Goal: Information Seeking & Learning: Learn about a topic

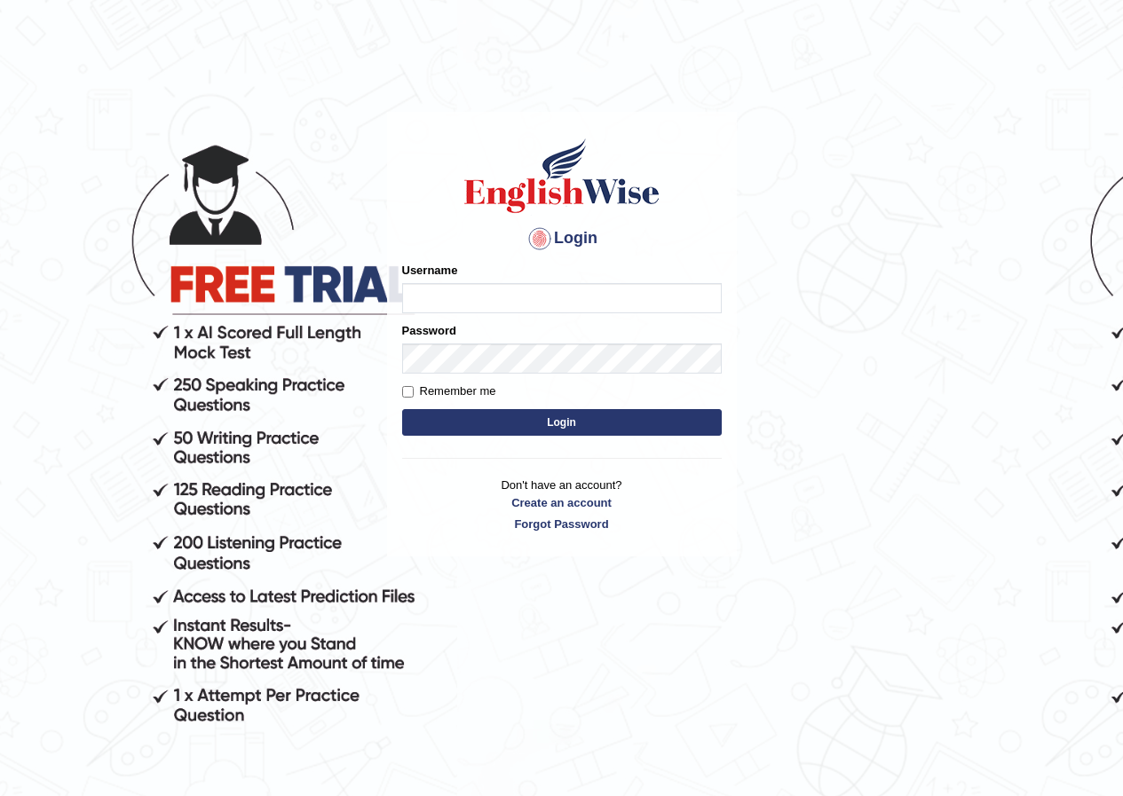
type input "t"
type input "Tia50"
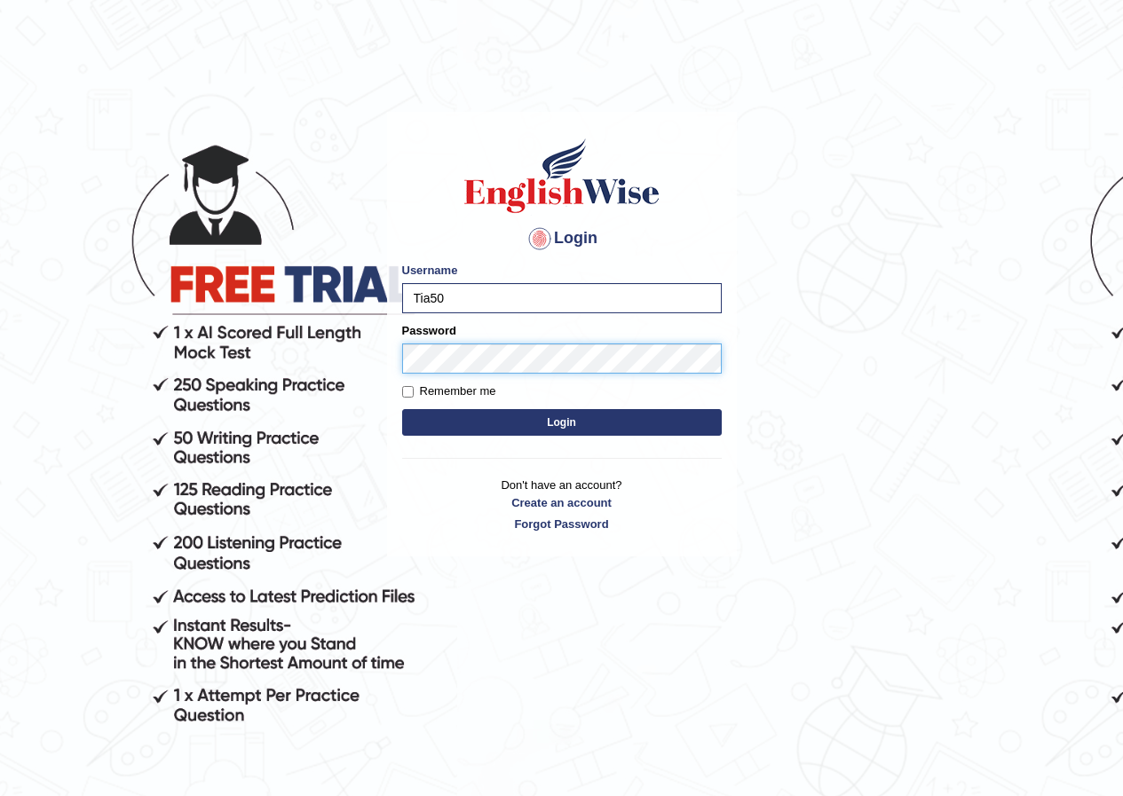
click at [402, 409] on button "Login" at bounding box center [562, 422] width 320 height 27
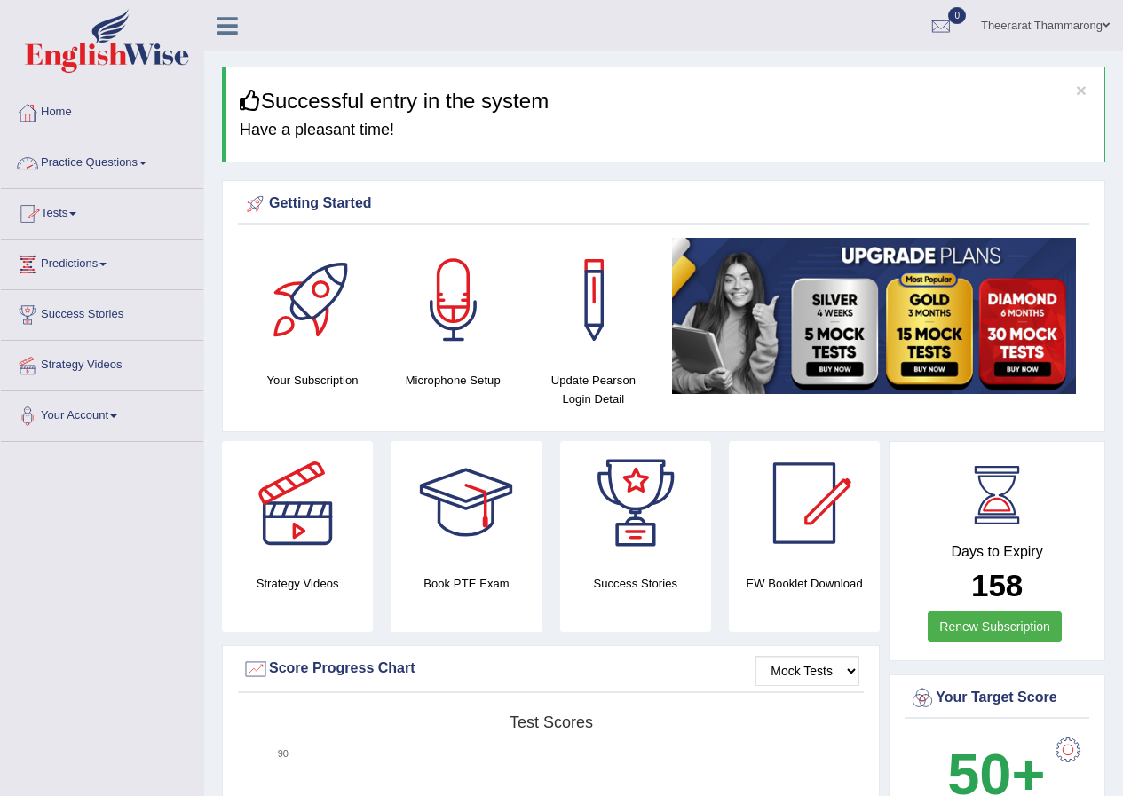
click at [71, 159] on link "Practice Questions" at bounding box center [102, 160] width 202 height 44
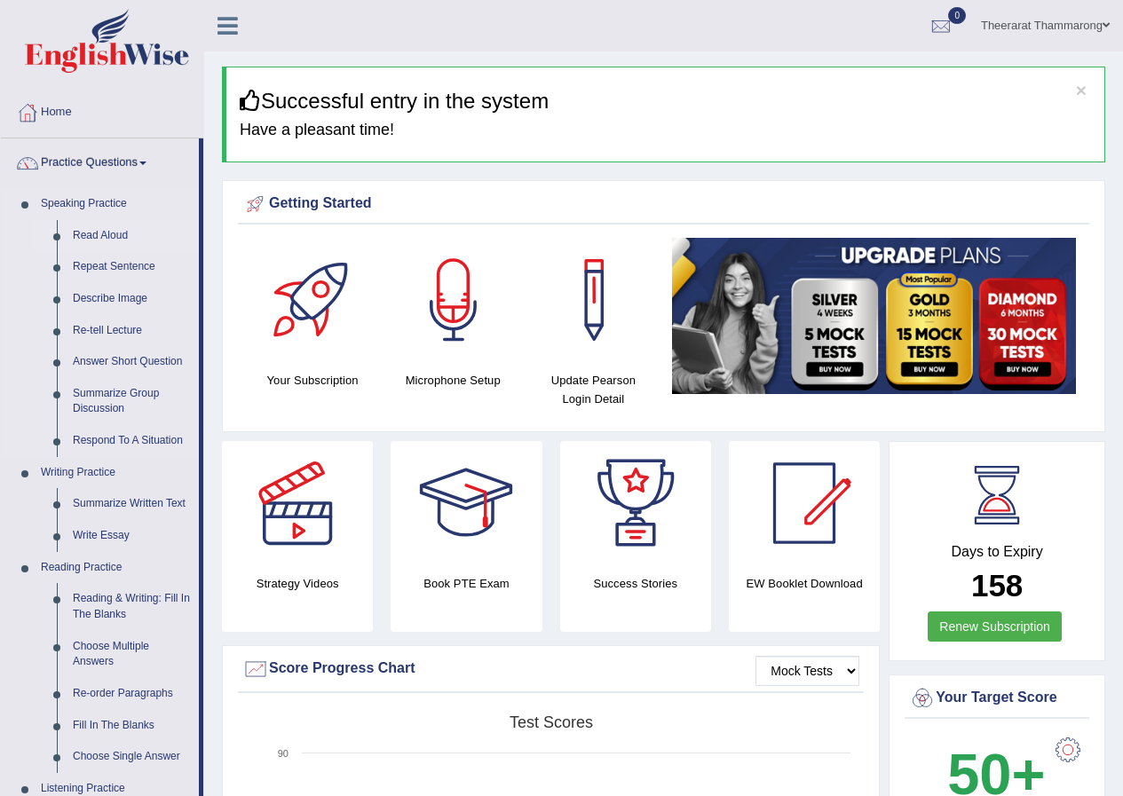
click at [77, 229] on link "Read Aloud" at bounding box center [132, 236] width 134 height 32
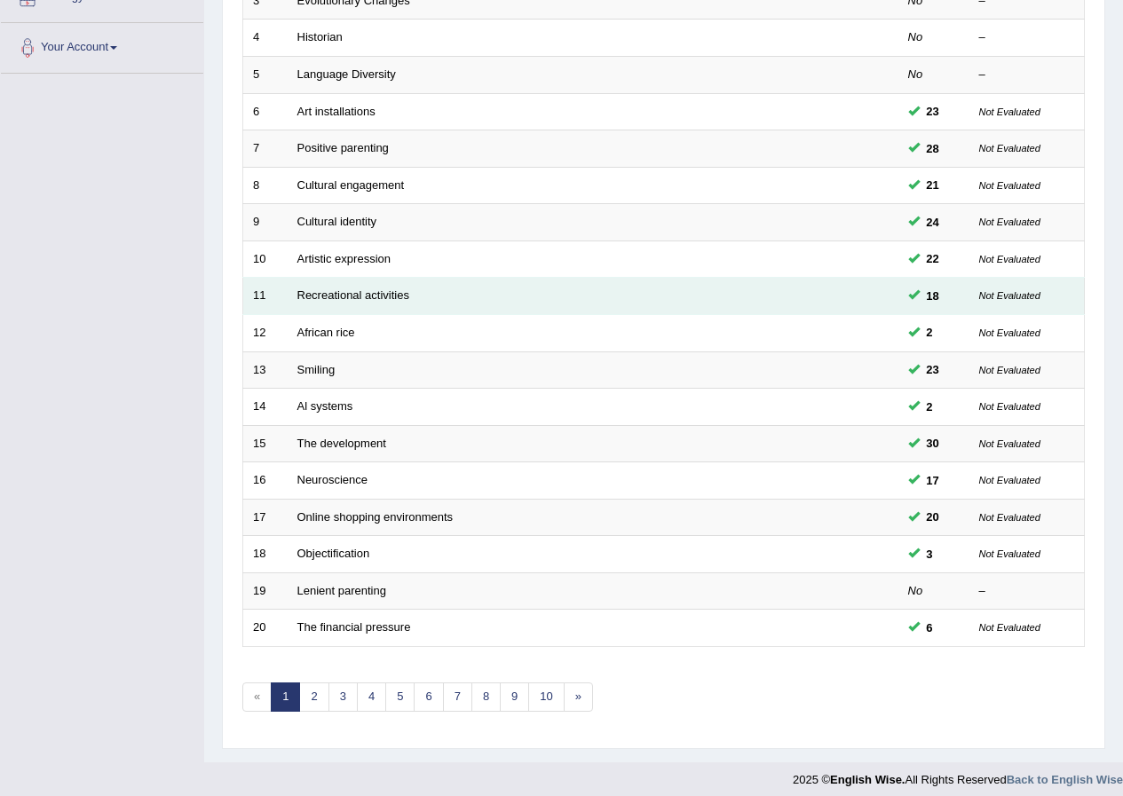
scroll to position [379, 0]
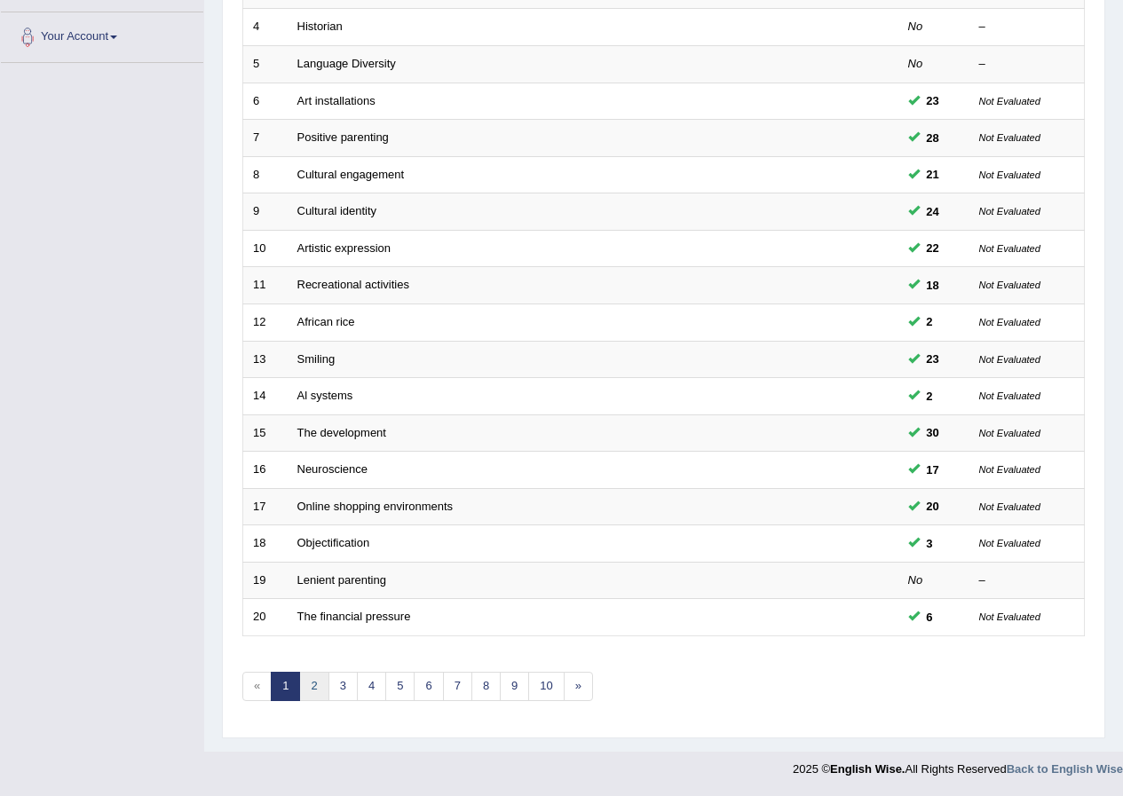
click at [327, 690] on link "2" at bounding box center [313, 686] width 29 height 29
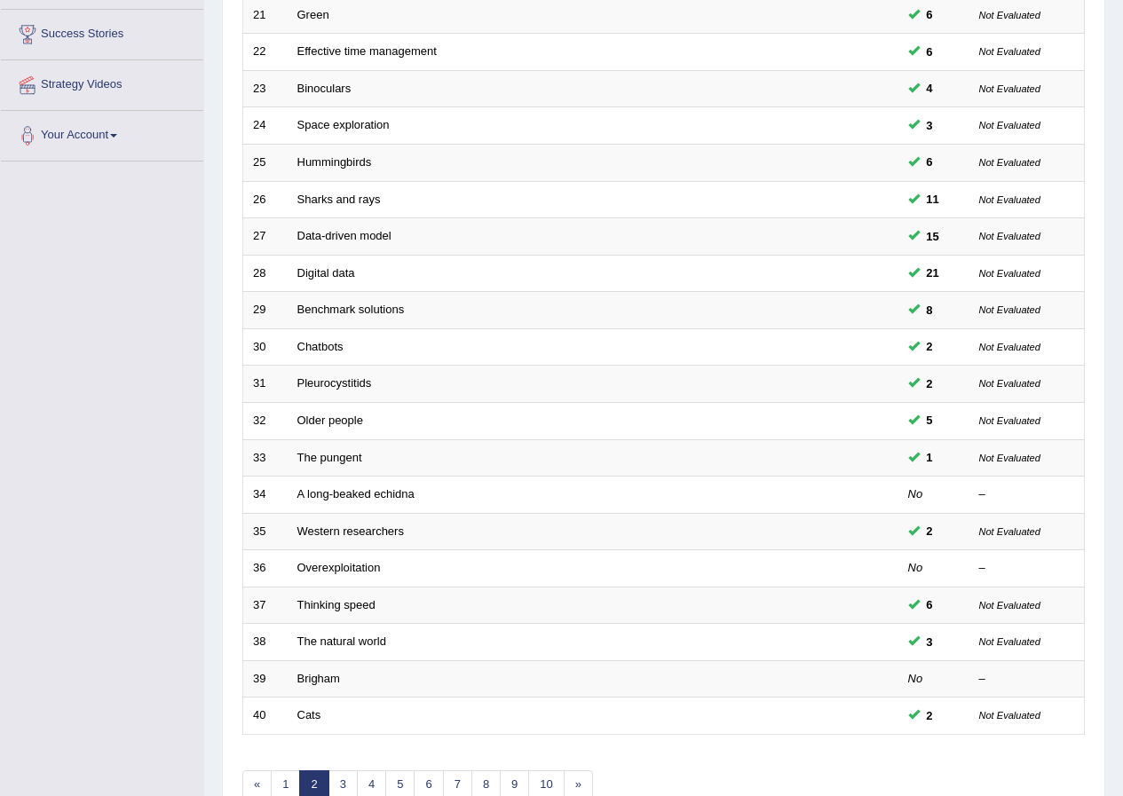
scroll to position [379, 0]
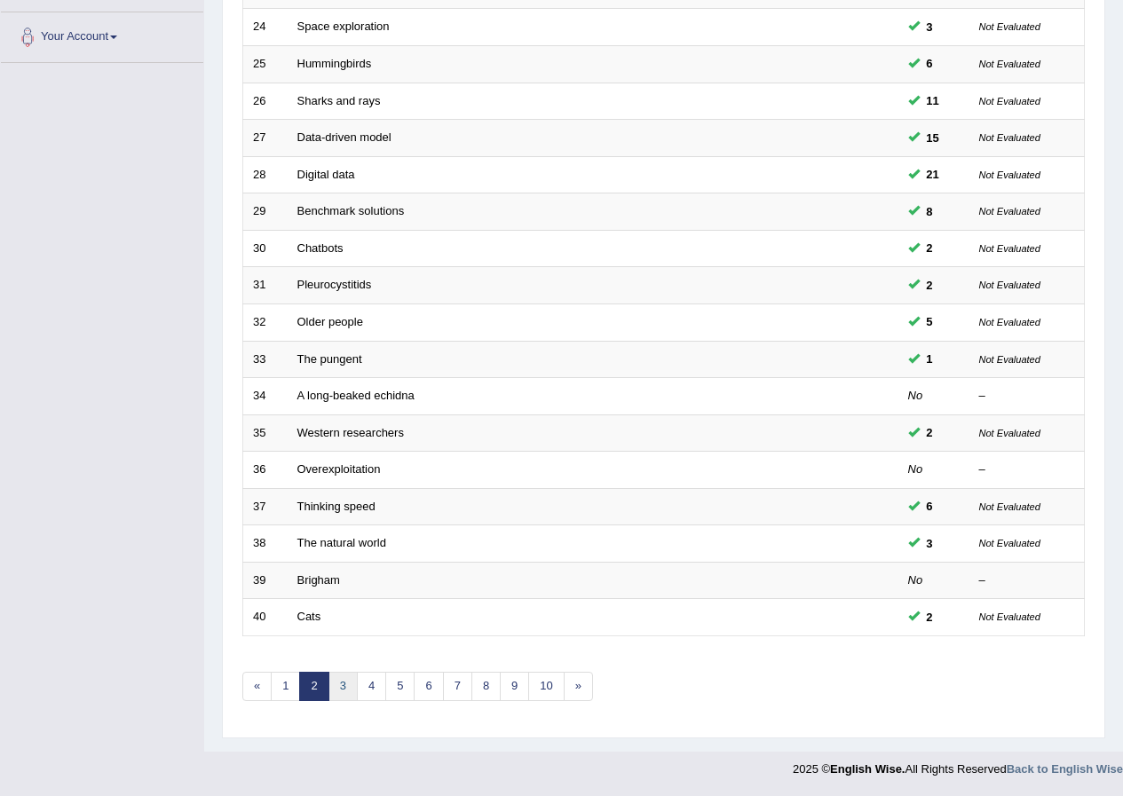
click at [342, 682] on link "3" at bounding box center [342, 686] width 29 height 29
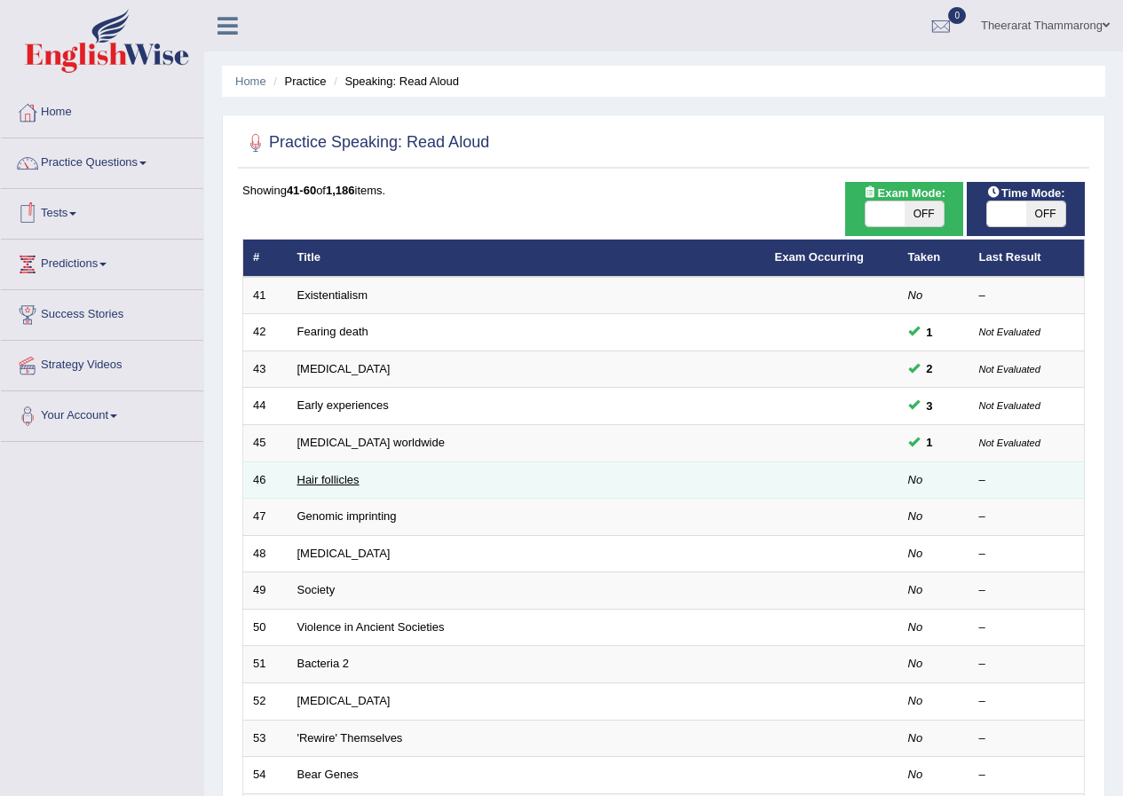
click at [309, 484] on link "Hair follicles" at bounding box center [328, 479] width 62 height 13
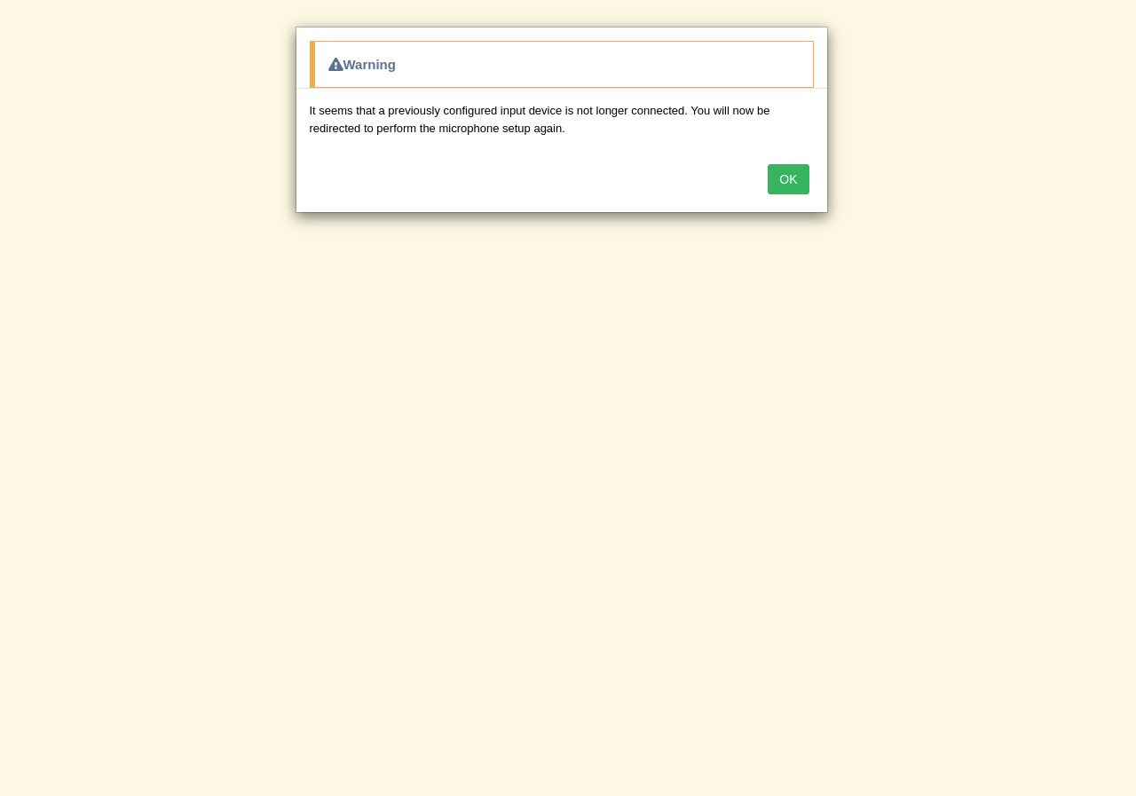
click at [779, 170] on button "OK" at bounding box center [788, 179] width 41 height 30
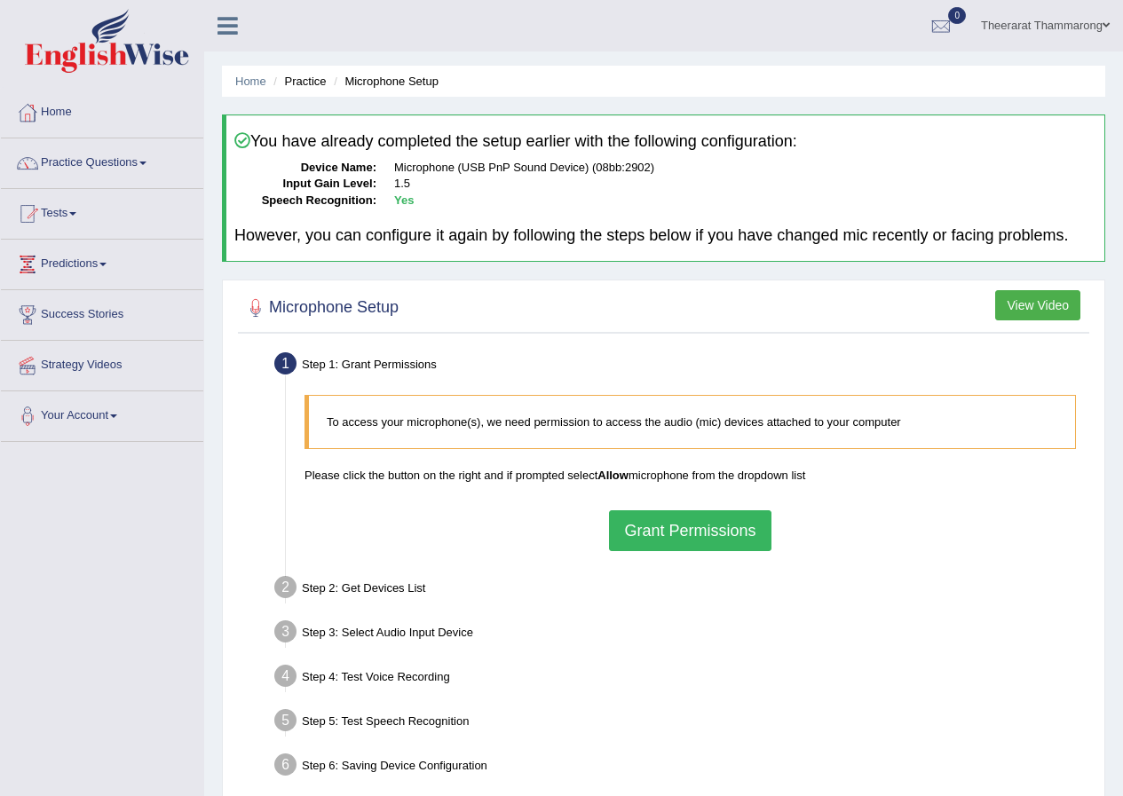
click at [747, 535] on button "Grant Permissions" at bounding box center [690, 530] width 162 height 41
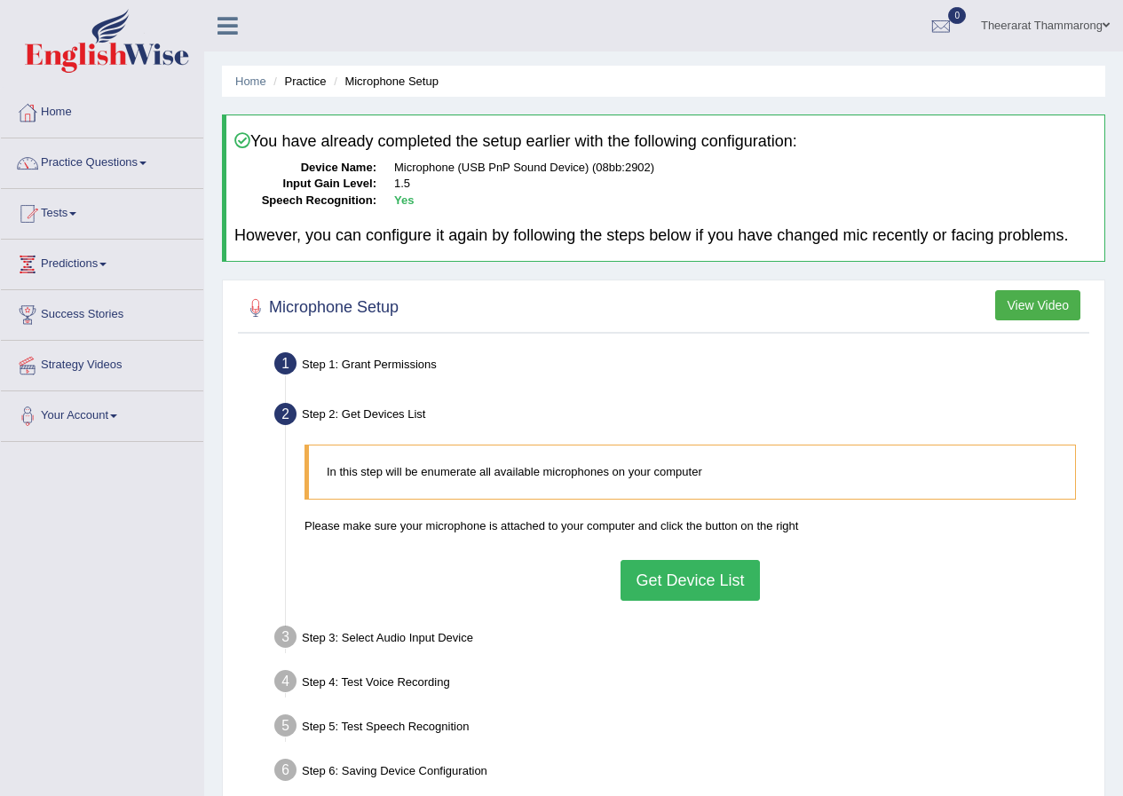
scroll to position [136, 0]
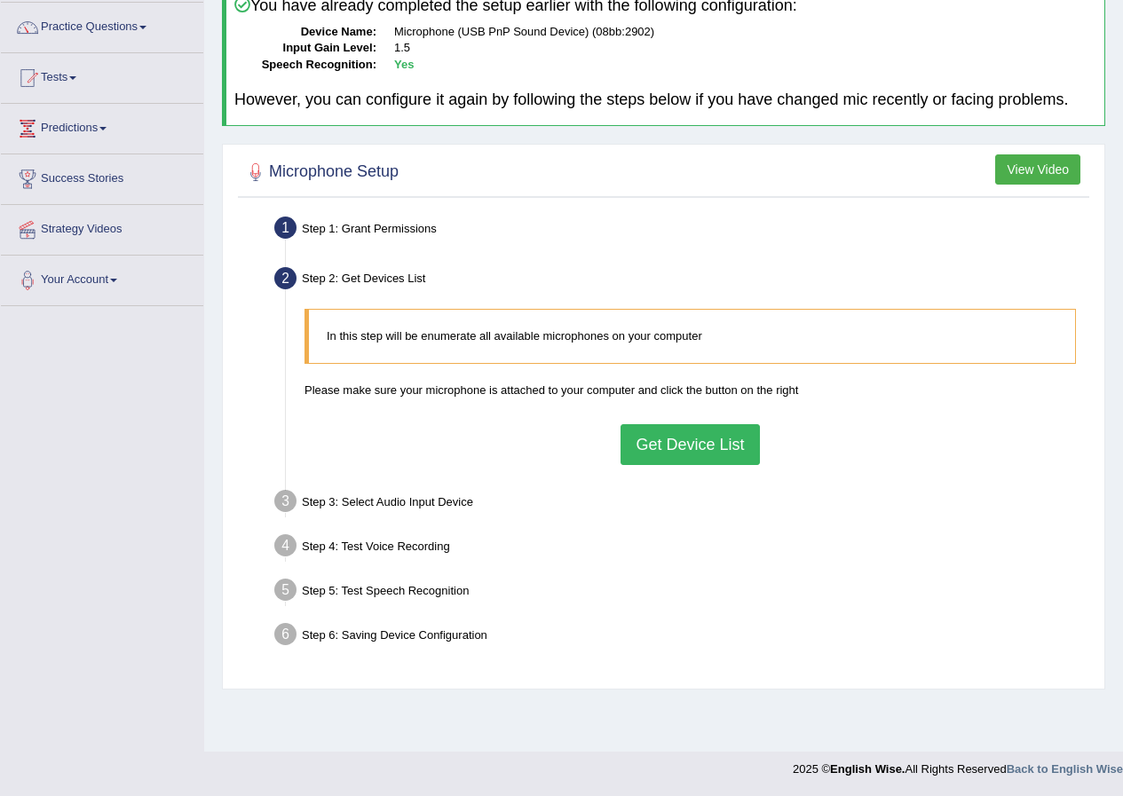
click at [656, 452] on button "Get Device List" at bounding box center [690, 444] width 138 height 41
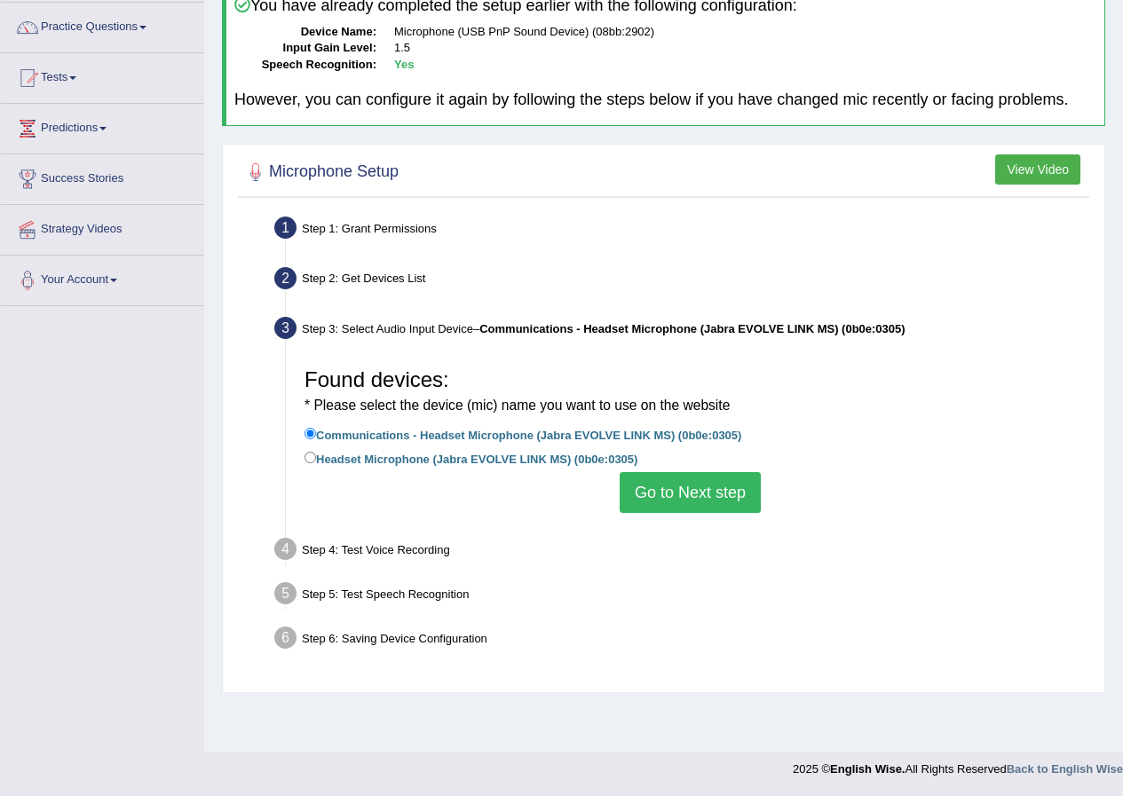
click at [686, 505] on button "Go to Next step" at bounding box center [690, 492] width 141 height 41
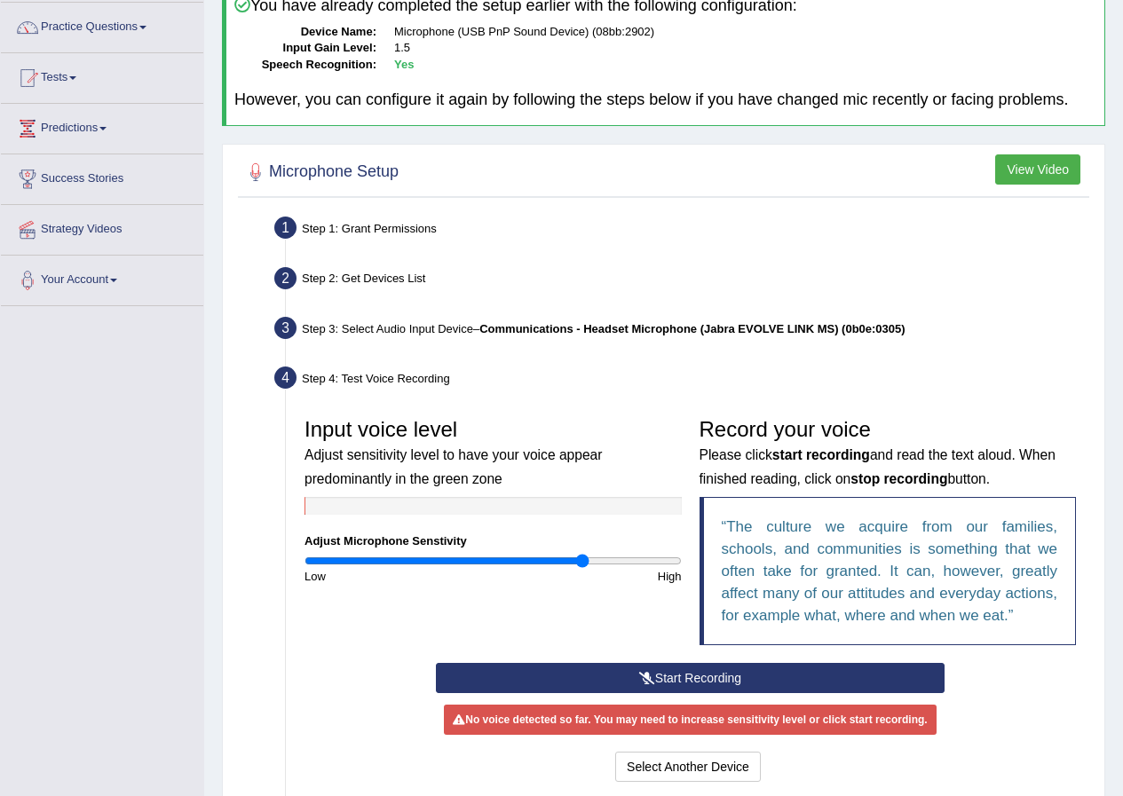
scroll to position [320, 0]
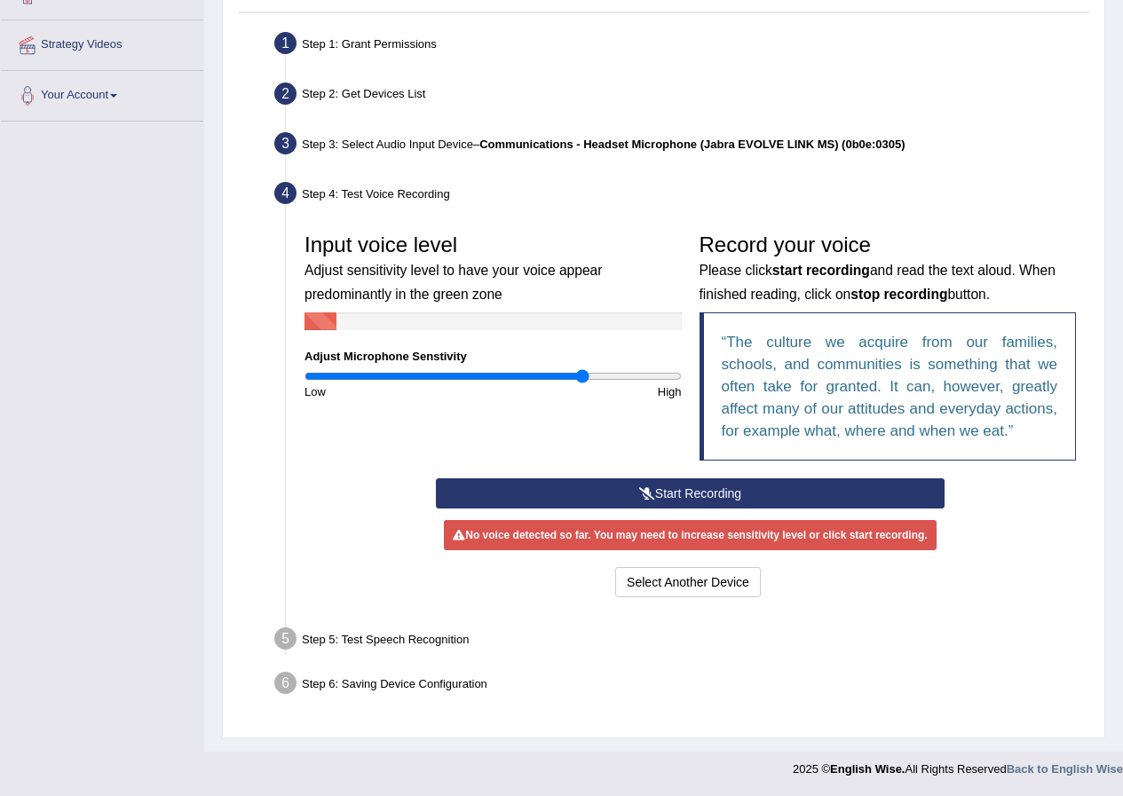
click at [596, 495] on button "Start Recording" at bounding box center [690, 494] width 509 height 30
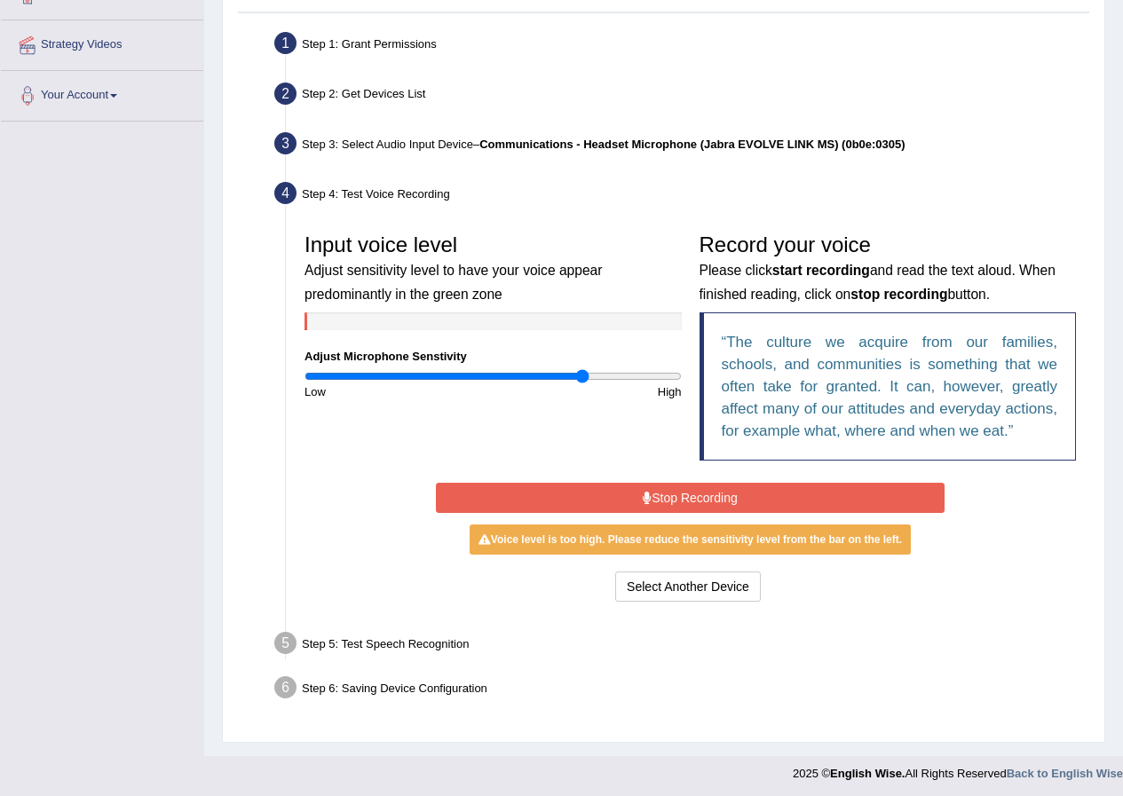
click at [527, 516] on div "Start Recording Stop Recording Note: Please listen to the recording till the en…" at bounding box center [690, 543] width 526 height 128
click at [536, 494] on button "Stop Recording" at bounding box center [690, 498] width 509 height 30
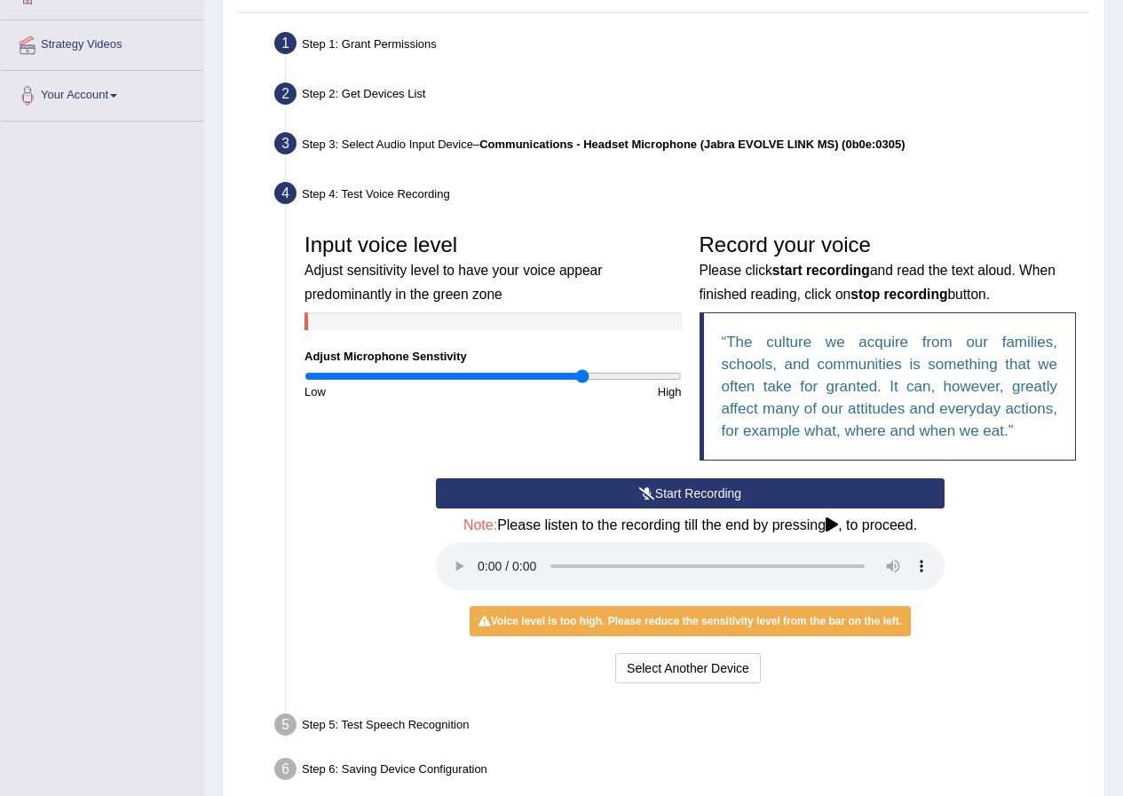
click at [702, 498] on button "Start Recording" at bounding box center [690, 494] width 509 height 30
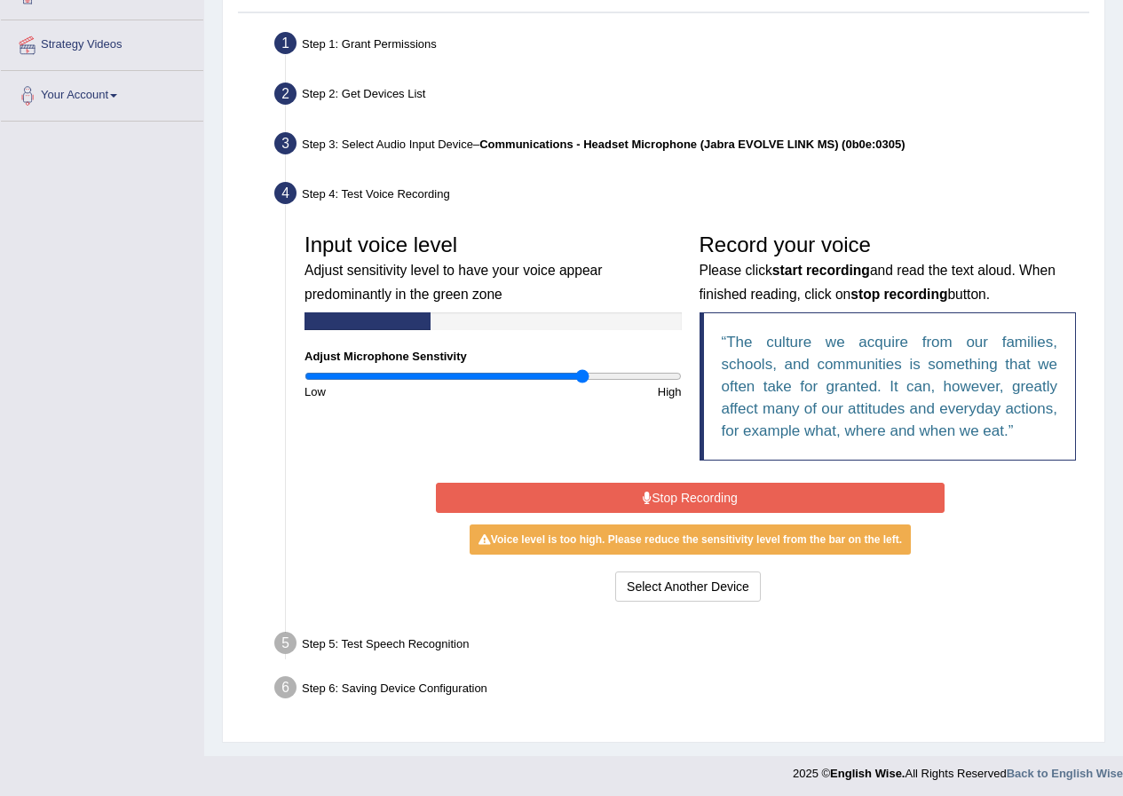
click at [701, 494] on button "Stop Recording" at bounding box center [690, 498] width 509 height 30
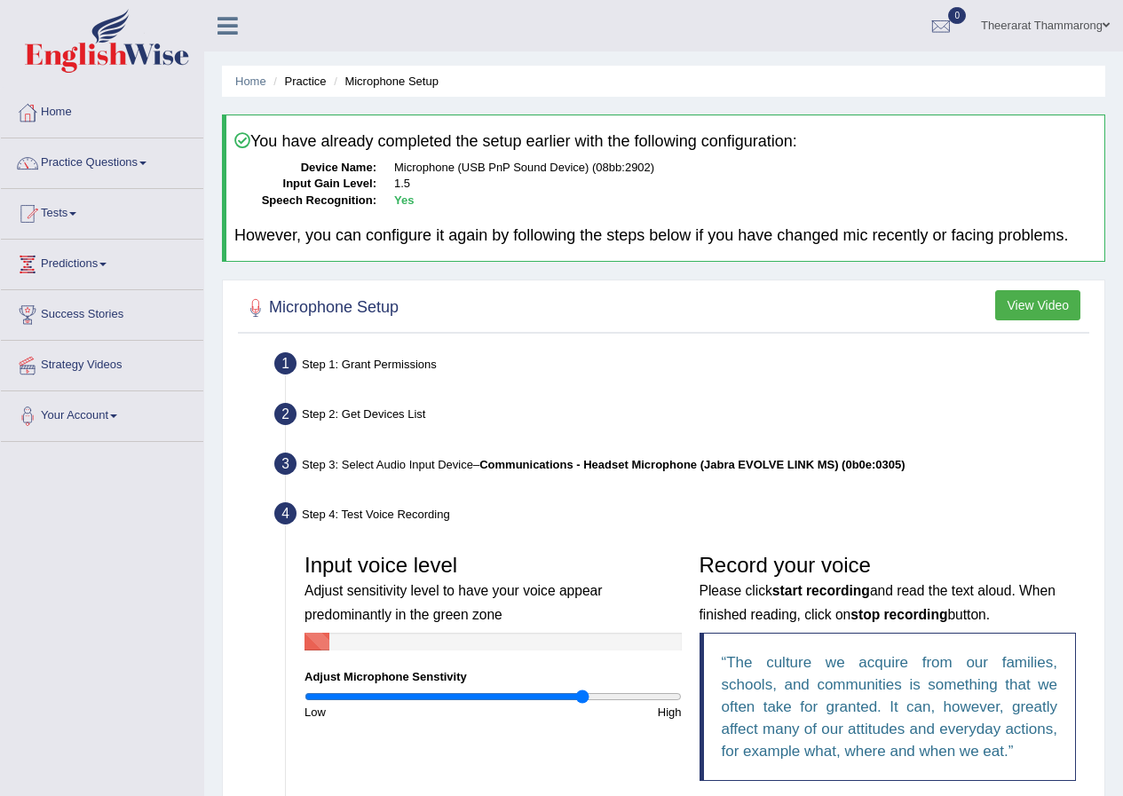
scroll to position [407, 0]
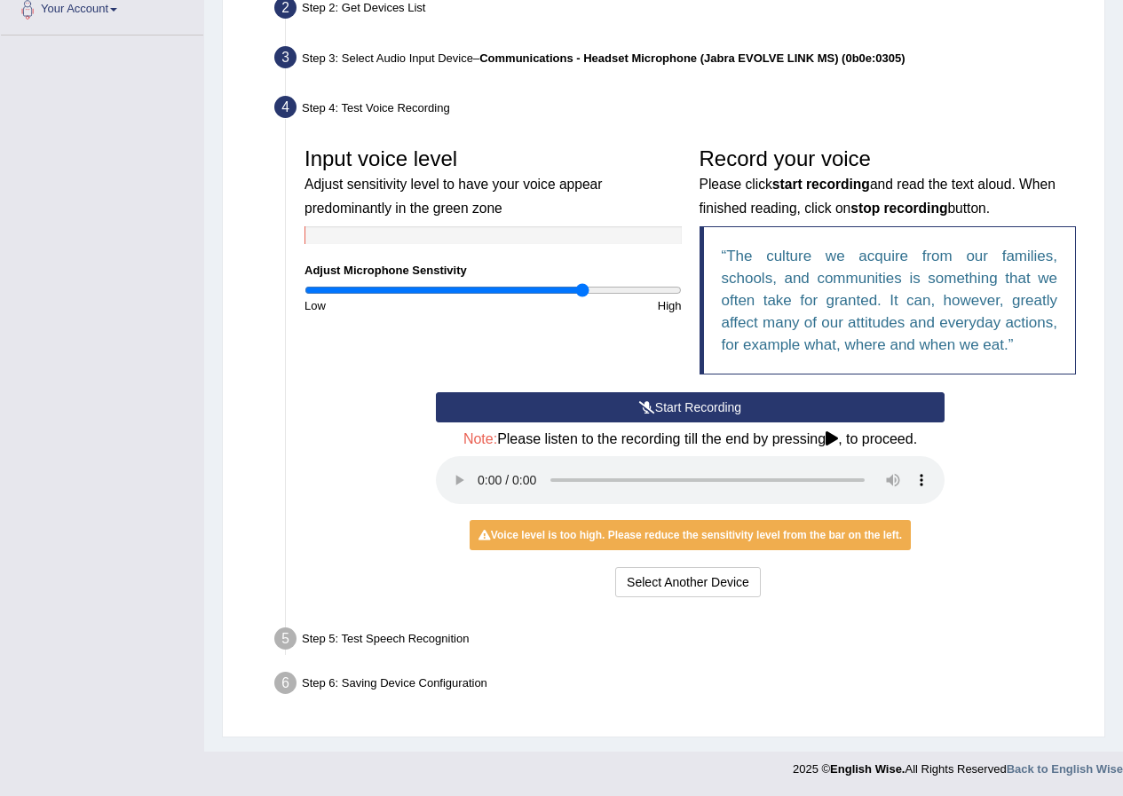
click at [655, 399] on button "Start Recording" at bounding box center [690, 407] width 509 height 30
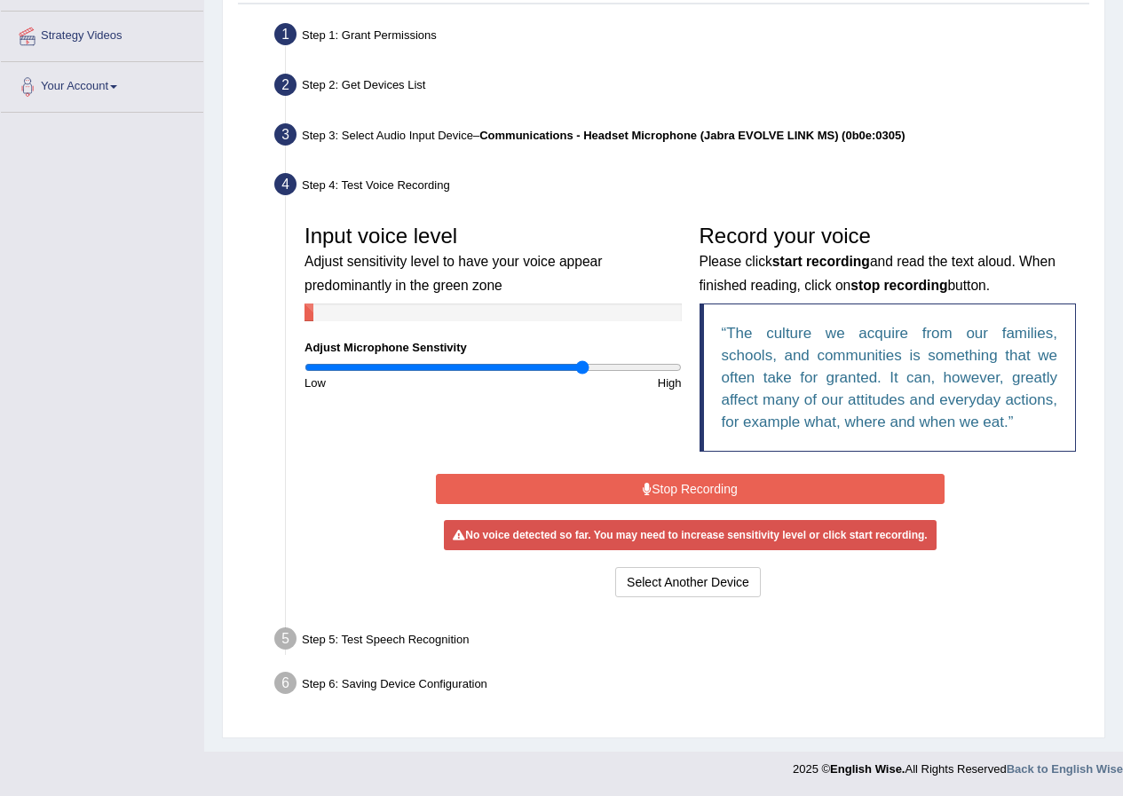
scroll to position [325, 0]
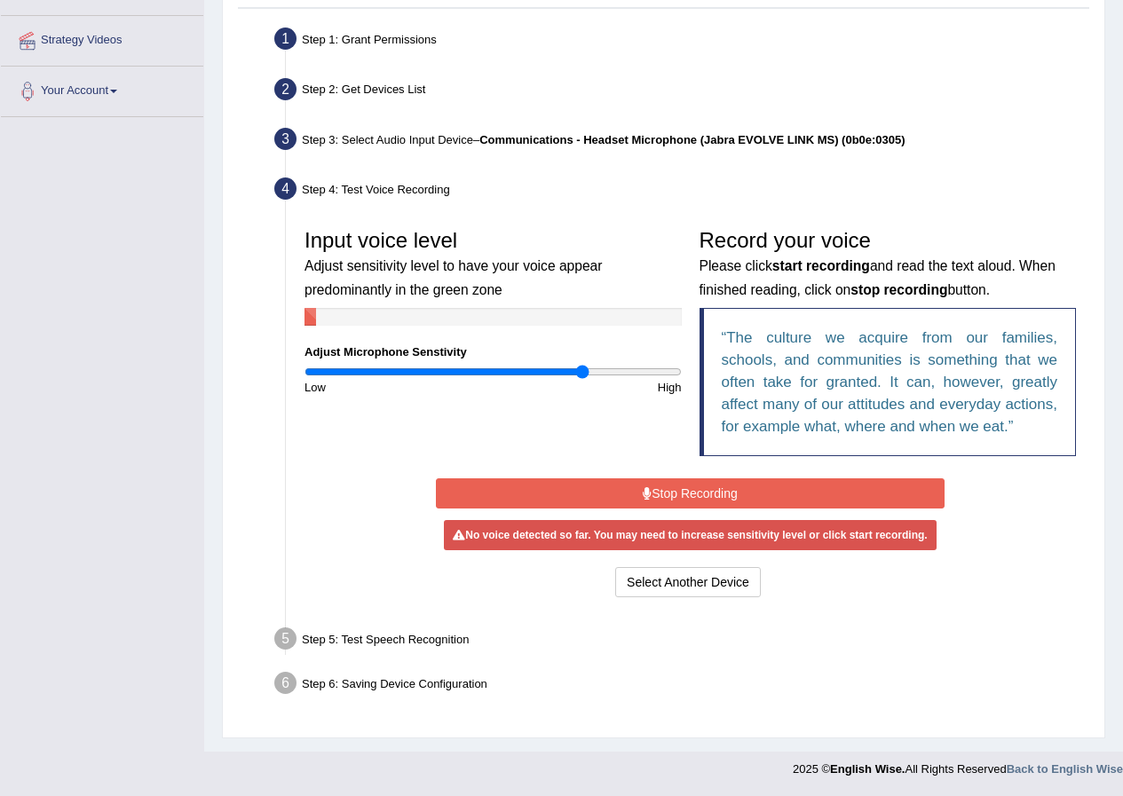
click at [581, 501] on button "Stop Recording" at bounding box center [690, 494] width 509 height 30
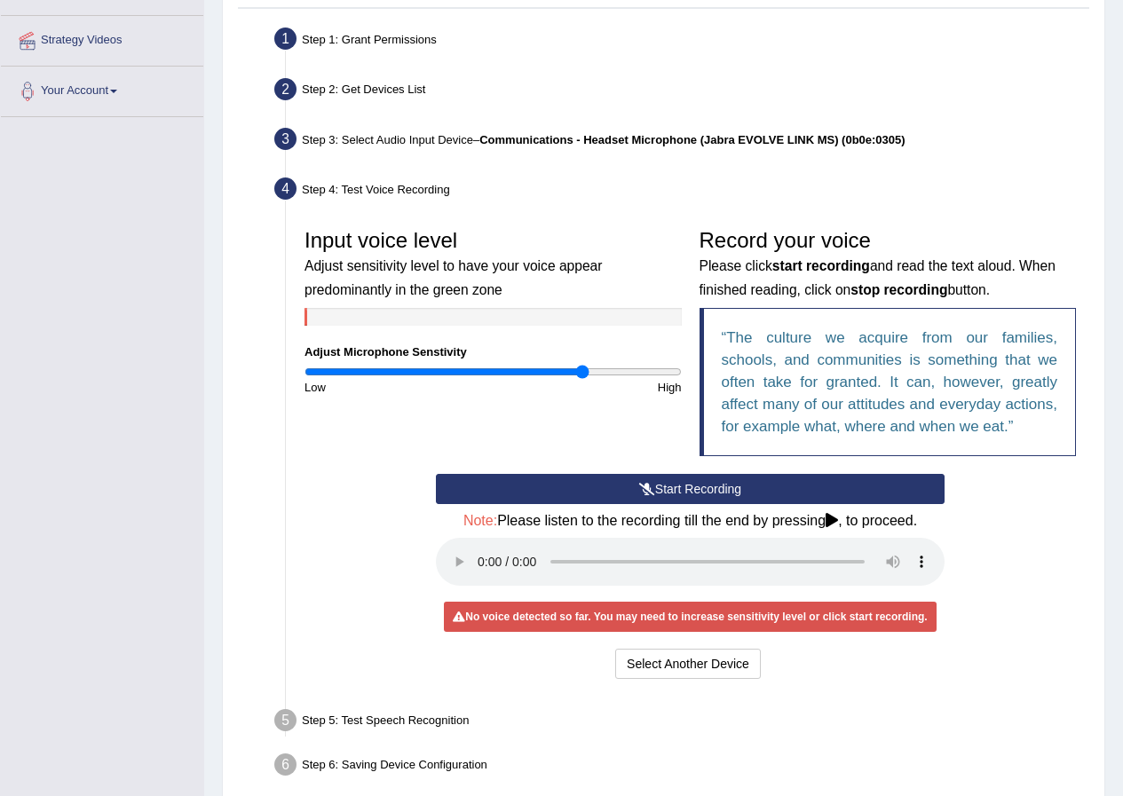
click at [581, 501] on button "Start Recording" at bounding box center [690, 489] width 509 height 30
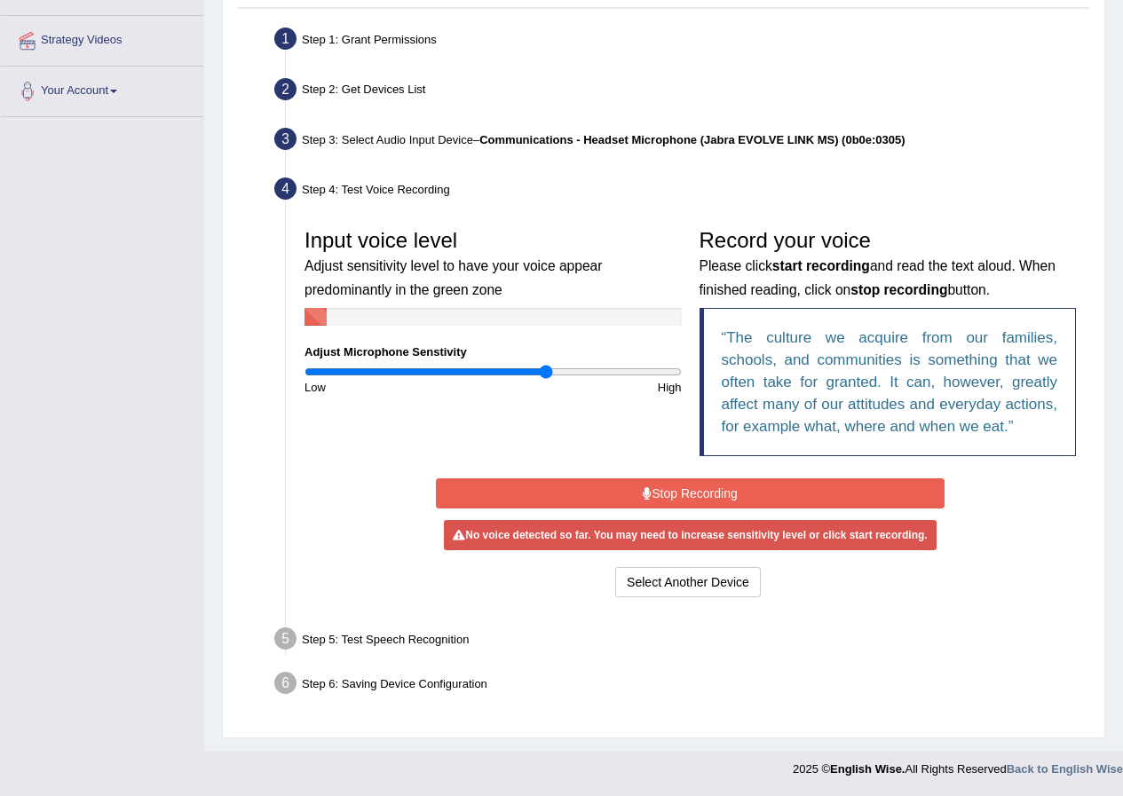
click at [545, 373] on input "range" at bounding box center [493, 372] width 377 height 14
click at [541, 498] on button "Stop Recording" at bounding box center [690, 494] width 509 height 30
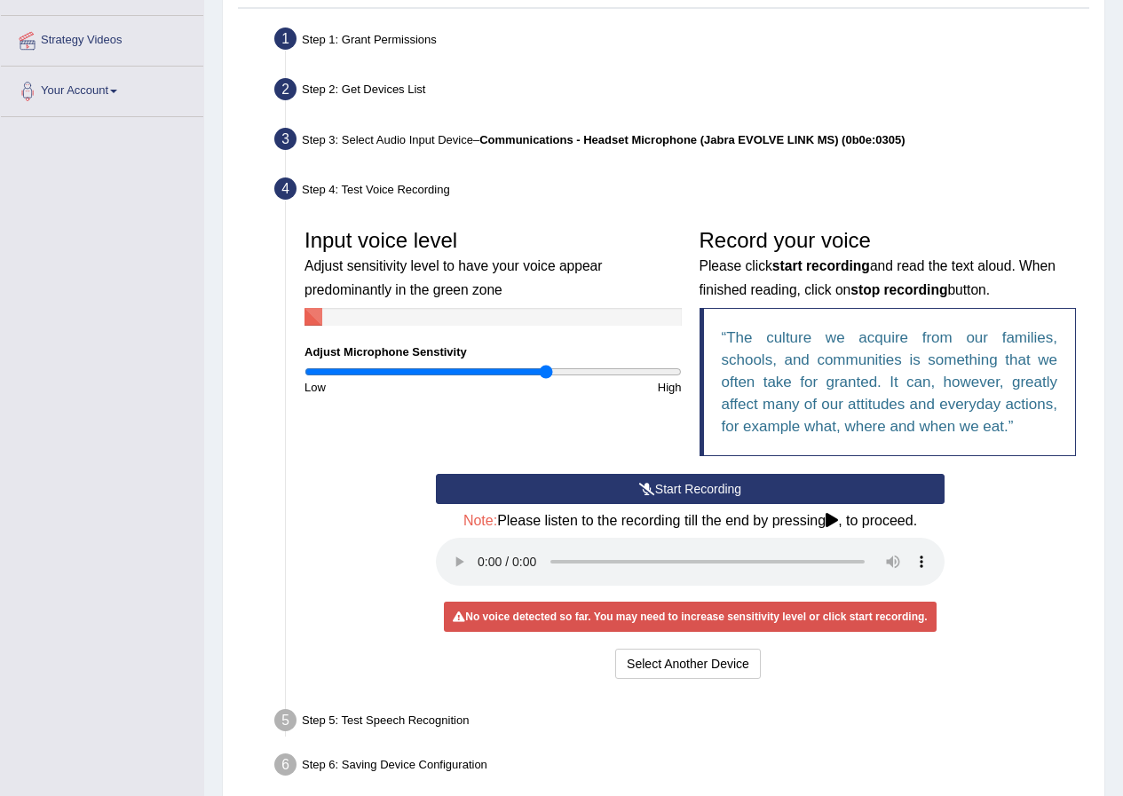
click at [628, 485] on button "Start Recording" at bounding box center [690, 489] width 509 height 30
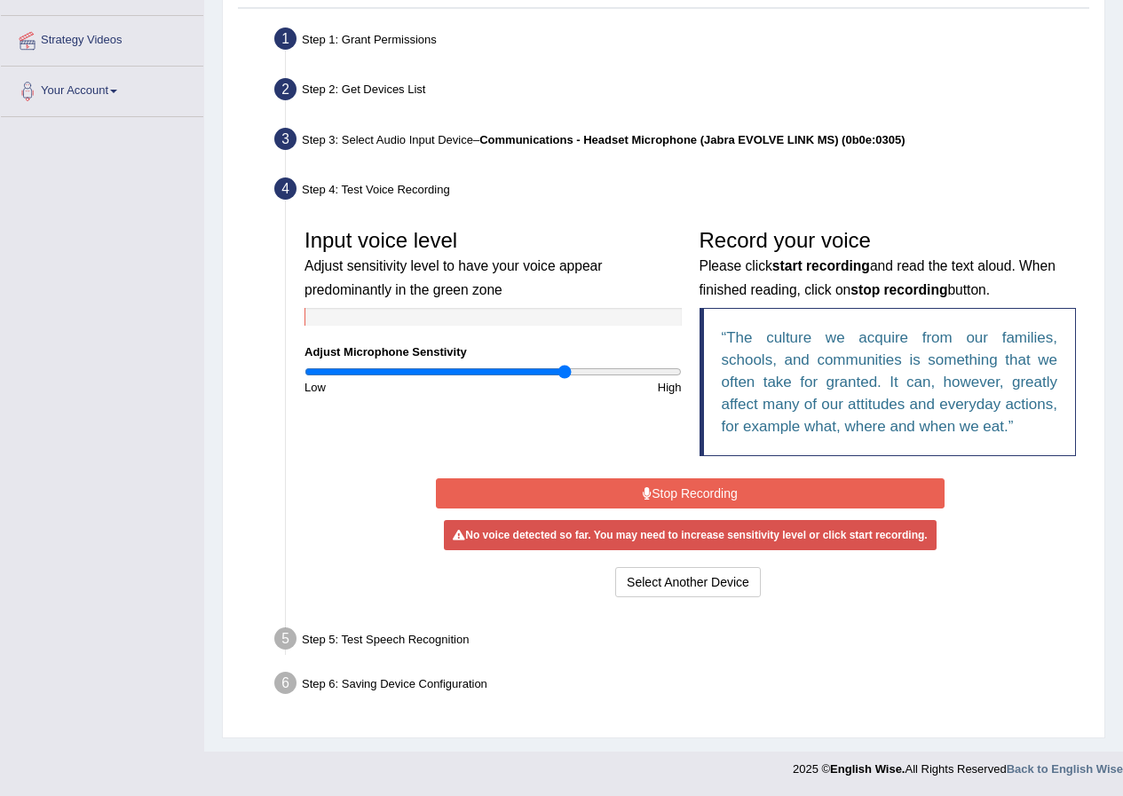
click at [566, 369] on input "range" at bounding box center [493, 372] width 377 height 14
click at [504, 376] on input "range" at bounding box center [493, 372] width 377 height 14
click at [512, 376] on input "range" at bounding box center [493, 372] width 377 height 14
click at [523, 375] on input "range" at bounding box center [493, 372] width 377 height 14
click at [530, 376] on input "range" at bounding box center [493, 372] width 377 height 14
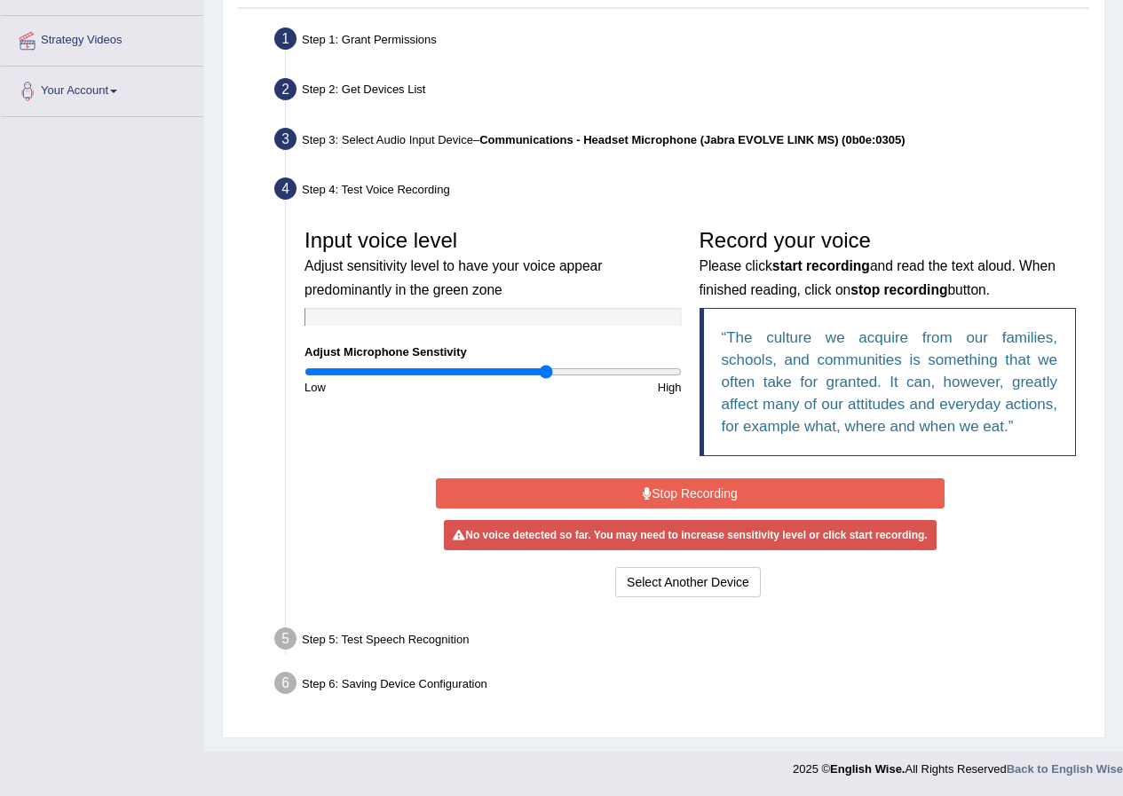
click at [545, 376] on input "range" at bounding box center [493, 372] width 377 height 14
click at [578, 377] on input "range" at bounding box center [493, 372] width 377 height 14
type input "1.32"
click at [549, 376] on input "range" at bounding box center [493, 372] width 377 height 14
click at [583, 502] on button "Stop Recording" at bounding box center [690, 494] width 509 height 30
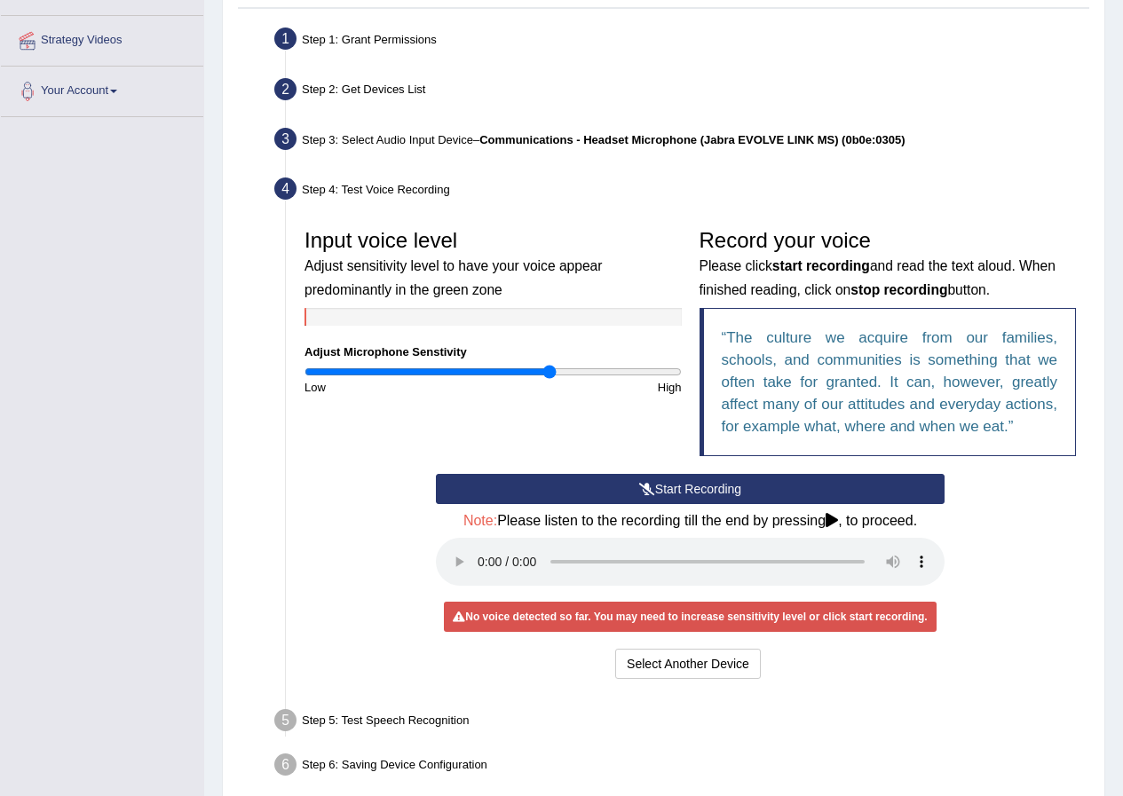
click at [583, 502] on button "Start Recording" at bounding box center [690, 489] width 509 height 30
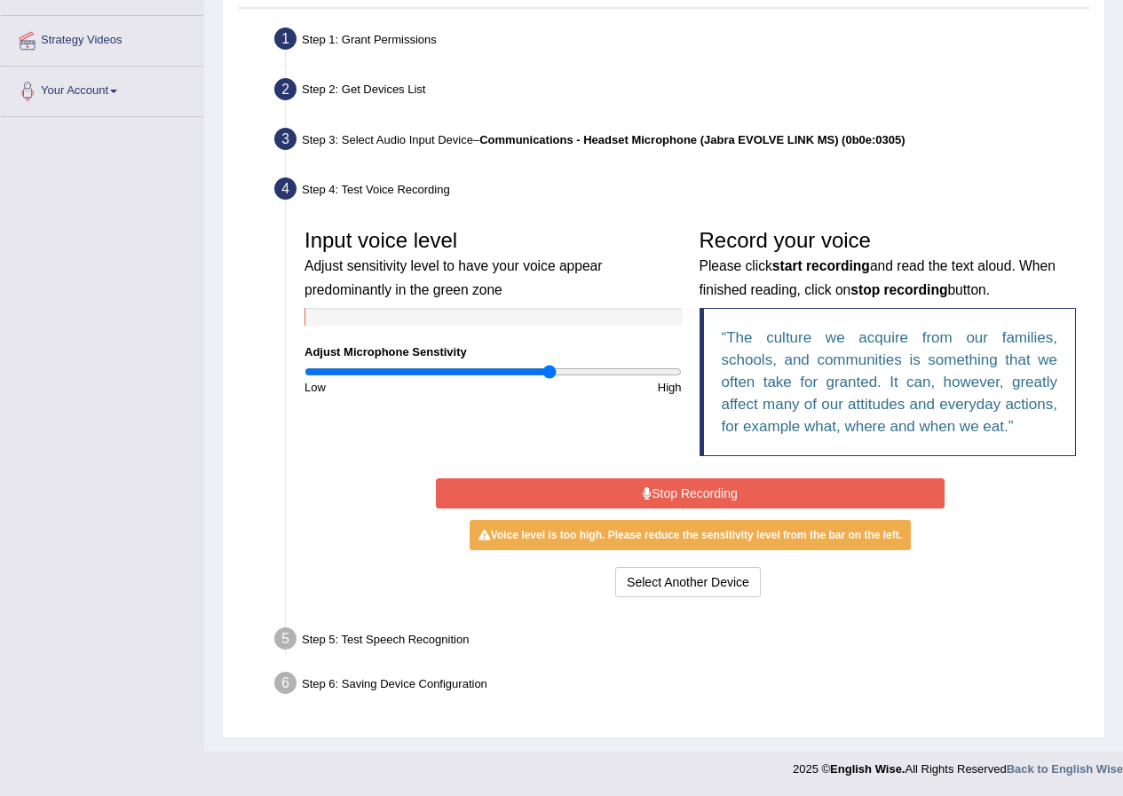
click at [583, 502] on button "Stop Recording" at bounding box center [690, 494] width 509 height 30
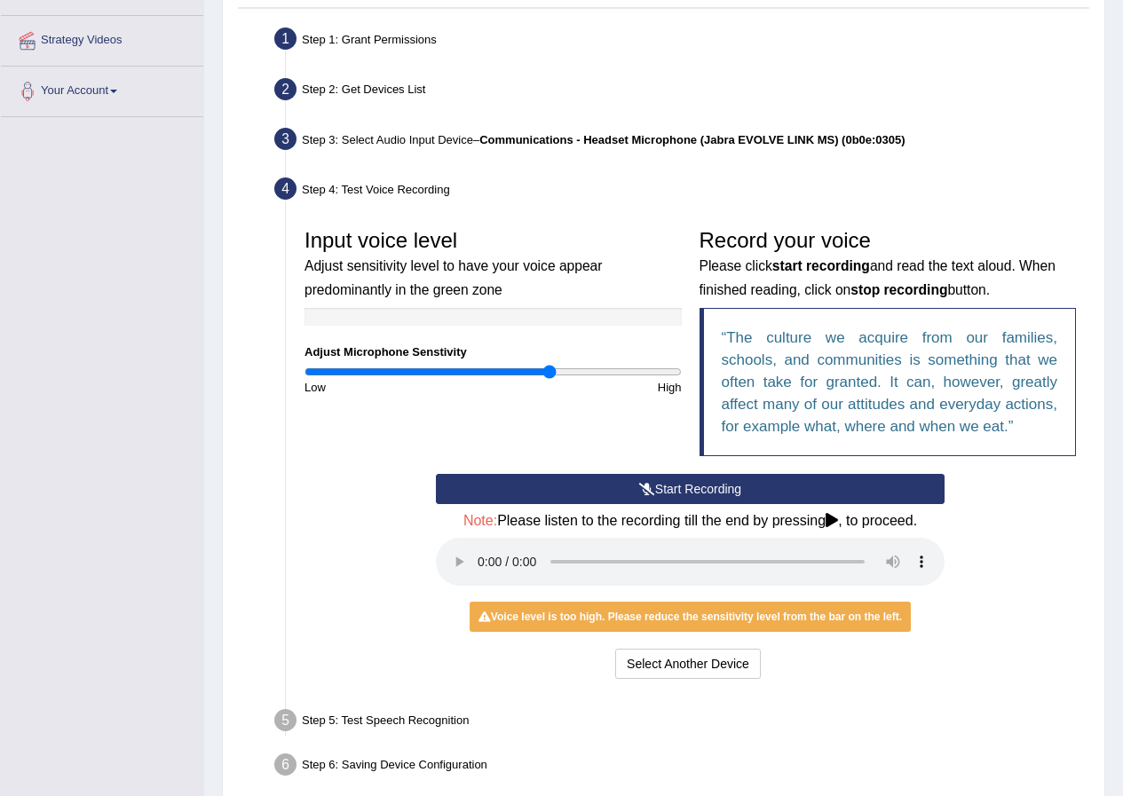
click at [584, 490] on button "Start Recording" at bounding box center [690, 489] width 509 height 30
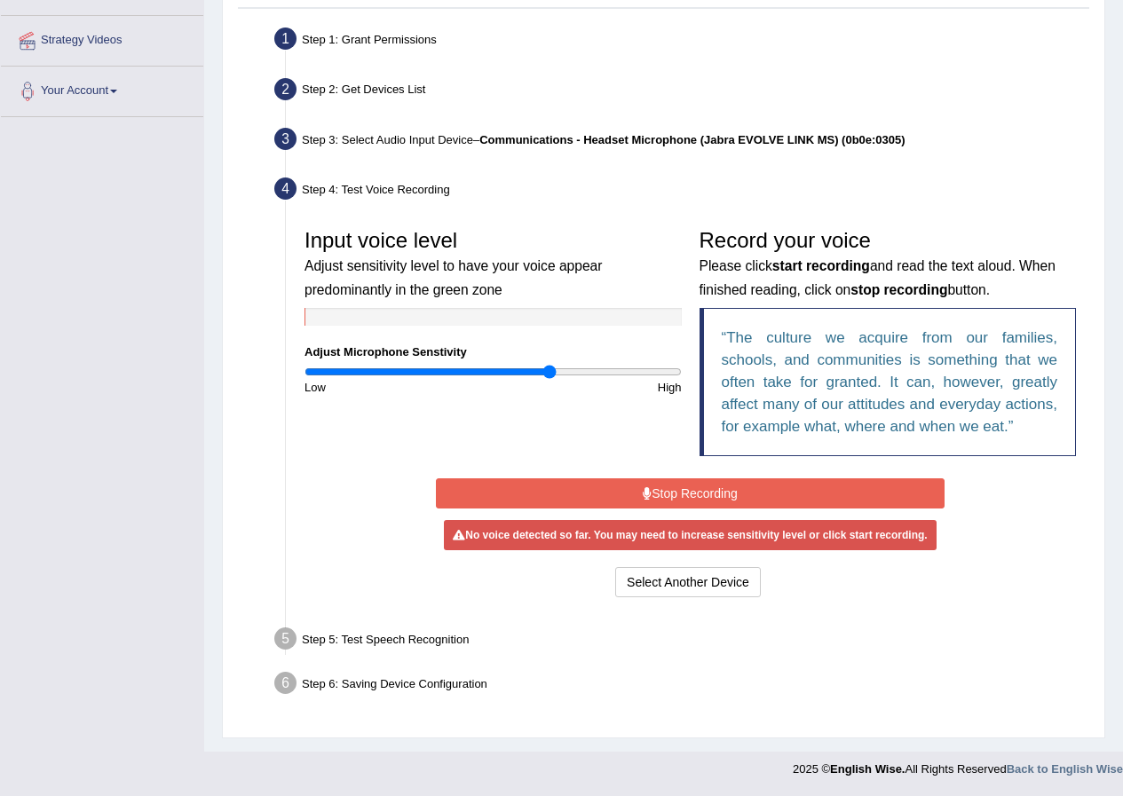
click at [575, 503] on button "Stop Recording" at bounding box center [690, 494] width 509 height 30
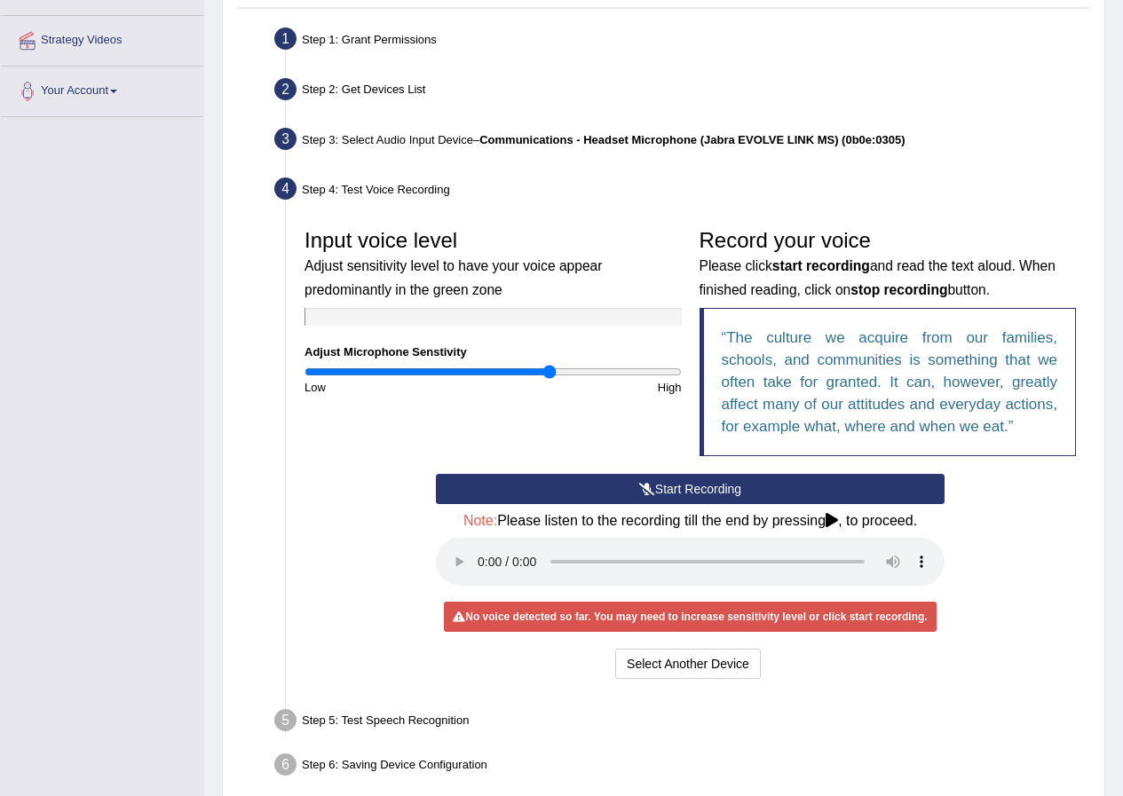
click at [501, 504] on button "Start Recording" at bounding box center [690, 489] width 509 height 30
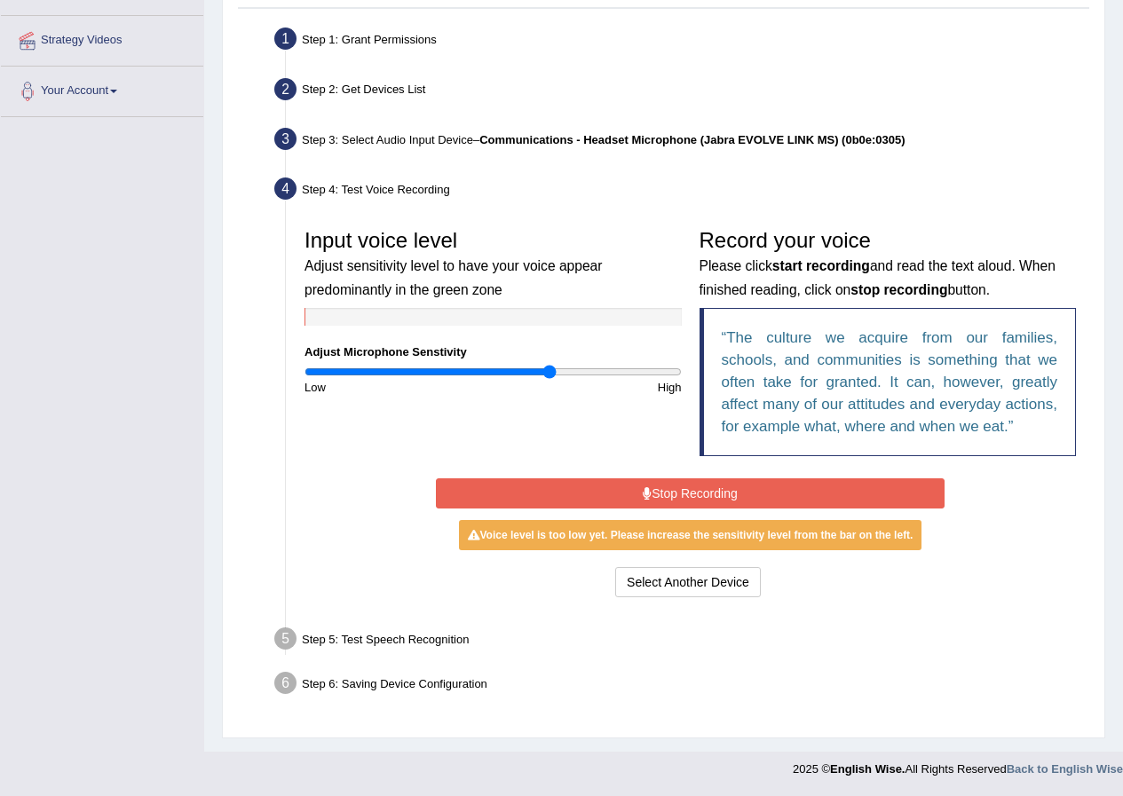
click at [505, 495] on button "Stop Recording" at bounding box center [690, 494] width 509 height 30
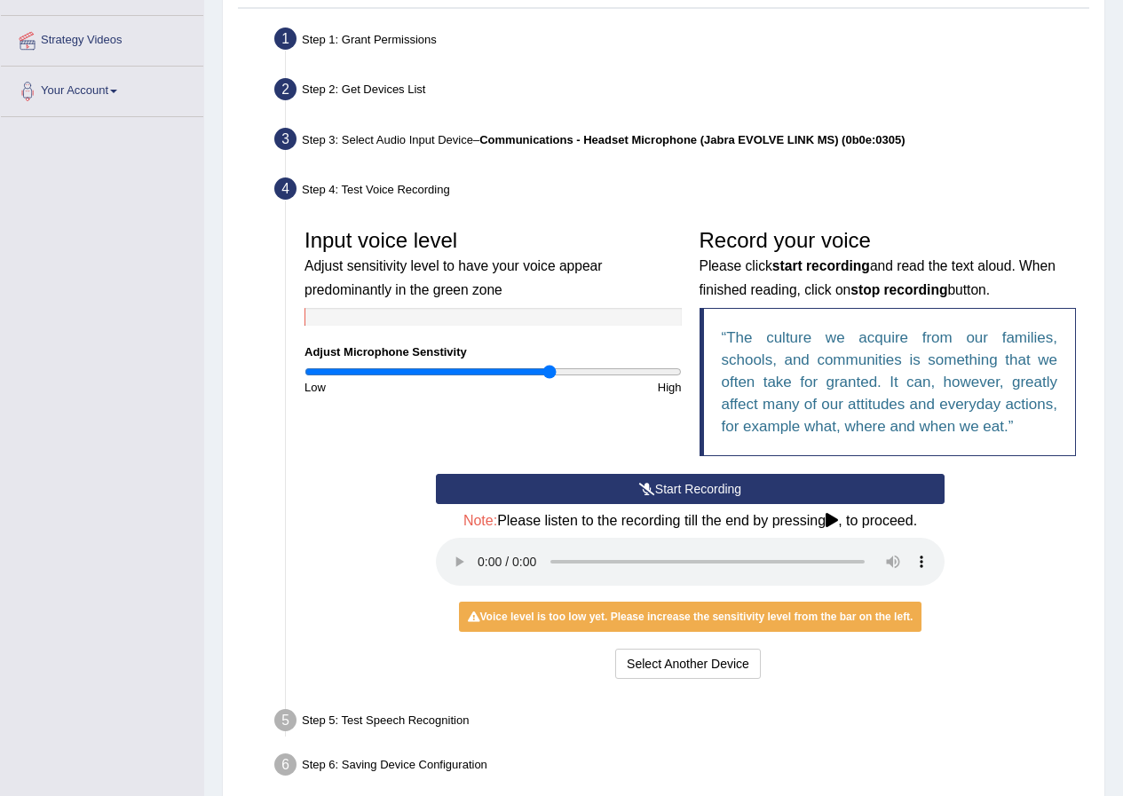
click at [505, 495] on button "Start Recording" at bounding box center [690, 489] width 509 height 30
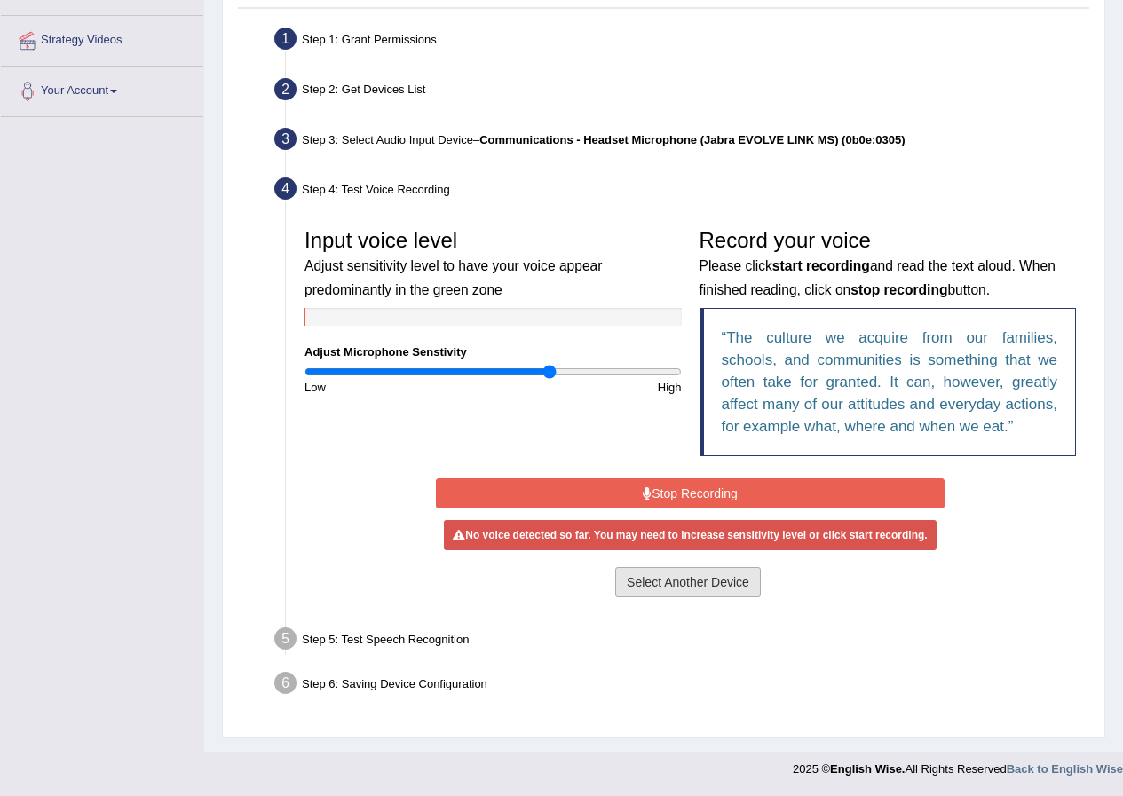
click at [642, 589] on button "Select Another Device" at bounding box center [688, 582] width 146 height 30
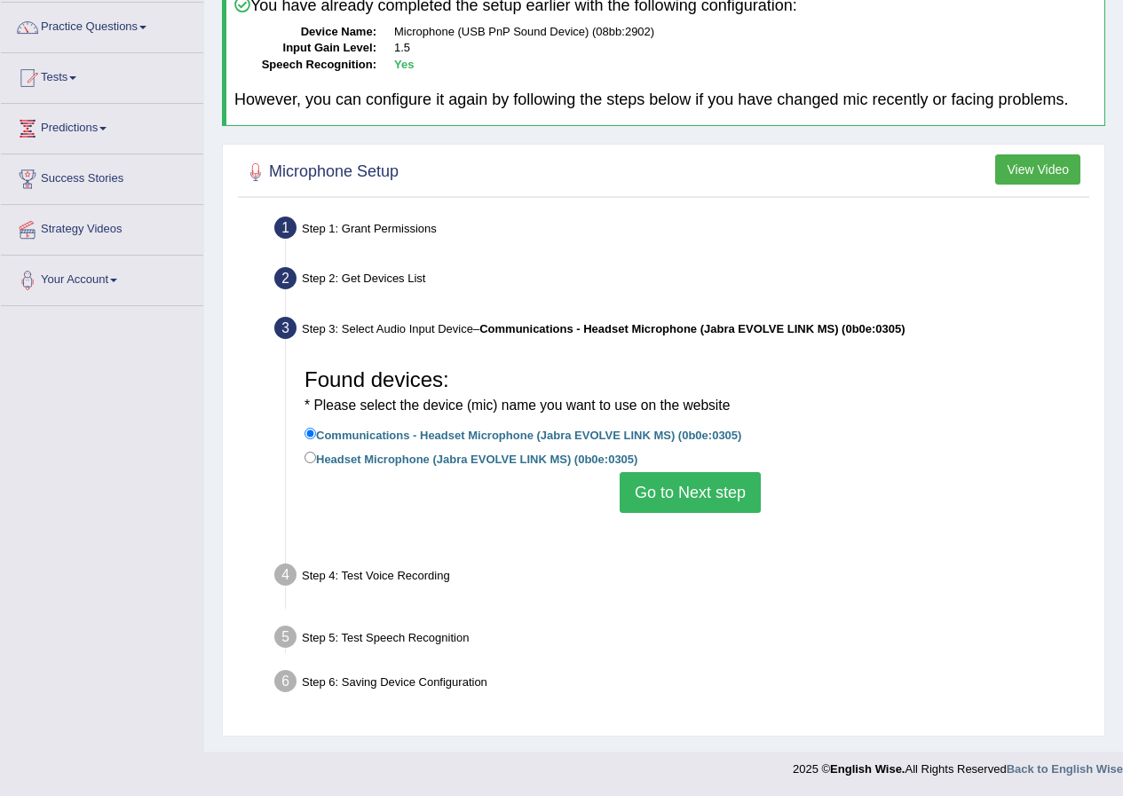
scroll to position [136, 0]
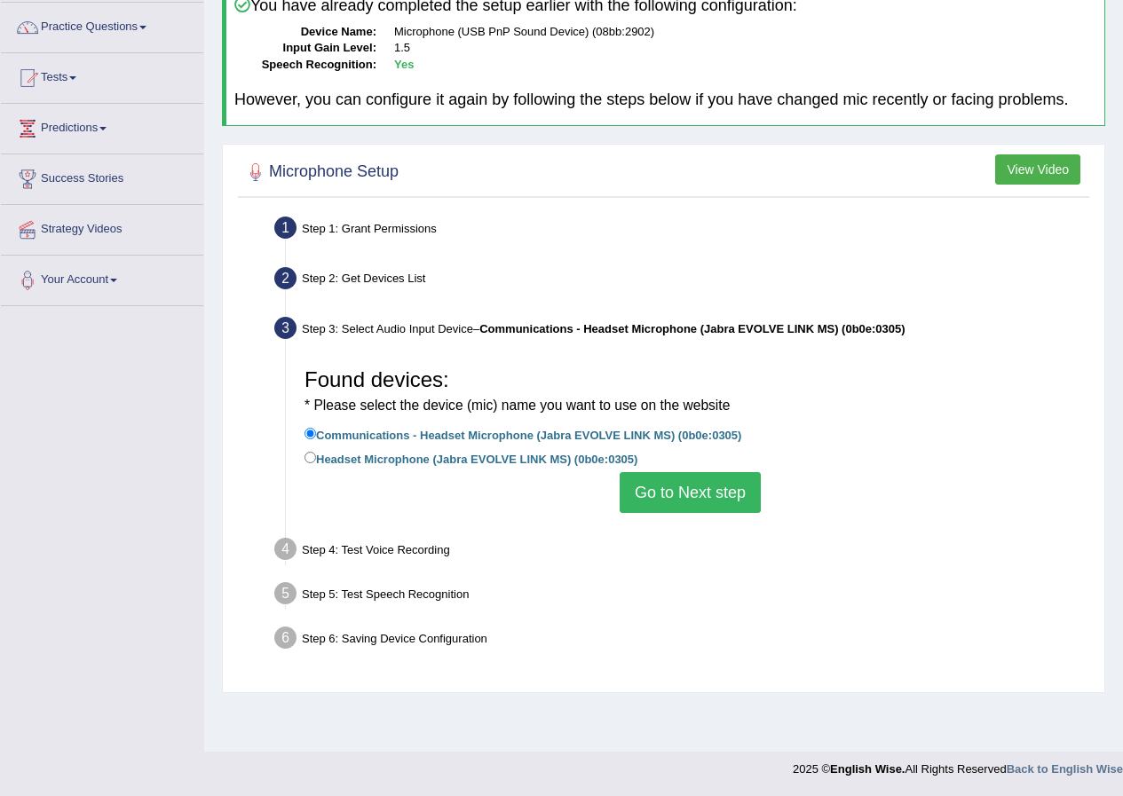
click at [652, 505] on button "Go to Next step" at bounding box center [690, 492] width 141 height 41
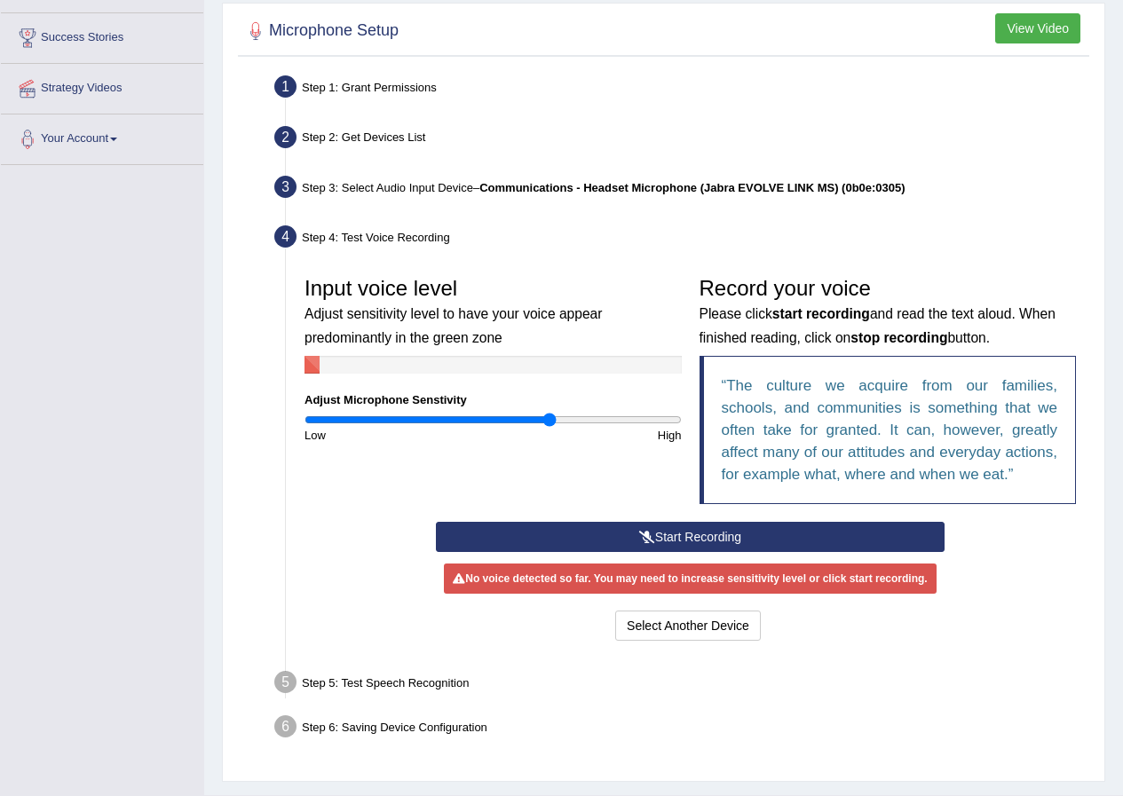
scroll to position [320, 0]
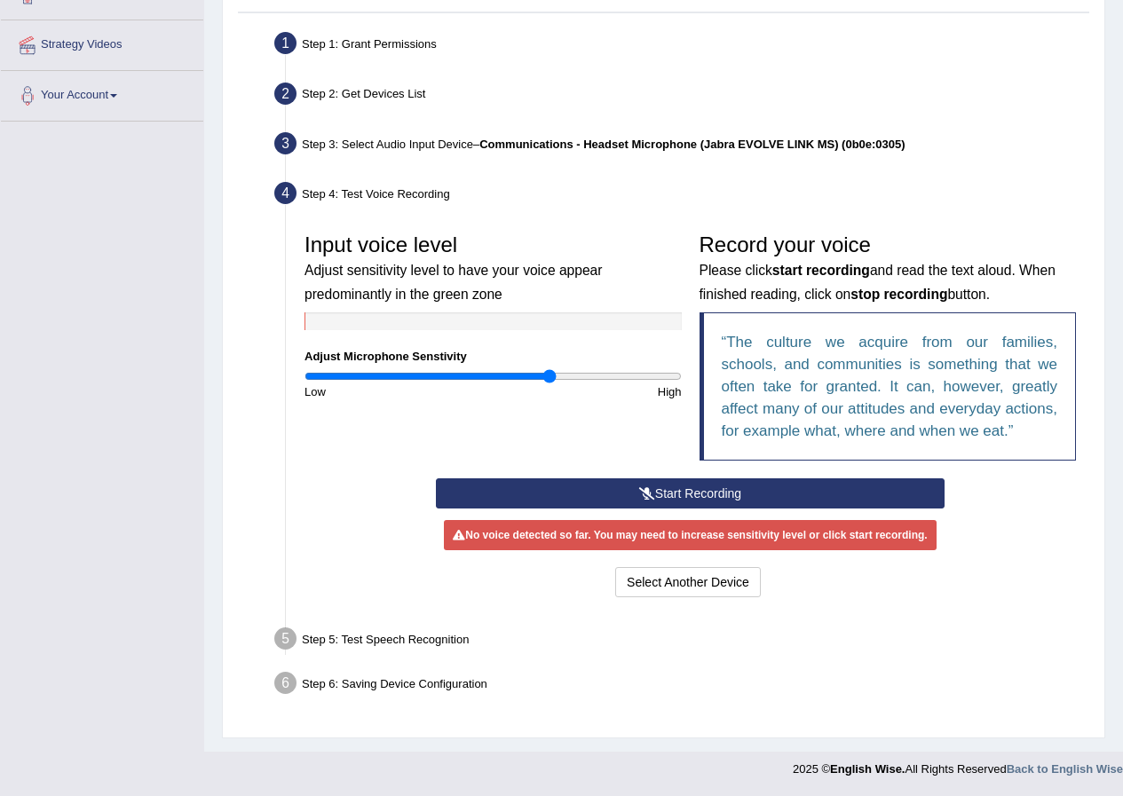
click at [617, 489] on button "Start Recording" at bounding box center [690, 494] width 509 height 30
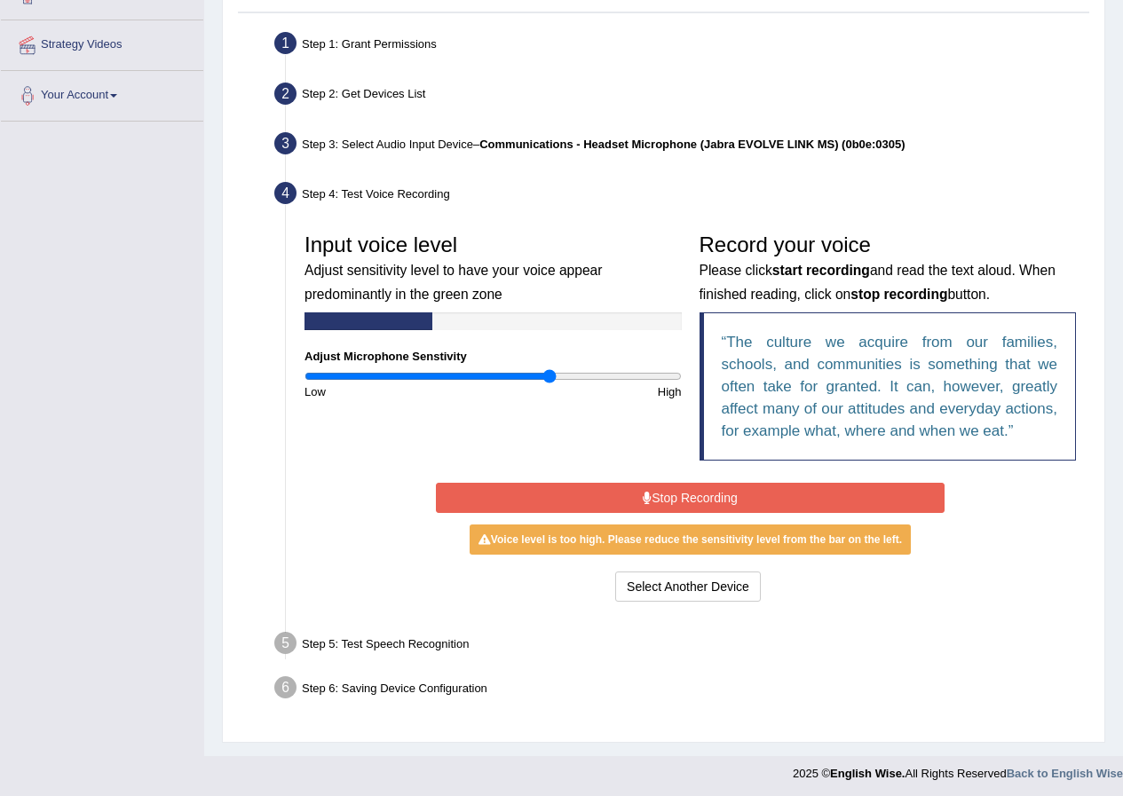
click at [669, 500] on button "Stop Recording" at bounding box center [690, 498] width 509 height 30
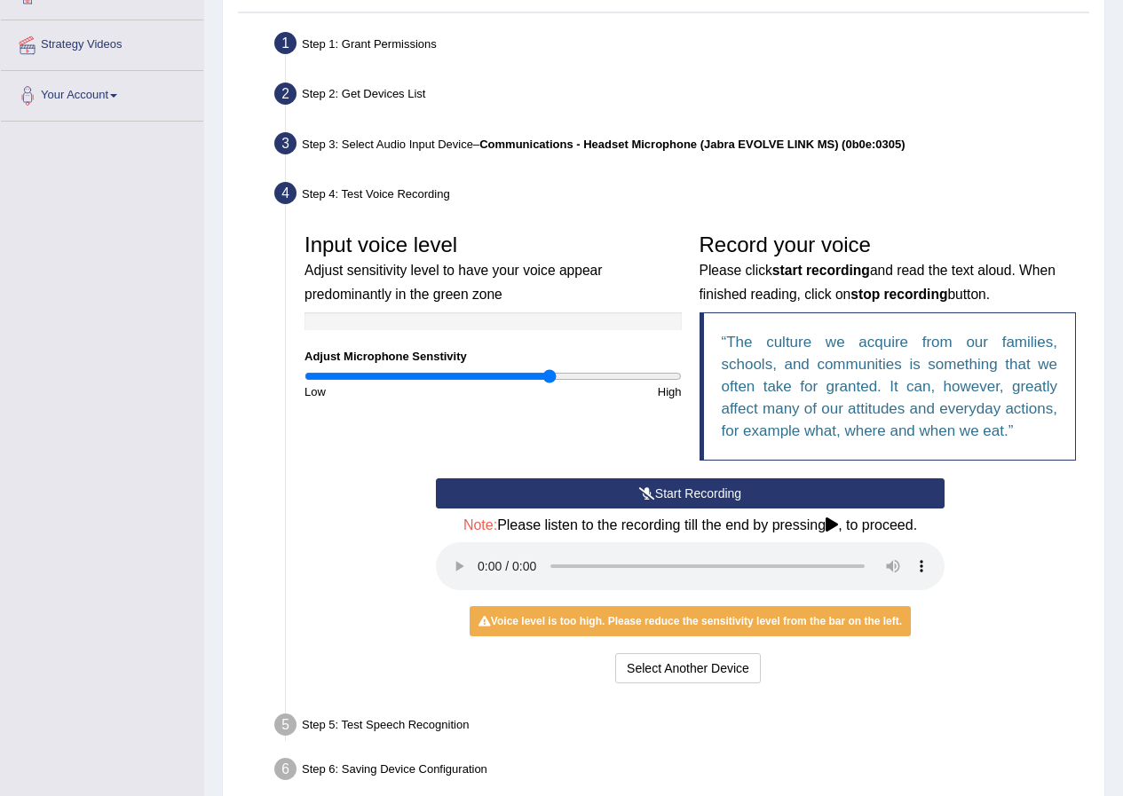
click at [655, 486] on button "Start Recording" at bounding box center [690, 494] width 509 height 30
click at [660, 669] on button "Select Another Device" at bounding box center [688, 668] width 146 height 30
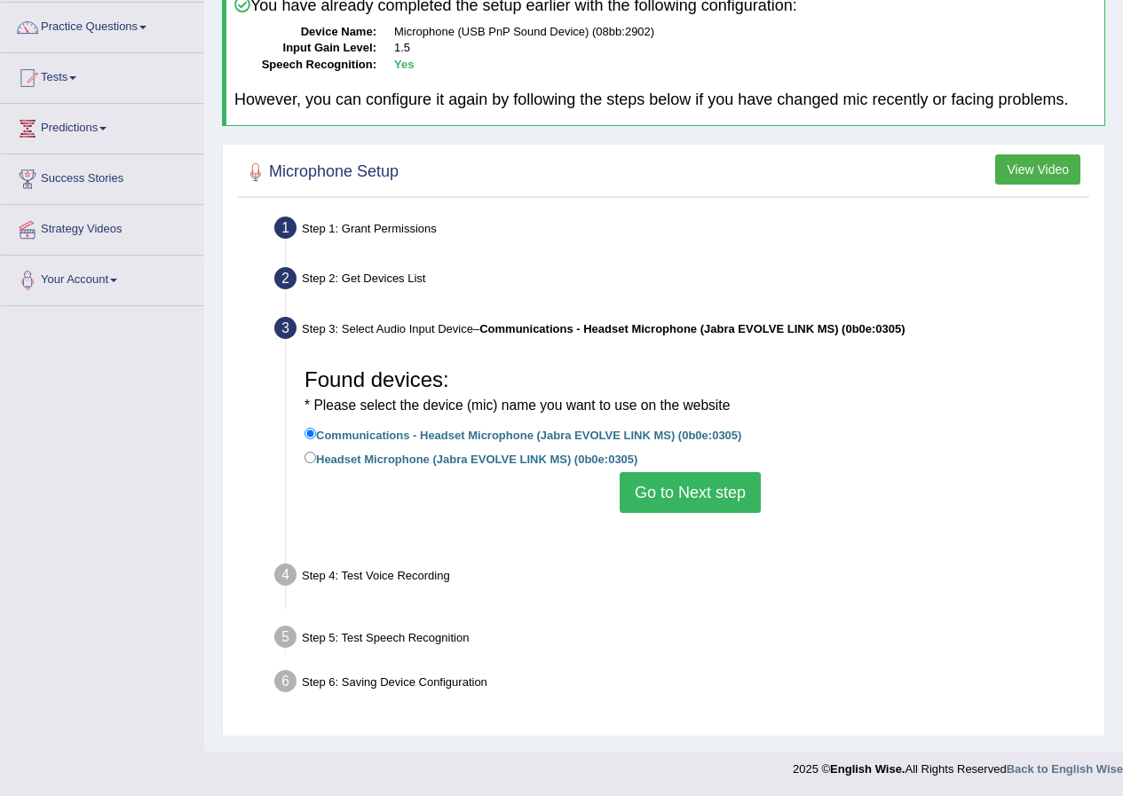
scroll to position [136, 0]
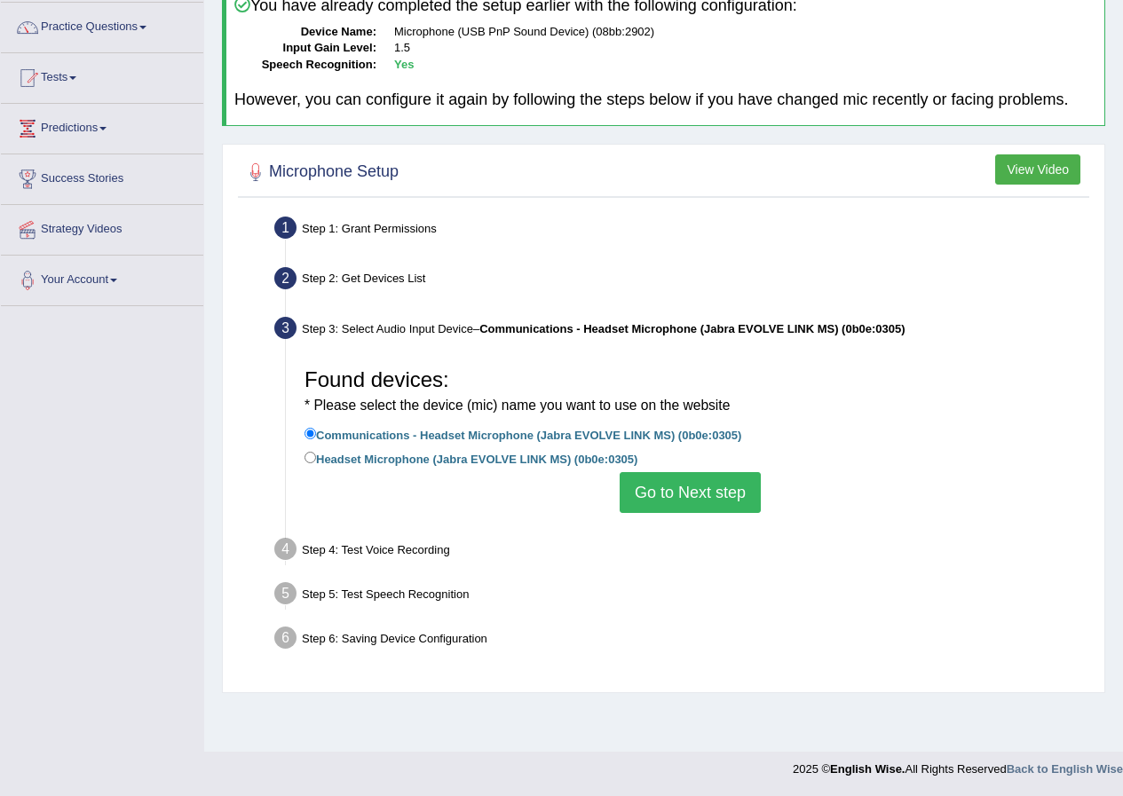
click at [720, 501] on button "Go to Next step" at bounding box center [690, 492] width 141 height 41
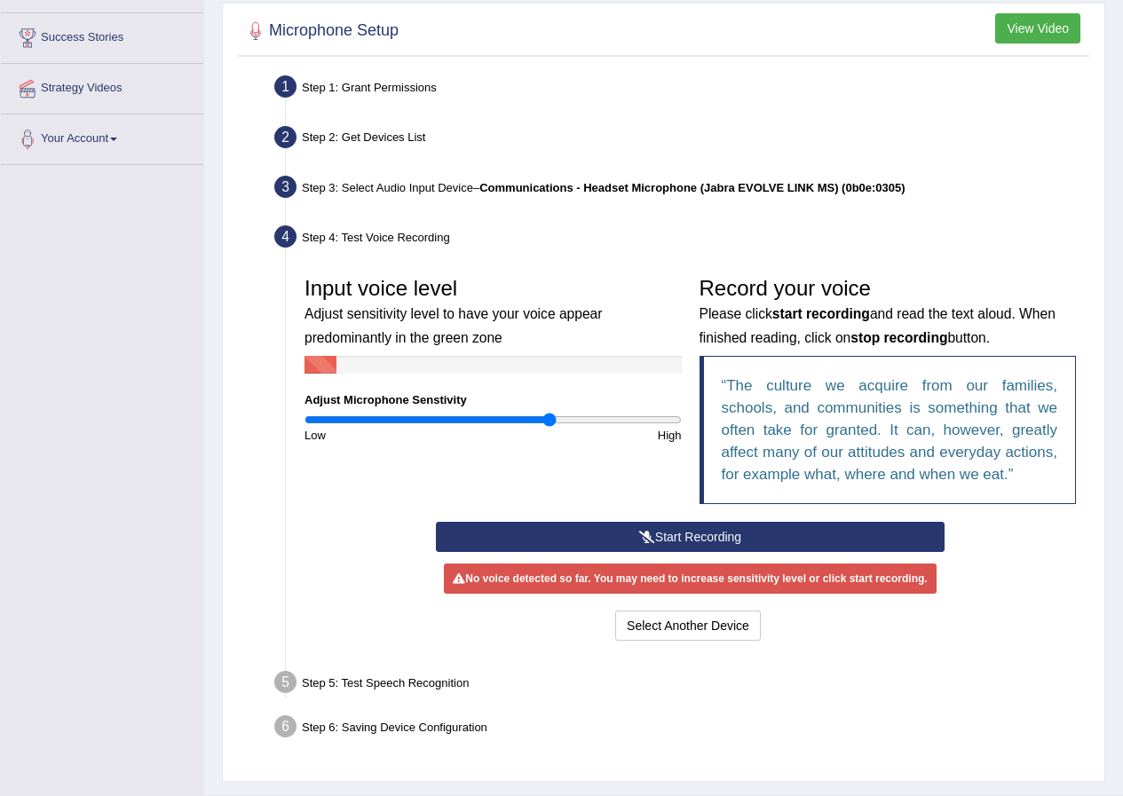
scroll to position [320, 0]
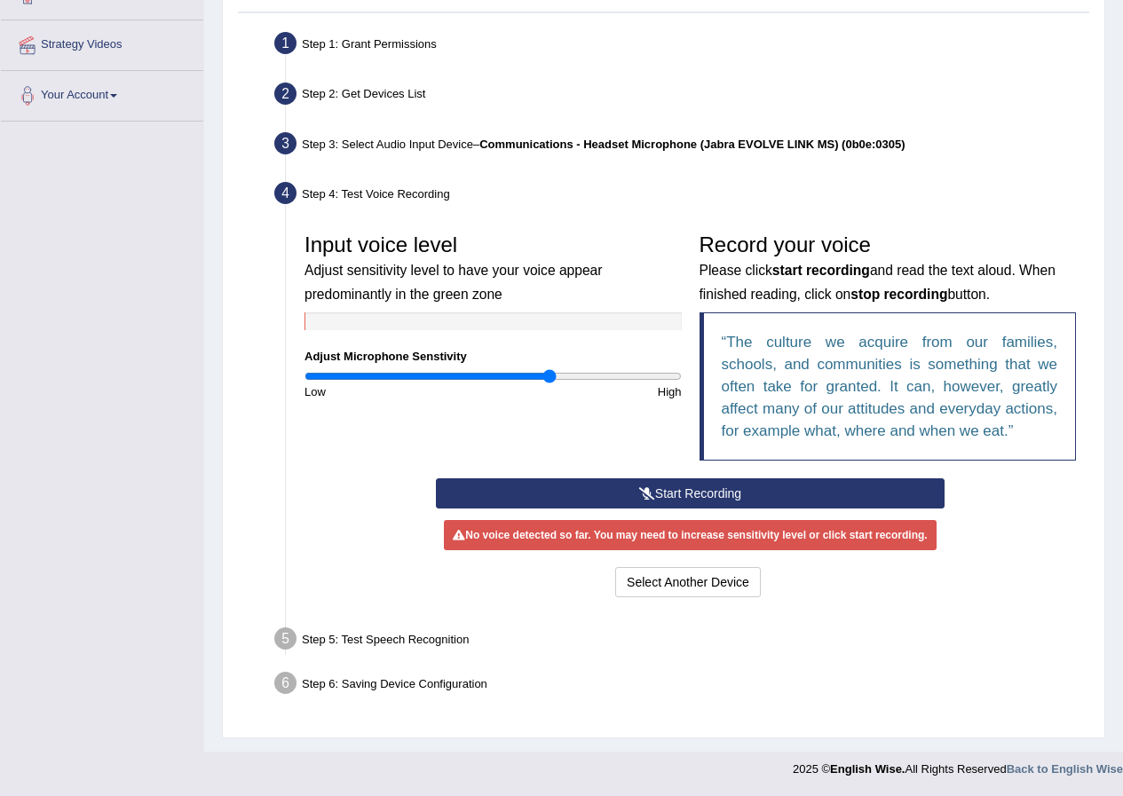
click at [594, 494] on button "Start Recording" at bounding box center [690, 494] width 509 height 30
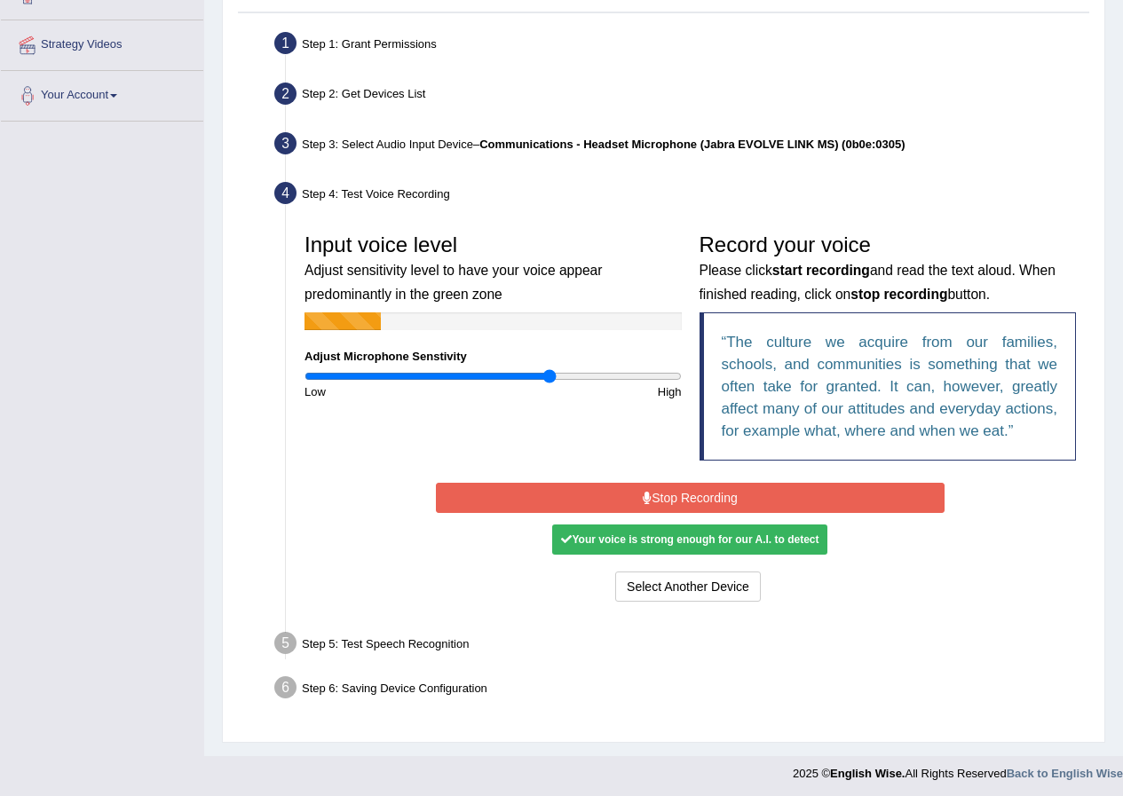
click at [668, 501] on button "Stop Recording" at bounding box center [690, 498] width 509 height 30
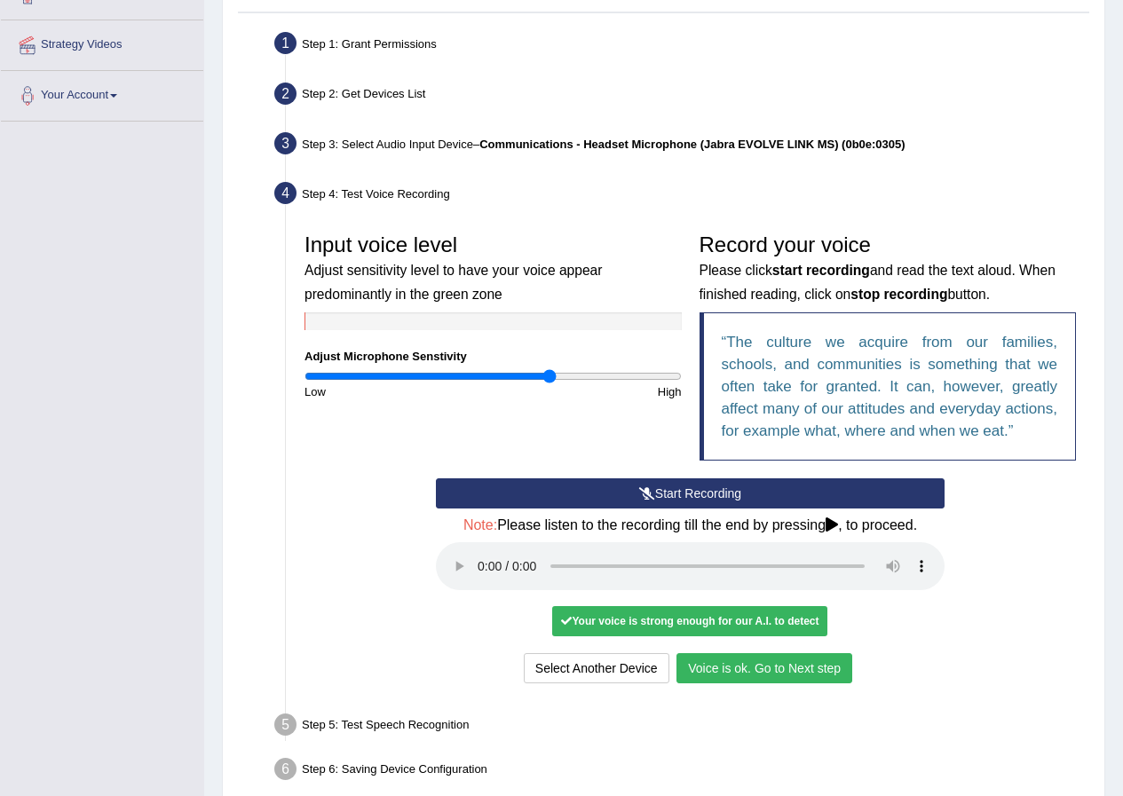
click at [743, 677] on button "Voice is ok. Go to Next step" at bounding box center [764, 668] width 176 height 30
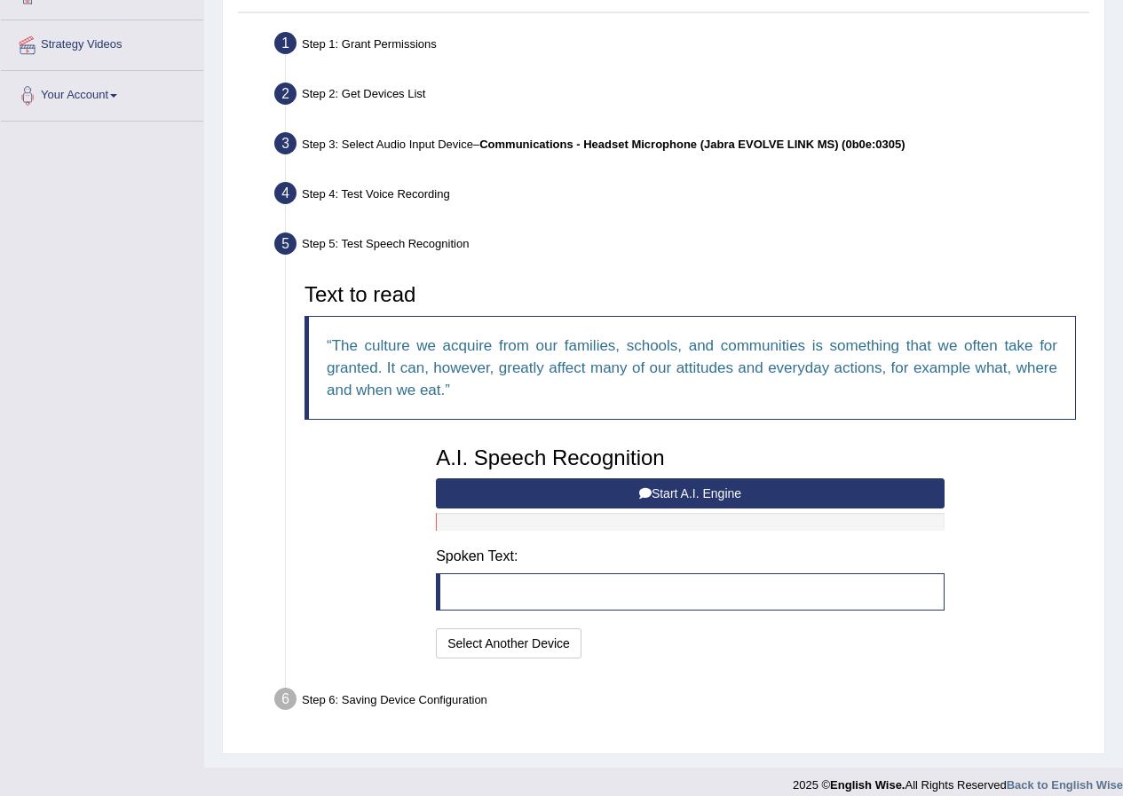
click at [497, 490] on button "Start A.I. Engine" at bounding box center [690, 494] width 509 height 30
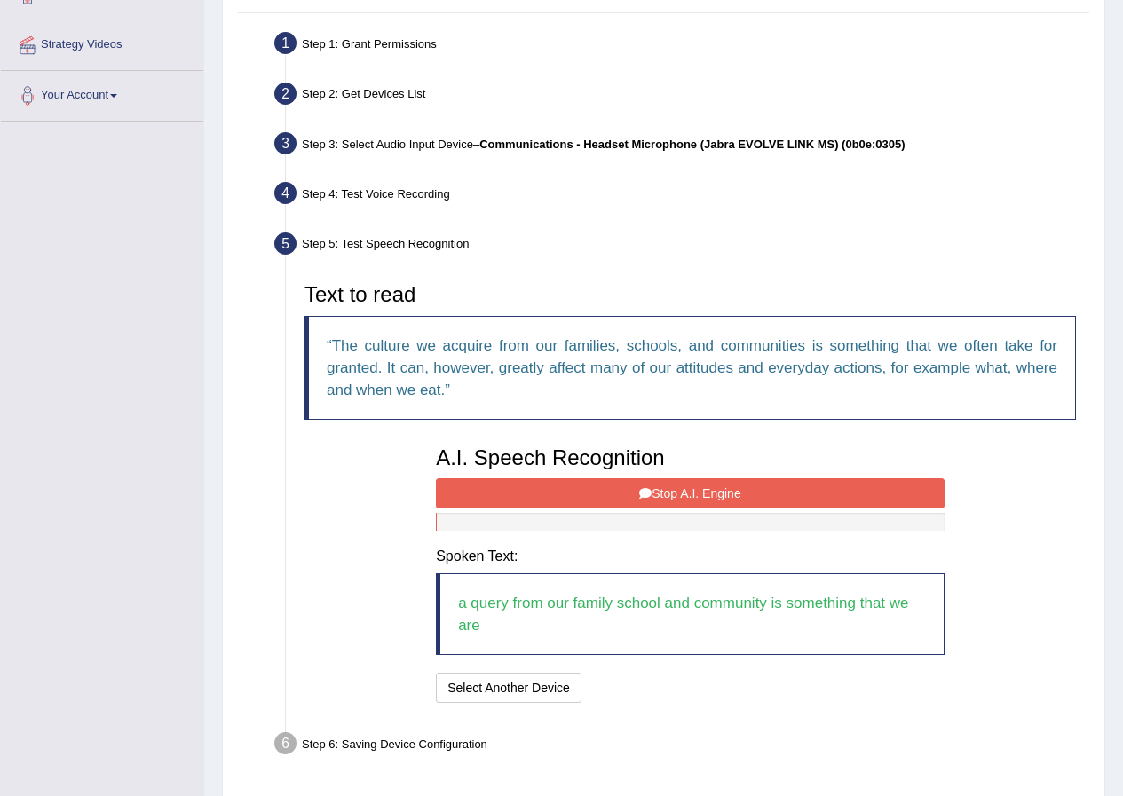
click at [691, 490] on button "Stop A.I. Engine" at bounding box center [690, 494] width 509 height 30
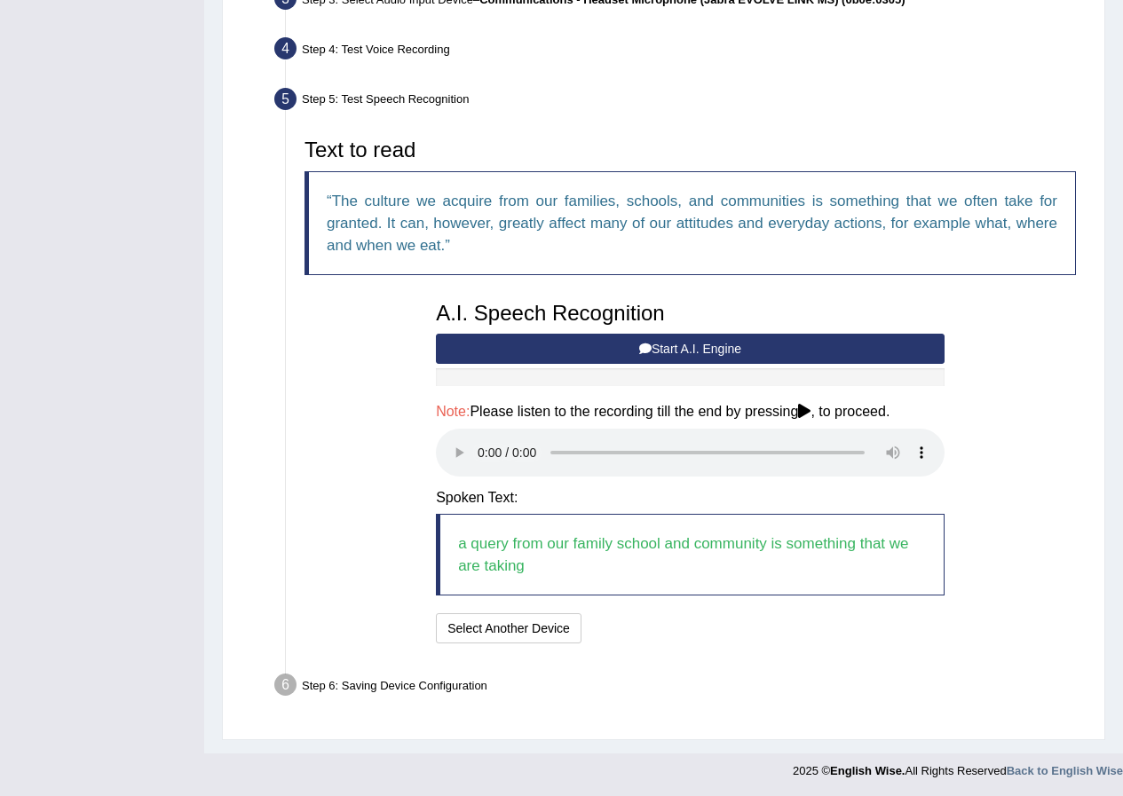
scroll to position [467, 0]
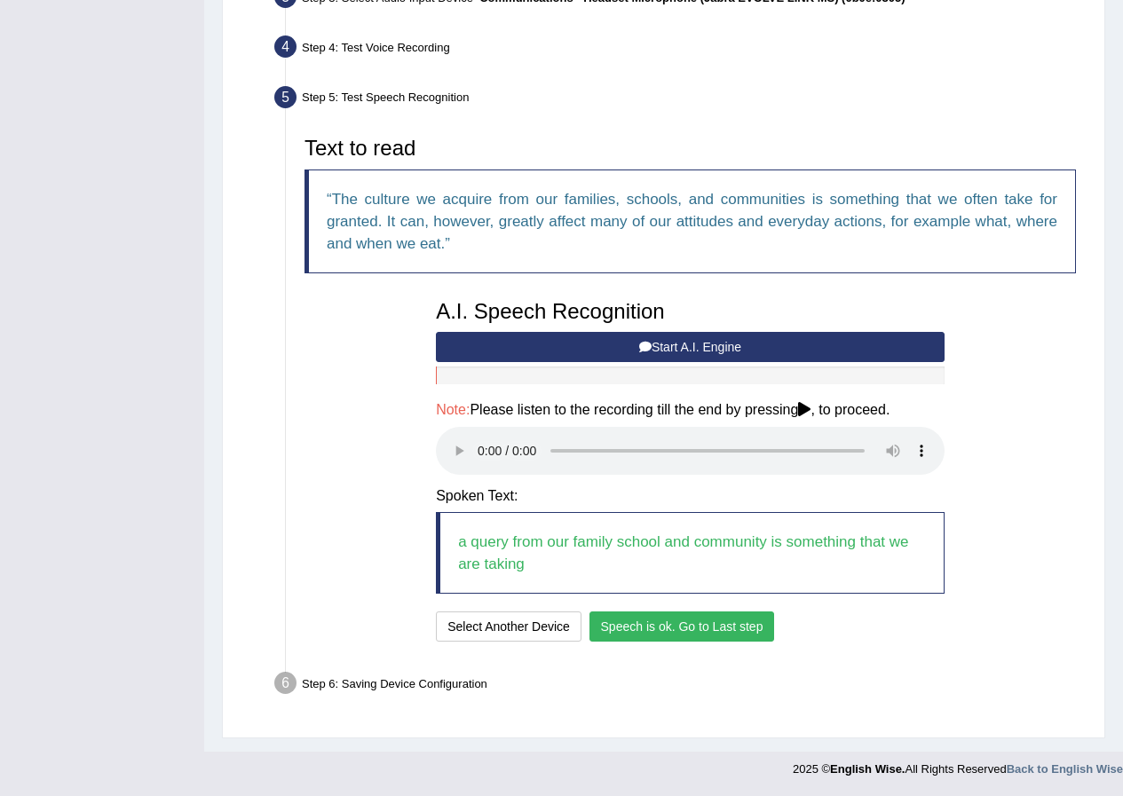
click at [665, 621] on button "Speech is ok. Go to Last step" at bounding box center [682, 627] width 186 height 30
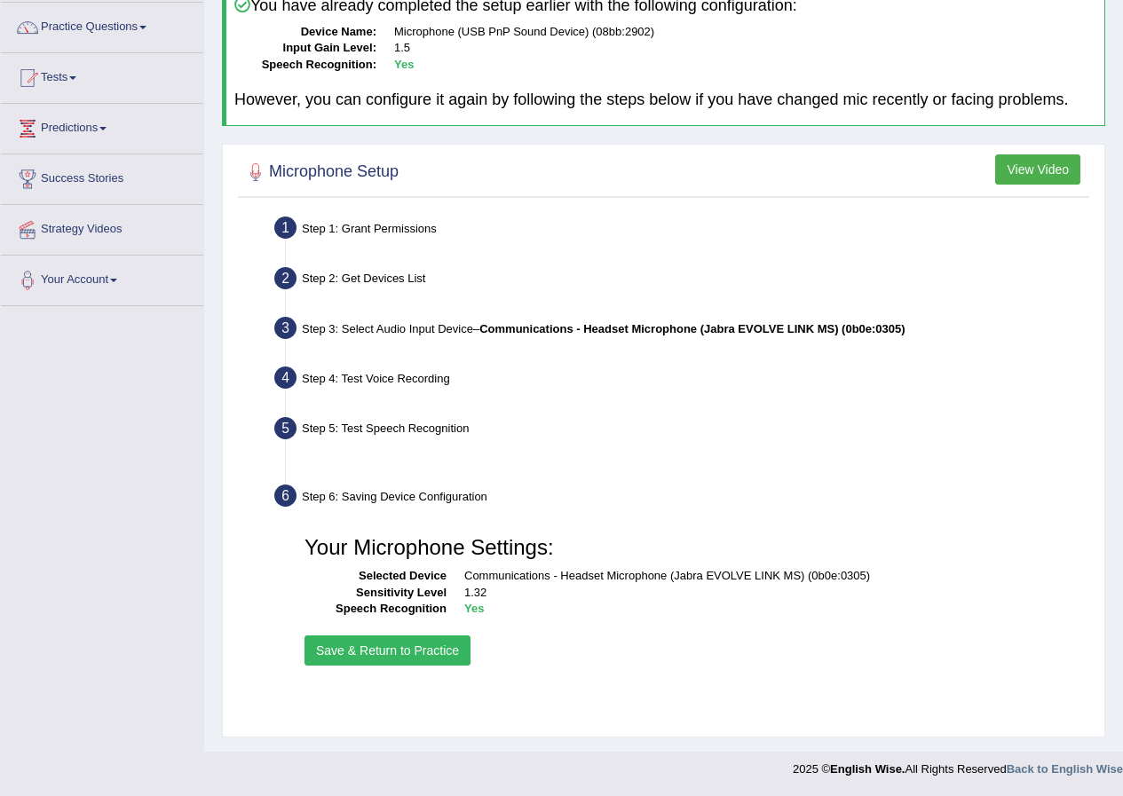
scroll to position [136, 0]
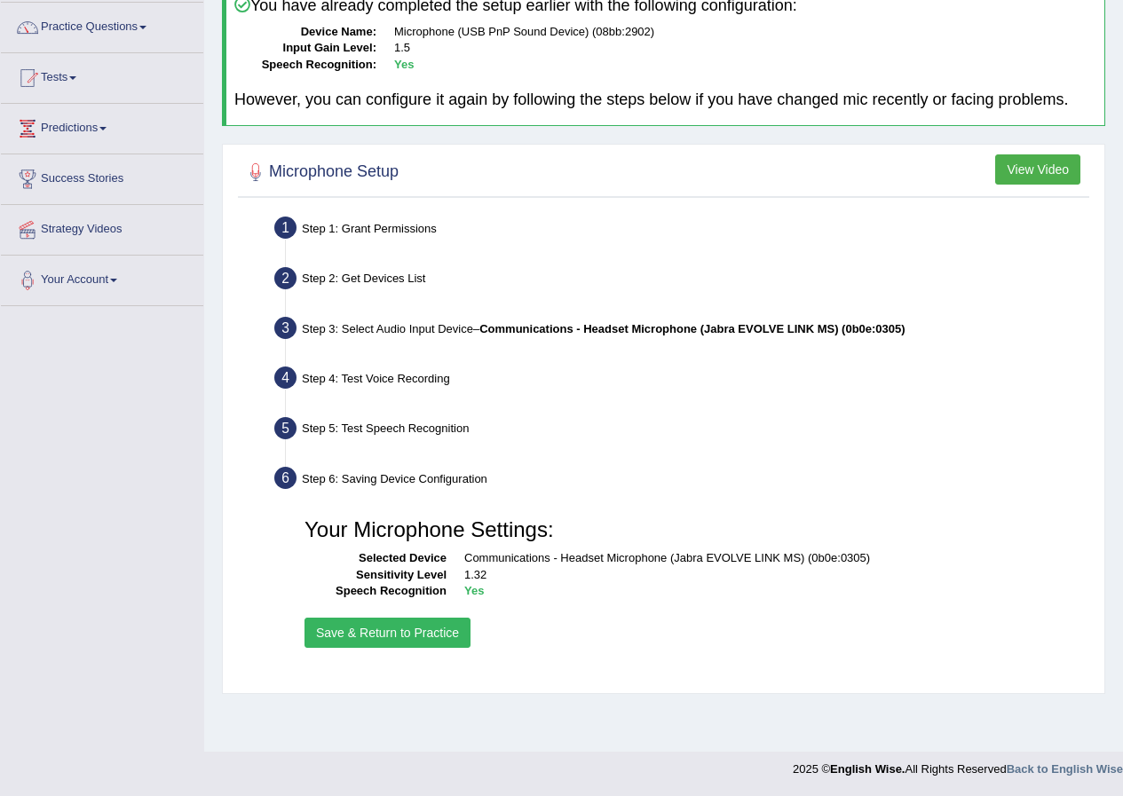
click at [399, 646] on button "Save & Return to Practice" at bounding box center [388, 633] width 166 height 30
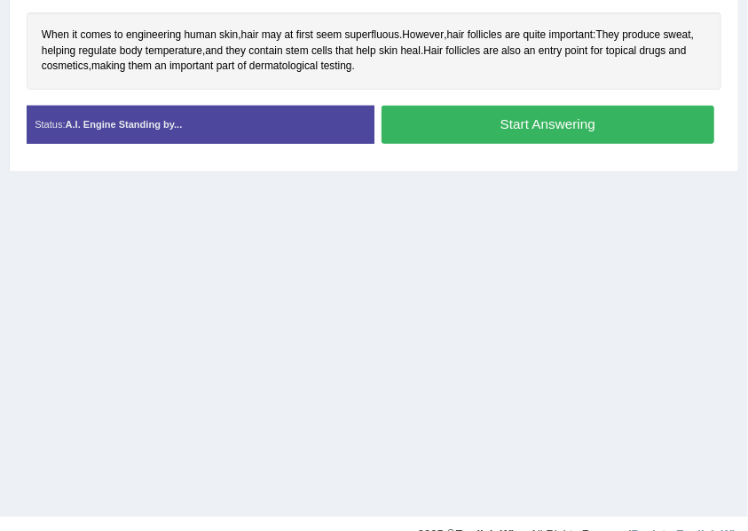
scroll to position [372, 0]
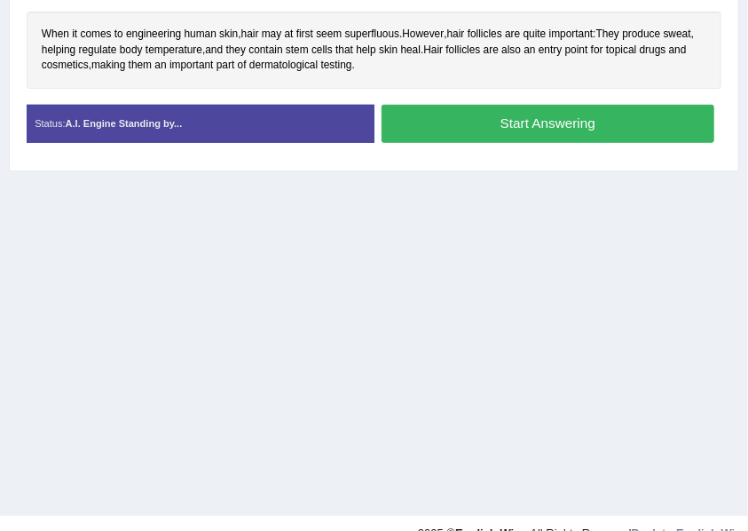
click at [472, 126] on button "Start Answering" at bounding box center [548, 124] width 333 height 38
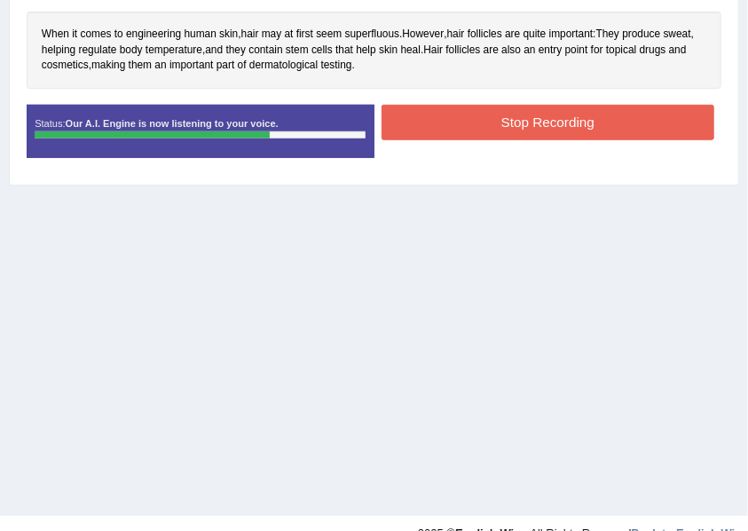
click at [433, 120] on button "Stop Recording" at bounding box center [548, 122] width 333 height 35
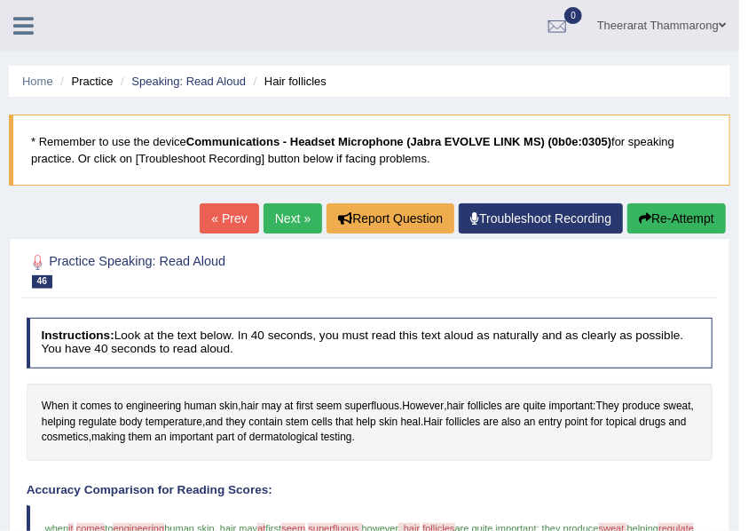
scroll to position [0, 0]
click at [643, 218] on icon "button" at bounding box center [645, 218] width 12 height 12
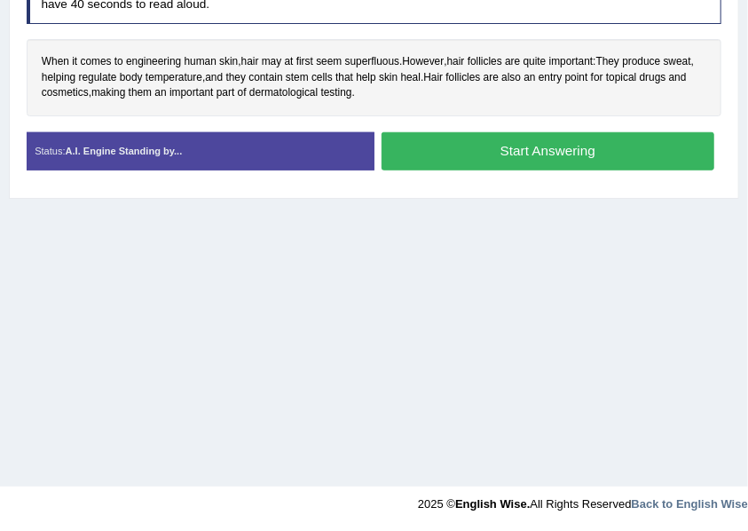
click at [463, 145] on button "Start Answering" at bounding box center [548, 151] width 333 height 38
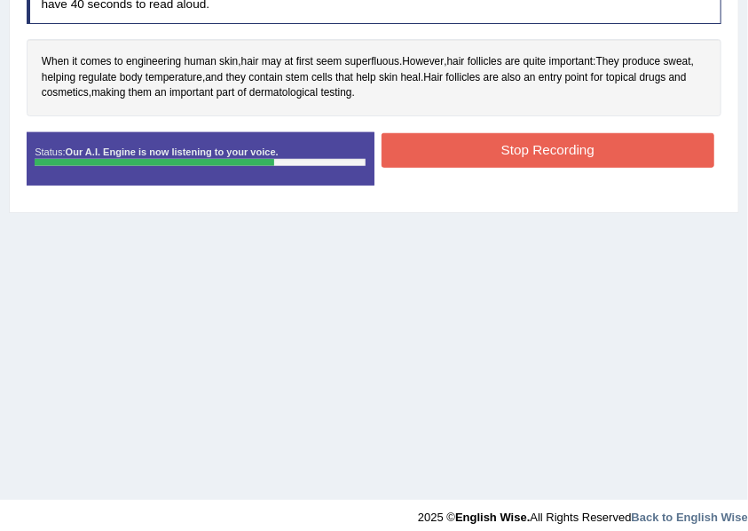
click at [472, 146] on button "Stop Recording" at bounding box center [548, 150] width 333 height 35
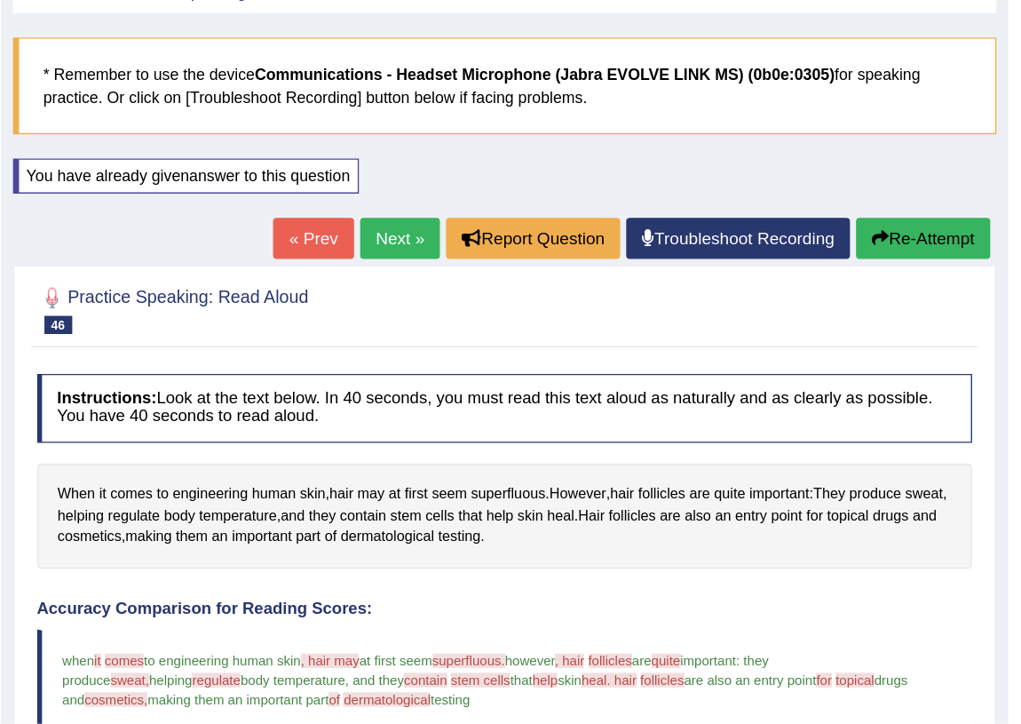
scroll to position [0, 0]
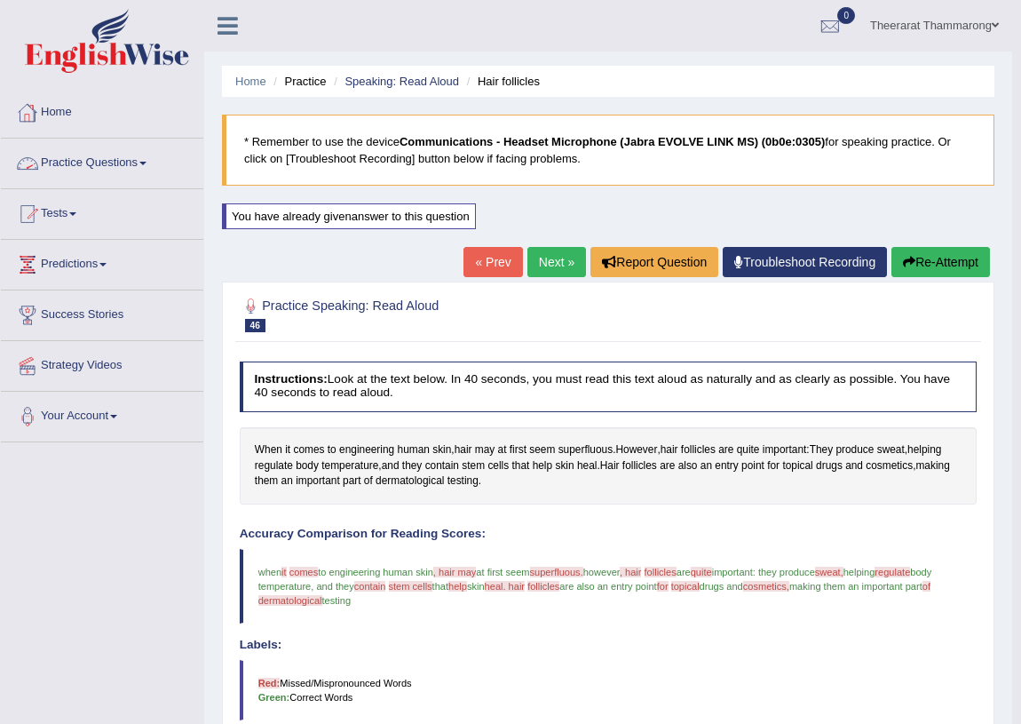
click at [107, 163] on link "Practice Questions" at bounding box center [102, 160] width 202 height 44
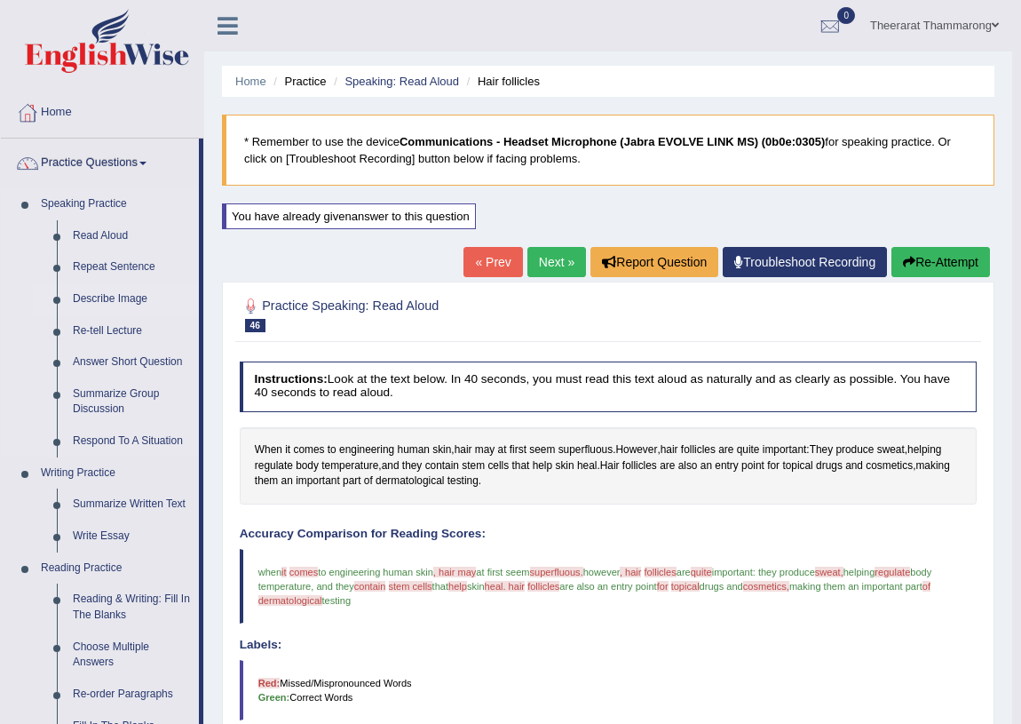
click at [116, 296] on link "Describe Image" at bounding box center [132, 299] width 134 height 32
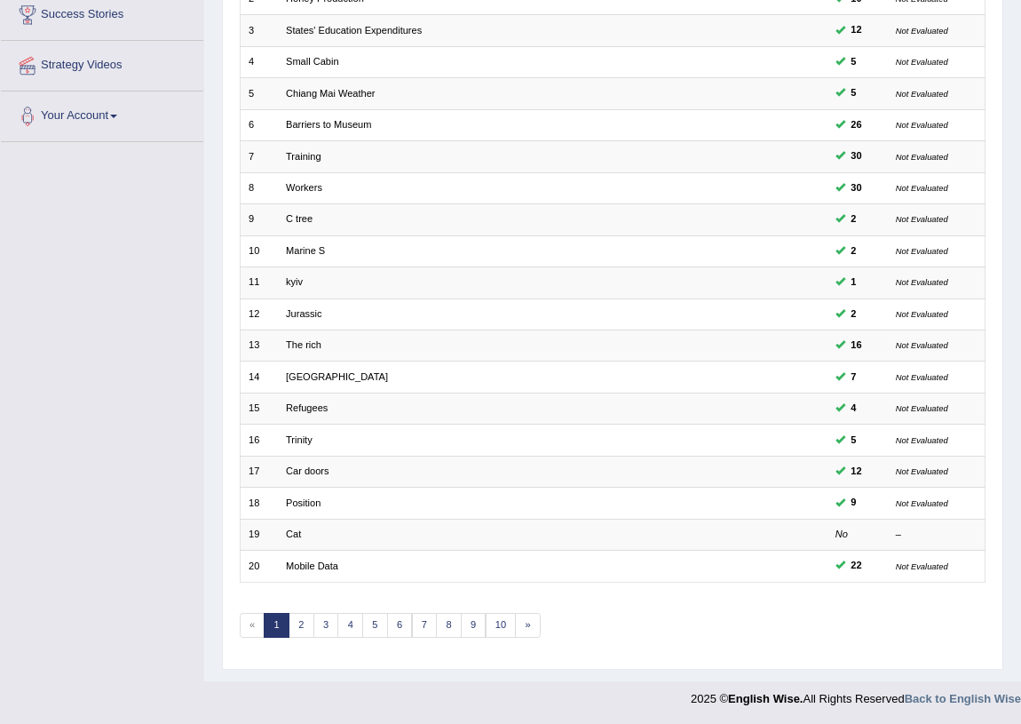
scroll to position [300, 0]
click at [476, 623] on link "9" at bounding box center [474, 625] width 26 height 25
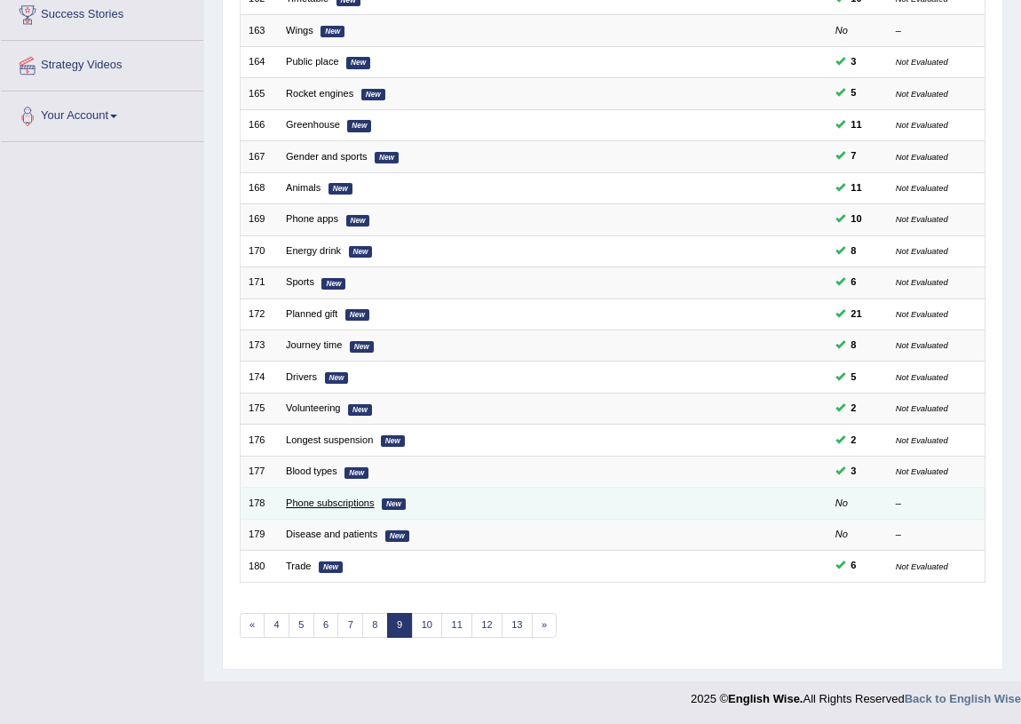
click at [320, 500] on link "Phone subscriptions" at bounding box center [330, 502] width 88 height 11
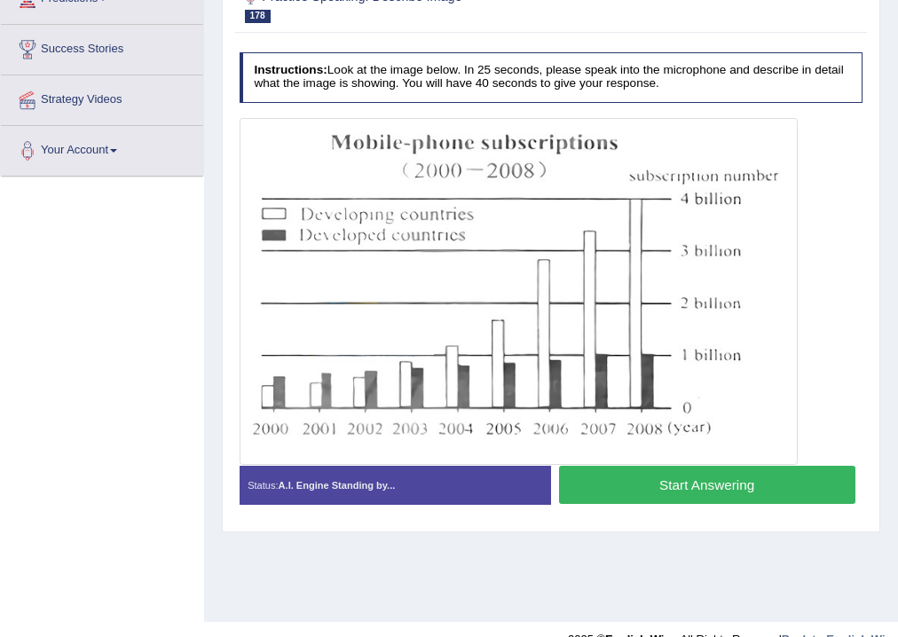
scroll to position [295, 0]
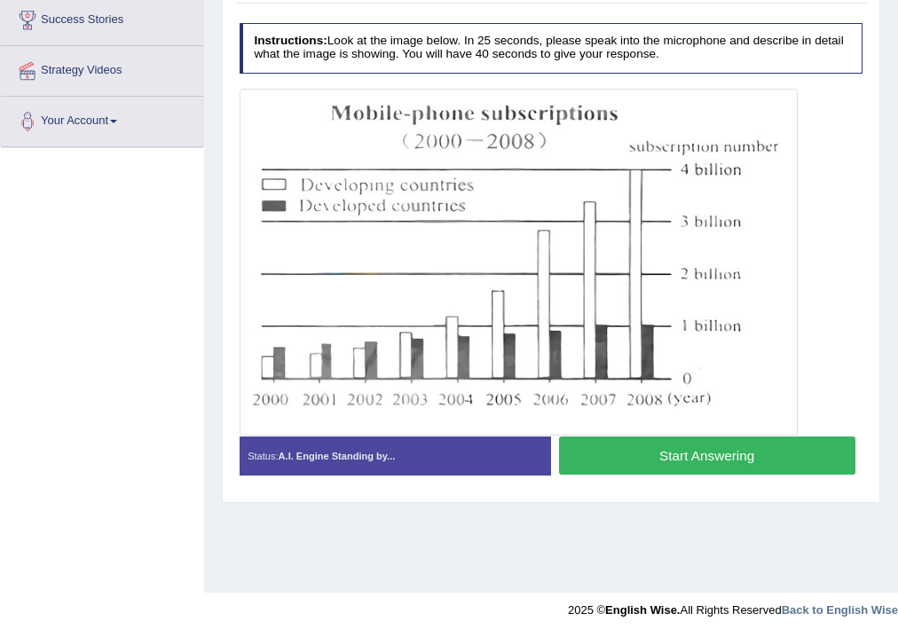
click at [608, 459] on button "Start Answering" at bounding box center [707, 456] width 297 height 38
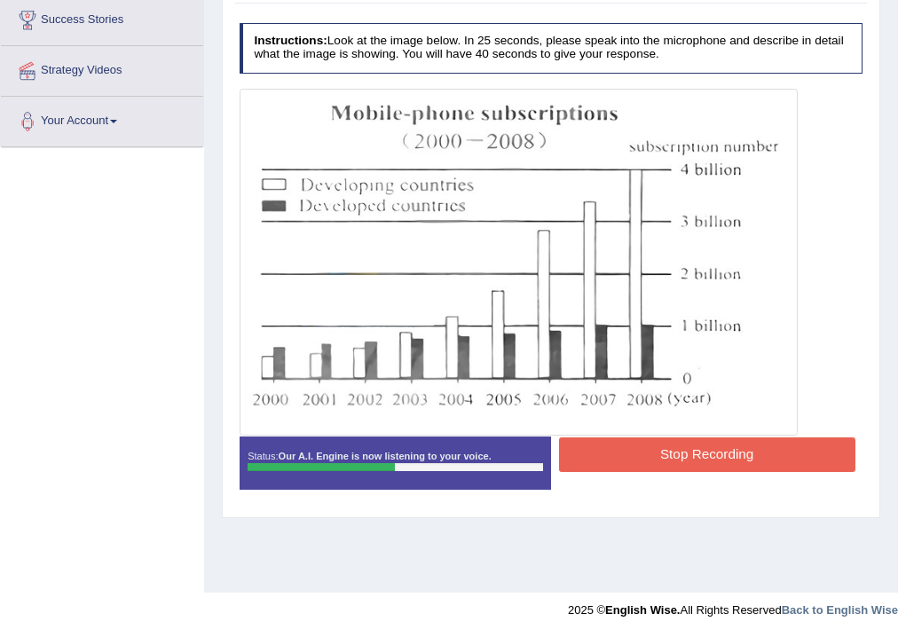
click at [587, 451] on button "Stop Recording" at bounding box center [707, 455] width 297 height 35
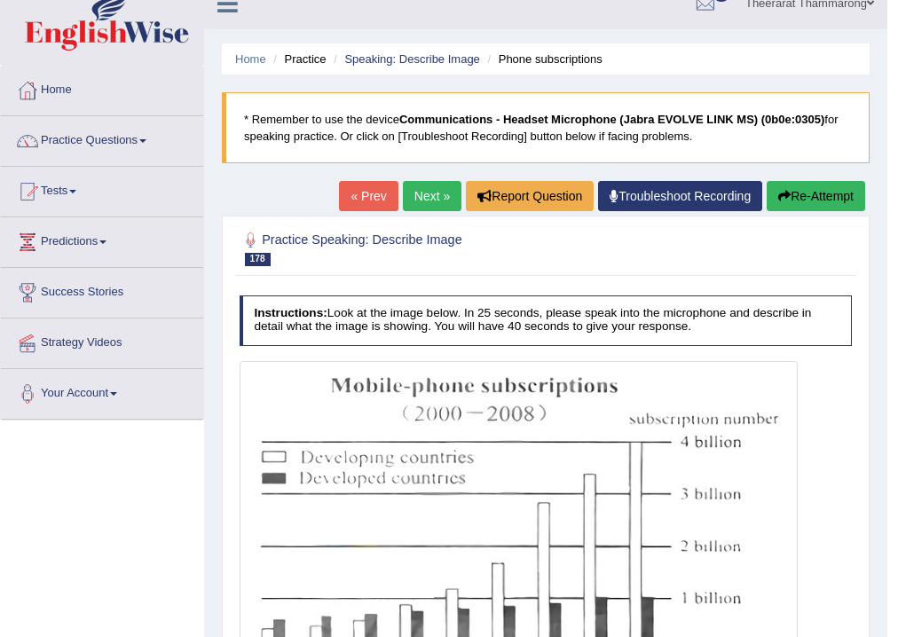
scroll to position [0, 0]
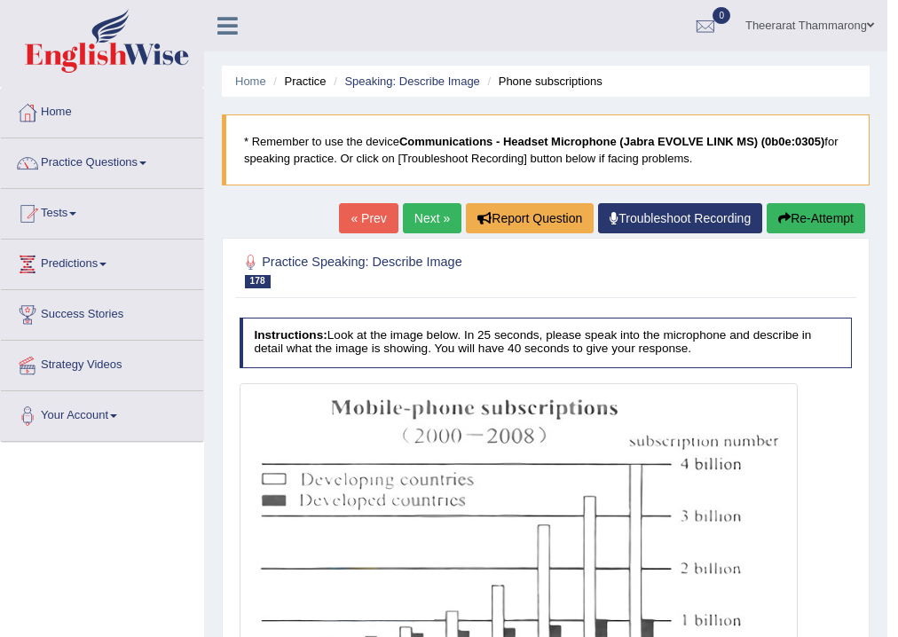
click at [811, 207] on button "Re-Attempt" at bounding box center [816, 218] width 99 height 30
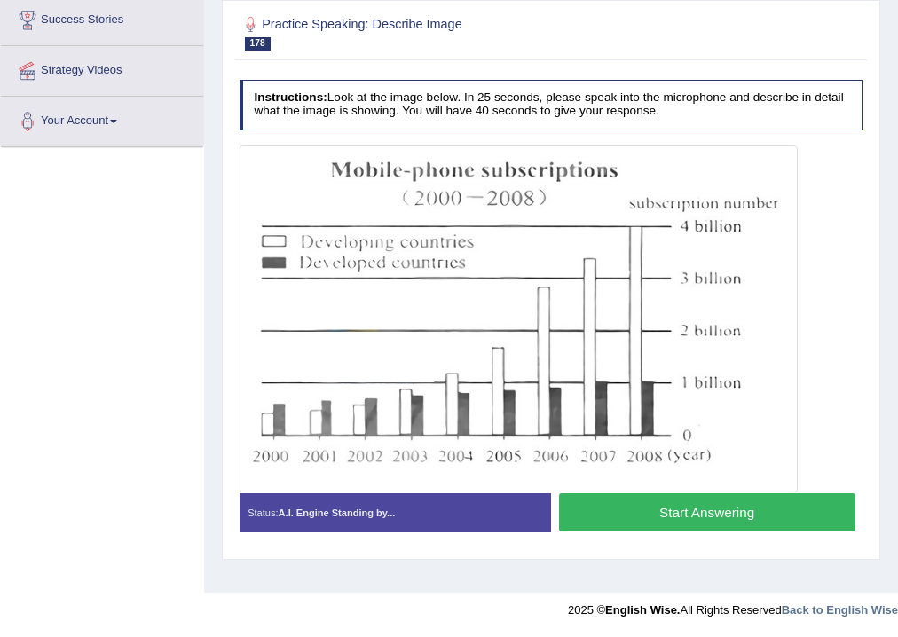
scroll to position [295, 0]
click at [600, 508] on button "Start Answering" at bounding box center [707, 513] width 297 height 38
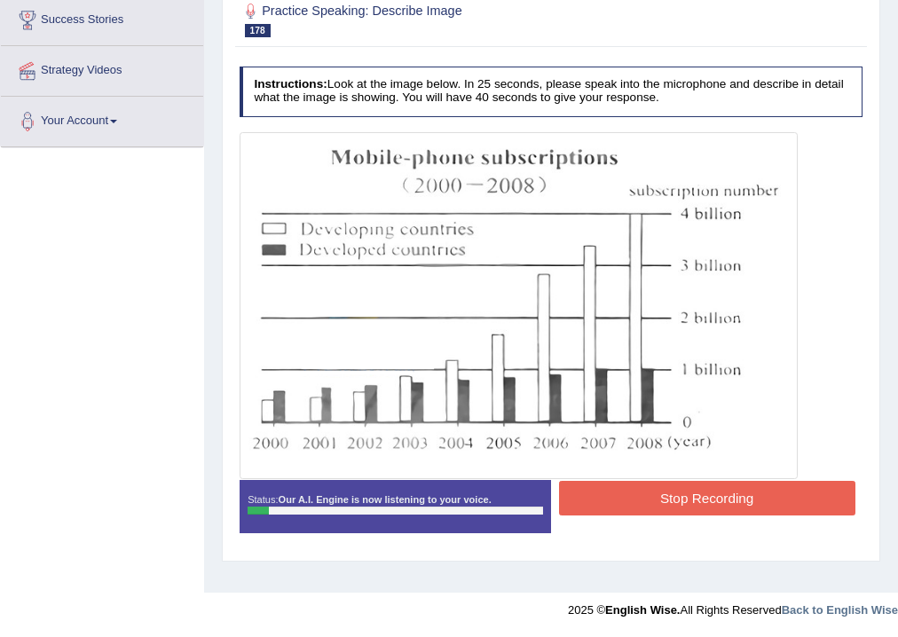
click at [595, 496] on button "Stop Recording" at bounding box center [707, 498] width 297 height 35
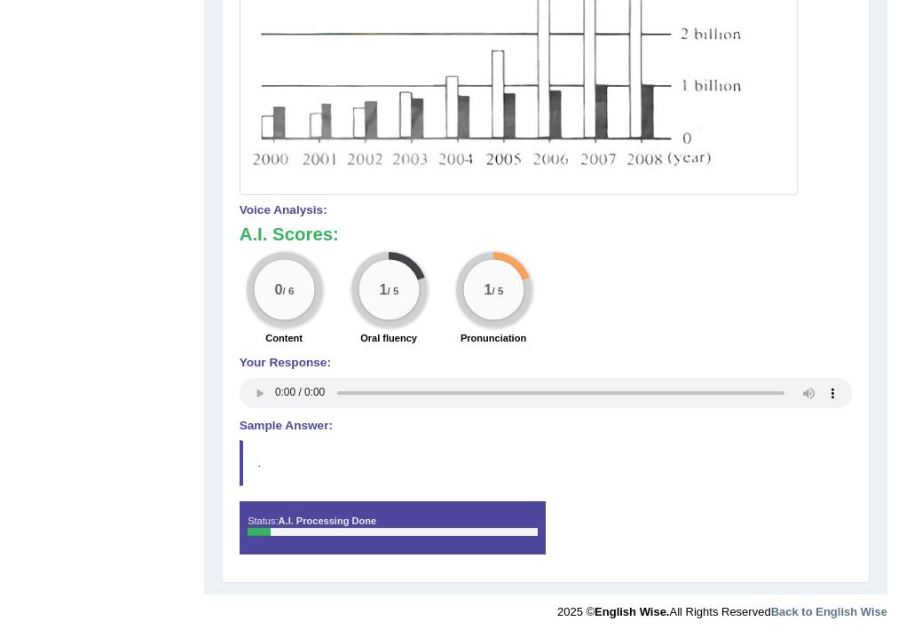
scroll to position [0, 0]
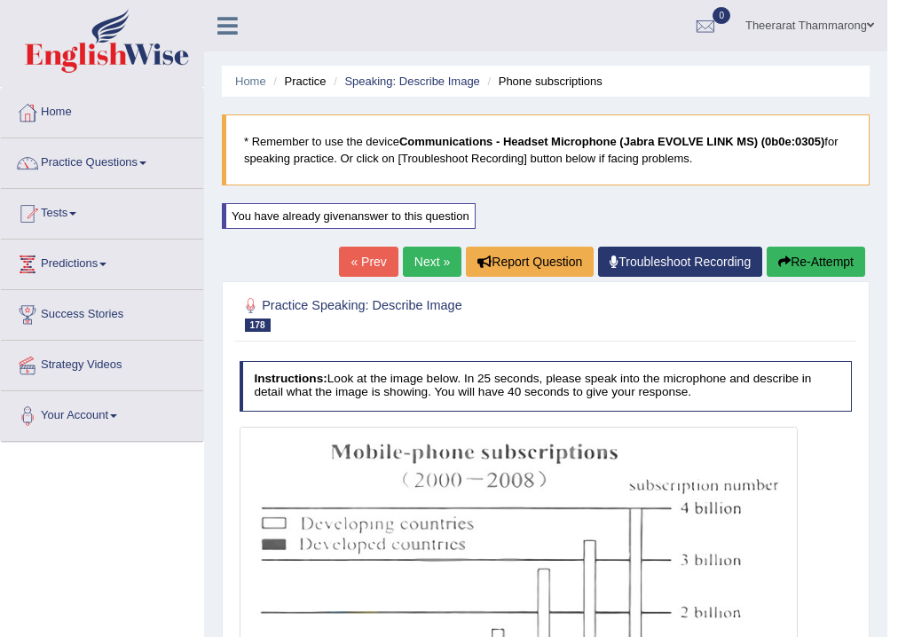
click at [784, 259] on icon "button" at bounding box center [785, 262] width 12 height 12
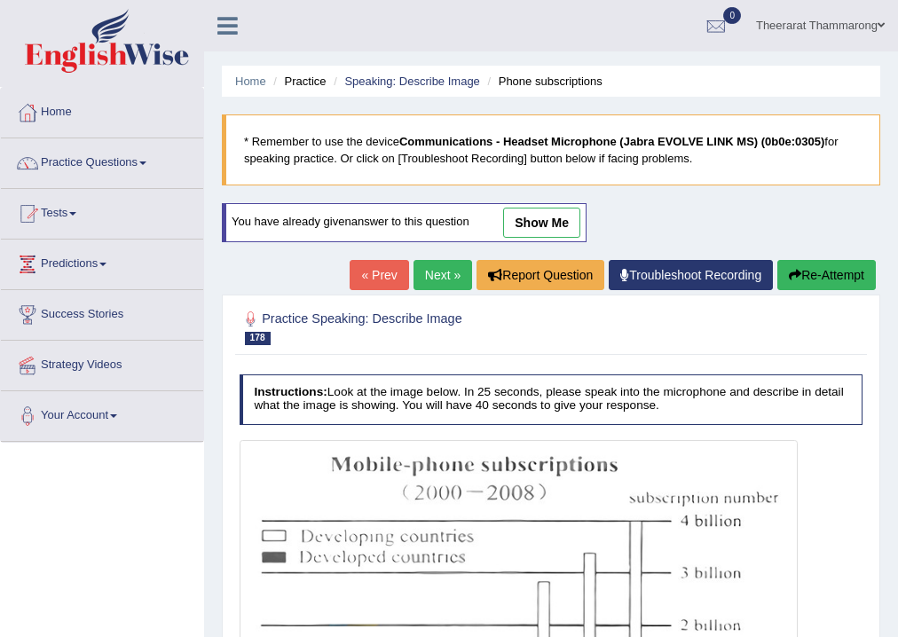
scroll to position [295, 0]
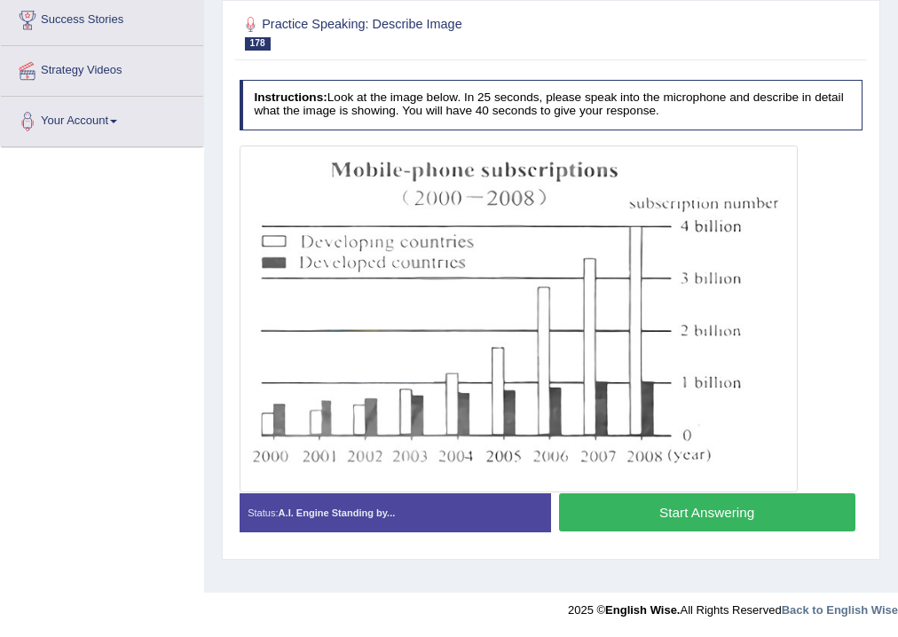
click at [630, 503] on button "Start Answering" at bounding box center [707, 513] width 297 height 38
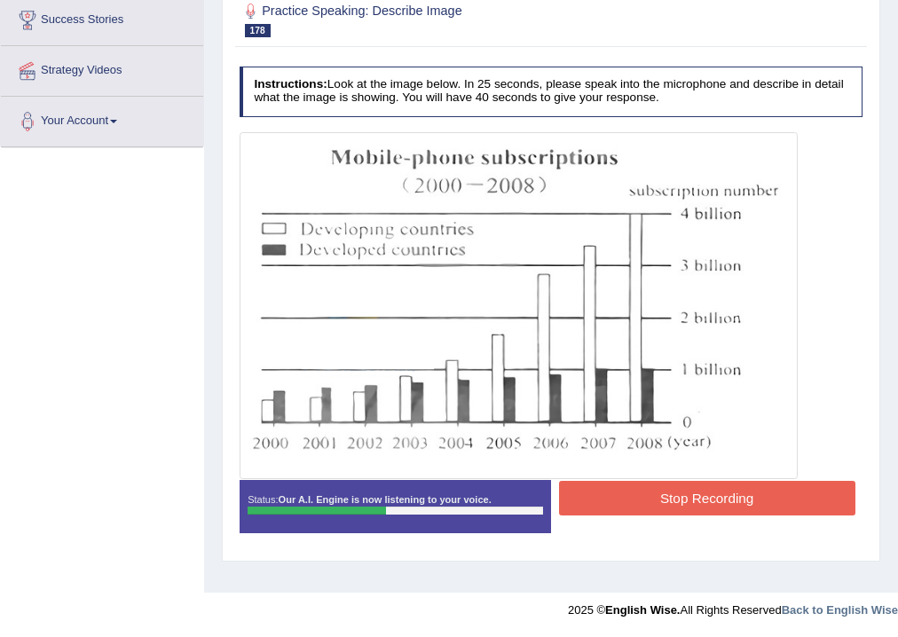
click at [618, 505] on button "Stop Recording" at bounding box center [707, 498] width 297 height 35
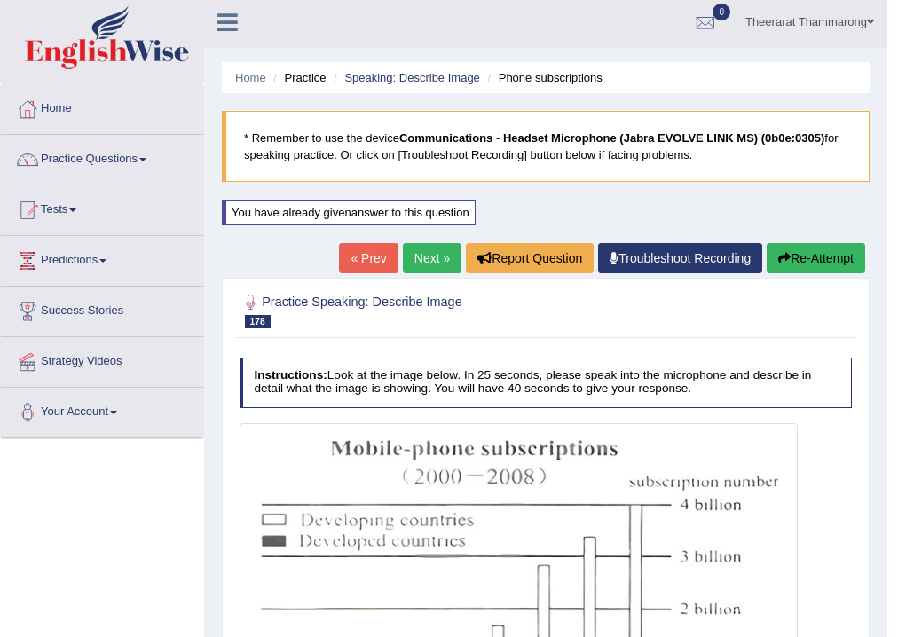
scroll to position [0, 0]
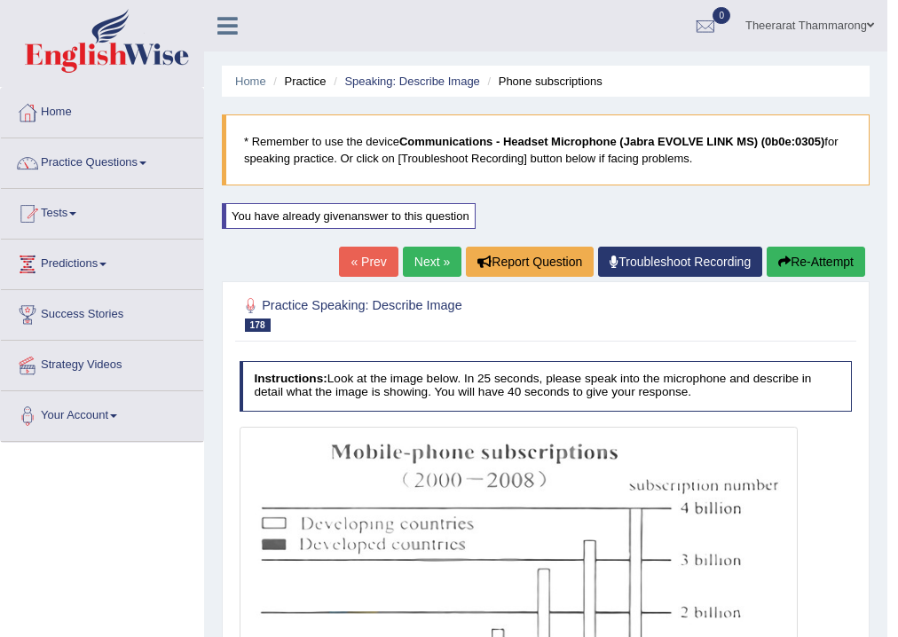
click at [820, 269] on button "Re-Attempt" at bounding box center [816, 262] width 99 height 30
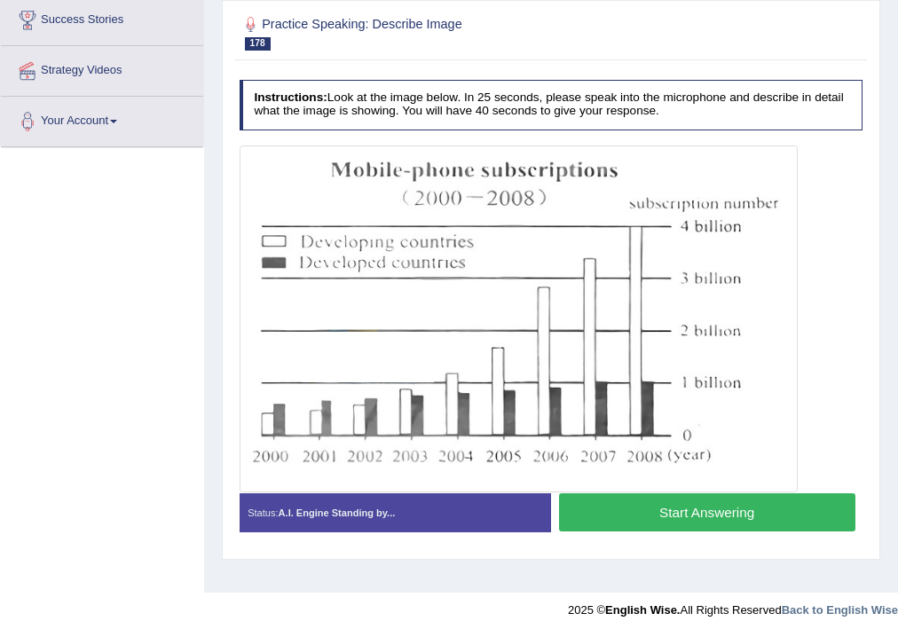
scroll to position [295, 0]
click at [605, 519] on button "Start Answering" at bounding box center [707, 513] width 297 height 38
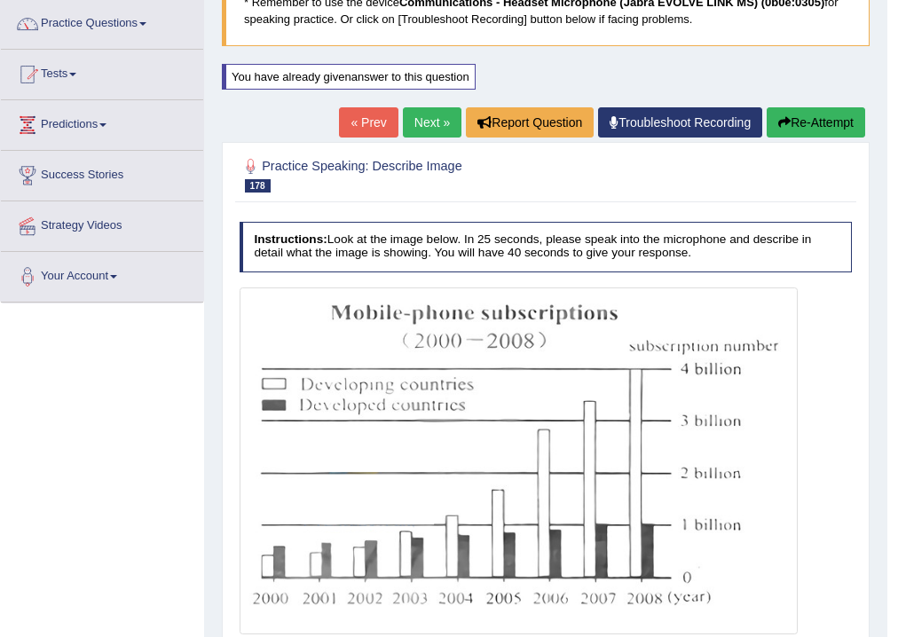
scroll to position [0, 0]
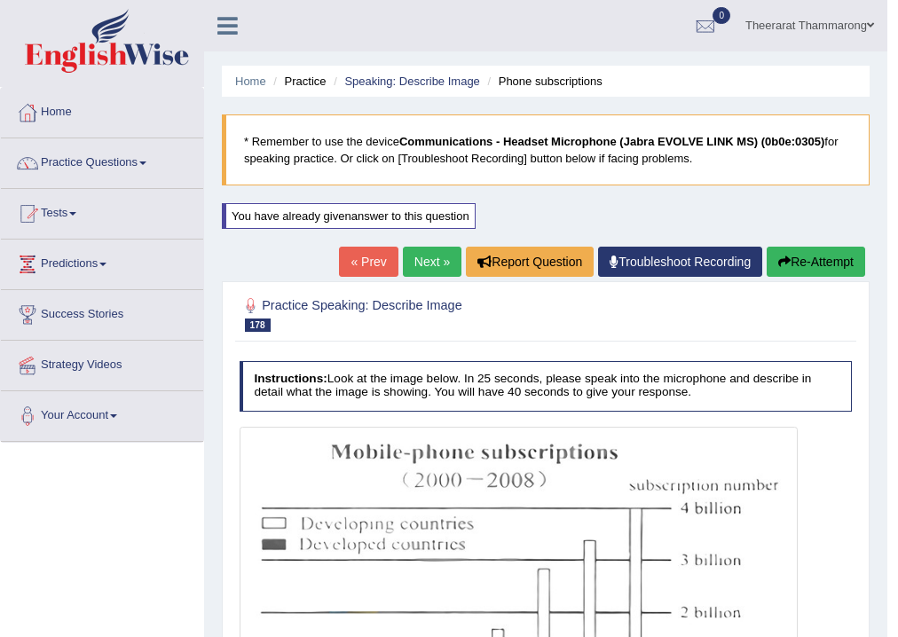
click at [826, 259] on button "Re-Attempt" at bounding box center [816, 262] width 99 height 30
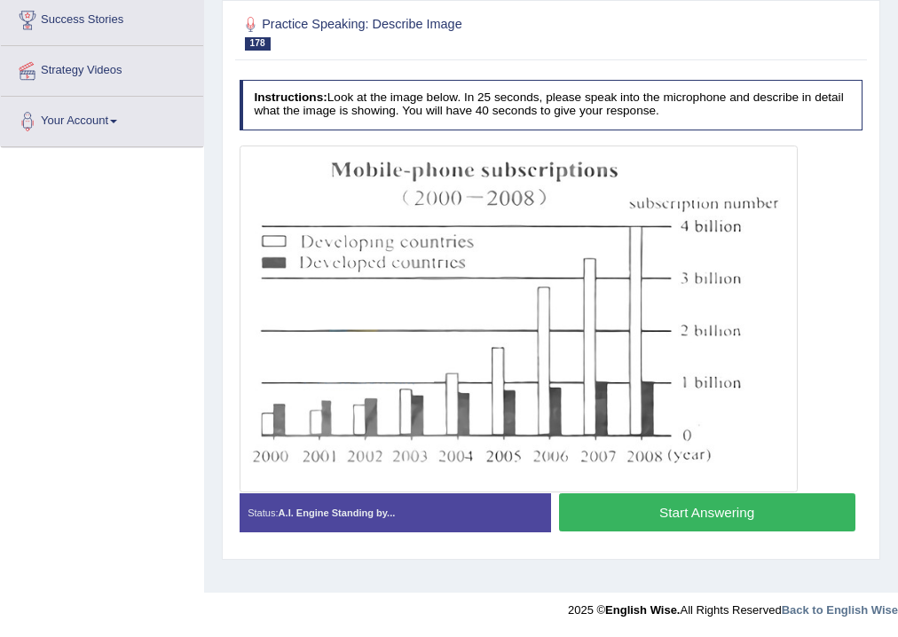
click at [594, 515] on button "Start Answering" at bounding box center [707, 513] width 297 height 38
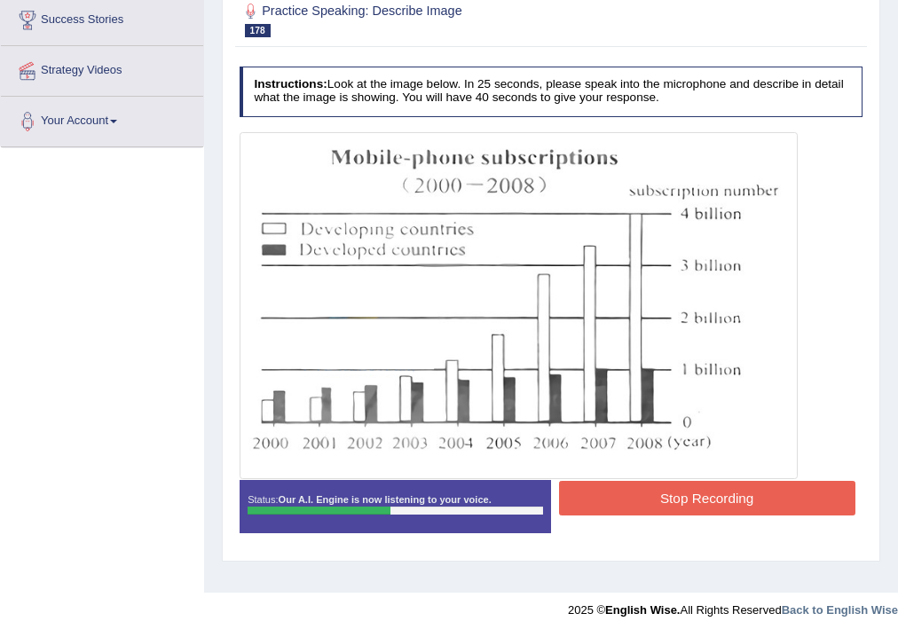
click at [612, 490] on button "Stop Recording" at bounding box center [707, 498] width 297 height 35
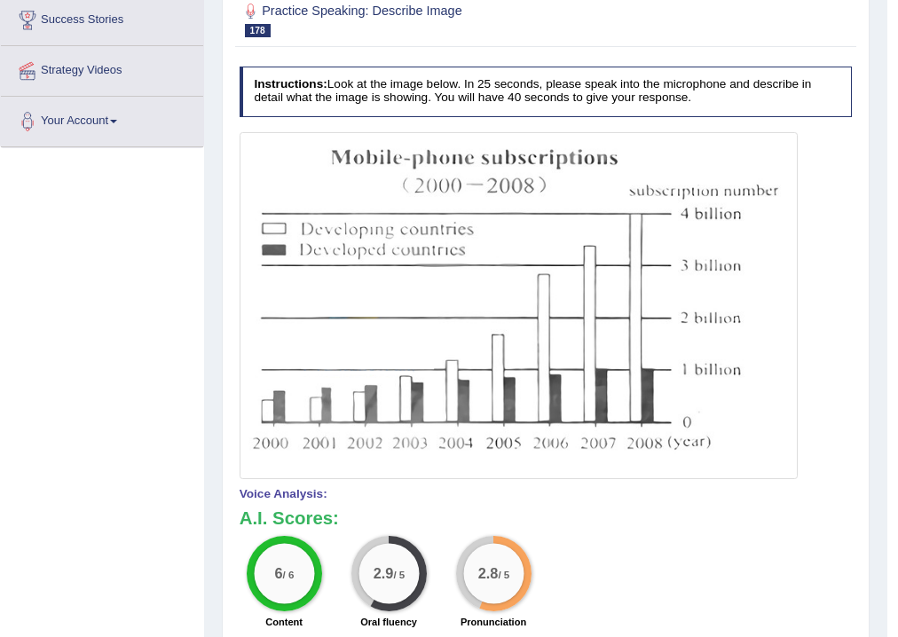
scroll to position [11, 0]
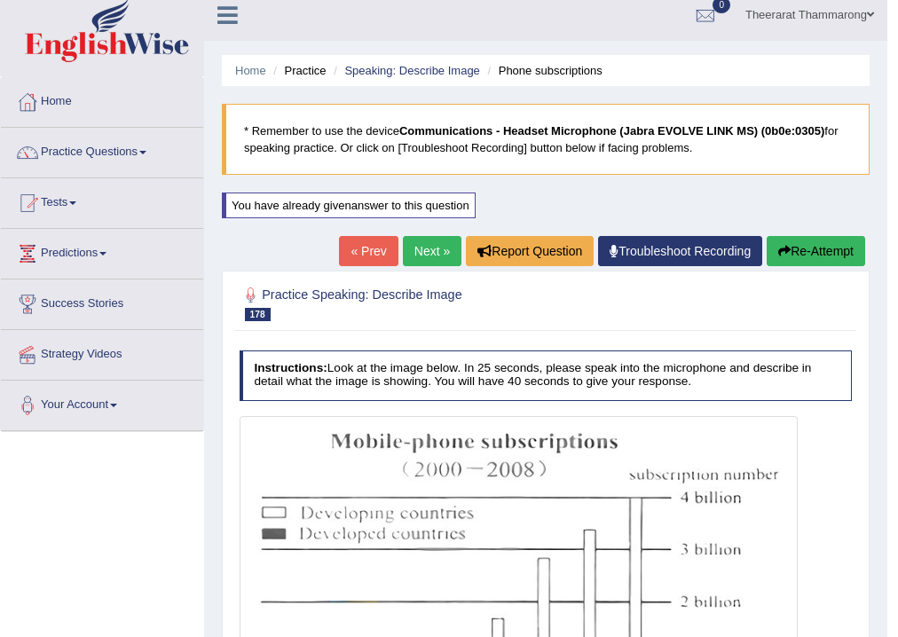
click at [834, 247] on button "Re-Attempt" at bounding box center [816, 251] width 99 height 30
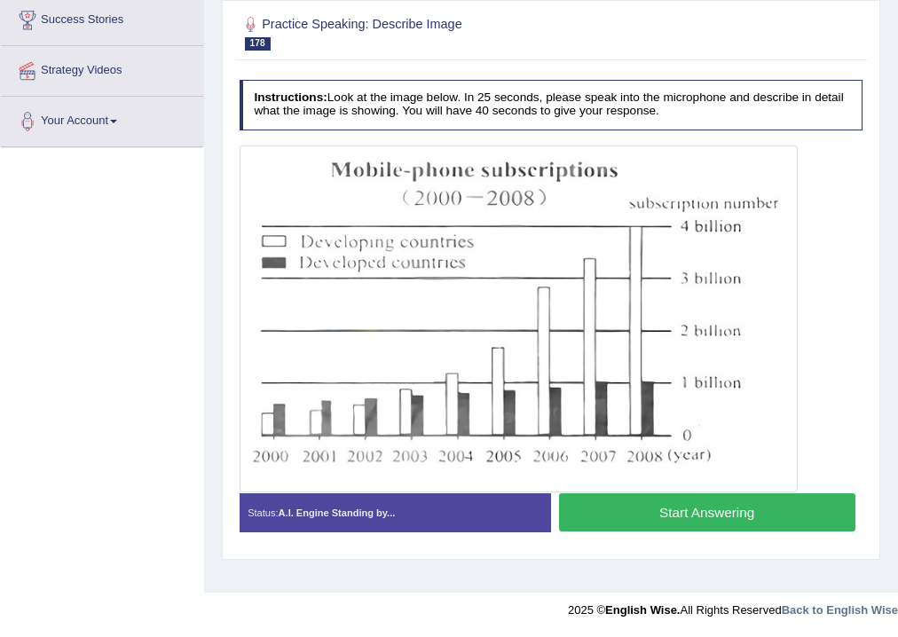
scroll to position [295, 0]
click at [600, 508] on button "Start Answering" at bounding box center [707, 513] width 297 height 38
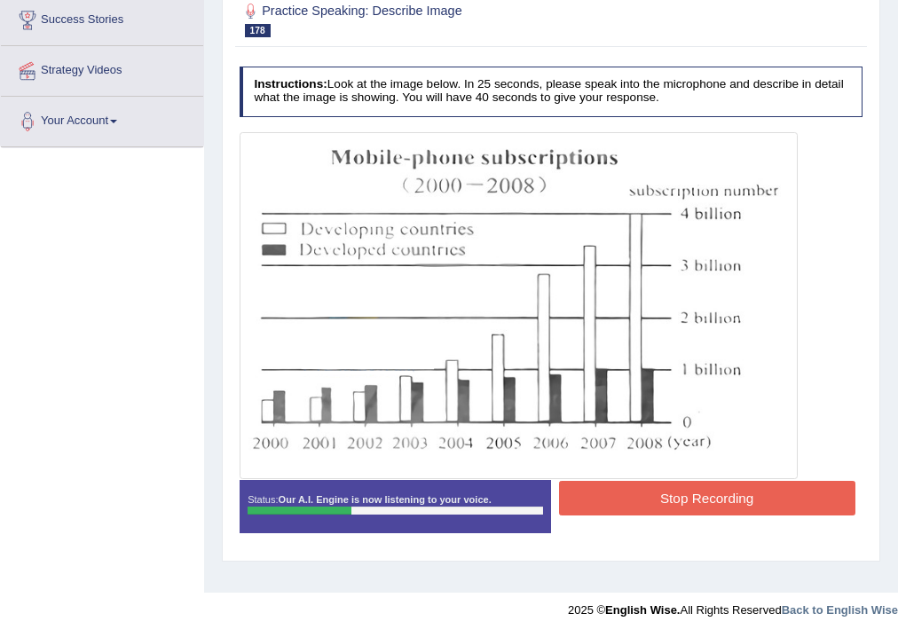
click at [648, 499] on button "Stop Recording" at bounding box center [707, 498] width 297 height 35
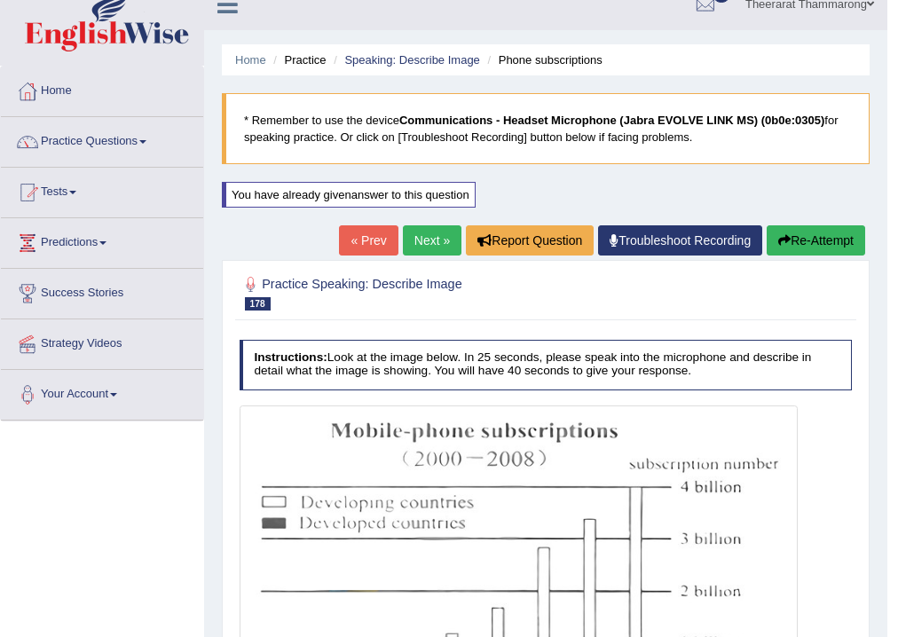
scroll to position [0, 0]
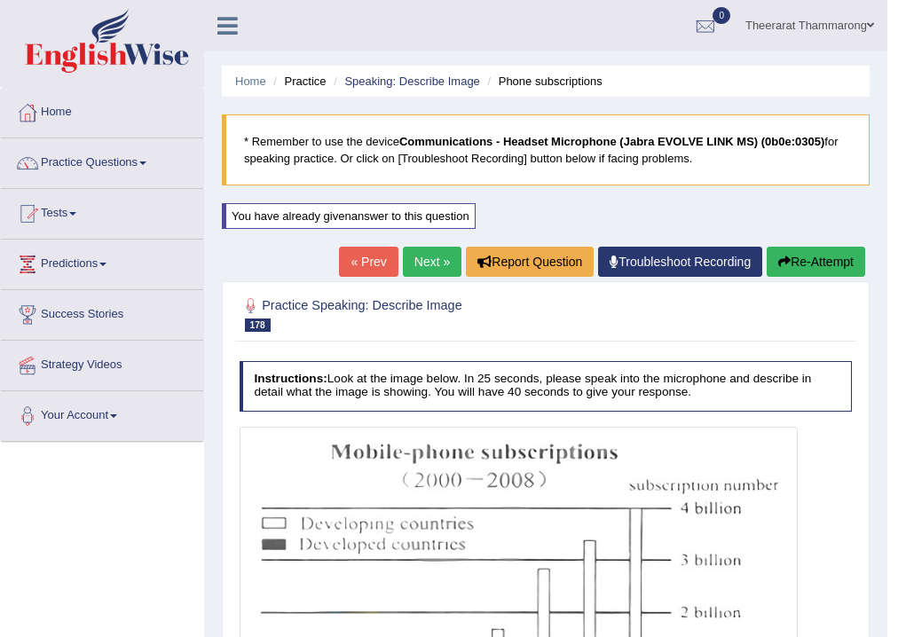
click at [803, 273] on button "Re-Attempt" at bounding box center [816, 262] width 99 height 30
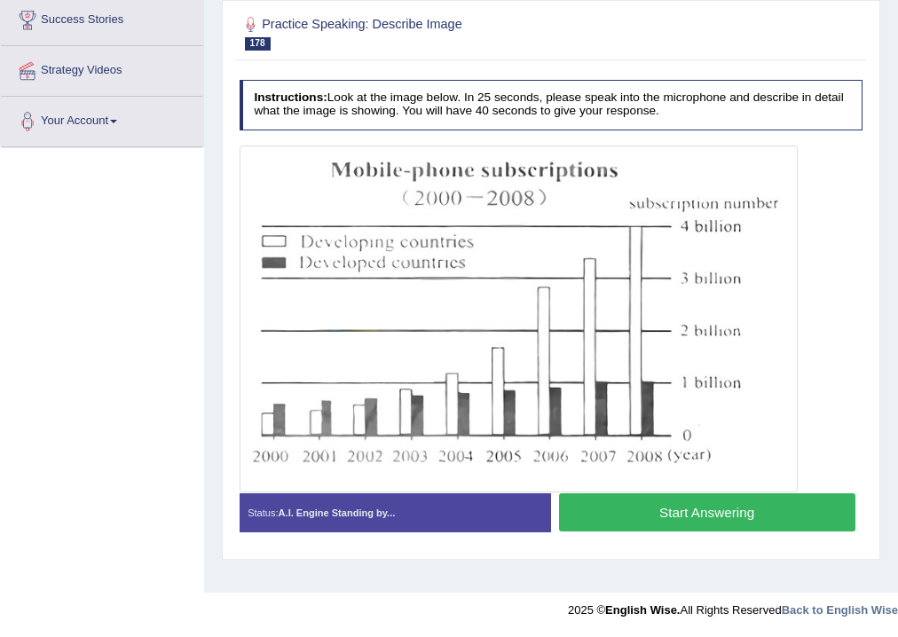
scroll to position [295, 0]
click at [592, 511] on button "Start Answering" at bounding box center [707, 513] width 297 height 38
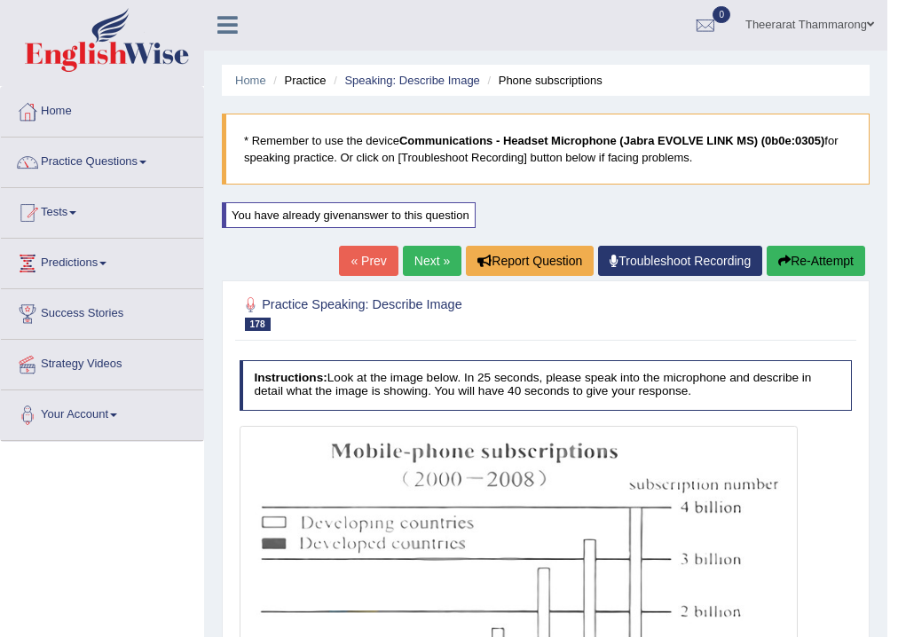
scroll to position [0, 0]
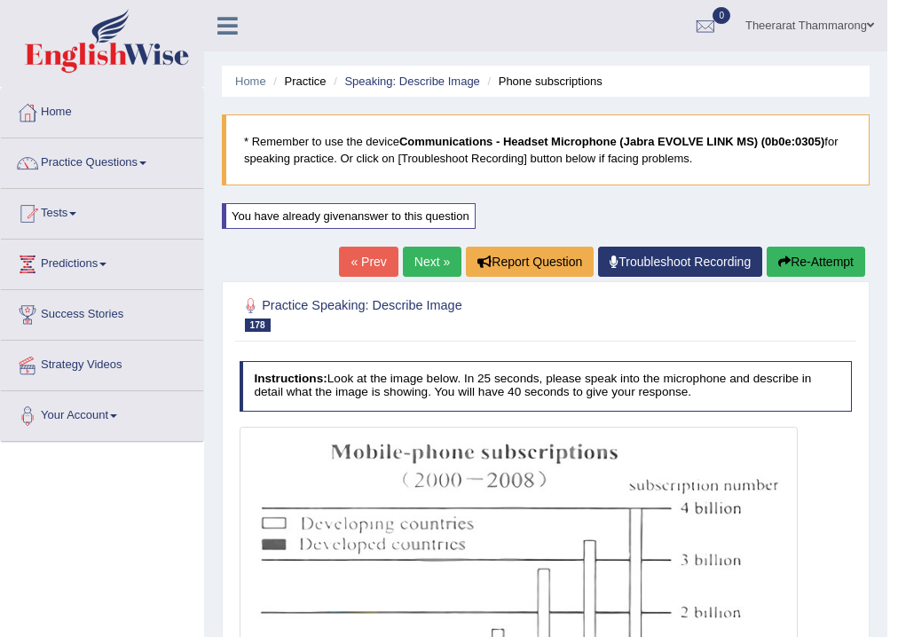
click at [425, 255] on link "Next »" at bounding box center [432, 262] width 59 height 30
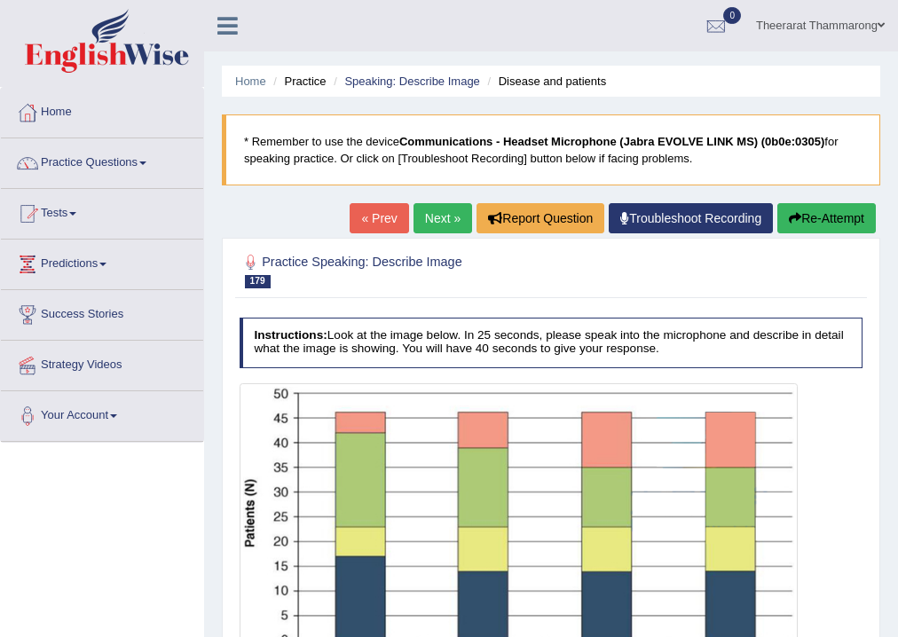
click at [437, 209] on link "Next »" at bounding box center [443, 218] width 59 height 30
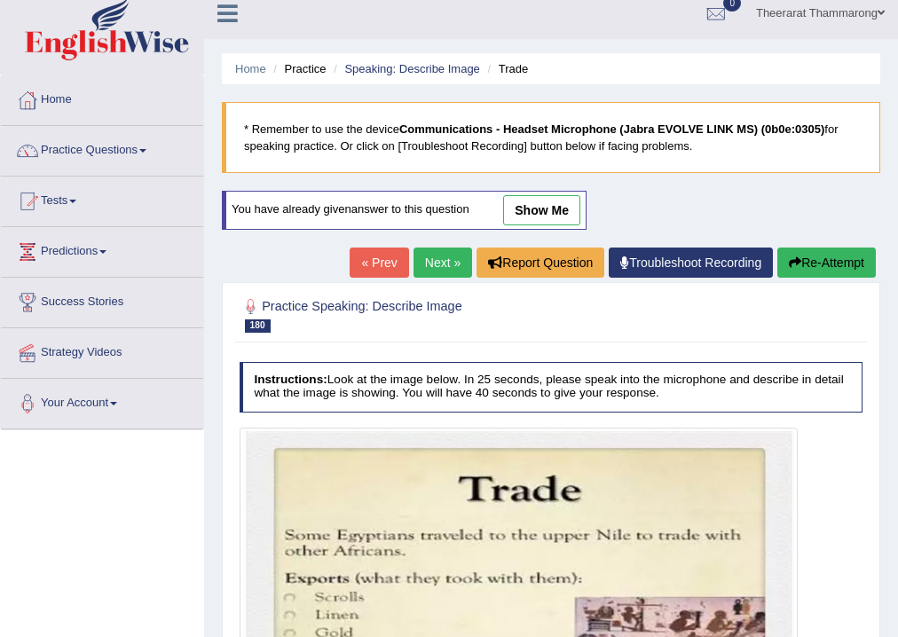
scroll to position [11, 0]
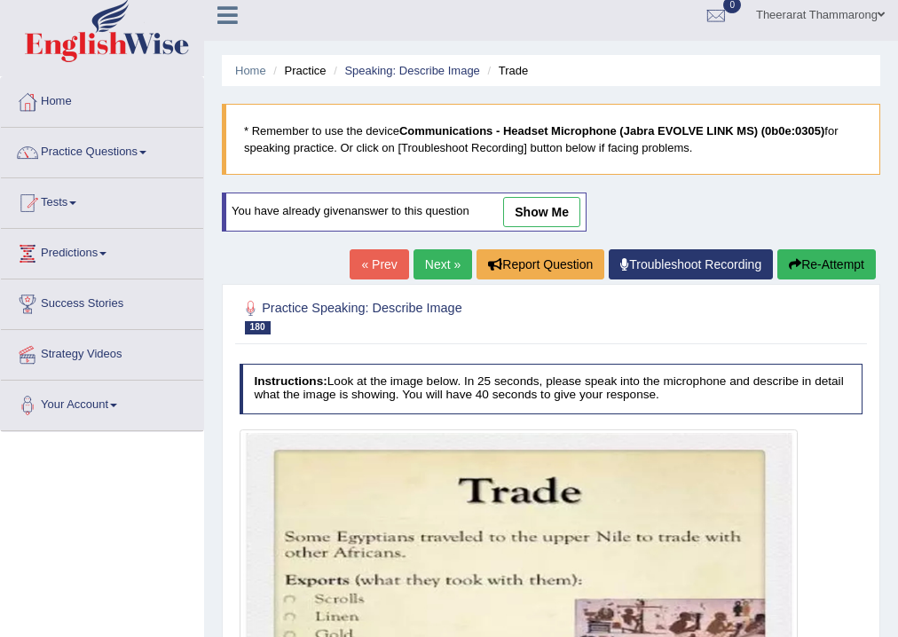
click at [440, 266] on link "Next »" at bounding box center [443, 264] width 59 height 30
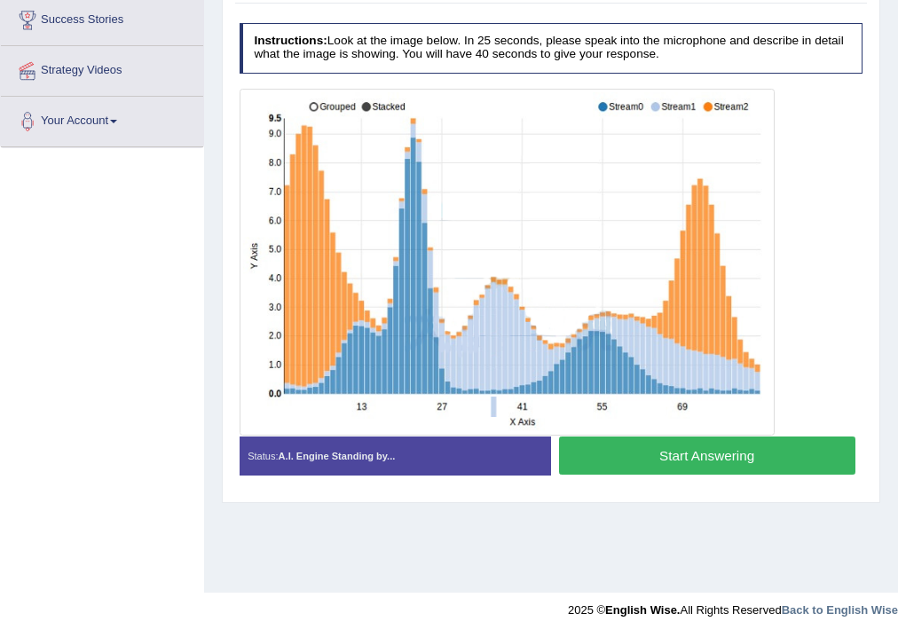
click at [639, 466] on button "Start Answering" at bounding box center [707, 456] width 297 height 38
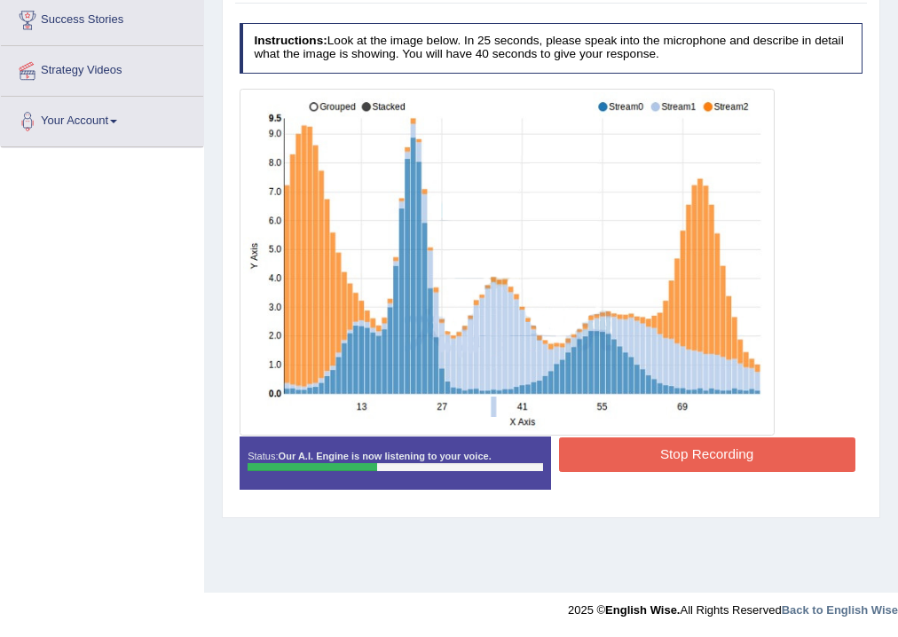
click at [609, 450] on button "Stop Recording" at bounding box center [707, 455] width 297 height 35
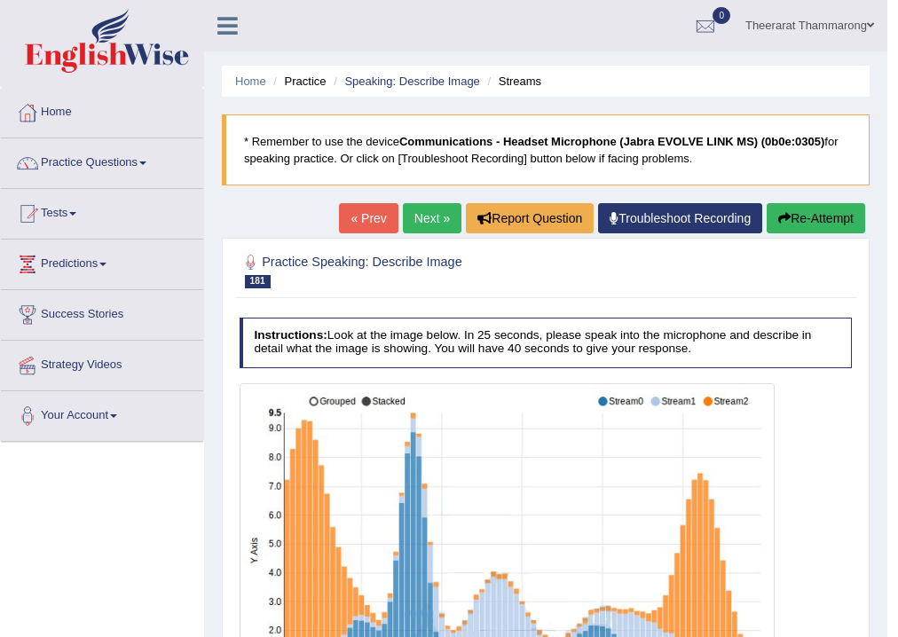
click at [848, 220] on button "Re-Attempt" at bounding box center [816, 218] width 99 height 30
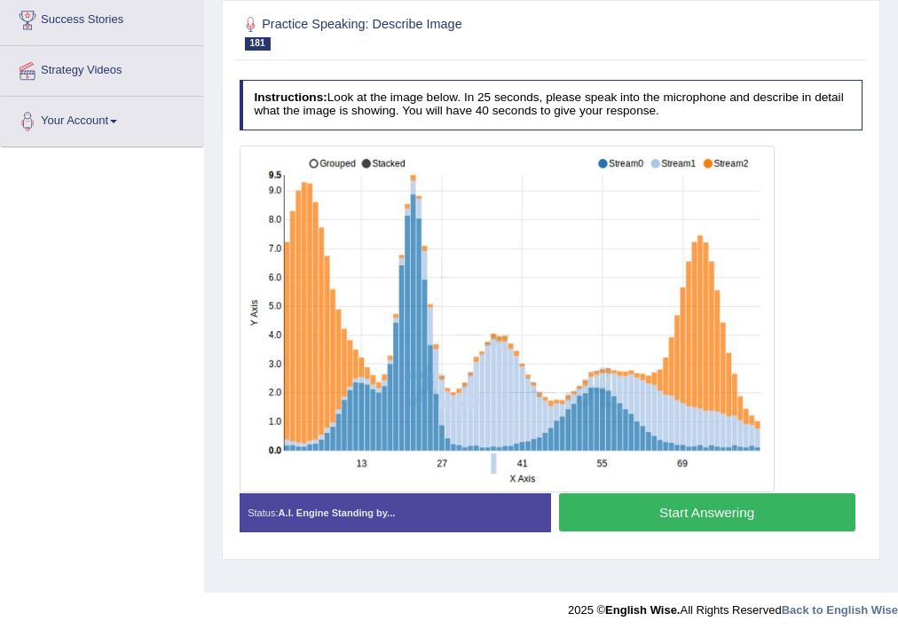
click at [639, 511] on button "Start Answering" at bounding box center [707, 513] width 297 height 38
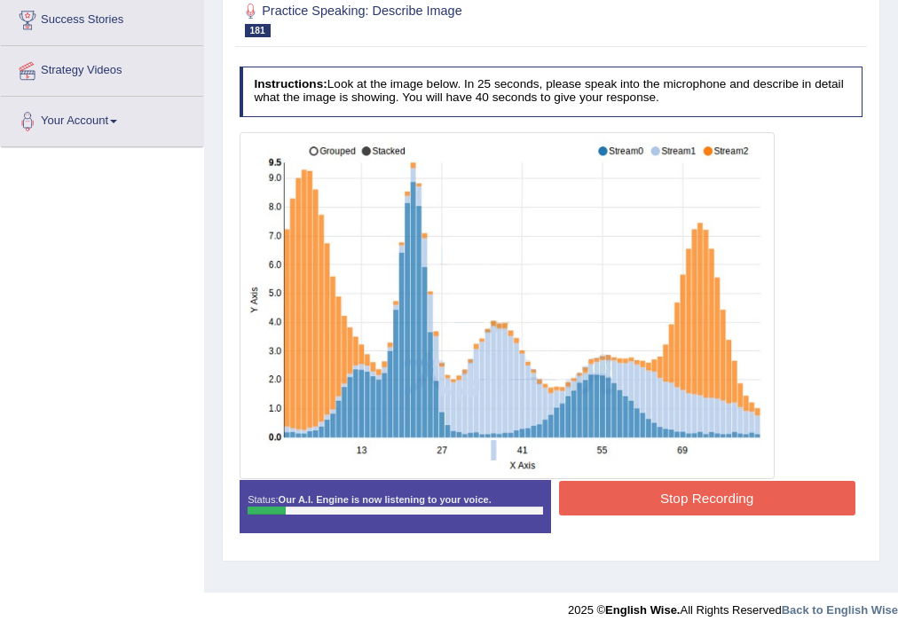
click at [646, 489] on button "Stop Recording" at bounding box center [707, 498] width 297 height 35
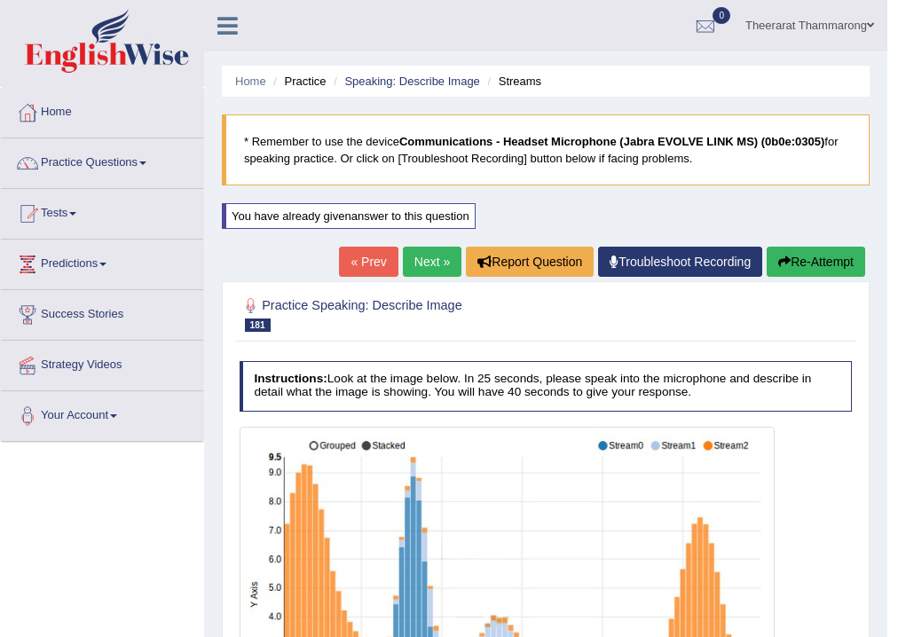
click at [840, 262] on button "Re-Attempt" at bounding box center [816, 262] width 99 height 30
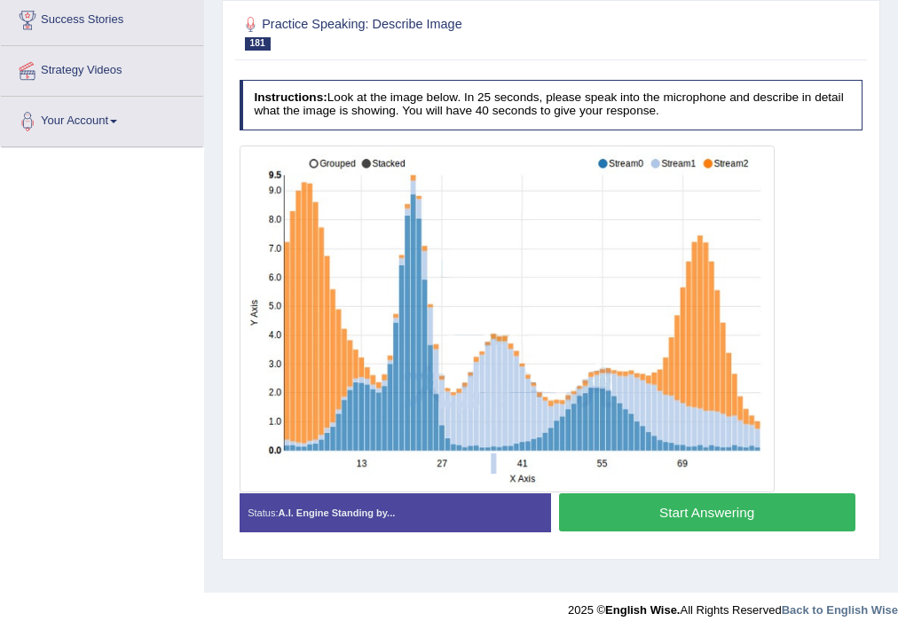
click at [640, 510] on button "Start Answering" at bounding box center [707, 513] width 297 height 38
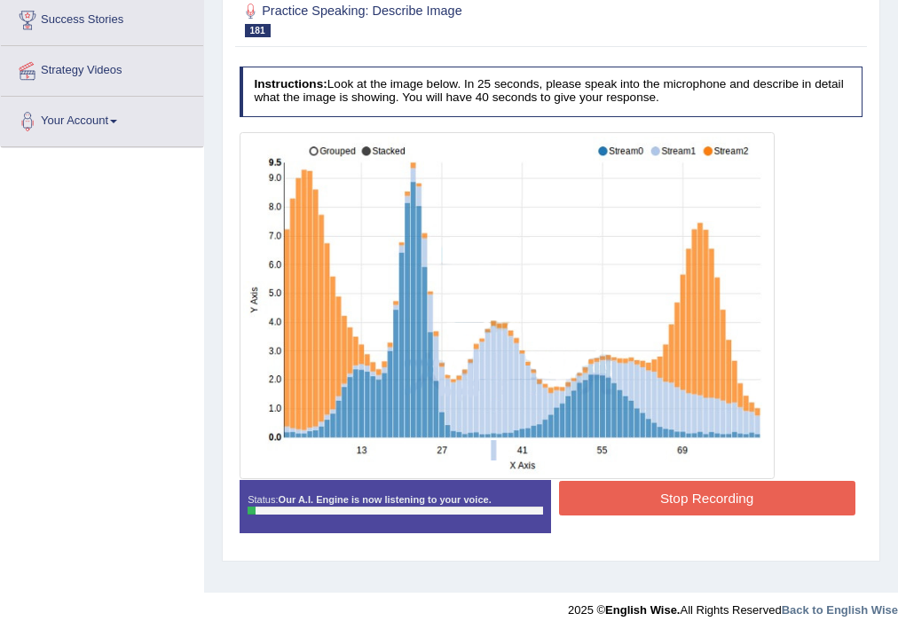
click at [600, 510] on button "Stop Recording" at bounding box center [707, 498] width 297 height 35
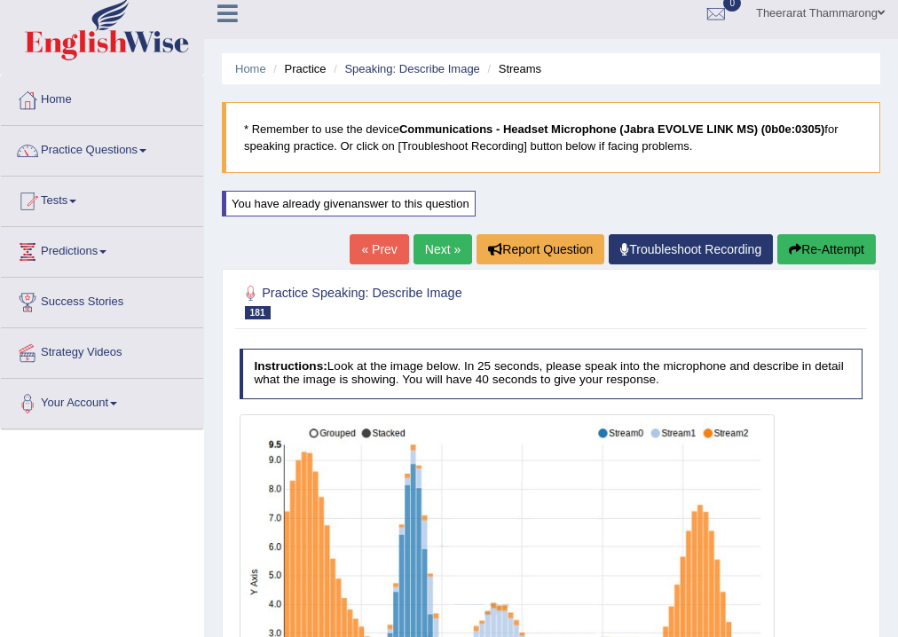
scroll to position [11, 0]
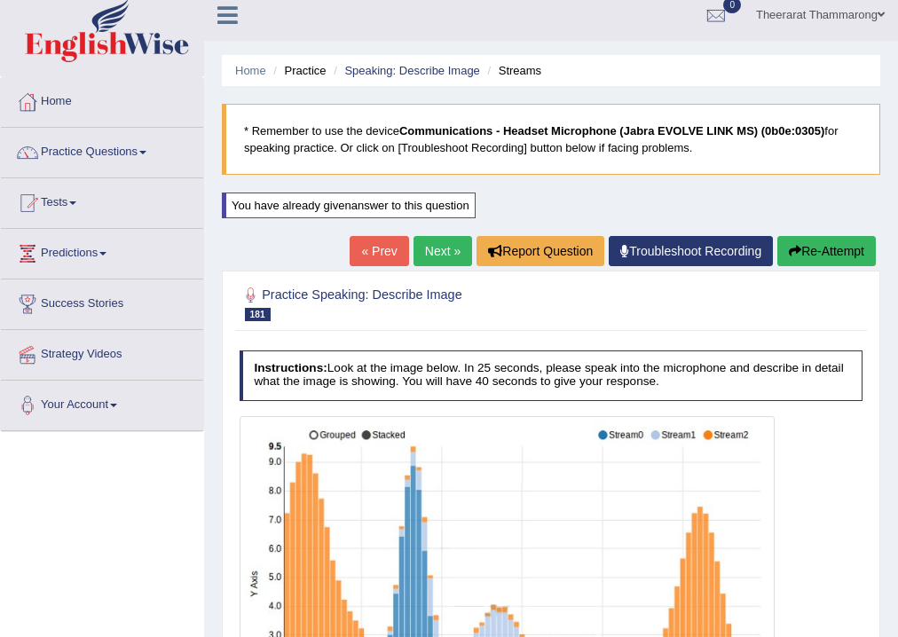
click at [824, 241] on button "Re-Attempt" at bounding box center [827, 251] width 99 height 30
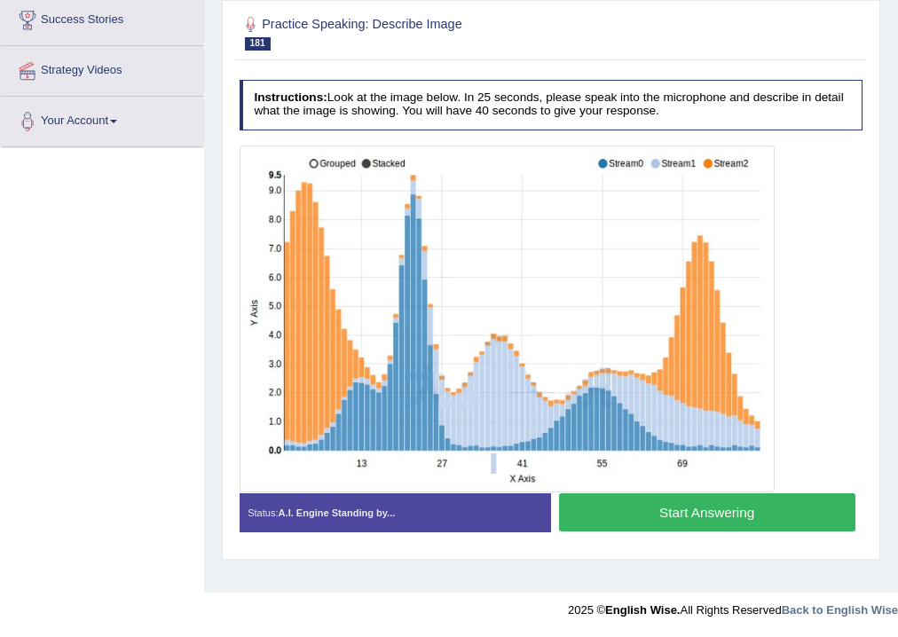
click at [635, 508] on button "Start Answering" at bounding box center [707, 513] width 297 height 38
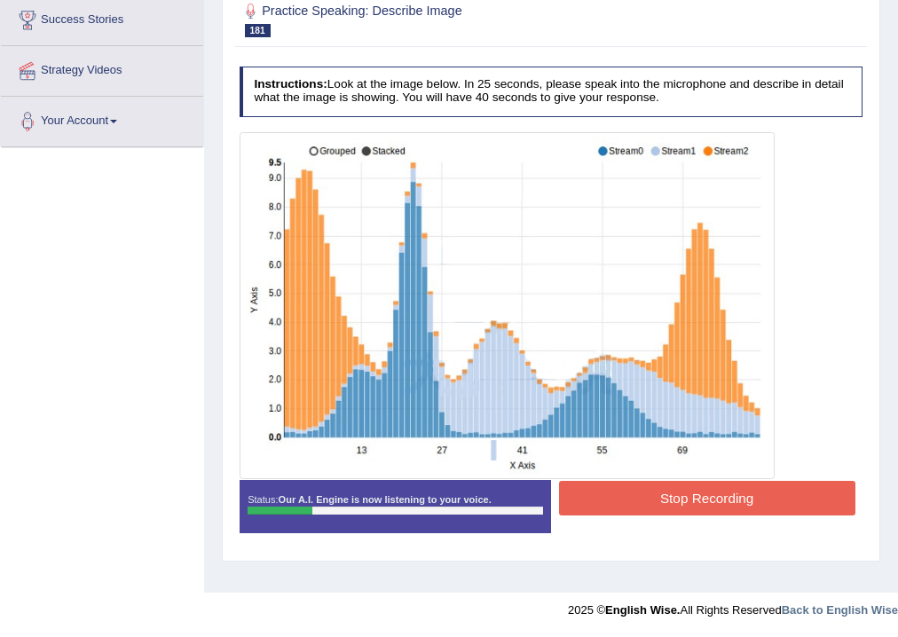
click at [615, 502] on button "Stop Recording" at bounding box center [707, 498] width 297 height 35
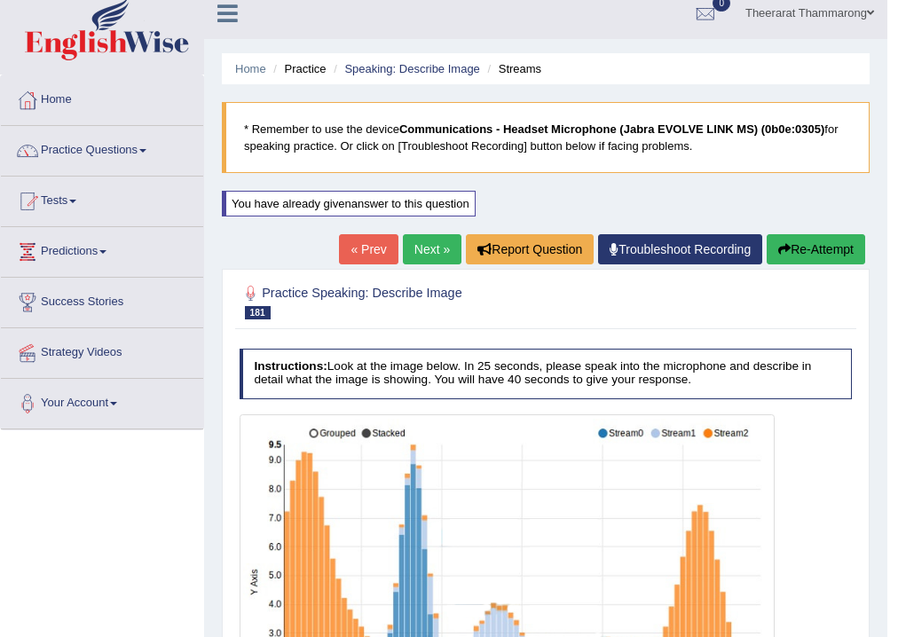
scroll to position [11, 0]
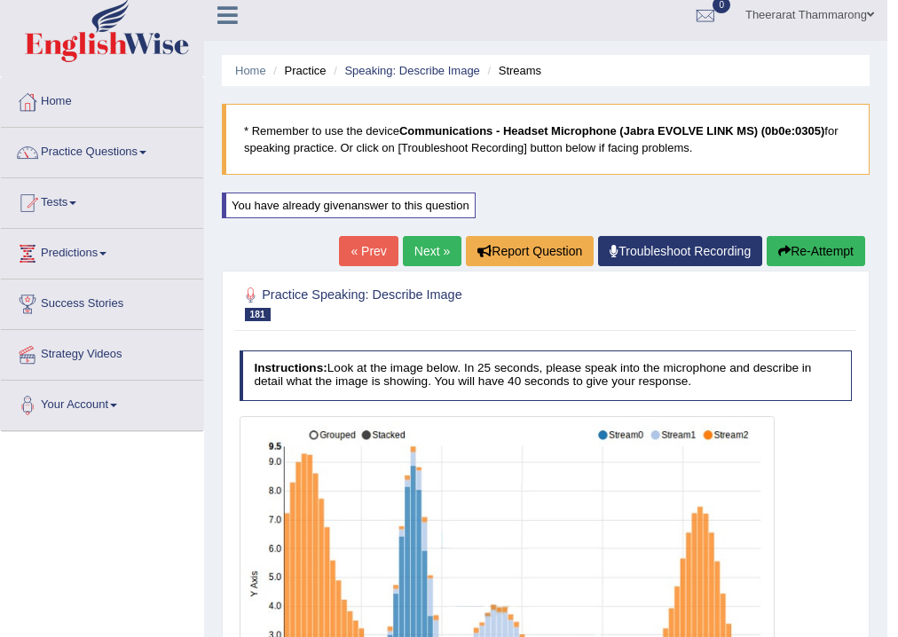
click at [788, 241] on button "Re-Attempt" at bounding box center [816, 251] width 99 height 30
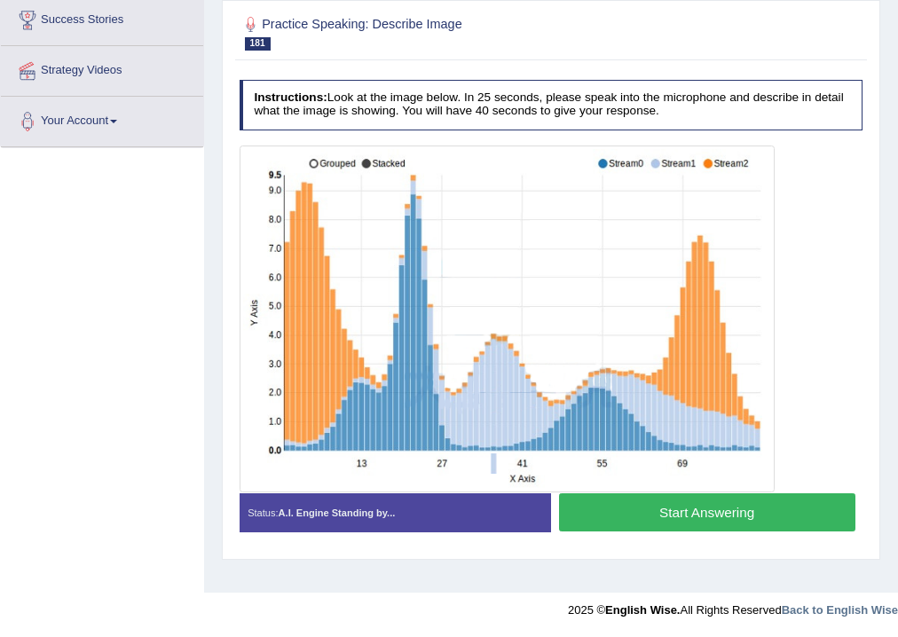
click at [586, 511] on button "Start Answering" at bounding box center [707, 513] width 297 height 38
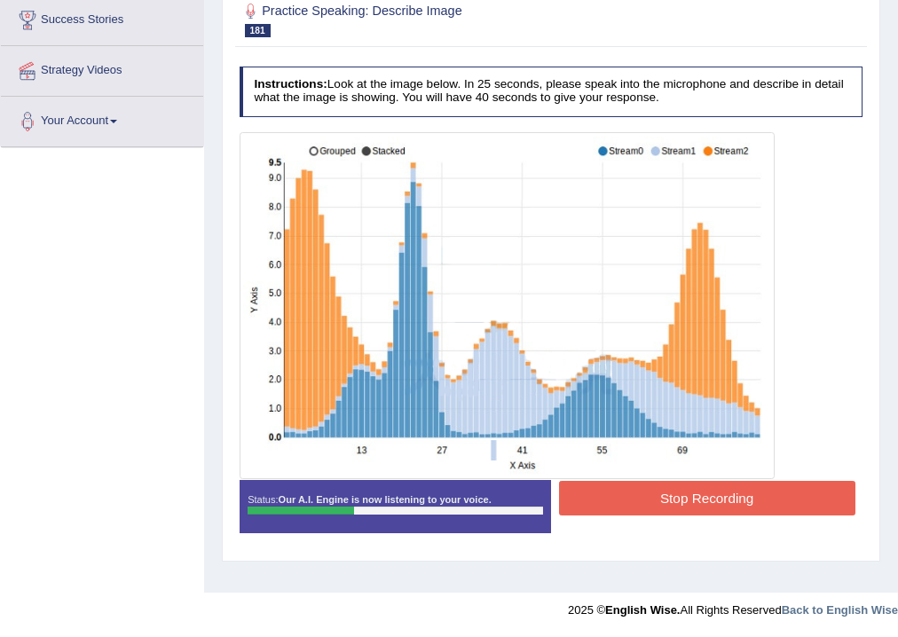
click at [629, 494] on button "Stop Recording" at bounding box center [707, 498] width 297 height 35
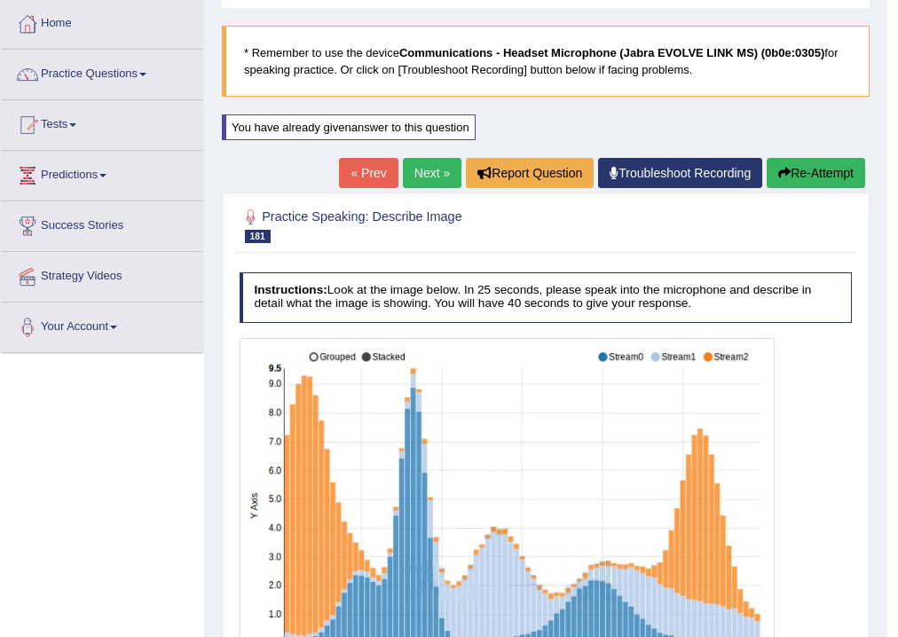
scroll to position [11, 0]
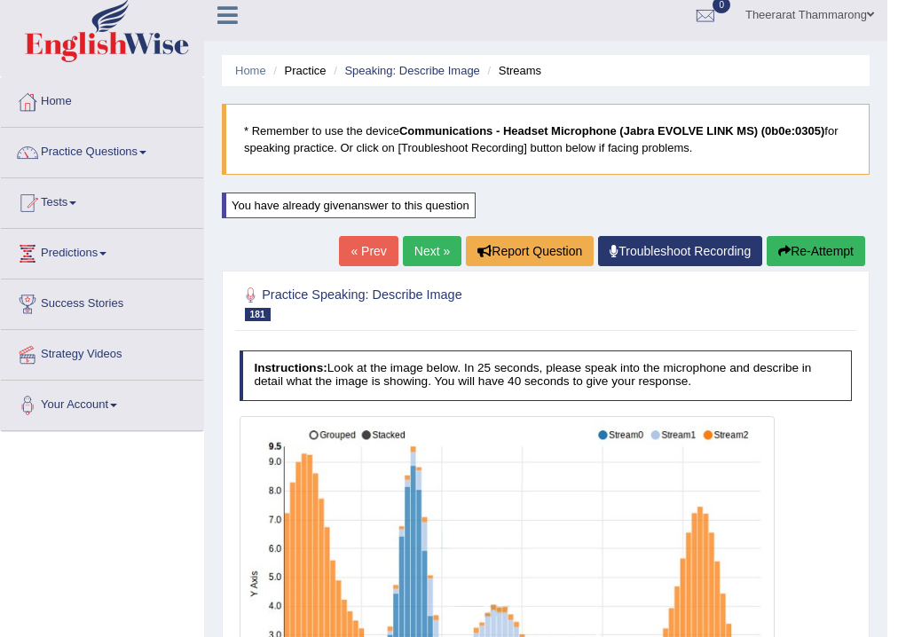
click at [437, 248] on link "Next »" at bounding box center [432, 251] width 59 height 30
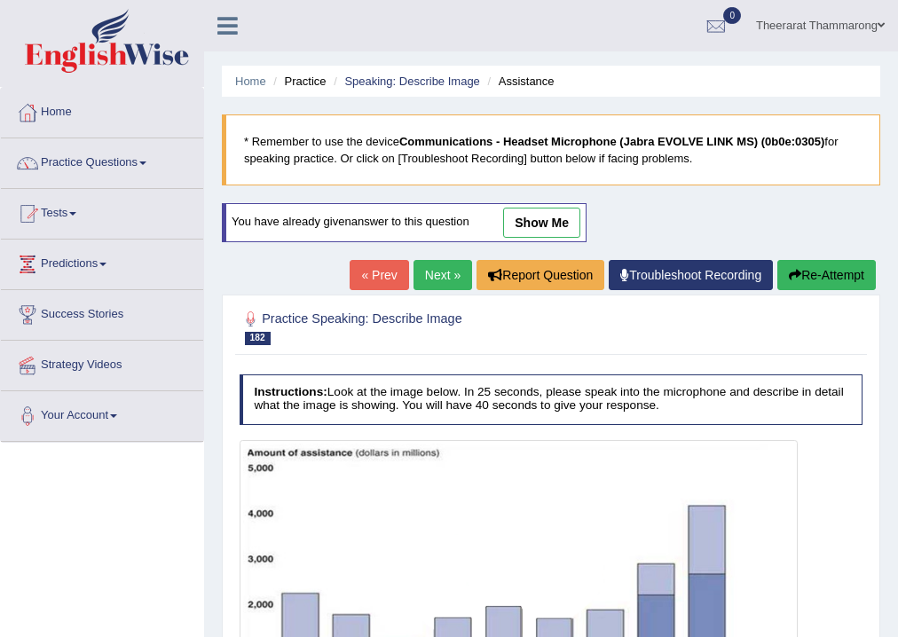
click at [365, 268] on link "« Prev" at bounding box center [379, 275] width 59 height 30
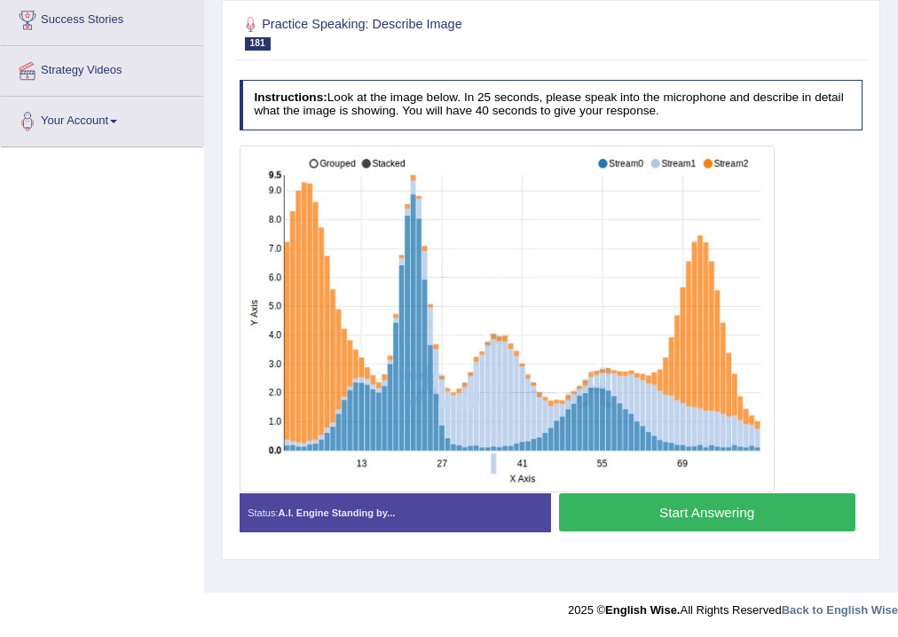
click at [597, 517] on button "Start Answering" at bounding box center [707, 513] width 297 height 38
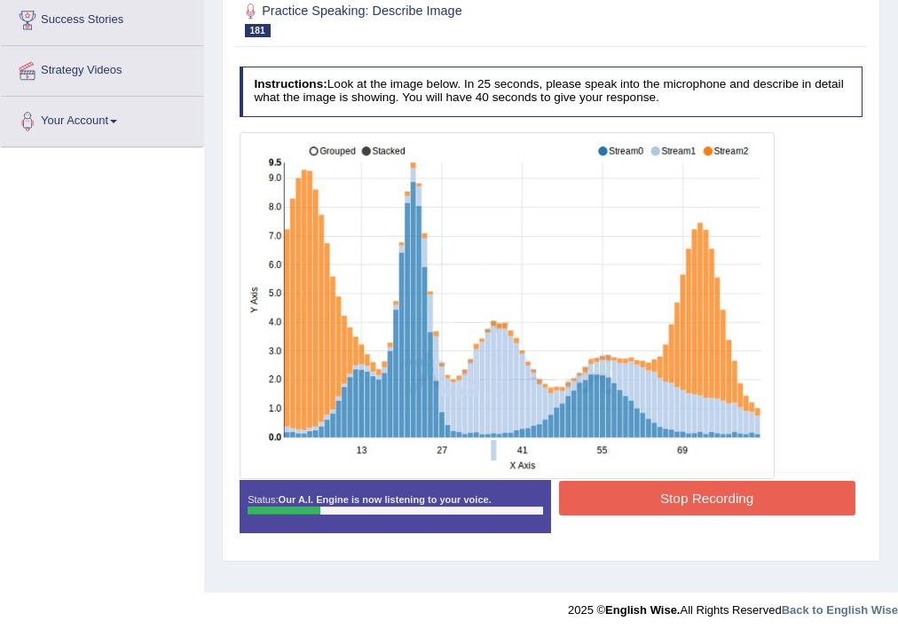
click at [649, 497] on button "Stop Recording" at bounding box center [707, 498] width 297 height 35
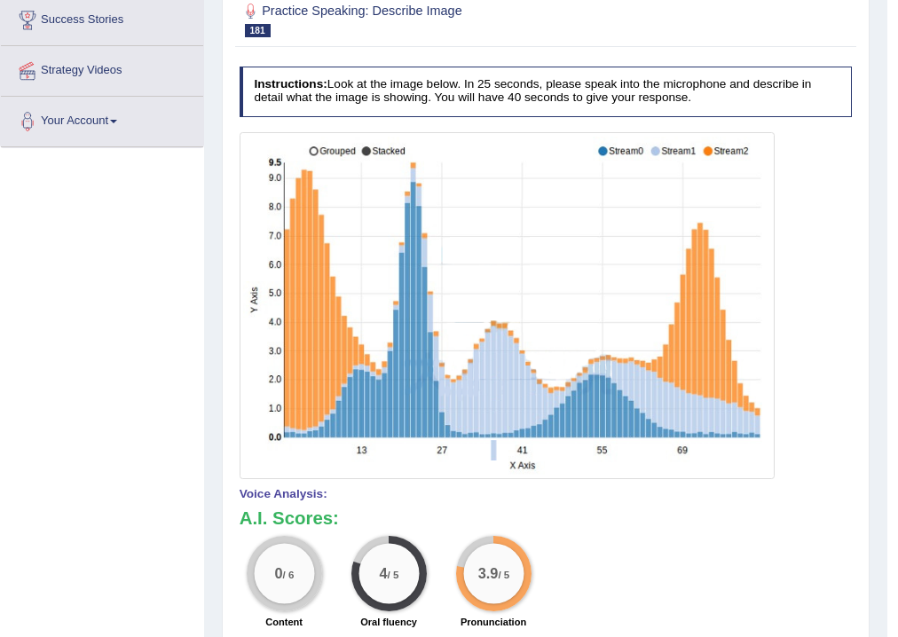
scroll to position [11, 0]
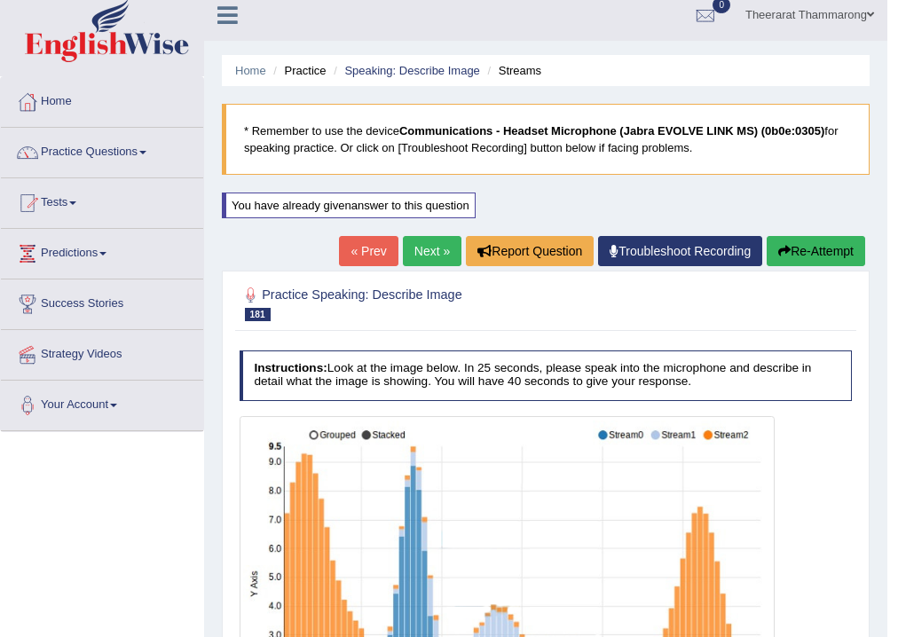
click at [824, 246] on button "Re-Attempt" at bounding box center [816, 251] width 99 height 30
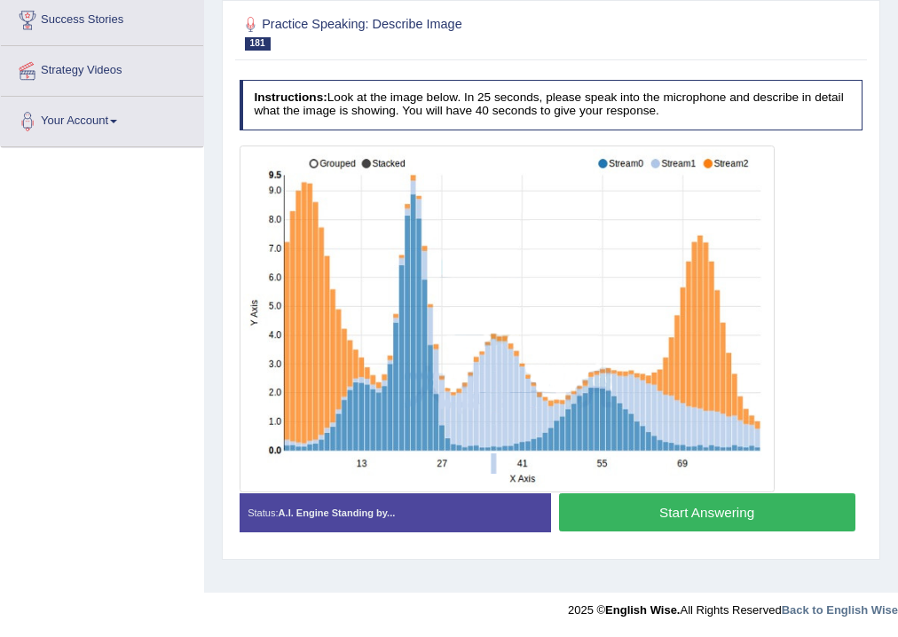
click at [618, 518] on button "Start Answering" at bounding box center [707, 513] width 297 height 38
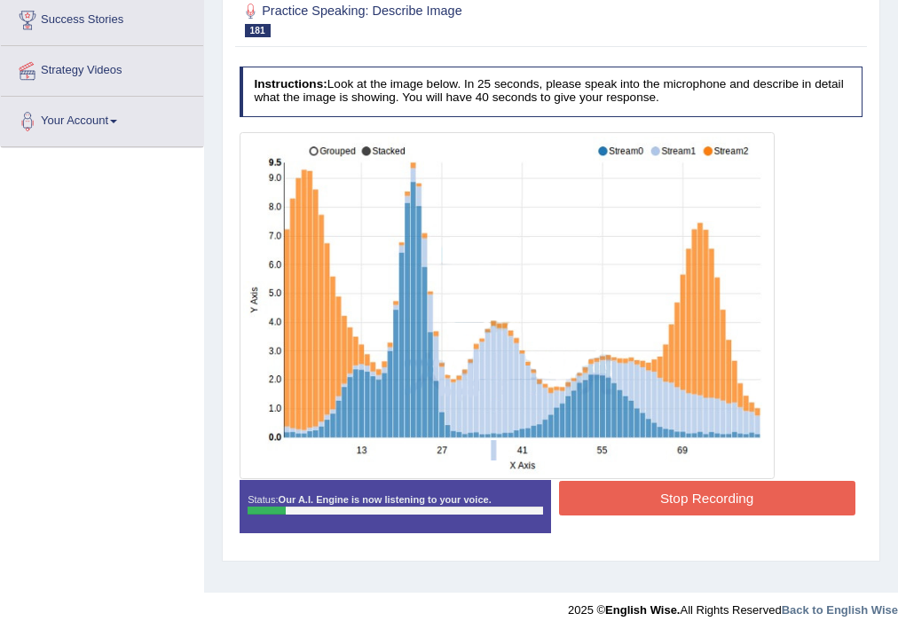
click at [653, 499] on button "Stop Recording" at bounding box center [707, 498] width 297 height 35
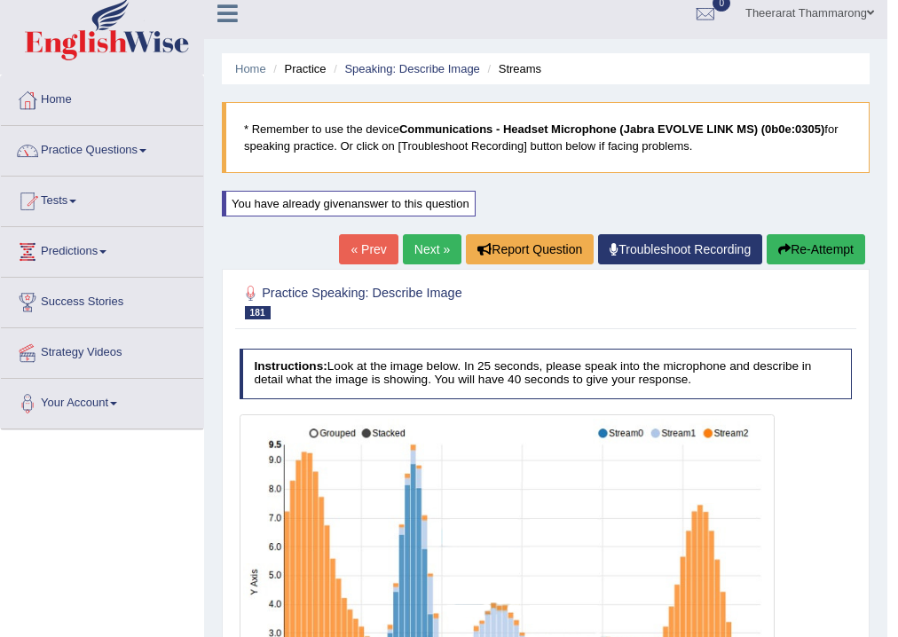
scroll to position [11, 0]
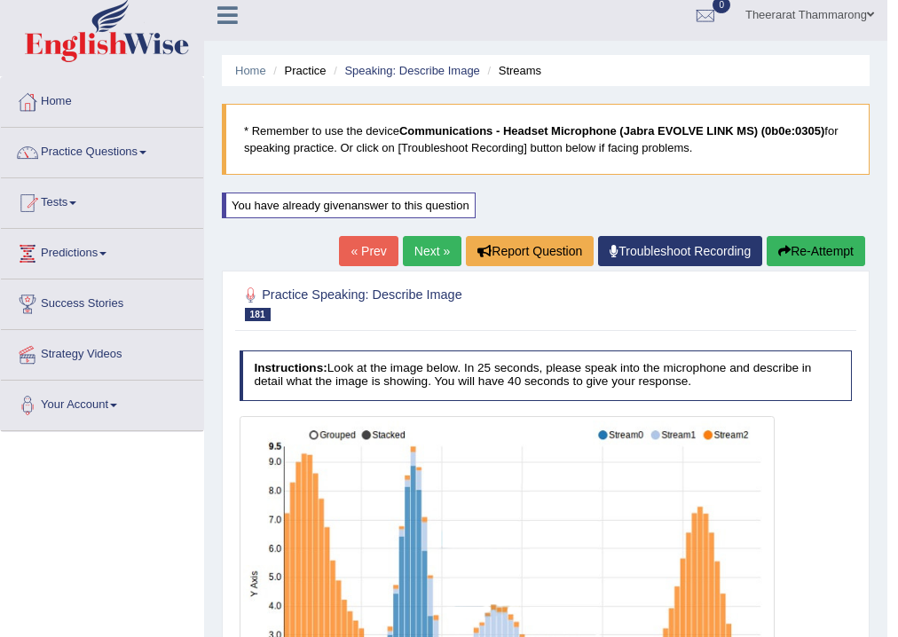
click at [824, 246] on button "Re-Attempt" at bounding box center [816, 251] width 99 height 30
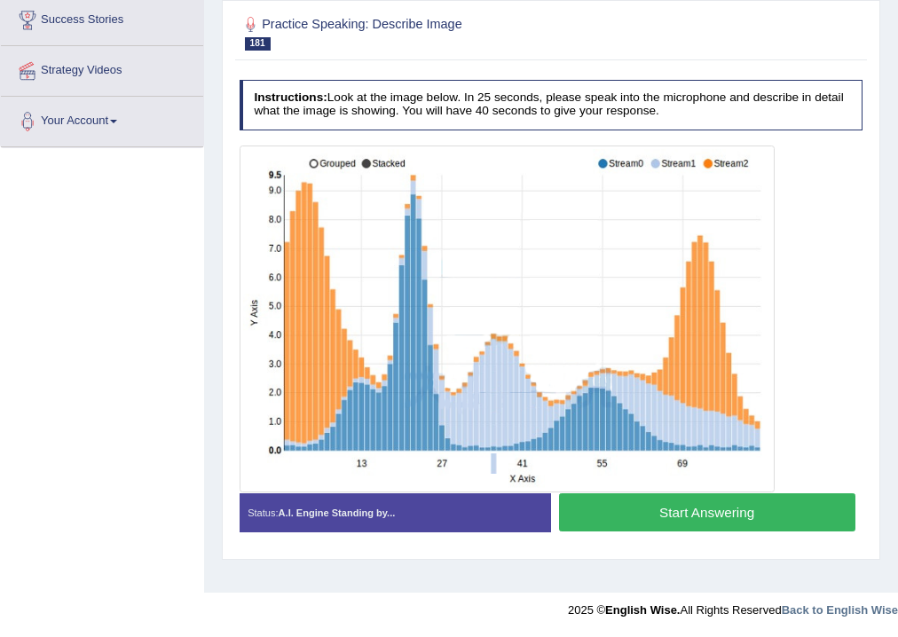
scroll to position [295, 0]
click at [592, 514] on button "Start Answering" at bounding box center [707, 513] width 297 height 38
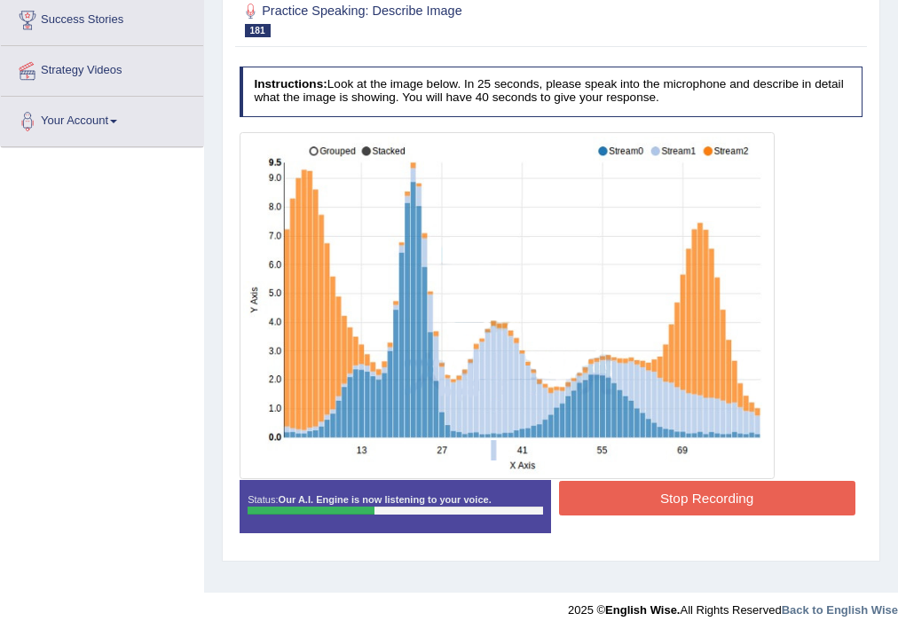
click at [671, 492] on button "Stop Recording" at bounding box center [707, 498] width 297 height 35
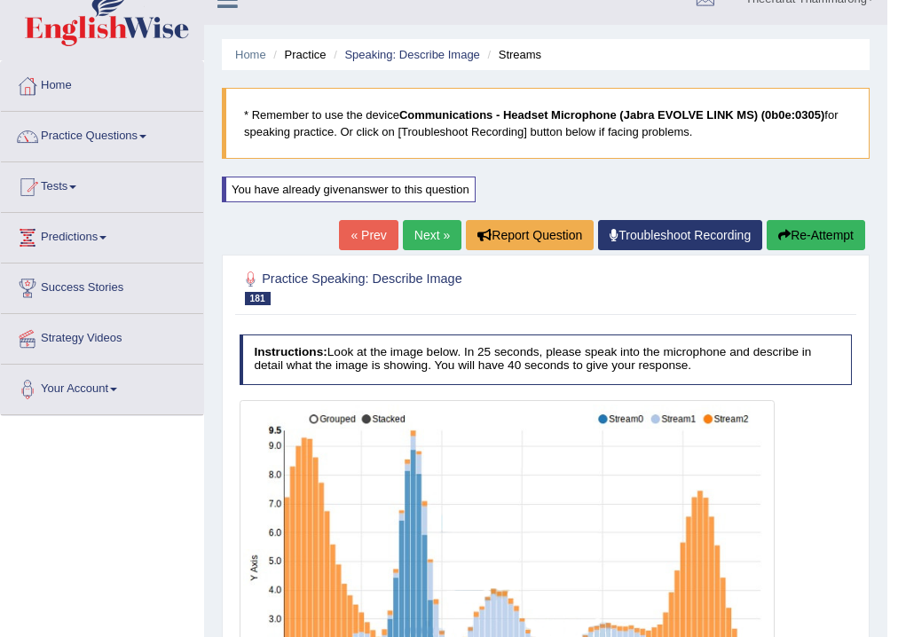
scroll to position [0, 0]
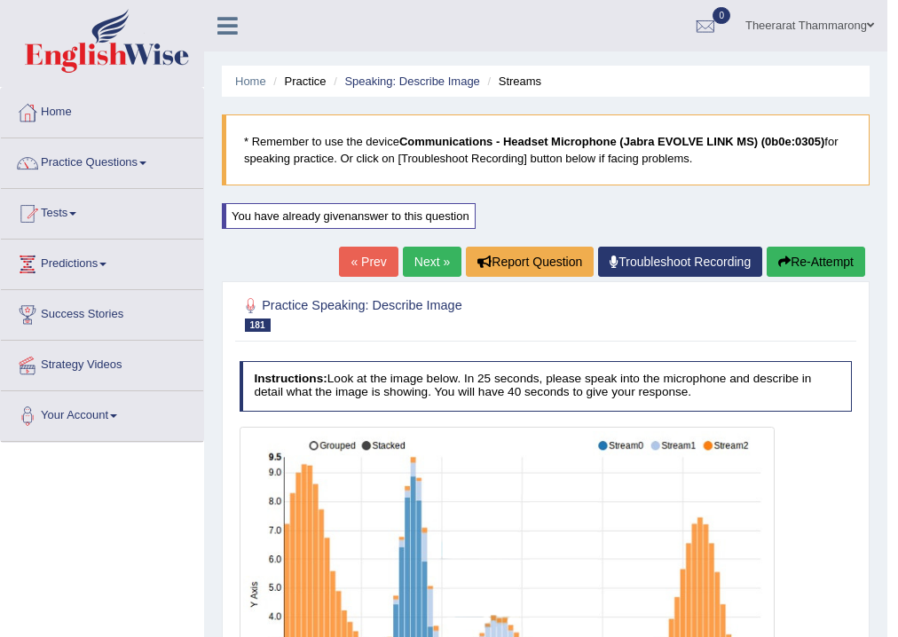
click at [803, 264] on button "Re-Attempt" at bounding box center [816, 262] width 99 height 30
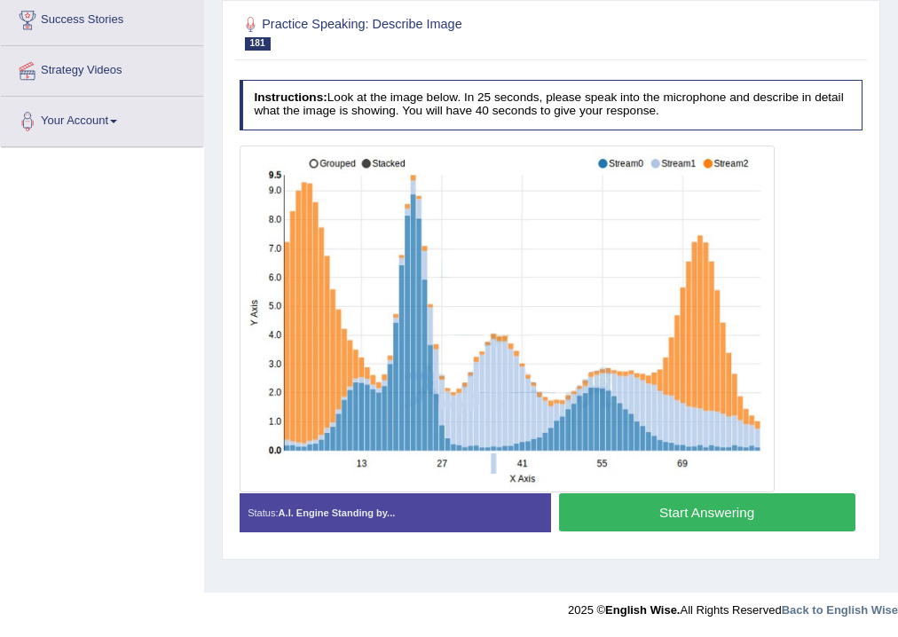
click at [646, 511] on button "Start Answering" at bounding box center [707, 513] width 297 height 38
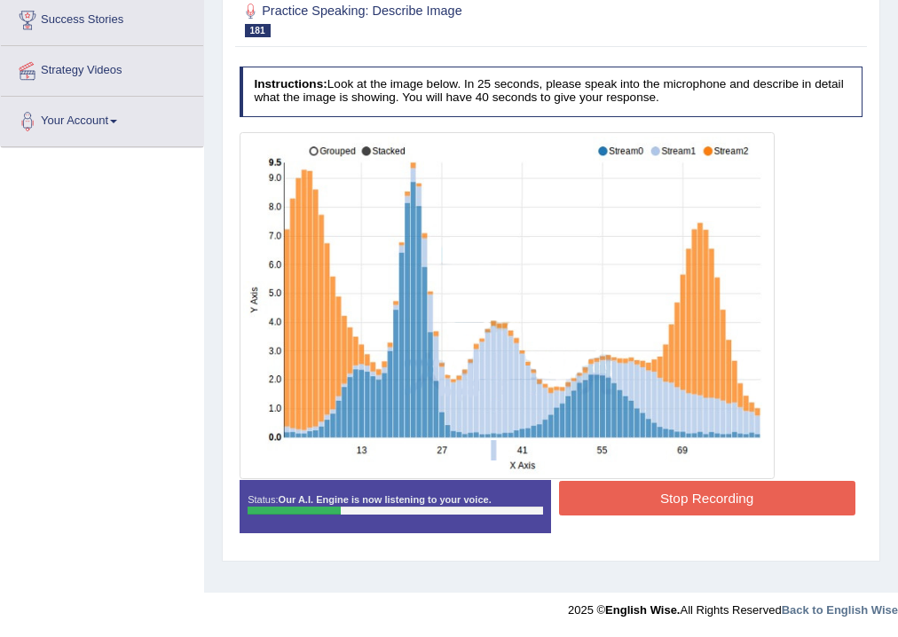
click at [643, 499] on button "Stop Recording" at bounding box center [707, 498] width 297 height 35
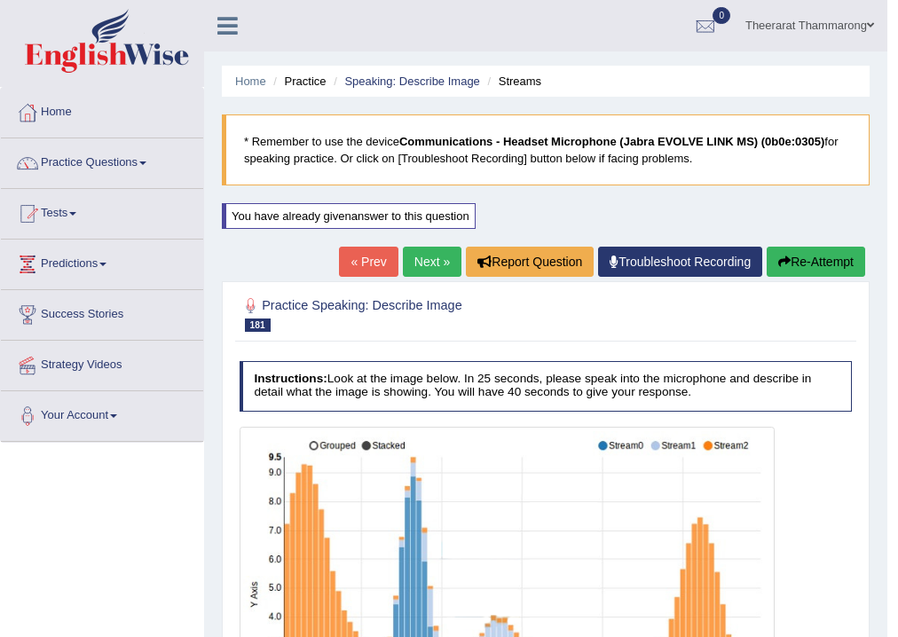
click at [807, 264] on button "Re-Attempt" at bounding box center [816, 262] width 99 height 30
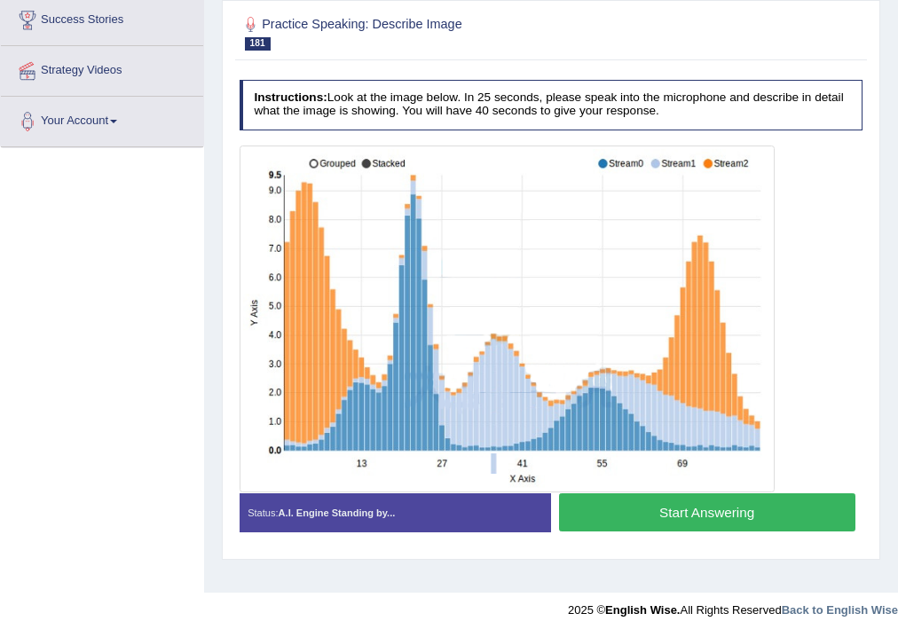
click at [613, 512] on button "Start Answering" at bounding box center [707, 513] width 297 height 38
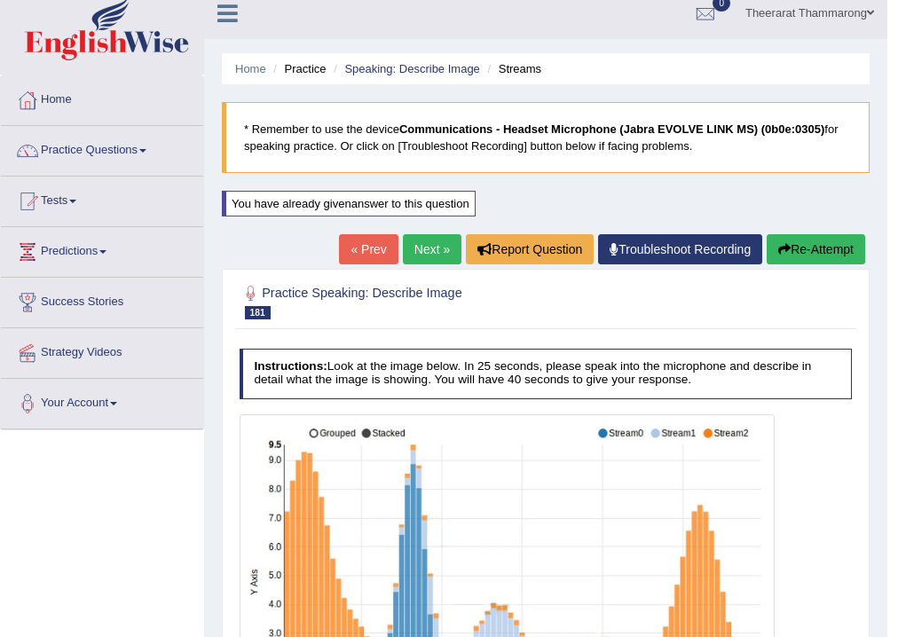
scroll to position [11, 0]
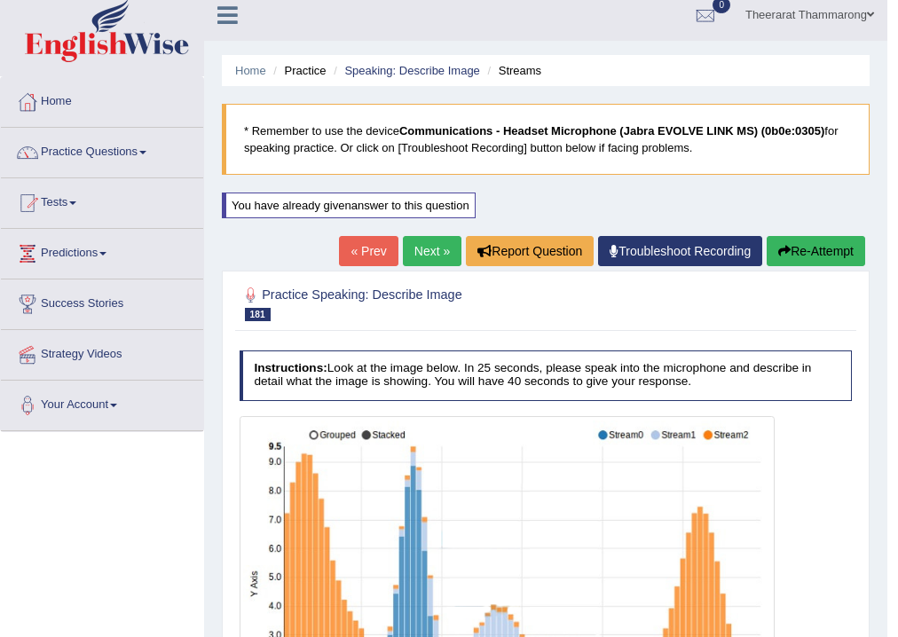
click at [817, 255] on button "Re-Attempt" at bounding box center [816, 251] width 99 height 30
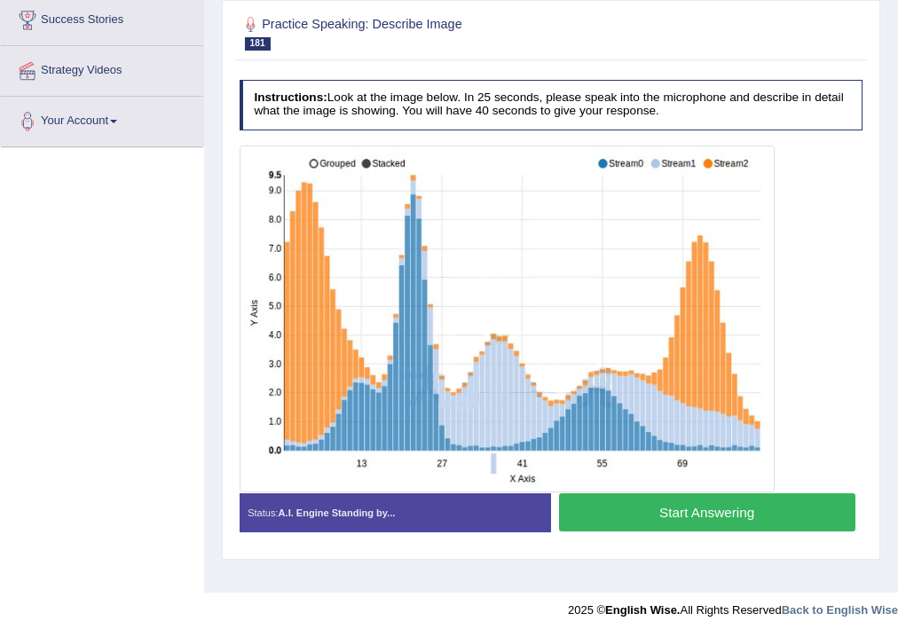
click at [586, 498] on button "Start Answering" at bounding box center [707, 513] width 297 height 38
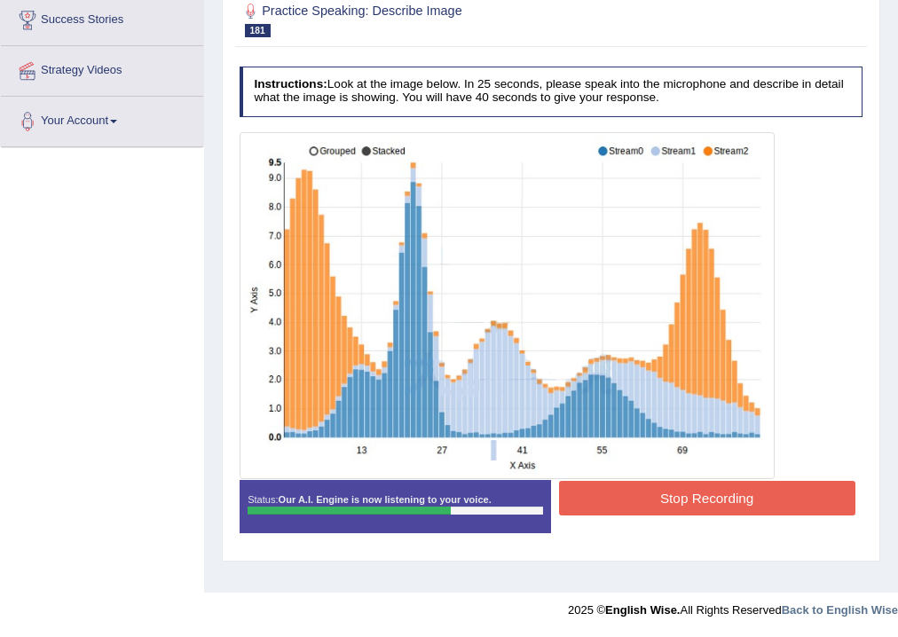
click at [664, 499] on button "Stop Recording" at bounding box center [707, 498] width 297 height 35
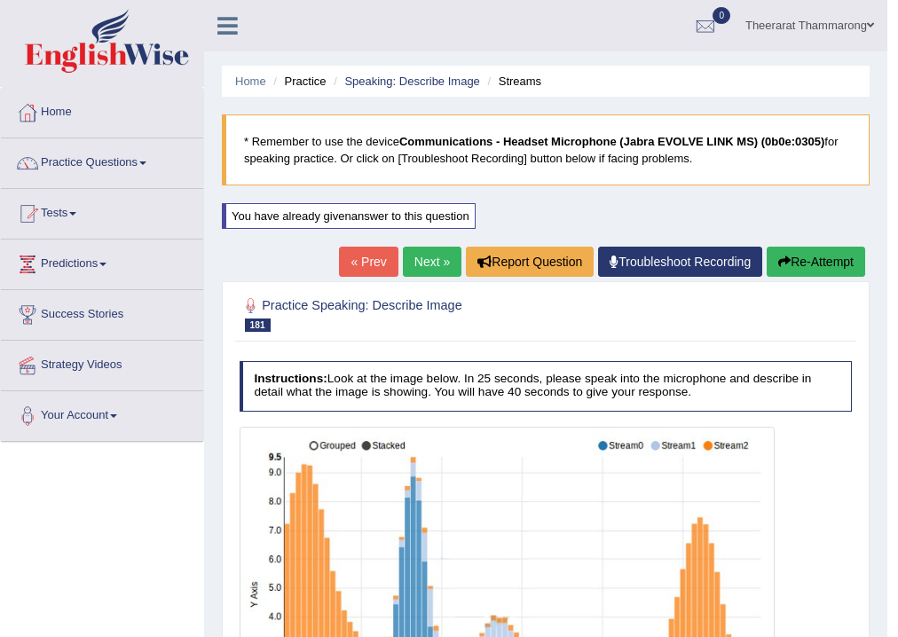
click at [815, 259] on button "Re-Attempt" at bounding box center [816, 262] width 99 height 30
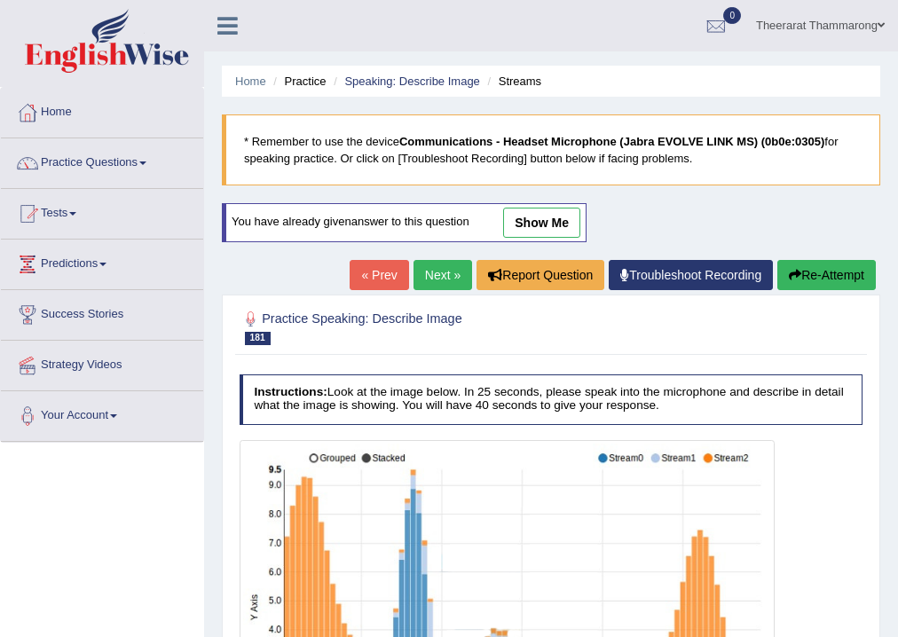
scroll to position [295, 0]
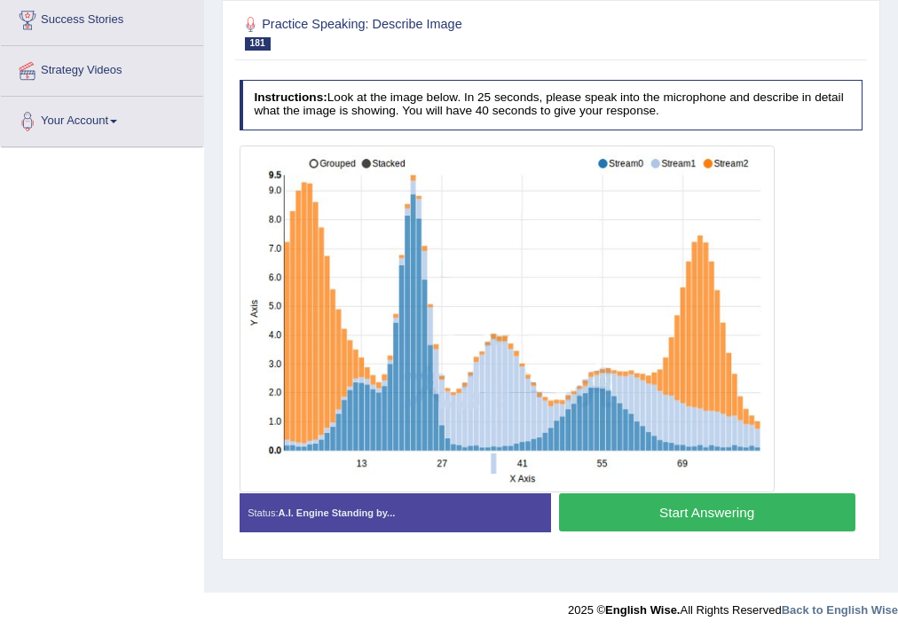
click at [634, 518] on button "Start Answering" at bounding box center [707, 513] width 297 height 38
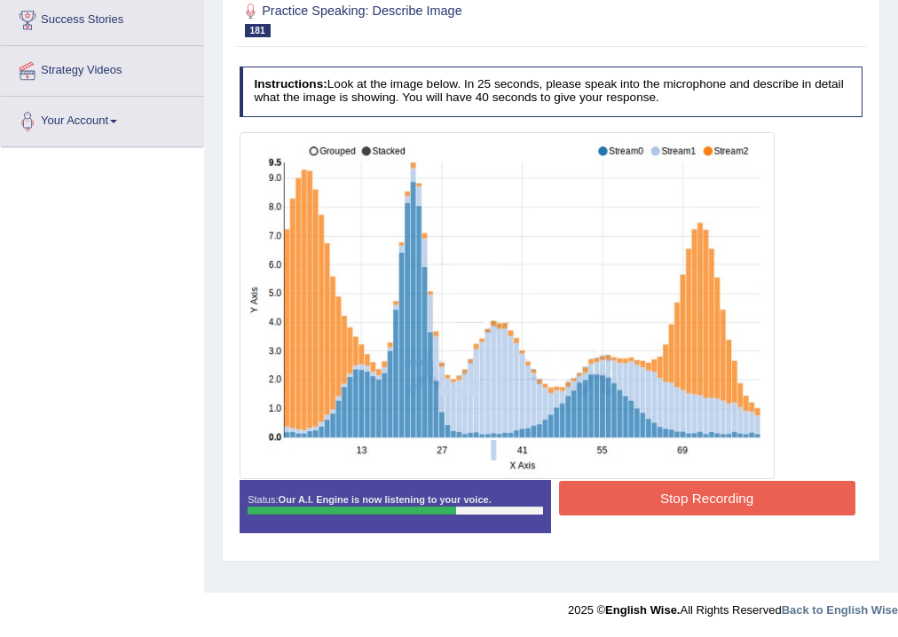
click at [593, 497] on button "Stop Recording" at bounding box center [707, 498] width 297 height 35
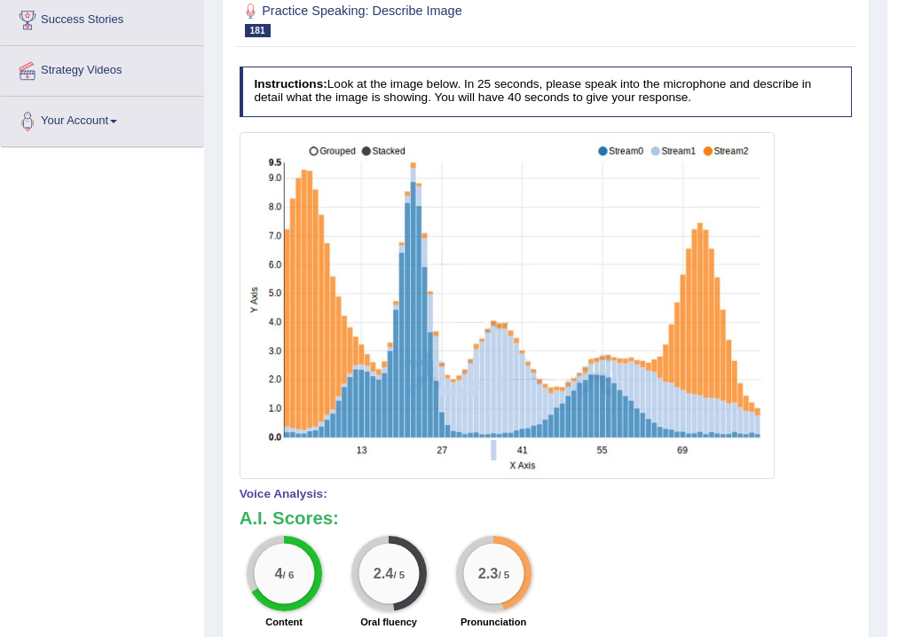
scroll to position [579, 0]
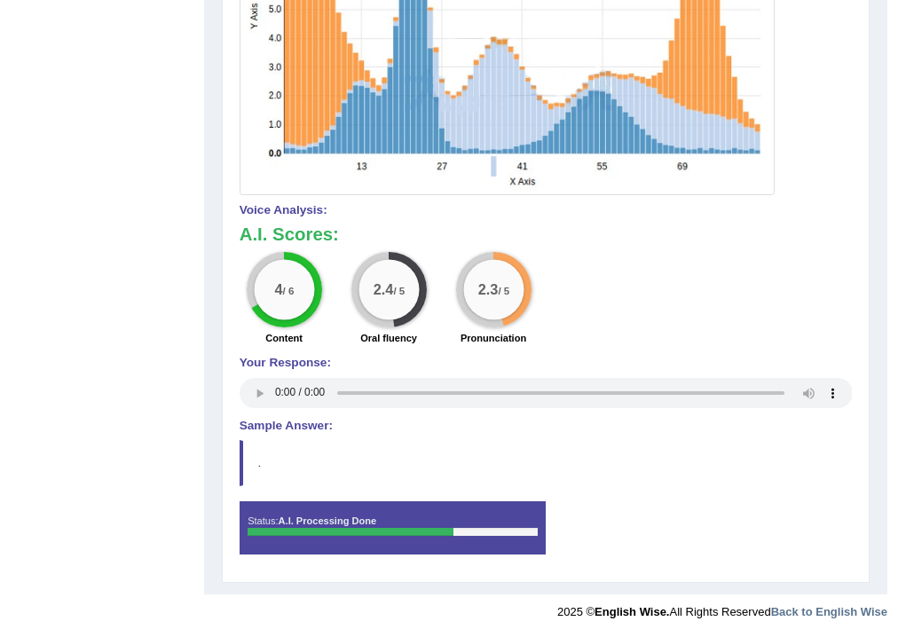
drag, startPoint x: 643, startPoint y: 348, endPoint x: 199, endPoint y: 316, distance: 445.0
click at [199, 316] on div "Toggle navigation Home Practice Questions Speaking Practice Read Aloud Repeat S…" at bounding box center [444, 25] width 888 height 1209
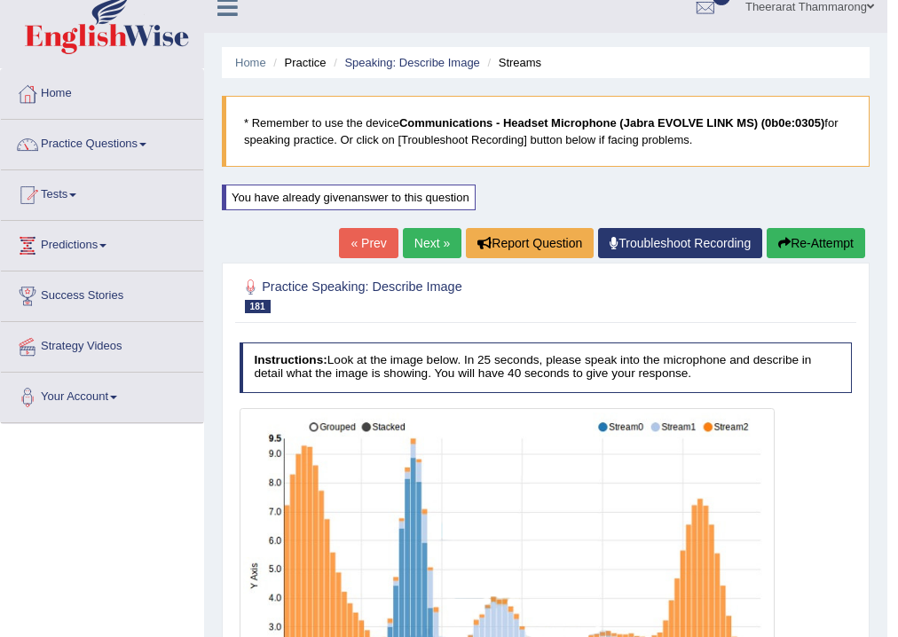
scroll to position [0, 0]
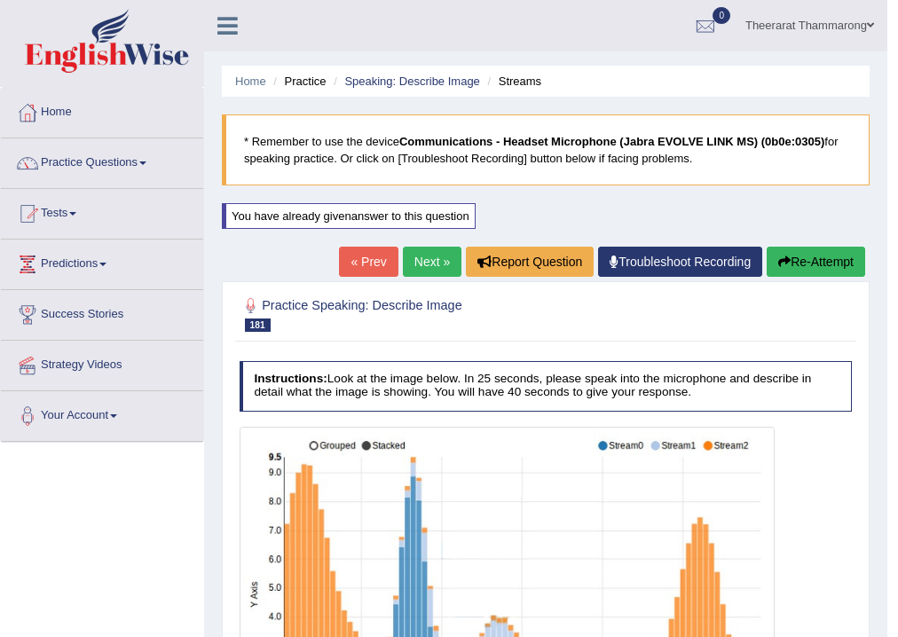
click at [779, 263] on icon "button" at bounding box center [785, 262] width 12 height 12
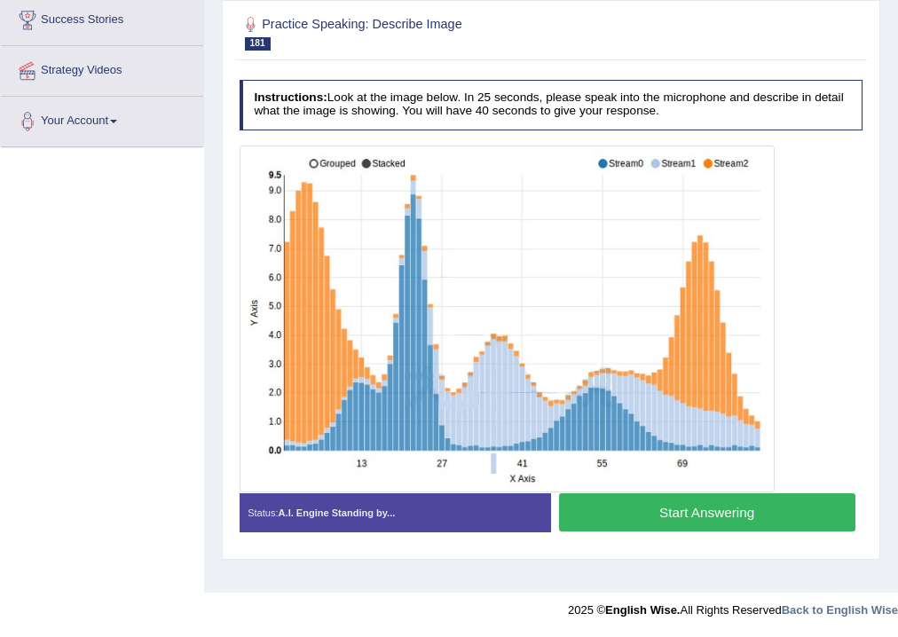
scroll to position [295, 0]
click at [649, 510] on button "Start Answering" at bounding box center [707, 513] width 297 height 38
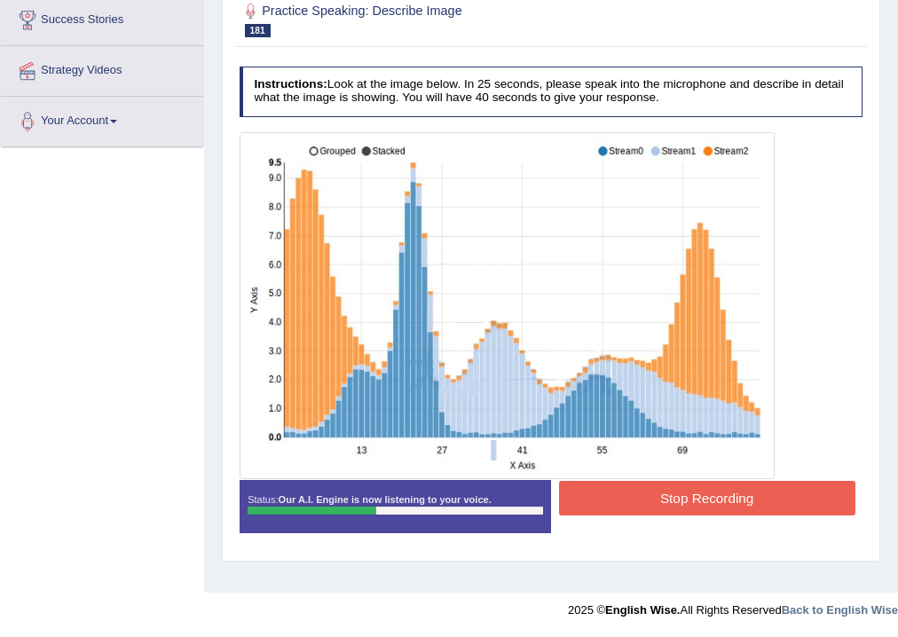
click at [615, 513] on button "Stop Recording" at bounding box center [707, 498] width 297 height 35
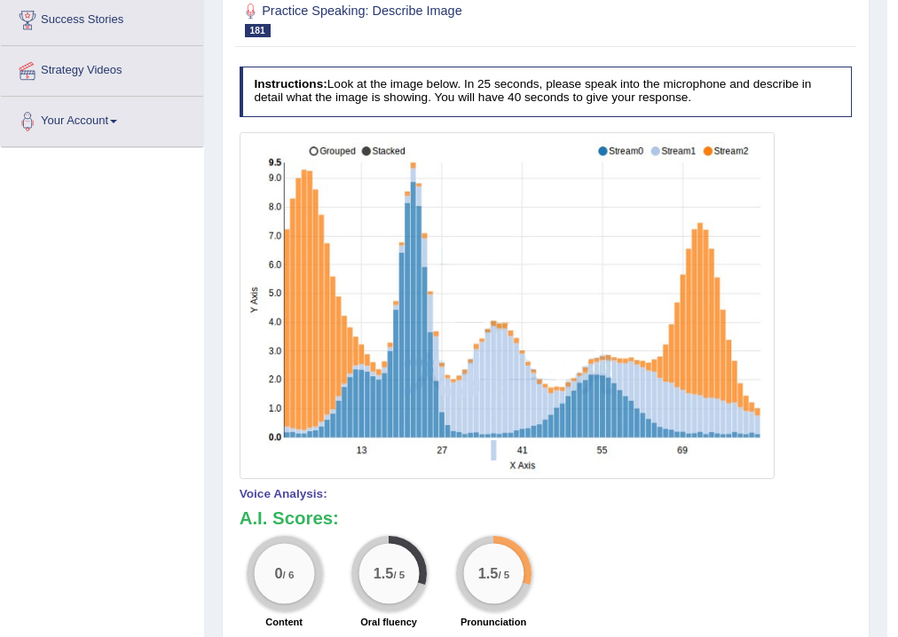
scroll to position [0, 0]
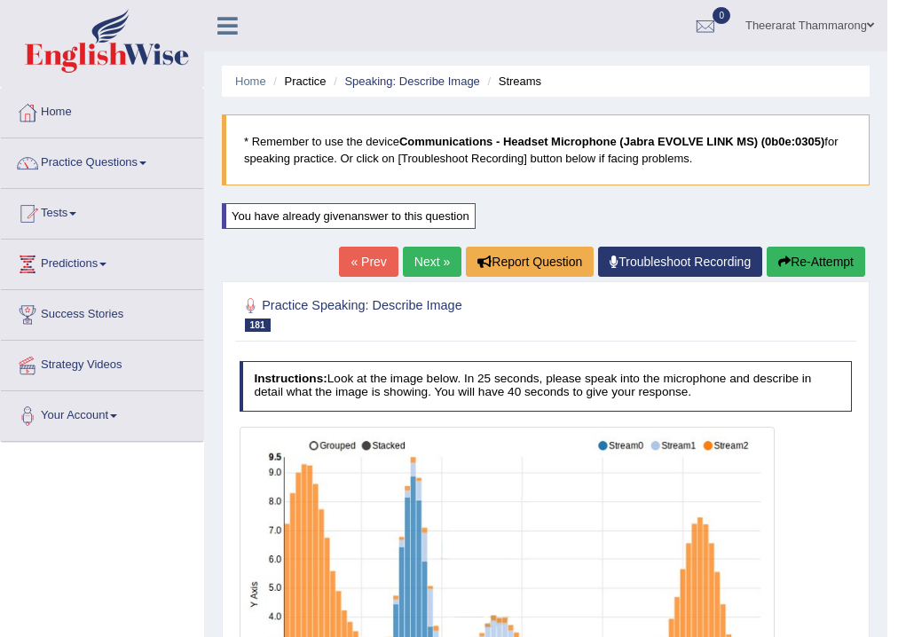
click at [813, 263] on button "Re-Attempt" at bounding box center [816, 262] width 99 height 30
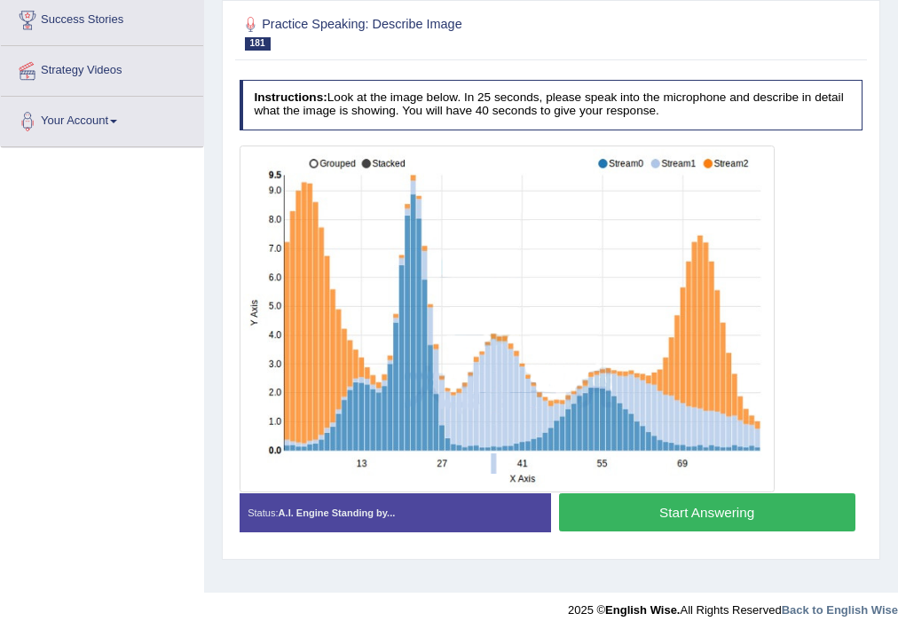
click at [621, 515] on button "Start Answering" at bounding box center [707, 513] width 297 height 38
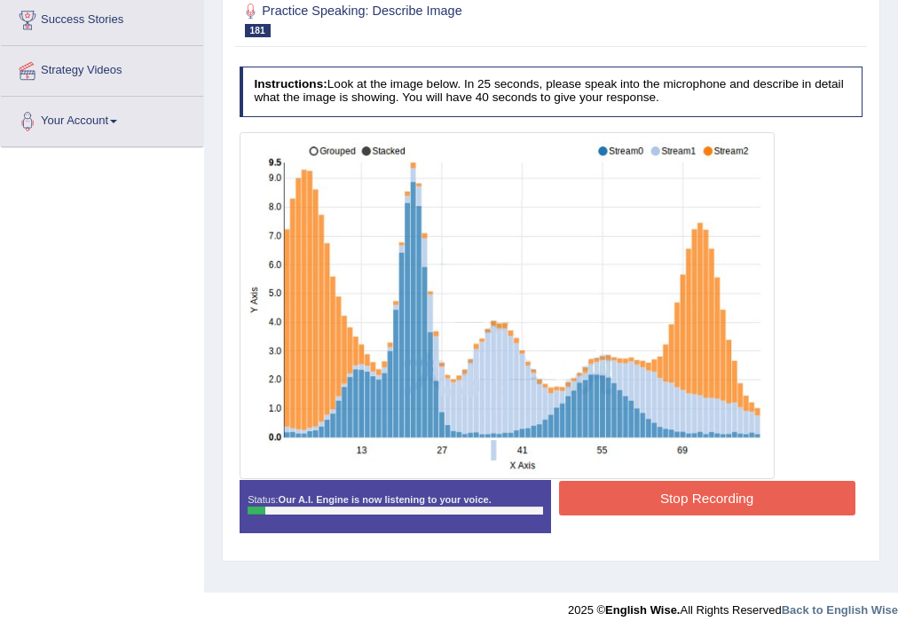
click at [617, 502] on button "Stop Recording" at bounding box center [707, 498] width 297 height 35
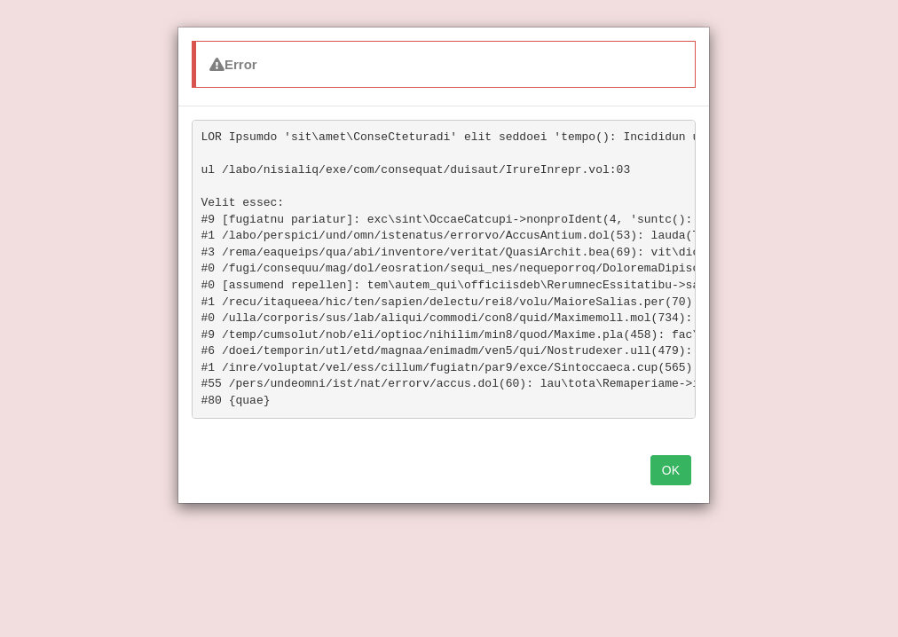
click at [674, 479] on button "OK" at bounding box center [671, 470] width 41 height 30
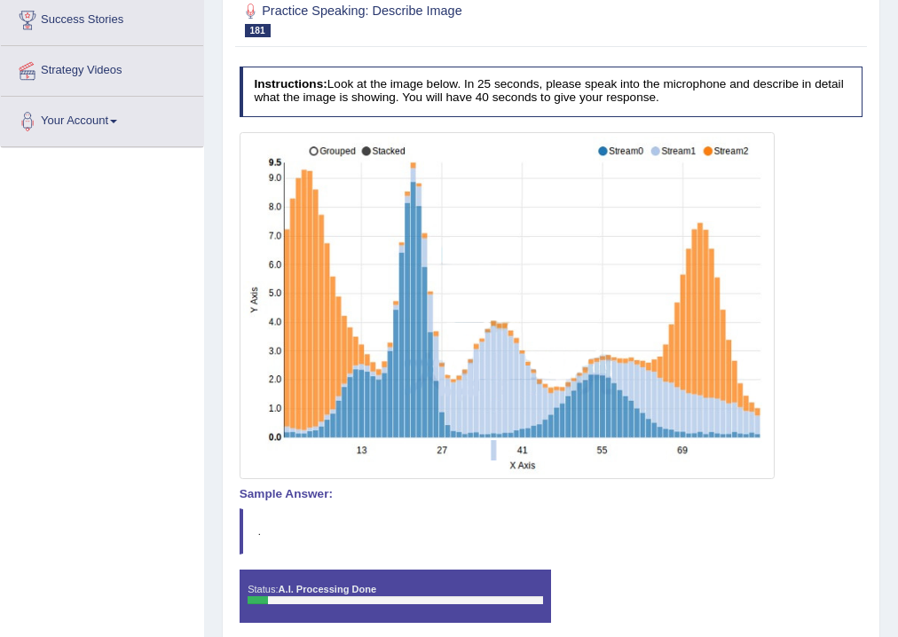
scroll to position [11, 0]
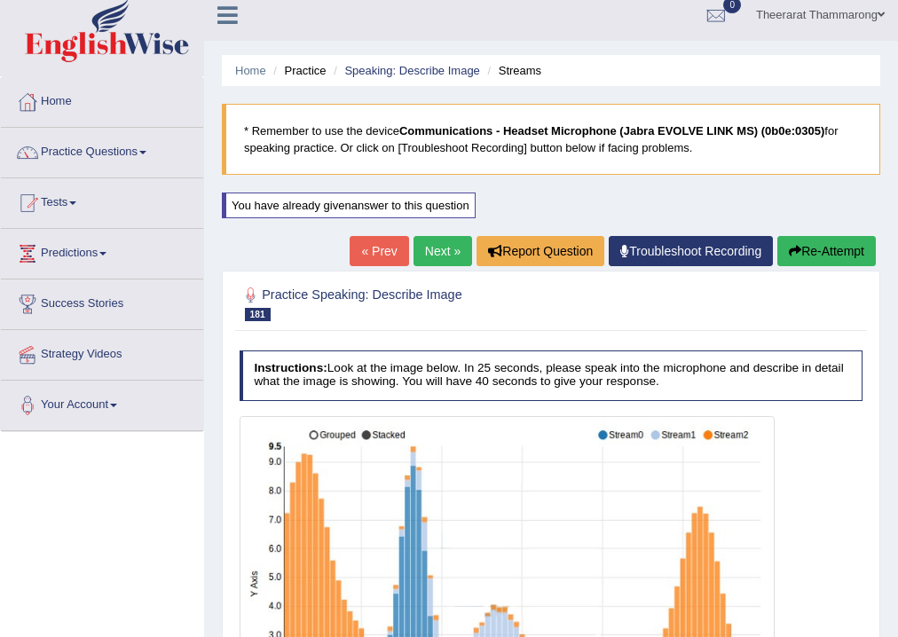
click at [837, 240] on button "Re-Attempt" at bounding box center [827, 251] width 99 height 30
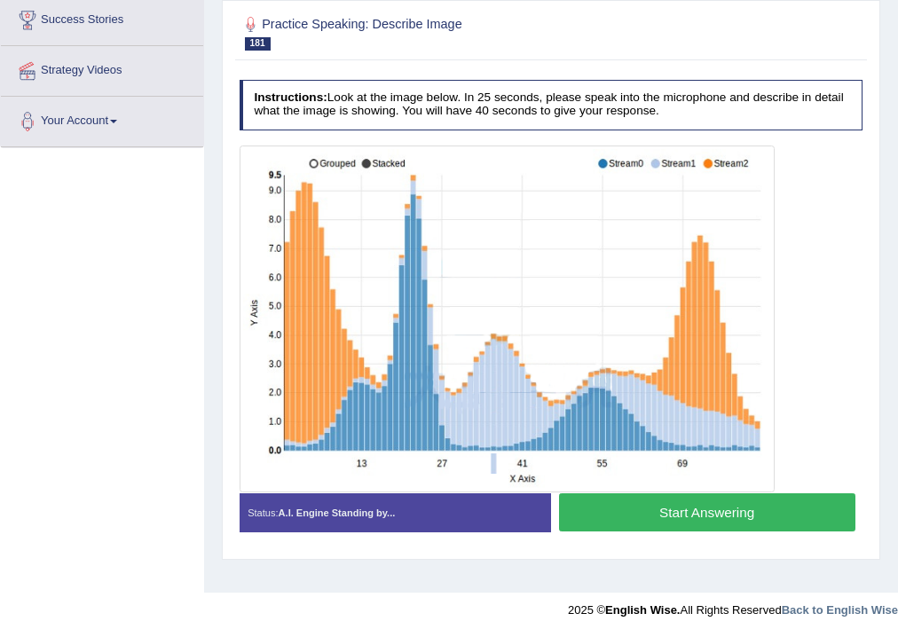
click at [597, 524] on button "Start Answering" at bounding box center [707, 513] width 297 height 38
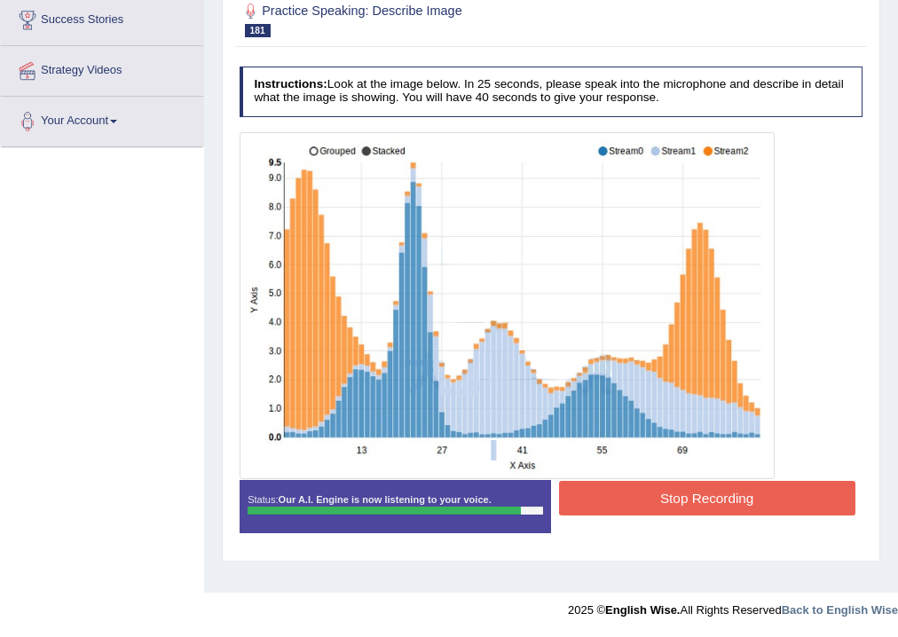
click at [630, 497] on button "Stop Recording" at bounding box center [707, 498] width 297 height 35
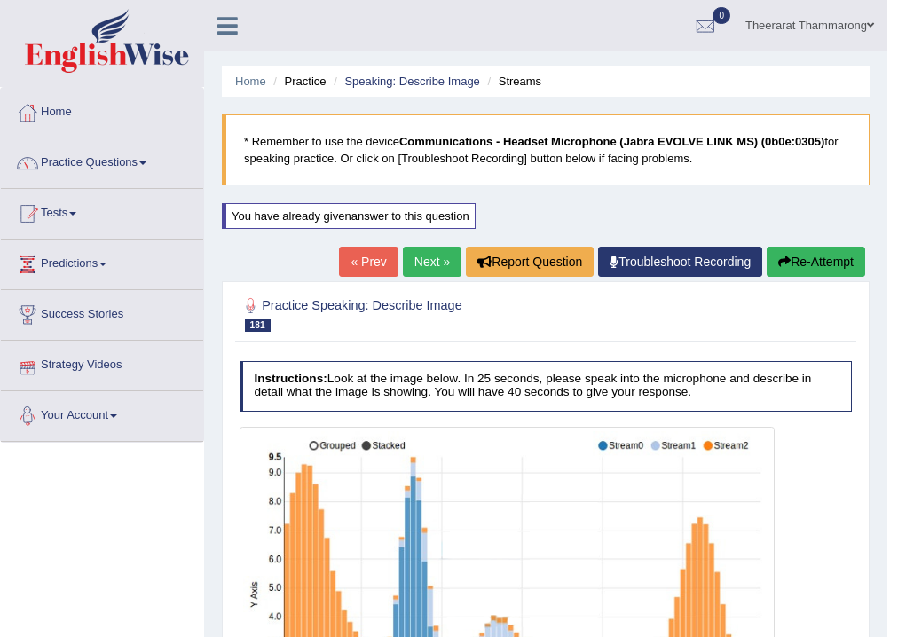
click at [447, 263] on link "Next »" at bounding box center [432, 262] width 59 height 30
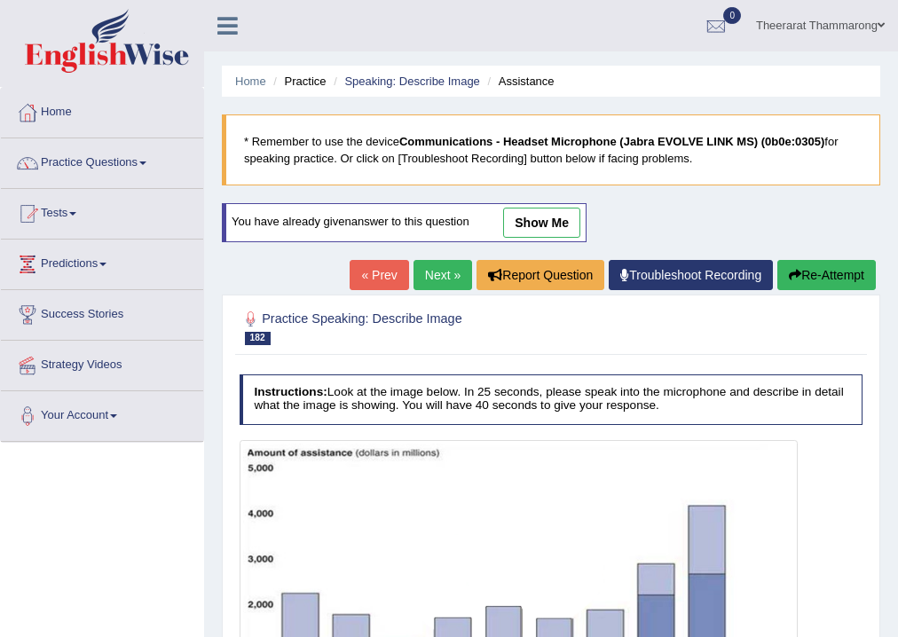
scroll to position [295, 0]
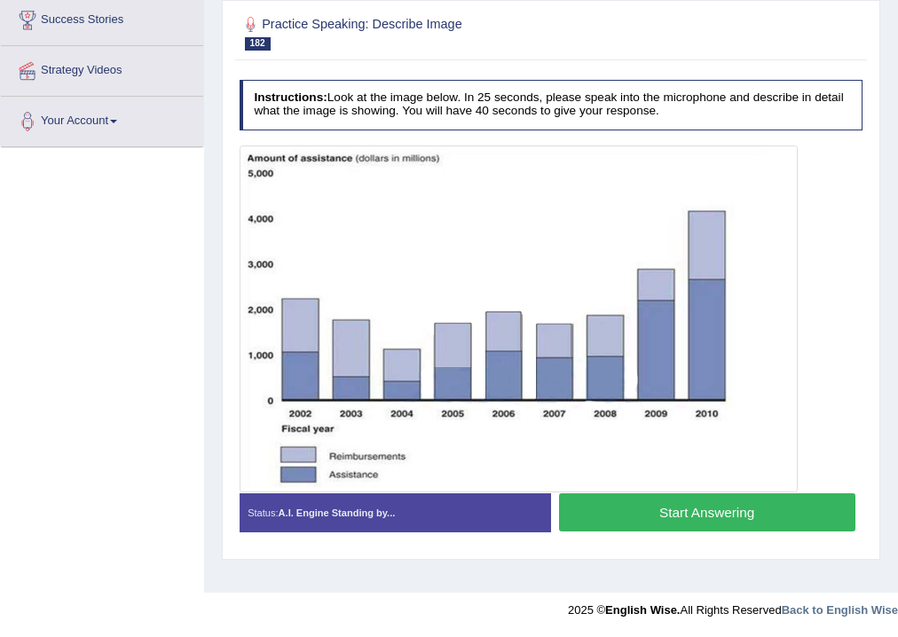
click at [650, 509] on button "Start Answering" at bounding box center [707, 513] width 297 height 38
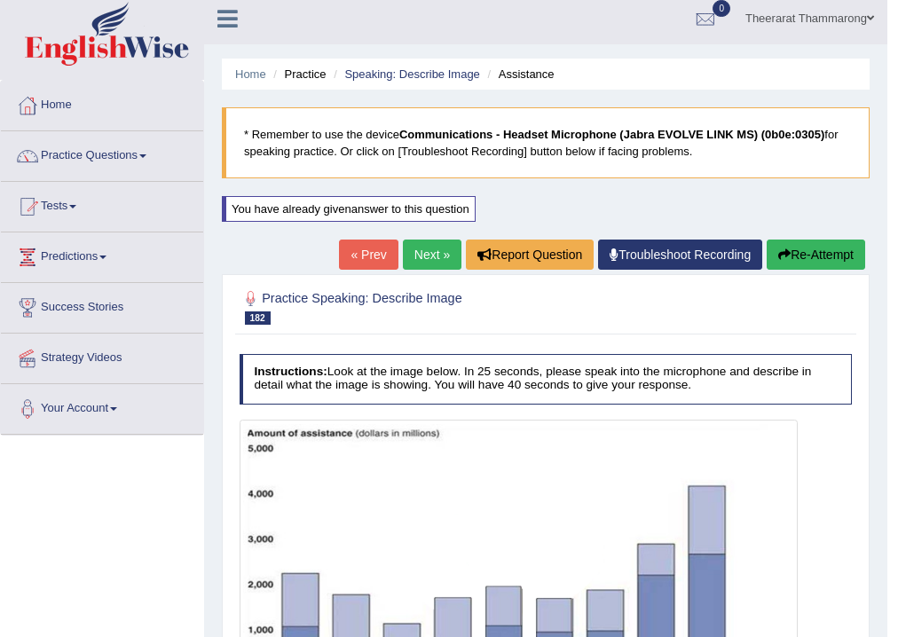
scroll to position [0, 0]
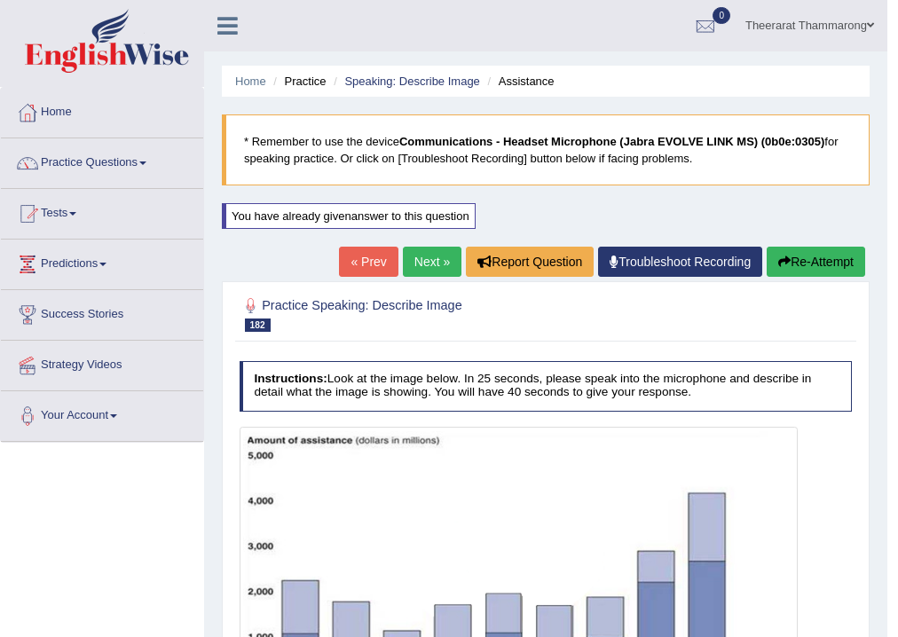
click at [817, 249] on button "Re-Attempt" at bounding box center [816, 262] width 99 height 30
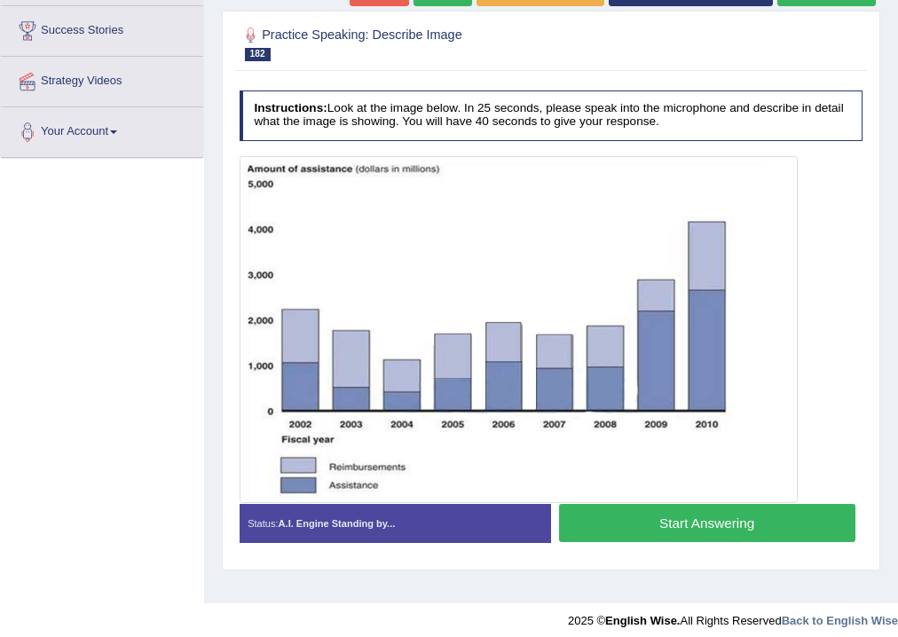
scroll to position [284, 0]
click at [619, 523] on button "Start Answering" at bounding box center [707, 523] width 297 height 38
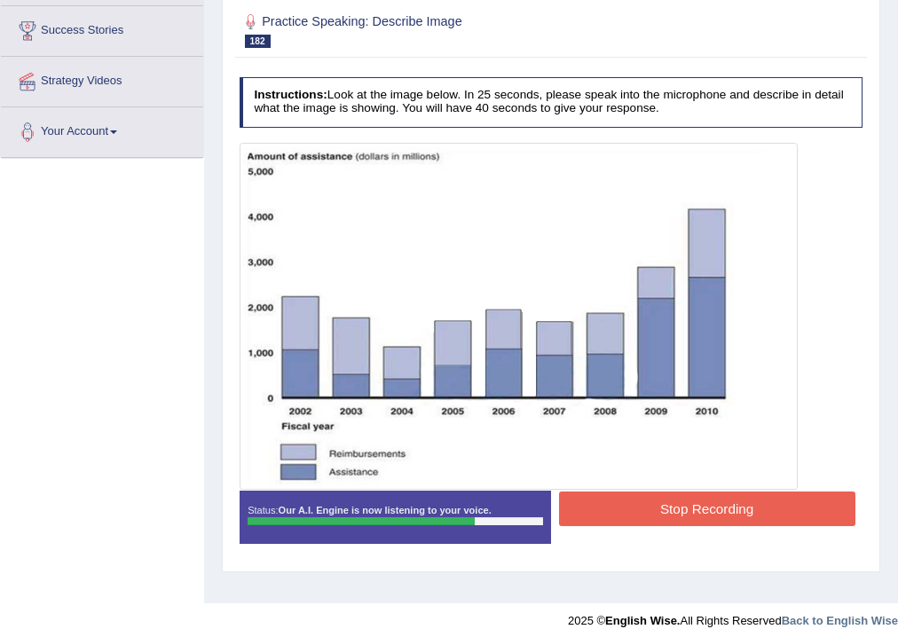
click at [625, 516] on button "Stop Recording" at bounding box center [707, 509] width 297 height 35
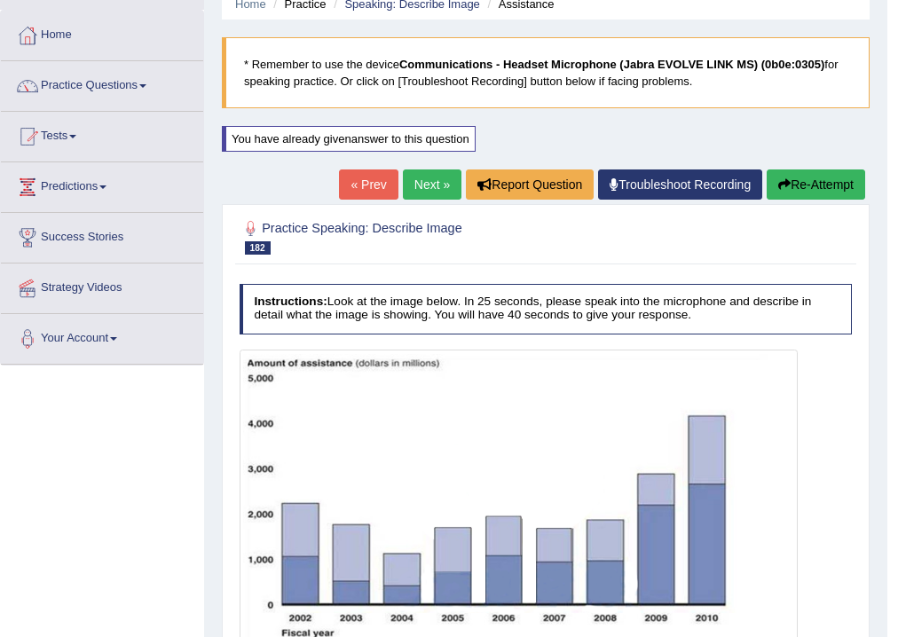
scroll to position [0, 0]
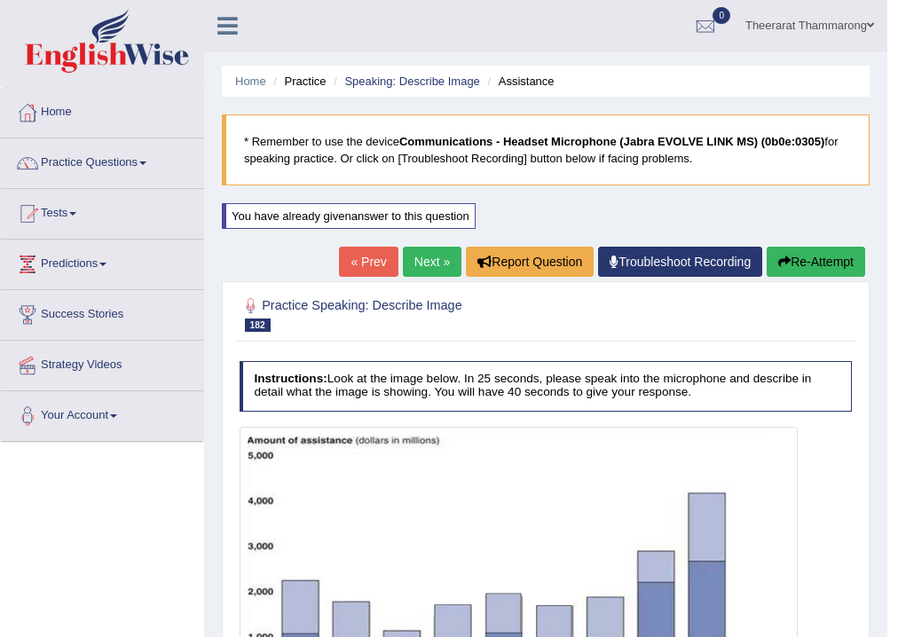
click at [842, 259] on button "Re-Attempt" at bounding box center [816, 262] width 99 height 30
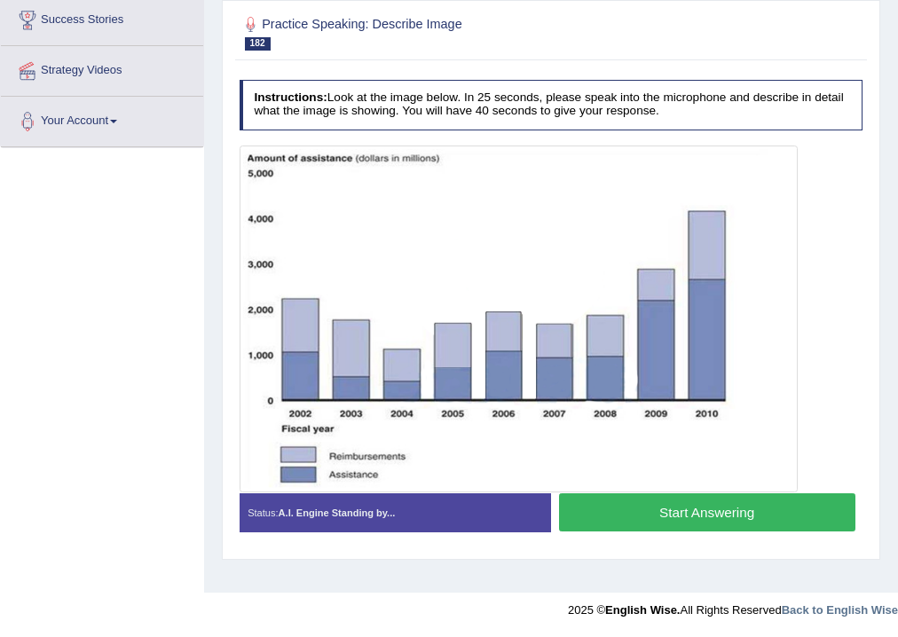
click at [614, 510] on button "Start Answering" at bounding box center [707, 513] width 297 height 38
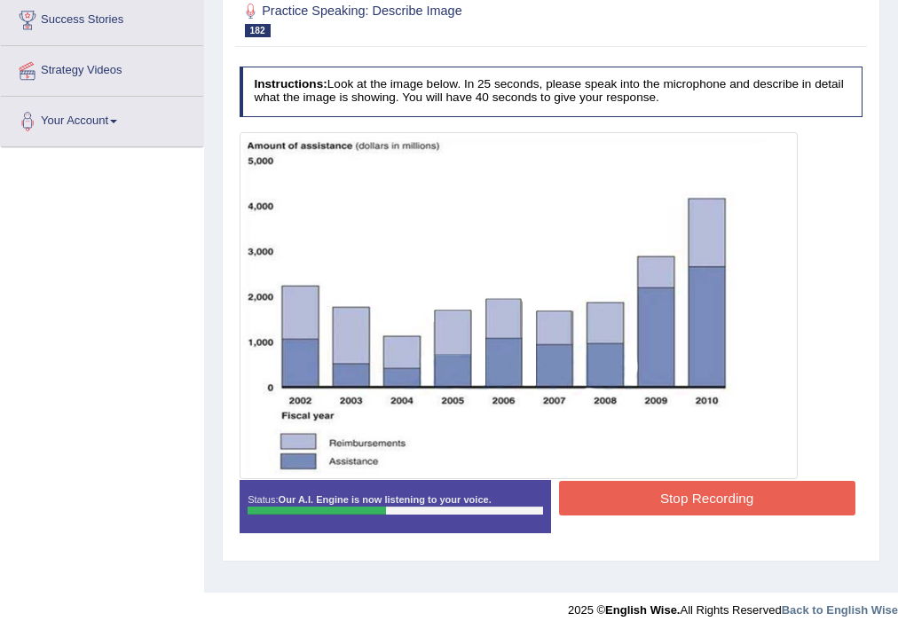
click at [618, 503] on button "Stop Recording" at bounding box center [707, 498] width 297 height 35
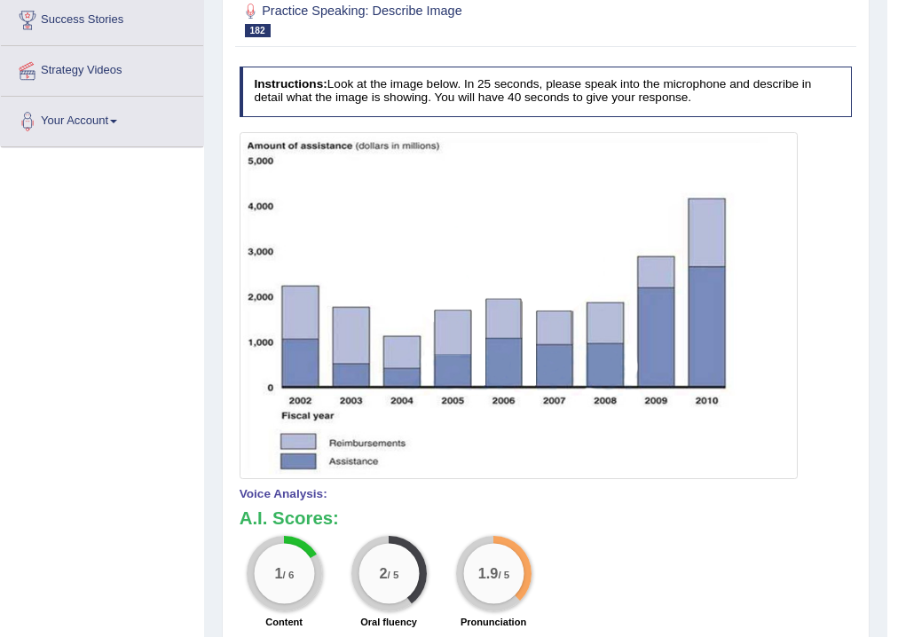
scroll to position [11, 0]
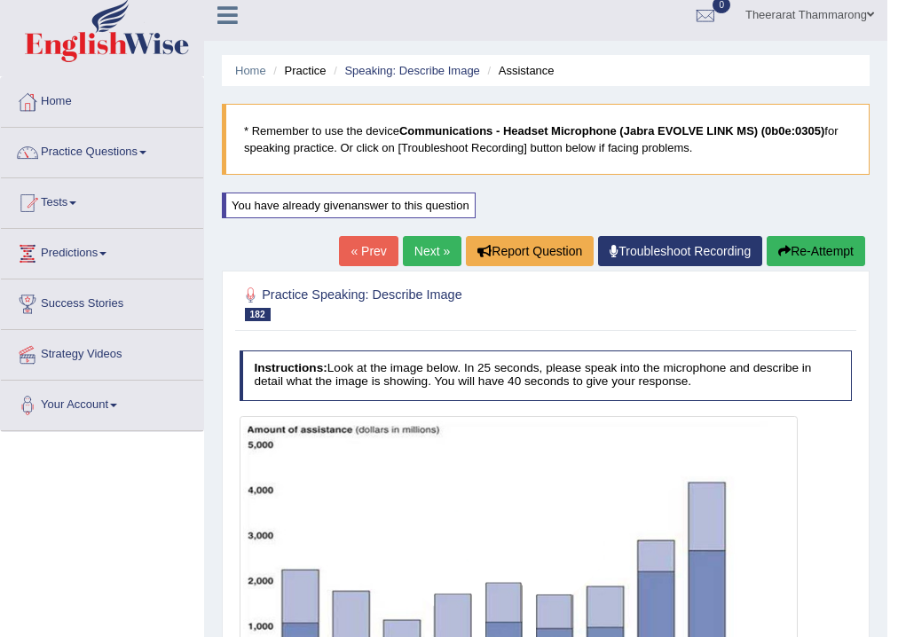
click at [862, 241] on button "Re-Attempt" at bounding box center [816, 251] width 99 height 30
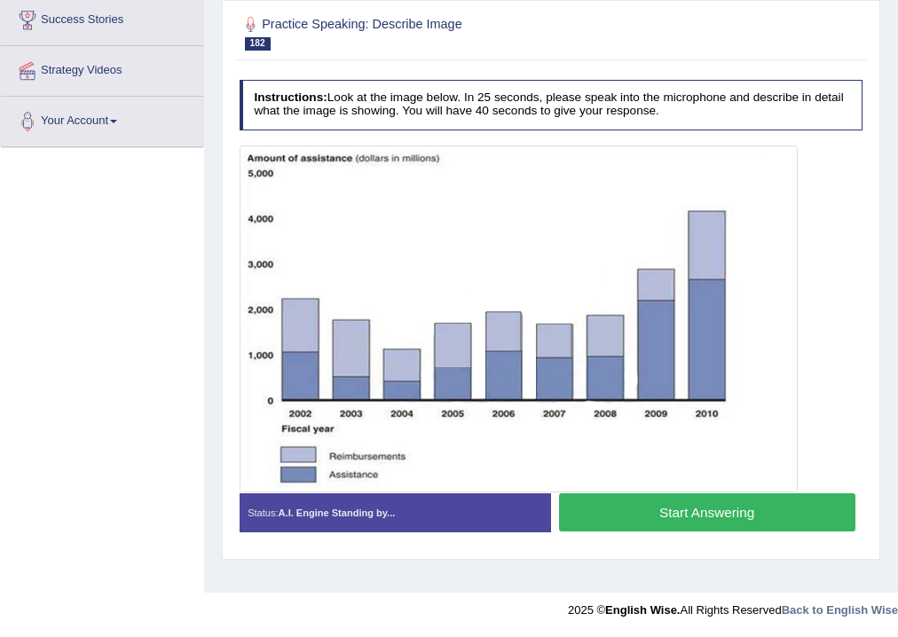
click at [665, 511] on button "Start Answering" at bounding box center [707, 513] width 297 height 38
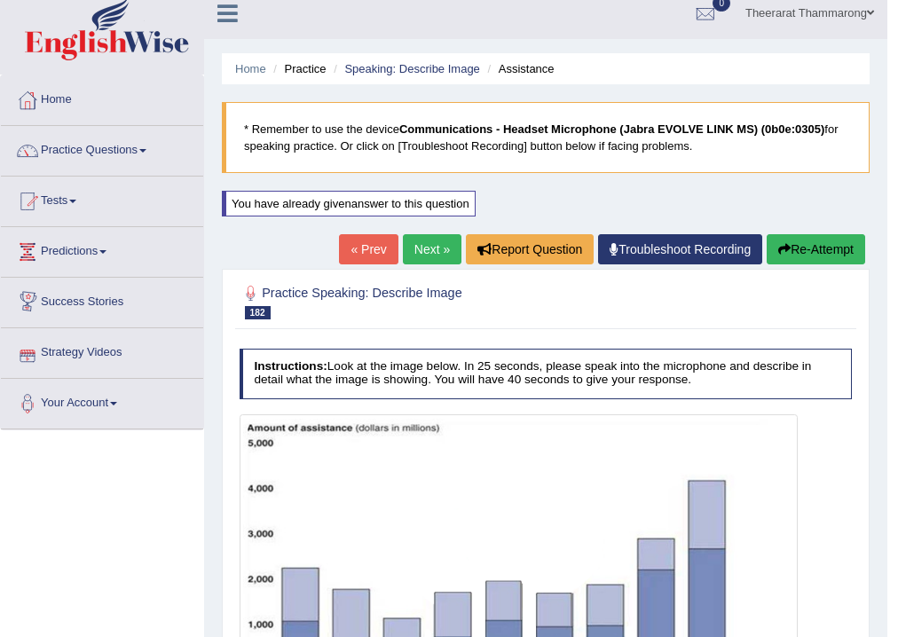
scroll to position [11, 0]
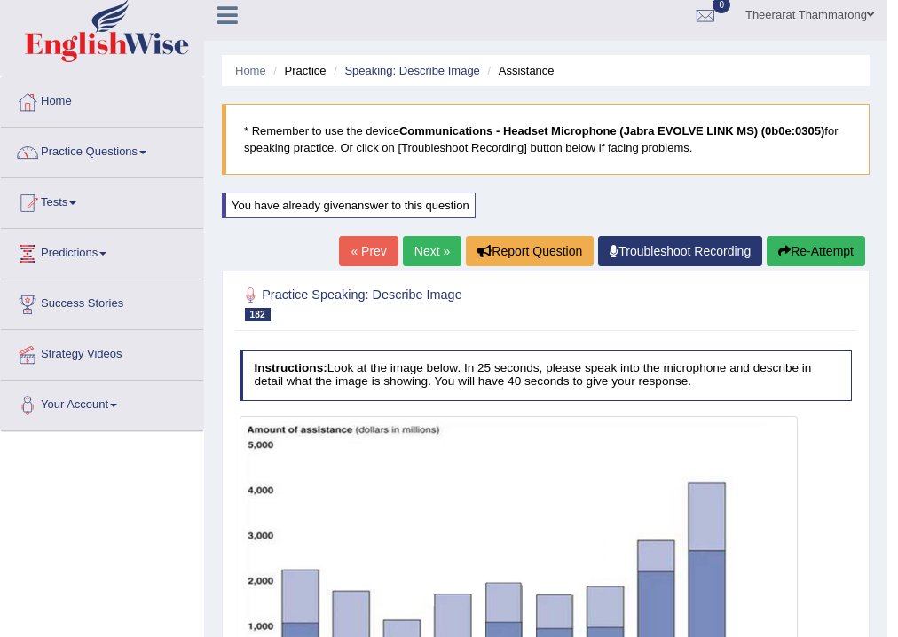
click at [825, 249] on button "Re-Attempt" at bounding box center [816, 251] width 99 height 30
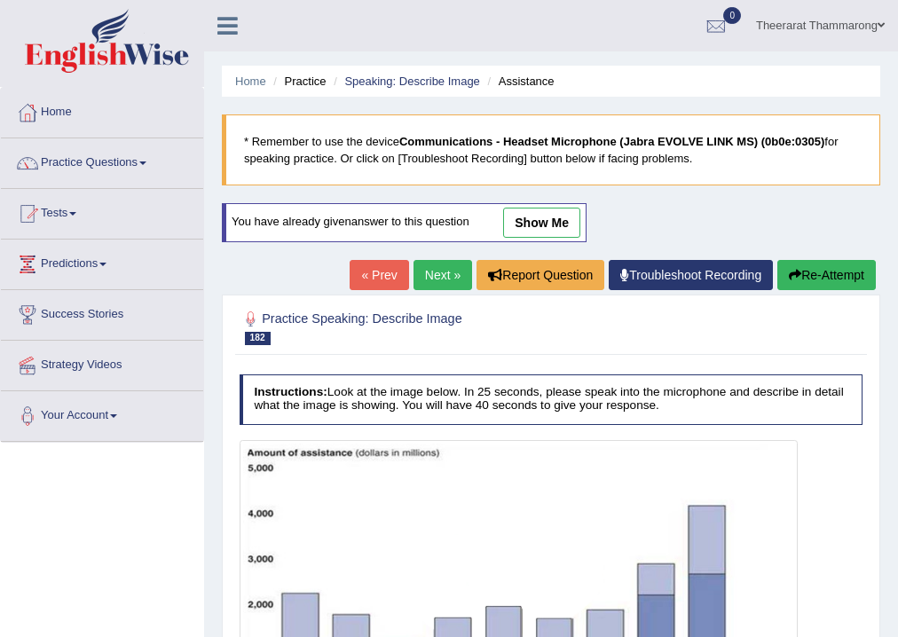
click at [562, 219] on link "show me" at bounding box center [541, 223] width 77 height 30
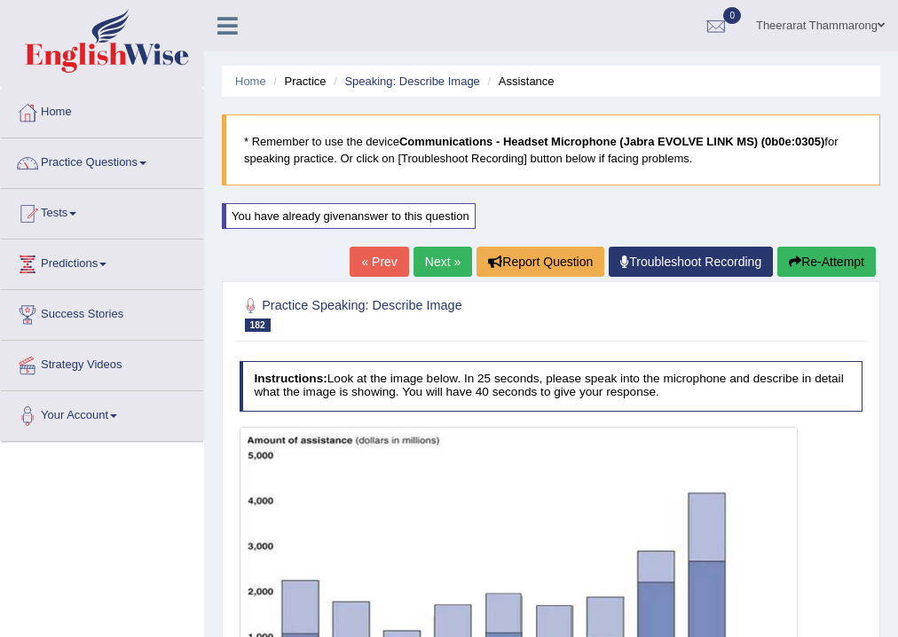
click at [830, 256] on button "Re-Attempt" at bounding box center [827, 262] width 99 height 30
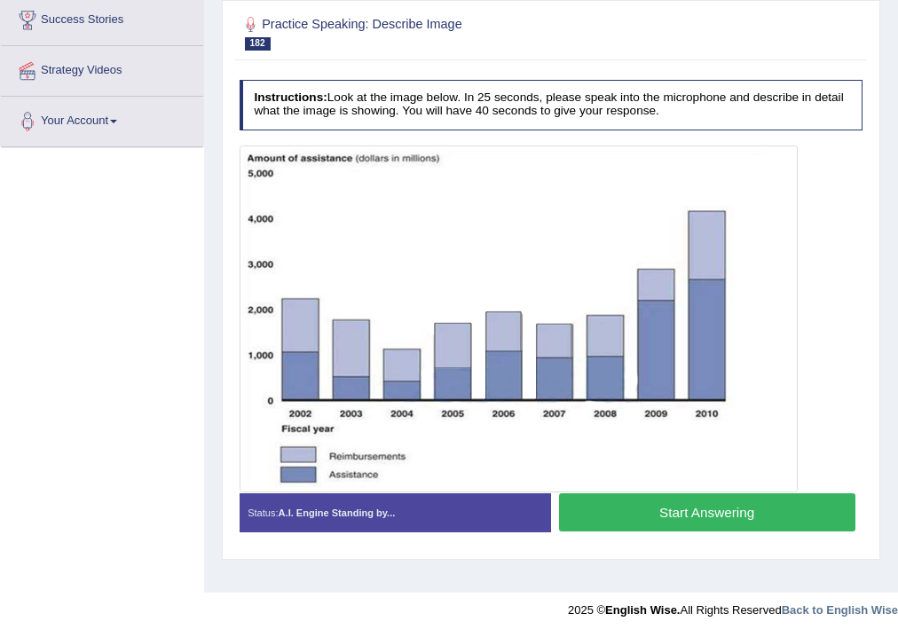
click at [615, 508] on button "Start Answering" at bounding box center [707, 513] width 297 height 38
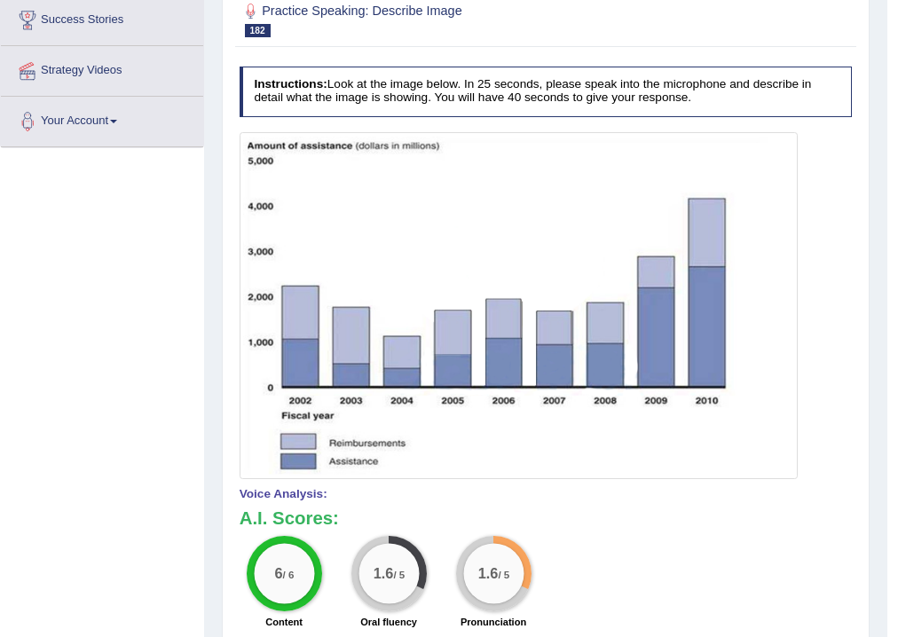
scroll to position [11, 0]
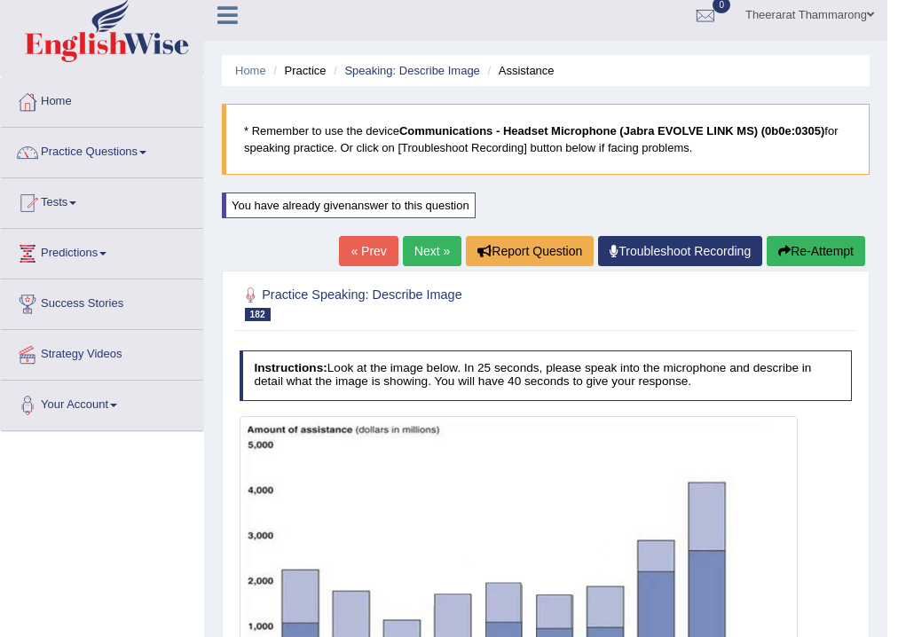
click at [783, 255] on icon "button" at bounding box center [785, 251] width 12 height 12
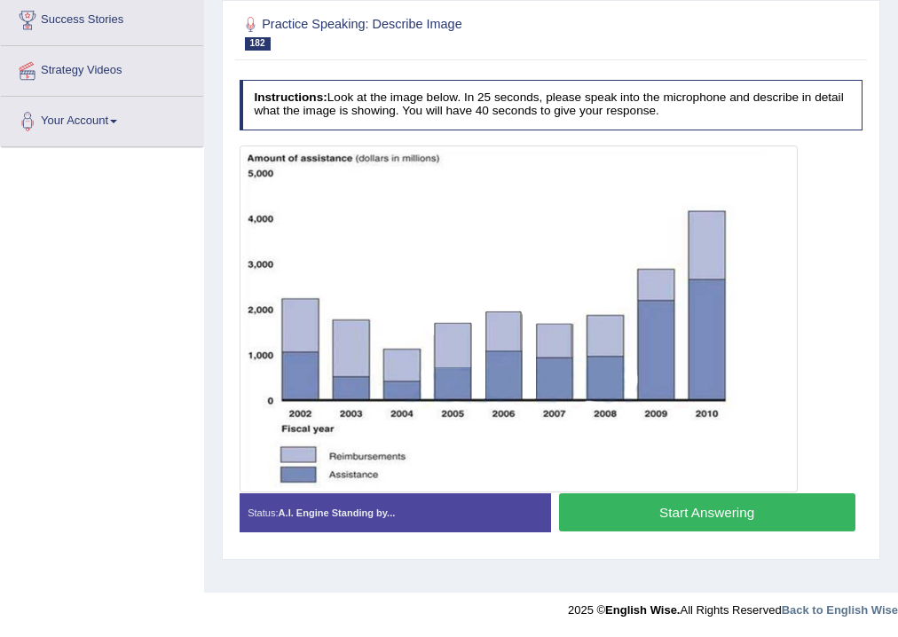
click at [608, 513] on button "Start Answering" at bounding box center [707, 513] width 297 height 38
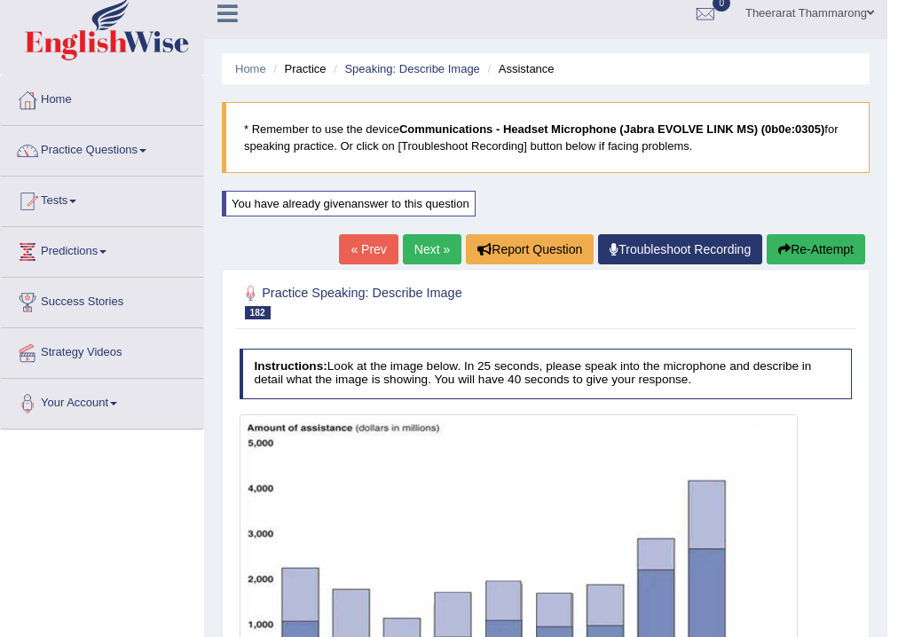
scroll to position [11, 0]
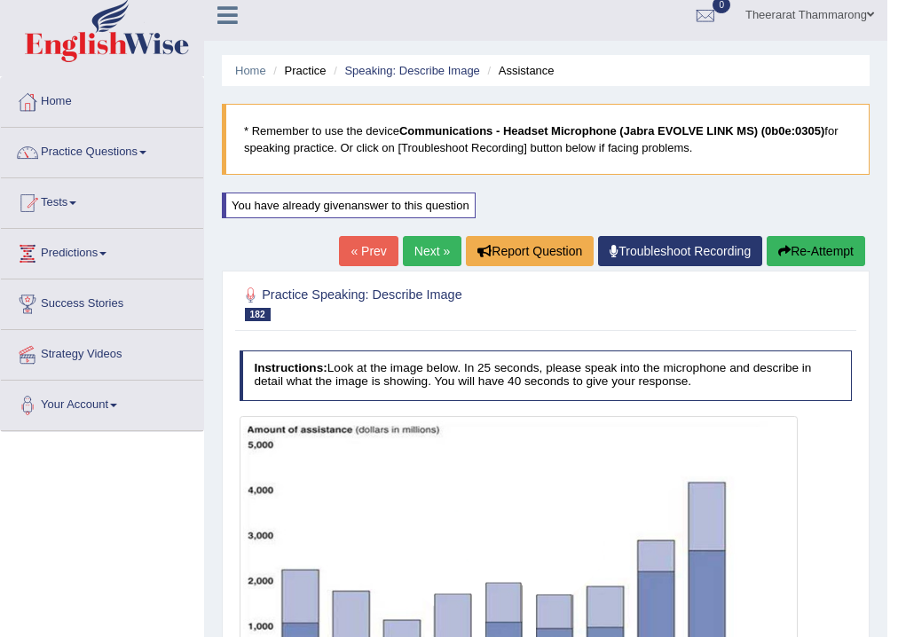
click at [821, 247] on button "Re-Attempt" at bounding box center [816, 251] width 99 height 30
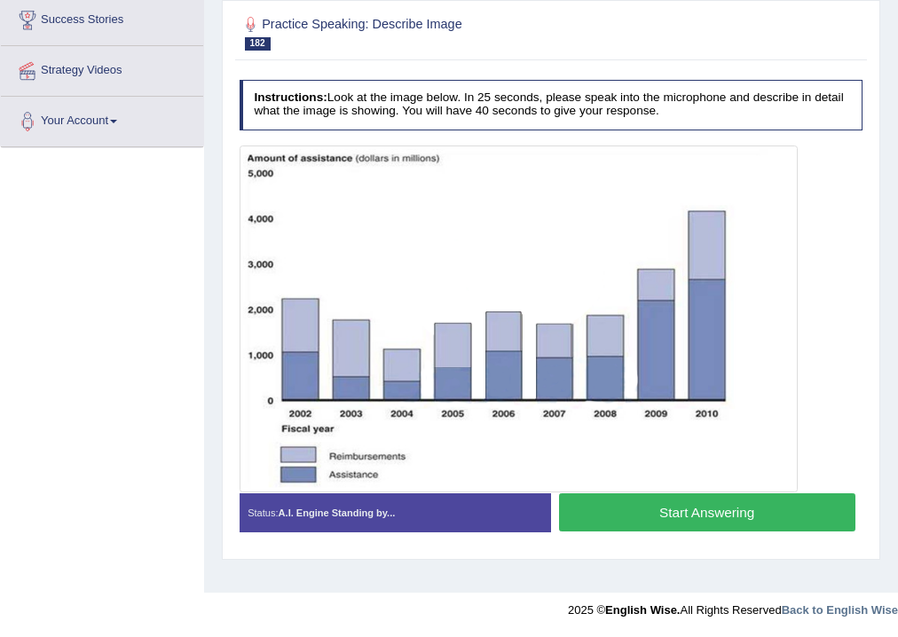
click at [600, 510] on button "Start Answering" at bounding box center [707, 513] width 297 height 38
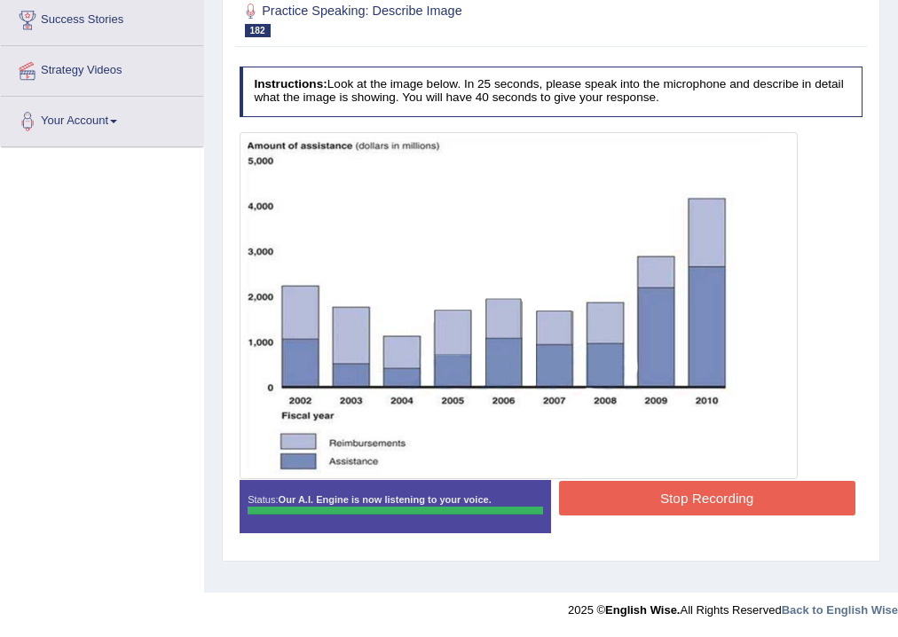
click at [595, 494] on button "Stop Recording" at bounding box center [707, 498] width 297 height 35
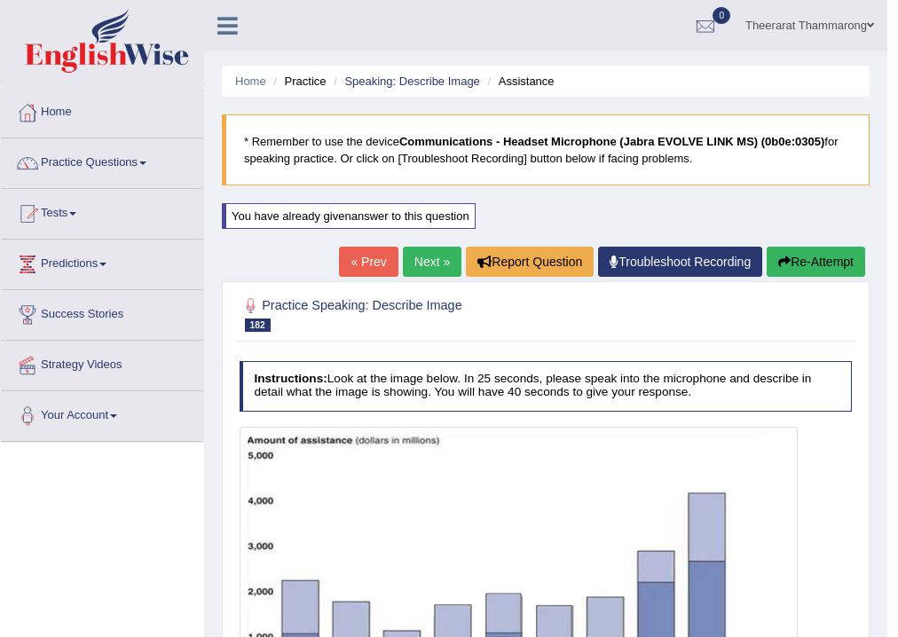
click at [420, 253] on link "Next »" at bounding box center [432, 262] width 59 height 30
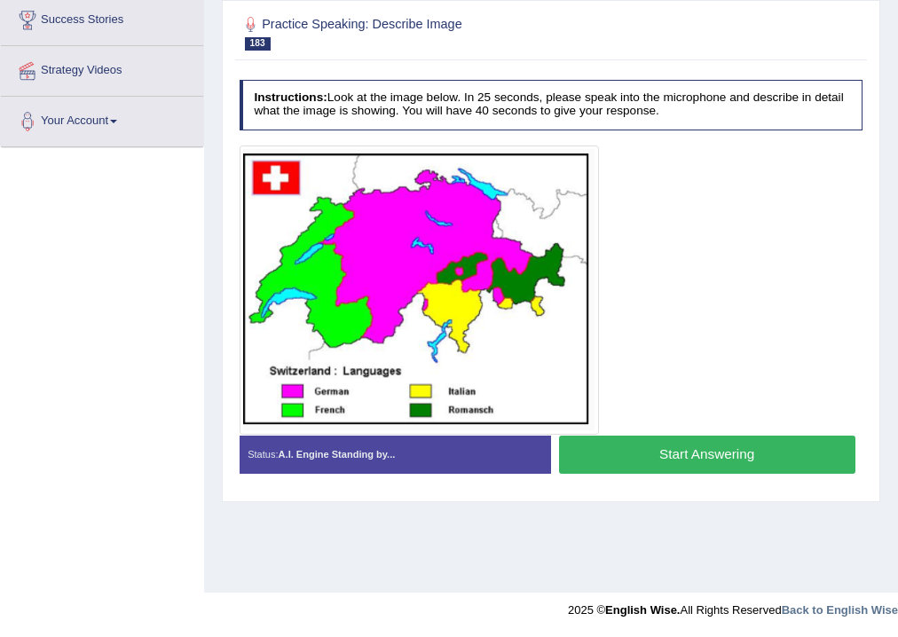
click at [632, 454] on button "Start Answering" at bounding box center [707, 455] width 297 height 38
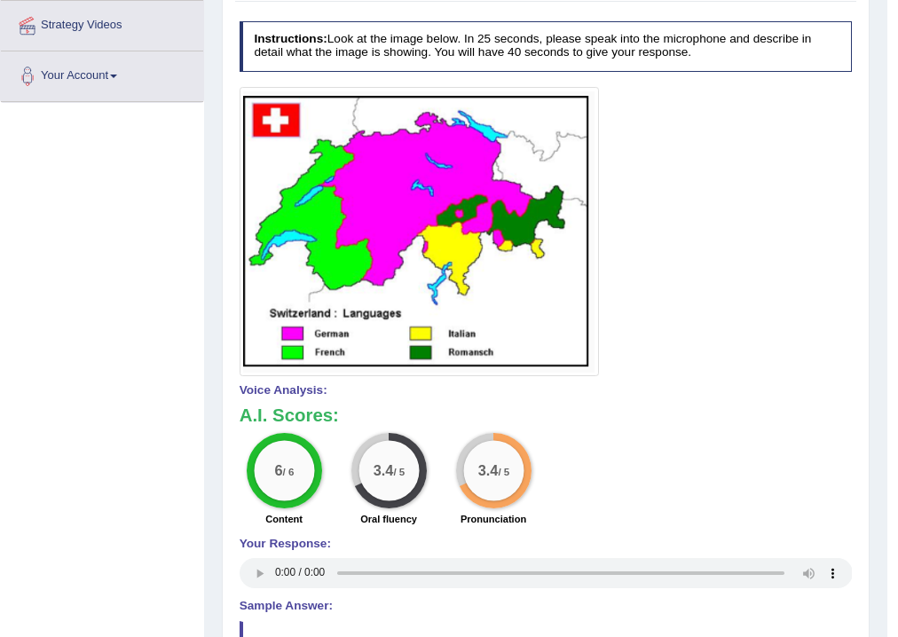
scroll to position [56, 0]
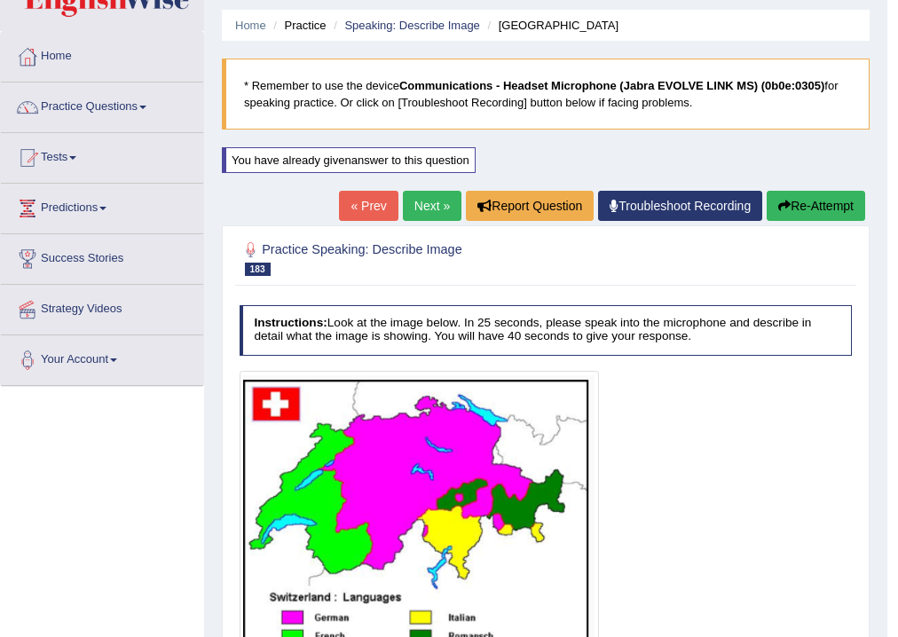
click at [842, 199] on button "Re-Attempt" at bounding box center [816, 206] width 99 height 30
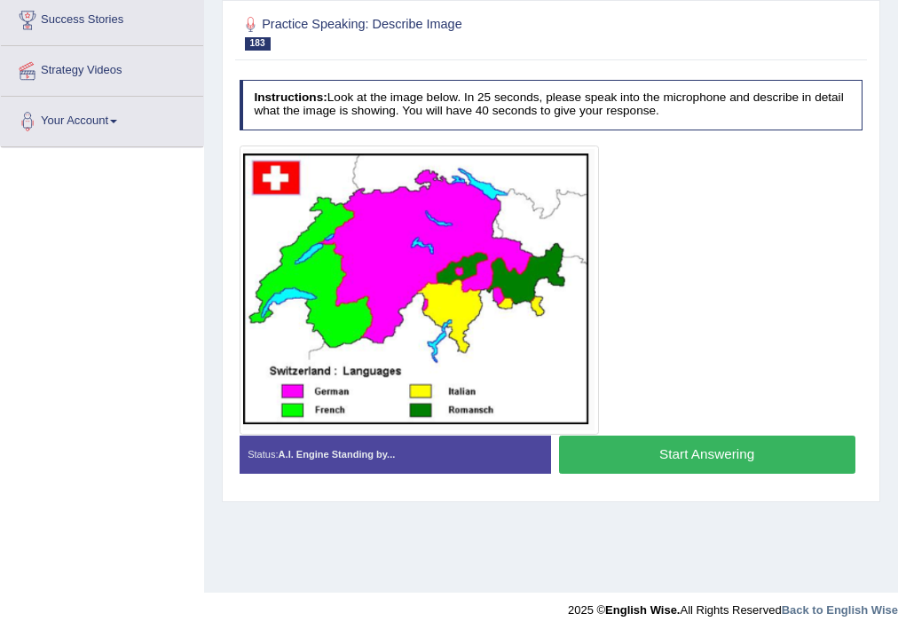
scroll to position [295, 0]
click at [619, 456] on button "Start Answering" at bounding box center [707, 455] width 297 height 38
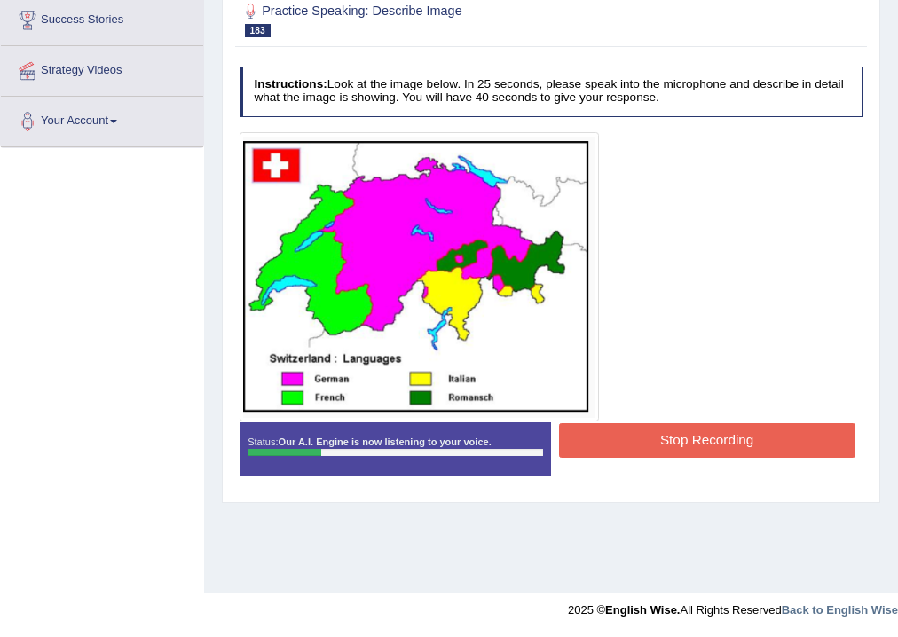
click at [646, 424] on button "Stop Recording" at bounding box center [707, 440] width 297 height 35
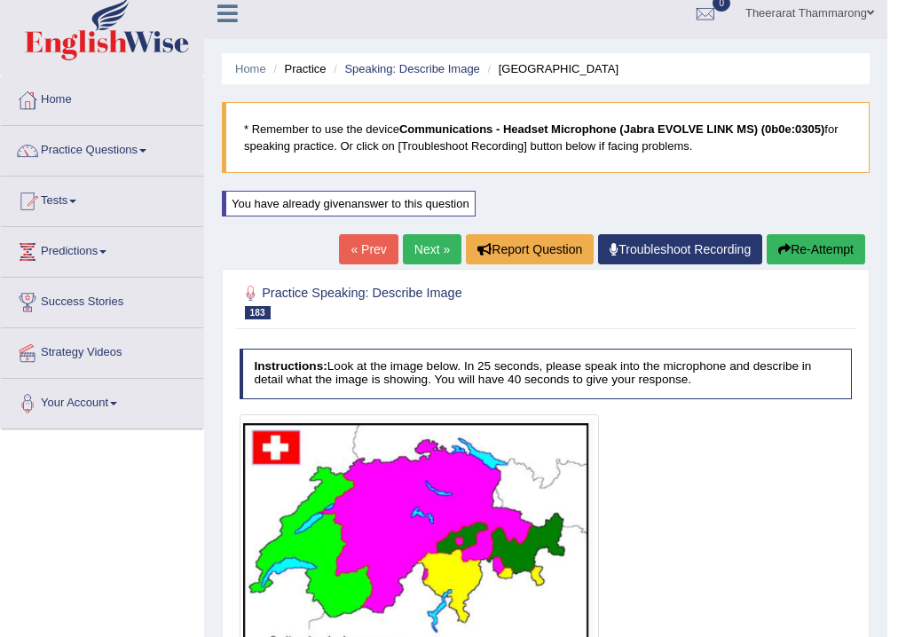
scroll to position [11, 0]
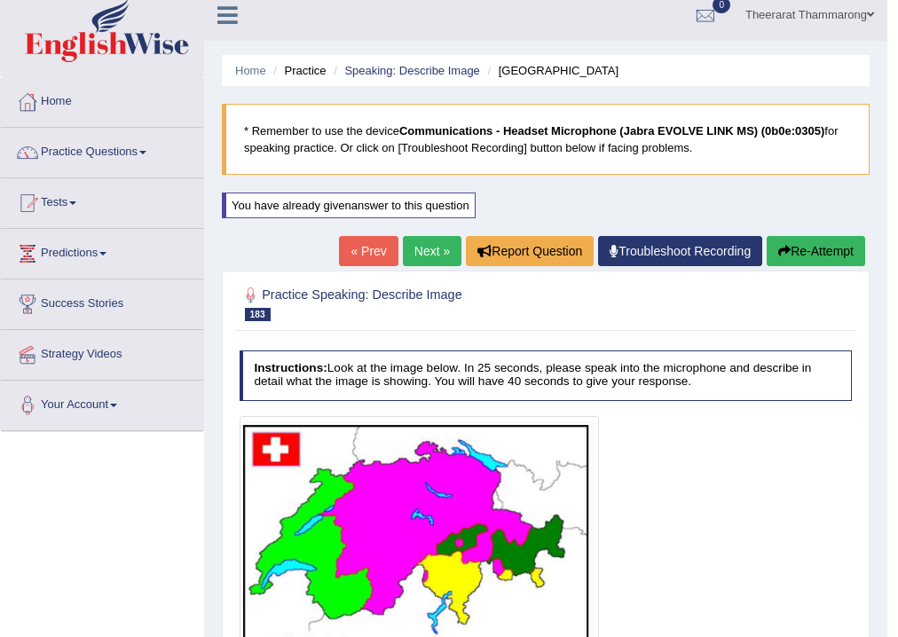
click at [806, 252] on button "Re-Attempt" at bounding box center [816, 251] width 99 height 30
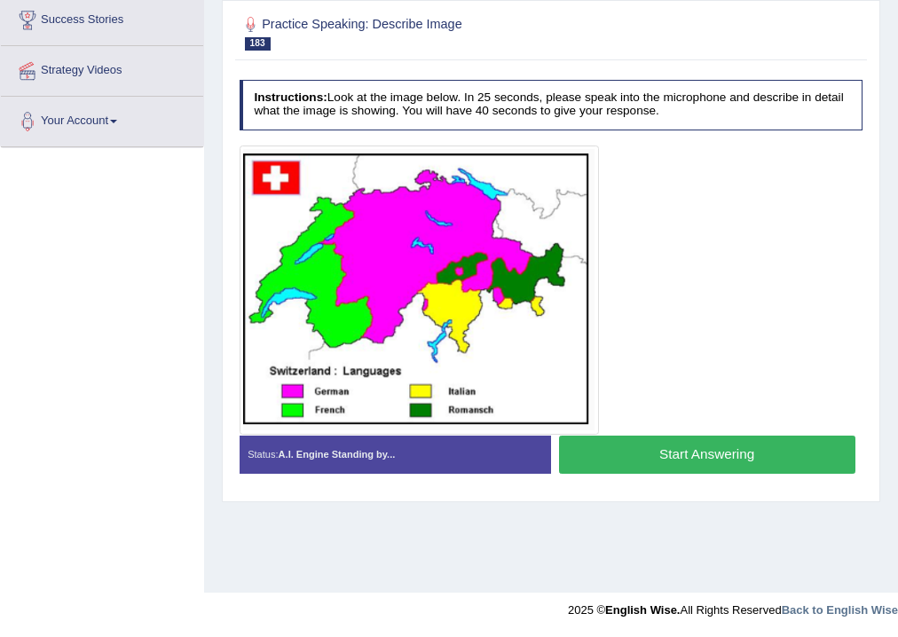
click at [645, 450] on button "Start Answering" at bounding box center [707, 455] width 297 height 38
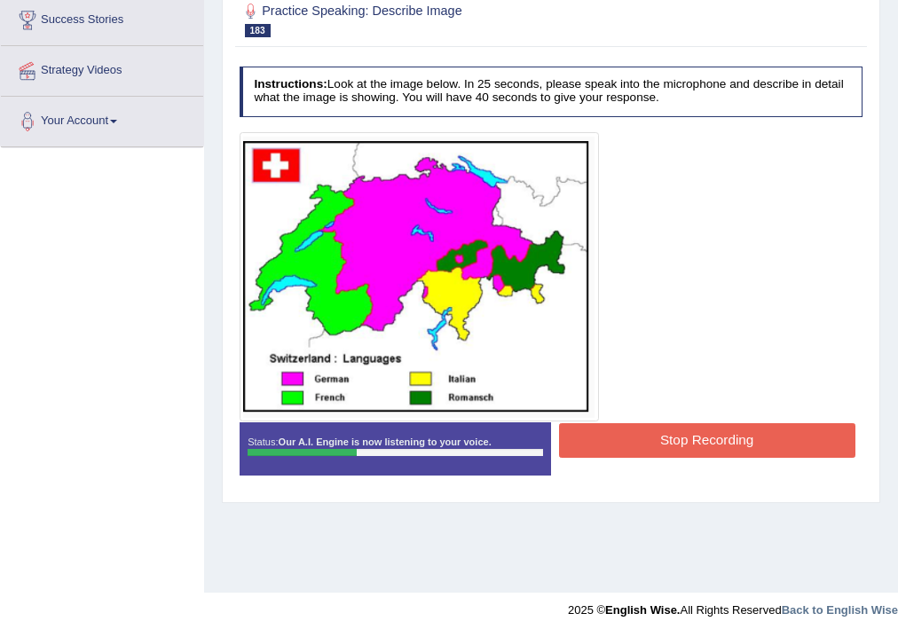
click at [738, 436] on button "Stop Recording" at bounding box center [707, 440] width 297 height 35
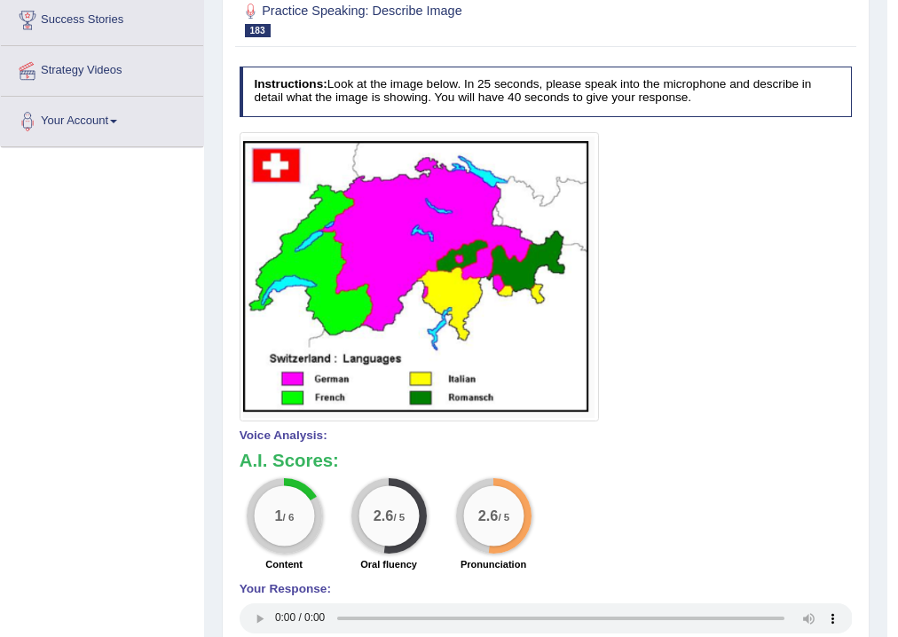
scroll to position [11, 0]
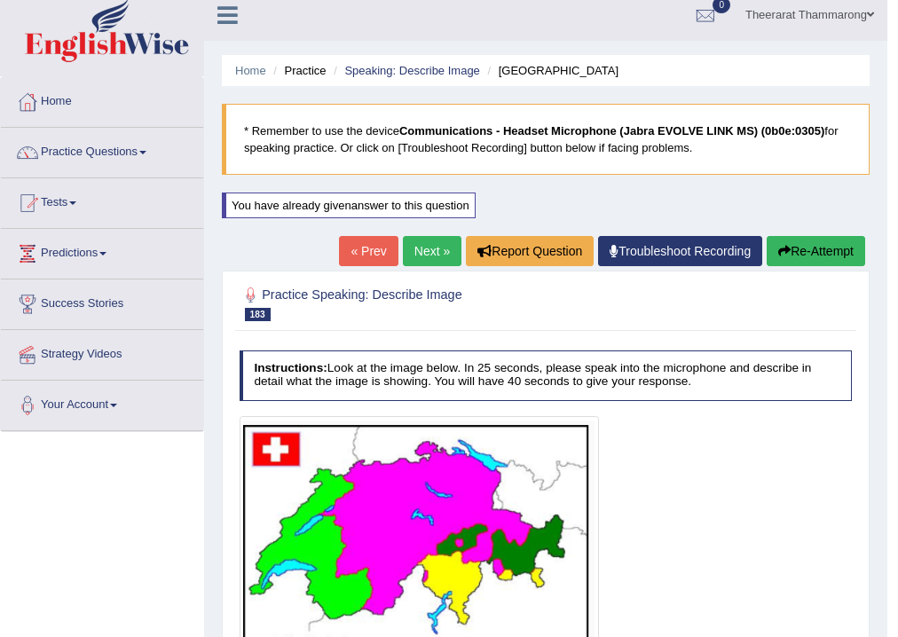
click at [831, 239] on button "Re-Attempt" at bounding box center [816, 251] width 99 height 30
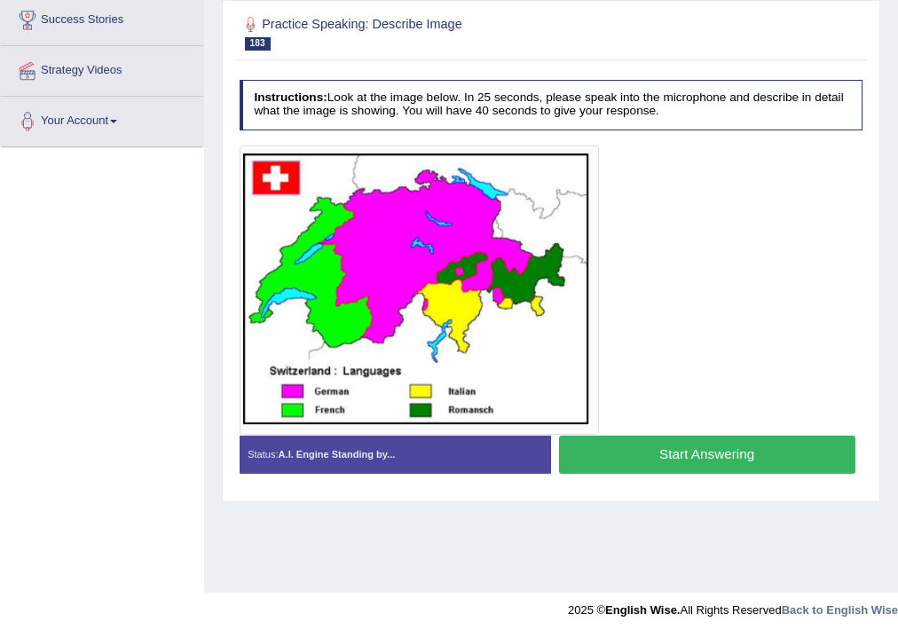
scroll to position [295, 0]
click at [637, 447] on button "Start Answering" at bounding box center [707, 455] width 297 height 38
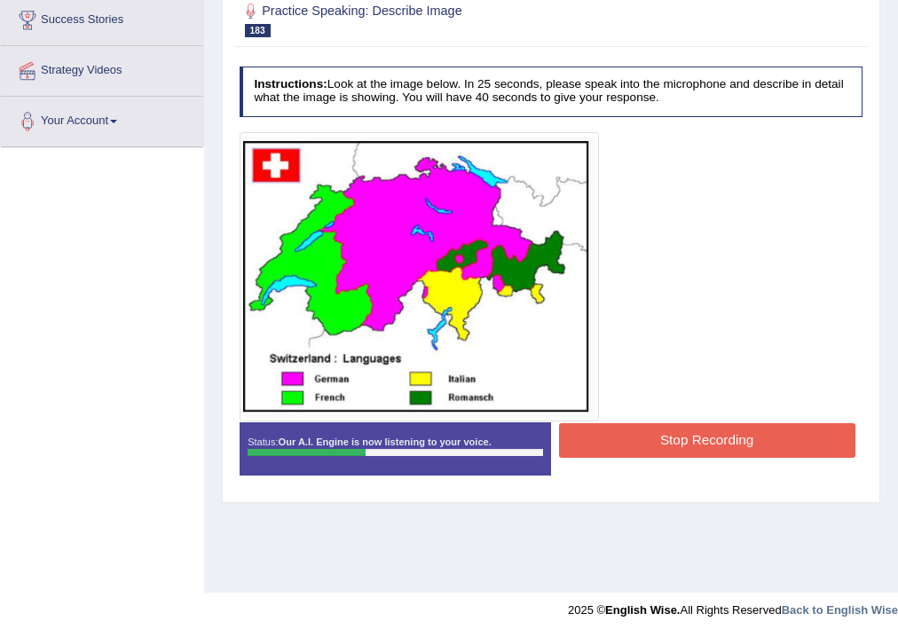
click at [566, 436] on button "Stop Recording" at bounding box center [707, 440] width 297 height 35
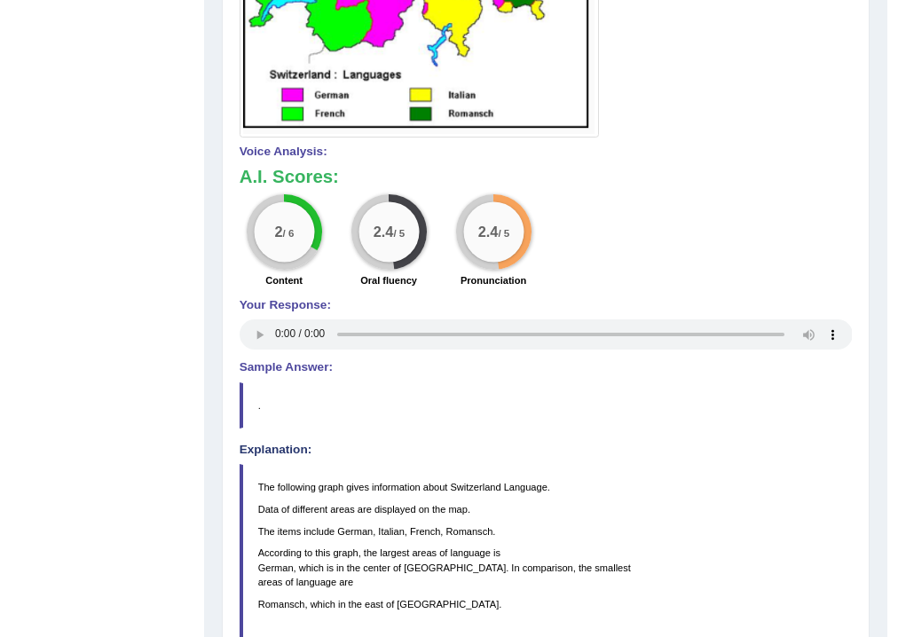
scroll to position [11, 0]
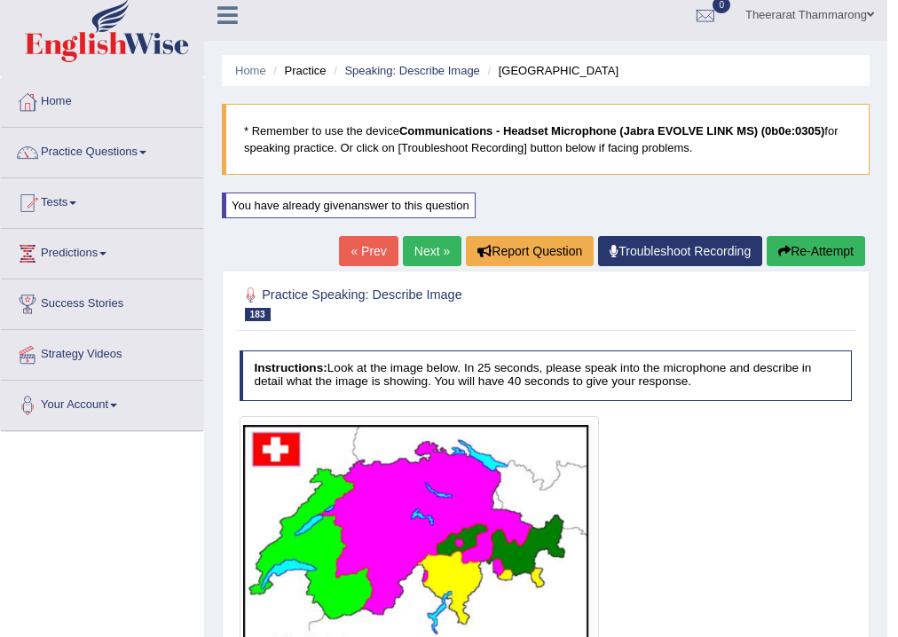
click at [805, 256] on button "Re-Attempt" at bounding box center [816, 251] width 99 height 30
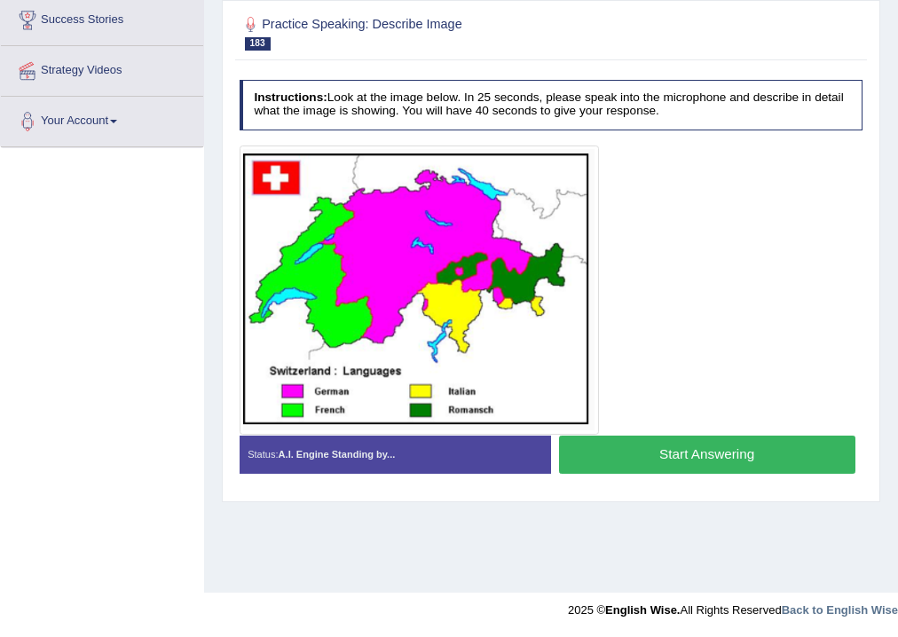
scroll to position [295, 0]
click at [635, 462] on button "Start Answering" at bounding box center [707, 455] width 297 height 38
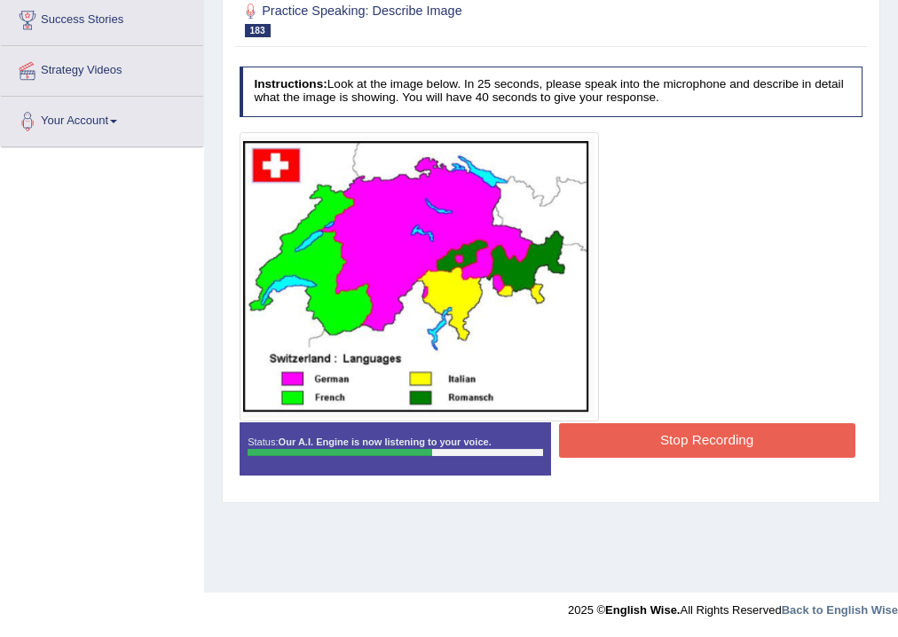
click at [613, 440] on button "Stop Recording" at bounding box center [707, 440] width 297 height 35
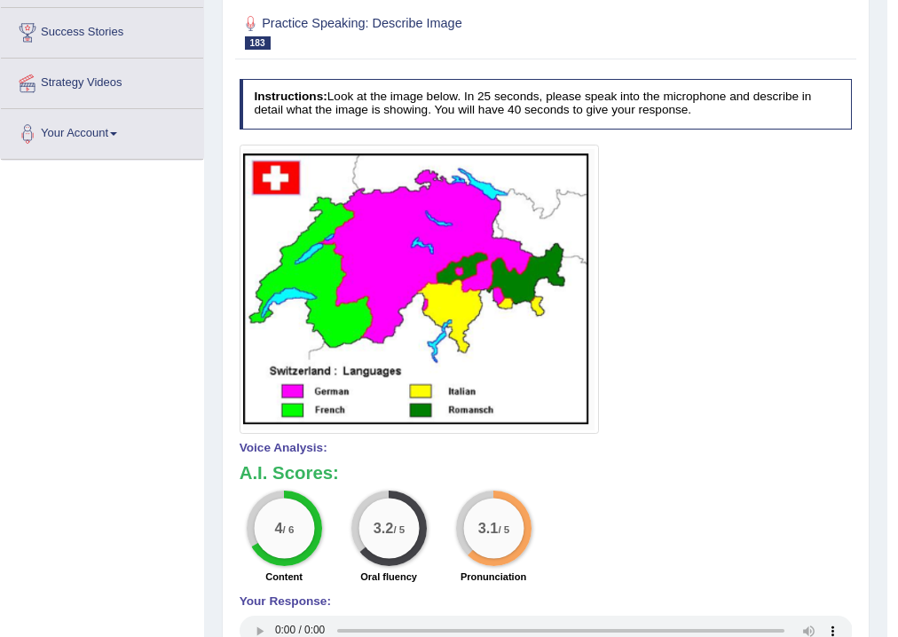
scroll to position [11, 0]
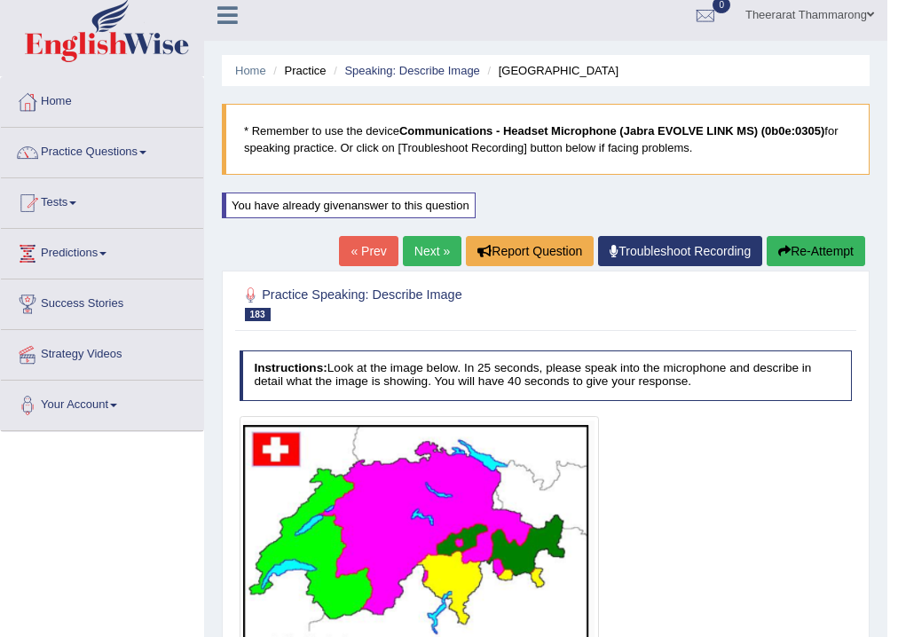
click at [818, 253] on button "Re-Attempt" at bounding box center [816, 251] width 99 height 30
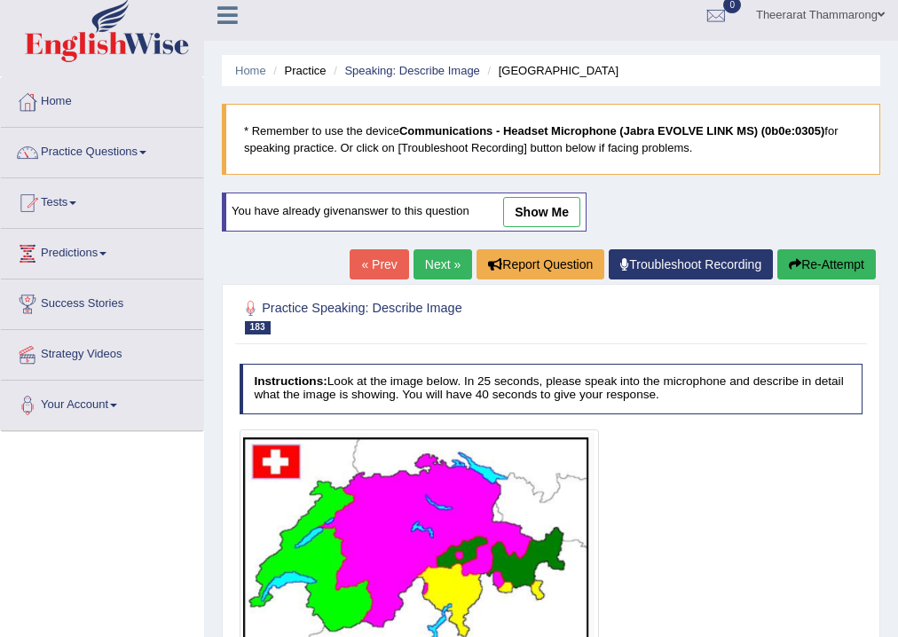
scroll to position [295, 0]
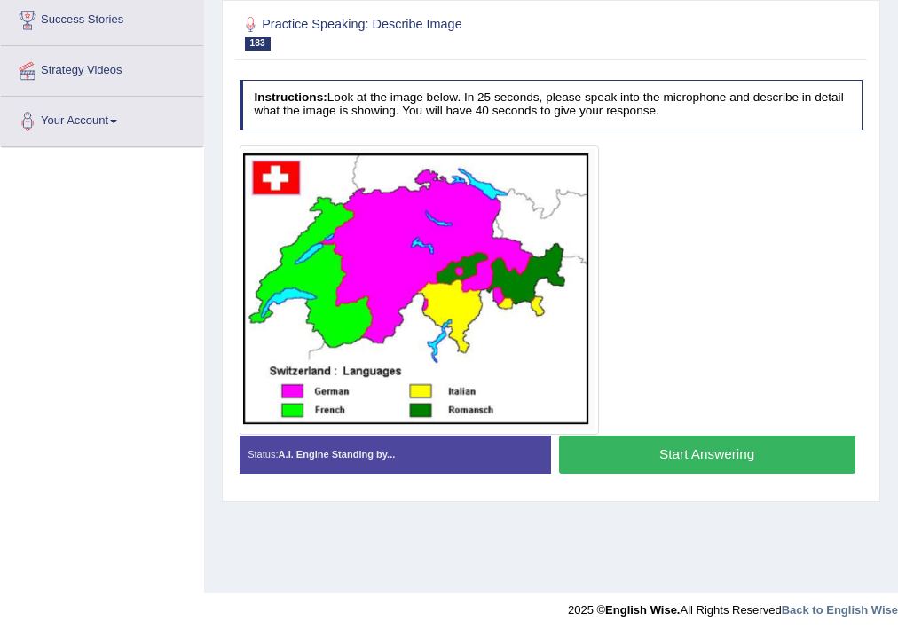
click at [608, 441] on button "Start Answering" at bounding box center [707, 455] width 297 height 38
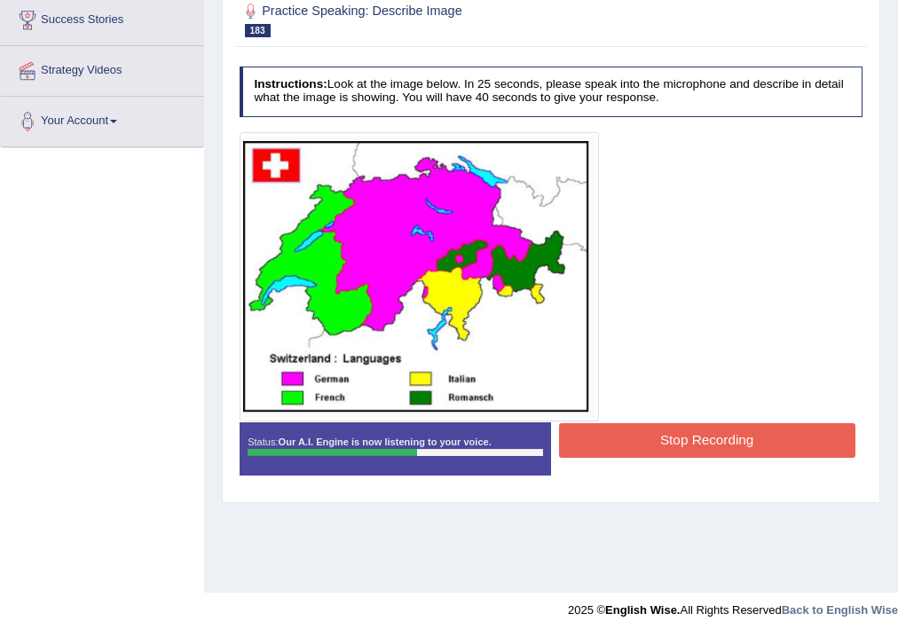
click at [621, 433] on button "Stop Recording" at bounding box center [707, 440] width 297 height 35
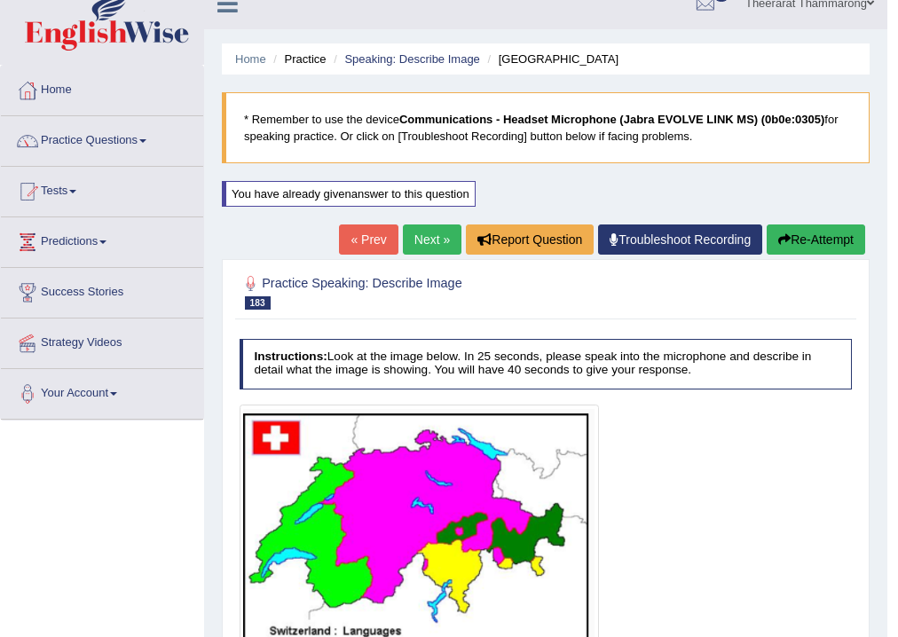
scroll to position [11, 0]
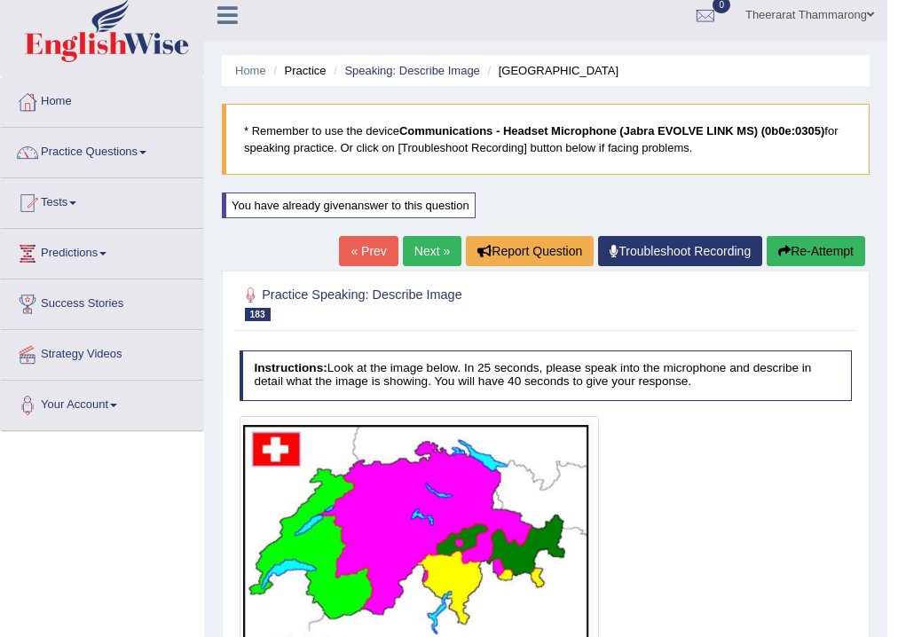
click at [817, 258] on button "Re-Attempt" at bounding box center [816, 251] width 99 height 30
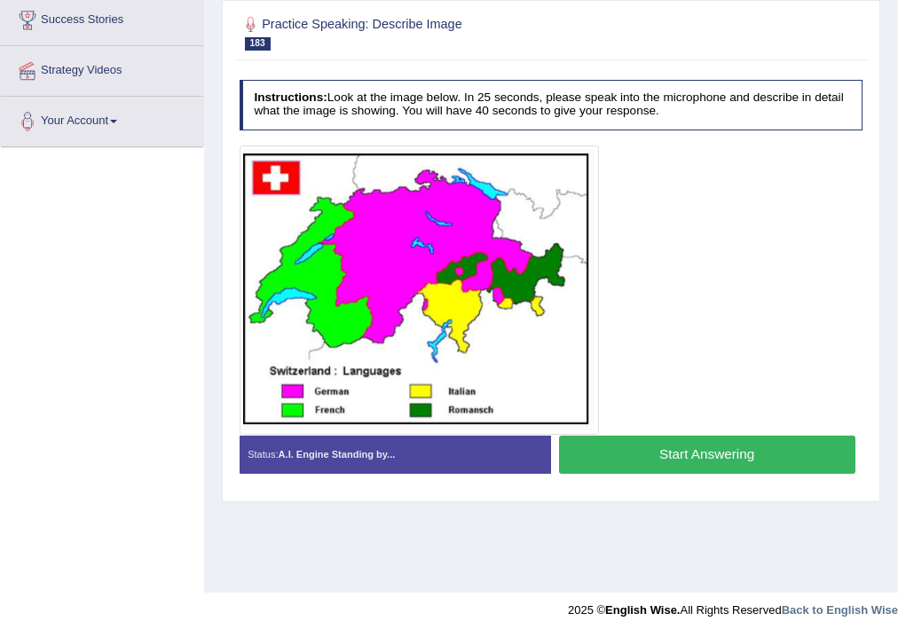
scroll to position [295, 0]
click at [594, 449] on button "Start Answering" at bounding box center [707, 455] width 297 height 38
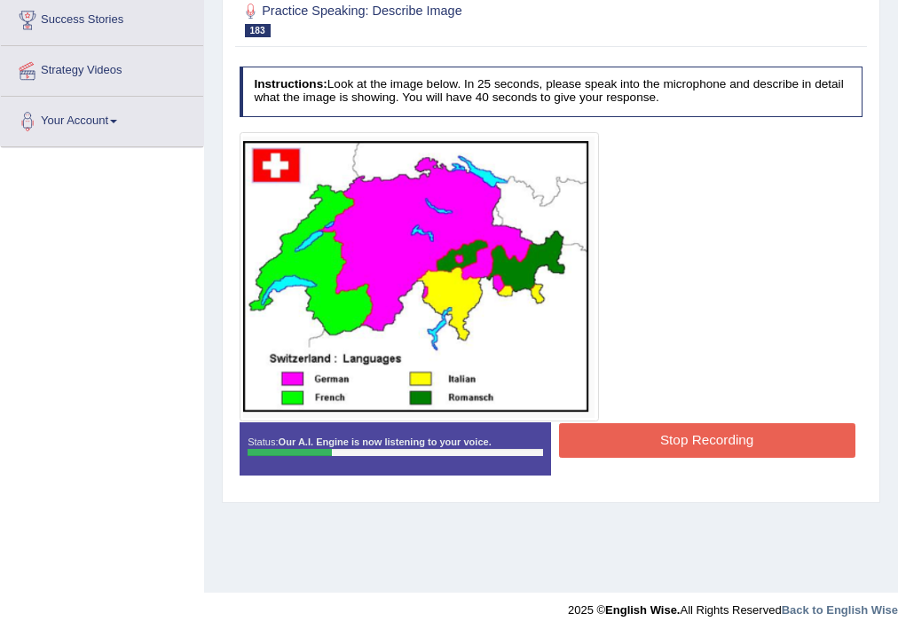
click at [634, 447] on button "Stop Recording" at bounding box center [707, 440] width 297 height 35
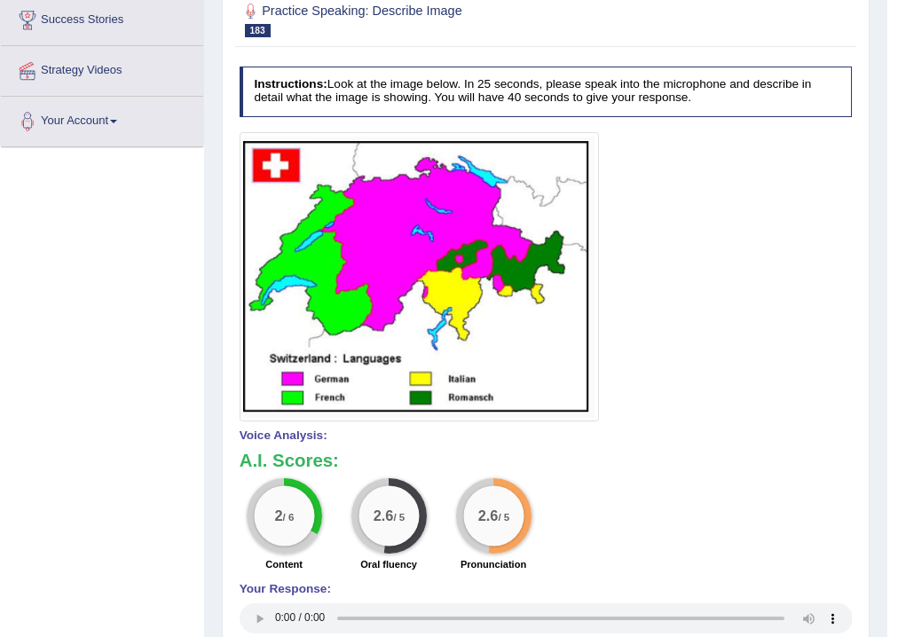
scroll to position [0, 0]
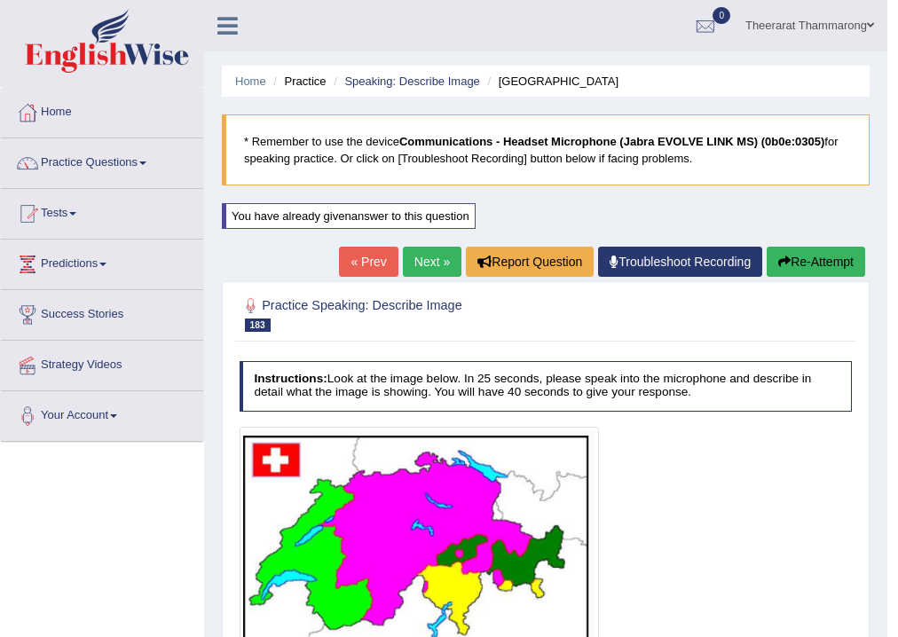
click at [794, 251] on button "Re-Attempt" at bounding box center [816, 262] width 99 height 30
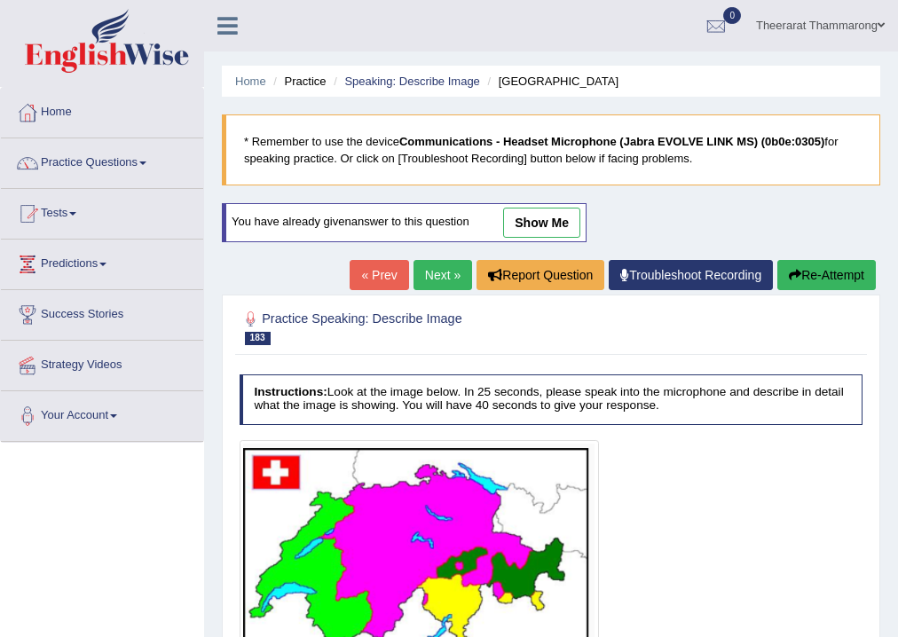
scroll to position [284, 0]
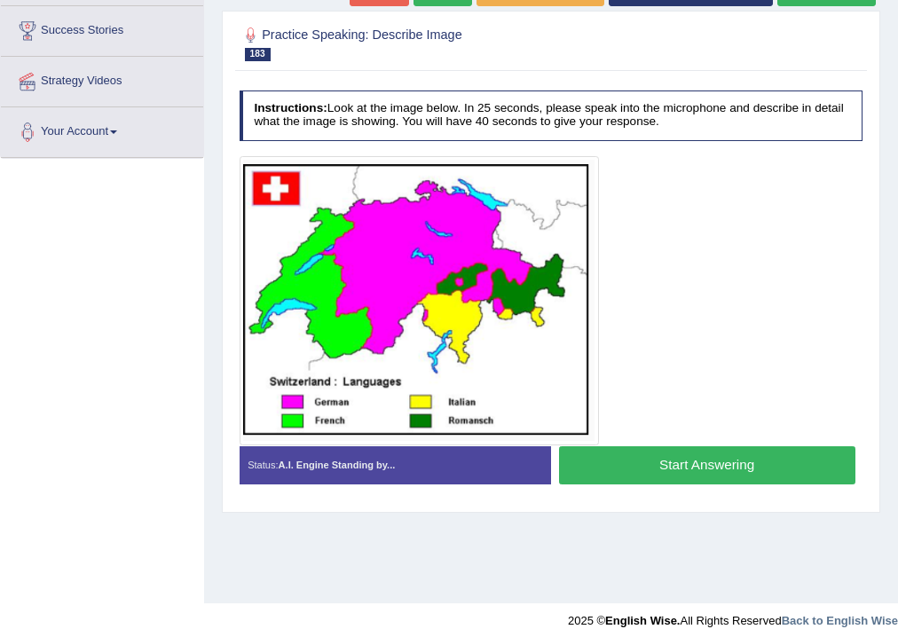
click at [597, 469] on button "Start Answering" at bounding box center [707, 466] width 297 height 38
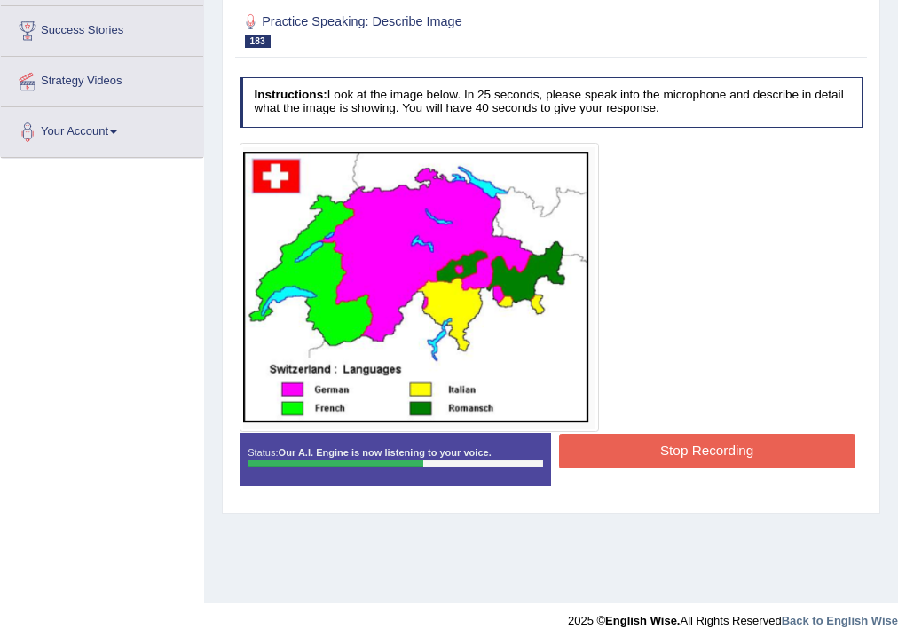
click at [642, 447] on button "Stop Recording" at bounding box center [707, 451] width 297 height 35
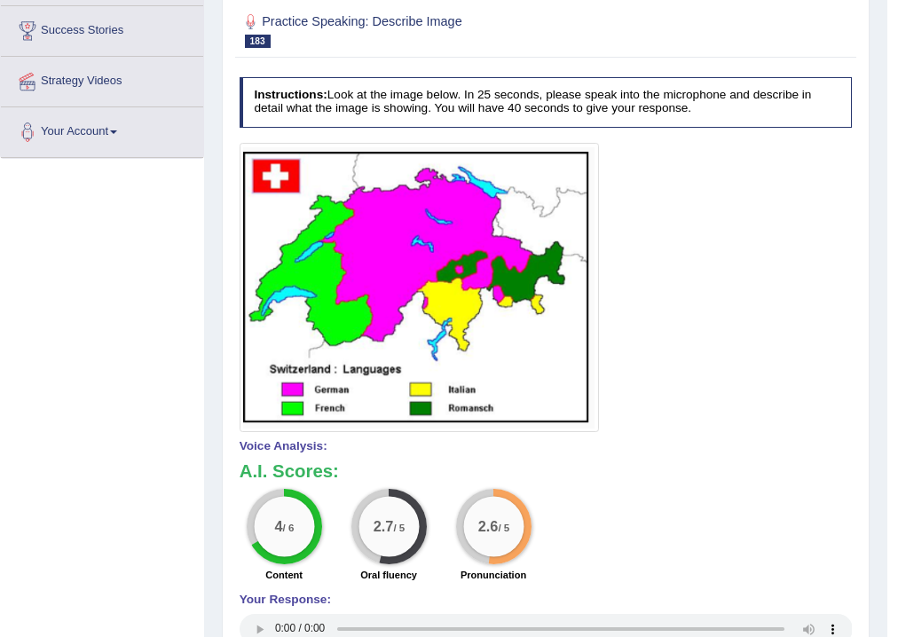
scroll to position [0, 0]
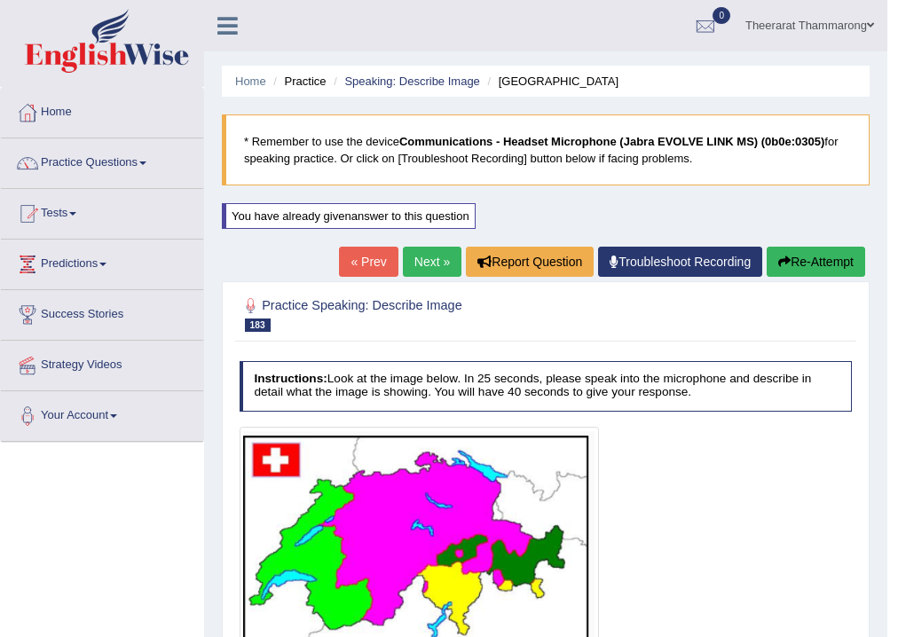
click at [786, 265] on icon "button" at bounding box center [785, 262] width 12 height 12
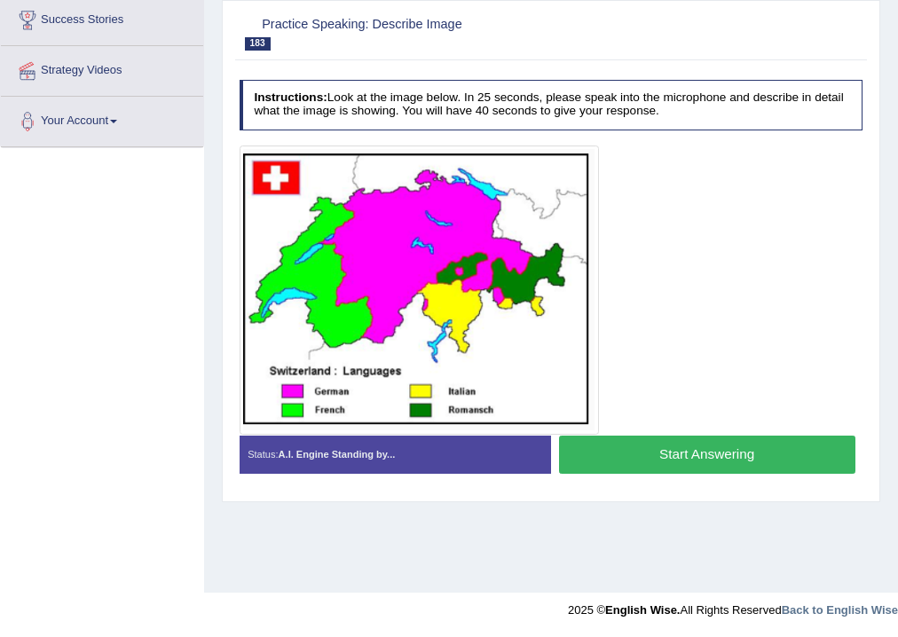
scroll to position [295, 0]
click at [620, 449] on button "Start Answering" at bounding box center [707, 455] width 297 height 38
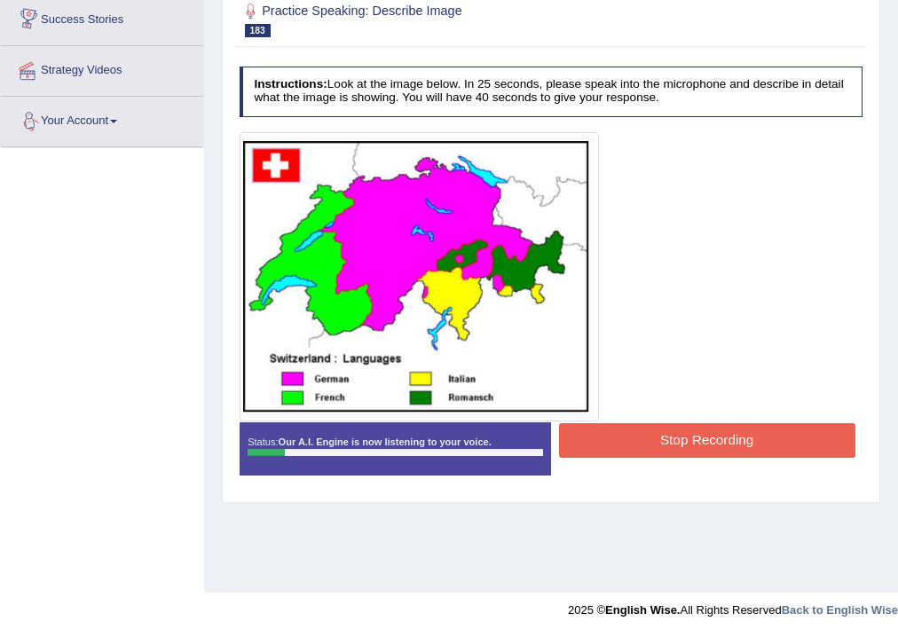
click at [620, 444] on button "Stop Recording" at bounding box center [707, 440] width 297 height 35
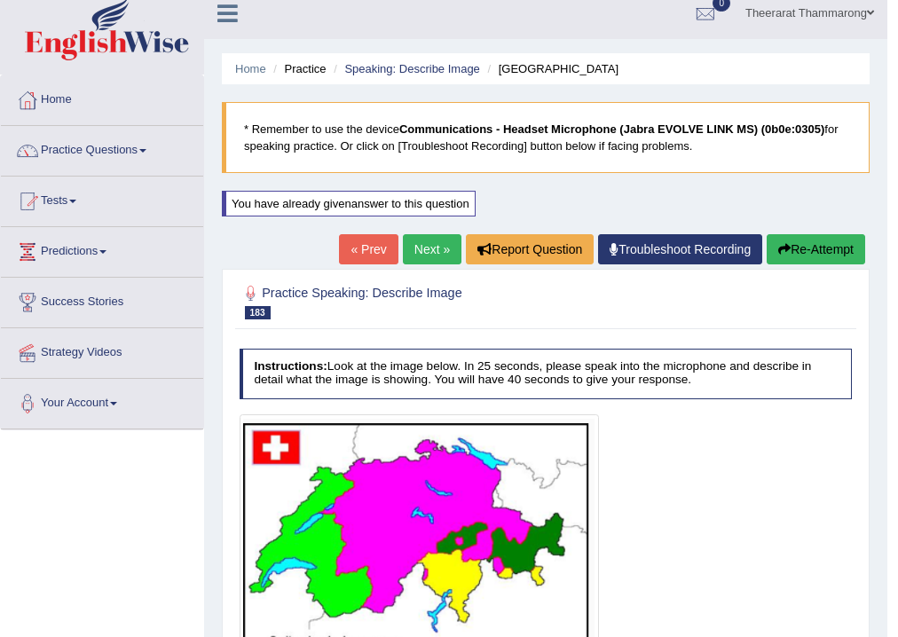
scroll to position [11, 0]
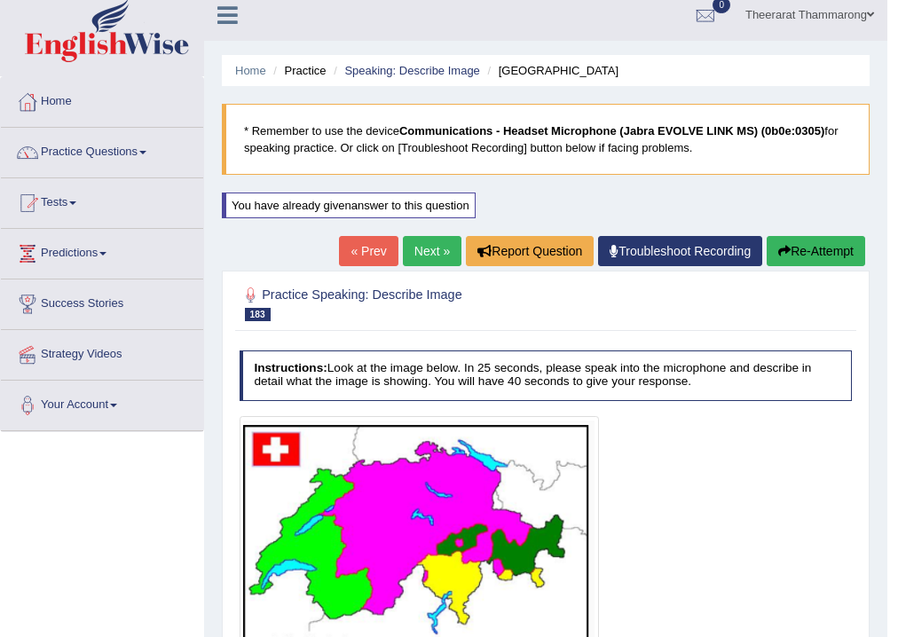
click at [801, 241] on button "Re-Attempt" at bounding box center [816, 251] width 99 height 30
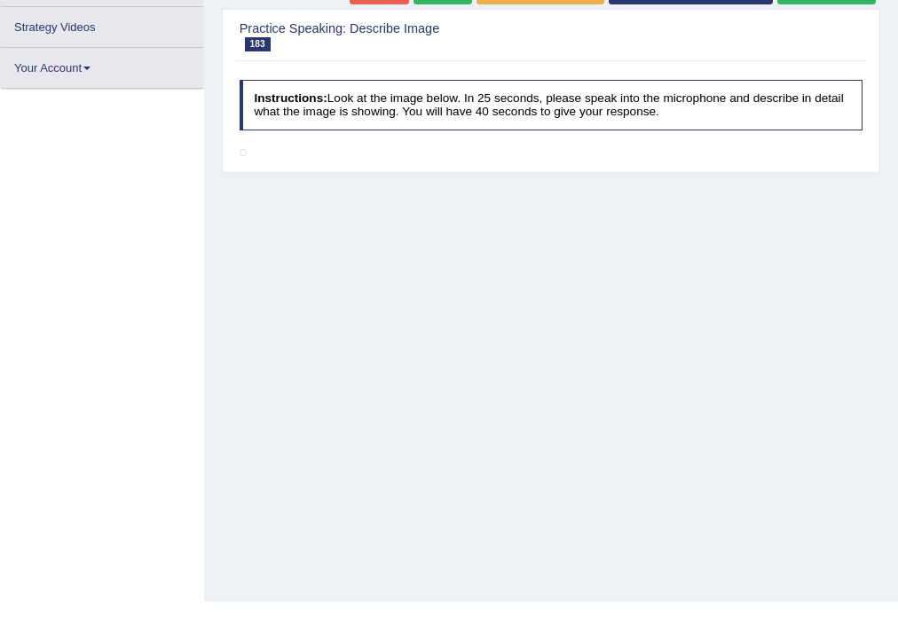
scroll to position [295, 0]
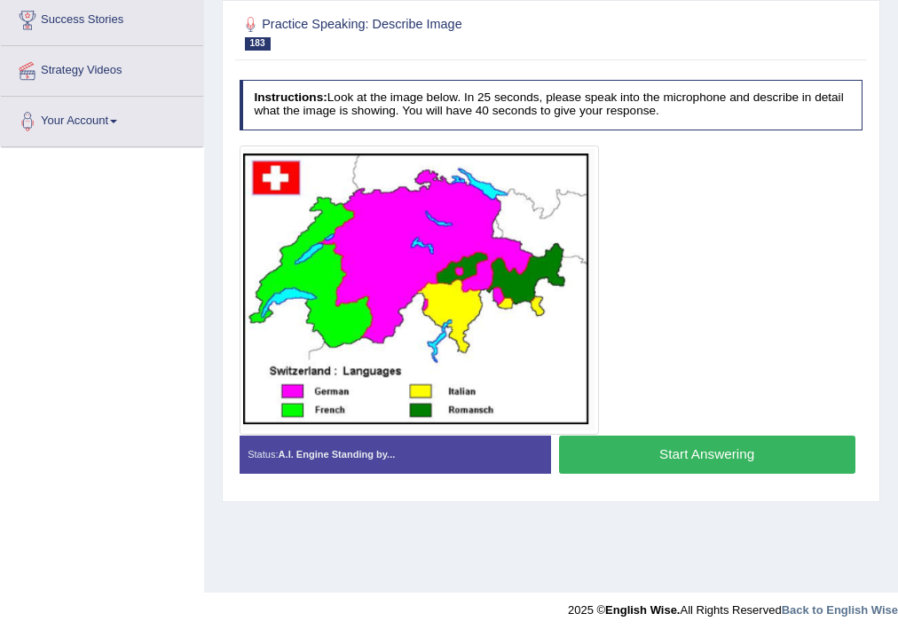
click at [612, 458] on button "Start Answering" at bounding box center [707, 455] width 297 height 38
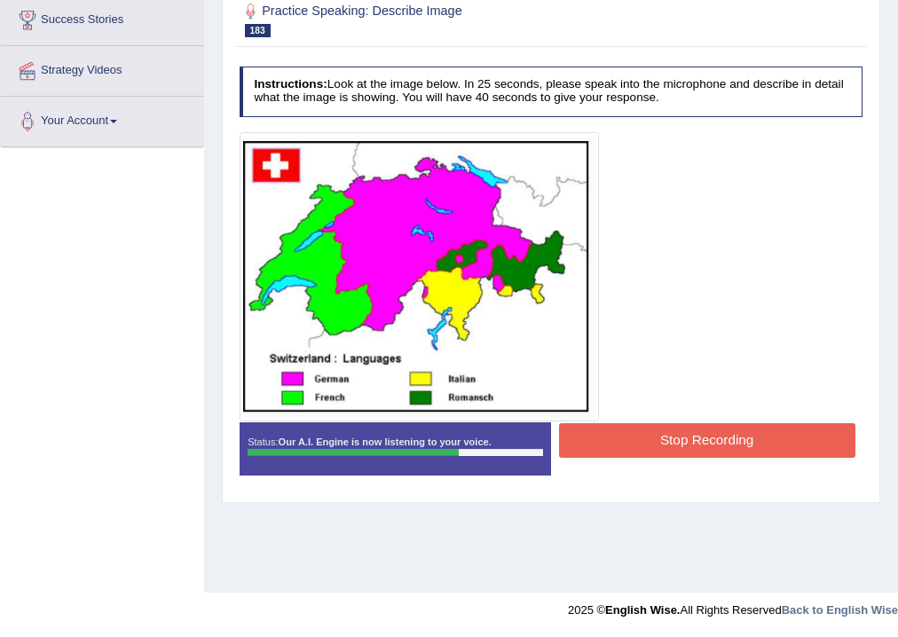
click at [629, 429] on button "Stop Recording" at bounding box center [707, 440] width 297 height 35
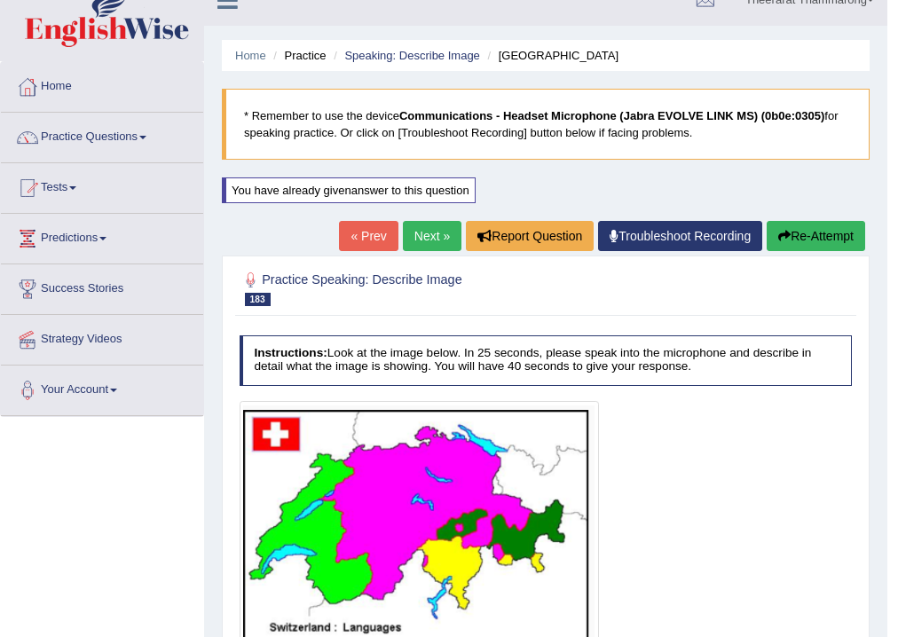
scroll to position [11, 0]
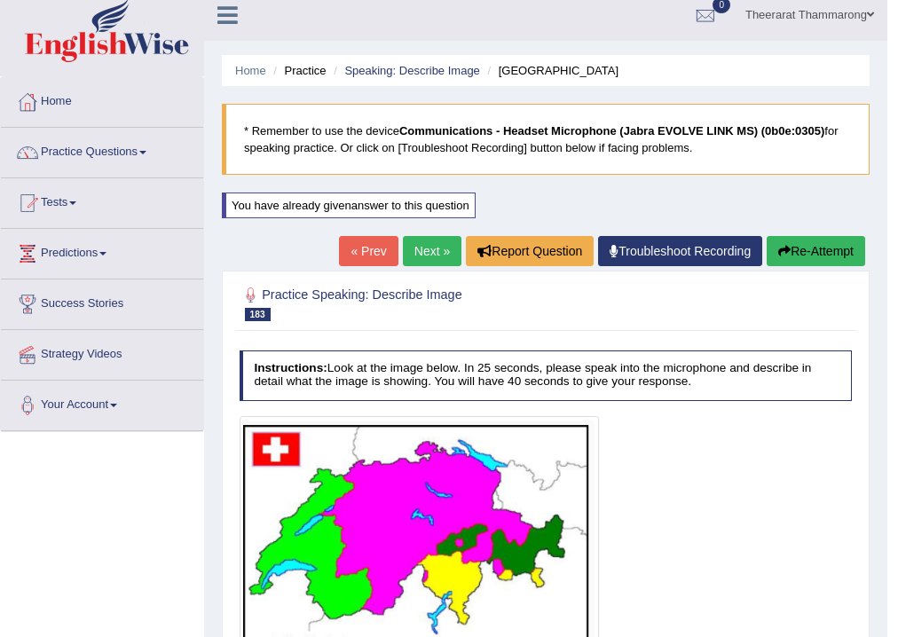
click at [779, 248] on icon "button" at bounding box center [785, 251] width 12 height 12
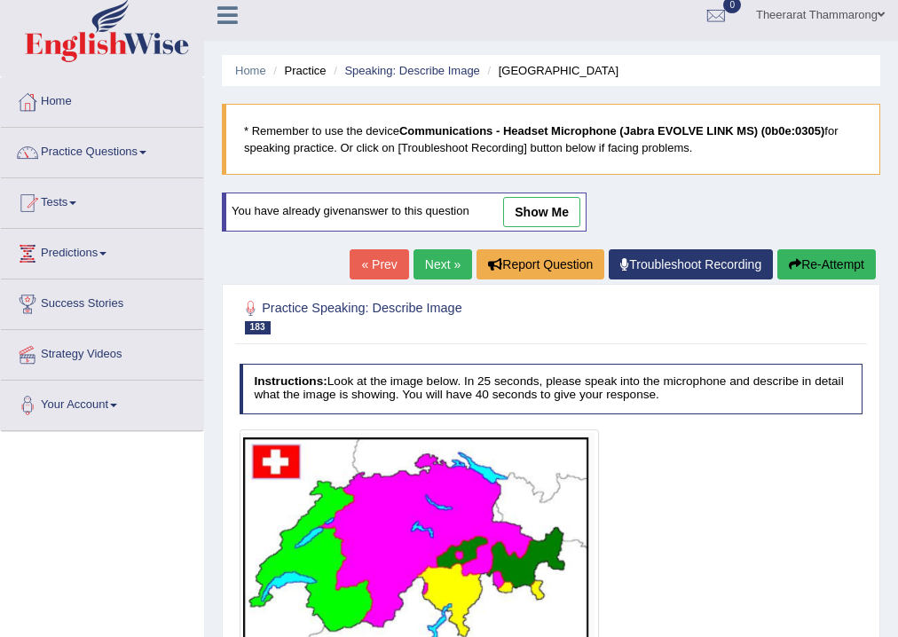
scroll to position [295, 0]
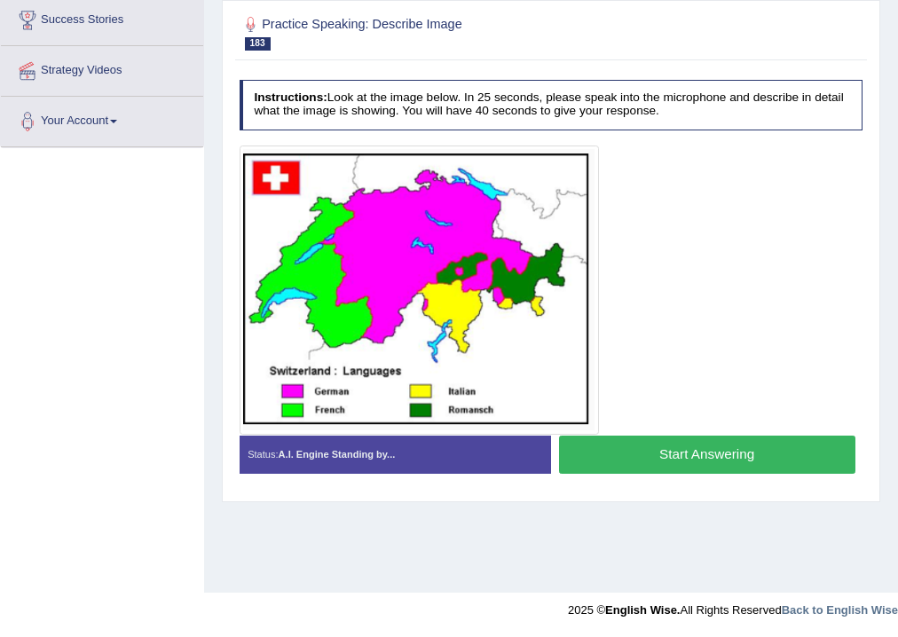
click at [595, 457] on button "Start Answering" at bounding box center [707, 455] width 297 height 38
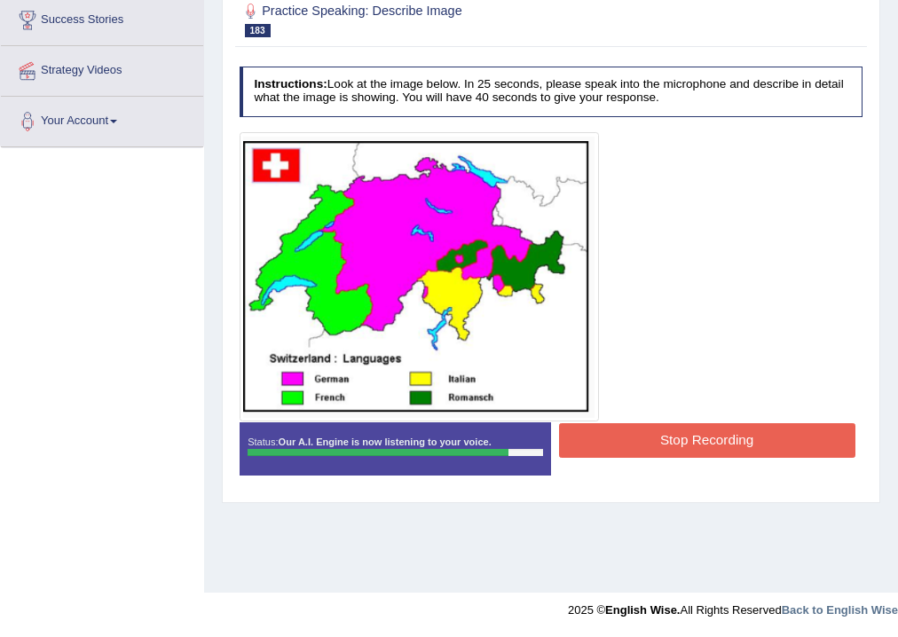
click at [577, 436] on button "Stop Recording" at bounding box center [707, 440] width 297 height 35
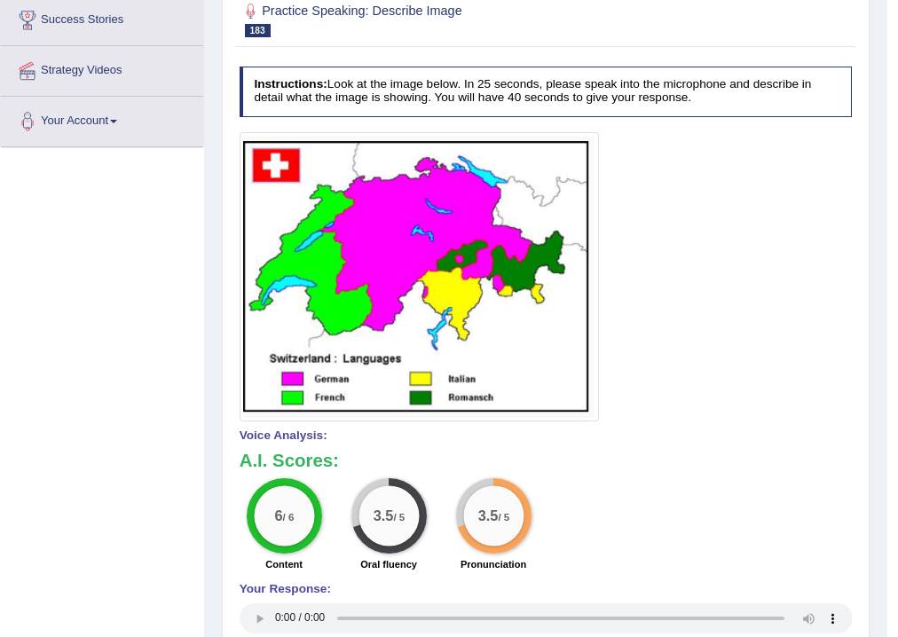
scroll to position [11, 0]
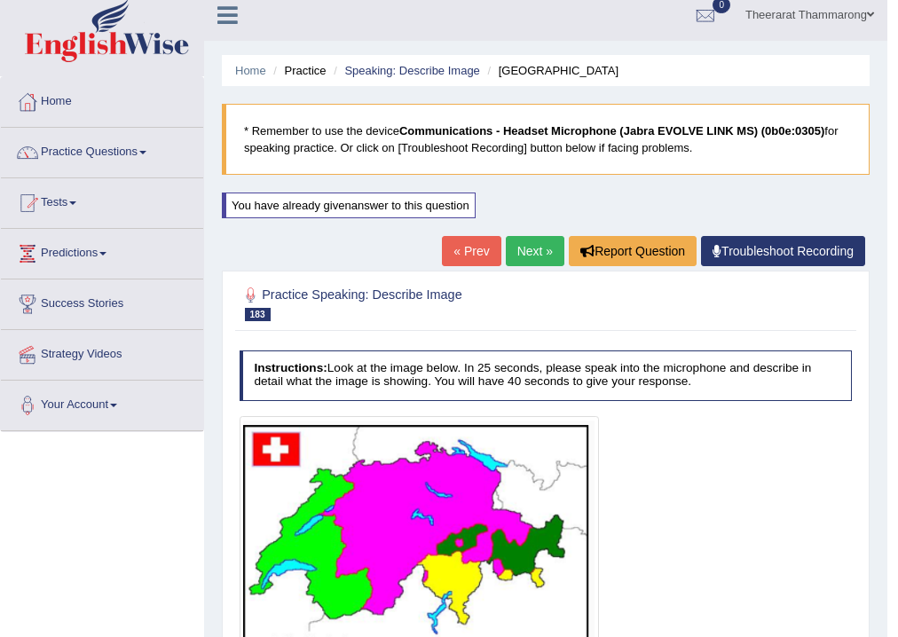
click at [717, 236] on link "Troubleshoot Recording" at bounding box center [783, 251] width 164 height 30
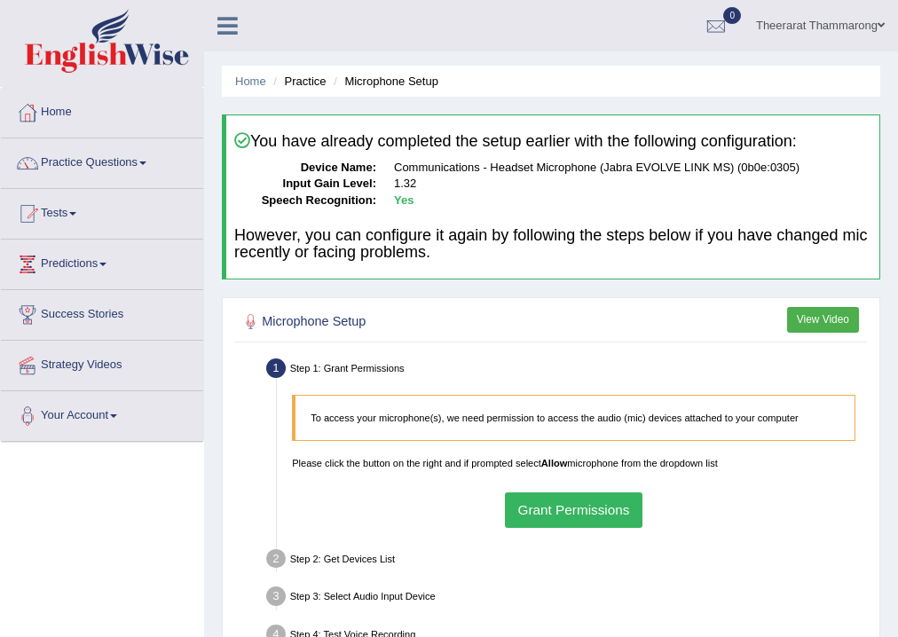
click at [583, 515] on button "Grant Permissions" at bounding box center [574, 510] width 138 height 35
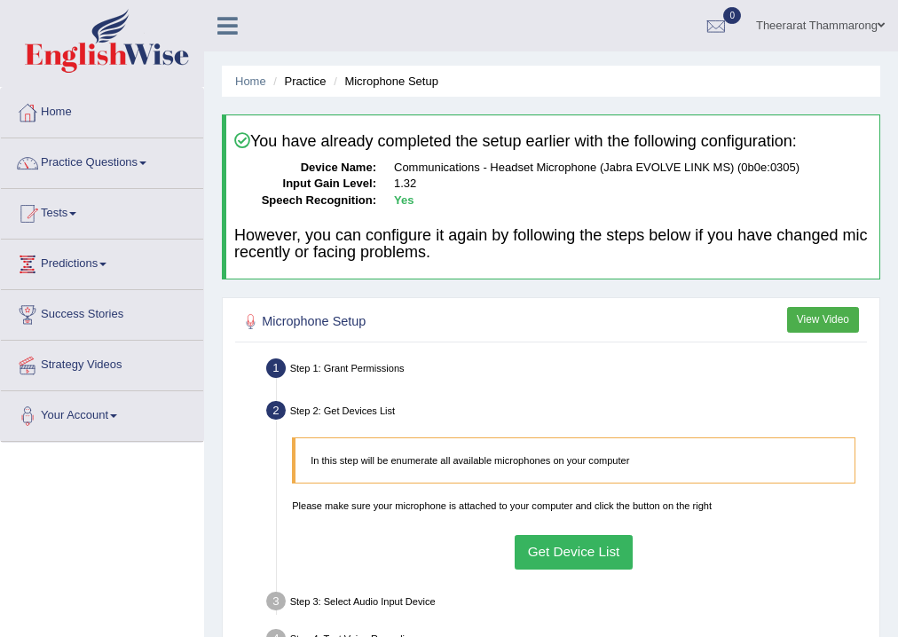
click at [558, 563] on button "Get Device List" at bounding box center [574, 552] width 118 height 35
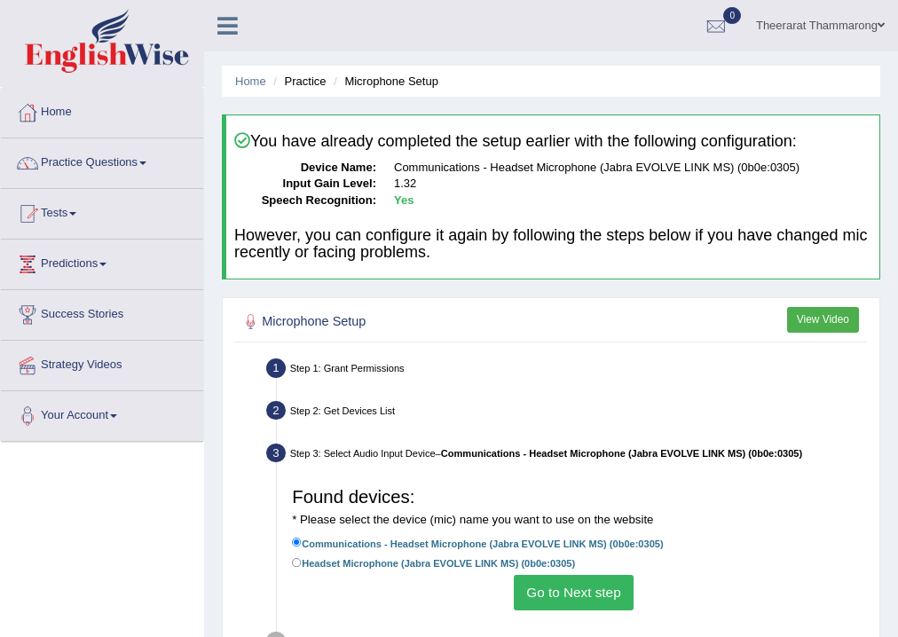
click at [540, 601] on button "Go to Next step" at bounding box center [574, 592] width 120 height 35
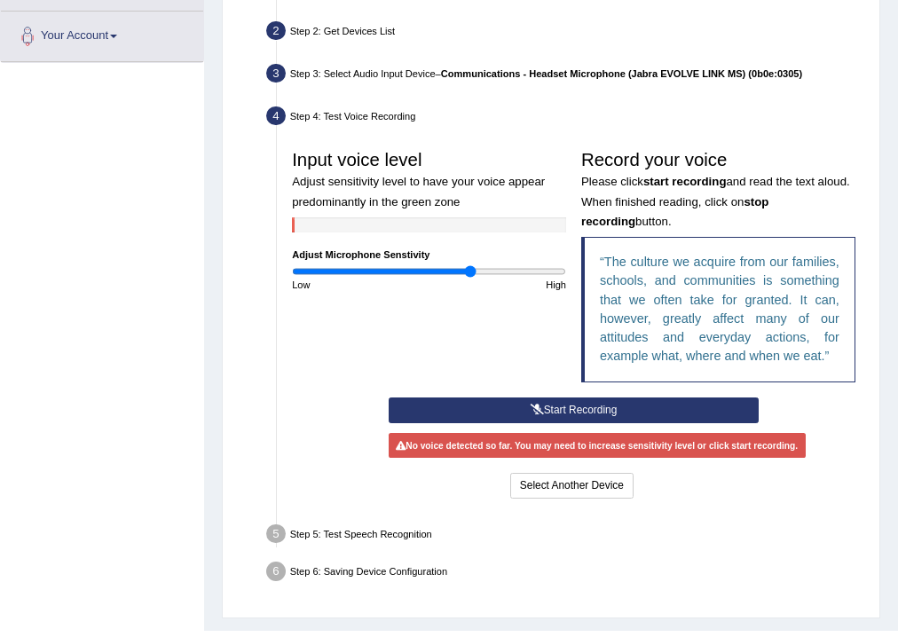
scroll to position [415, 0]
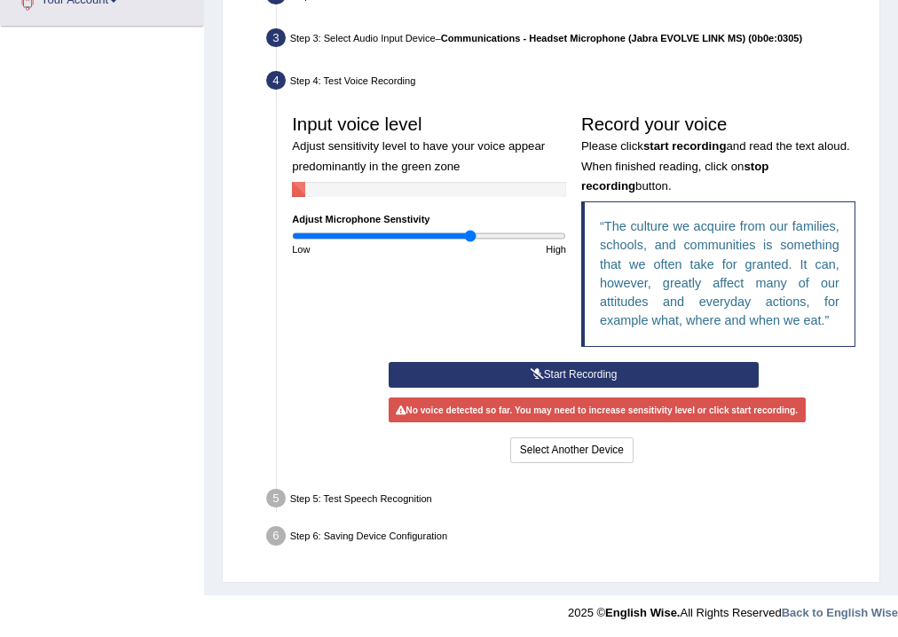
click at [512, 378] on button "Start Recording" at bounding box center [574, 375] width 370 height 26
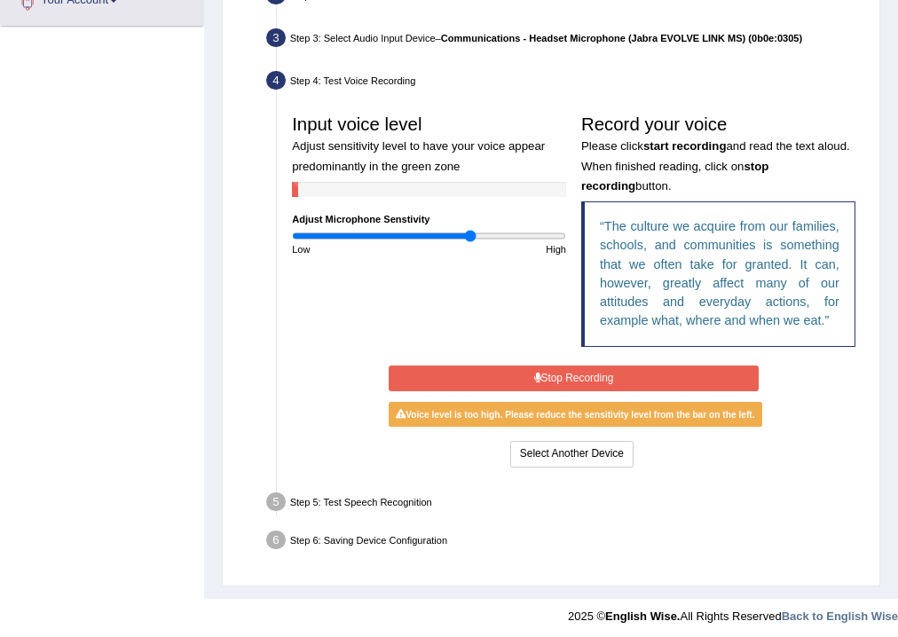
click at [523, 378] on button "Stop Recording" at bounding box center [574, 379] width 370 height 26
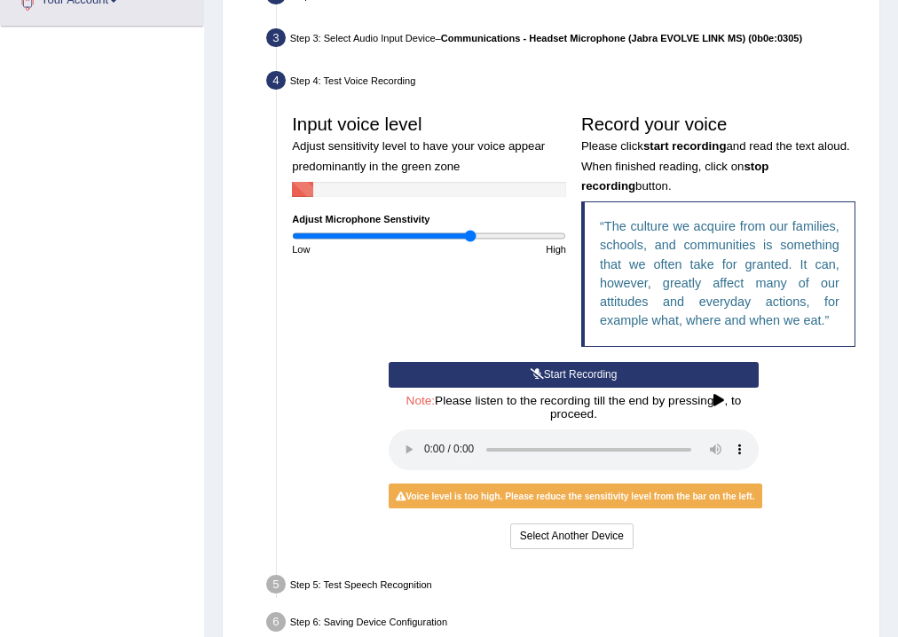
click at [523, 378] on button "Start Recording" at bounding box center [574, 375] width 370 height 26
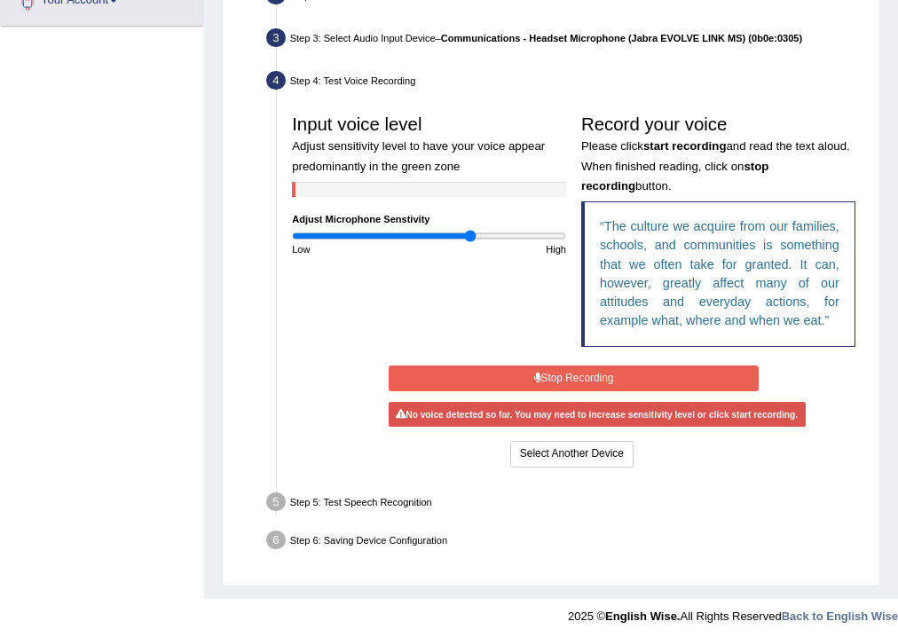
click at [519, 368] on button "Stop Recording" at bounding box center [574, 379] width 370 height 26
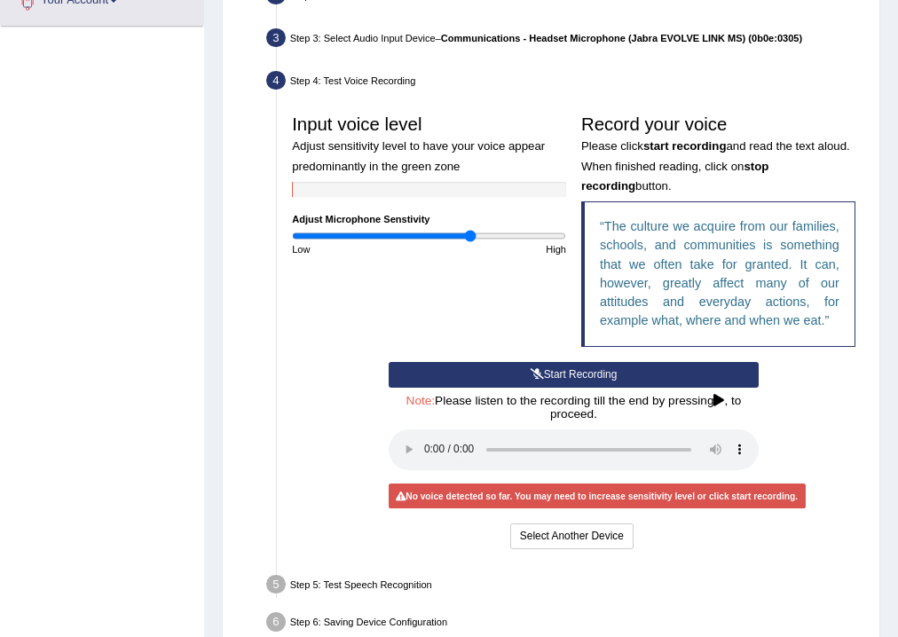
click at [476, 368] on button "Start Recording" at bounding box center [574, 375] width 370 height 26
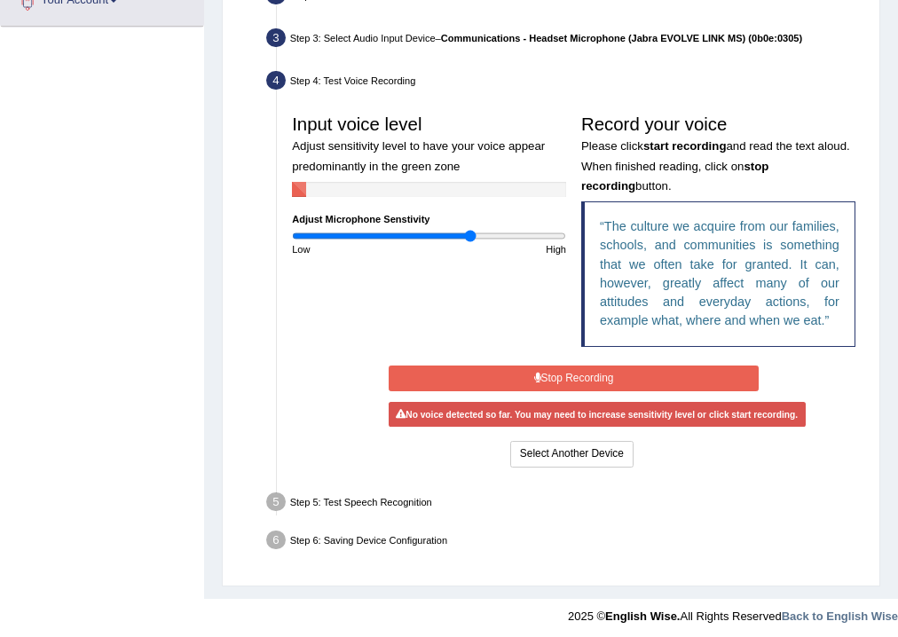
click at [550, 373] on button "Stop Recording" at bounding box center [574, 379] width 370 height 26
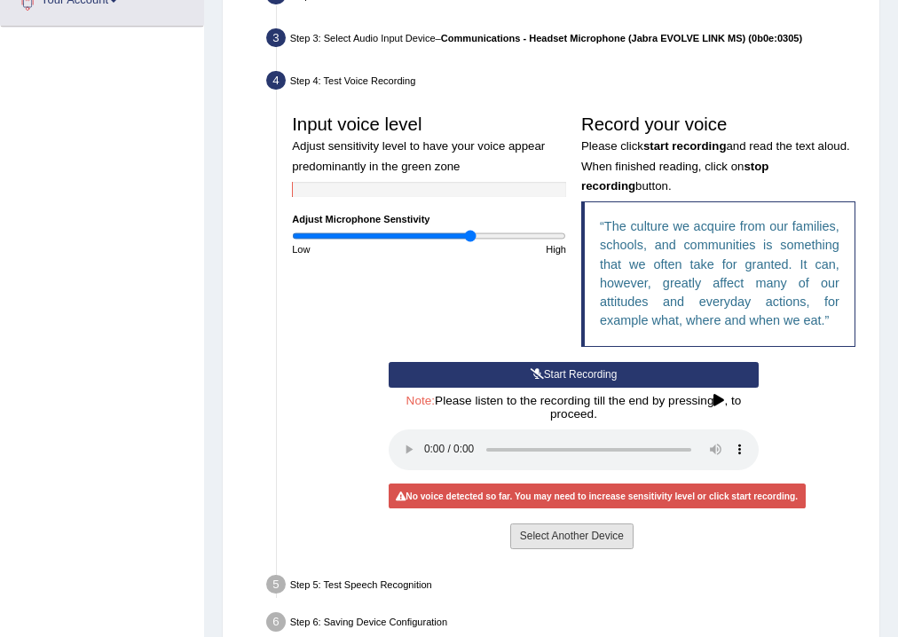
click at [556, 540] on button "Select Another Device" at bounding box center [571, 537] width 123 height 26
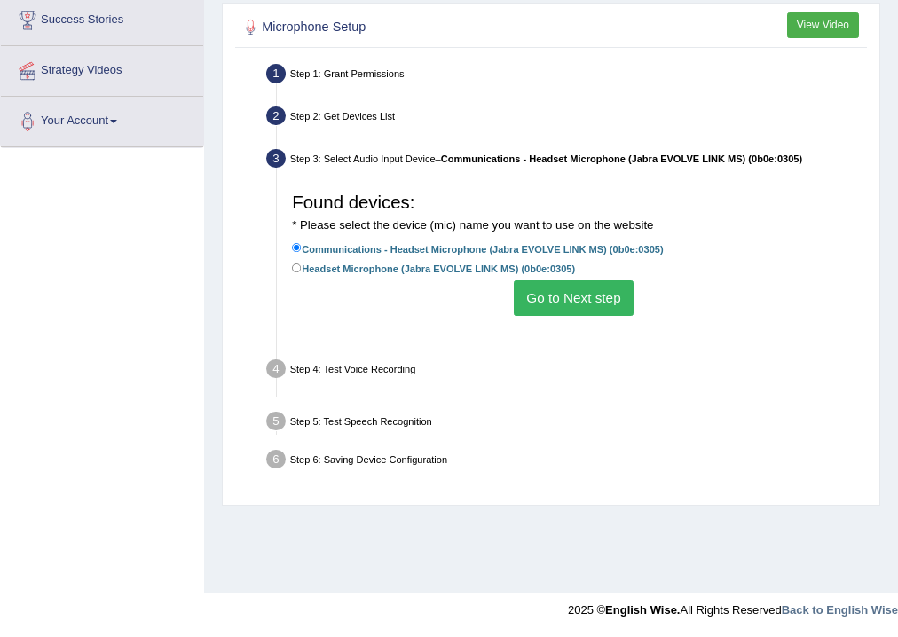
scroll to position [295, 0]
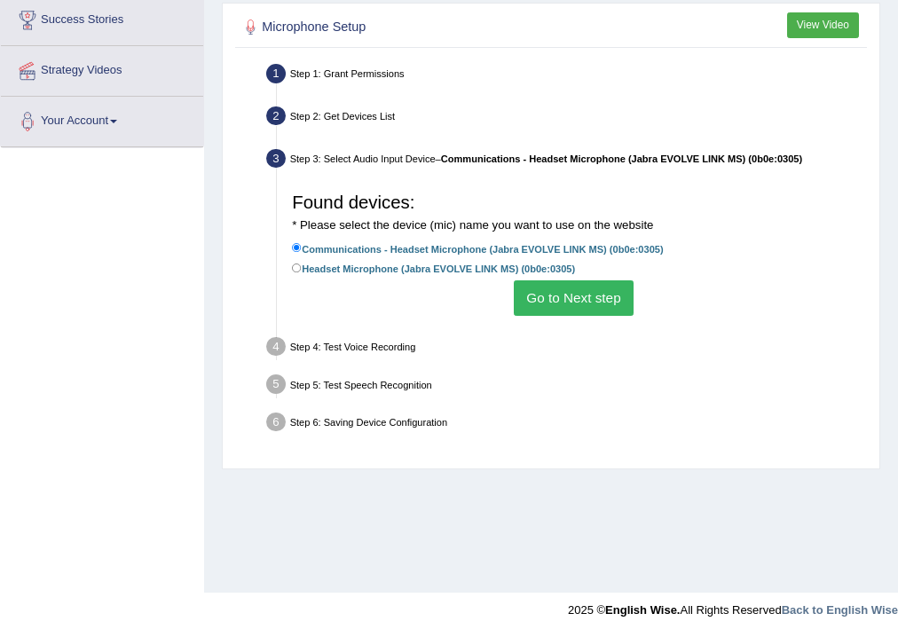
click at [554, 305] on button "Go to Next step" at bounding box center [574, 298] width 120 height 35
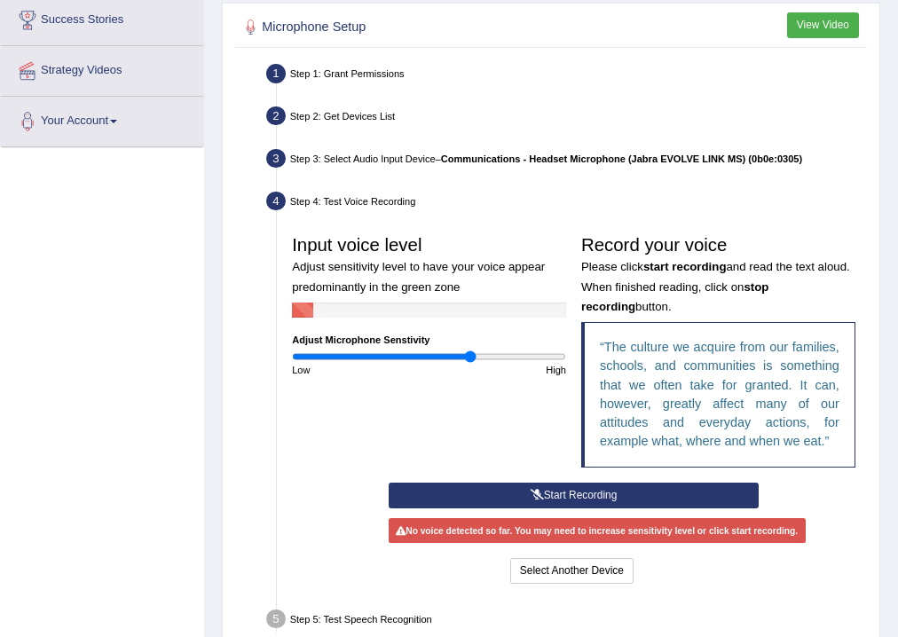
click at [453, 495] on button "Start Recording" at bounding box center [574, 496] width 370 height 26
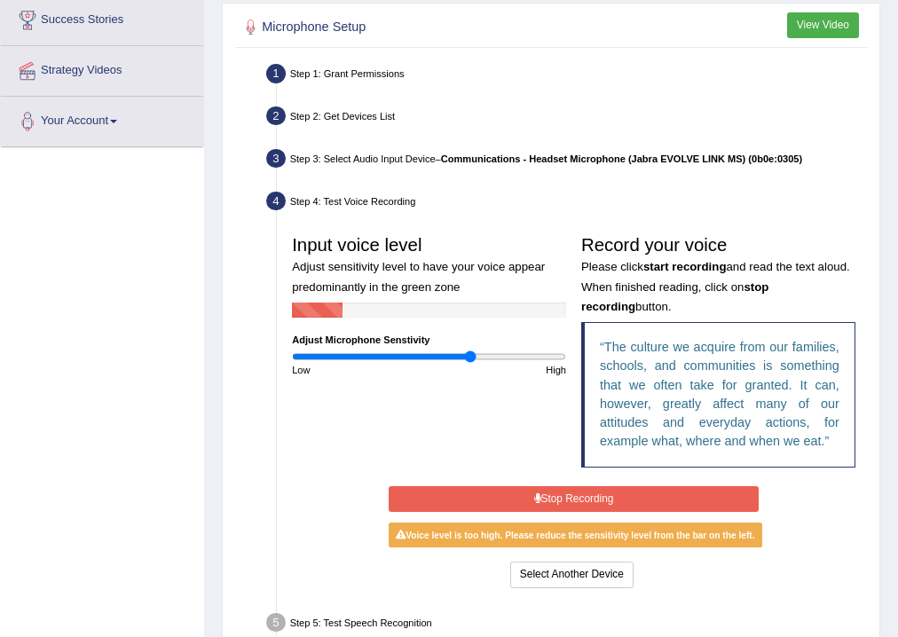
click at [653, 490] on button "Stop Recording" at bounding box center [574, 499] width 370 height 26
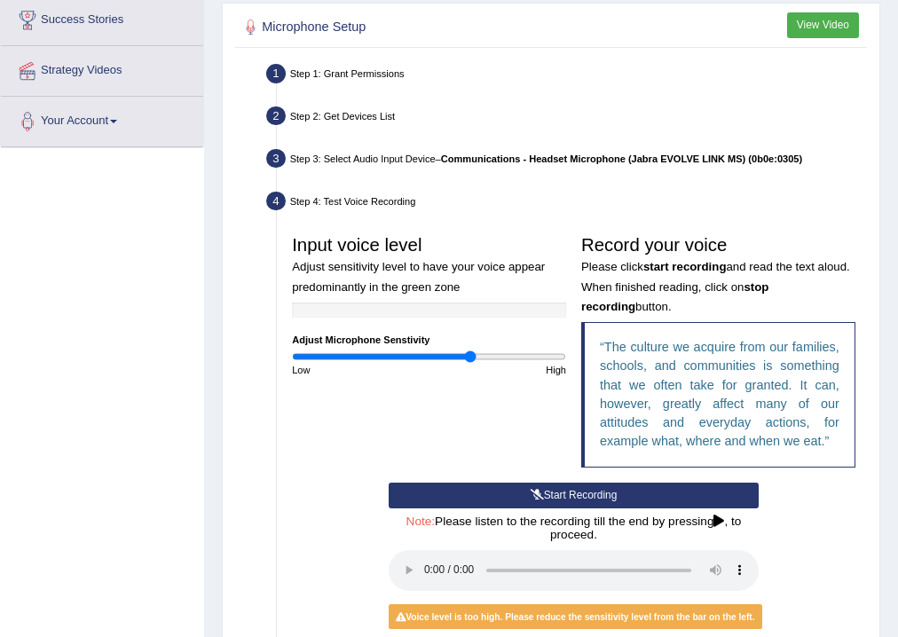
scroll to position [503, 0]
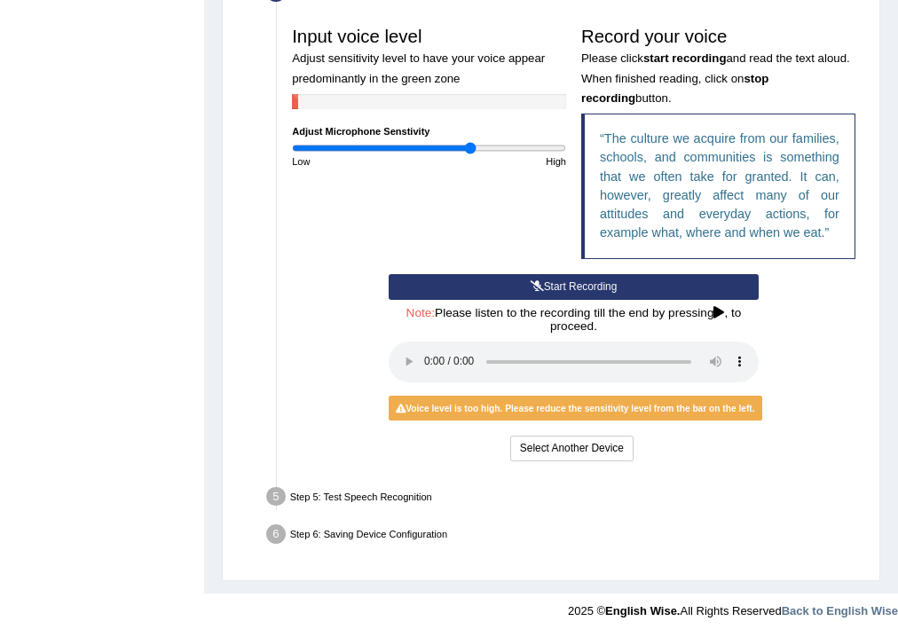
click at [531, 288] on icon at bounding box center [537, 286] width 13 height 11
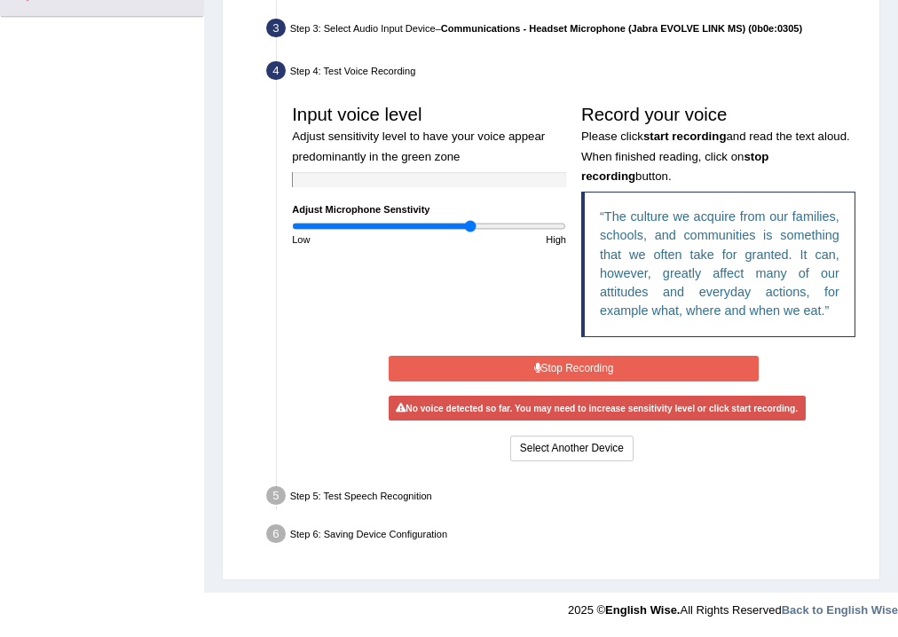
scroll to position [420, 0]
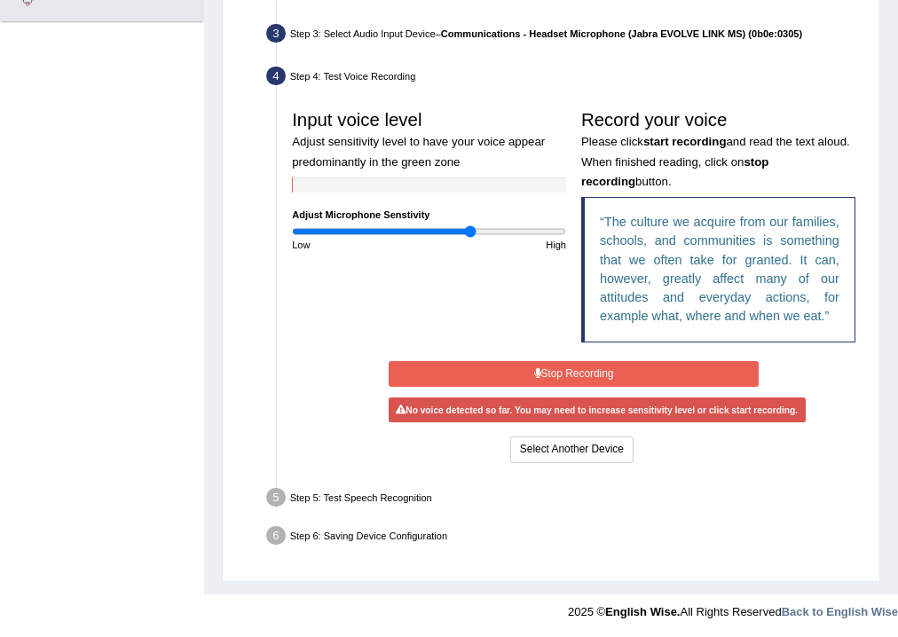
click at [534, 368] on icon at bounding box center [537, 373] width 7 height 11
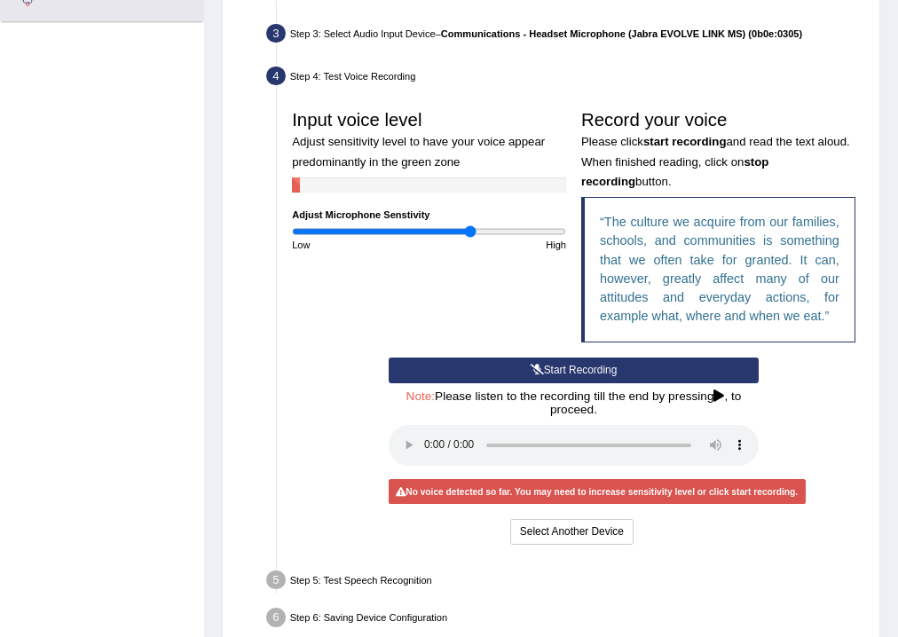
click at [573, 362] on button "Start Recording" at bounding box center [574, 371] width 370 height 26
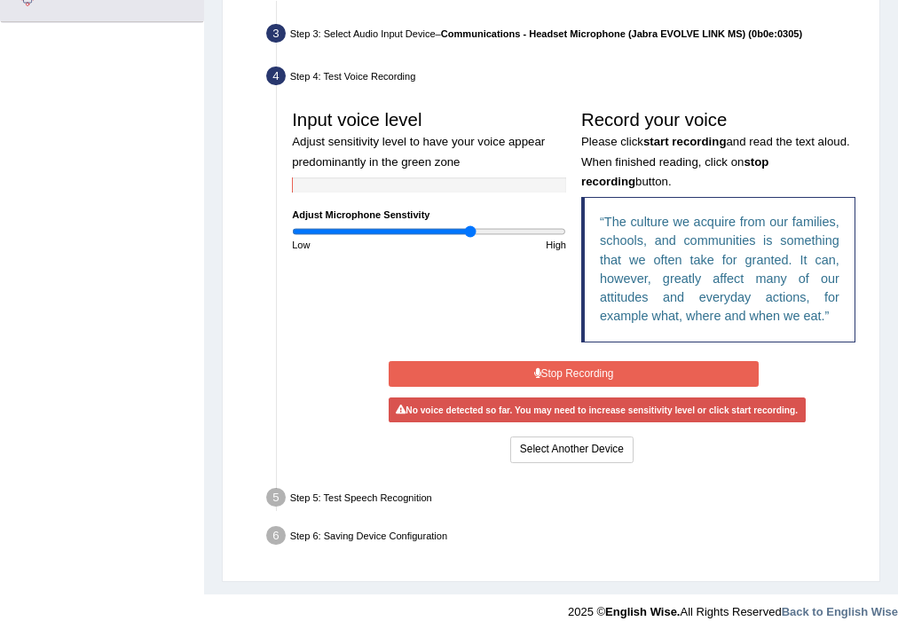
click at [528, 362] on button "Stop Recording" at bounding box center [574, 374] width 370 height 26
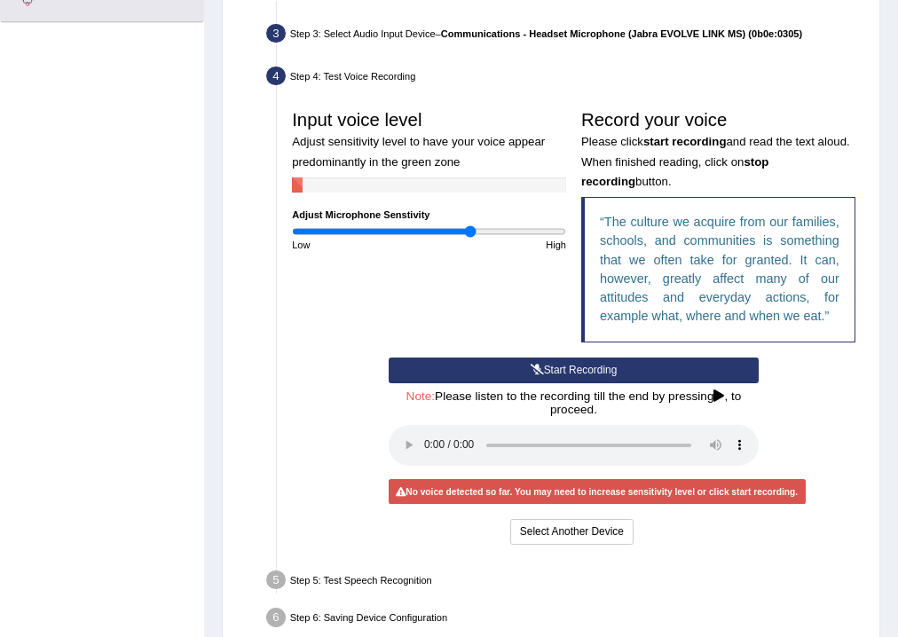
click at [526, 378] on button "Start Recording" at bounding box center [574, 371] width 370 height 26
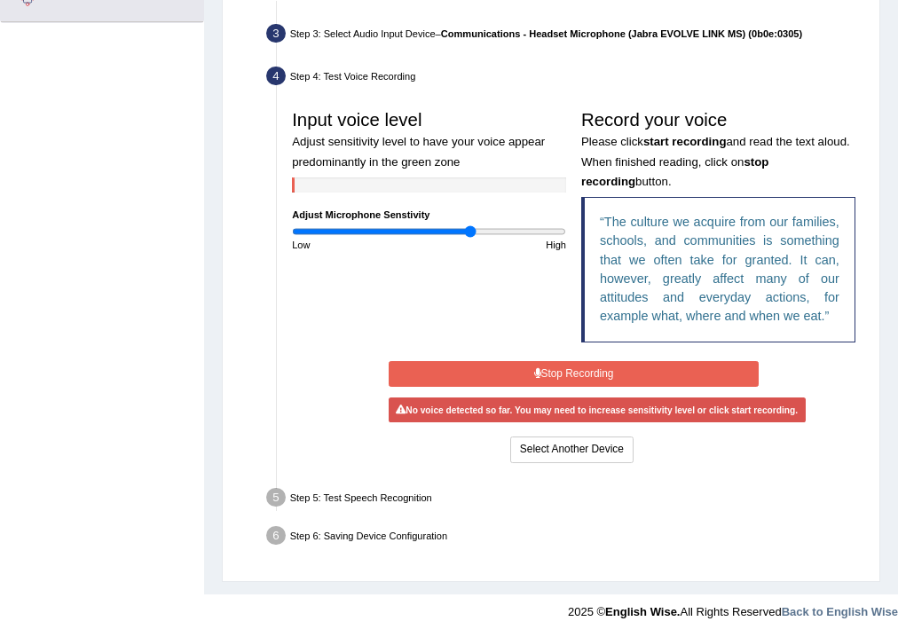
click at [526, 376] on button "Stop Recording" at bounding box center [574, 374] width 370 height 26
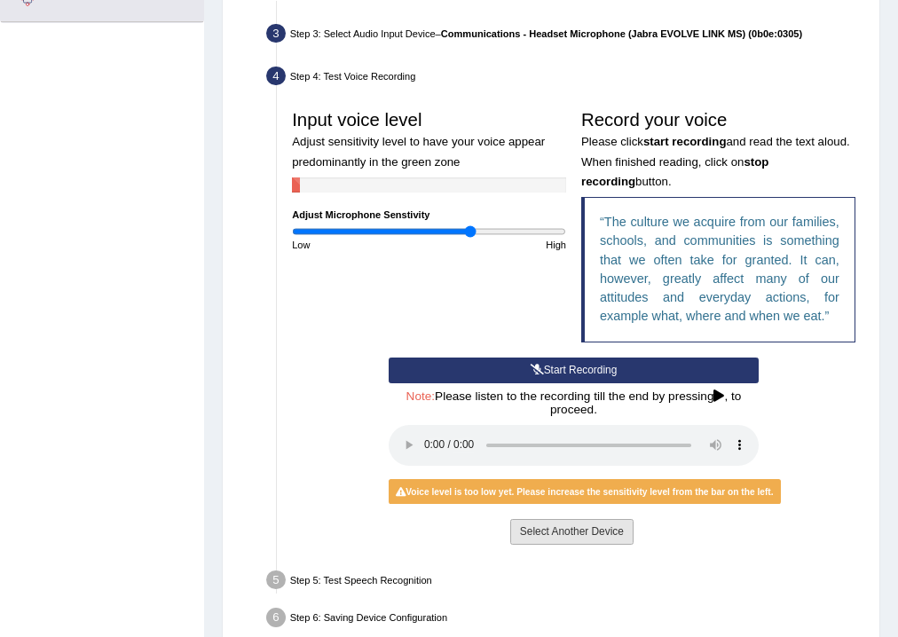
click at [542, 531] on button "Select Another Device" at bounding box center [571, 532] width 123 height 26
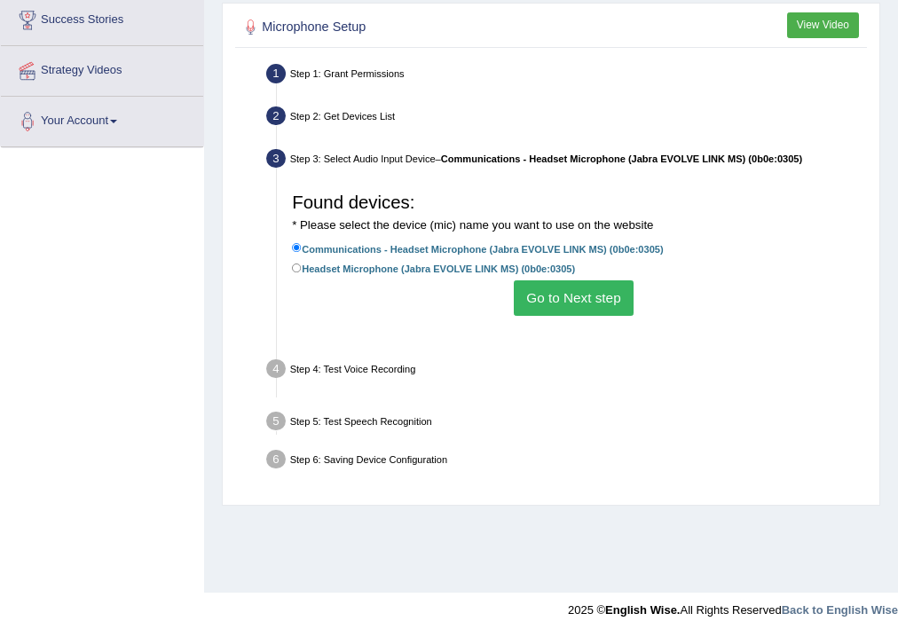
scroll to position [295, 0]
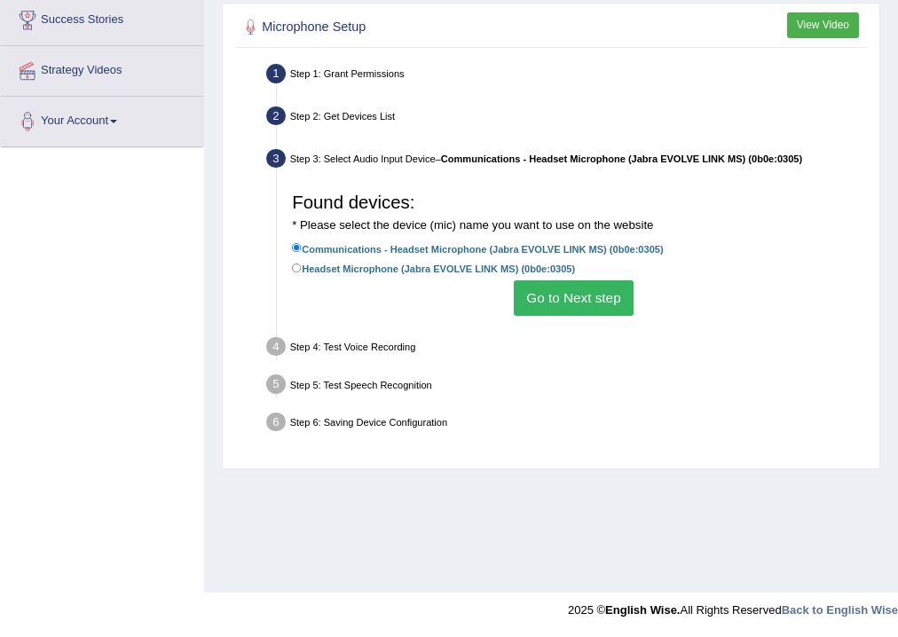
click at [542, 291] on button "Go to Next step" at bounding box center [574, 298] width 120 height 35
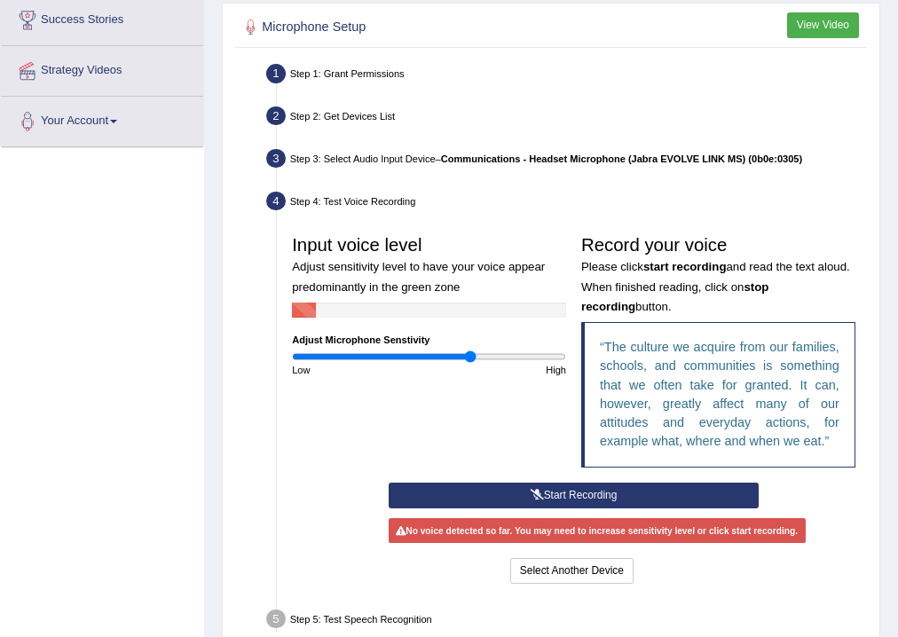
click at [499, 486] on button "Start Recording" at bounding box center [574, 496] width 370 height 26
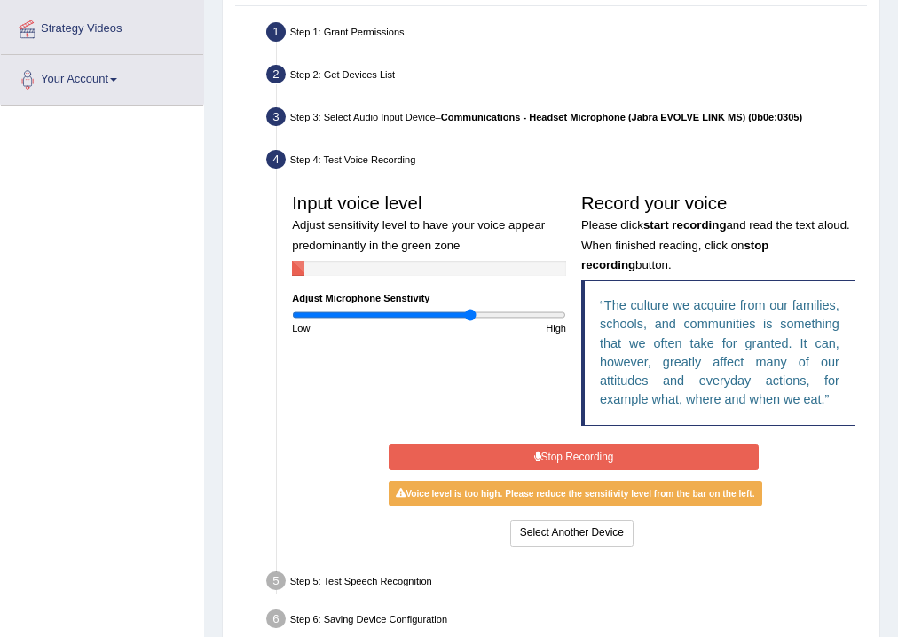
scroll to position [420, 0]
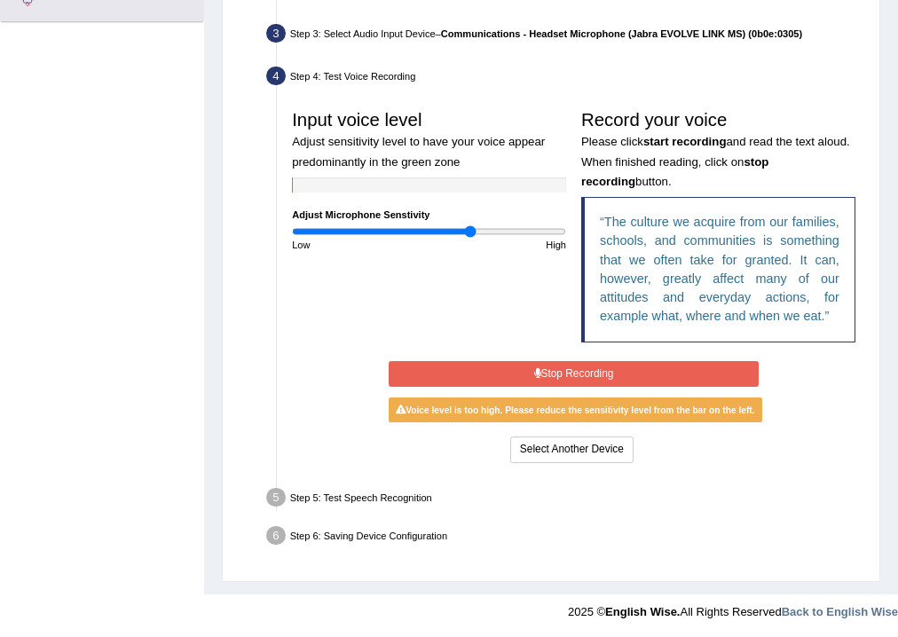
click at [595, 371] on button "Stop Recording" at bounding box center [574, 374] width 370 height 26
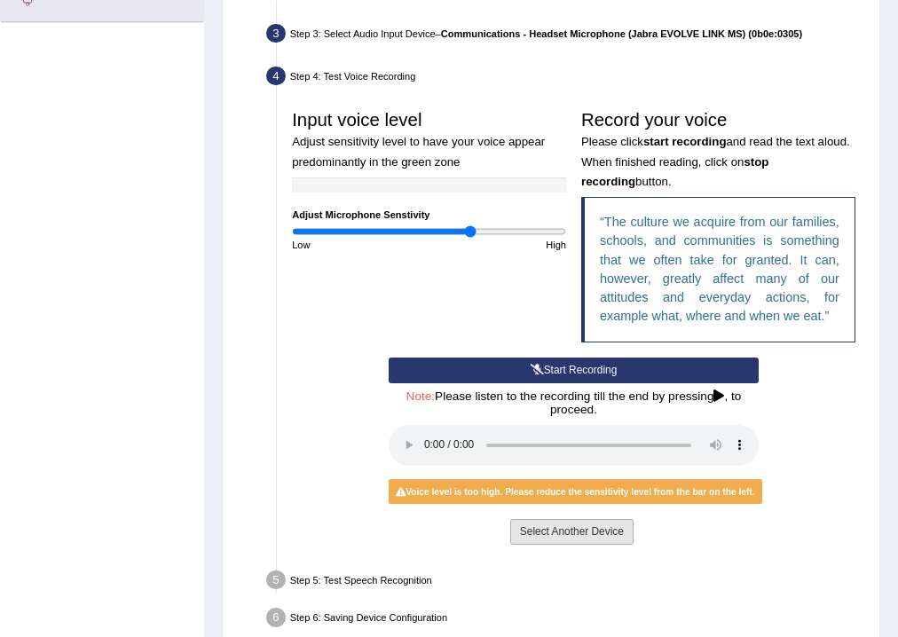
click at [594, 533] on button "Select Another Device" at bounding box center [571, 532] width 123 height 26
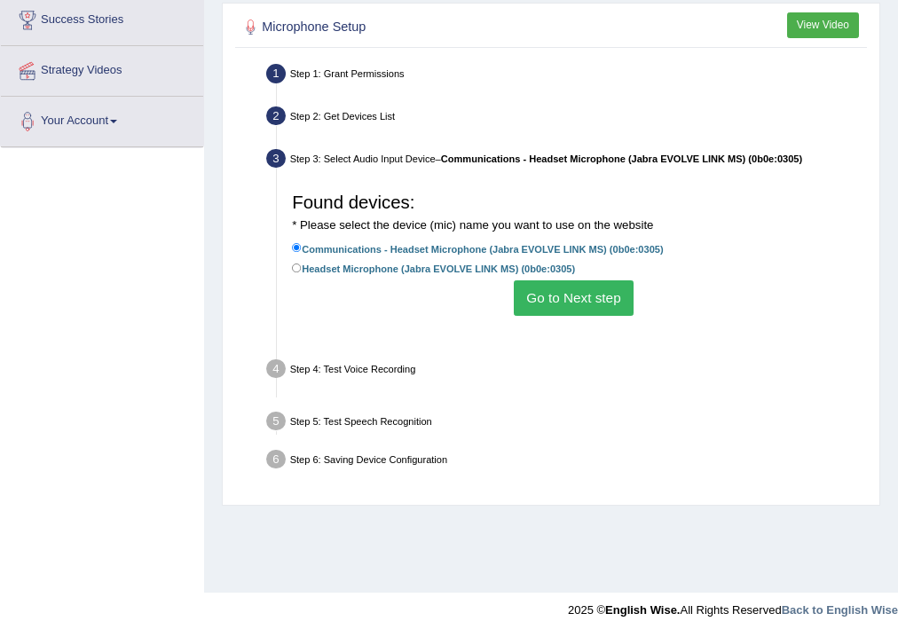
scroll to position [295, 0]
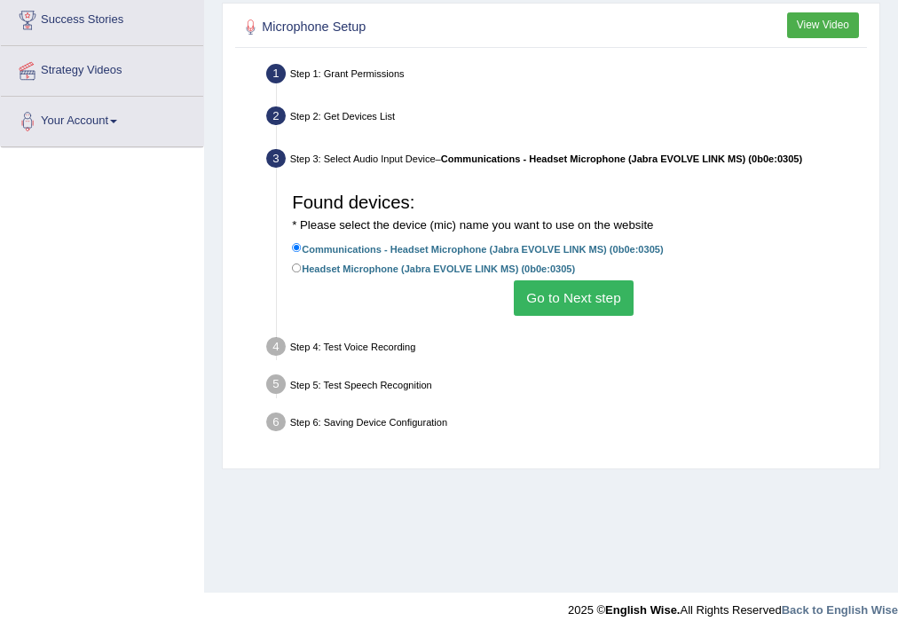
click at [602, 301] on button "Go to Next step" at bounding box center [574, 298] width 120 height 35
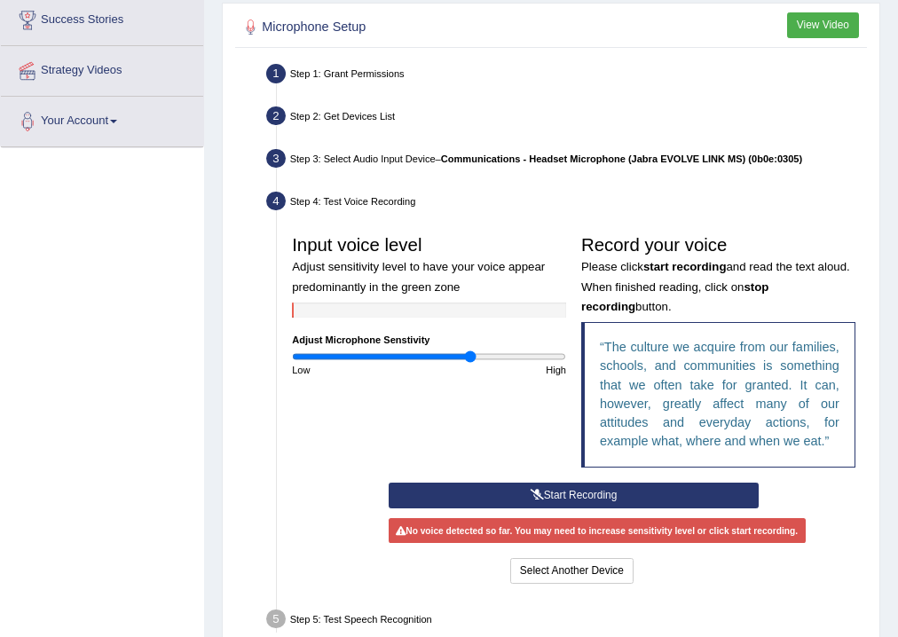
click at [509, 495] on button "Start Recording" at bounding box center [574, 496] width 370 height 26
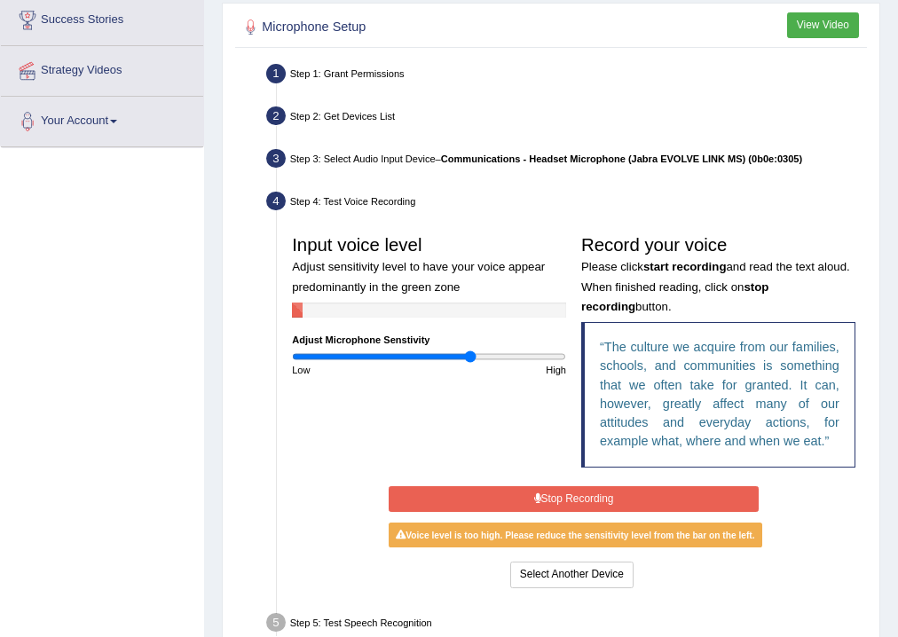
click at [545, 501] on button "Stop Recording" at bounding box center [574, 499] width 370 height 26
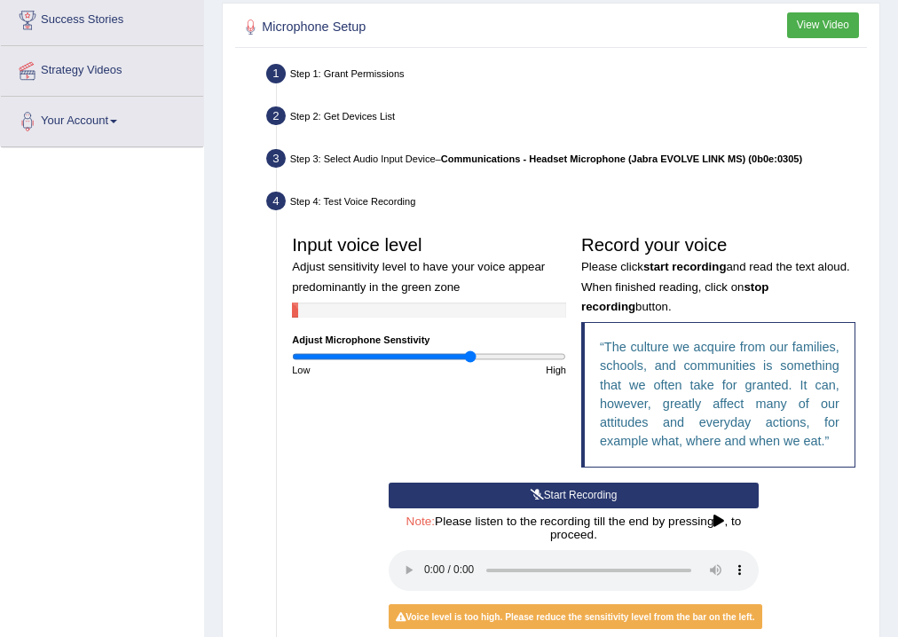
click at [543, 494] on button "Start Recording" at bounding box center [574, 496] width 370 height 26
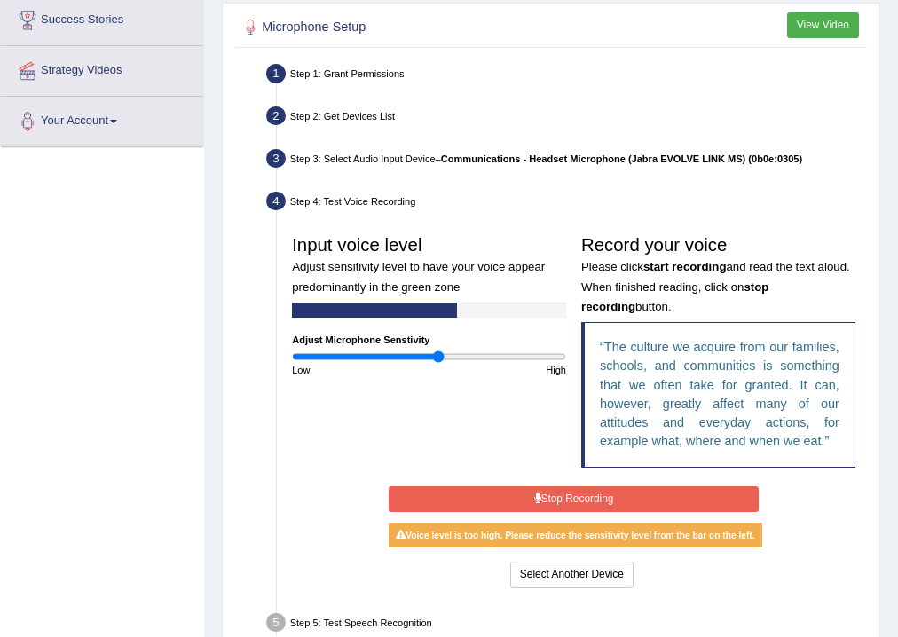
click at [438, 355] on input "range" at bounding box center [429, 357] width 274 height 12
click at [443, 359] on input "range" at bounding box center [429, 357] width 274 height 12
click at [451, 358] on input "range" at bounding box center [429, 357] width 274 height 12
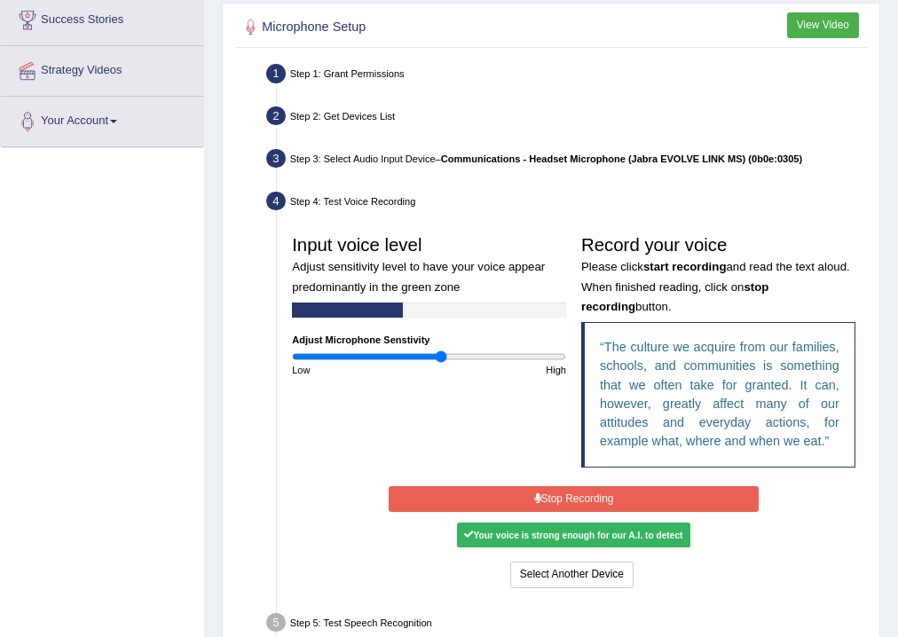
click at [440, 357] on input "range" at bounding box center [429, 357] width 274 height 12
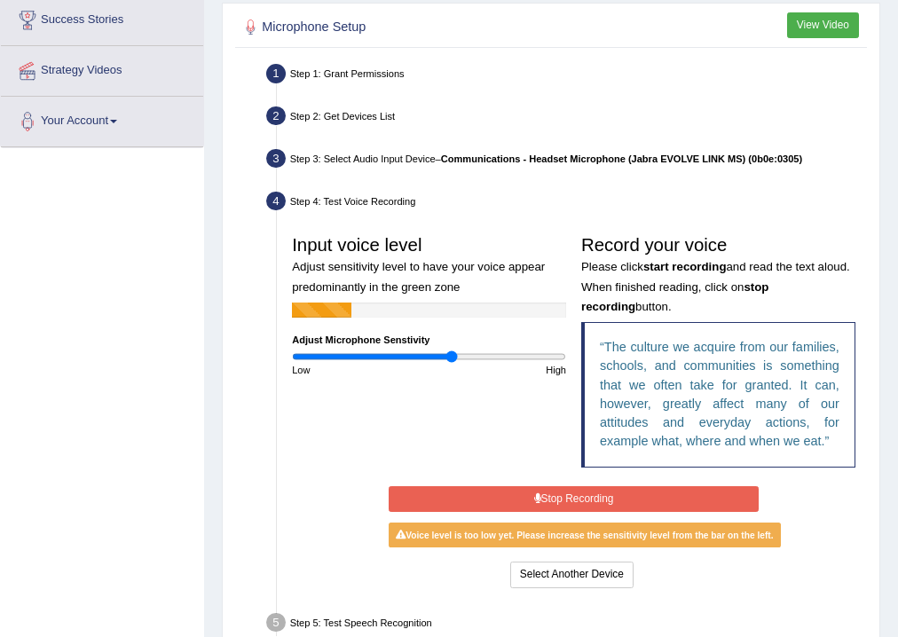
click at [451, 352] on input "range" at bounding box center [429, 357] width 274 height 12
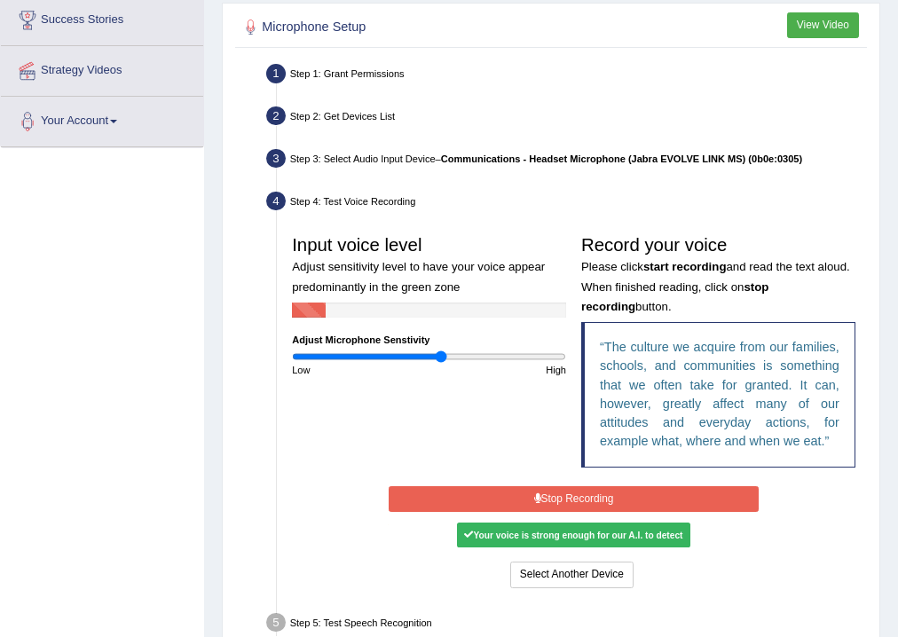
drag, startPoint x: 451, startPoint y: 352, endPoint x: 442, endPoint y: 355, distance: 9.3
type input "1.1"
click at [442, 355] on input "range" at bounding box center [429, 357] width 274 height 12
click at [520, 492] on button "Stop Recording" at bounding box center [574, 499] width 370 height 26
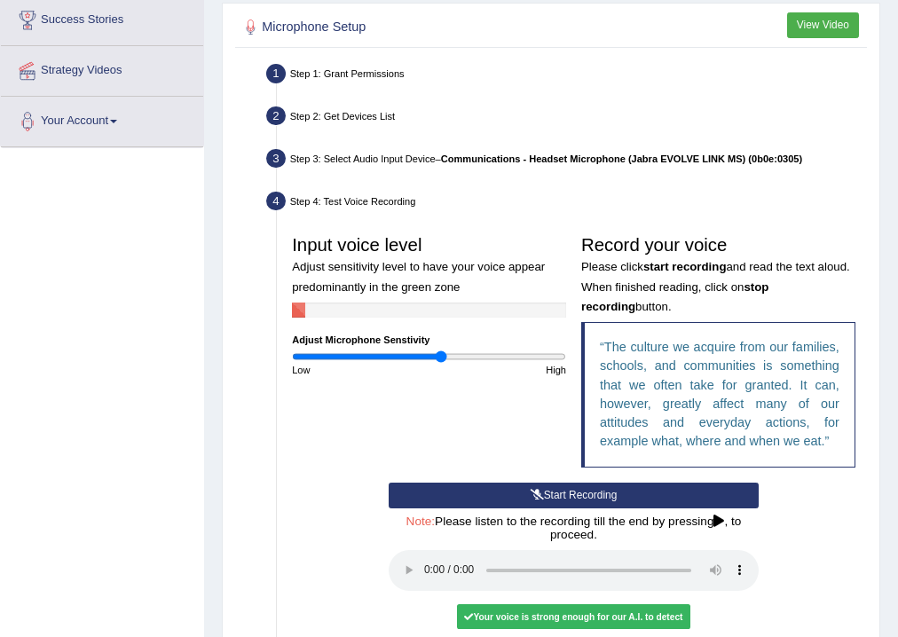
scroll to position [503, 0]
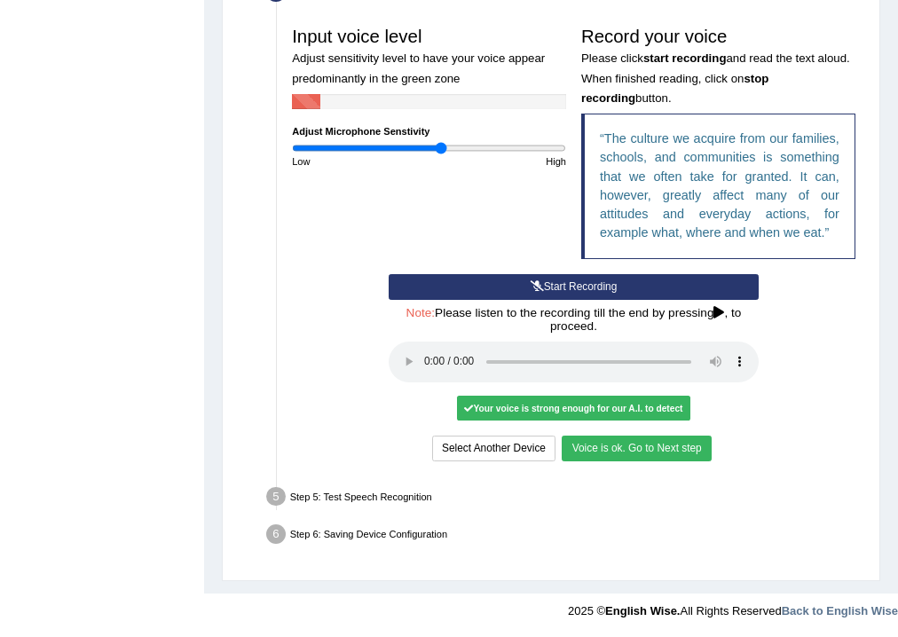
click at [647, 447] on button "Voice is ok. Go to Next step" at bounding box center [636, 449] width 149 height 26
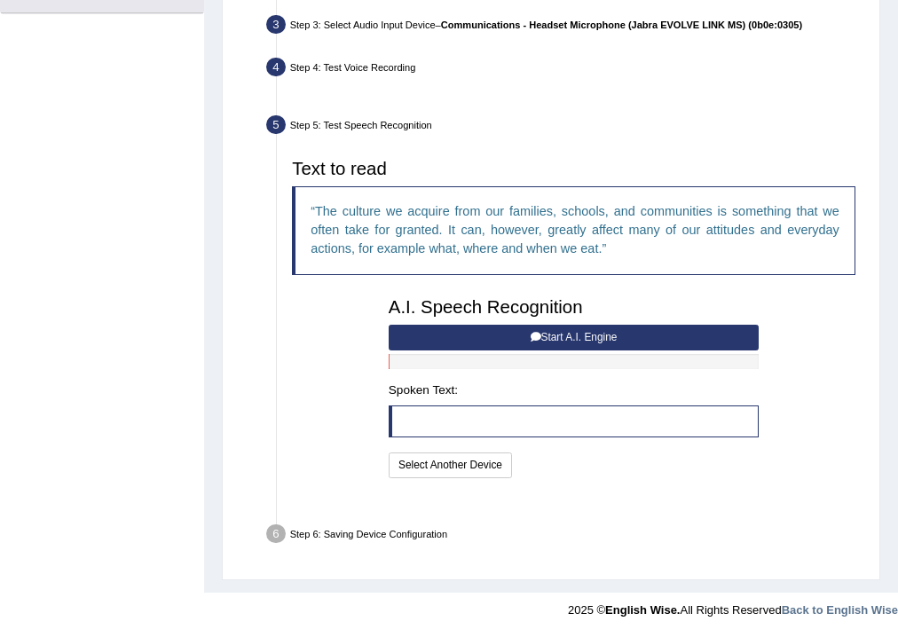
scroll to position [391, 0]
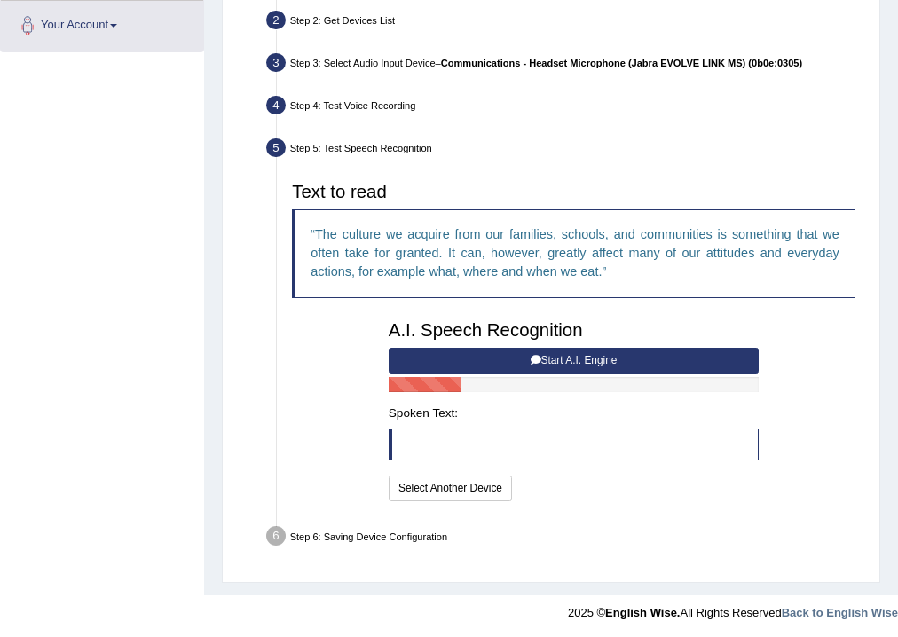
click at [574, 349] on button "Start A.I. Engine" at bounding box center [574, 361] width 370 height 26
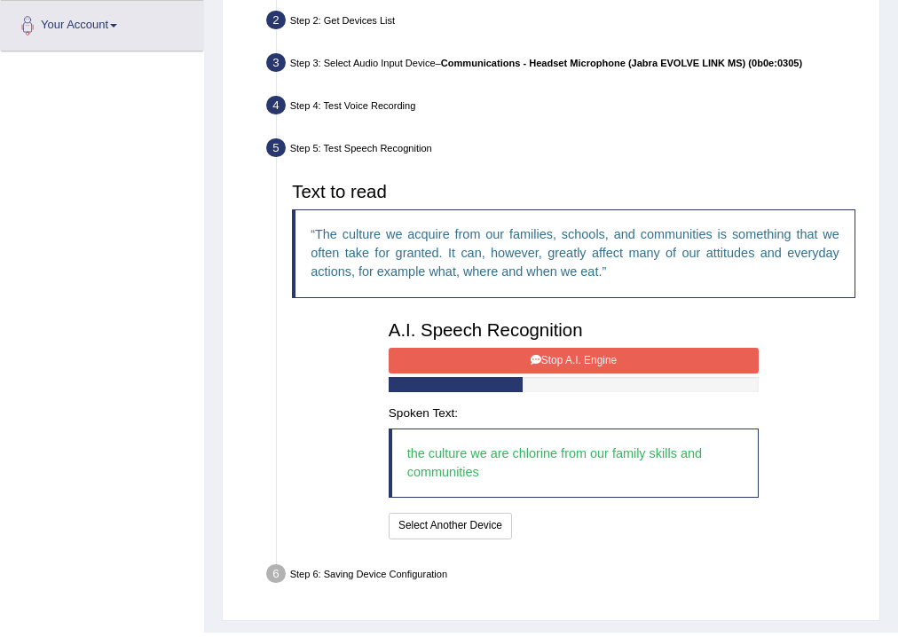
click at [543, 366] on button "Stop A.I. Engine" at bounding box center [574, 361] width 370 height 26
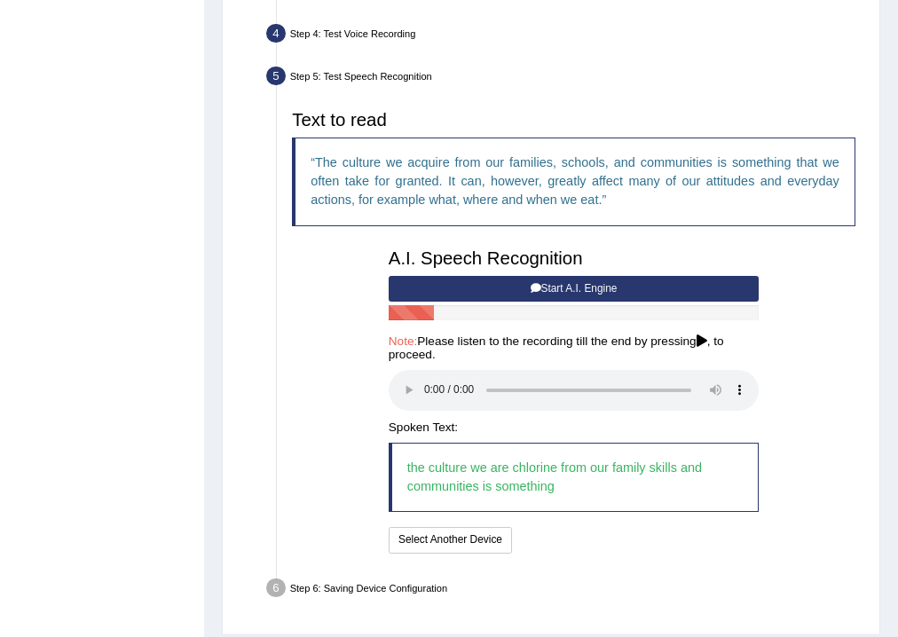
scroll to position [516, 0]
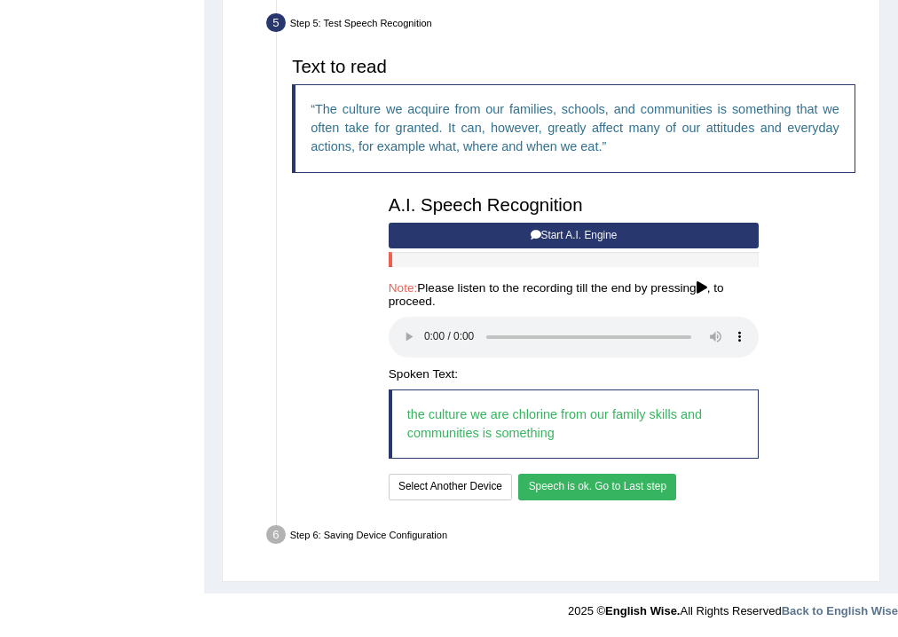
click at [613, 480] on button "Speech is ok. Go to Last step" at bounding box center [597, 487] width 158 height 26
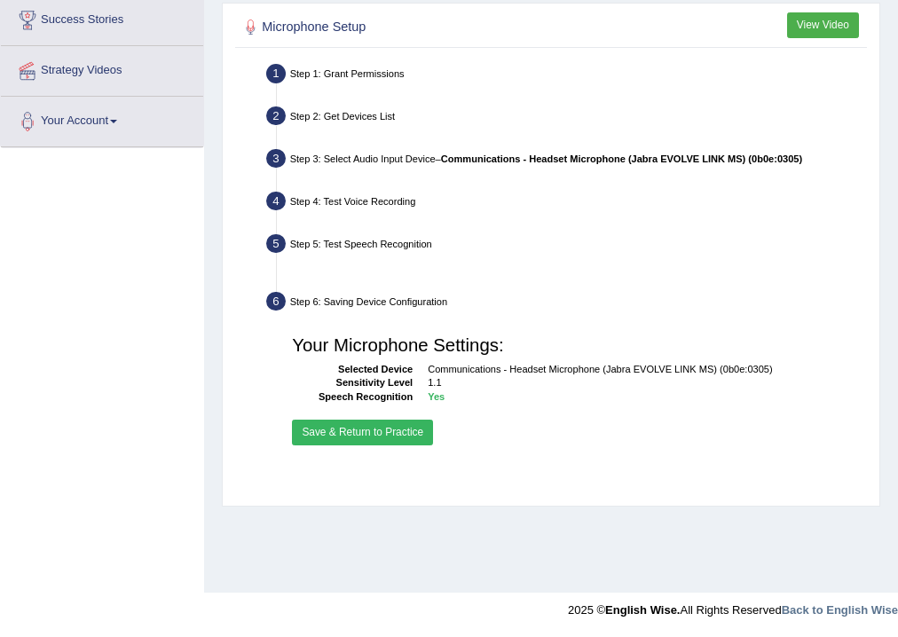
scroll to position [295, 0]
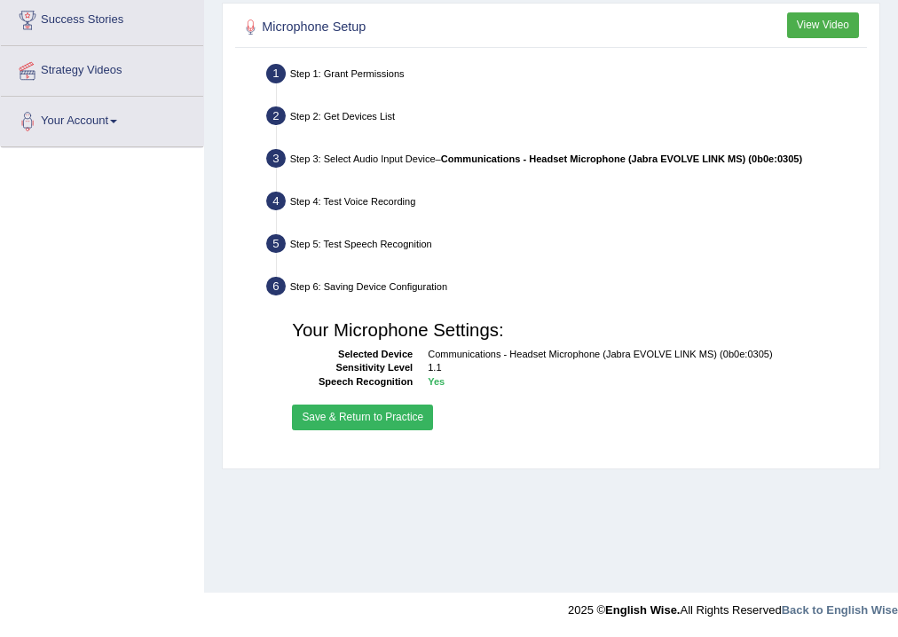
click at [404, 408] on button "Save & Return to Practice" at bounding box center [362, 418] width 141 height 26
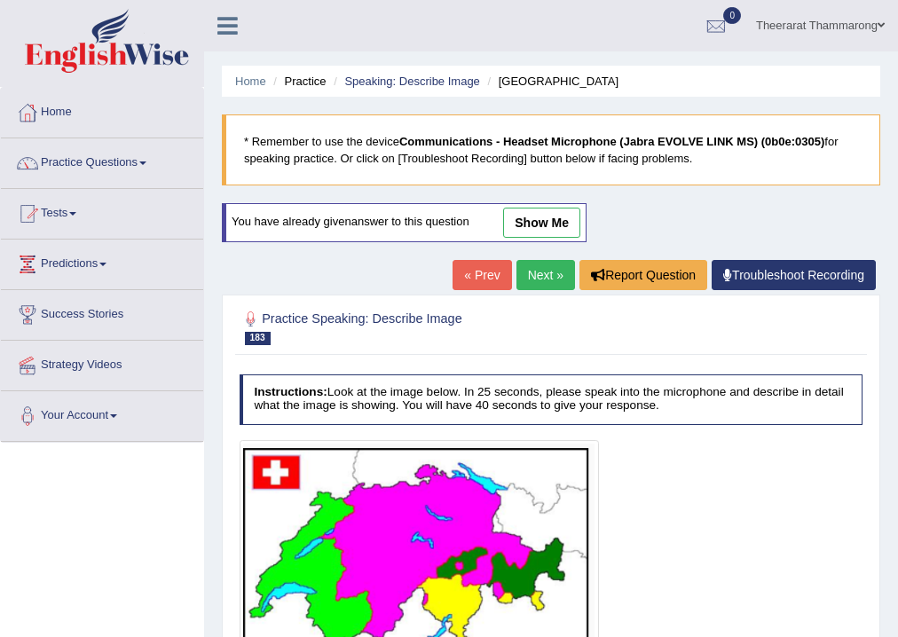
click at [525, 276] on link "Next »" at bounding box center [546, 275] width 59 height 30
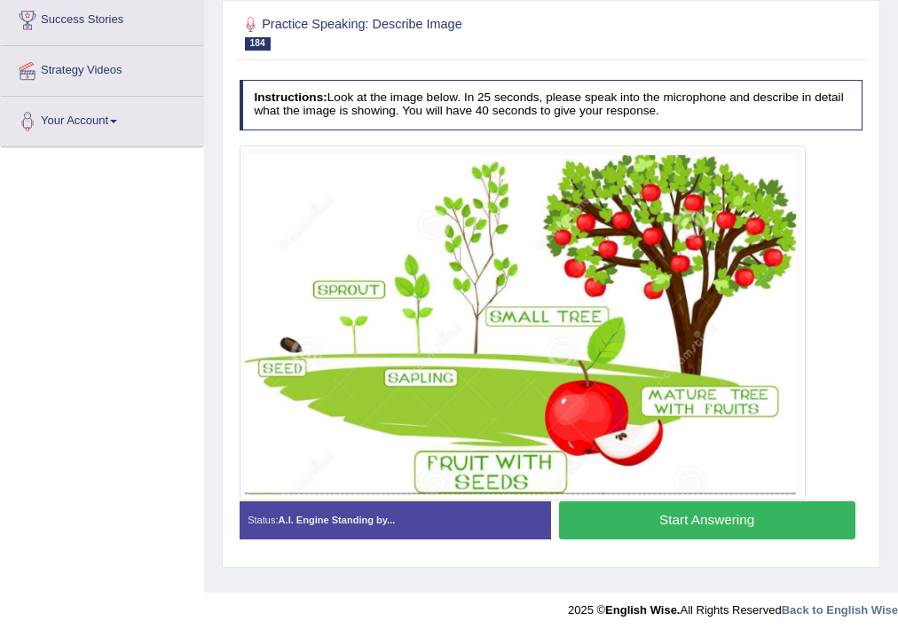
click at [604, 519] on button "Start Answering" at bounding box center [707, 521] width 297 height 38
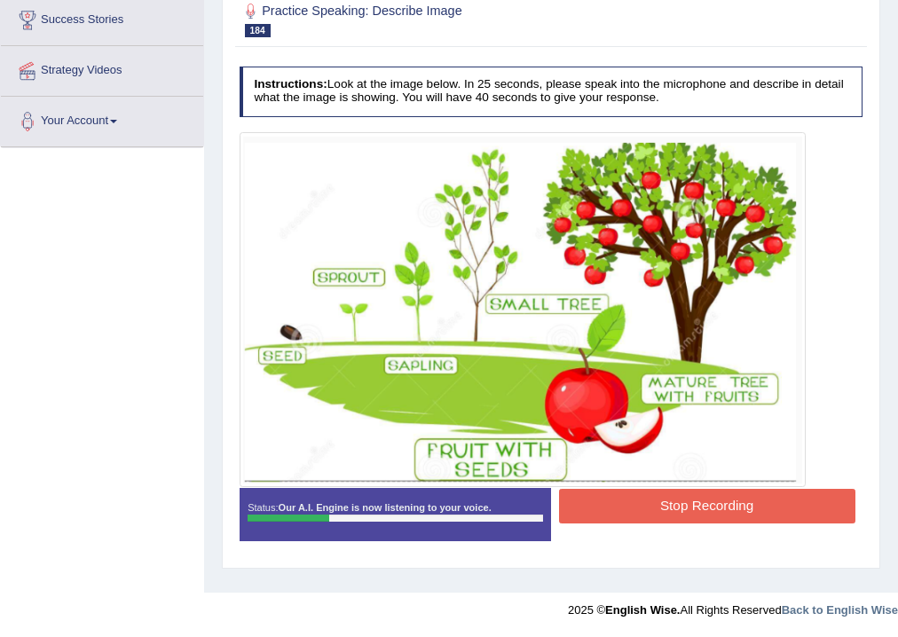
click at [625, 504] on button "Stop Recording" at bounding box center [707, 506] width 297 height 35
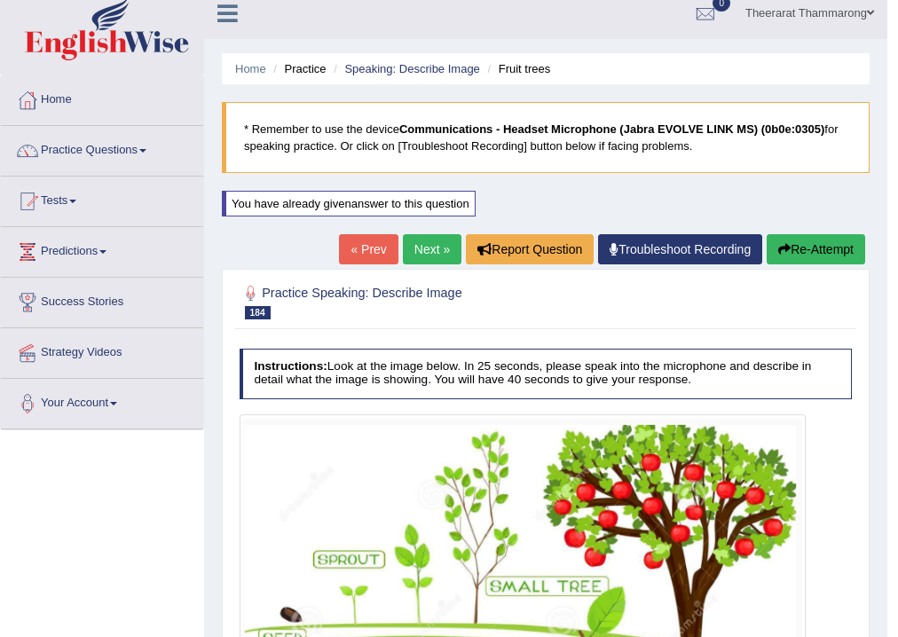
scroll to position [11, 0]
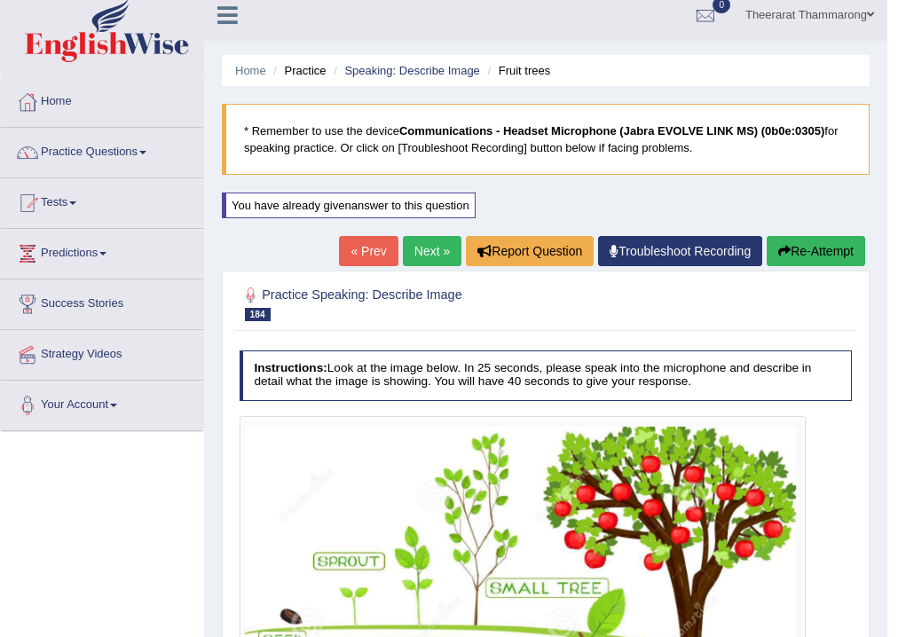
click at [827, 250] on button "Re-Attempt" at bounding box center [816, 251] width 99 height 30
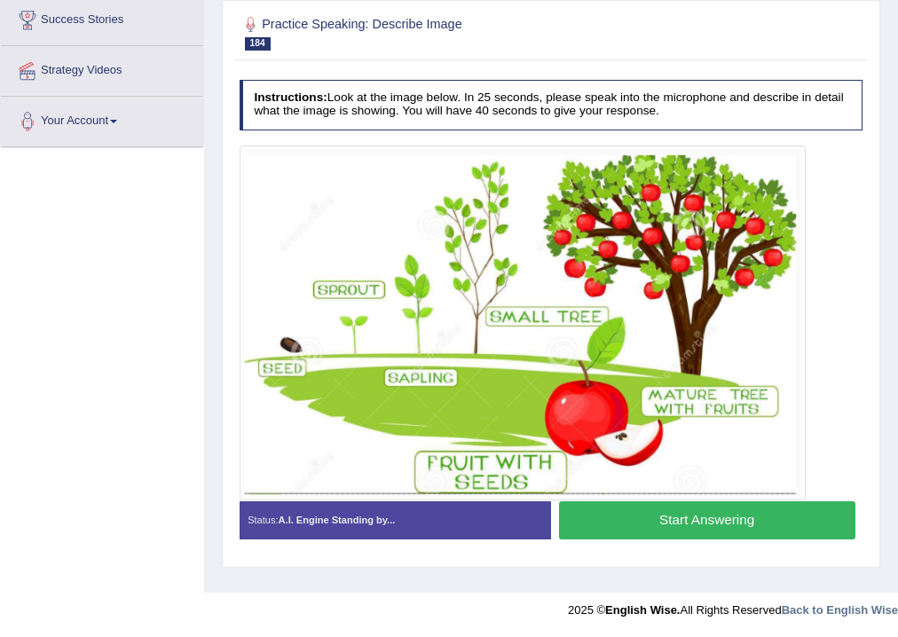
click at [615, 524] on button "Start Answering" at bounding box center [707, 521] width 297 height 38
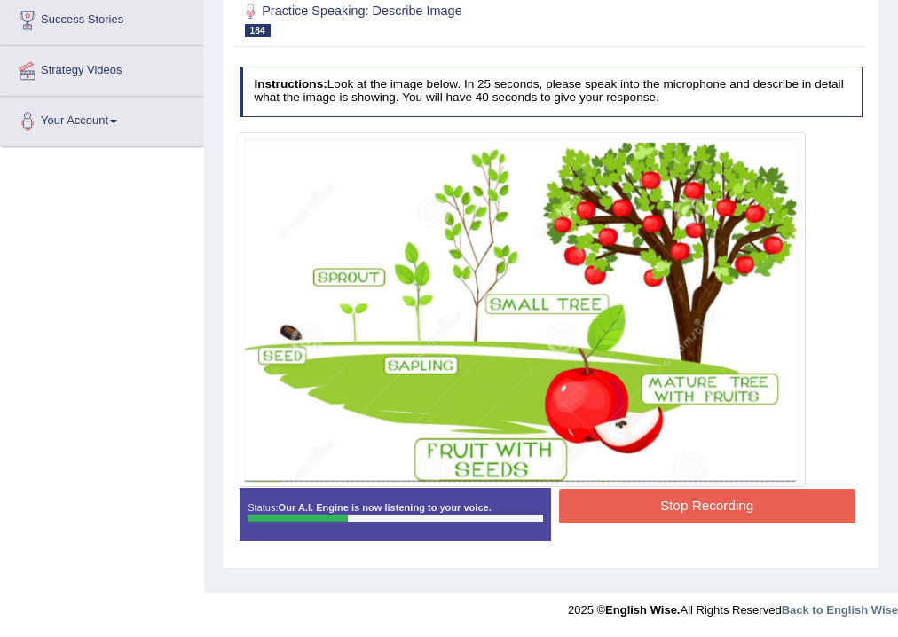
click at [647, 510] on button "Stop Recording" at bounding box center [707, 506] width 297 height 35
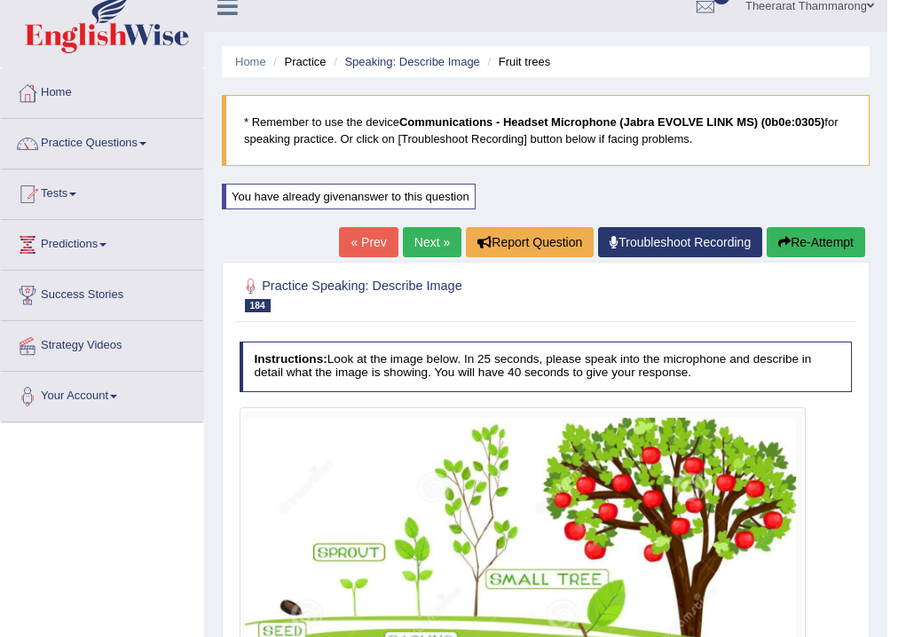
scroll to position [11, 0]
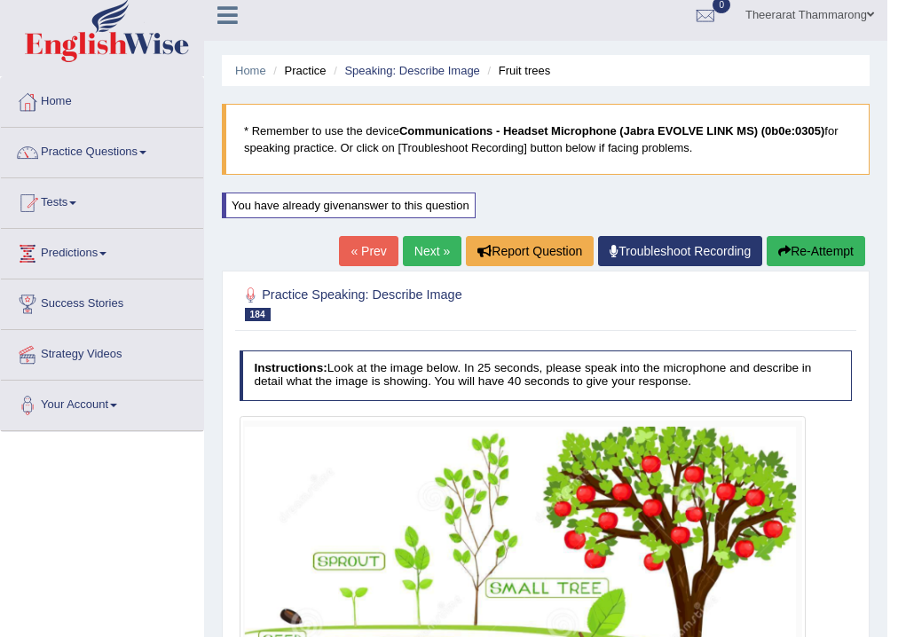
click at [814, 245] on button "Re-Attempt" at bounding box center [816, 251] width 99 height 30
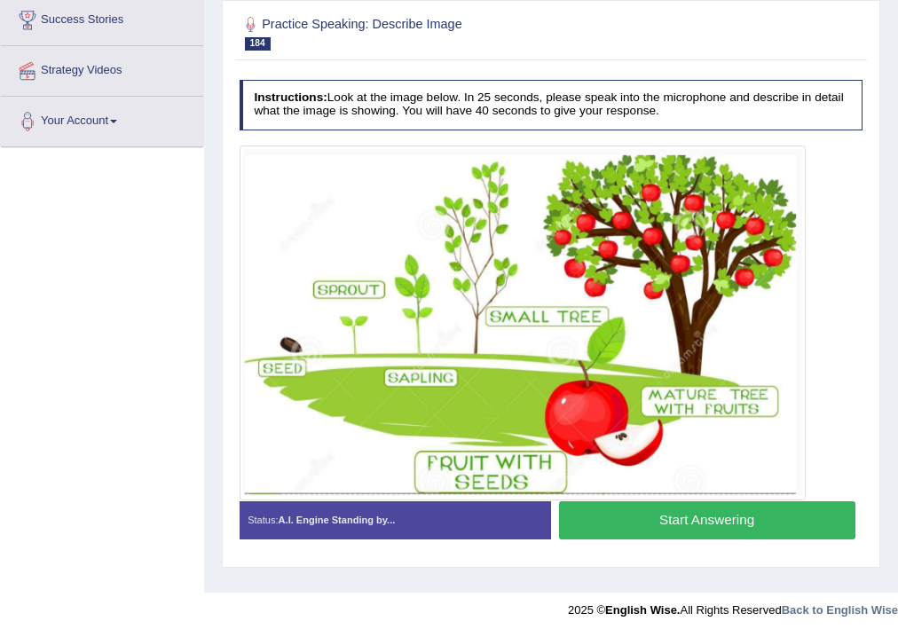
click at [620, 522] on button "Start Answering" at bounding box center [707, 521] width 297 height 38
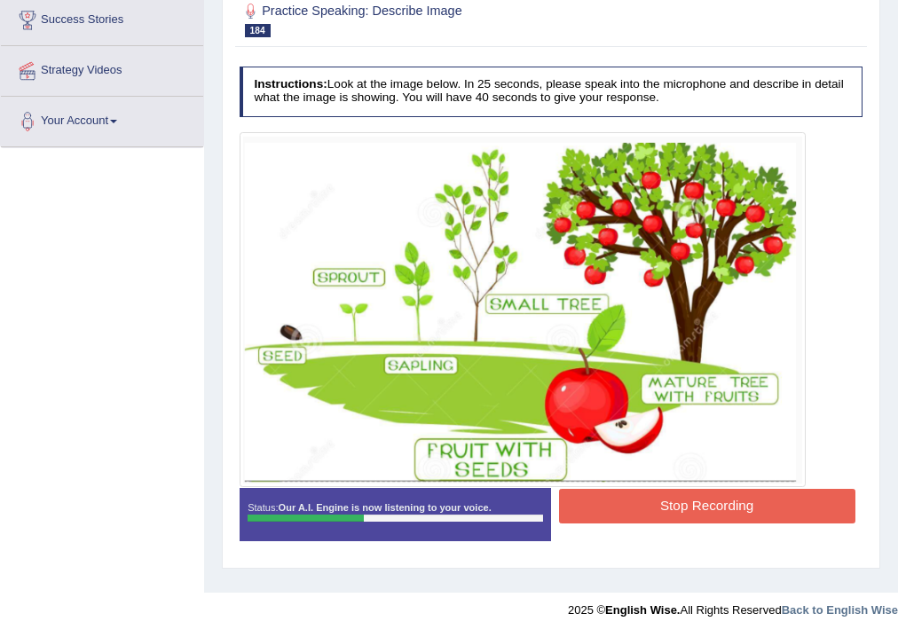
click at [650, 504] on button "Stop Recording" at bounding box center [707, 506] width 297 height 35
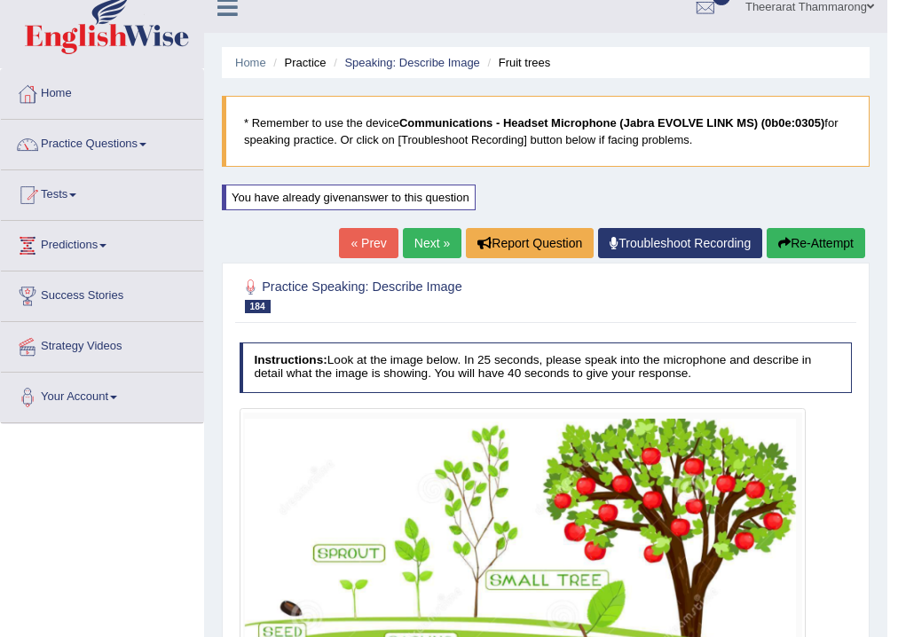
scroll to position [11, 0]
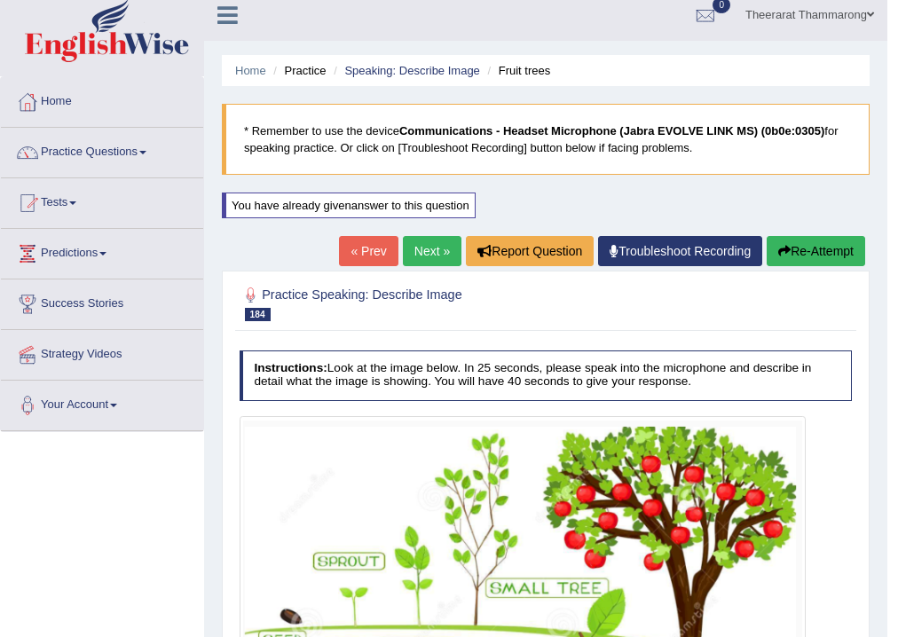
click at [782, 246] on icon "button" at bounding box center [785, 251] width 12 height 12
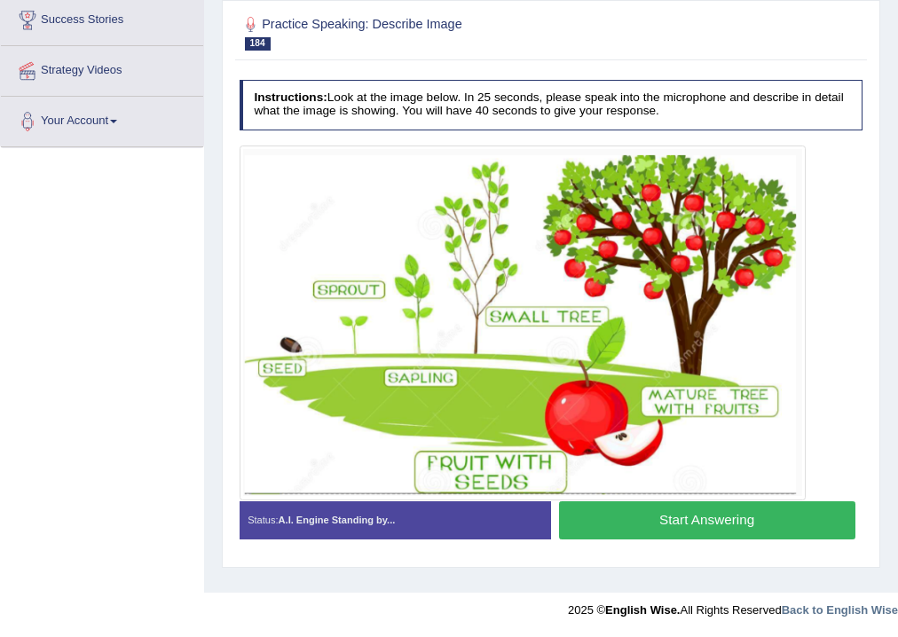
click at [621, 518] on button "Start Answering" at bounding box center [707, 521] width 297 height 38
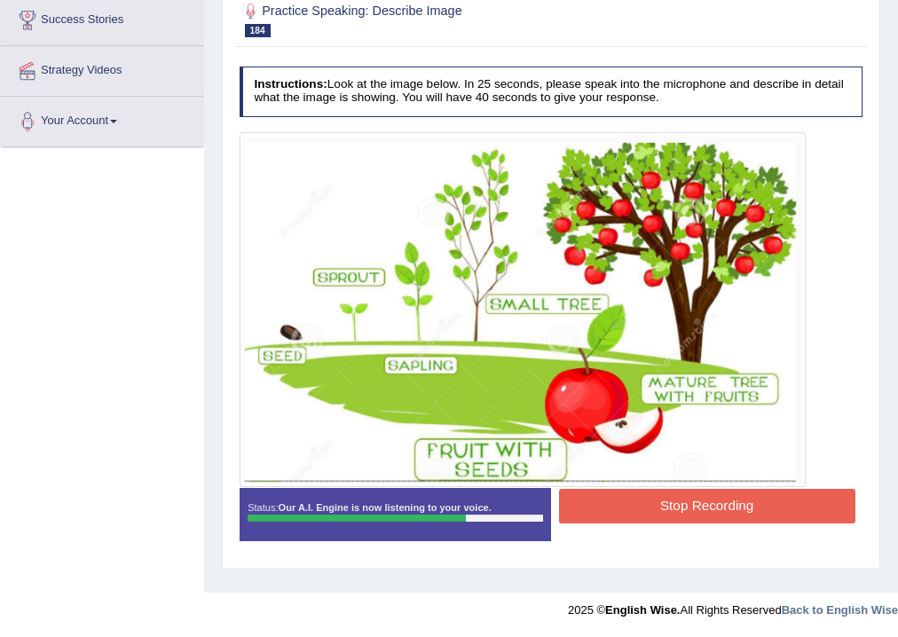
click at [645, 496] on button "Stop Recording" at bounding box center [707, 506] width 297 height 35
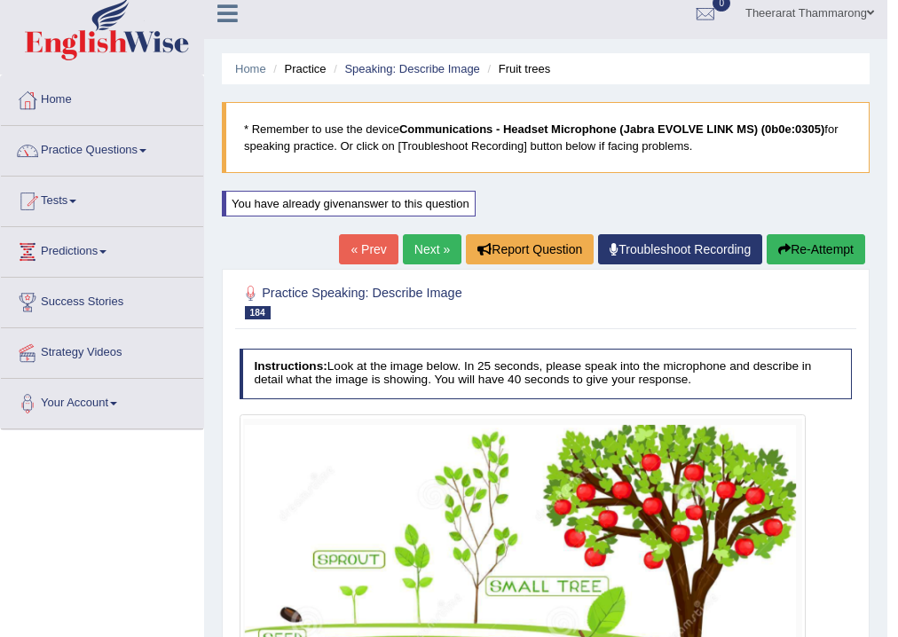
scroll to position [11, 0]
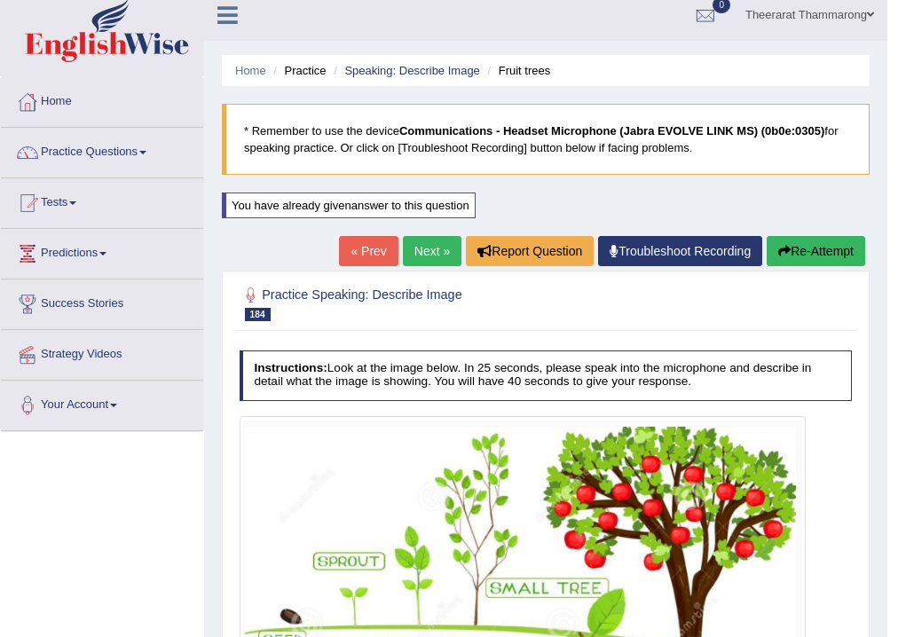
click at [811, 245] on button "Re-Attempt" at bounding box center [816, 251] width 99 height 30
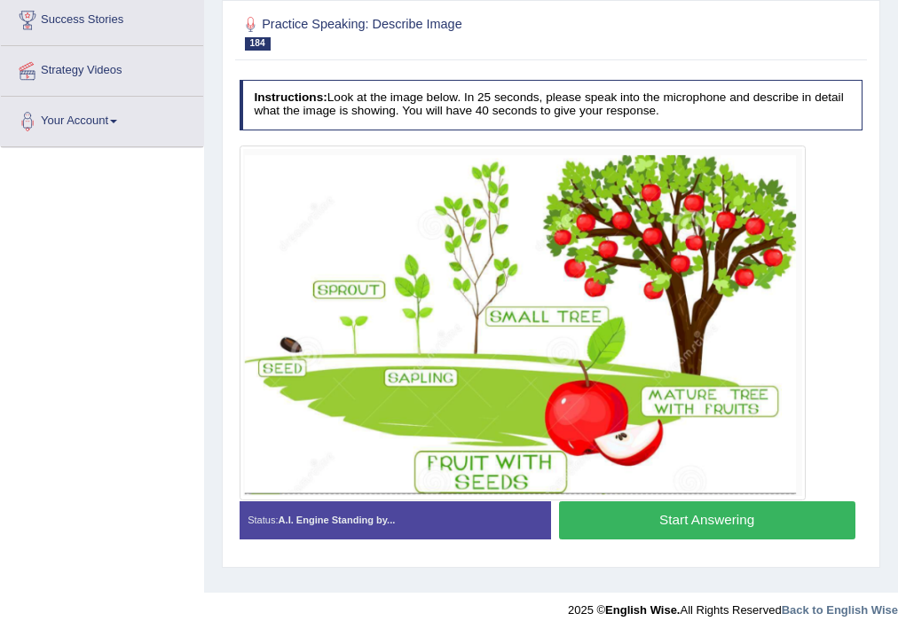
click at [630, 519] on button "Start Answering" at bounding box center [707, 521] width 297 height 38
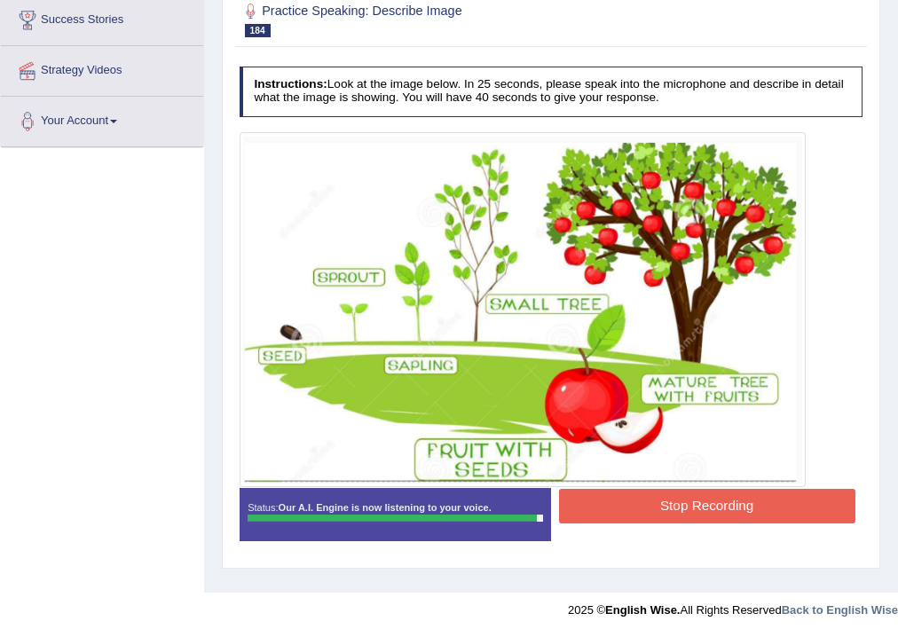
click at [644, 507] on button "Stop Recording" at bounding box center [707, 506] width 297 height 35
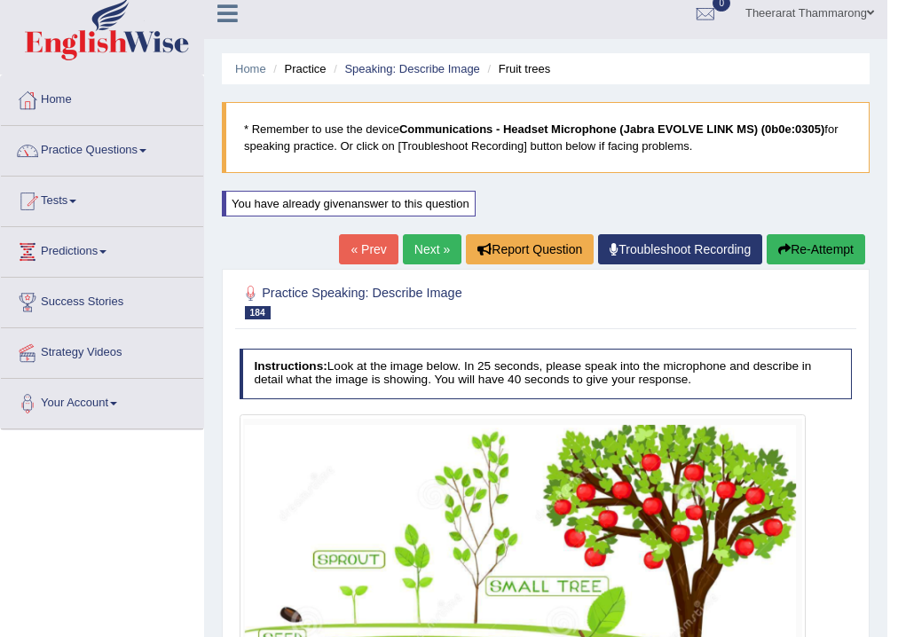
scroll to position [11, 0]
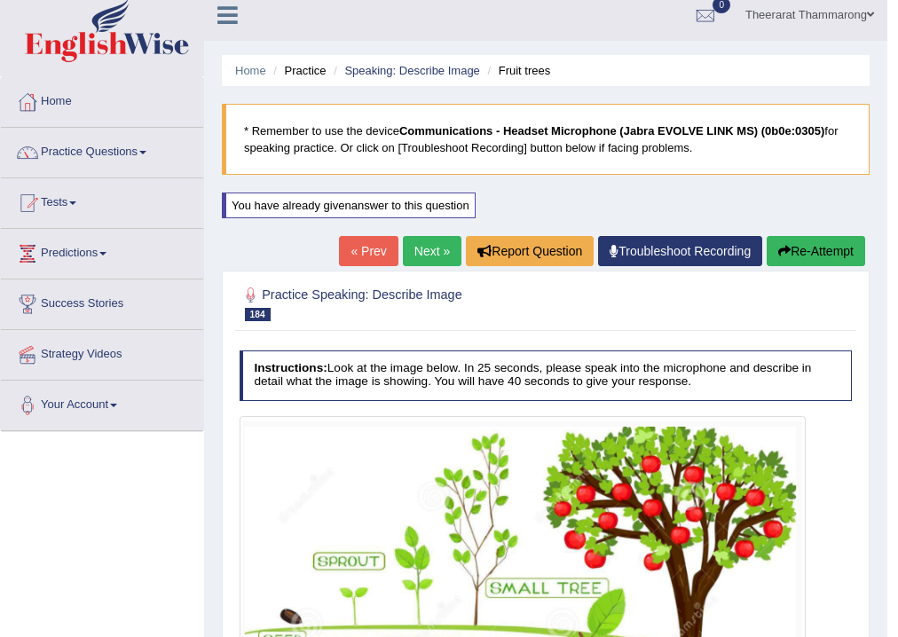
click at [796, 256] on button "Re-Attempt" at bounding box center [816, 251] width 99 height 30
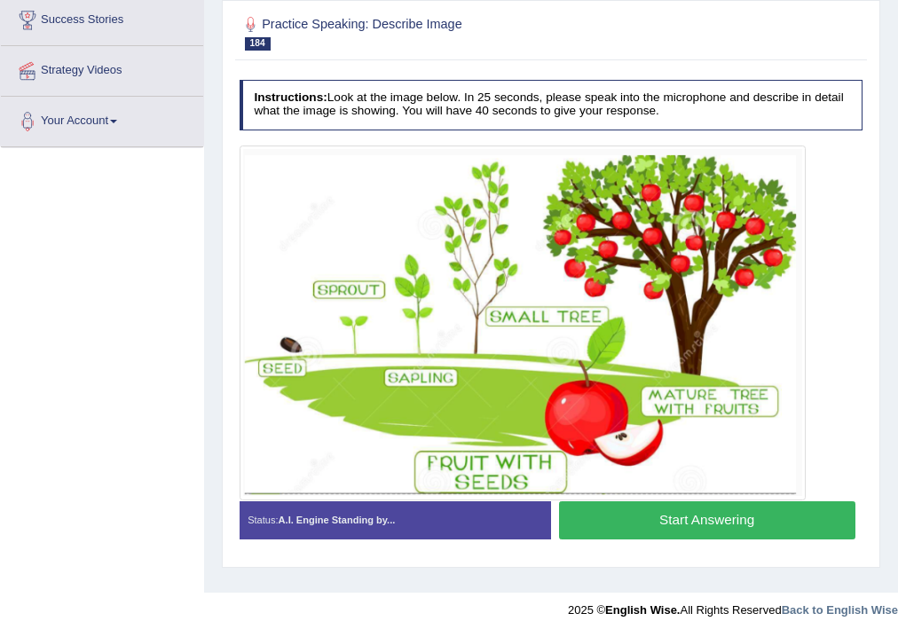
scroll to position [295, 0]
click at [643, 521] on button "Start Answering" at bounding box center [707, 521] width 297 height 38
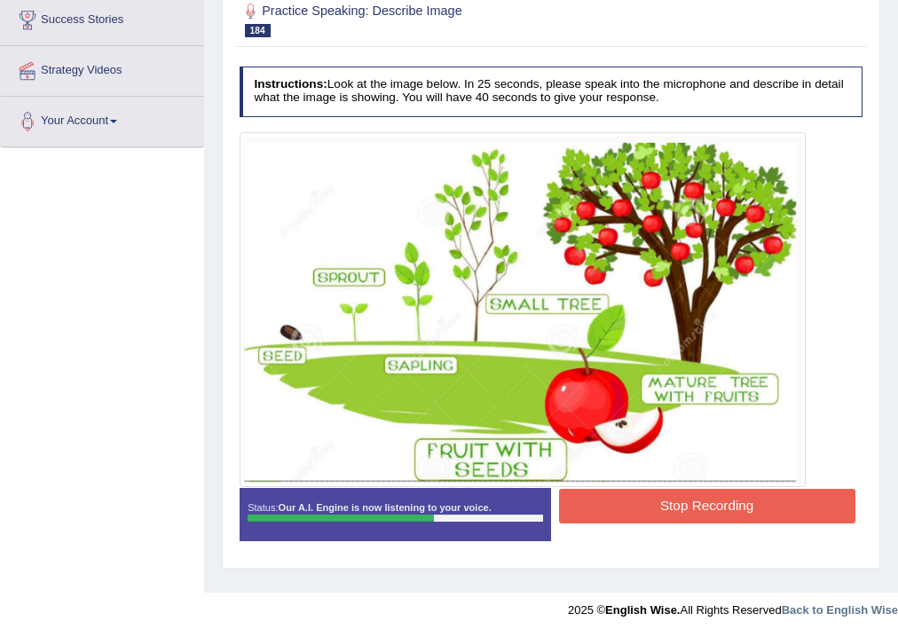
click at [569, 519] on button "Stop Recording" at bounding box center [707, 506] width 297 height 35
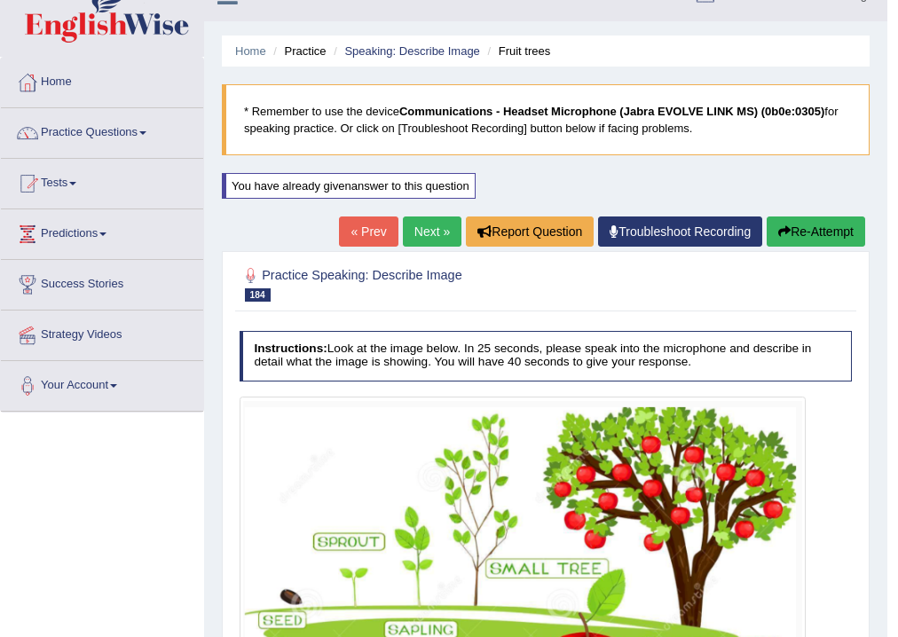
scroll to position [11, 0]
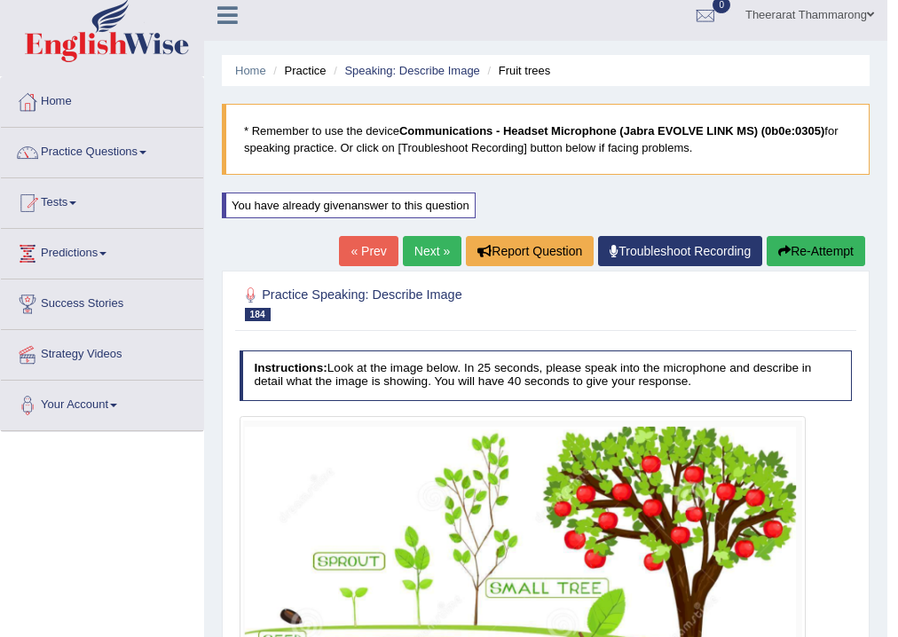
click at [832, 253] on button "Re-Attempt" at bounding box center [816, 251] width 99 height 30
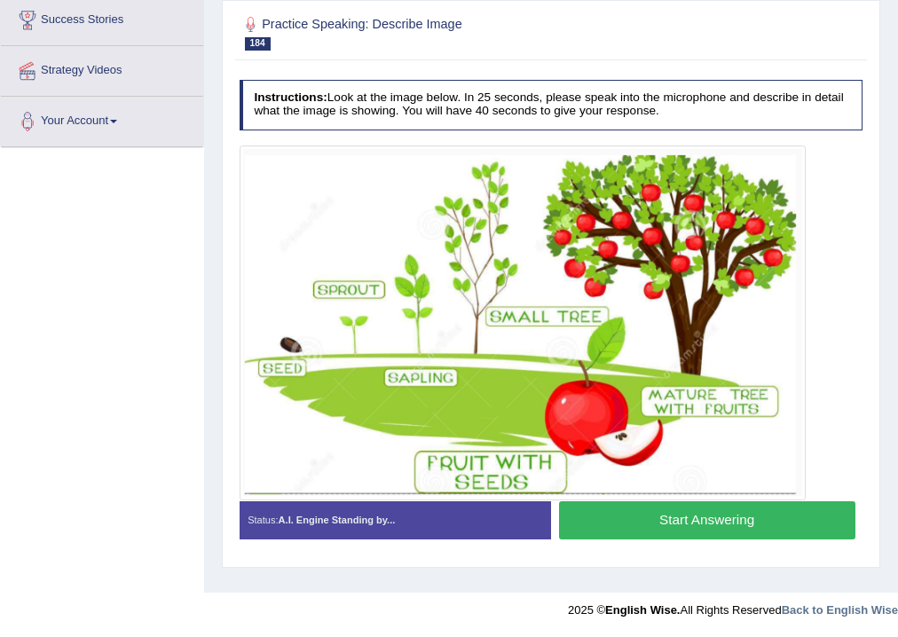
scroll to position [295, 0]
click at [621, 517] on button "Start Answering" at bounding box center [707, 521] width 297 height 38
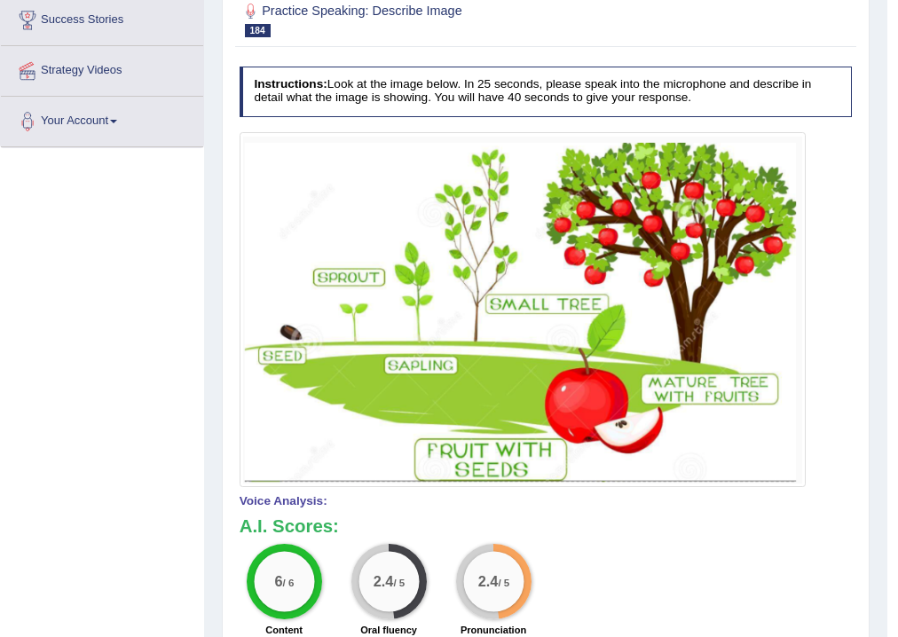
scroll to position [11, 0]
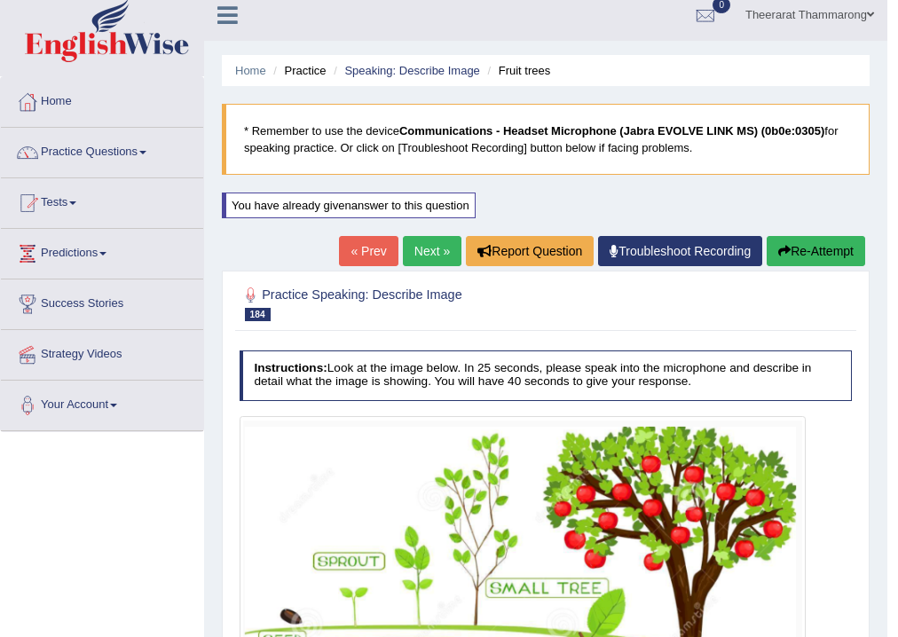
click at [843, 244] on button "Re-Attempt" at bounding box center [816, 251] width 99 height 30
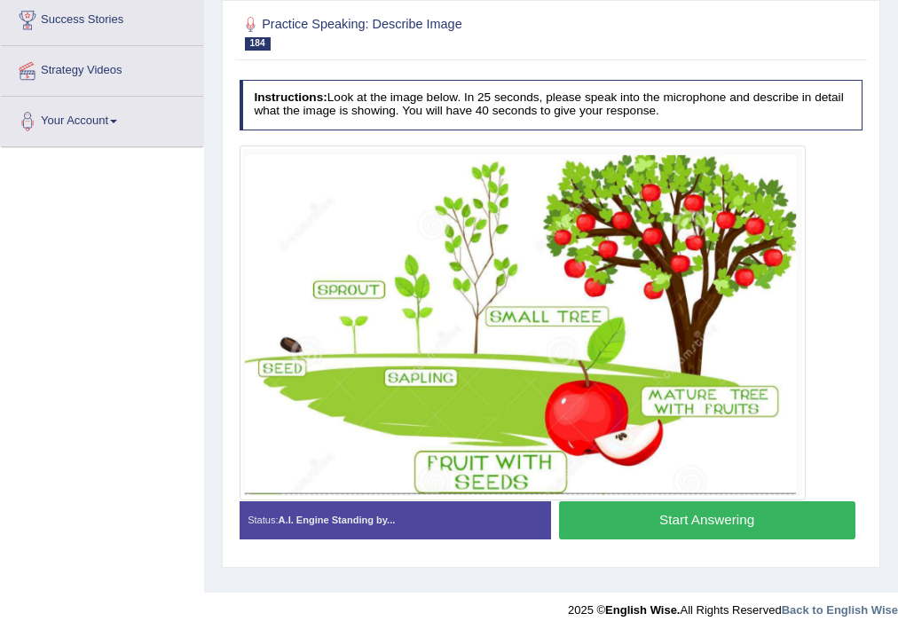
click at [597, 511] on button "Start Answering" at bounding box center [707, 521] width 297 height 38
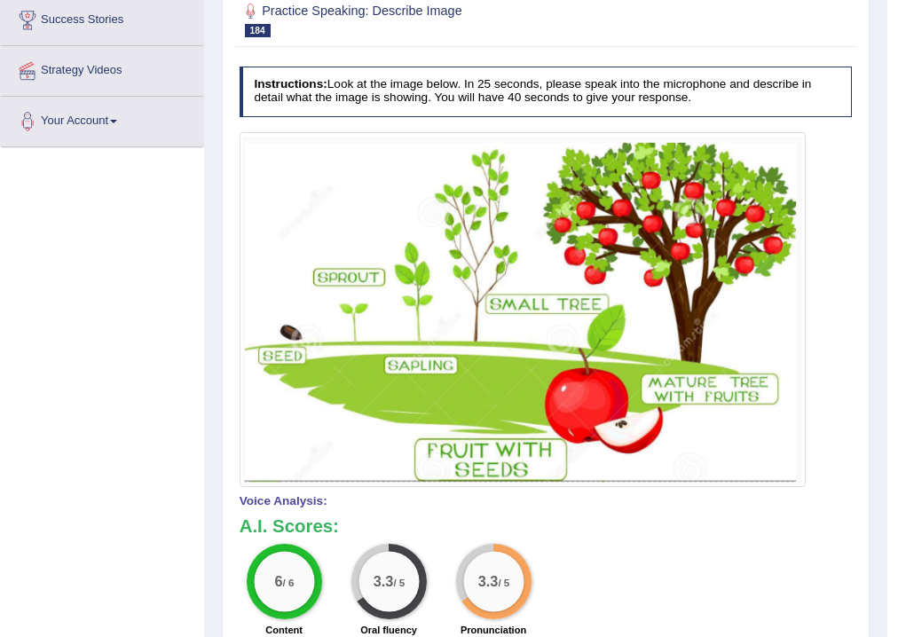
scroll to position [11, 0]
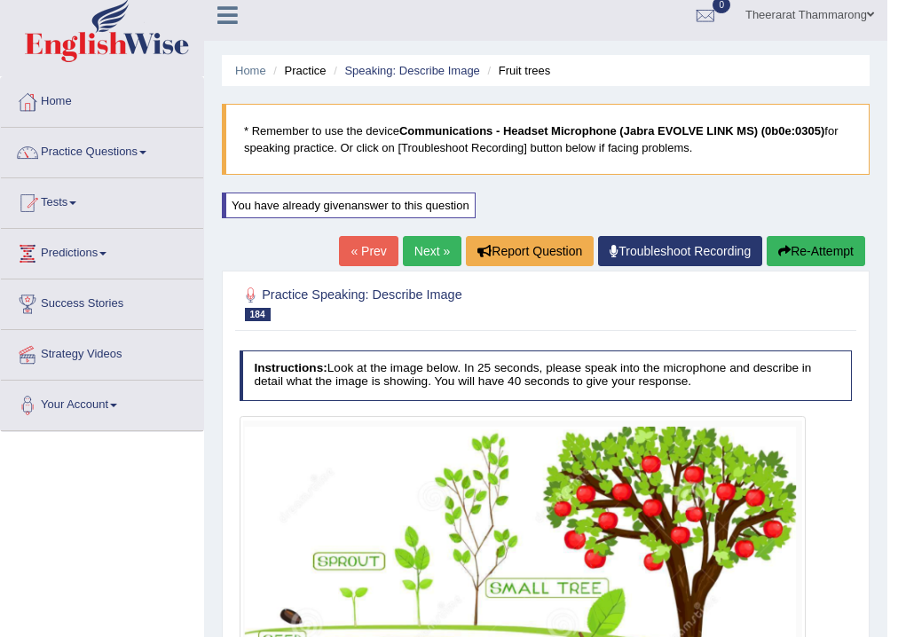
click at [816, 249] on button "Re-Attempt" at bounding box center [816, 251] width 99 height 30
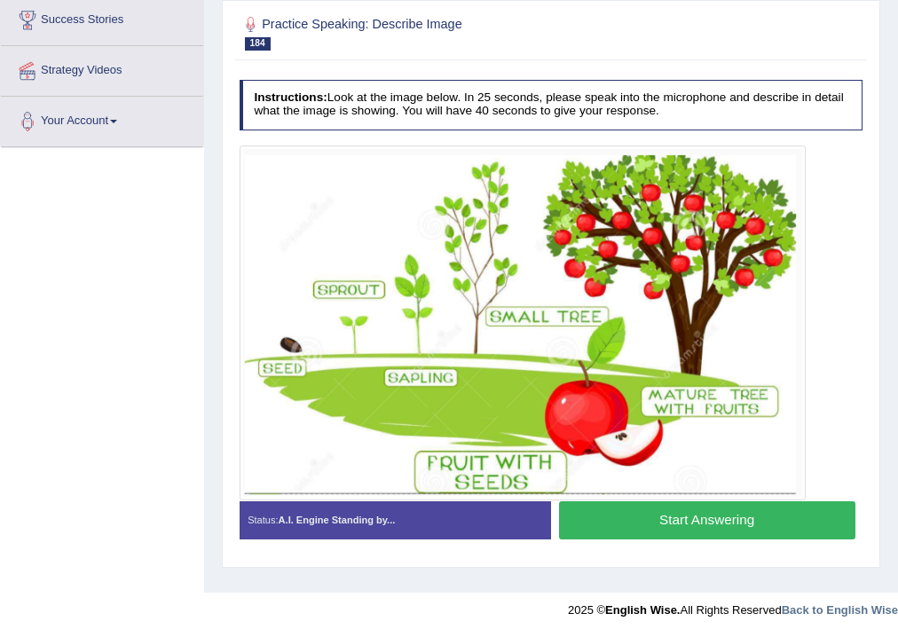
scroll to position [295, 0]
click at [592, 513] on button "Start Answering" at bounding box center [707, 521] width 297 height 38
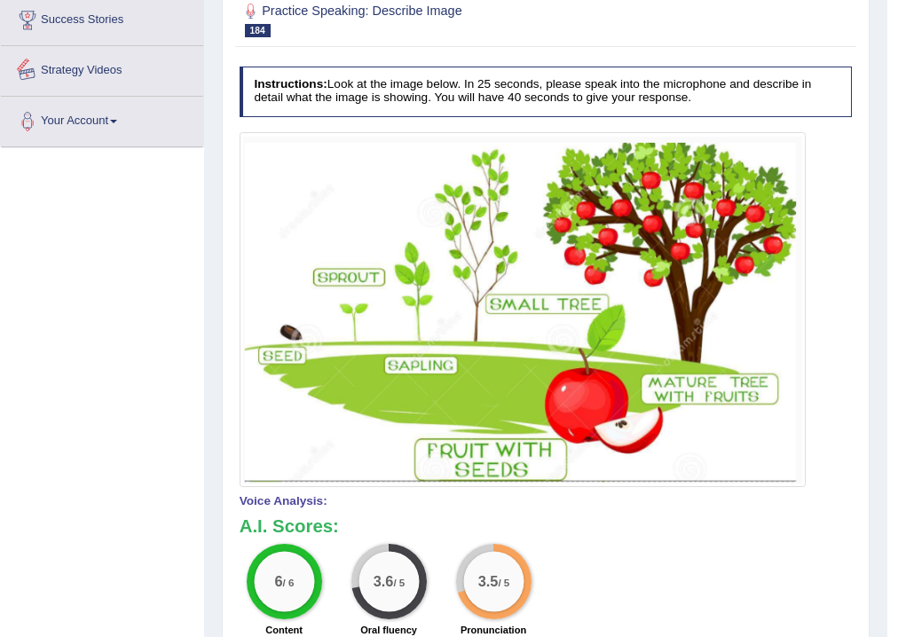
scroll to position [11, 0]
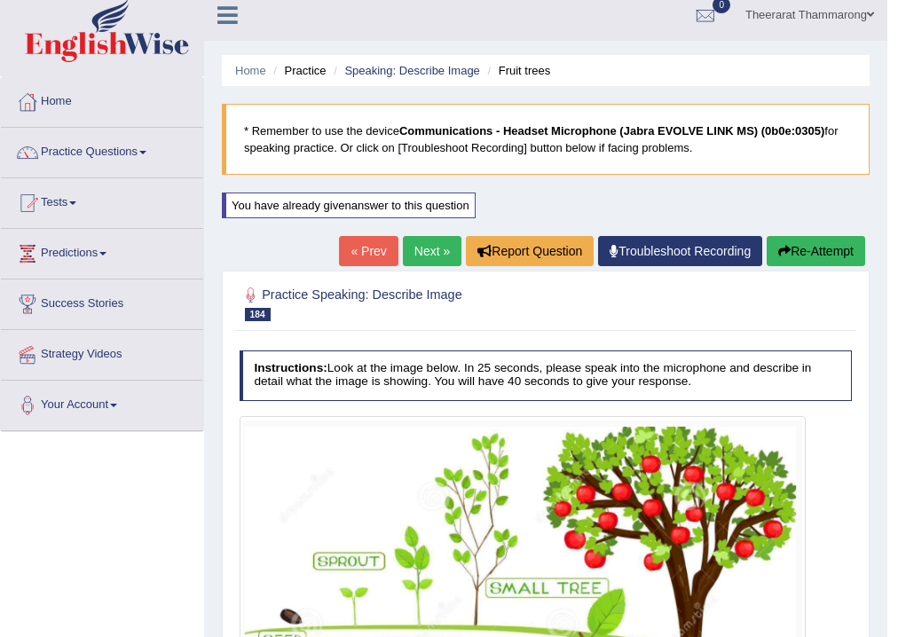
click at [412, 249] on link "Next »" at bounding box center [432, 251] width 59 height 30
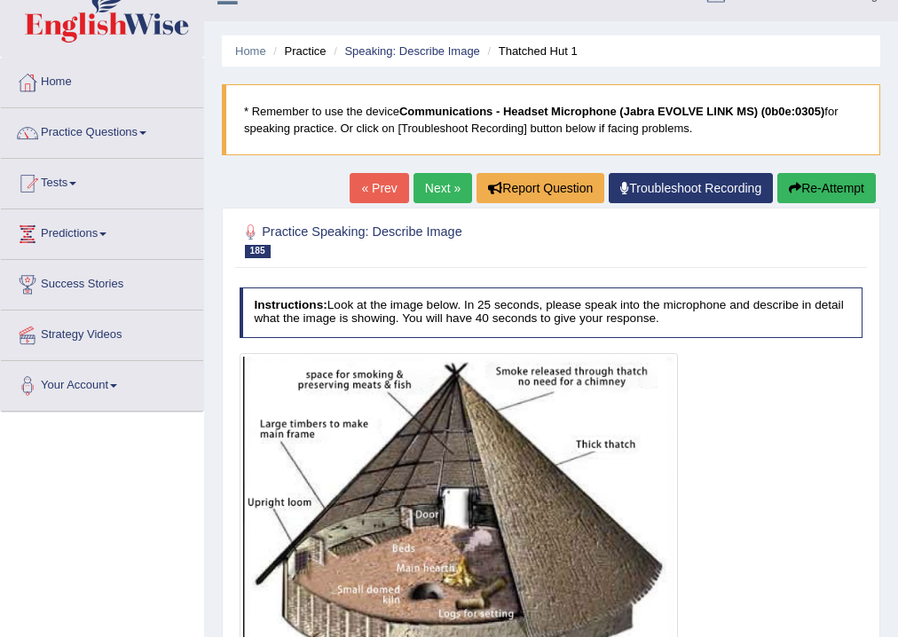
scroll to position [11, 0]
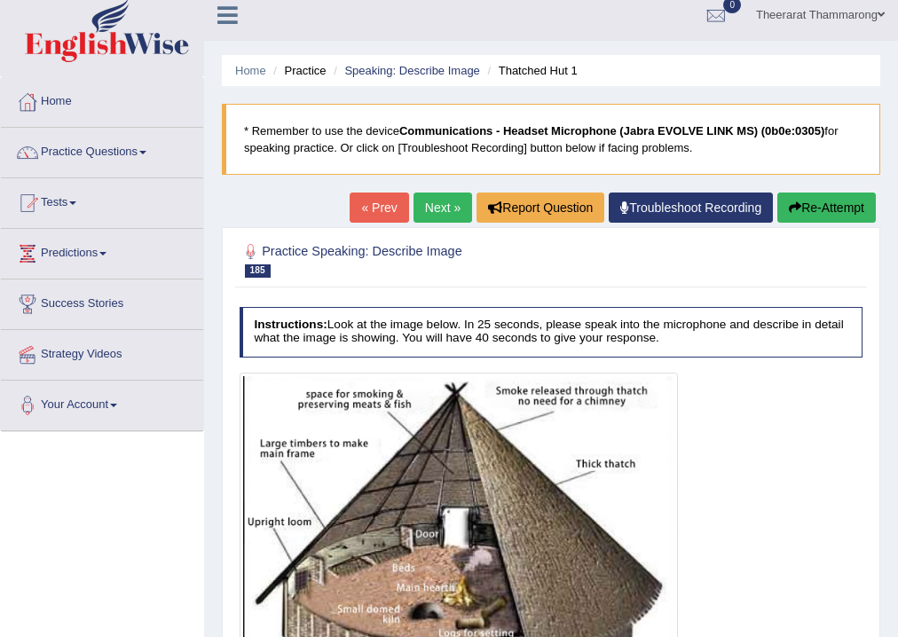
click at [435, 209] on link "Next »" at bounding box center [443, 208] width 59 height 30
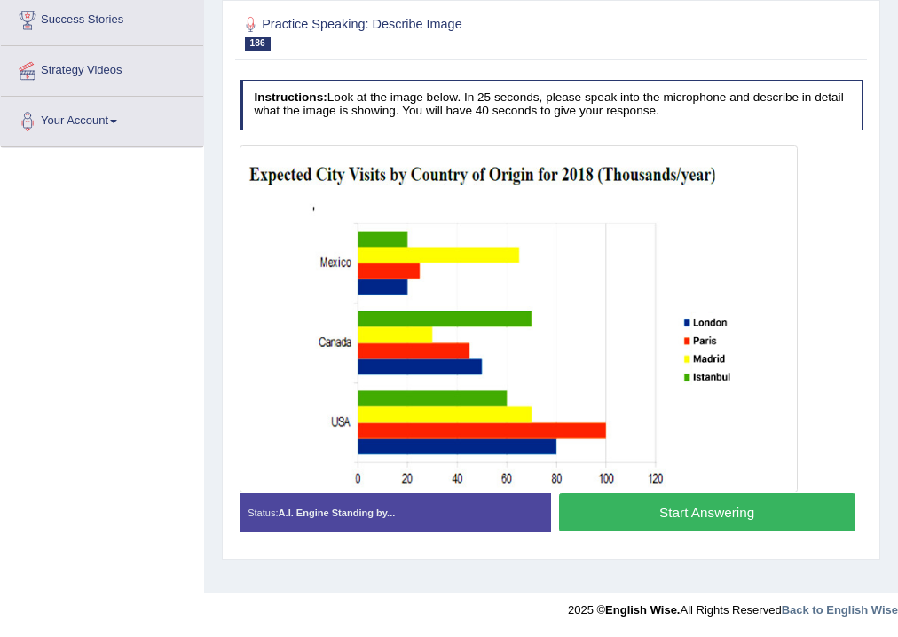
click at [637, 510] on button "Start Answering" at bounding box center [707, 513] width 297 height 38
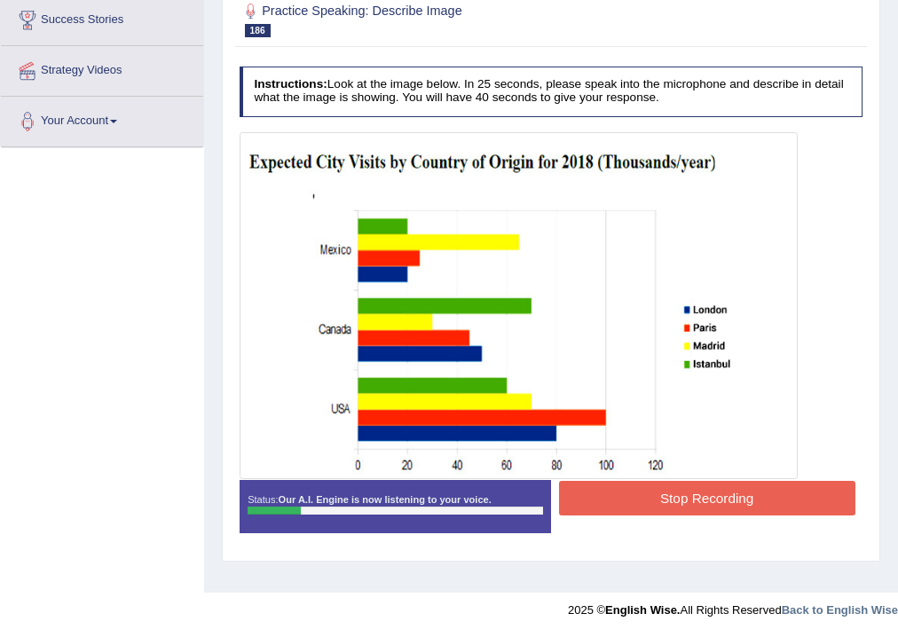
click at [638, 501] on button "Stop Recording" at bounding box center [707, 498] width 297 height 35
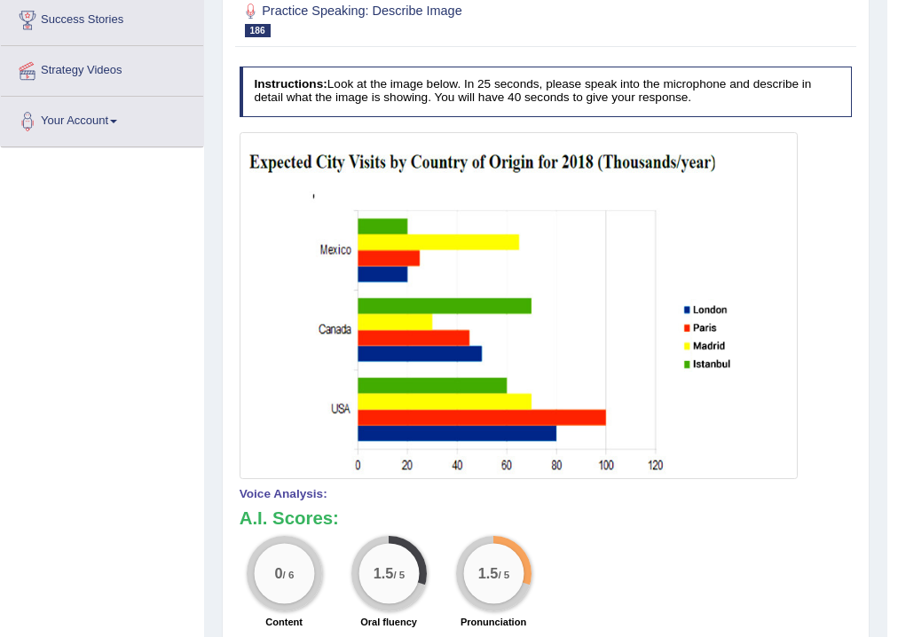
scroll to position [11, 0]
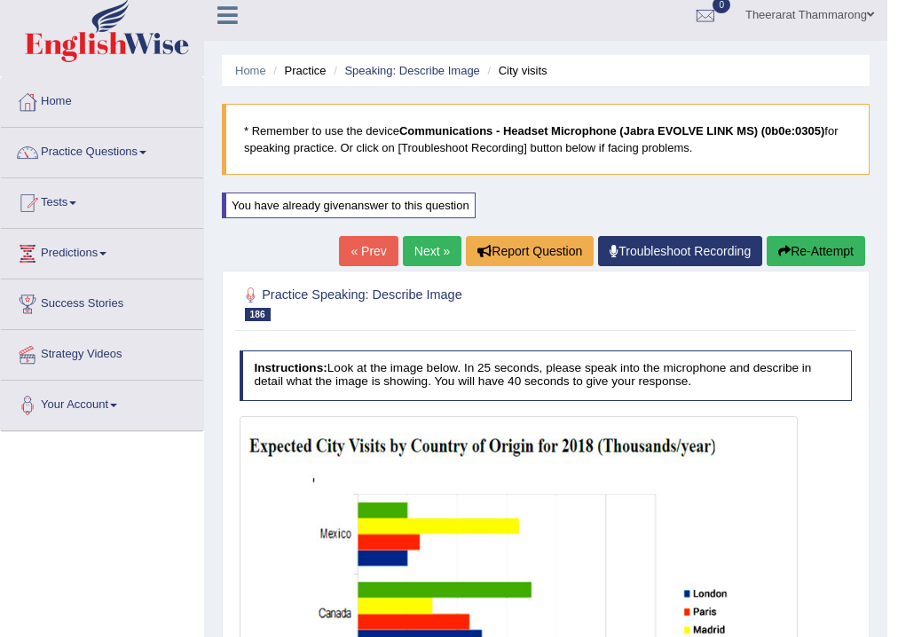
click at [785, 249] on icon "button" at bounding box center [785, 251] width 12 height 12
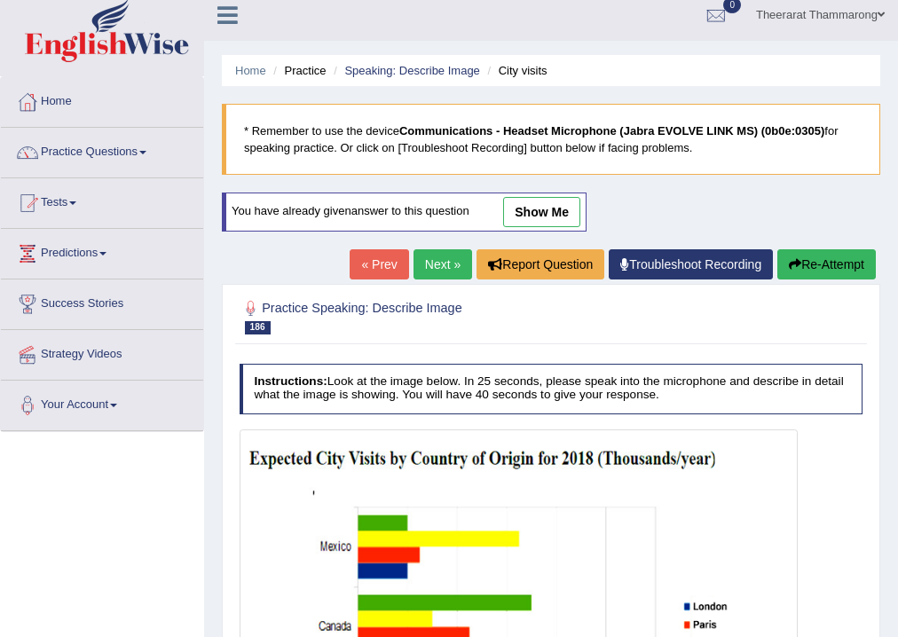
scroll to position [295, 0]
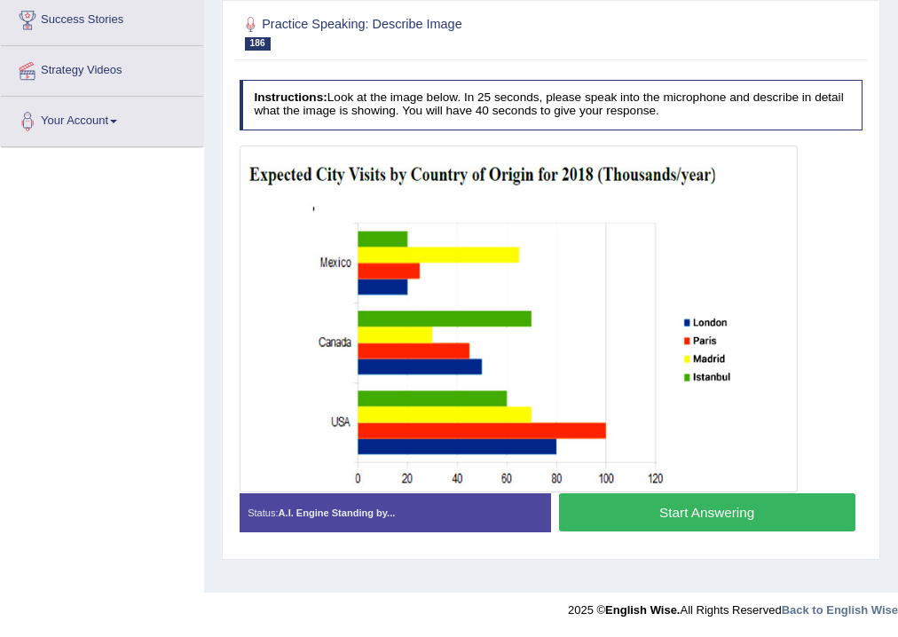
click at [639, 510] on button "Start Answering" at bounding box center [707, 513] width 297 height 38
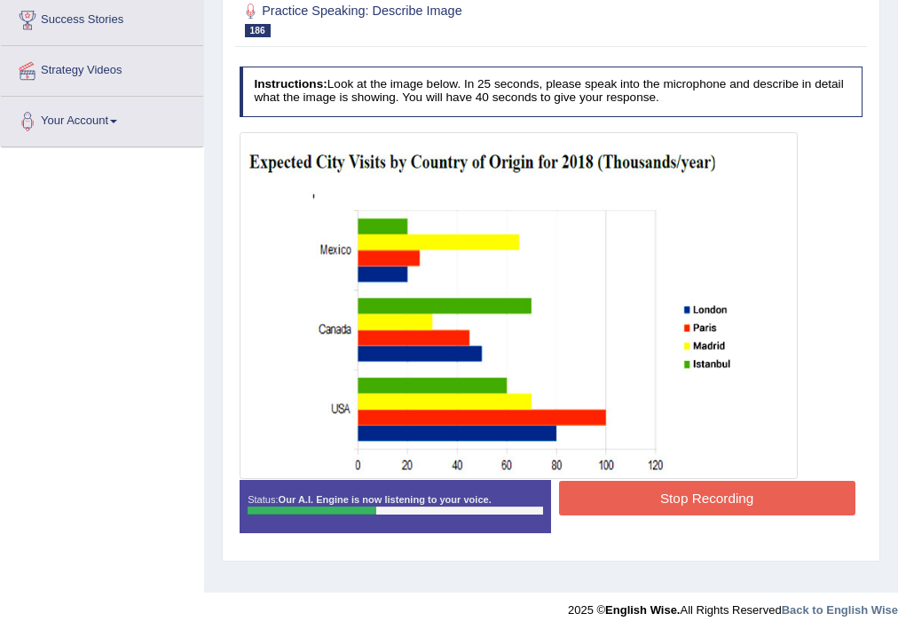
click at [660, 513] on button "Stop Recording" at bounding box center [707, 498] width 297 height 35
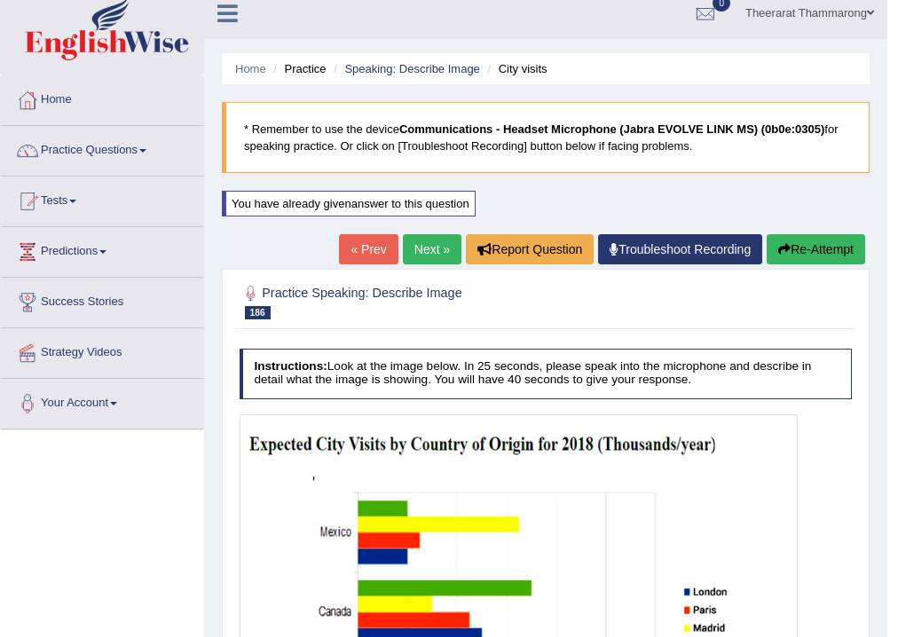
scroll to position [11, 0]
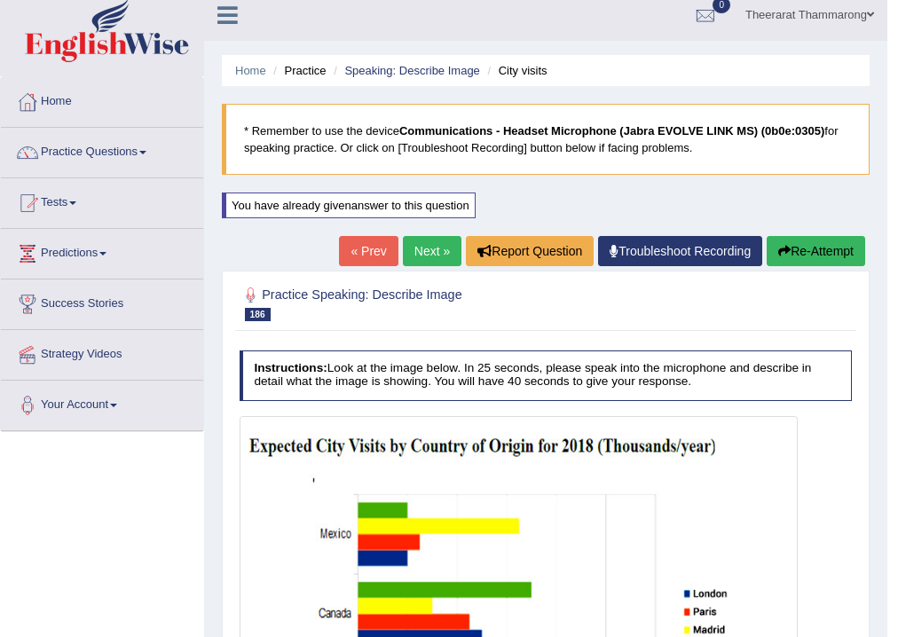
click at [803, 249] on button "Re-Attempt" at bounding box center [816, 251] width 99 height 30
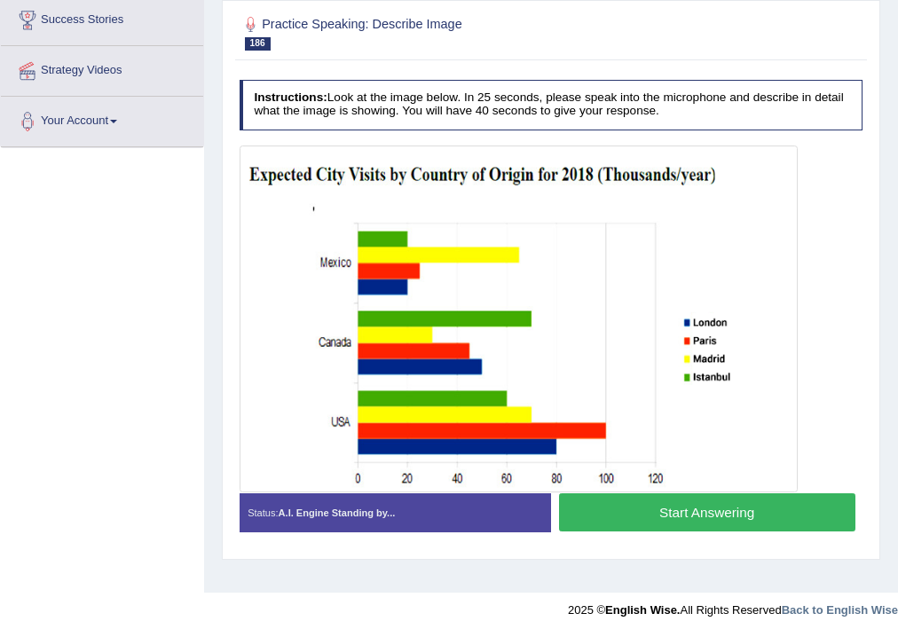
click at [626, 510] on button "Start Answering" at bounding box center [707, 513] width 297 height 38
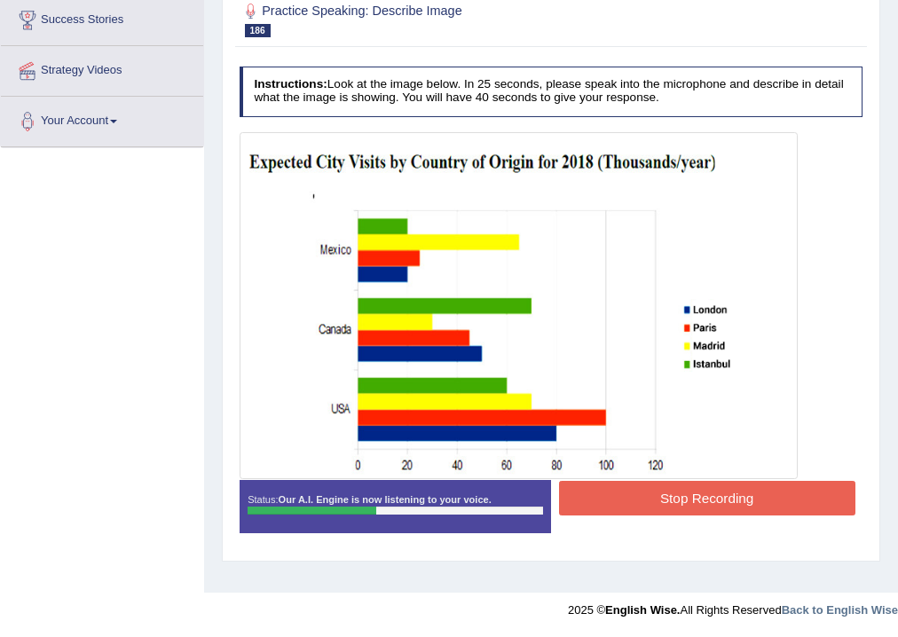
click at [665, 492] on button "Stop Recording" at bounding box center [707, 498] width 297 height 35
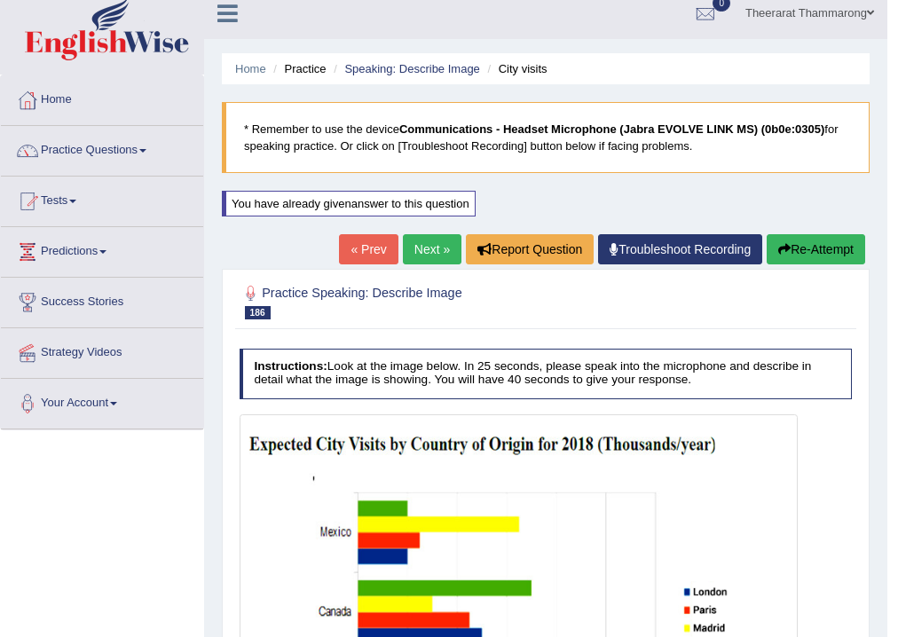
scroll to position [11, 0]
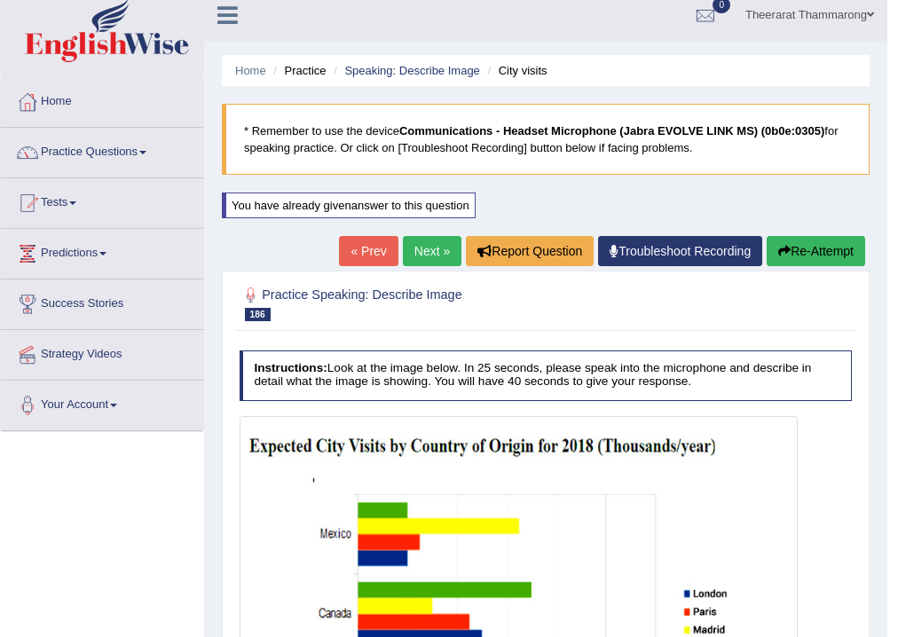
click at [842, 249] on button "Re-Attempt" at bounding box center [816, 251] width 99 height 30
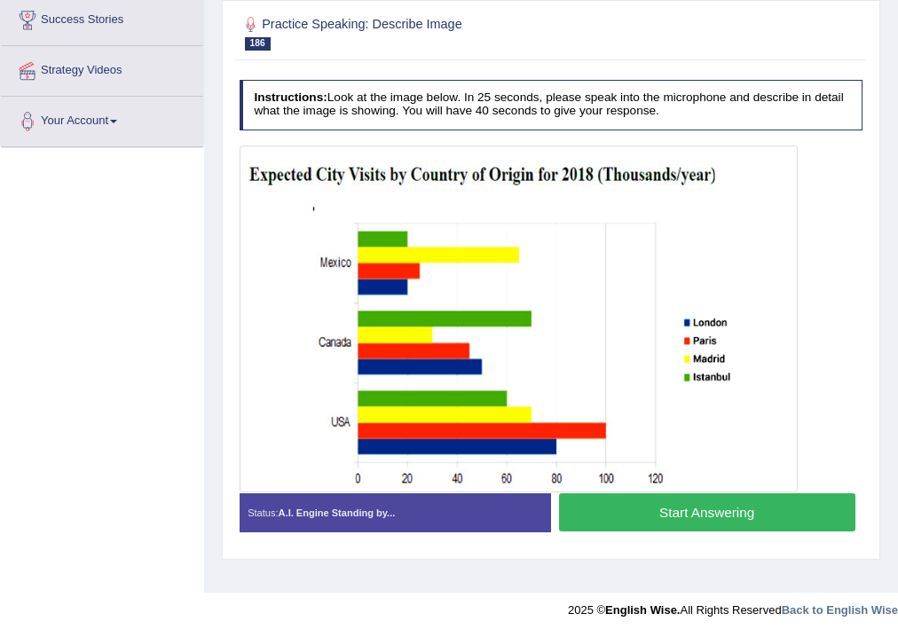
click at [611, 514] on button "Start Answering" at bounding box center [707, 513] width 297 height 38
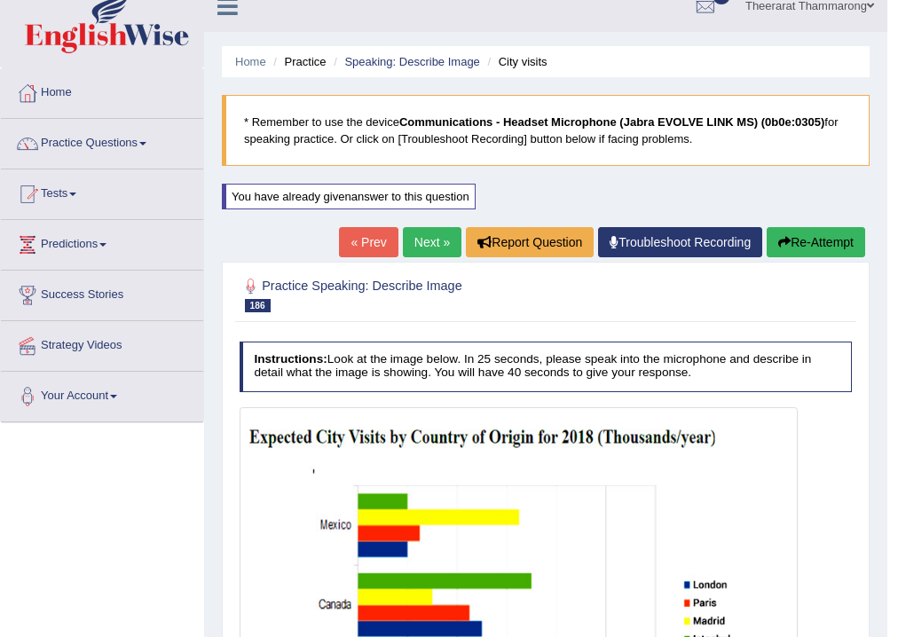
scroll to position [11, 0]
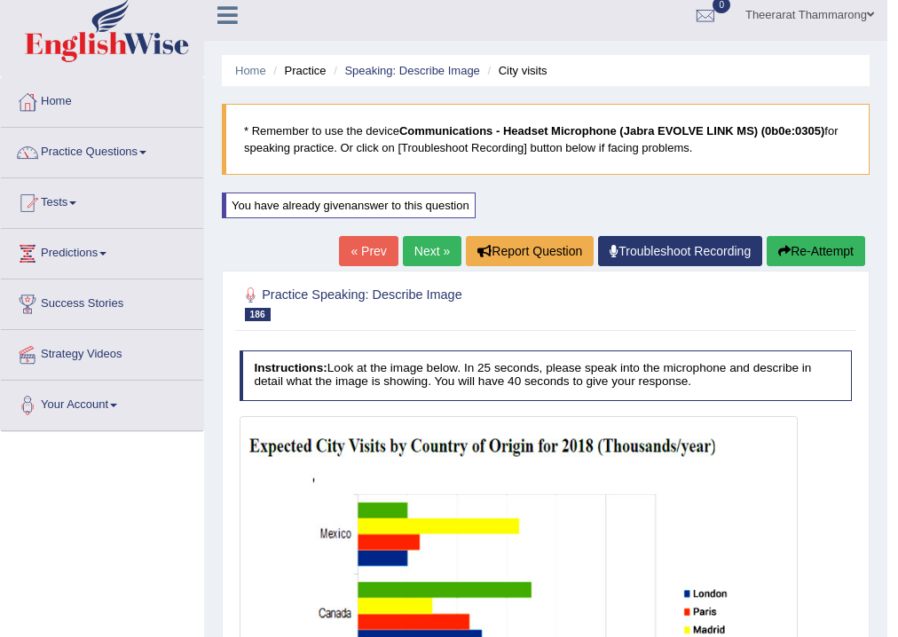
click at [821, 256] on button "Re-Attempt" at bounding box center [816, 251] width 99 height 30
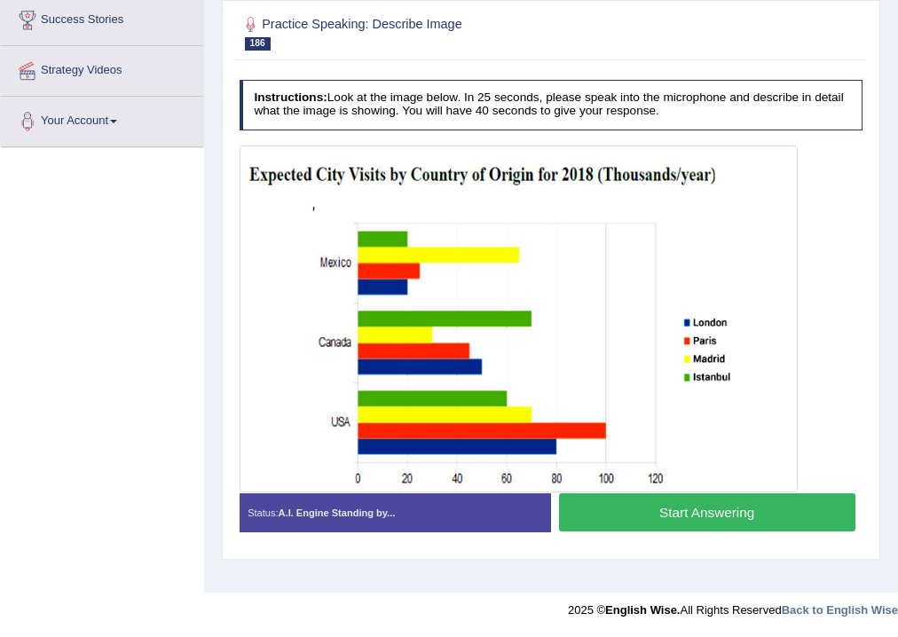
scroll to position [295, 0]
click at [612, 513] on button "Start Answering" at bounding box center [707, 513] width 297 height 38
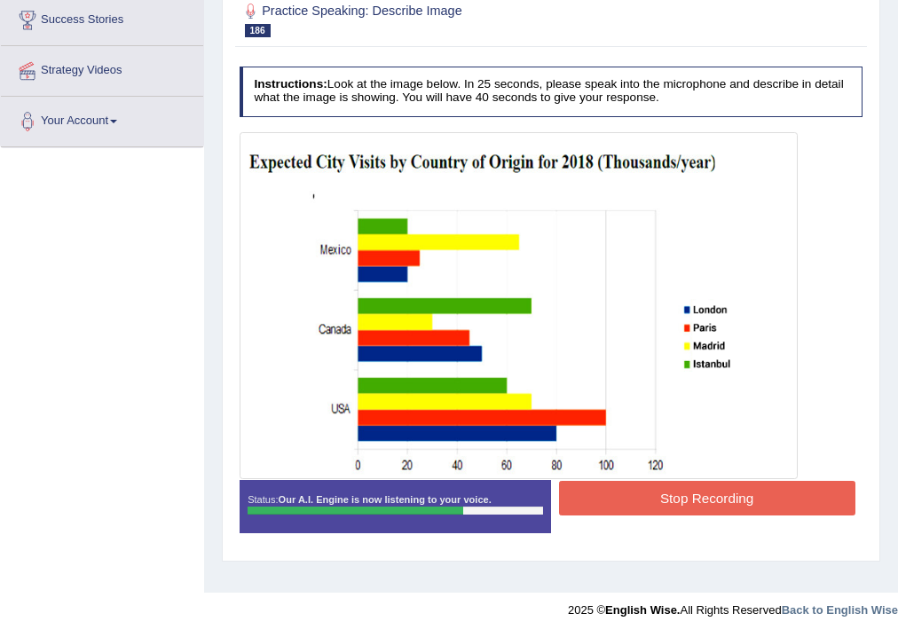
click at [673, 492] on button "Stop Recording" at bounding box center [707, 498] width 297 height 35
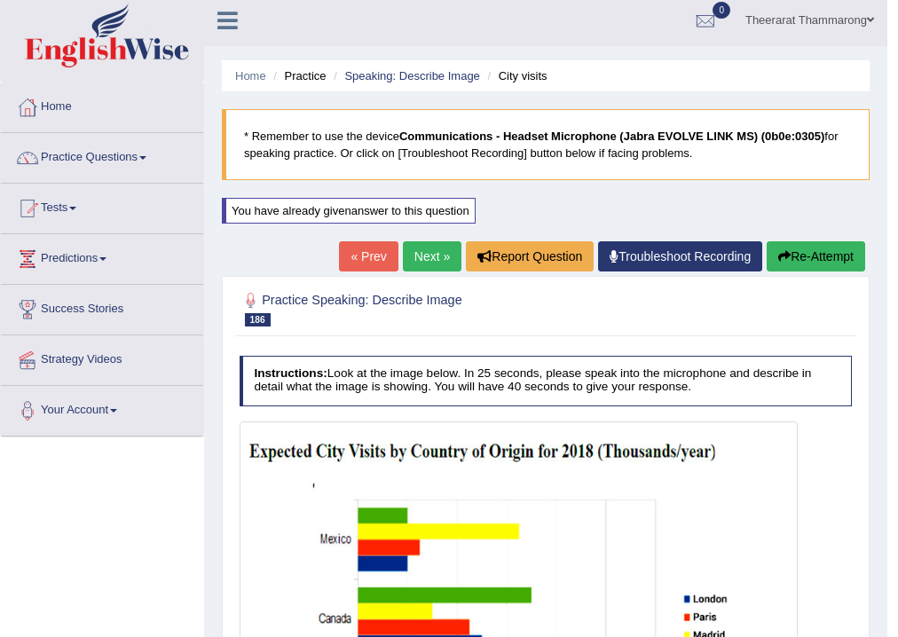
scroll to position [0, 0]
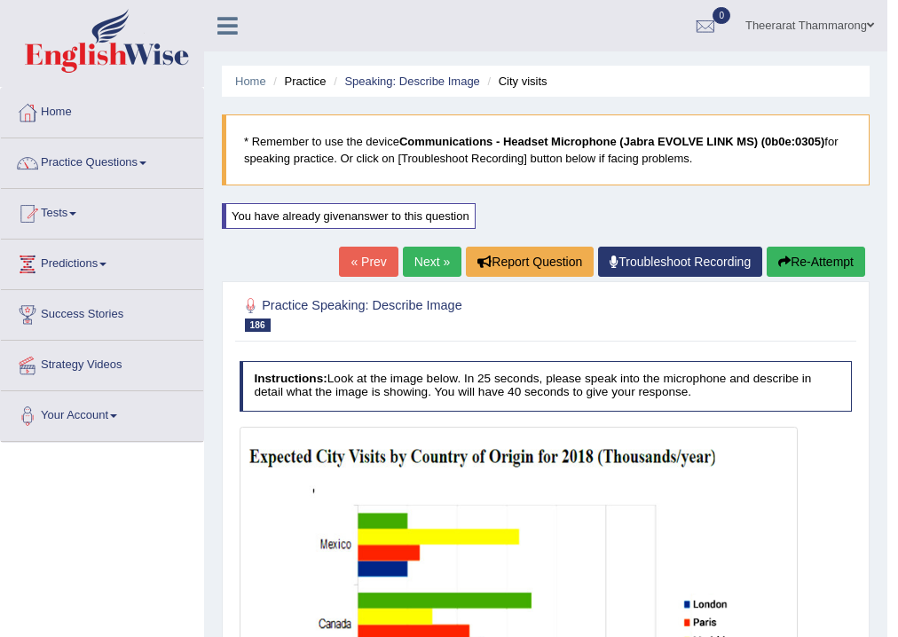
click at [783, 266] on icon "button" at bounding box center [785, 262] width 12 height 12
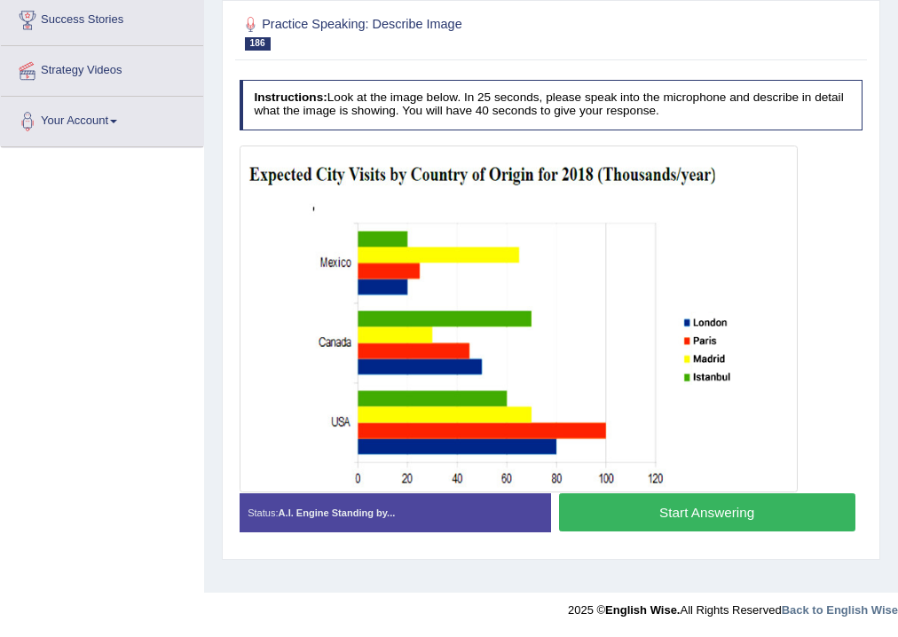
click at [586, 504] on button "Start Answering" at bounding box center [707, 513] width 297 height 38
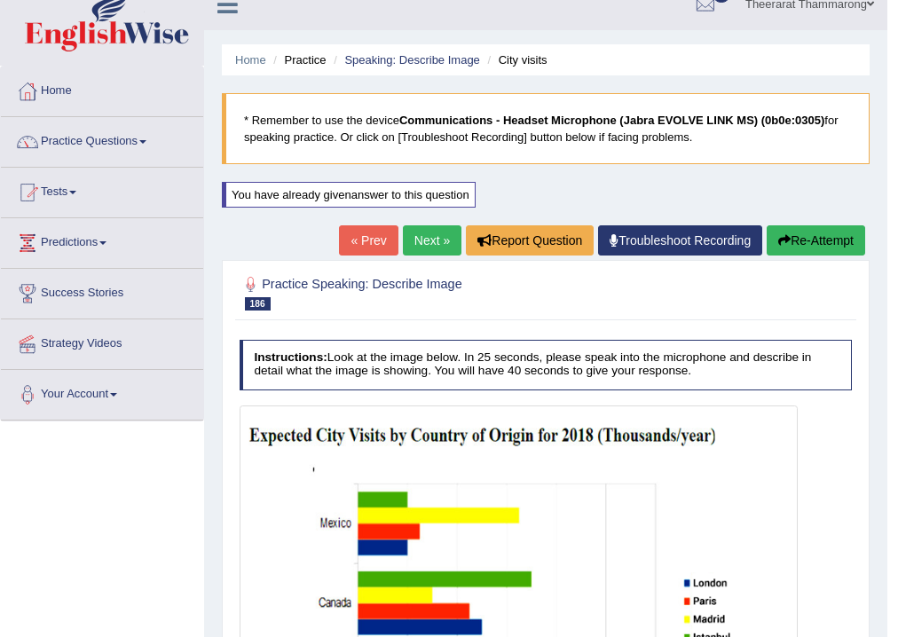
scroll to position [11, 0]
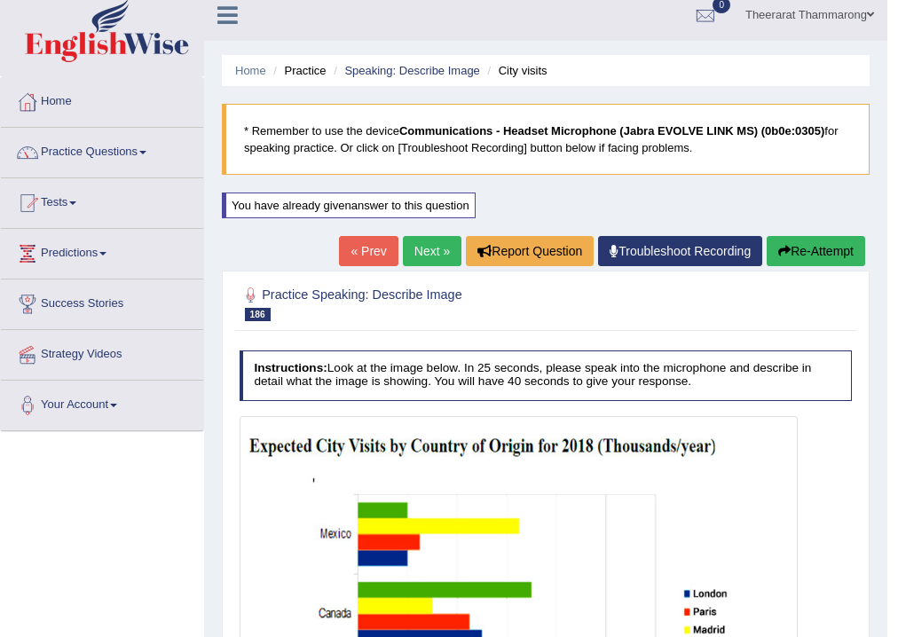
click at [821, 242] on button "Re-Attempt" at bounding box center [816, 251] width 99 height 30
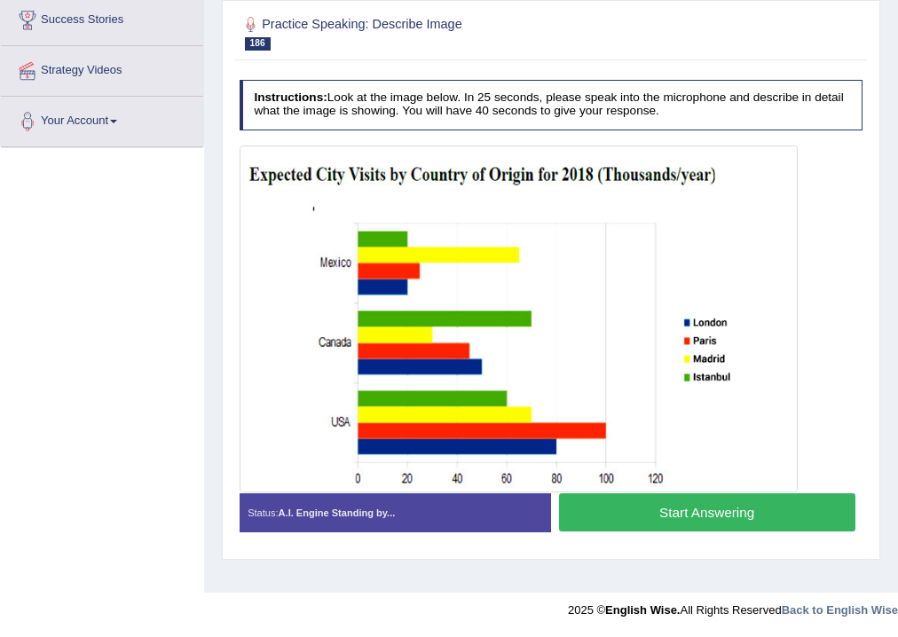
scroll to position [295, 0]
click at [624, 507] on button "Start Answering" at bounding box center [707, 513] width 297 height 38
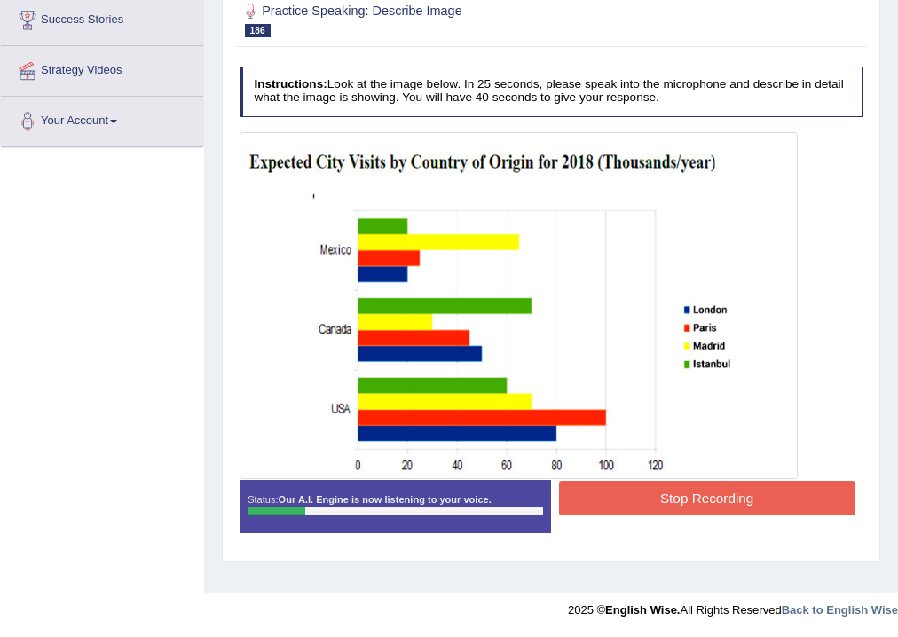
click at [643, 501] on button "Stop Recording" at bounding box center [707, 498] width 297 height 35
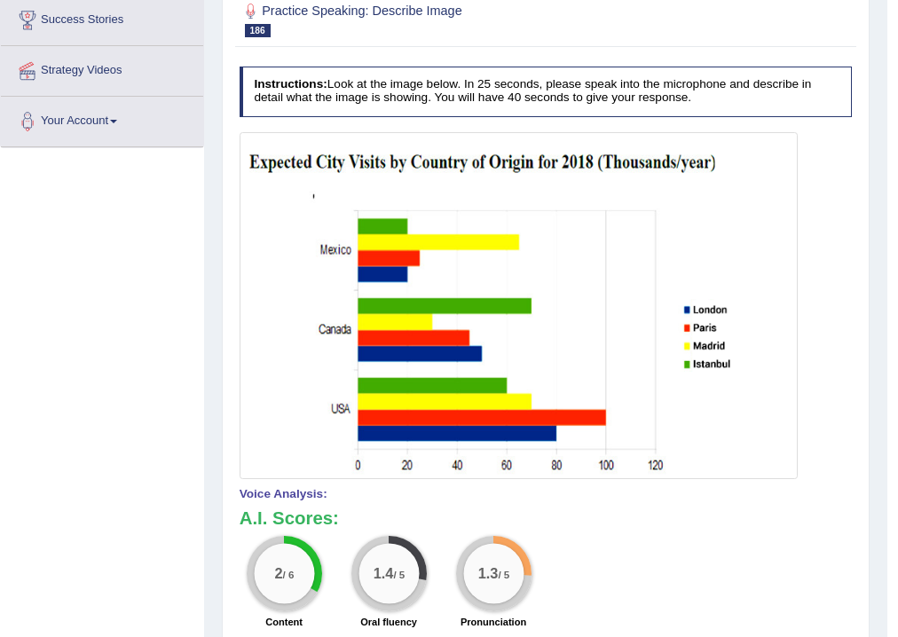
scroll to position [11, 0]
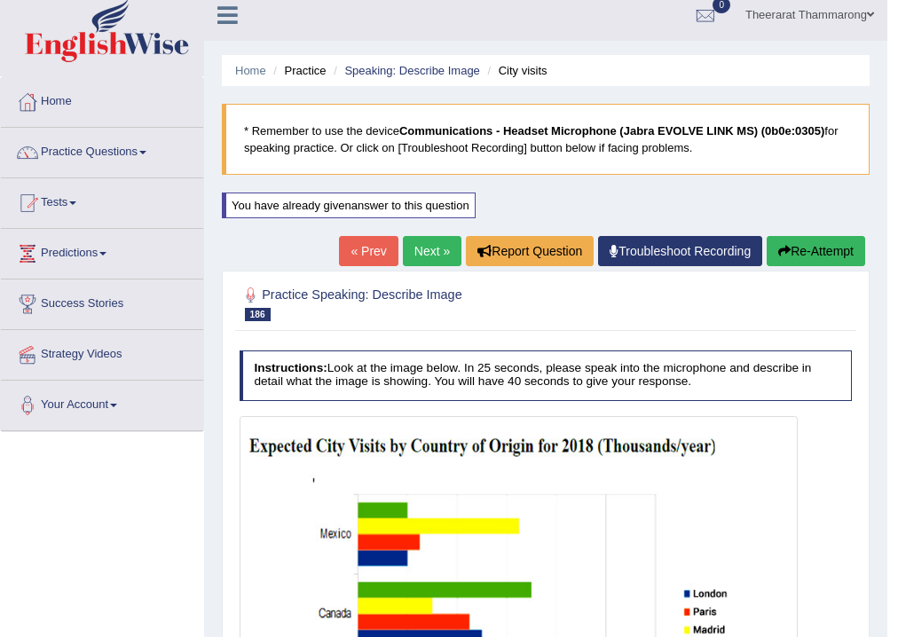
click at [831, 249] on button "Re-Attempt" at bounding box center [816, 251] width 99 height 30
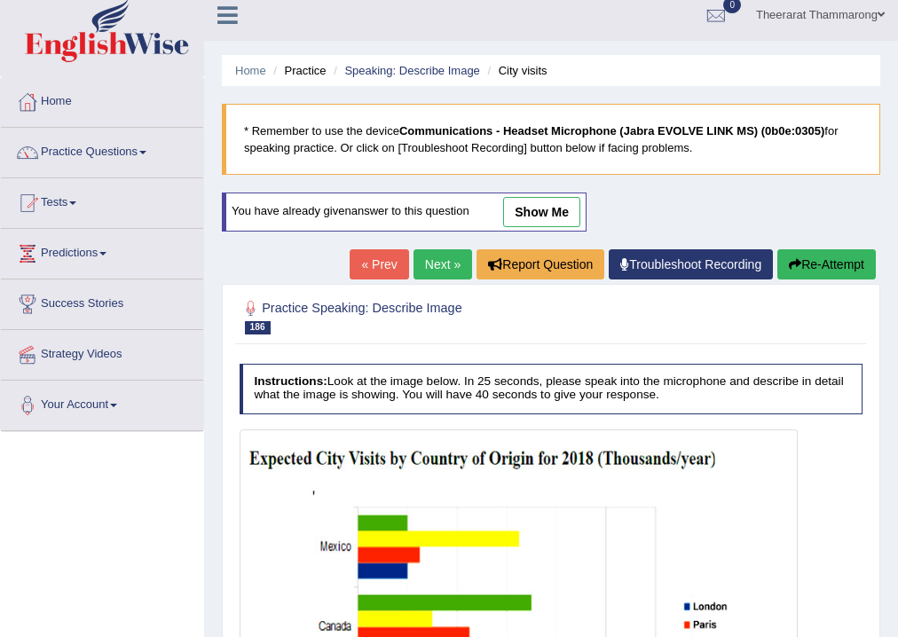
scroll to position [295, 0]
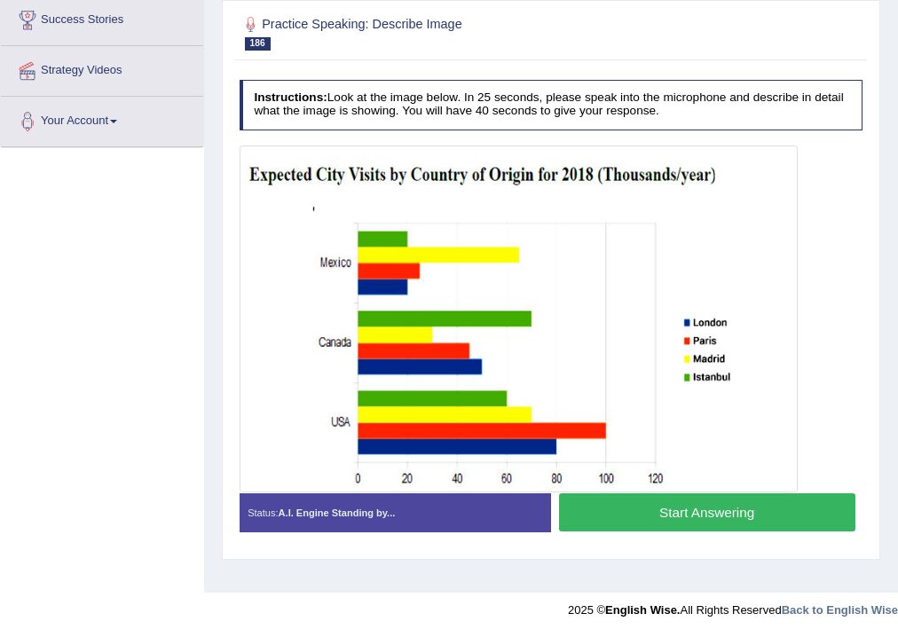
click at [642, 511] on button "Start Answering" at bounding box center [707, 513] width 297 height 38
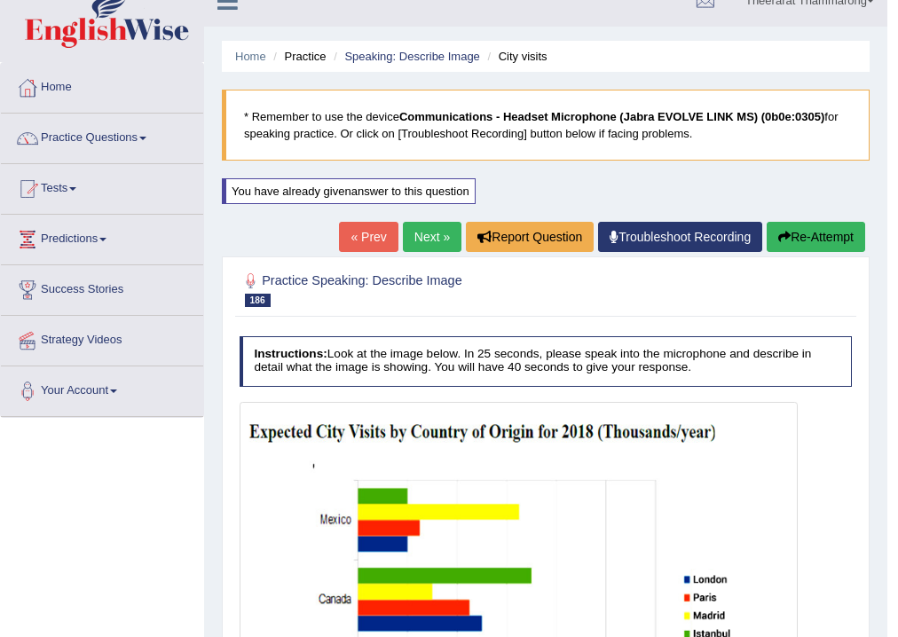
scroll to position [11, 0]
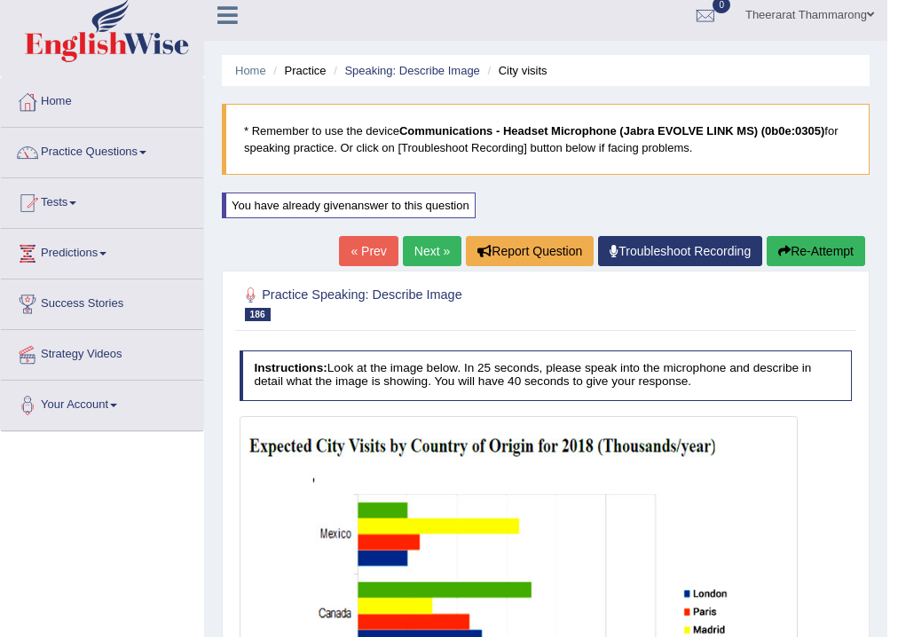
click at [842, 238] on button "Re-Attempt" at bounding box center [816, 251] width 99 height 30
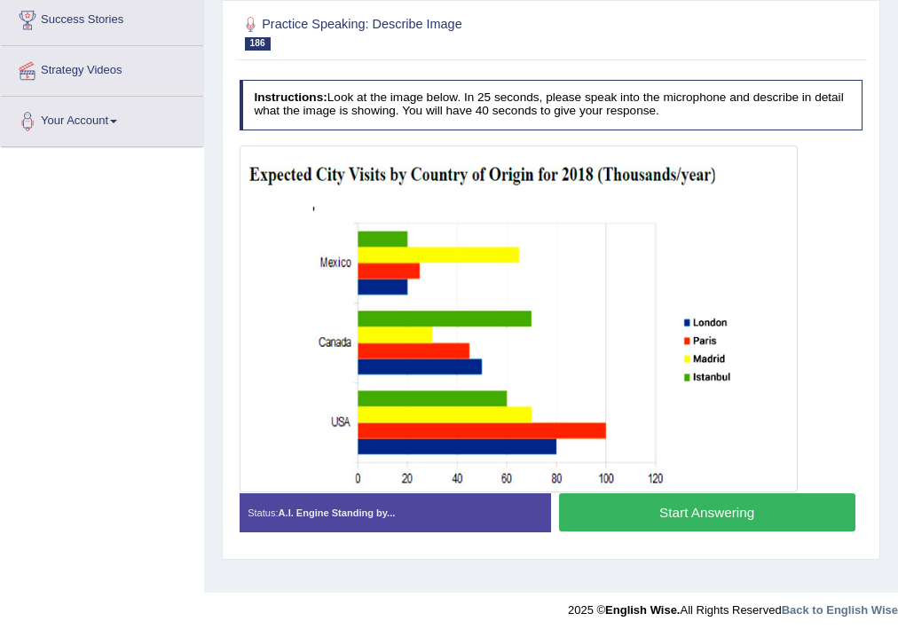
scroll to position [295, 0]
click at [604, 499] on button "Start Answering" at bounding box center [707, 513] width 297 height 38
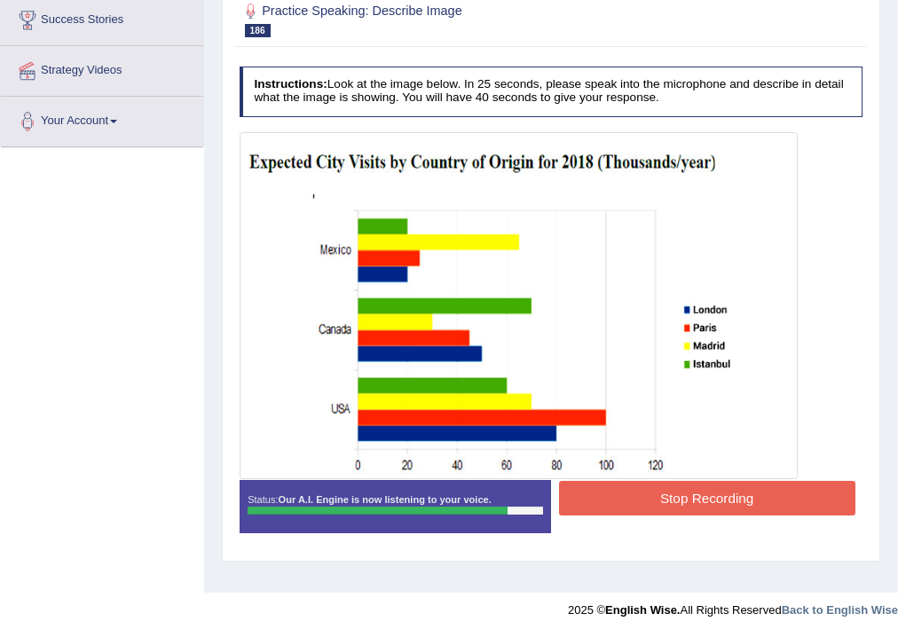
click at [601, 495] on button "Stop Recording" at bounding box center [707, 498] width 297 height 35
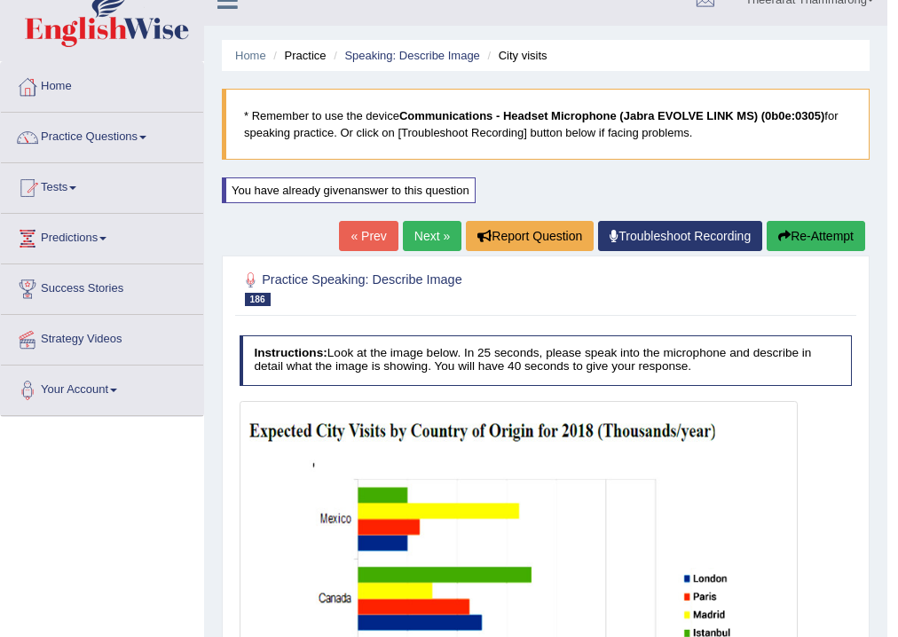
scroll to position [11, 0]
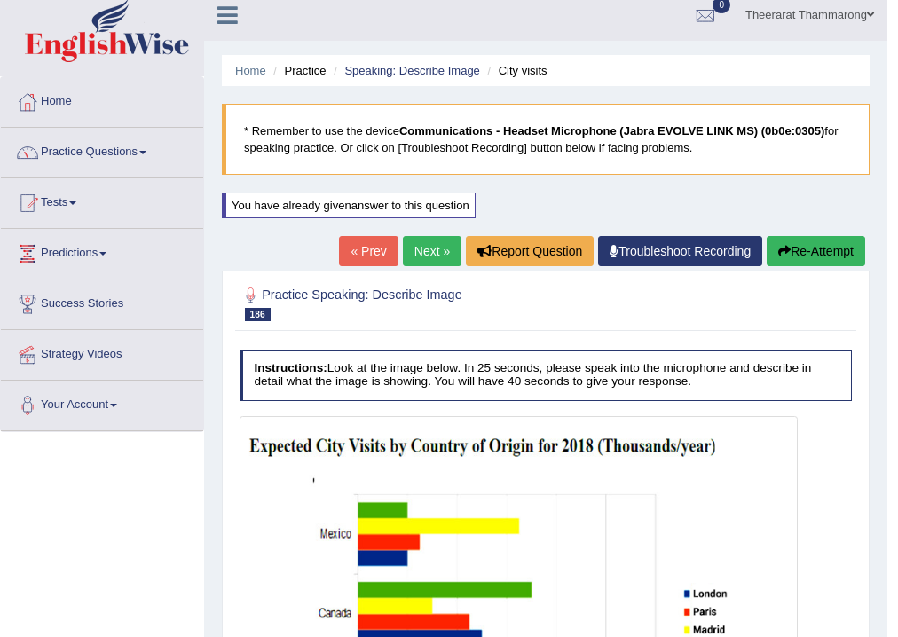
click at [813, 238] on button "Re-Attempt" at bounding box center [816, 251] width 99 height 30
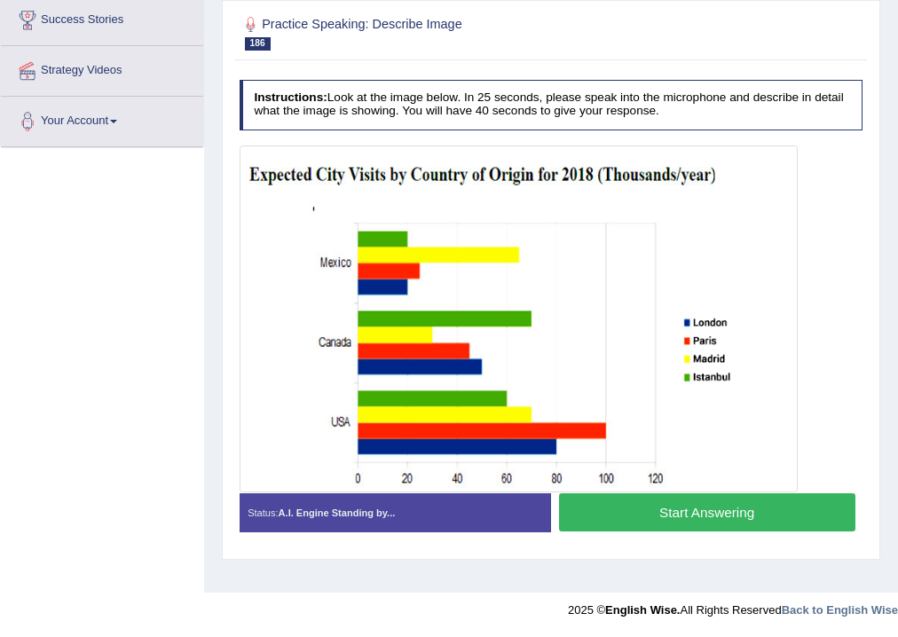
scroll to position [295, 0]
click at [611, 513] on button "Start Answering" at bounding box center [707, 513] width 297 height 38
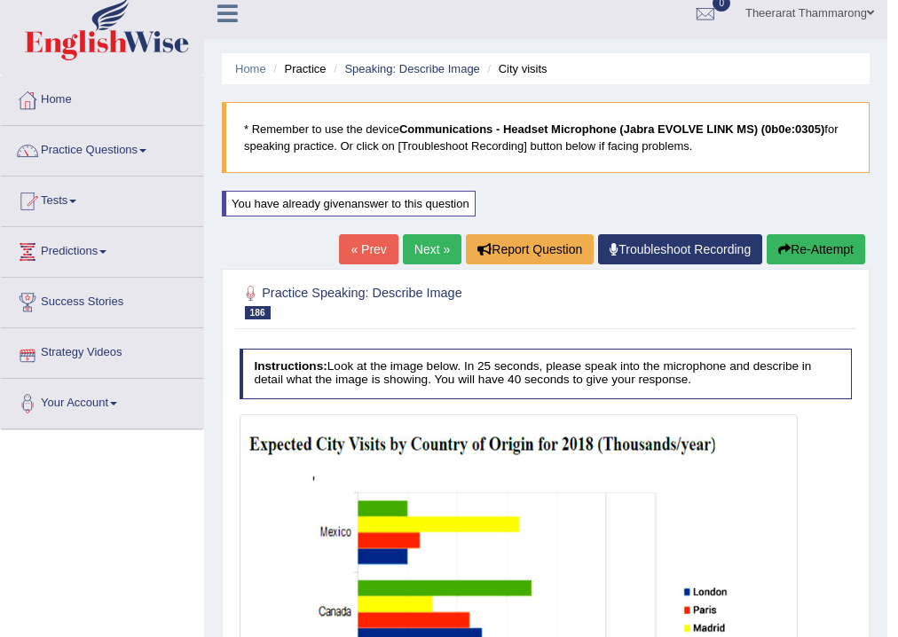
scroll to position [11, 0]
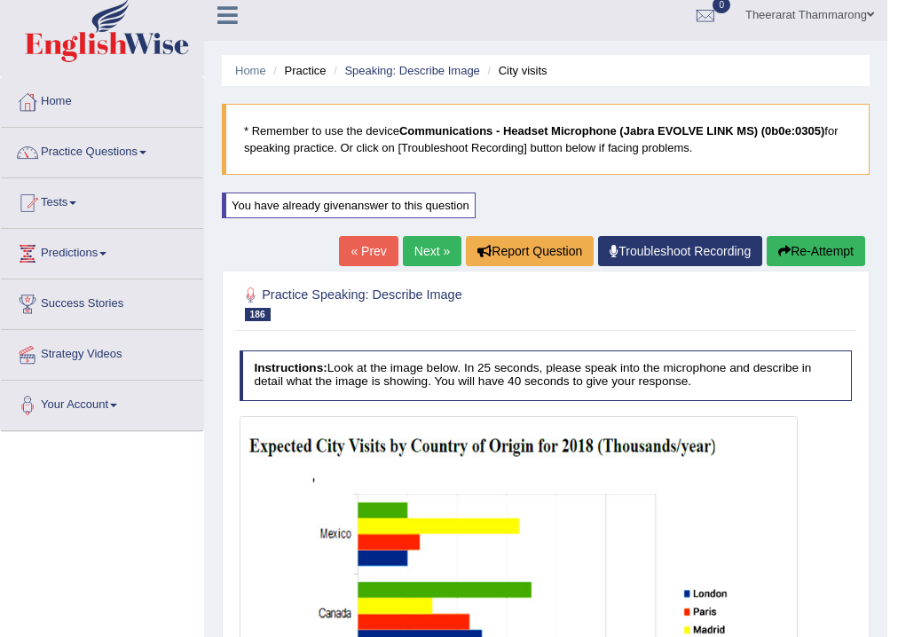
click at [787, 245] on button "Re-Attempt" at bounding box center [816, 251] width 99 height 30
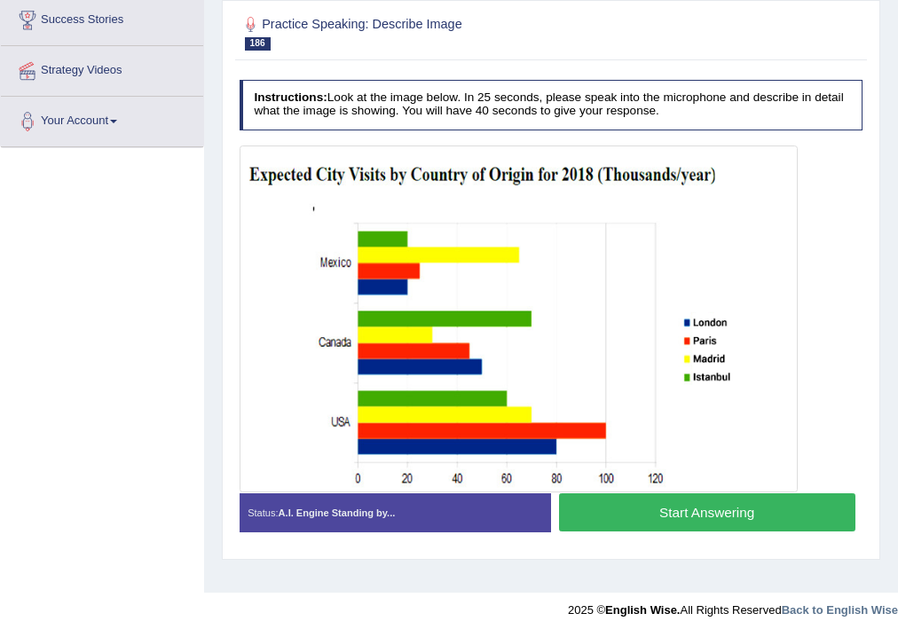
click at [639, 509] on button "Start Answering" at bounding box center [707, 513] width 297 height 38
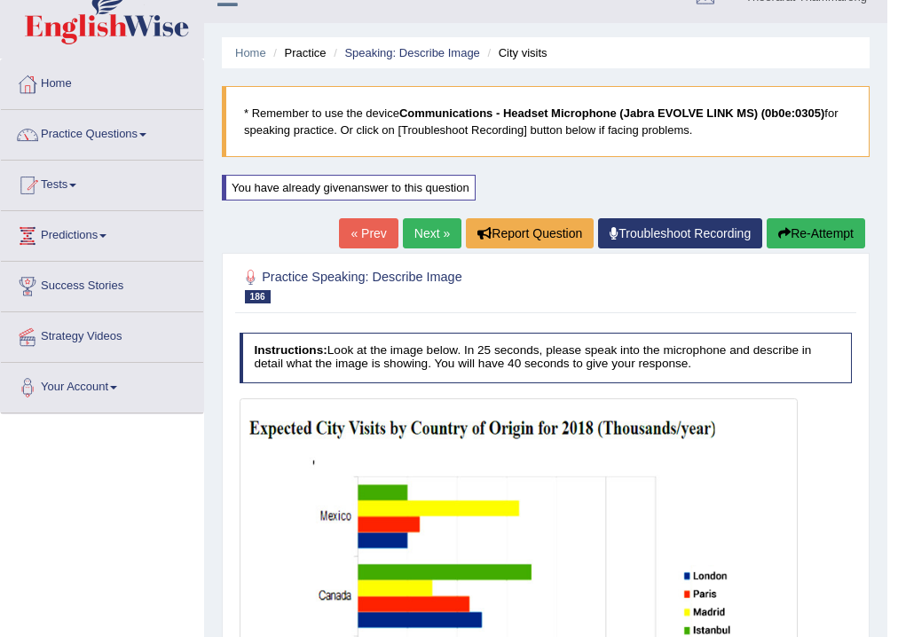
scroll to position [11, 0]
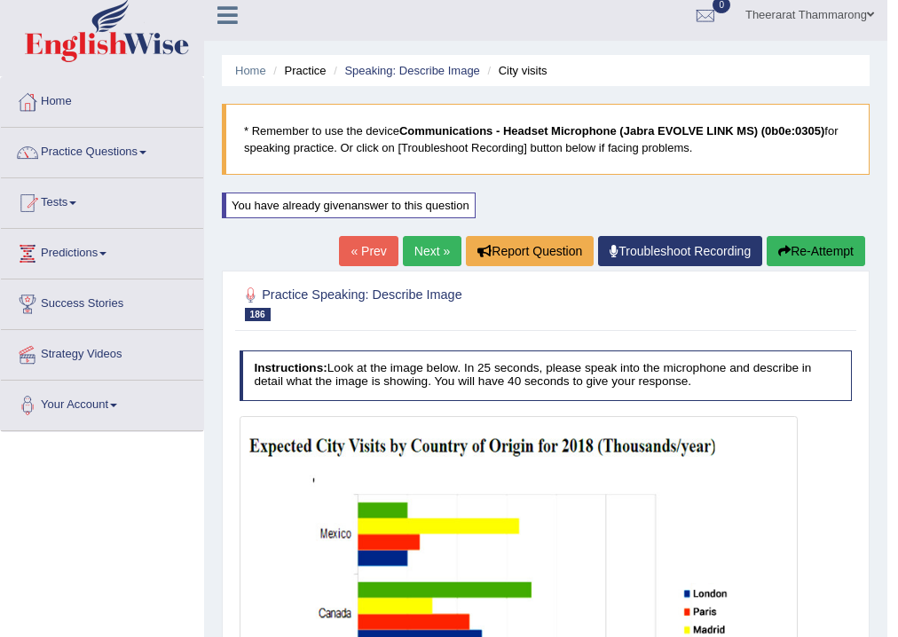
click at [795, 243] on button "Re-Attempt" at bounding box center [816, 251] width 99 height 30
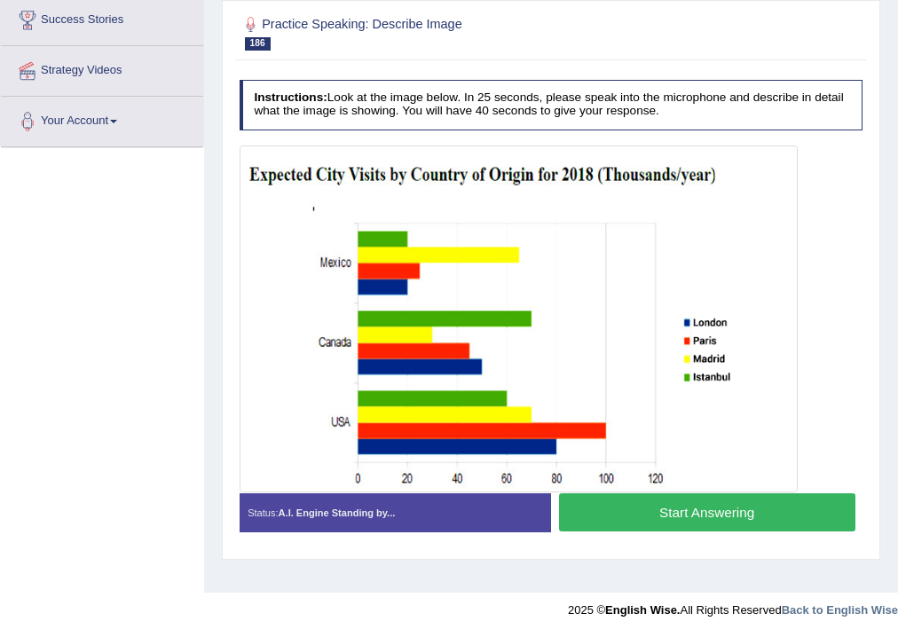
scroll to position [295, 0]
click at [614, 521] on button "Start Answering" at bounding box center [707, 513] width 297 height 38
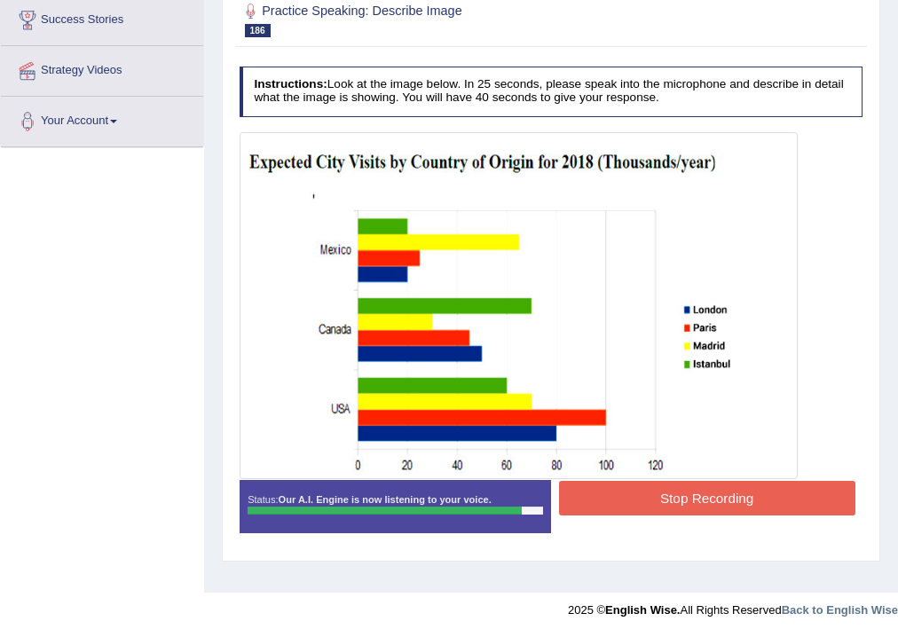
click at [599, 494] on button "Stop Recording" at bounding box center [707, 498] width 297 height 35
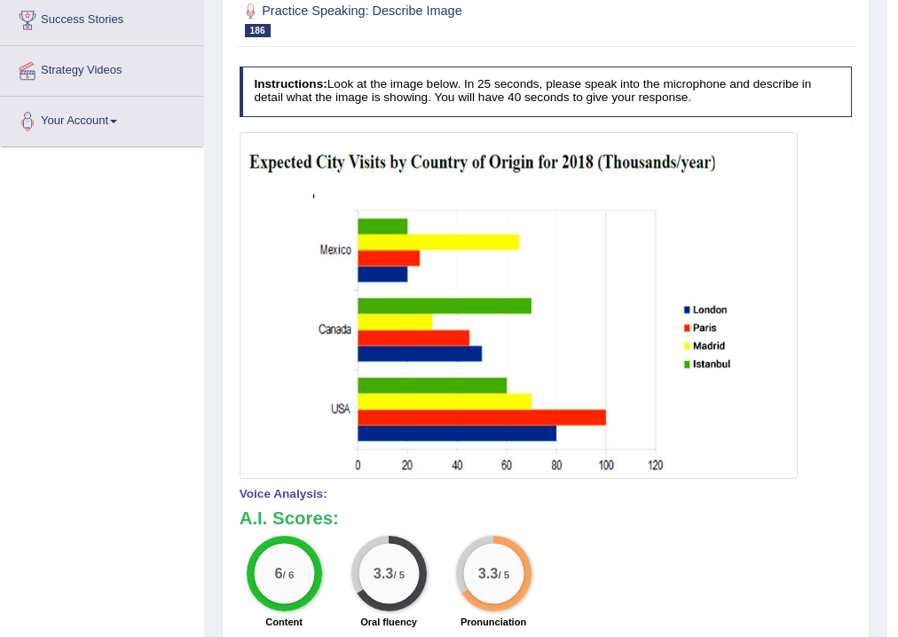
scroll to position [11, 0]
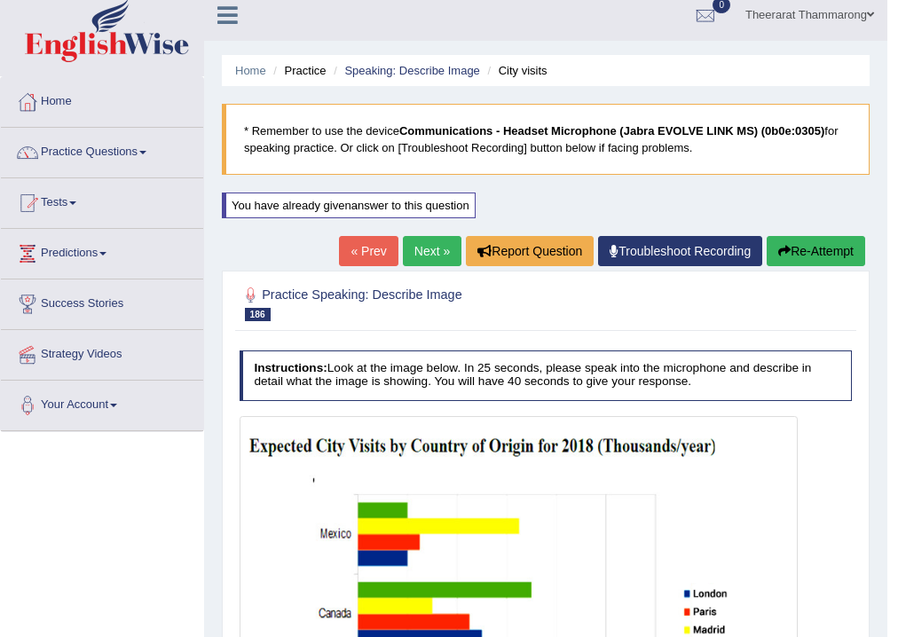
click at [795, 249] on button "Re-Attempt" at bounding box center [816, 251] width 99 height 30
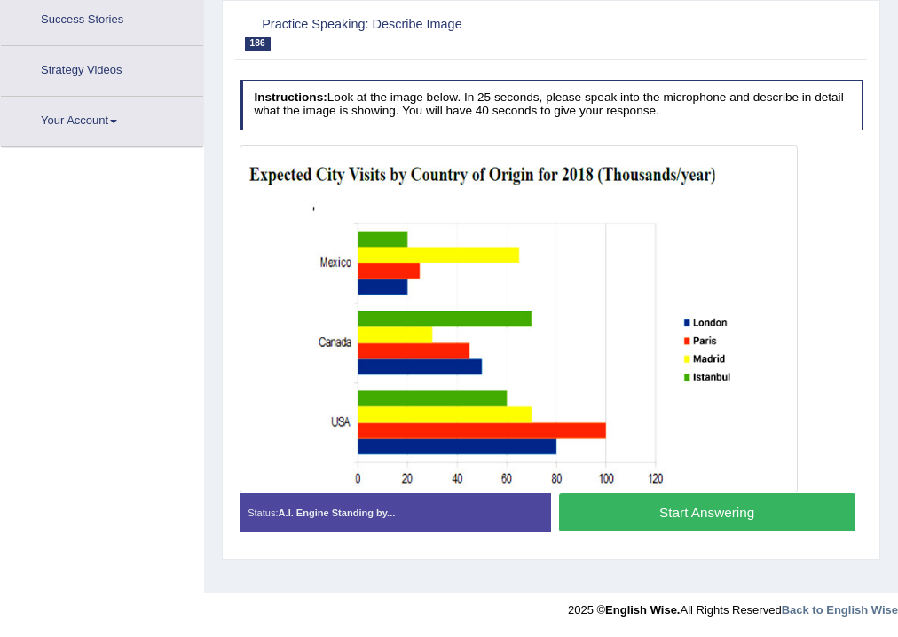
scroll to position [295, 0]
click at [589, 505] on button "Start Answering" at bounding box center [707, 513] width 297 height 38
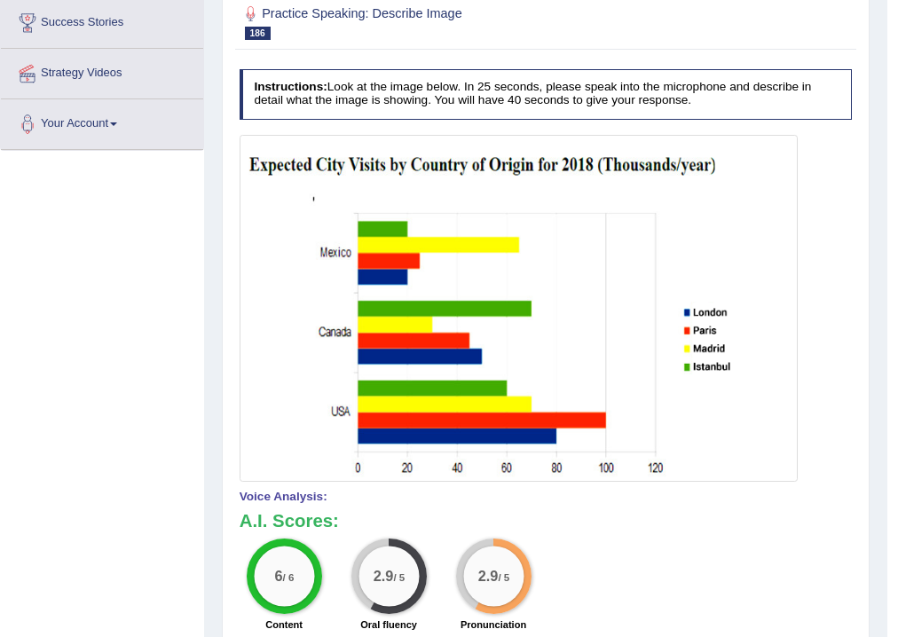
scroll to position [11, 0]
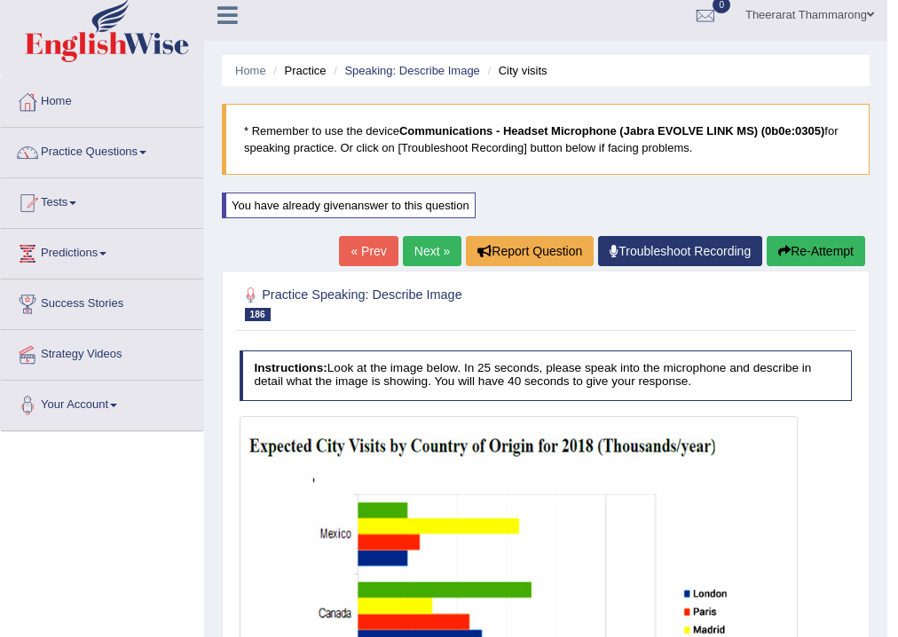
click at [412, 264] on link "Next »" at bounding box center [432, 251] width 59 height 30
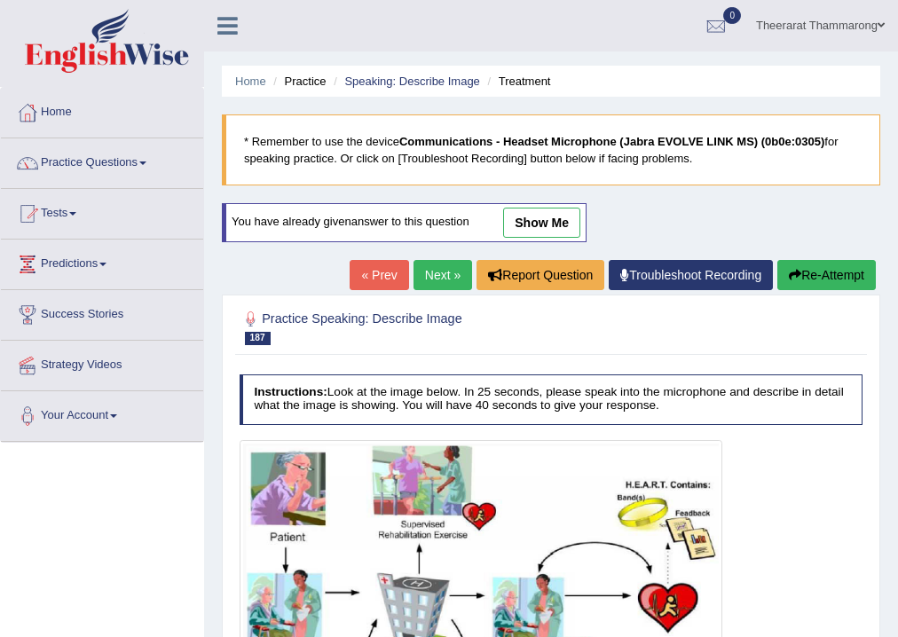
click at [436, 278] on link "Next »" at bounding box center [443, 275] width 59 height 30
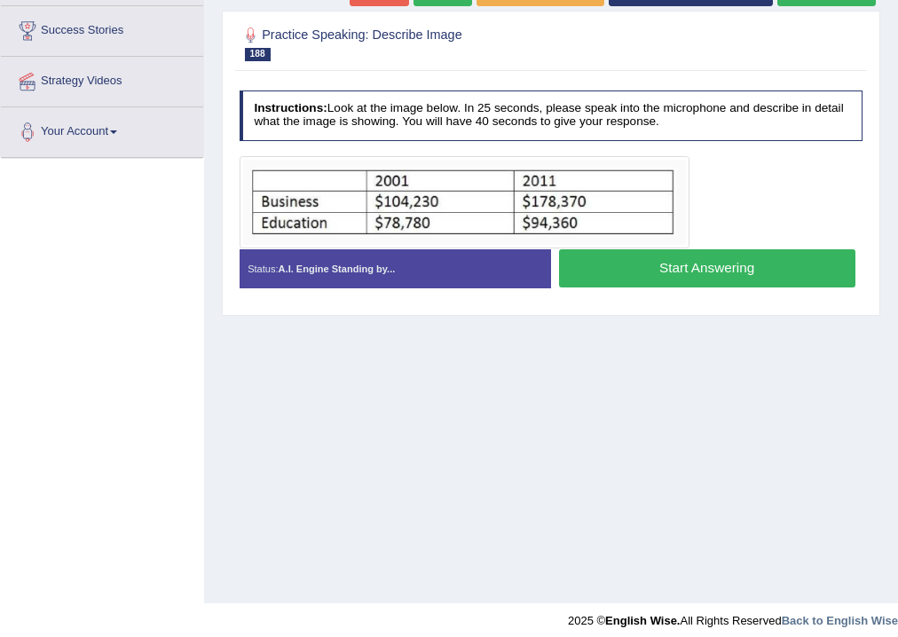
click at [621, 271] on button "Start Answering" at bounding box center [707, 268] width 297 height 38
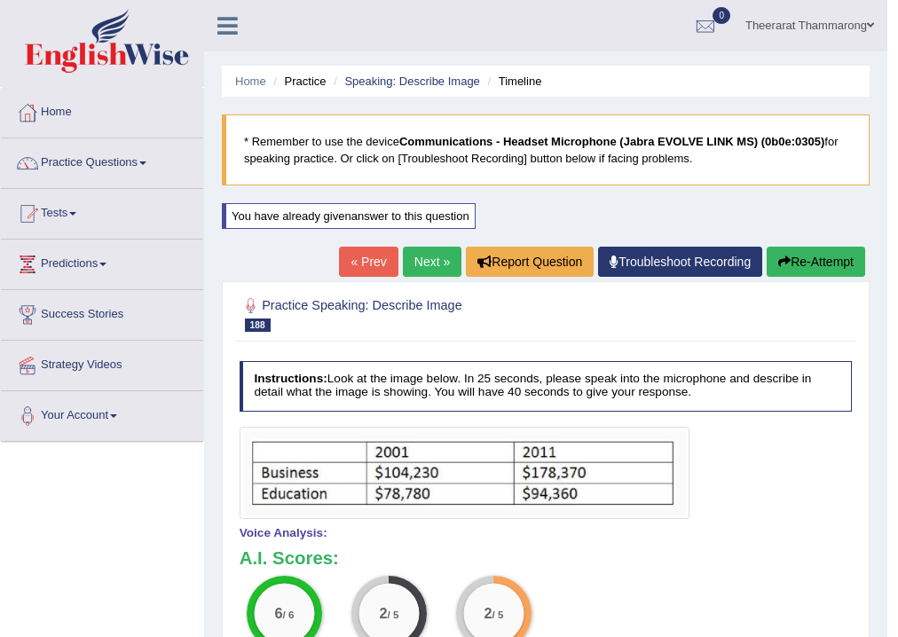
click at [834, 251] on button "Re-Attempt" at bounding box center [816, 262] width 99 height 30
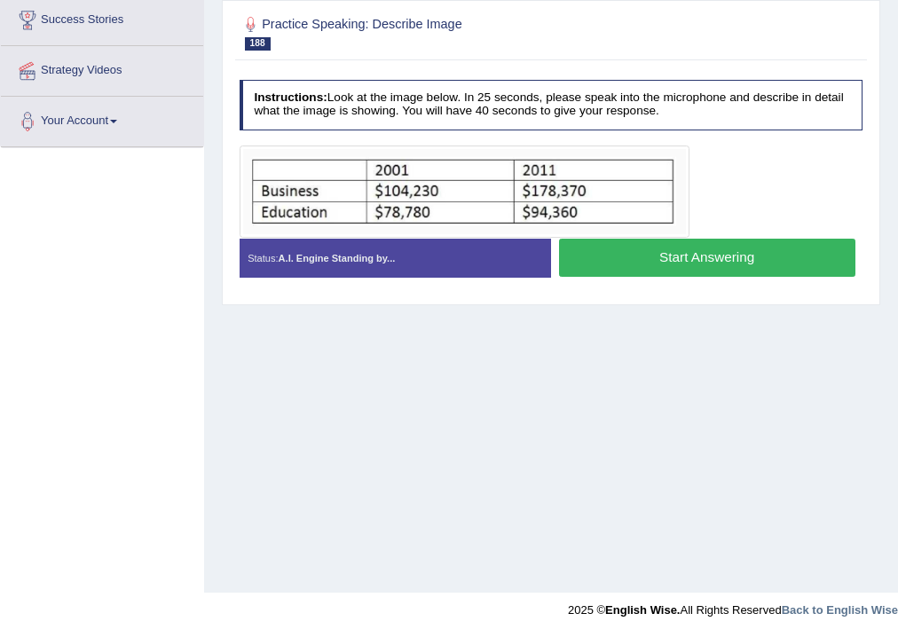
scroll to position [295, 0]
click at [614, 249] on button "Start Answering" at bounding box center [707, 258] width 297 height 38
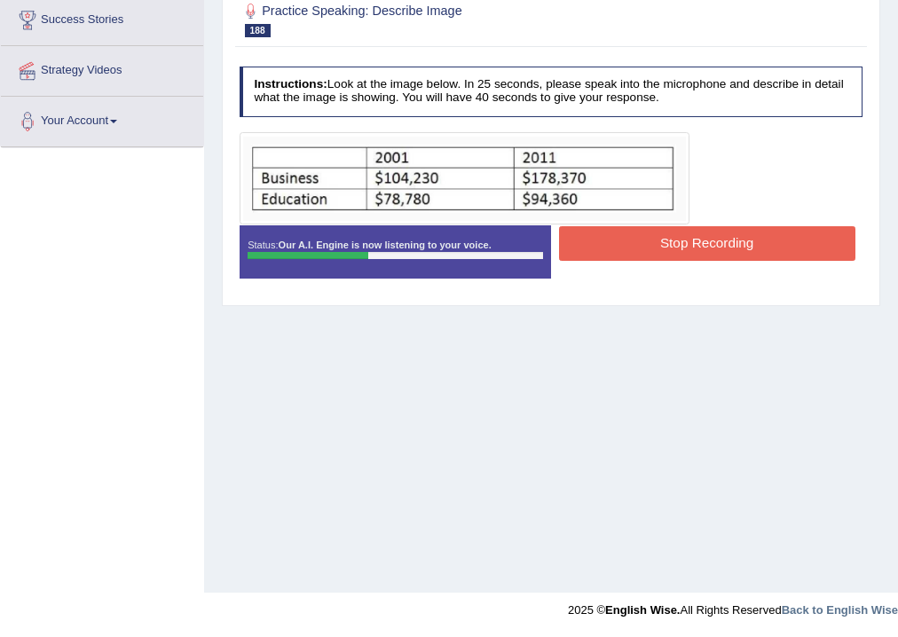
click at [613, 226] on button "Stop Recording" at bounding box center [707, 243] width 297 height 35
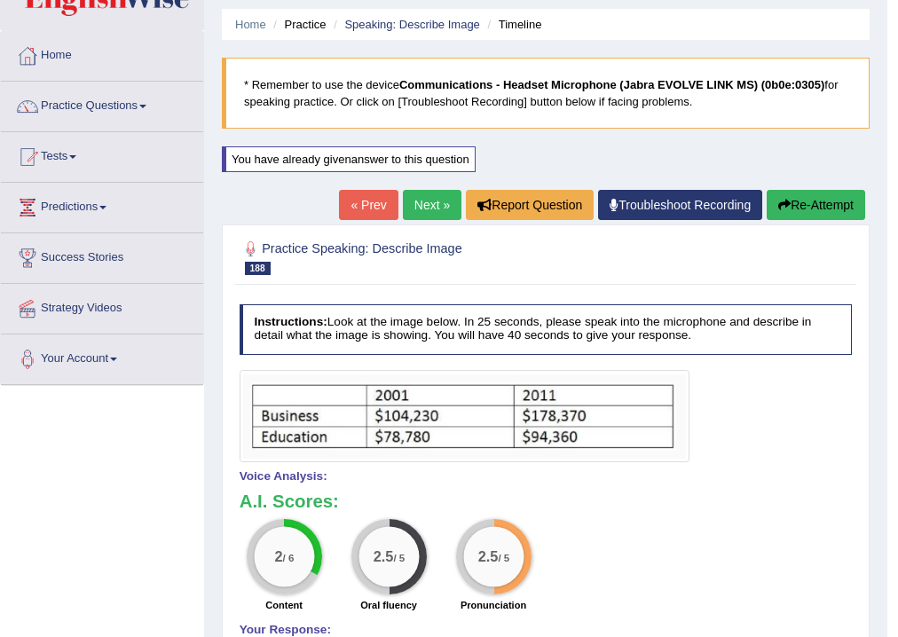
scroll to position [11, 0]
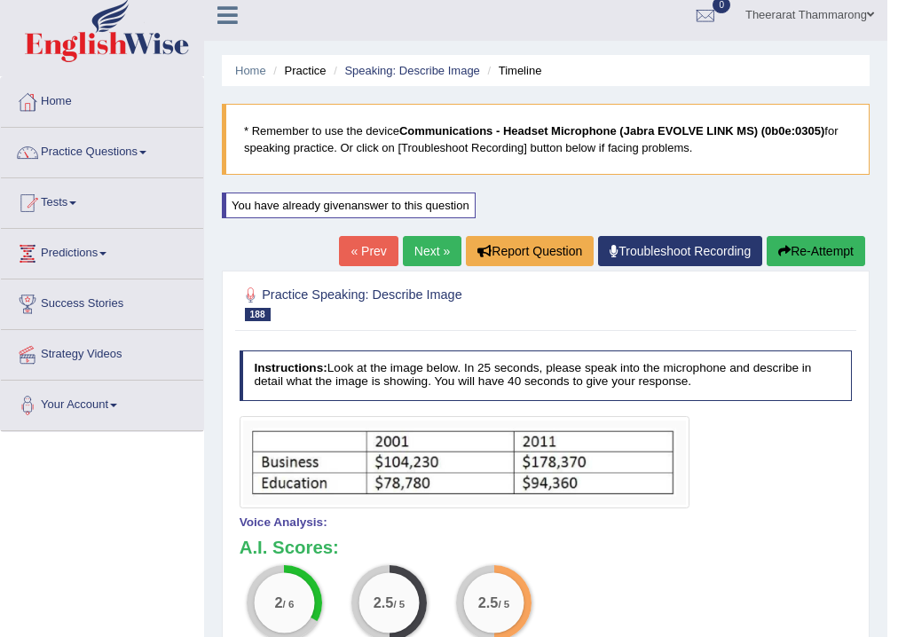
click at [803, 253] on button "Re-Attempt" at bounding box center [816, 251] width 99 height 30
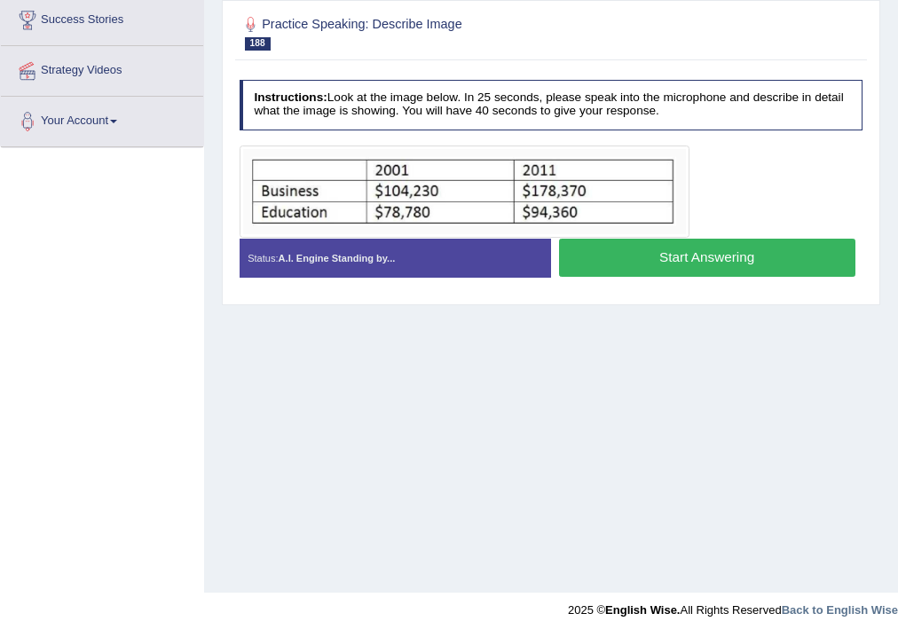
click at [637, 261] on button "Start Answering" at bounding box center [707, 258] width 297 height 38
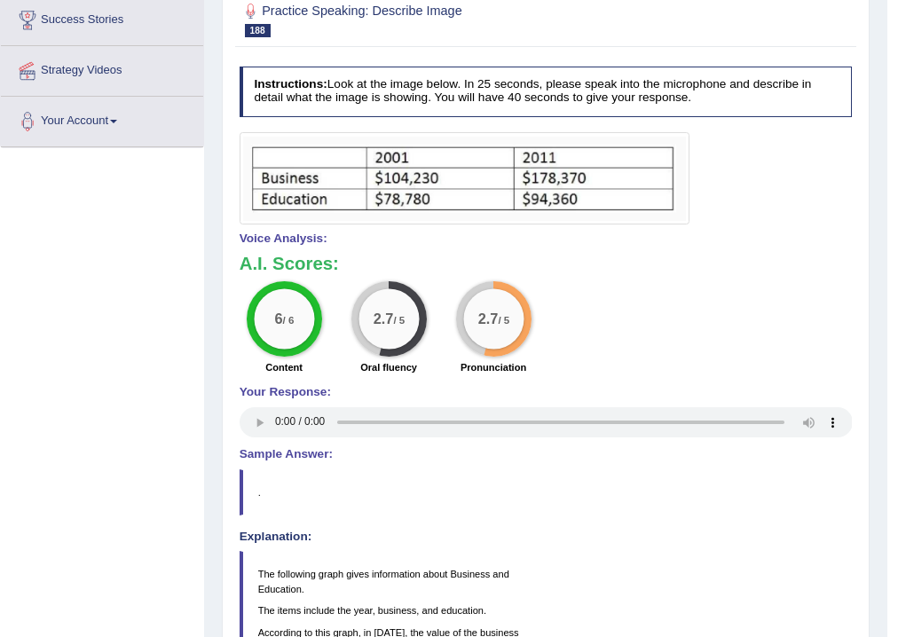
scroll to position [11, 0]
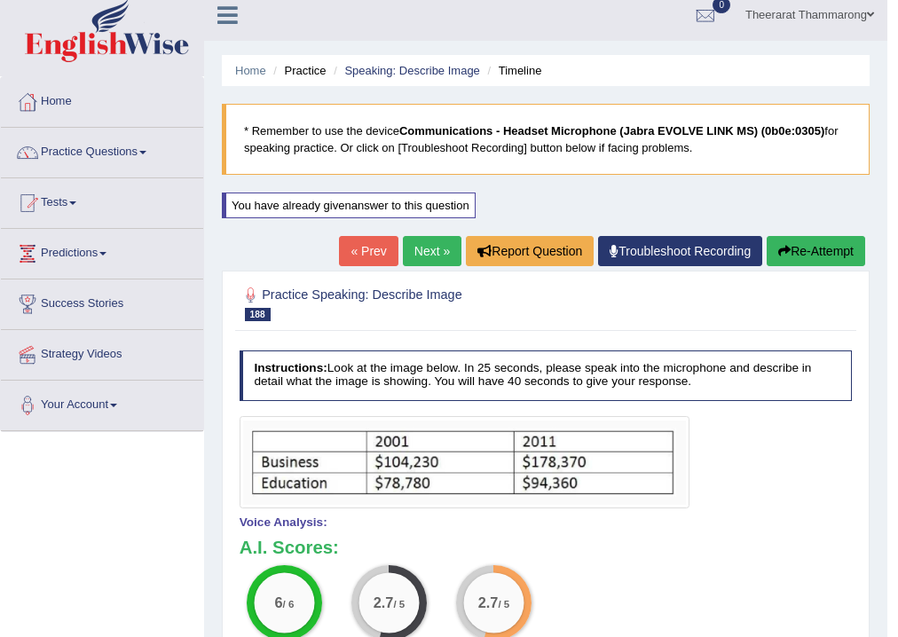
click at [827, 246] on button "Re-Attempt" at bounding box center [816, 251] width 99 height 30
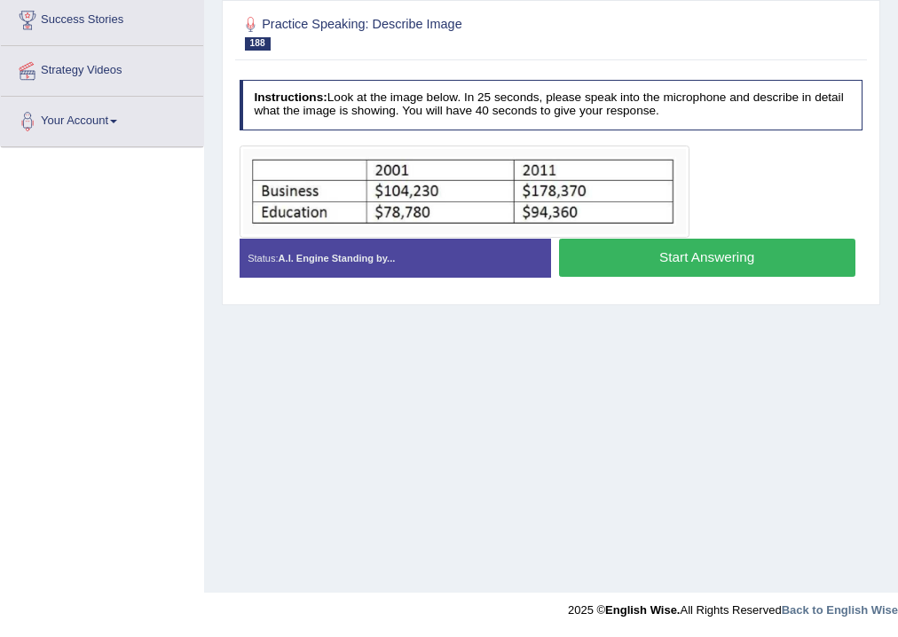
scroll to position [295, 0]
click at [624, 252] on button "Start Answering" at bounding box center [707, 258] width 297 height 38
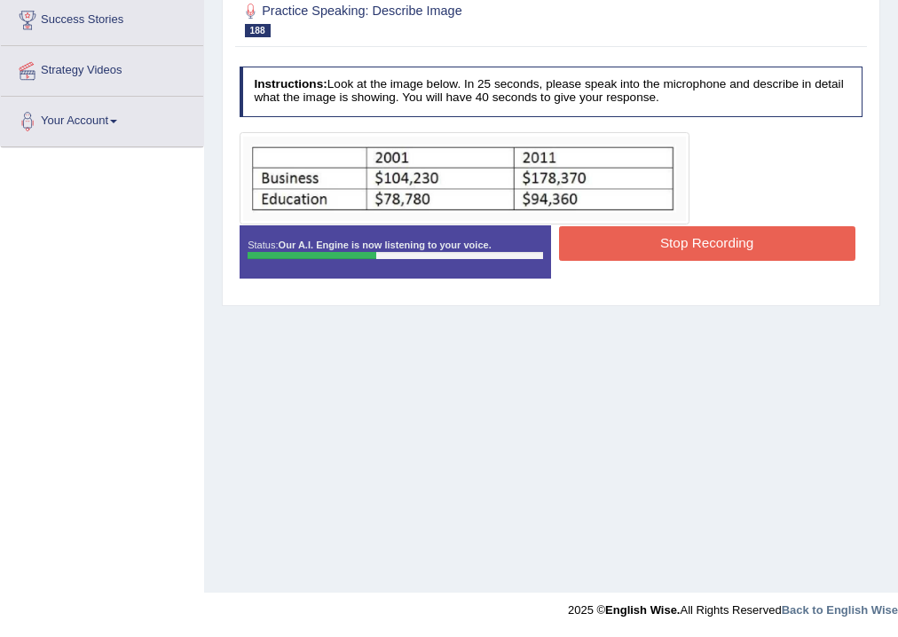
click at [636, 235] on button "Stop Recording" at bounding box center [707, 243] width 297 height 35
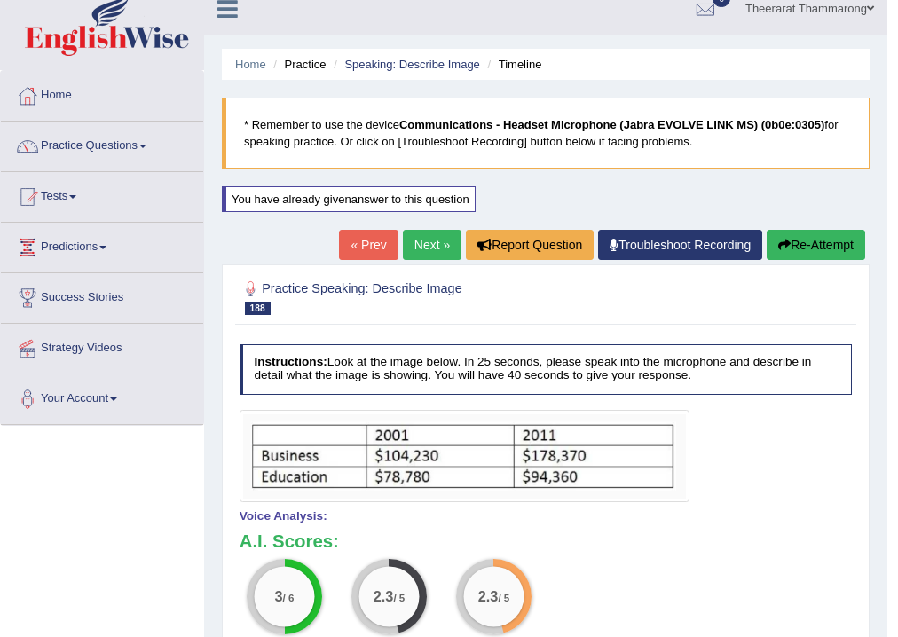
scroll to position [11, 0]
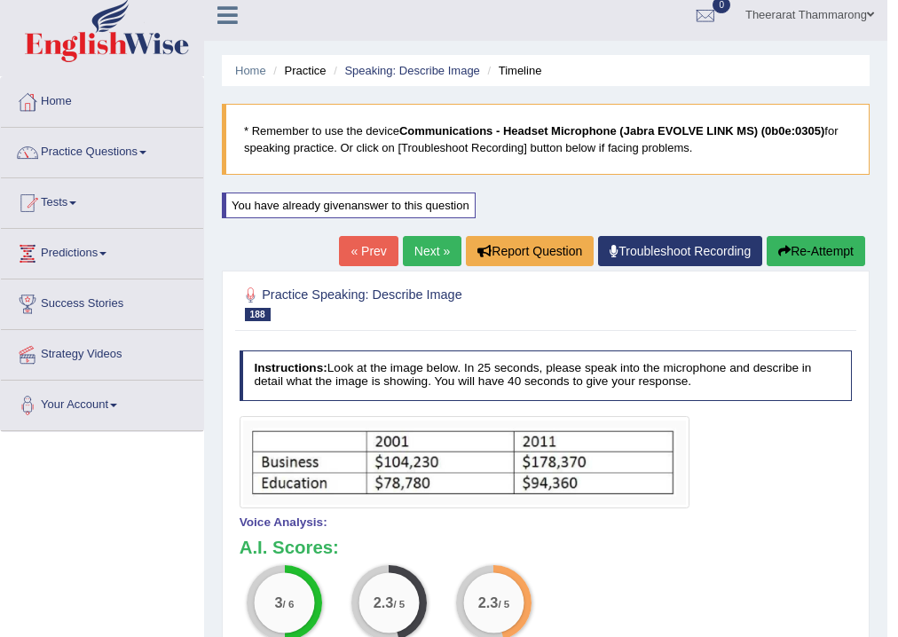
click at [834, 256] on button "Re-Attempt" at bounding box center [816, 251] width 99 height 30
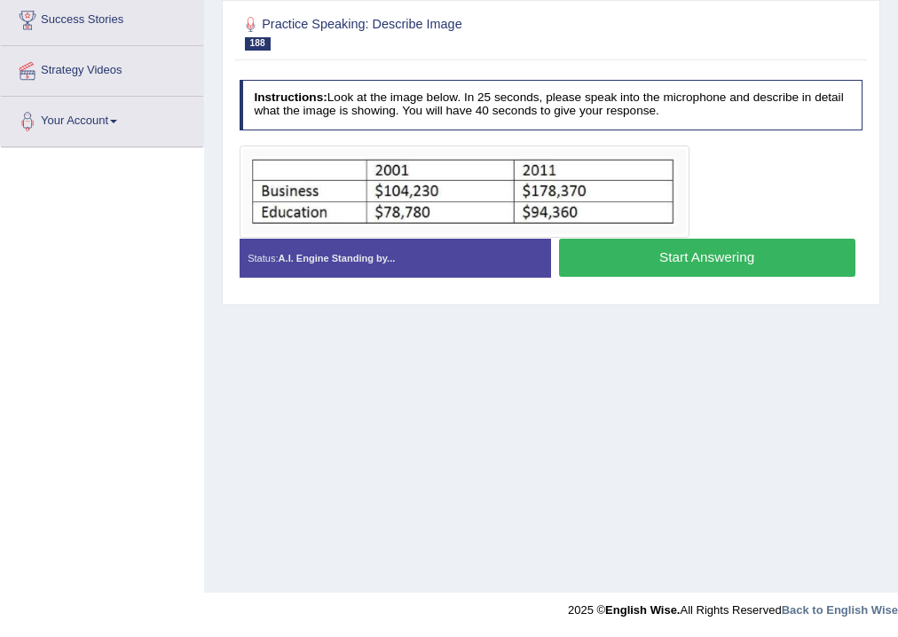
click at [628, 263] on button "Start Answering" at bounding box center [707, 258] width 297 height 38
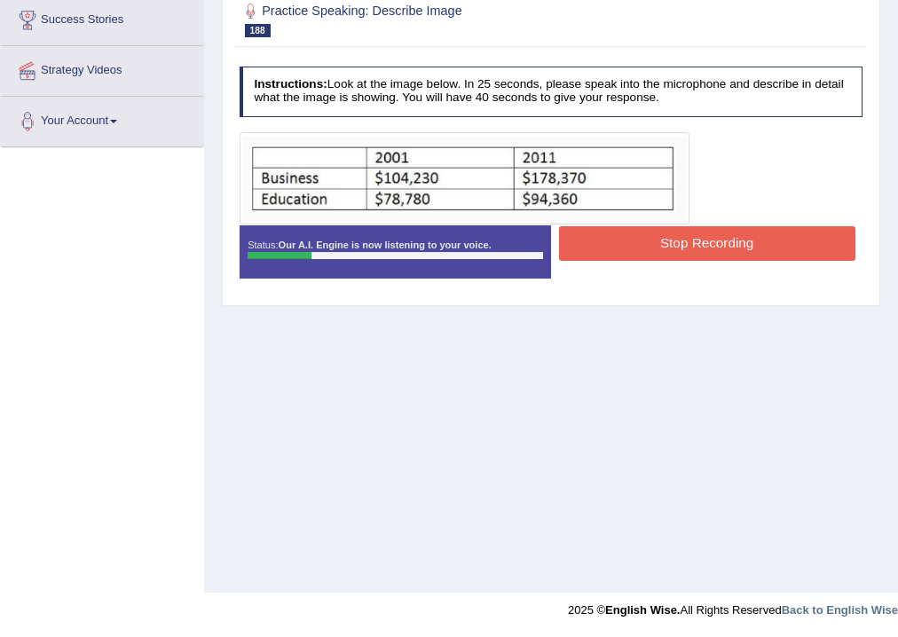
click at [653, 244] on button "Stop Recording" at bounding box center [707, 243] width 297 height 35
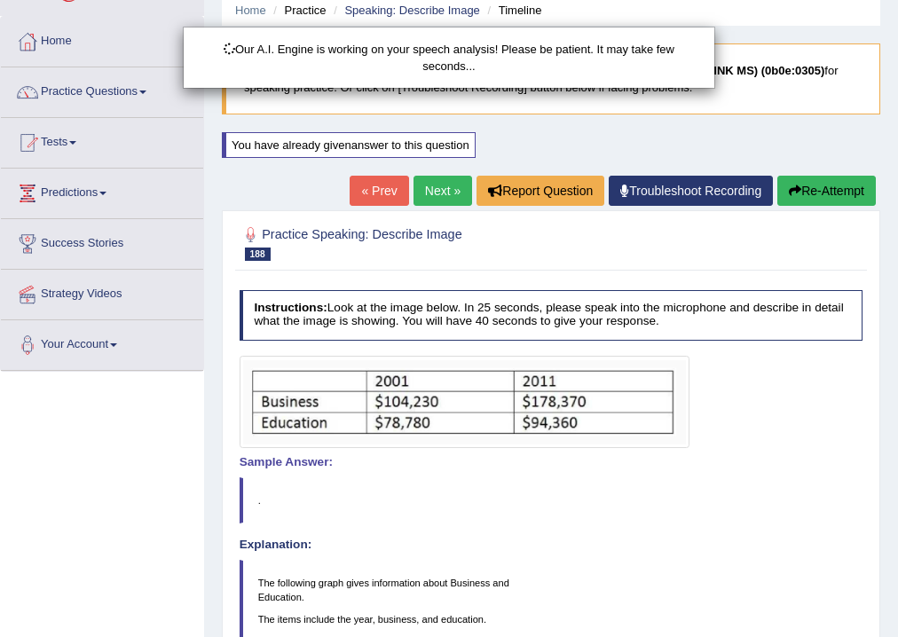
scroll to position [11, 0]
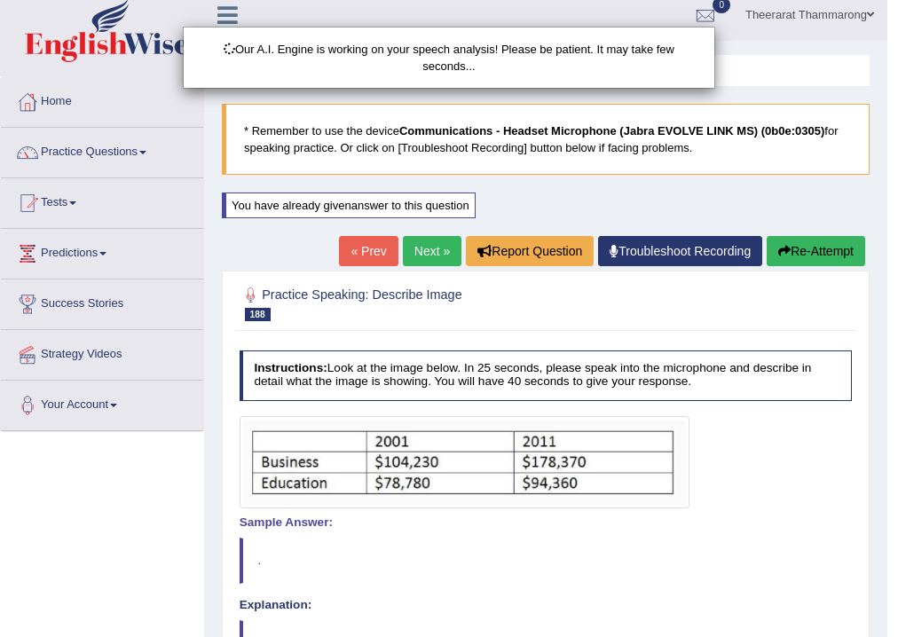
click at [810, 253] on div "Our A.I. Engine is working on your speech analysis! Please be patient. It may t…" at bounding box center [449, 318] width 898 height 637
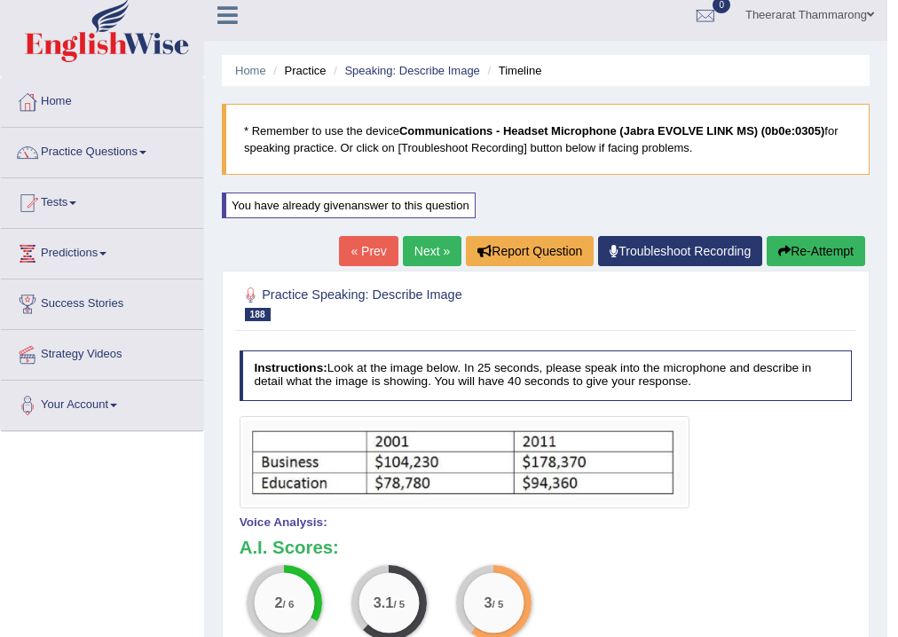
click at [787, 246] on button "Re-Attempt" at bounding box center [816, 251] width 99 height 30
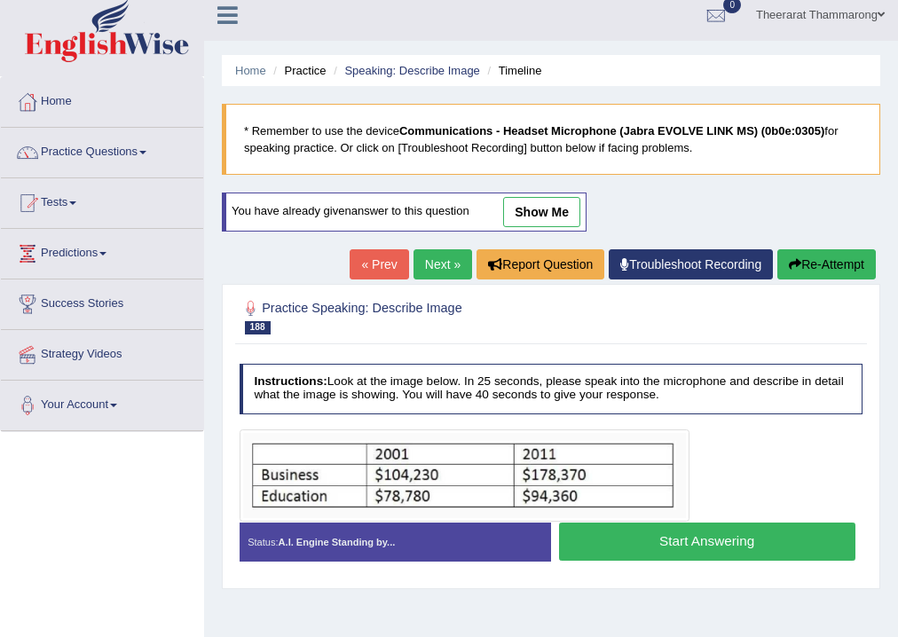
scroll to position [295, 0]
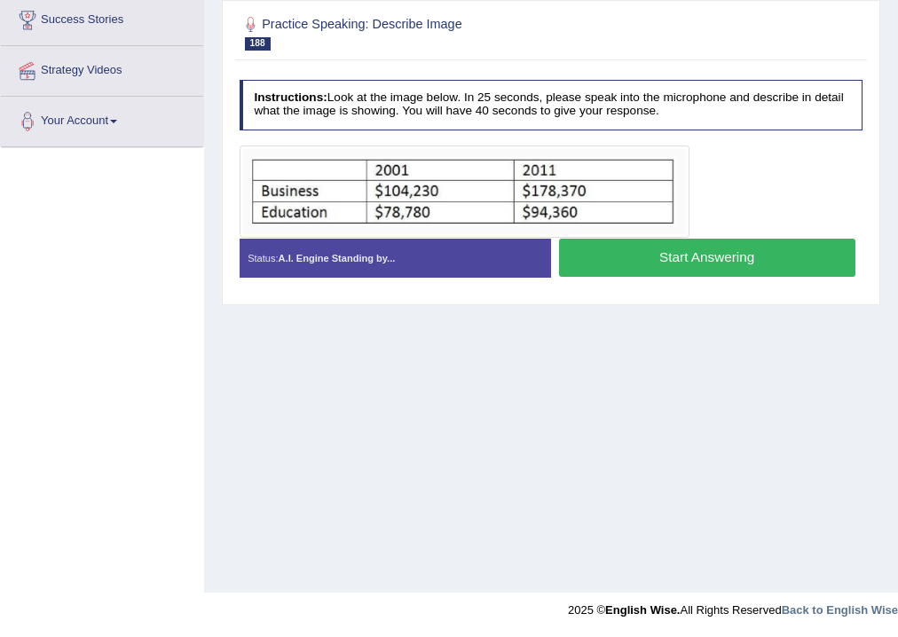
click at [580, 257] on button "Start Answering" at bounding box center [707, 258] width 297 height 38
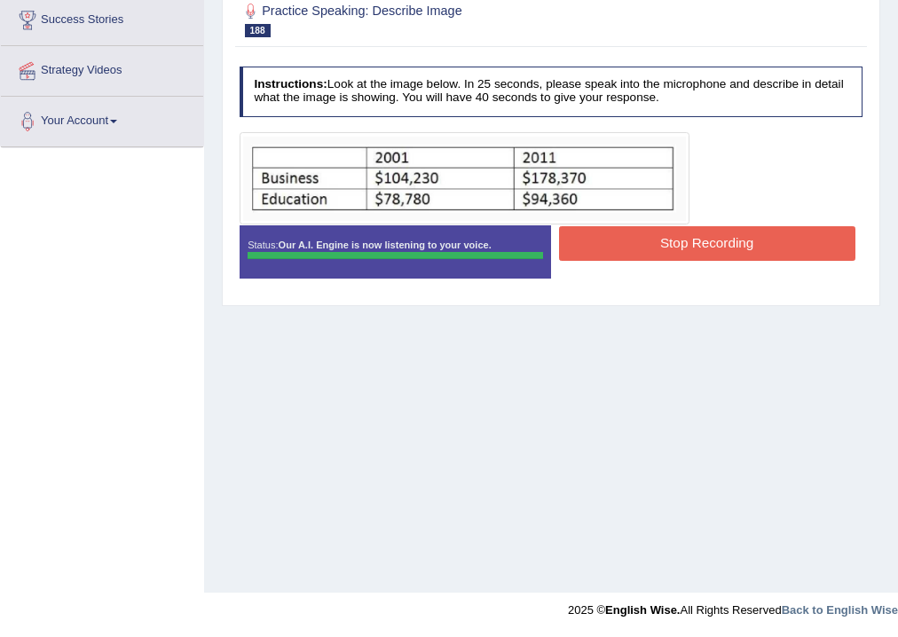
click at [614, 238] on div "Instructions: Look at the image below. In 25 seconds, please speak into the mic…" at bounding box center [550, 179] width 631 height 240
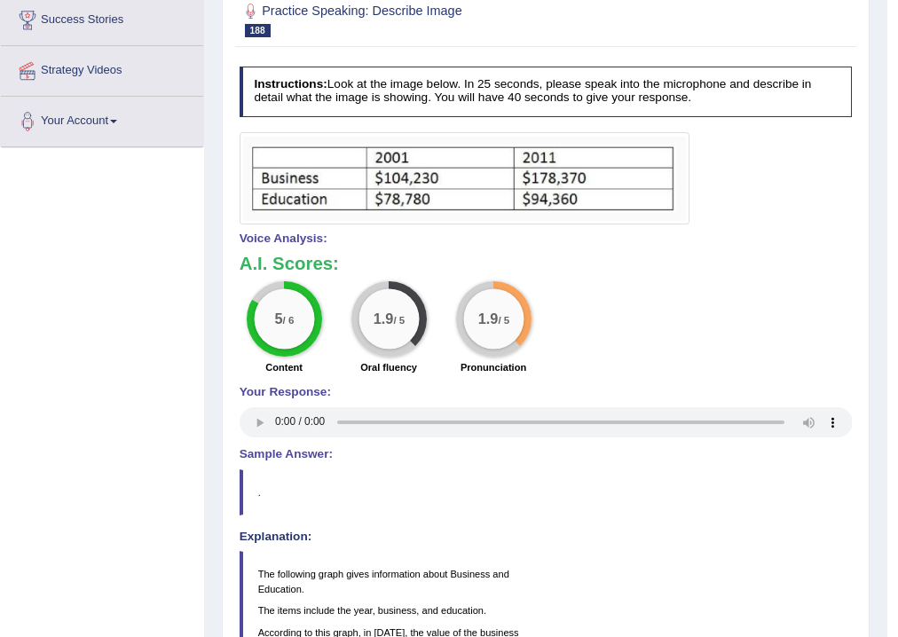
scroll to position [0, 0]
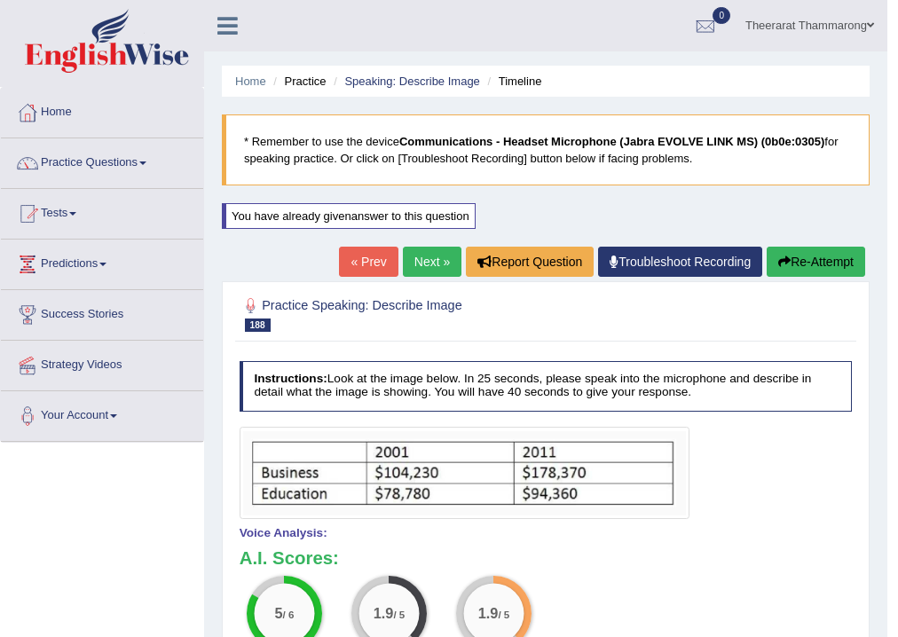
click at [825, 261] on button "Re-Attempt" at bounding box center [816, 262] width 99 height 30
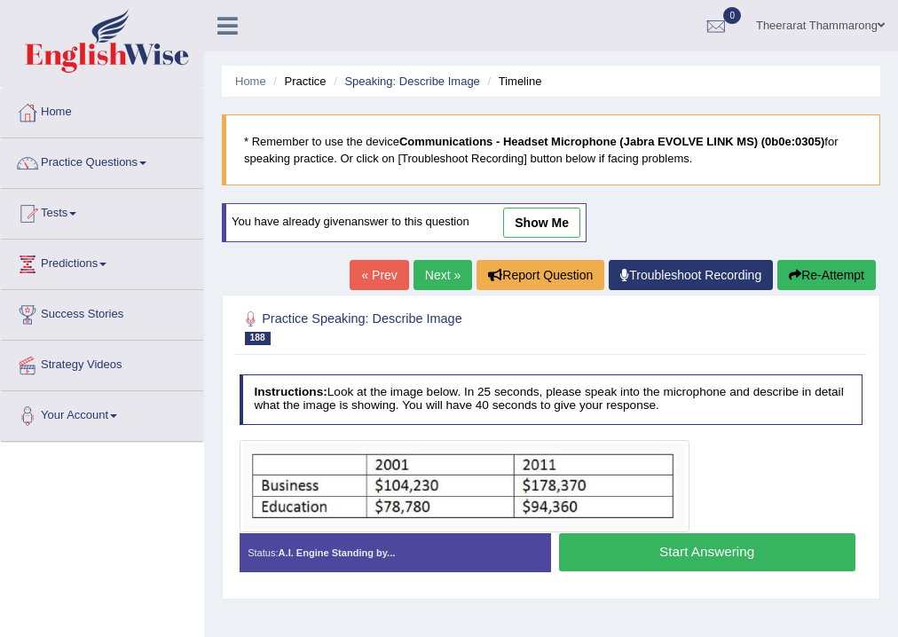
scroll to position [284, 0]
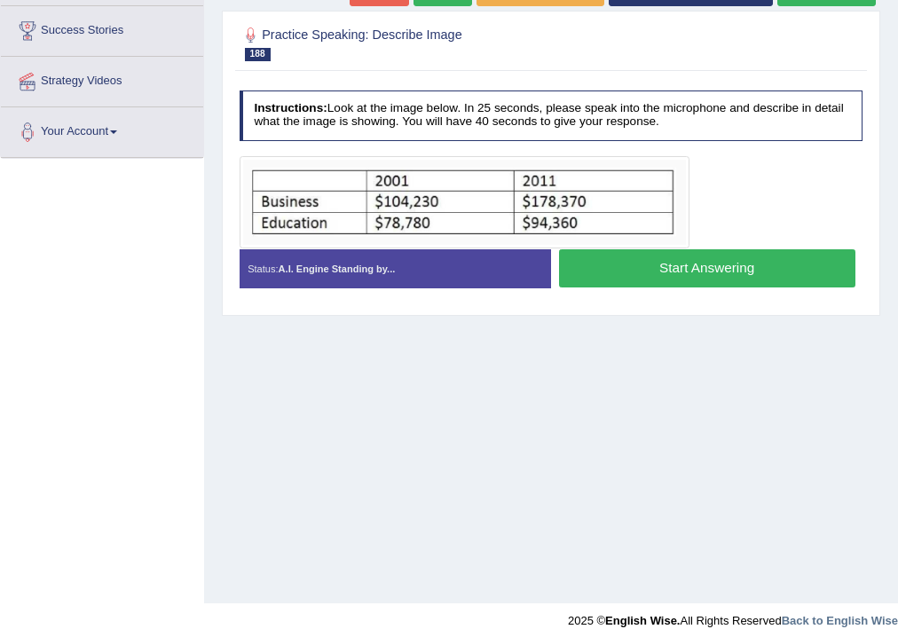
click at [629, 259] on button "Start Answering" at bounding box center [707, 268] width 297 height 38
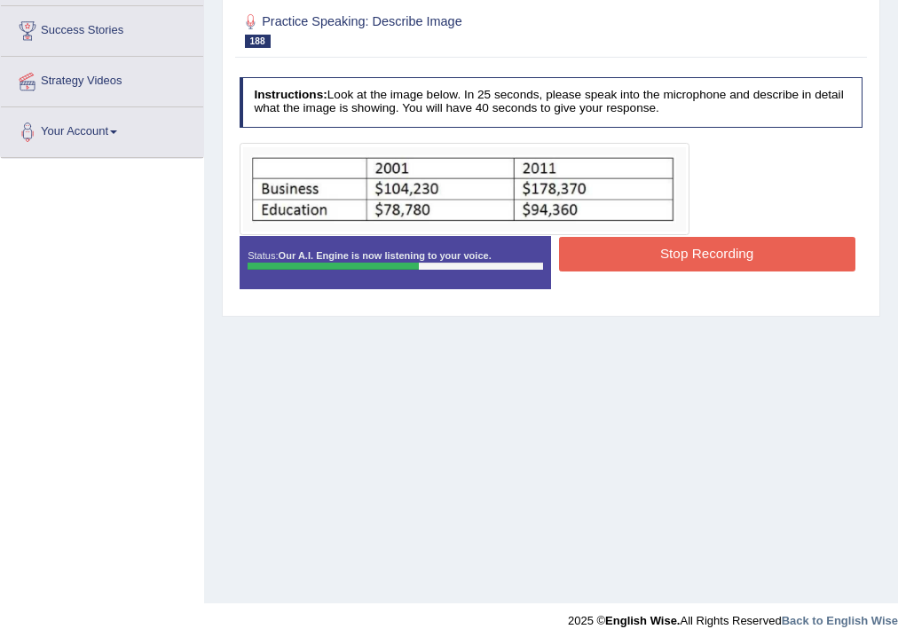
click at [670, 263] on button "Stop Recording" at bounding box center [707, 254] width 297 height 35
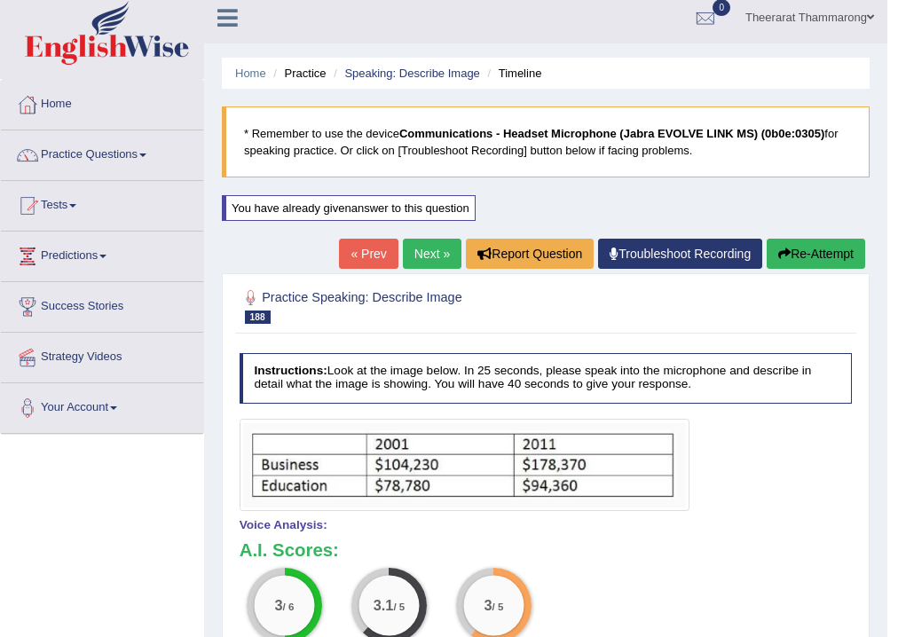
scroll to position [0, 0]
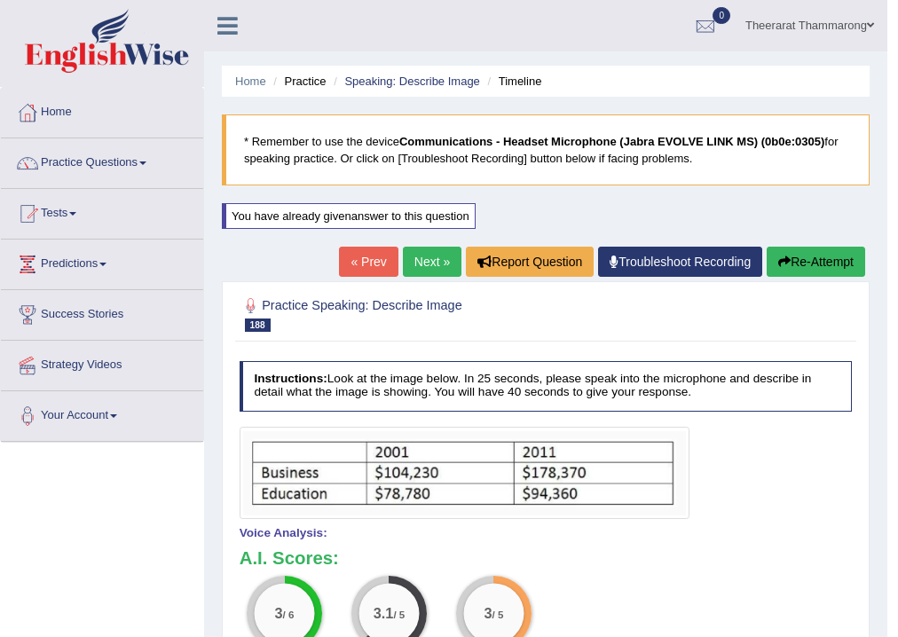
click at [828, 259] on button "Re-Attempt" at bounding box center [816, 262] width 99 height 30
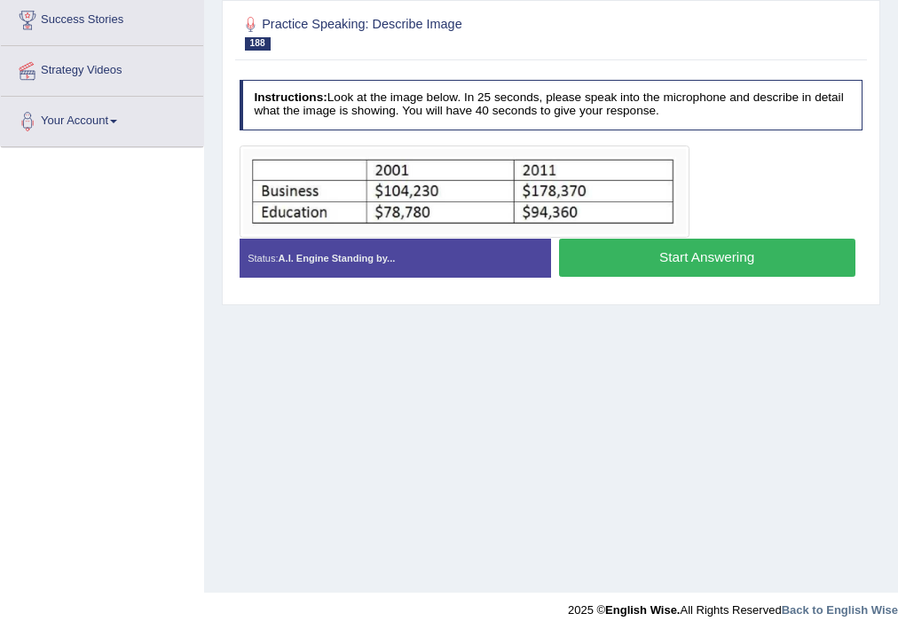
click at [641, 256] on button "Start Answering" at bounding box center [707, 258] width 297 height 38
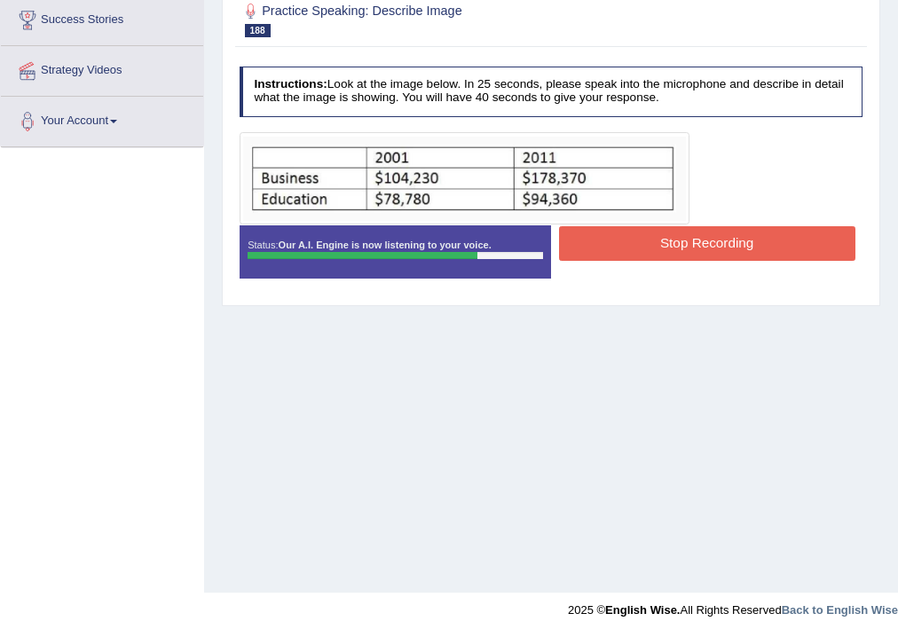
click at [606, 250] on button "Stop Recording" at bounding box center [707, 243] width 297 height 35
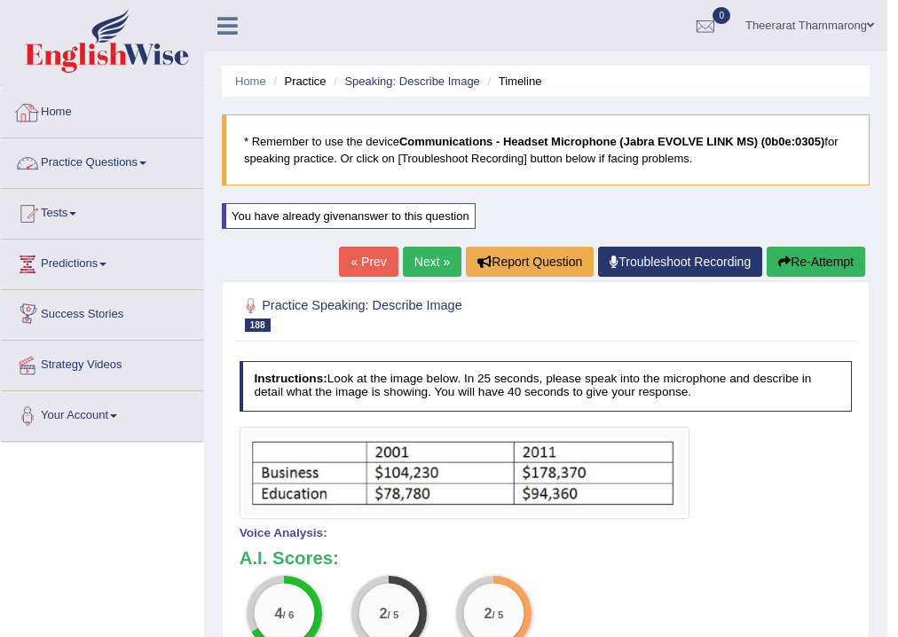
click at [105, 166] on link "Practice Questions" at bounding box center [102, 160] width 202 height 44
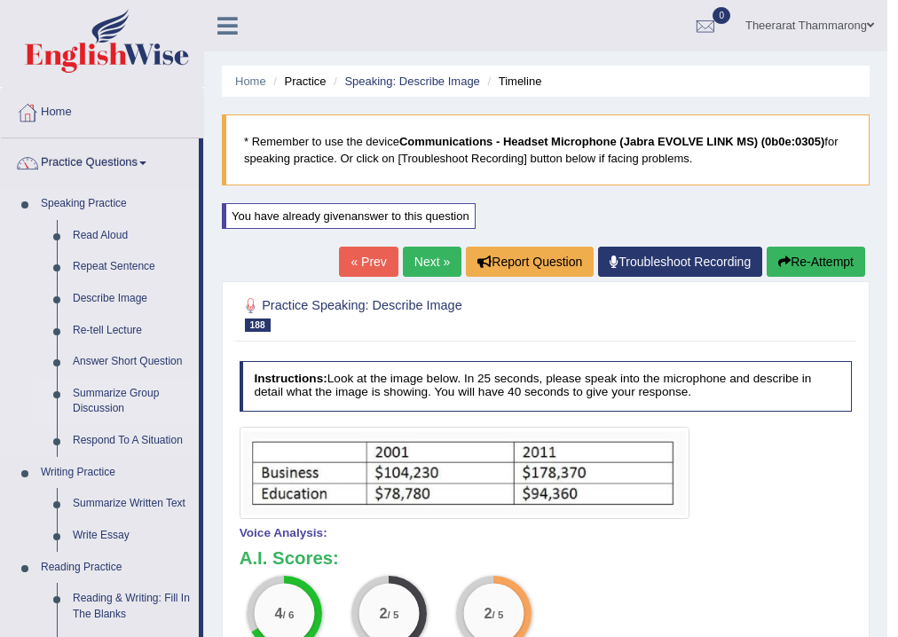
click at [102, 391] on link "Summarize Group Discussion" at bounding box center [132, 401] width 134 height 47
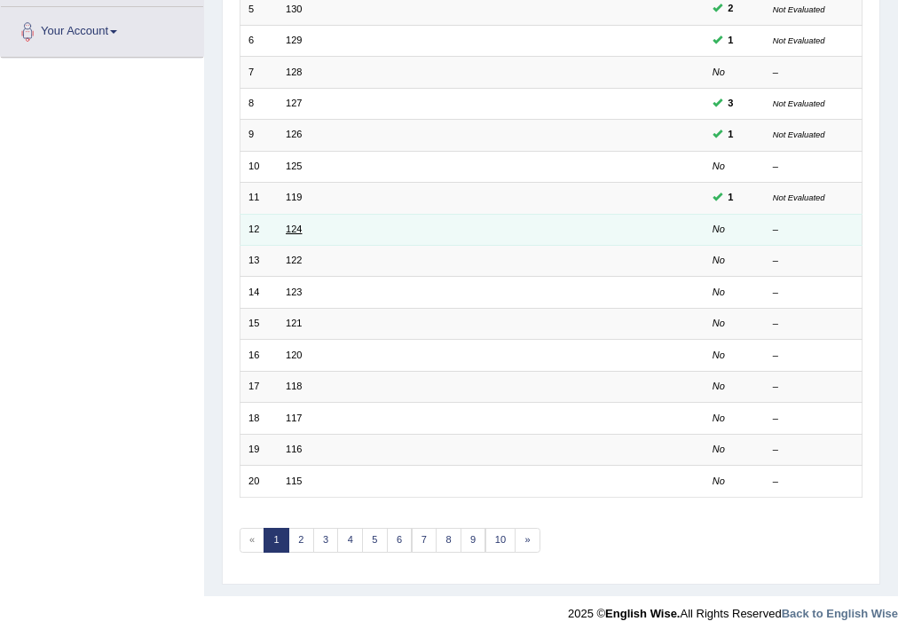
click at [288, 225] on link "124" at bounding box center [294, 229] width 16 height 11
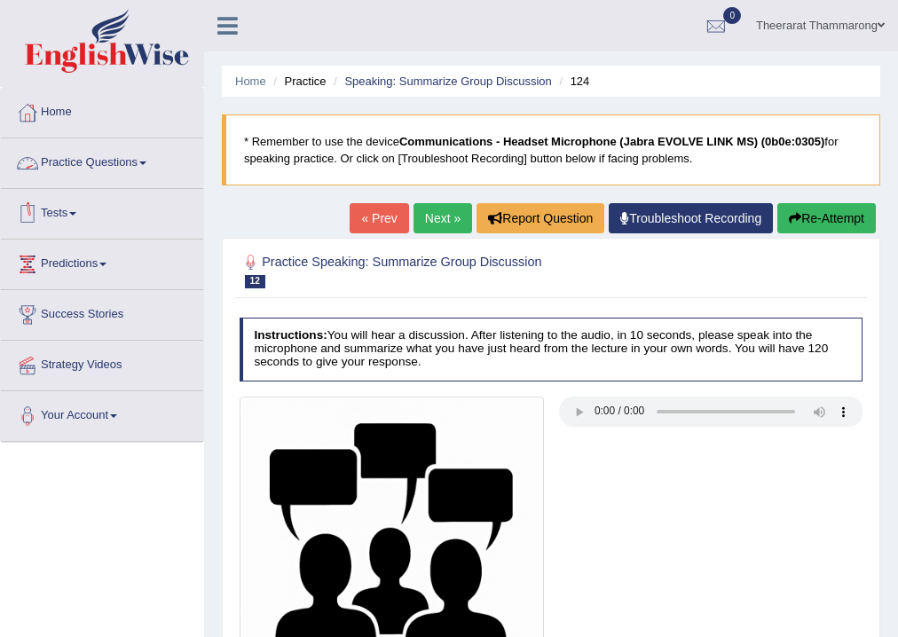
click at [57, 166] on link "Practice Questions" at bounding box center [102, 160] width 202 height 44
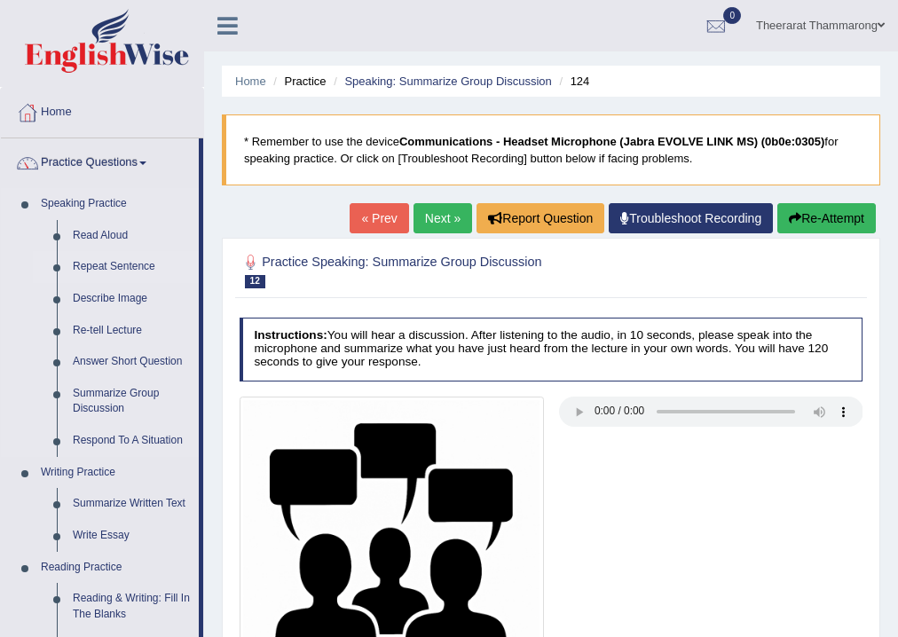
click at [106, 265] on link "Repeat Sentence" at bounding box center [132, 267] width 134 height 32
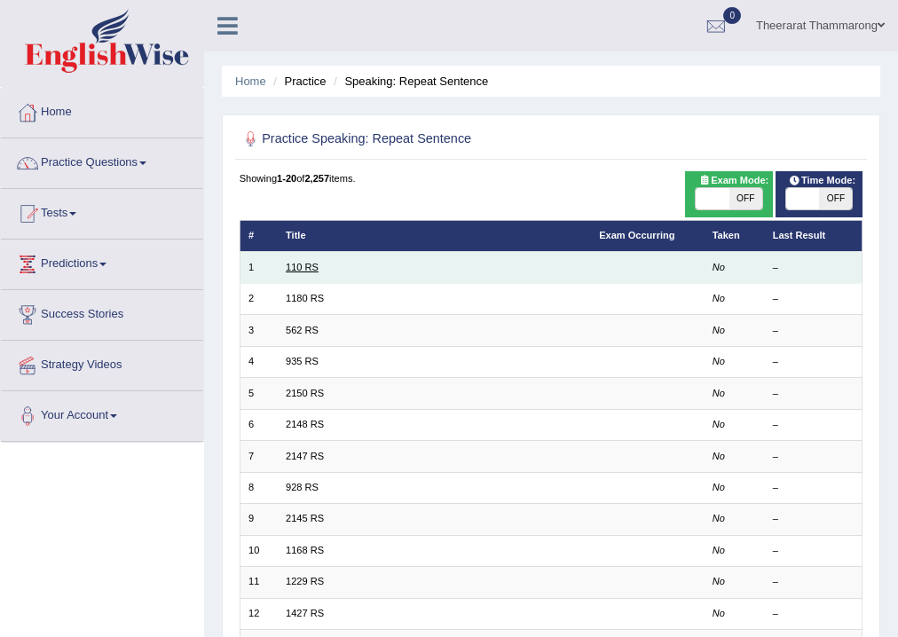
click at [301, 270] on link "110 RS" at bounding box center [302, 267] width 33 height 11
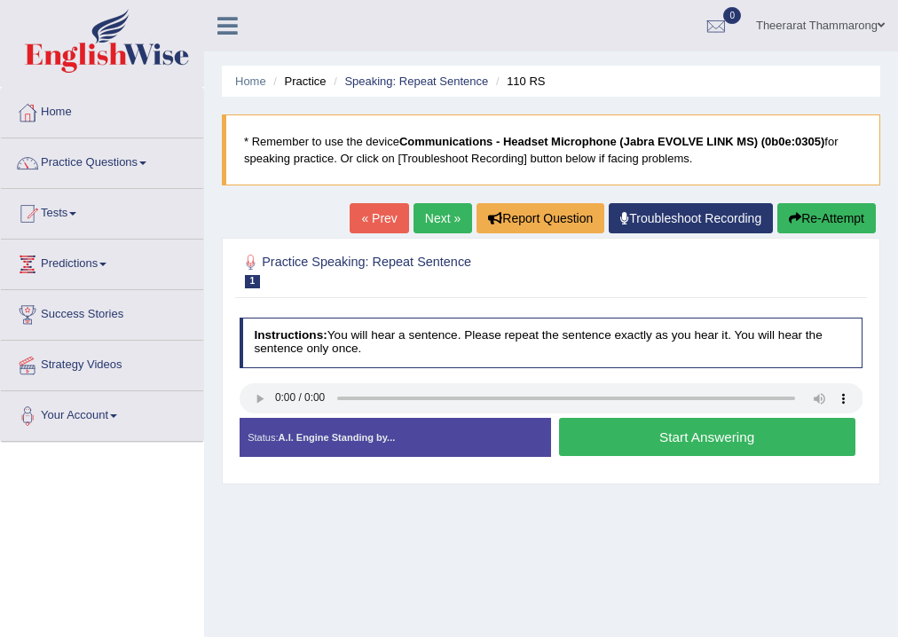
click at [611, 439] on button "Start Answering" at bounding box center [707, 437] width 297 height 38
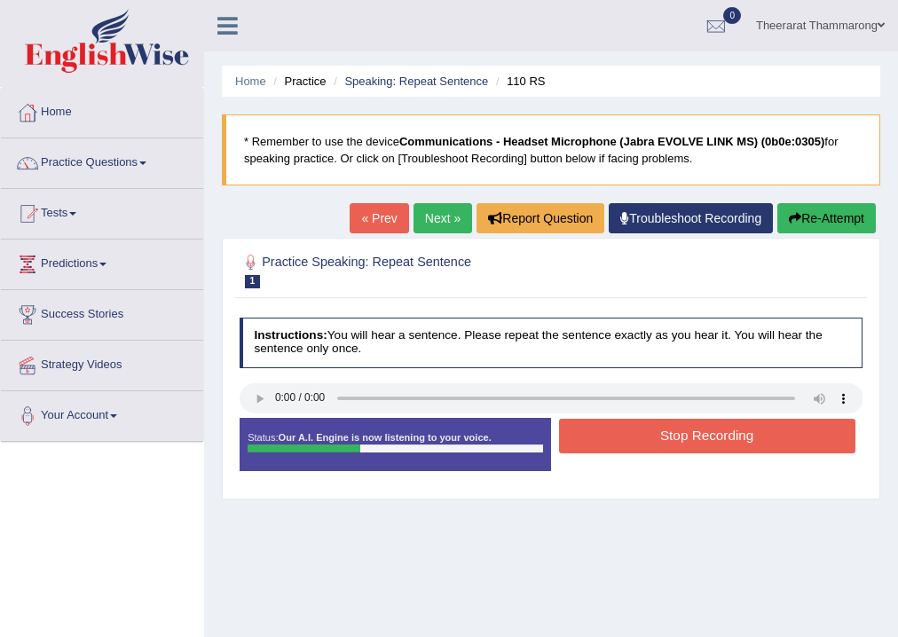
click at [607, 438] on button "Stop Recording" at bounding box center [707, 436] width 297 height 35
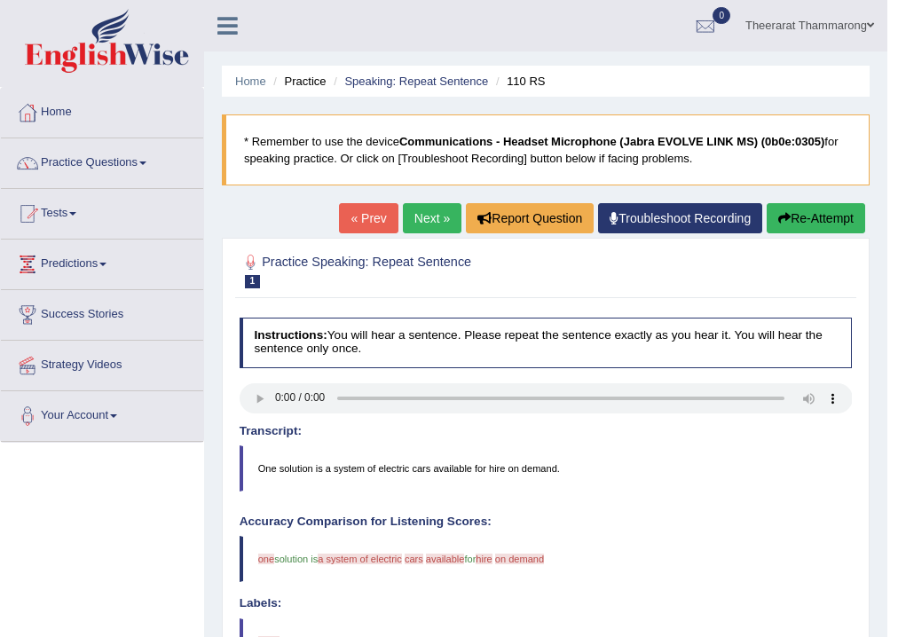
click at [412, 210] on link "Next »" at bounding box center [432, 218] width 59 height 30
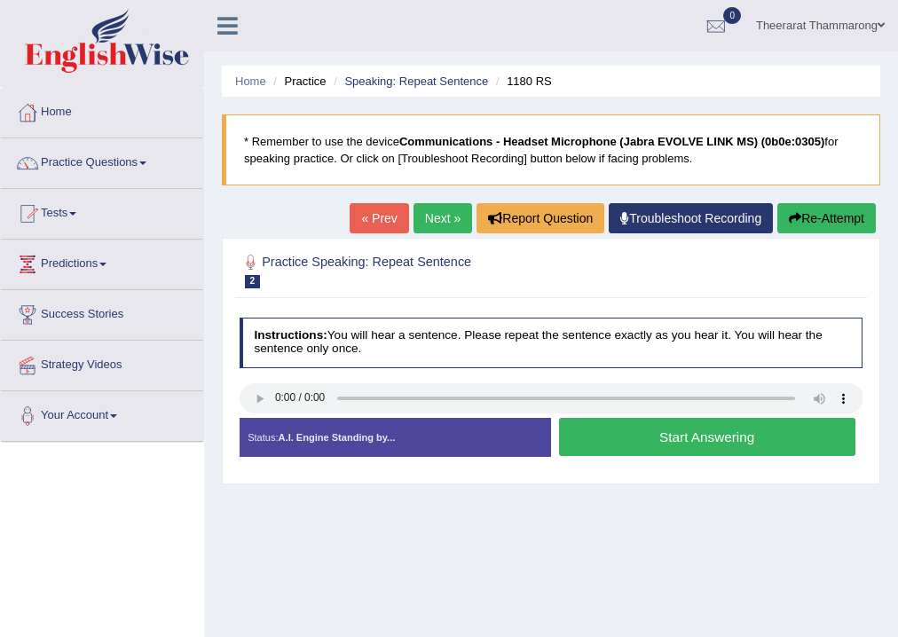
click at [602, 441] on button "Start Answering" at bounding box center [707, 437] width 297 height 38
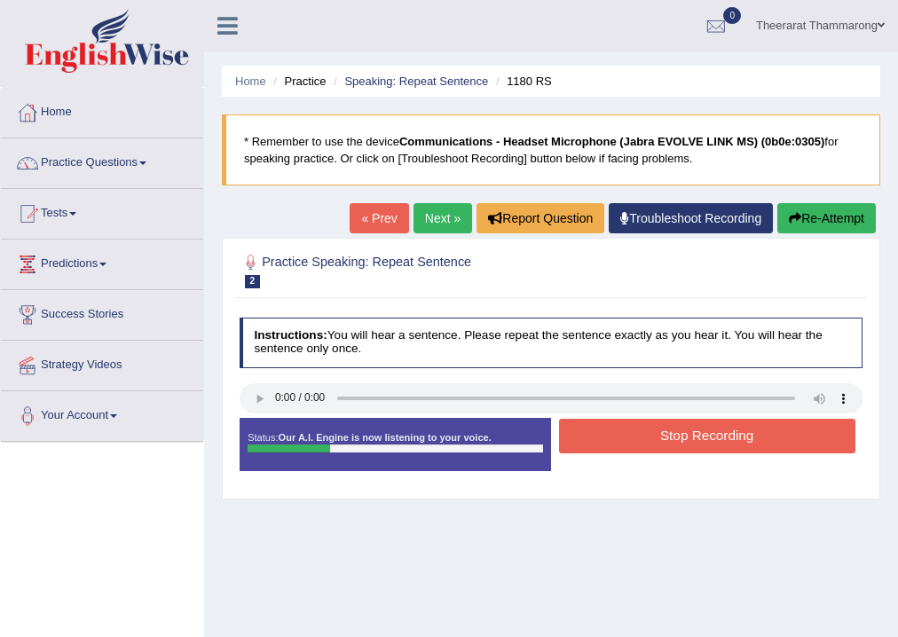
click at [606, 445] on button "Stop Recording" at bounding box center [707, 436] width 297 height 35
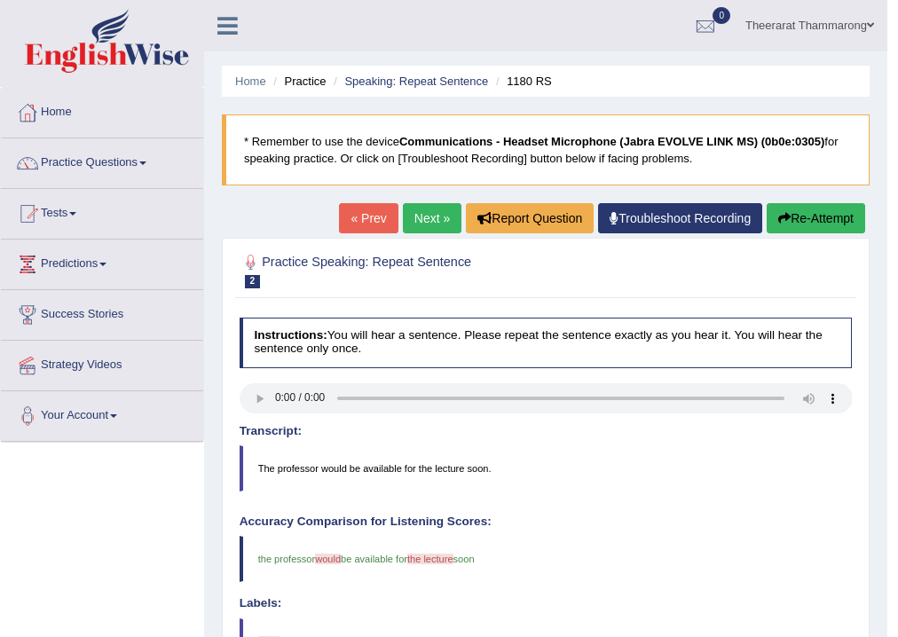
click at [434, 218] on link "Next »" at bounding box center [432, 218] width 59 height 30
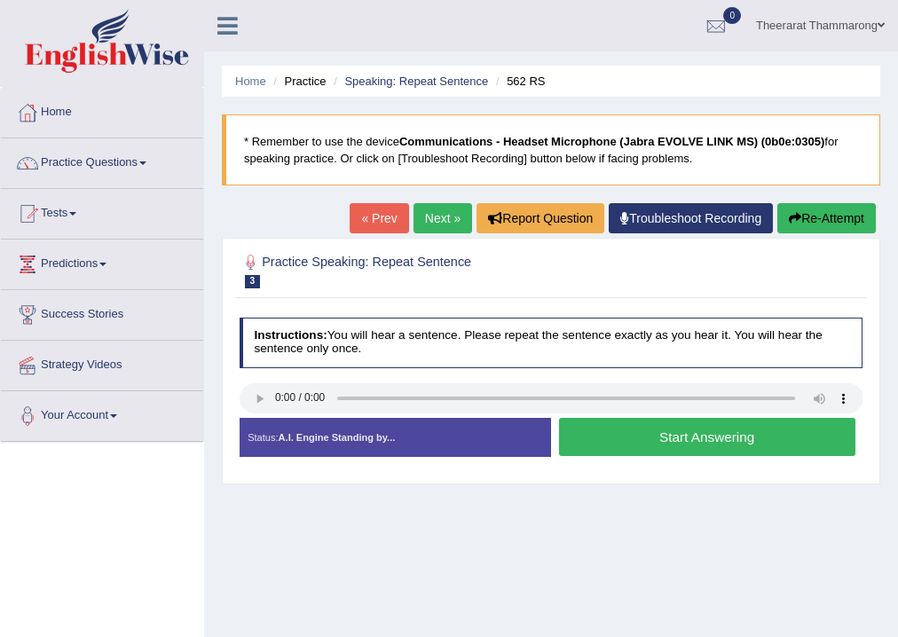
click at [594, 439] on button "Start Answering" at bounding box center [707, 437] width 297 height 38
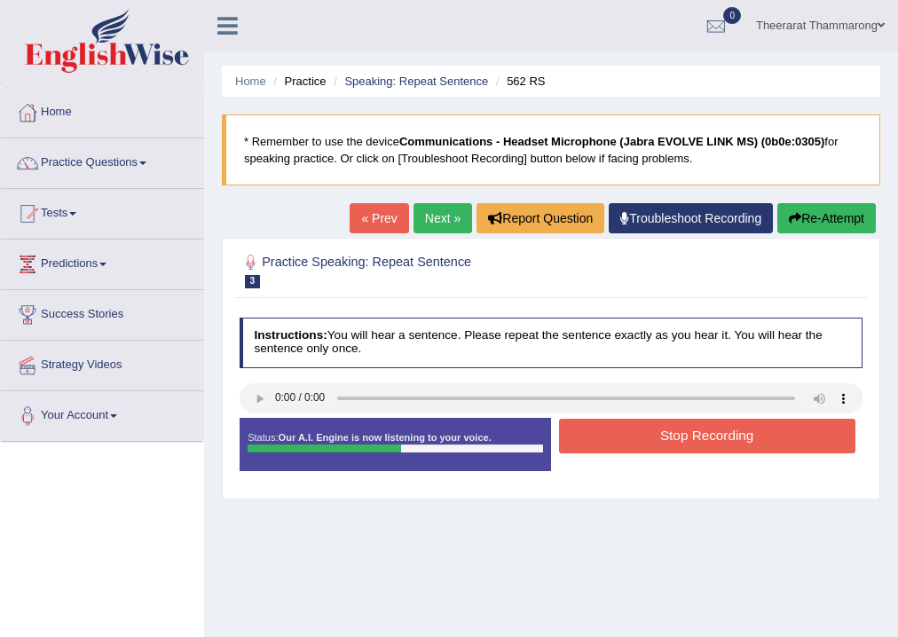
click at [589, 431] on button "Stop Recording" at bounding box center [707, 436] width 297 height 35
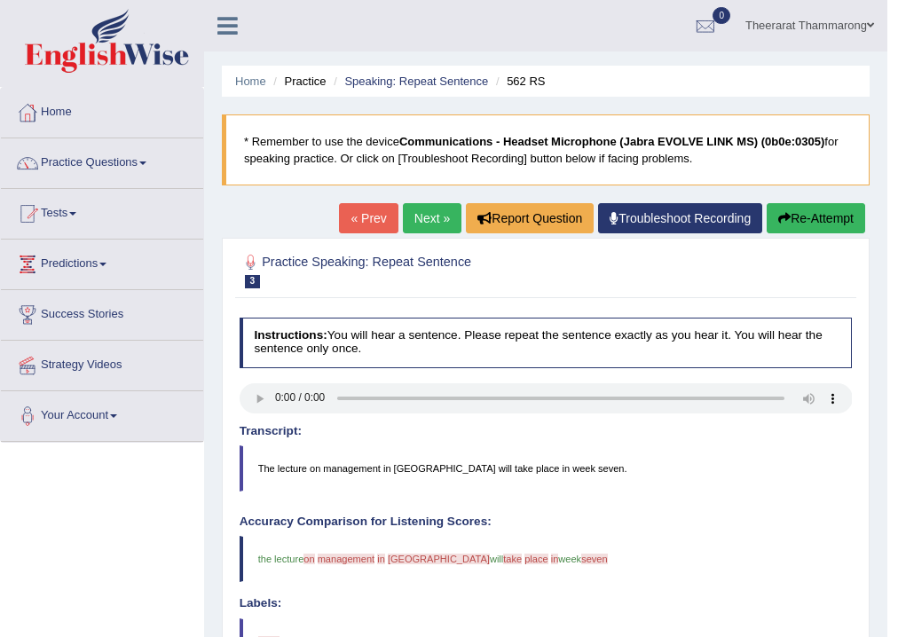
click at [441, 213] on link "Next »" at bounding box center [432, 218] width 59 height 30
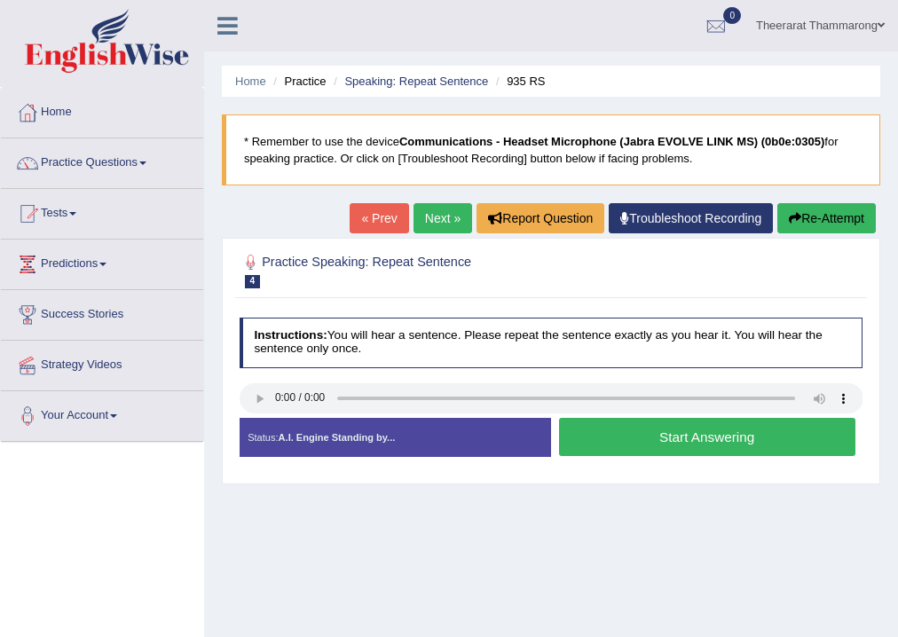
click at [623, 430] on button "Start Answering" at bounding box center [707, 437] width 297 height 38
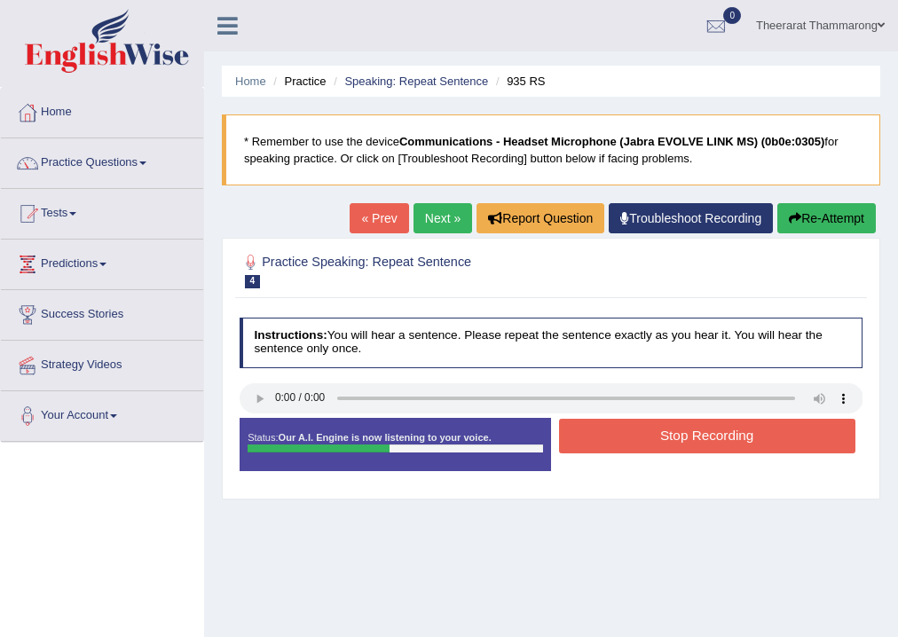
click at [611, 429] on button "Stop Recording" at bounding box center [707, 436] width 297 height 35
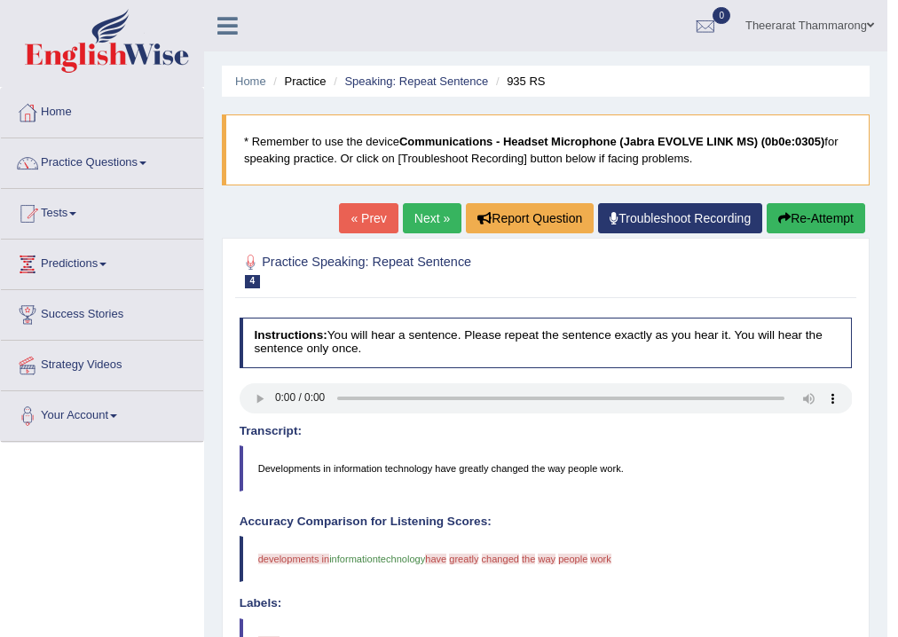
click at [430, 221] on link "Next »" at bounding box center [432, 218] width 59 height 30
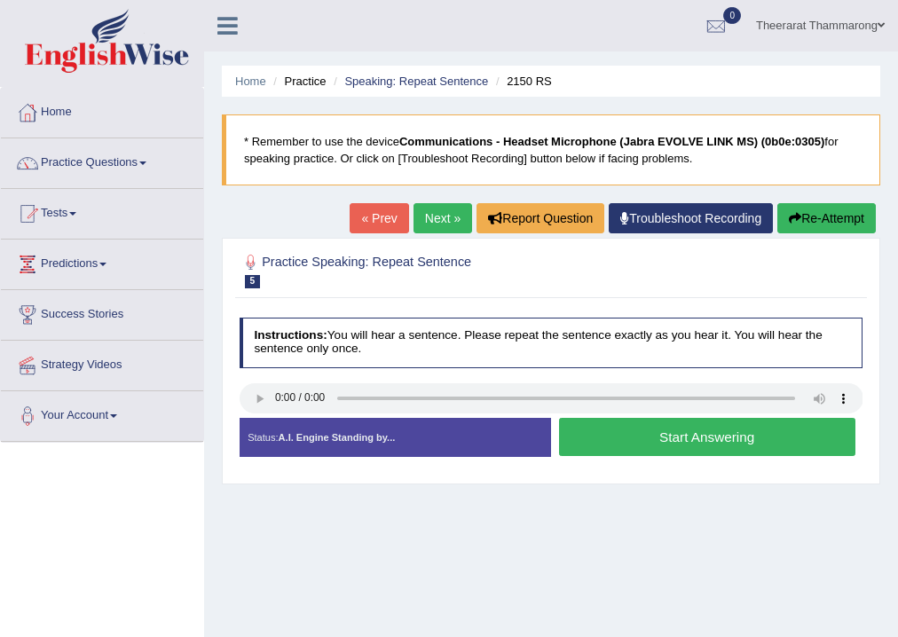
click at [636, 442] on button "Start Answering" at bounding box center [707, 437] width 297 height 38
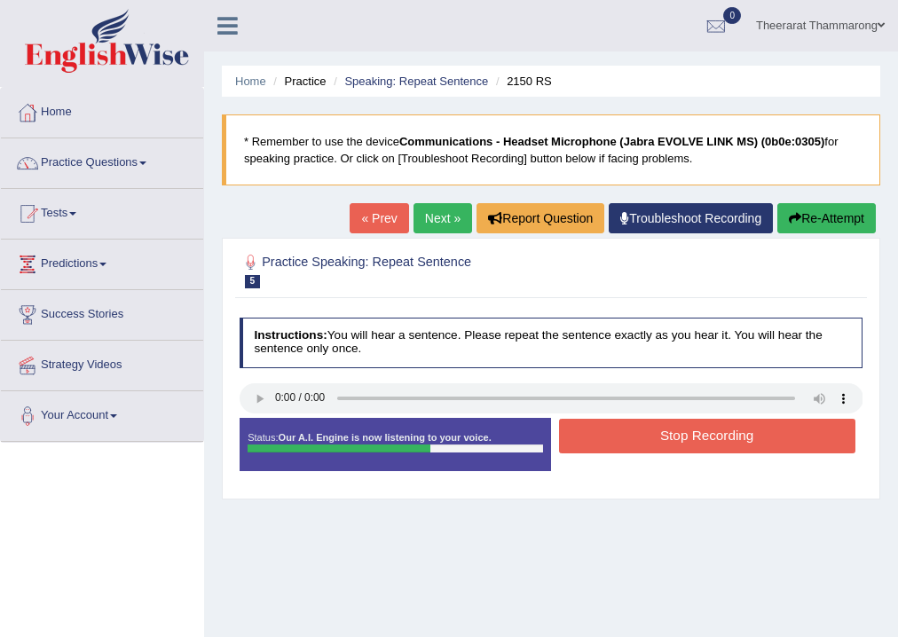
click at [595, 430] on button "Stop Recording" at bounding box center [707, 436] width 297 height 35
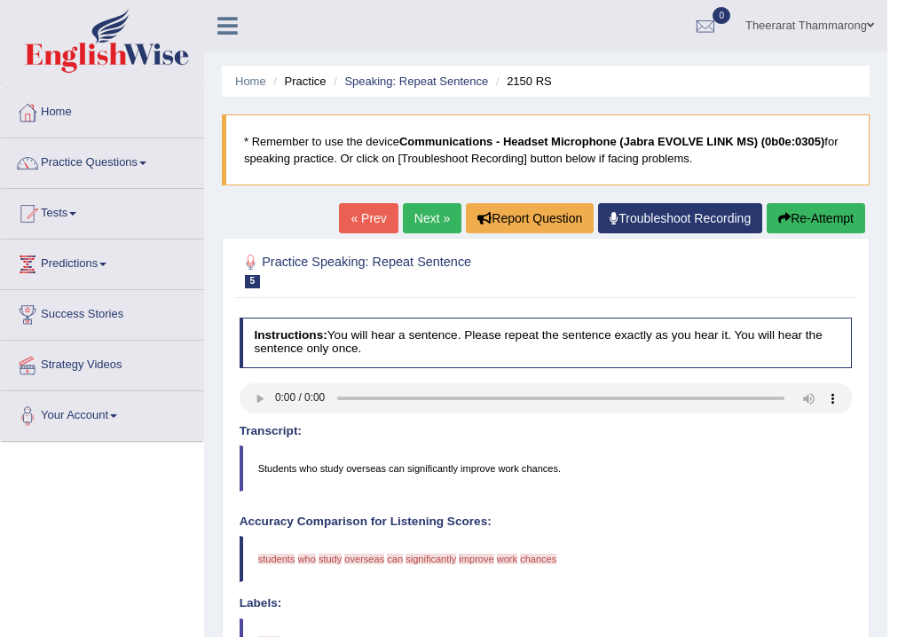
click at [415, 221] on link "Next »" at bounding box center [432, 218] width 59 height 30
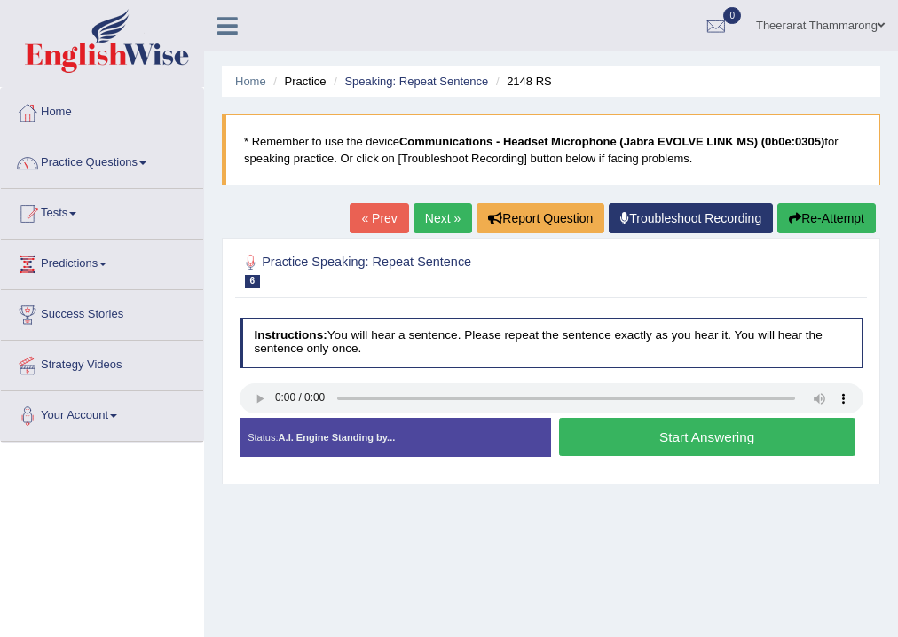
click at [433, 217] on link "Next »" at bounding box center [443, 218] width 59 height 30
click at [600, 437] on button "Start Answering" at bounding box center [707, 437] width 297 height 38
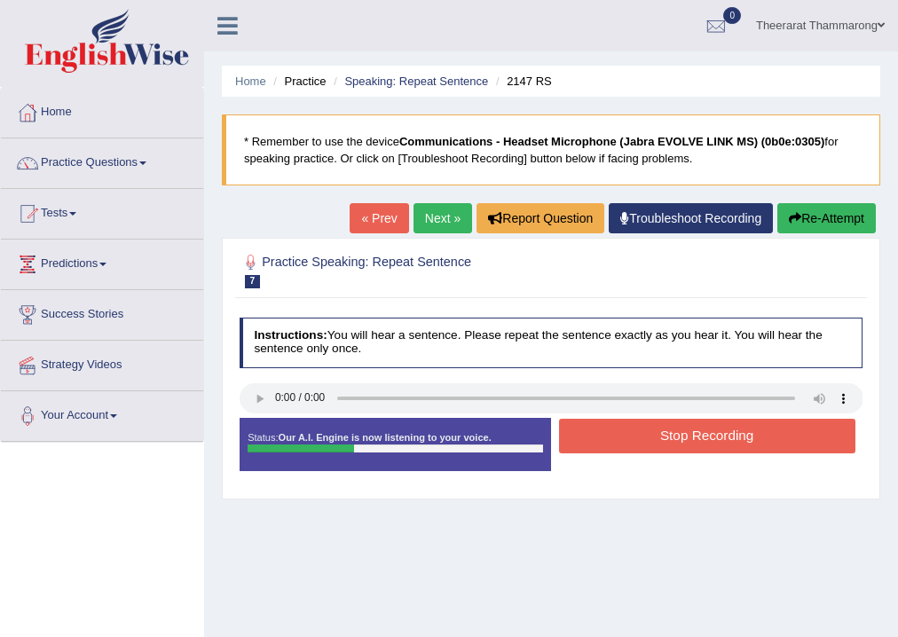
click at [646, 433] on button "Stop Recording" at bounding box center [707, 436] width 297 height 35
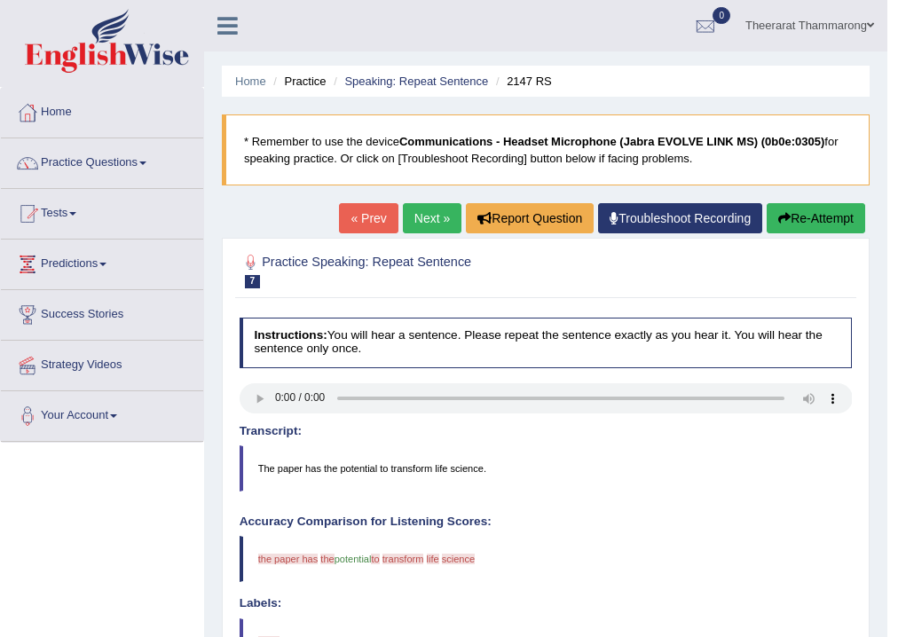
click at [408, 224] on link "Next »" at bounding box center [432, 218] width 59 height 30
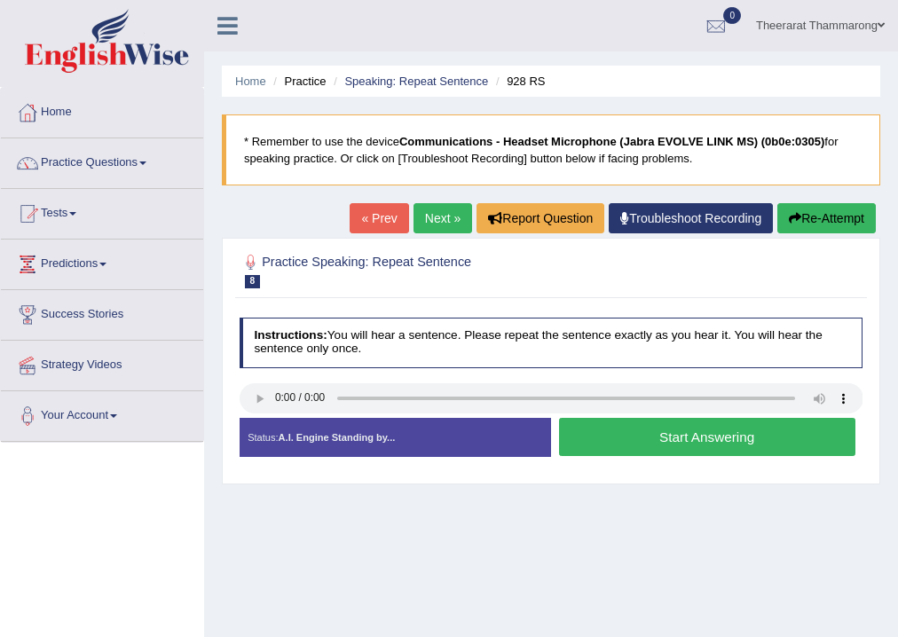
click at [600, 437] on button "Start Answering" at bounding box center [707, 437] width 297 height 38
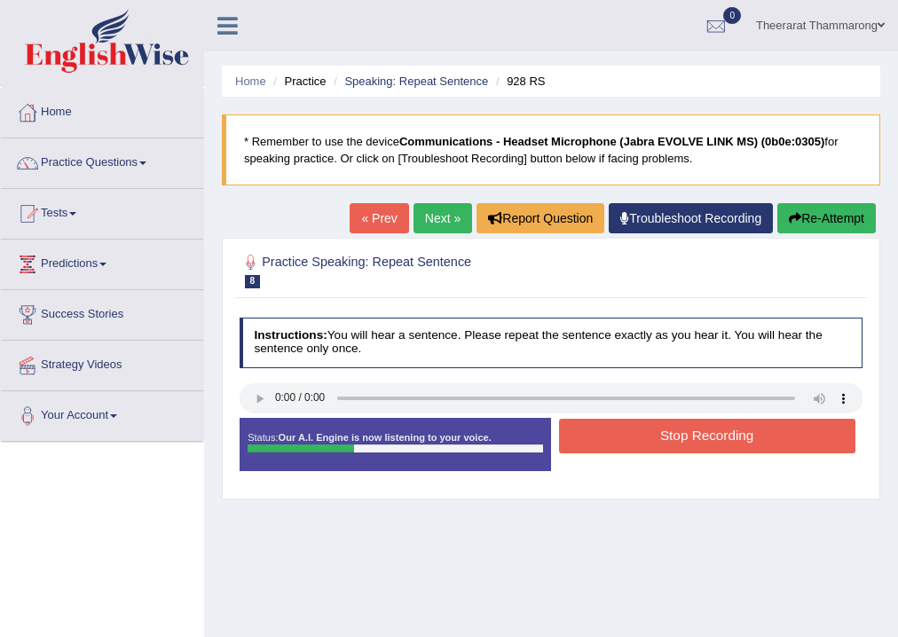
click at [646, 440] on button "Stop Recording" at bounding box center [707, 436] width 297 height 35
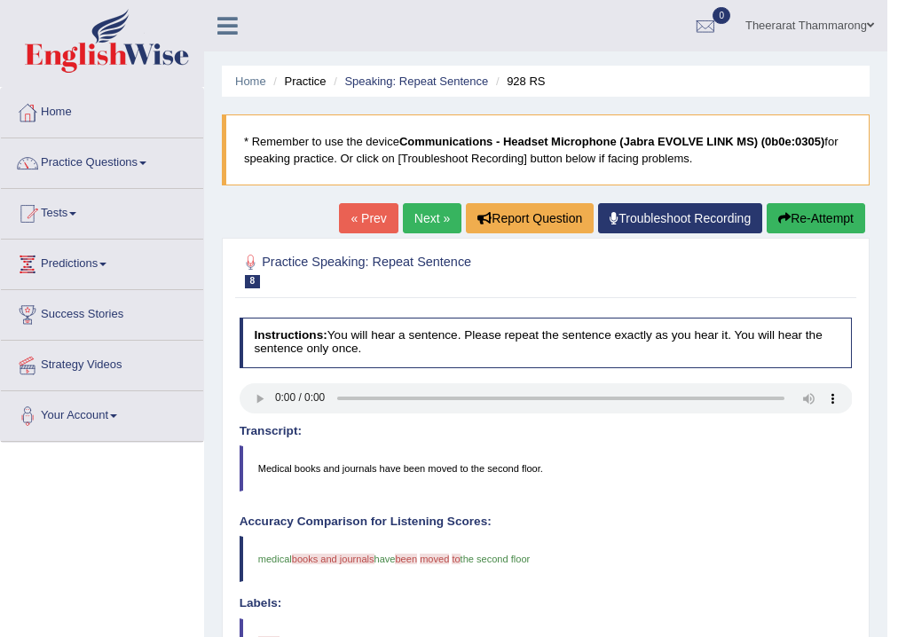
click at [421, 210] on link "Next »" at bounding box center [432, 218] width 59 height 30
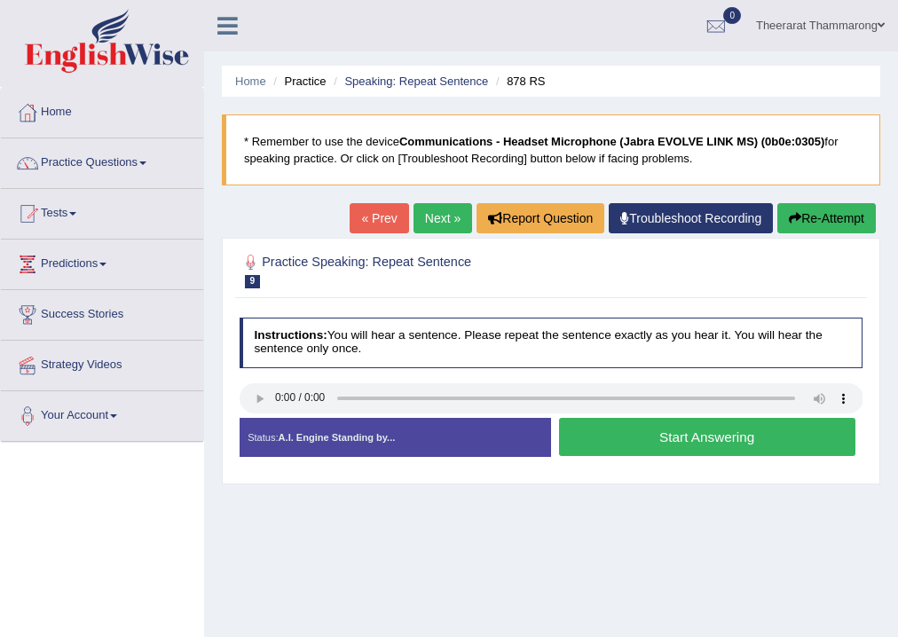
click at [632, 440] on button "Start Answering" at bounding box center [707, 437] width 297 height 38
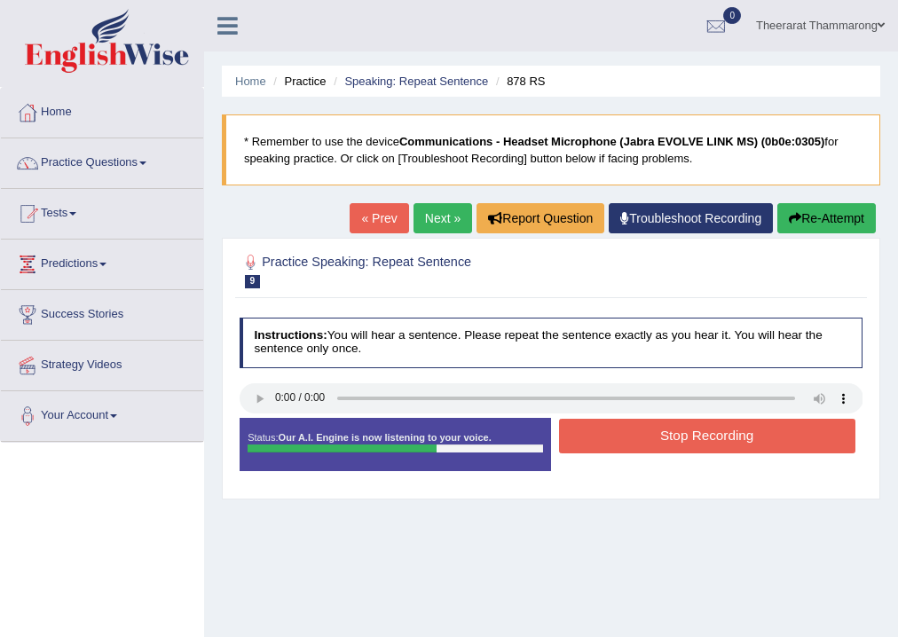
click at [625, 435] on button "Stop Recording" at bounding box center [707, 436] width 297 height 35
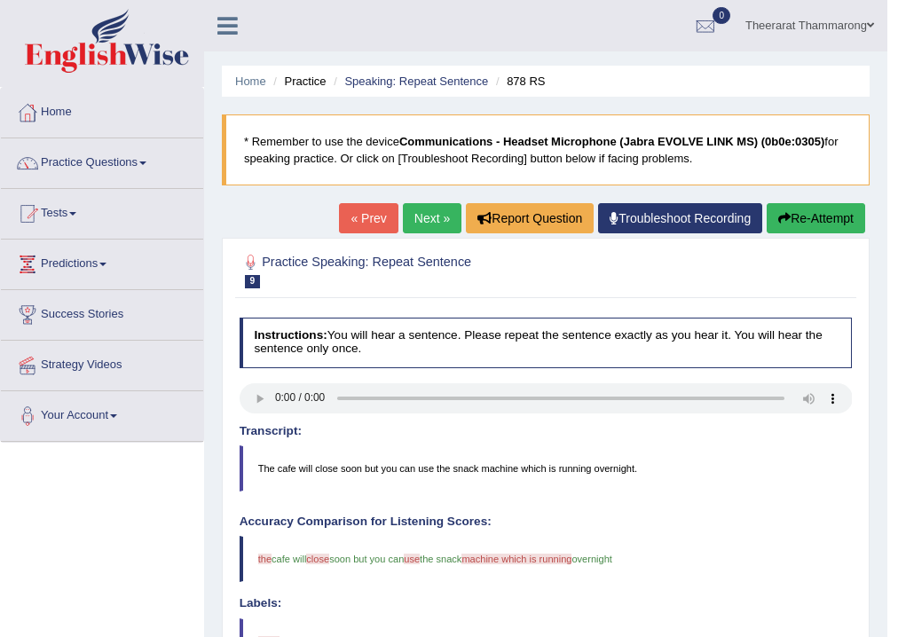
click at [419, 226] on link "Next »" at bounding box center [432, 218] width 59 height 30
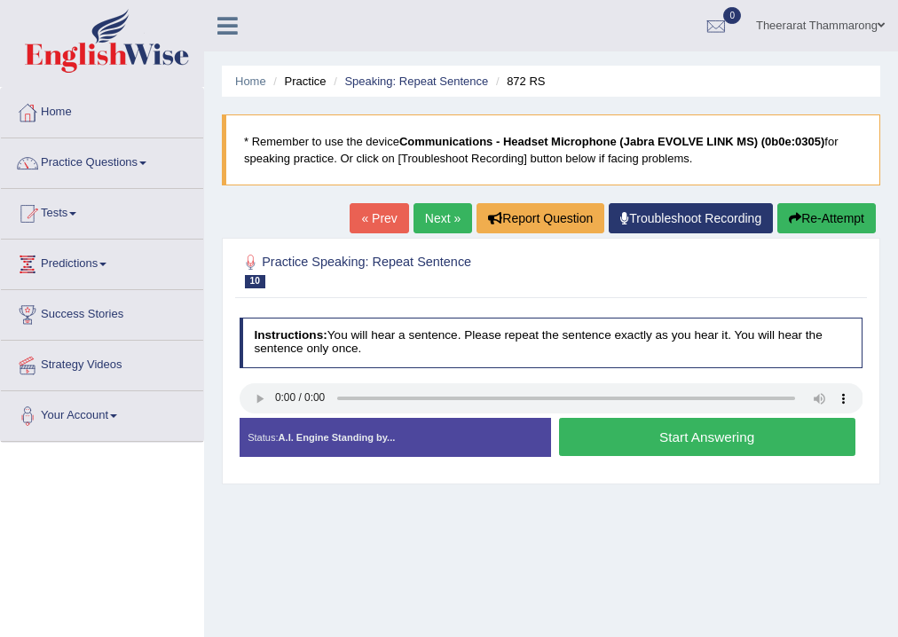
click at [581, 443] on button "Start Answering" at bounding box center [707, 437] width 297 height 38
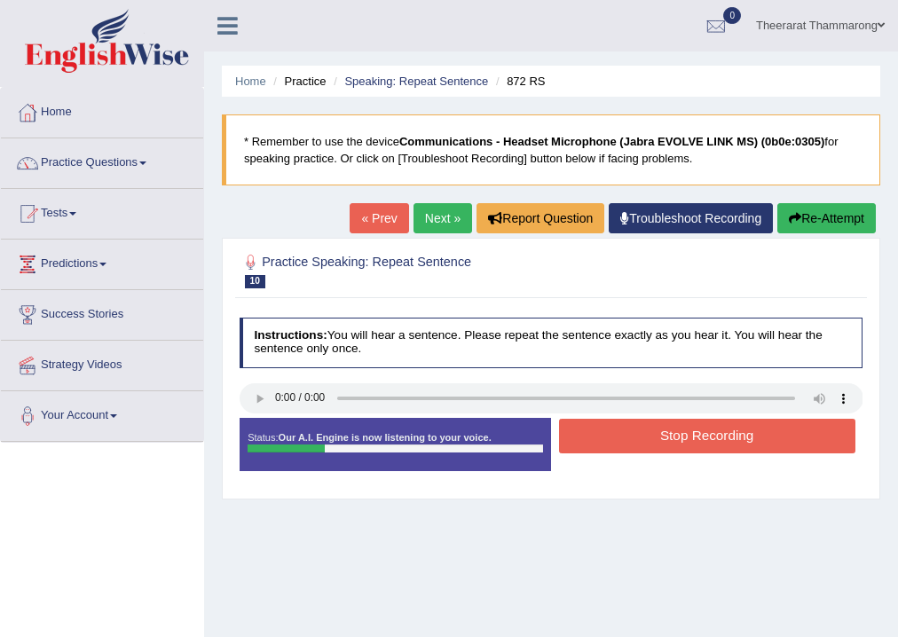
click at [639, 439] on button "Stop Recording" at bounding box center [707, 436] width 297 height 35
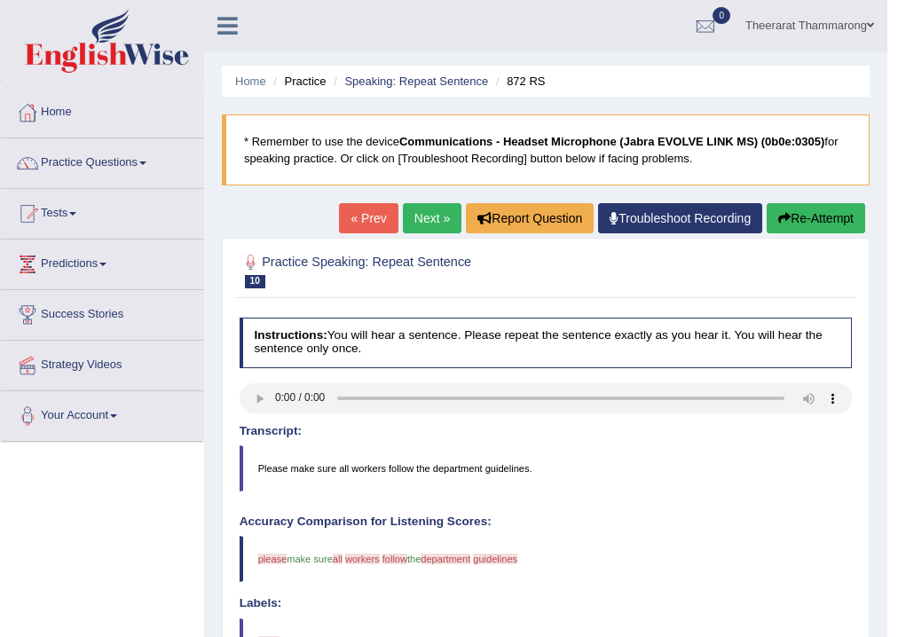
click at [439, 217] on link "Next »" at bounding box center [432, 218] width 59 height 30
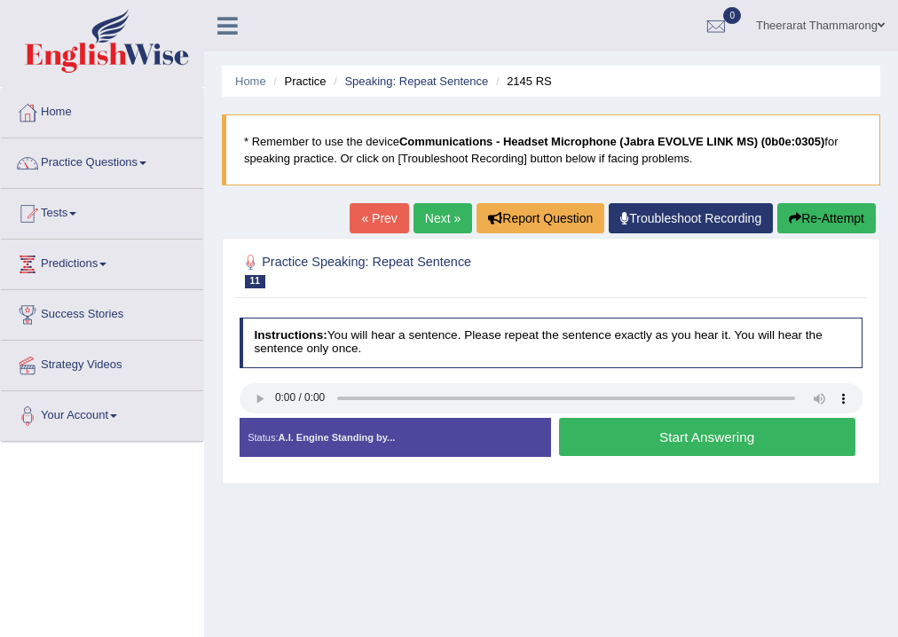
click at [447, 211] on link "Next »" at bounding box center [443, 218] width 59 height 30
click at [594, 440] on button "Start Answering" at bounding box center [707, 437] width 297 height 38
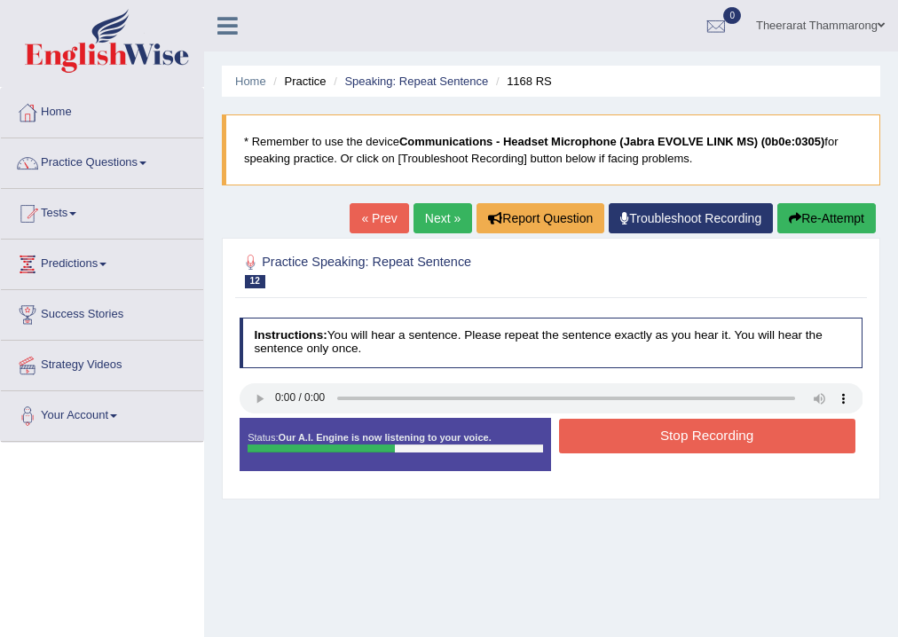
click at [618, 434] on button "Stop Recording" at bounding box center [707, 436] width 297 height 35
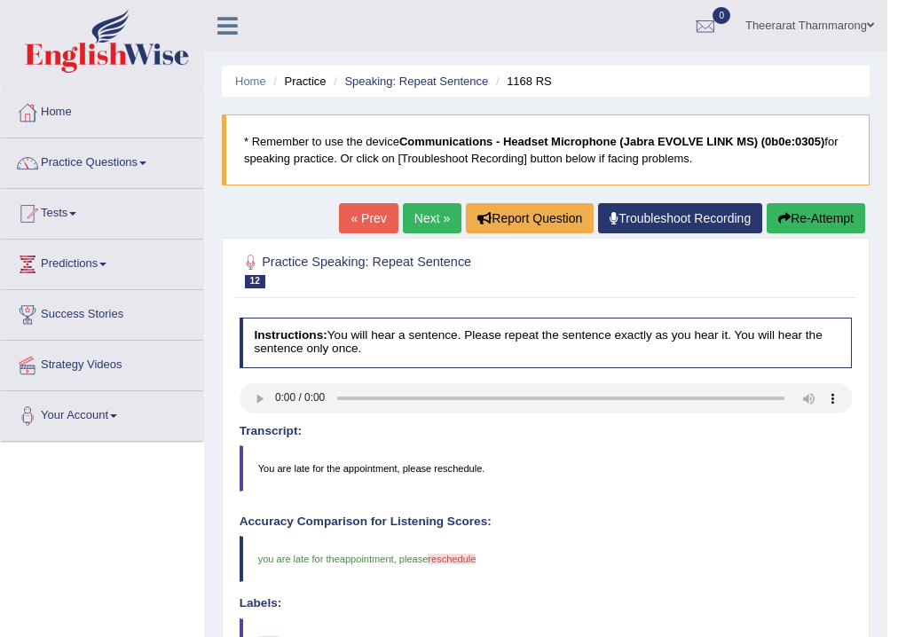
click at [425, 210] on link "Next »" at bounding box center [432, 218] width 59 height 30
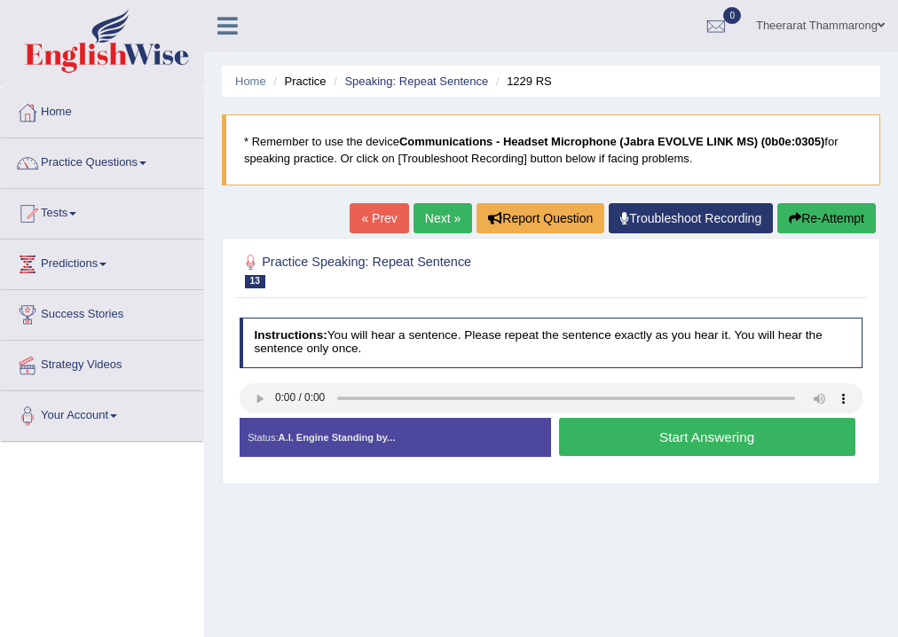
click at [597, 444] on button "Start Answering" at bounding box center [707, 437] width 297 height 38
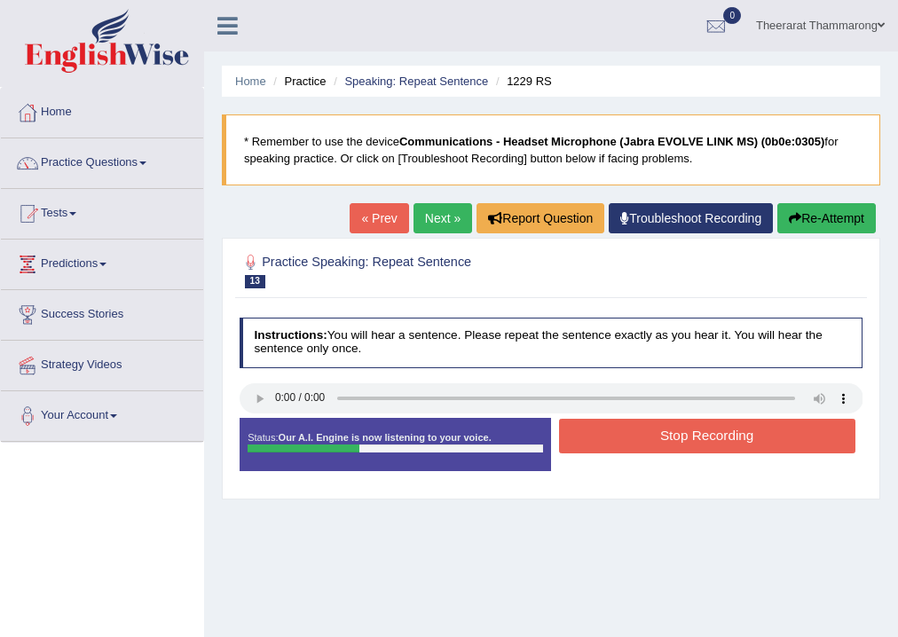
click at [626, 435] on button "Stop Recording" at bounding box center [707, 436] width 297 height 35
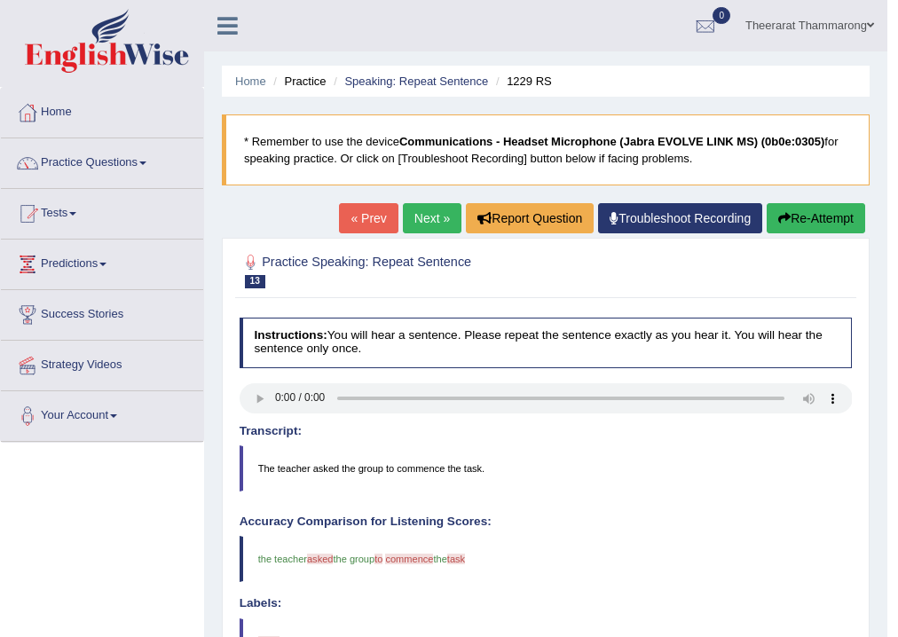
click at [416, 230] on link "Next »" at bounding box center [432, 218] width 59 height 30
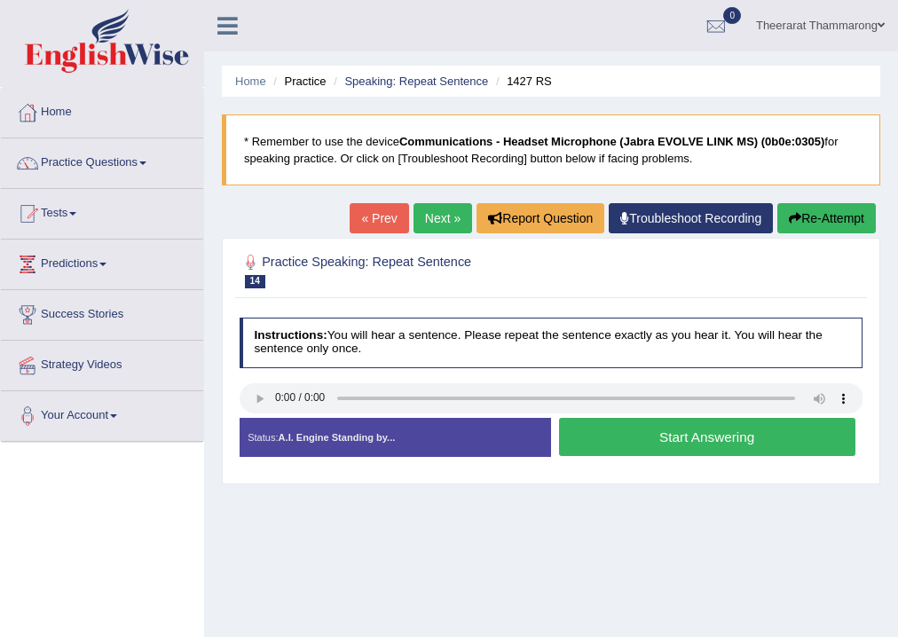
click at [588, 439] on button "Start Answering" at bounding box center [707, 437] width 297 height 38
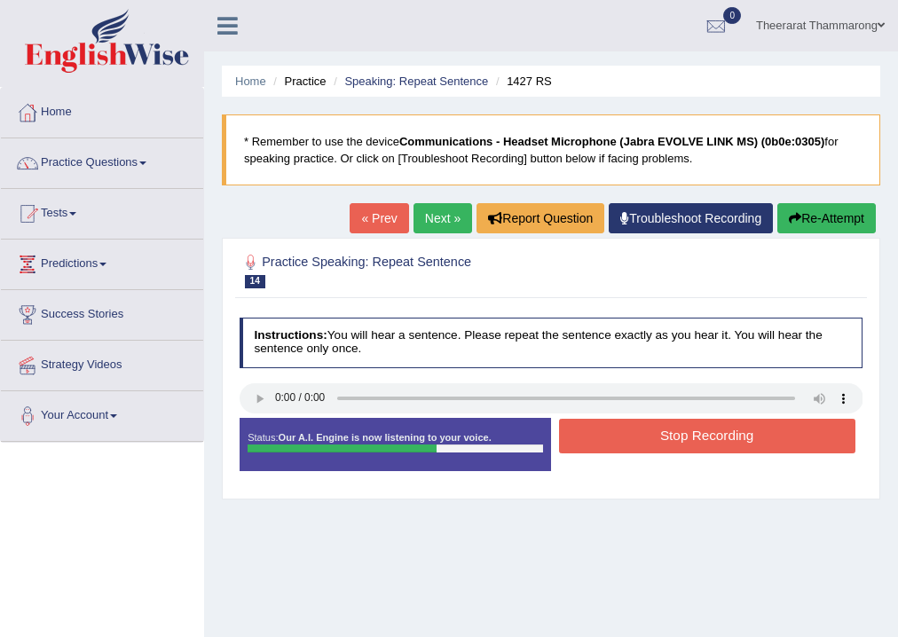
click at [616, 431] on button "Stop Recording" at bounding box center [707, 436] width 297 height 35
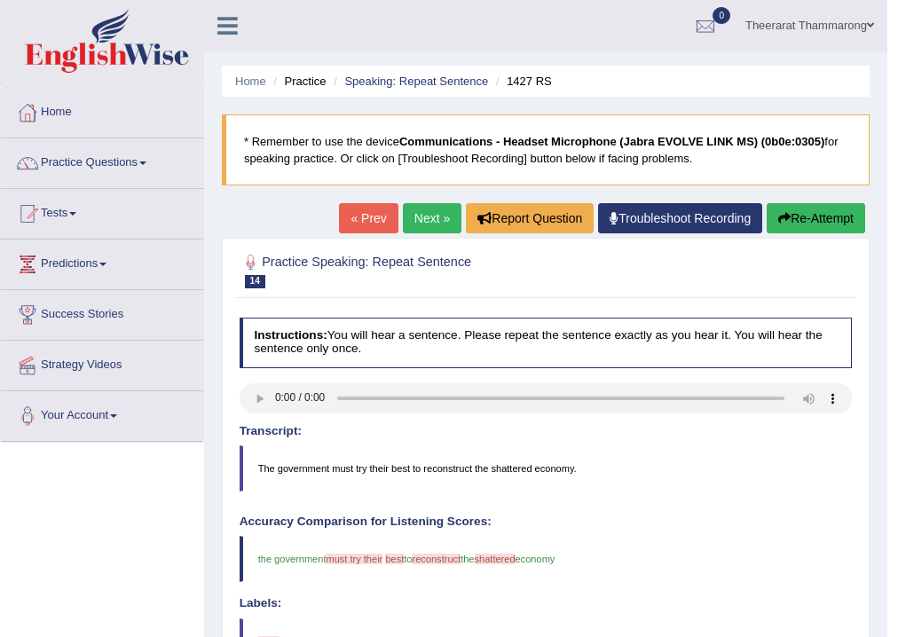
click at [436, 224] on link "Next »" at bounding box center [432, 218] width 59 height 30
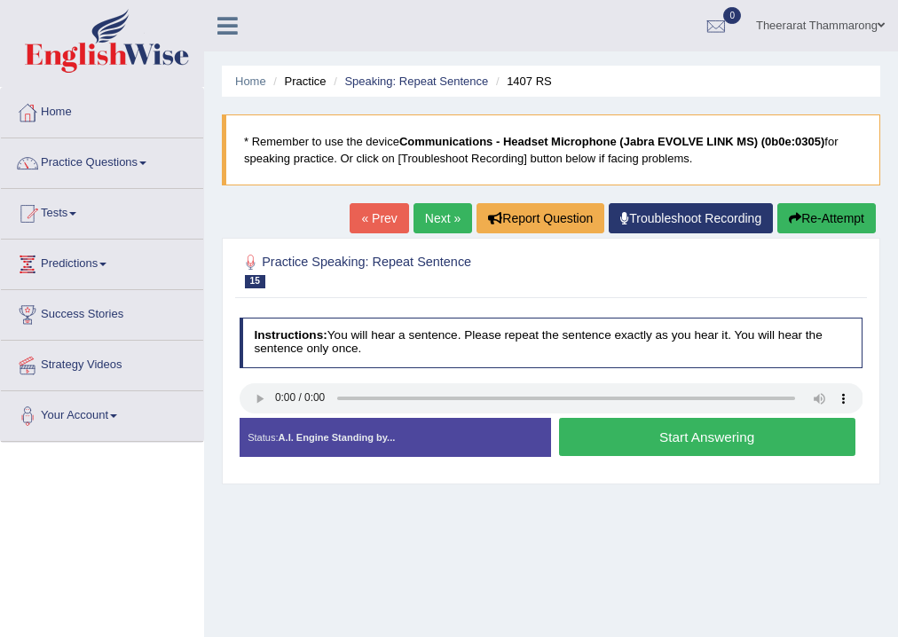
click at [622, 437] on button "Start Answering" at bounding box center [707, 437] width 297 height 38
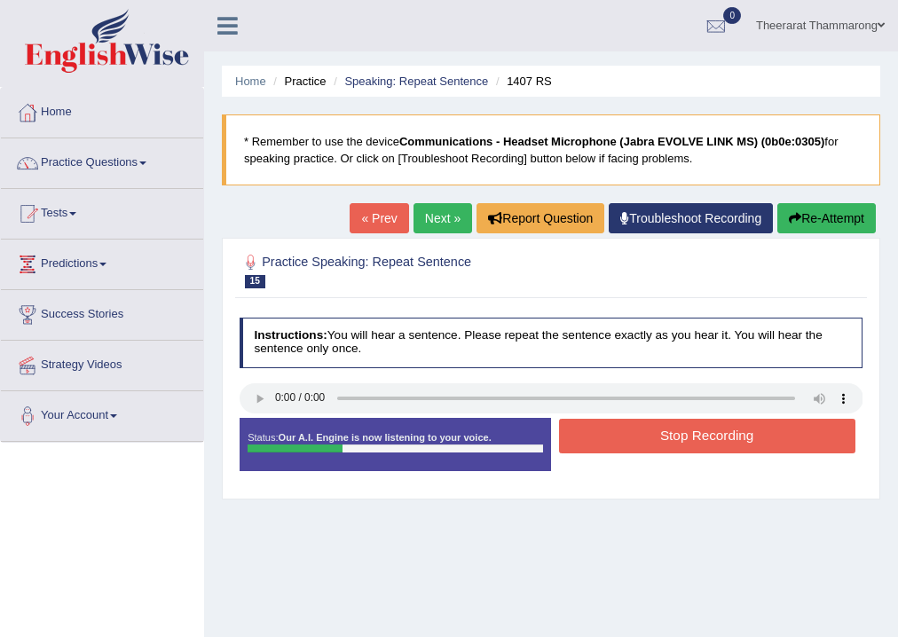
click at [648, 449] on button "Stop Recording" at bounding box center [707, 436] width 297 height 35
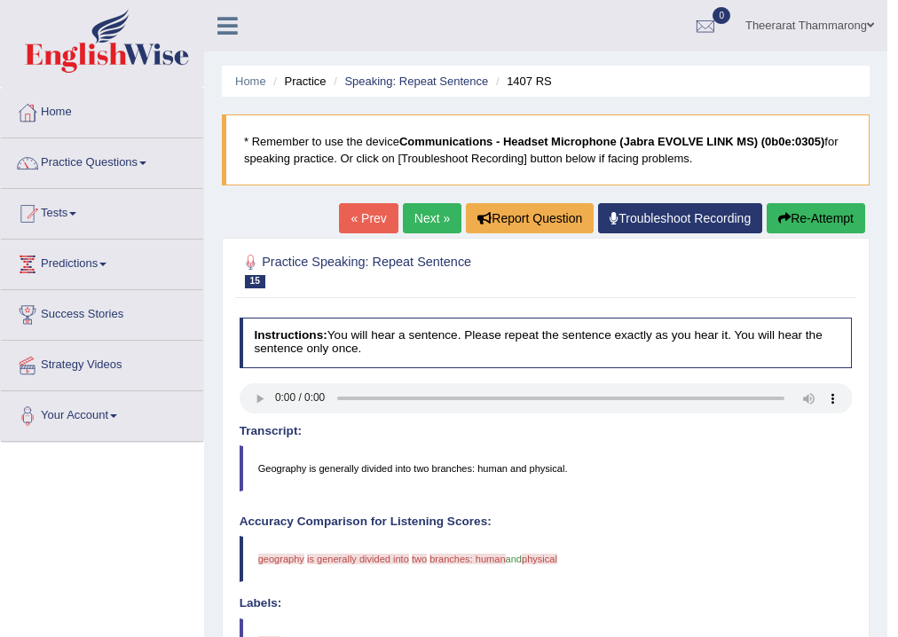
click at [430, 206] on link "Next »" at bounding box center [432, 218] width 59 height 30
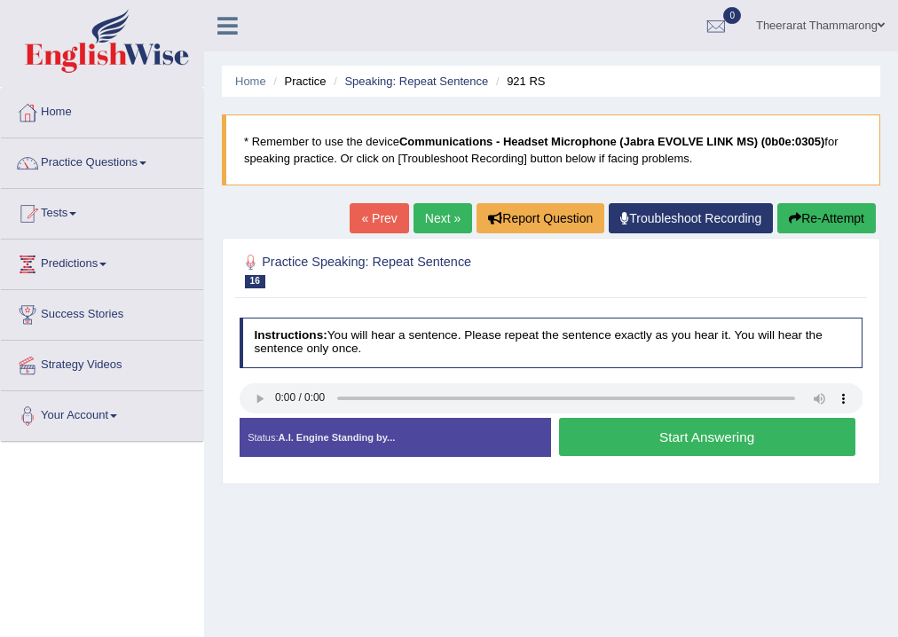
click at [627, 433] on button "Start Answering" at bounding box center [707, 437] width 297 height 38
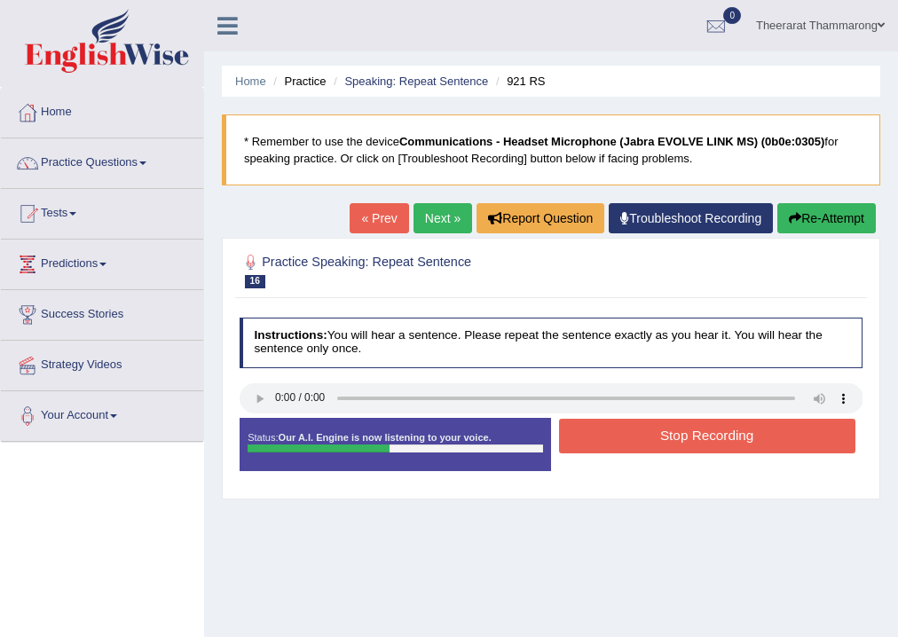
click at [630, 437] on button "Stop Recording" at bounding box center [707, 436] width 297 height 35
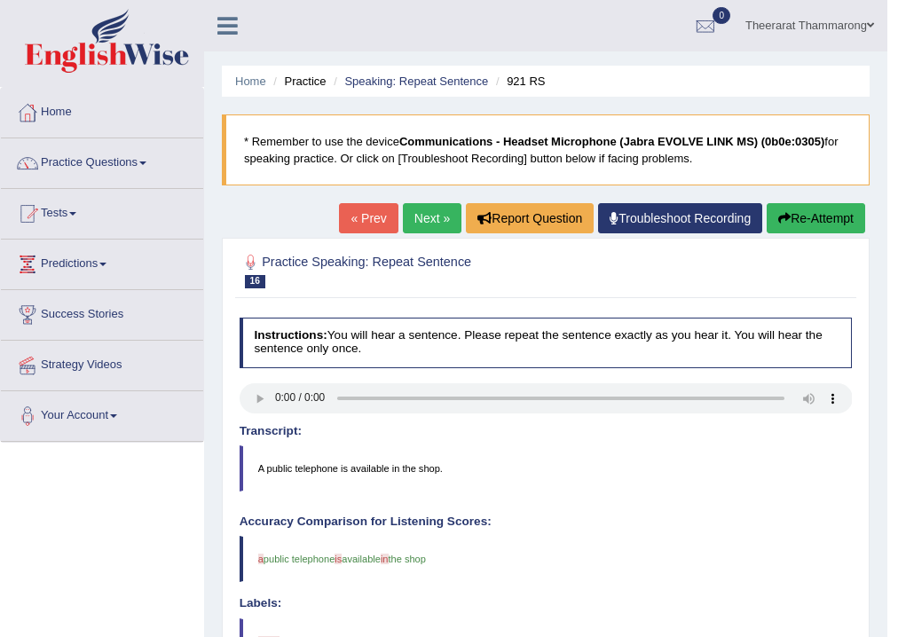
click at [440, 217] on link "Next »" at bounding box center [432, 218] width 59 height 30
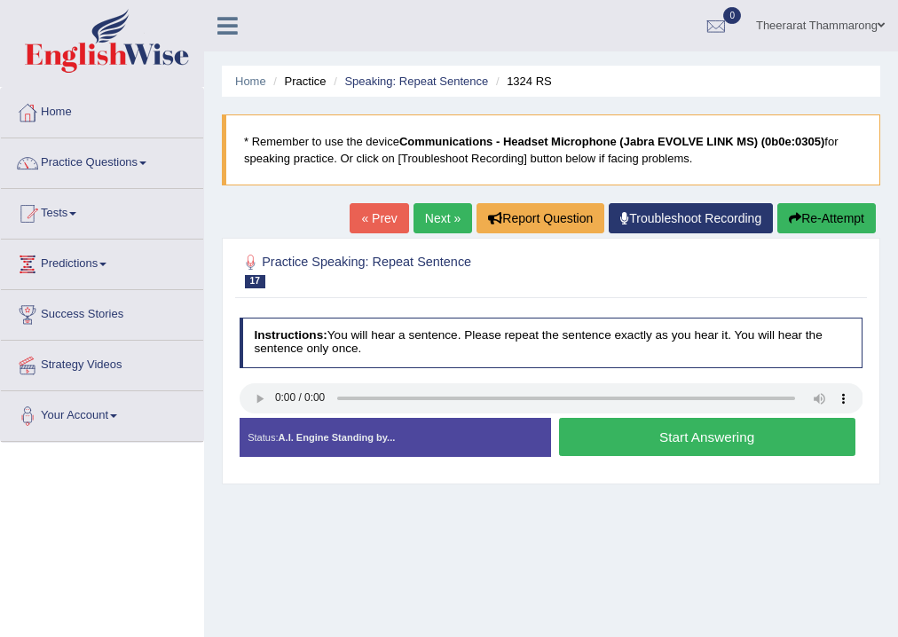
click at [596, 435] on button "Start Answering" at bounding box center [707, 437] width 297 height 38
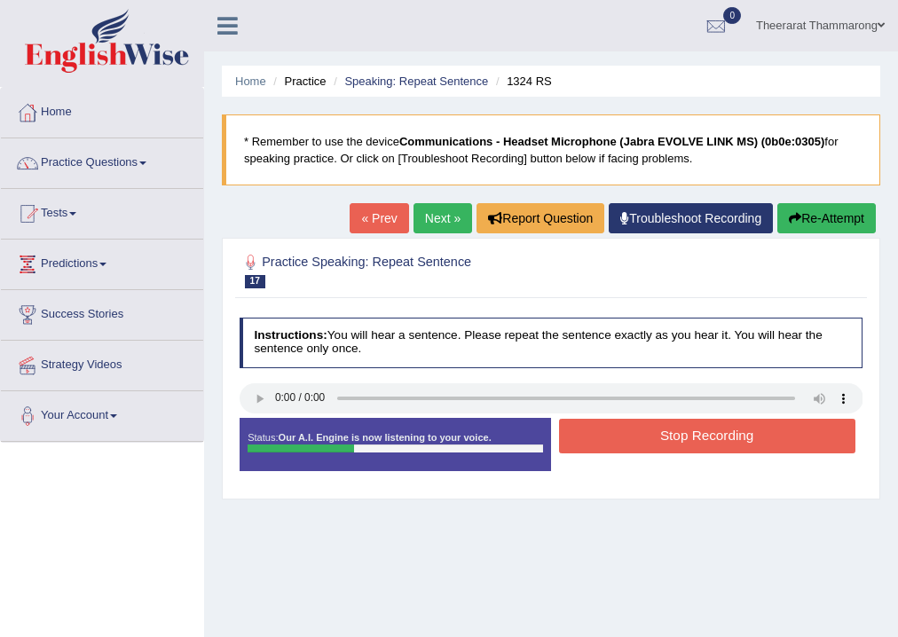
click at [630, 440] on button "Stop Recording" at bounding box center [707, 436] width 297 height 35
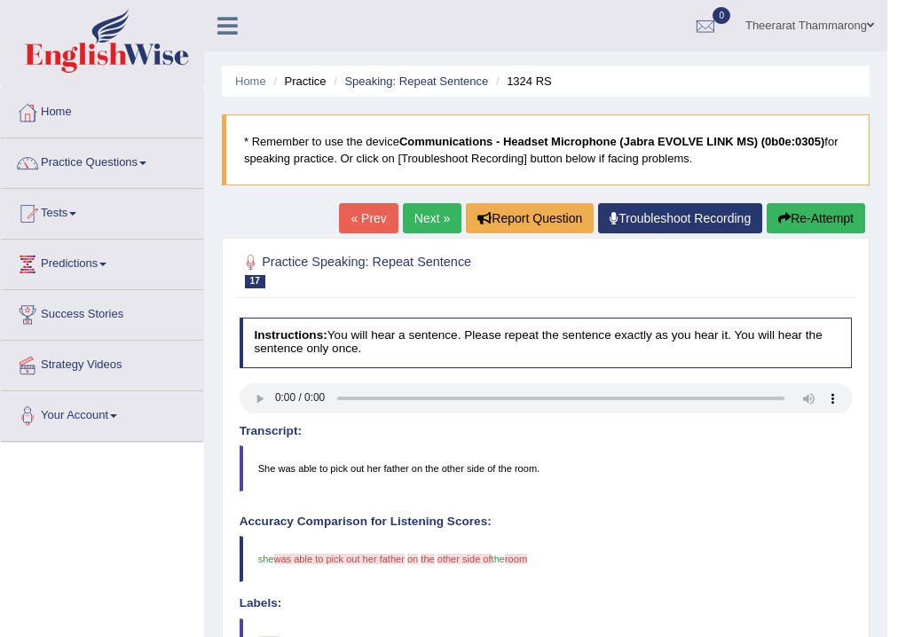
click at [437, 218] on link "Next »" at bounding box center [432, 218] width 59 height 30
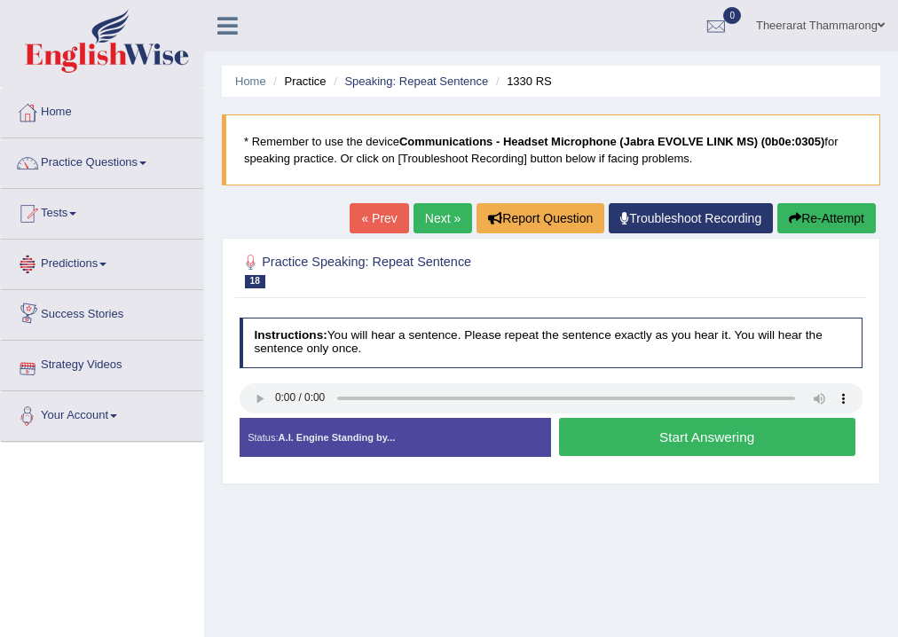
click at [415, 217] on link "Next »" at bounding box center [443, 218] width 59 height 30
click at [420, 210] on link "Next »" at bounding box center [443, 218] width 59 height 30
click at [611, 437] on button "Start Answering" at bounding box center [707, 437] width 297 height 38
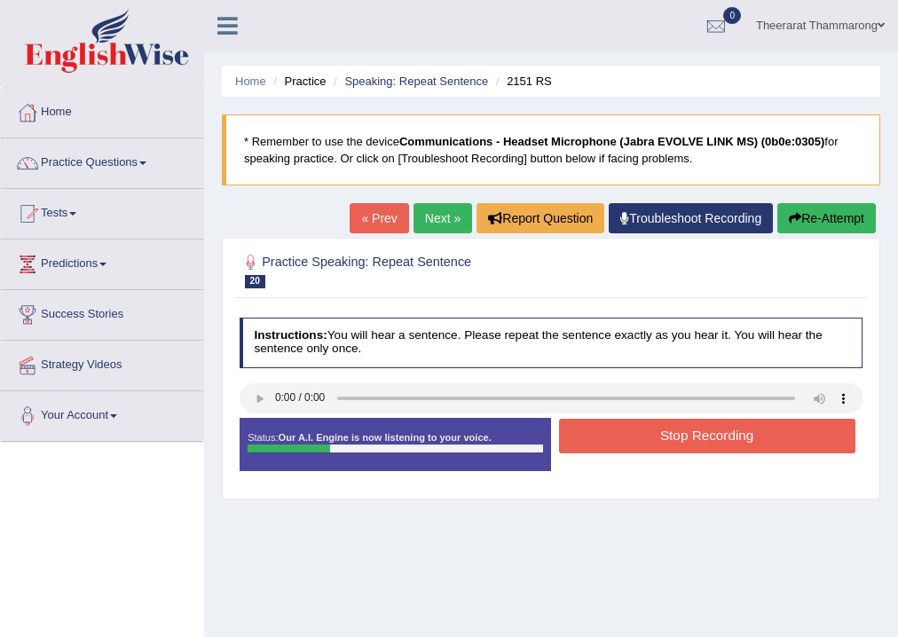
click at [622, 439] on button "Stop Recording" at bounding box center [707, 436] width 297 height 35
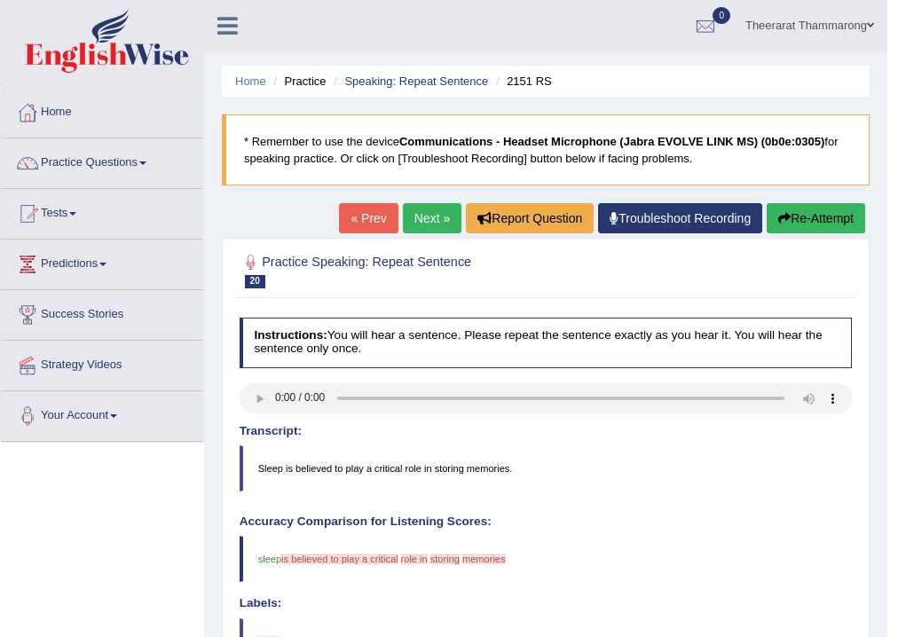
click at [434, 223] on link "Next »" at bounding box center [432, 218] width 59 height 30
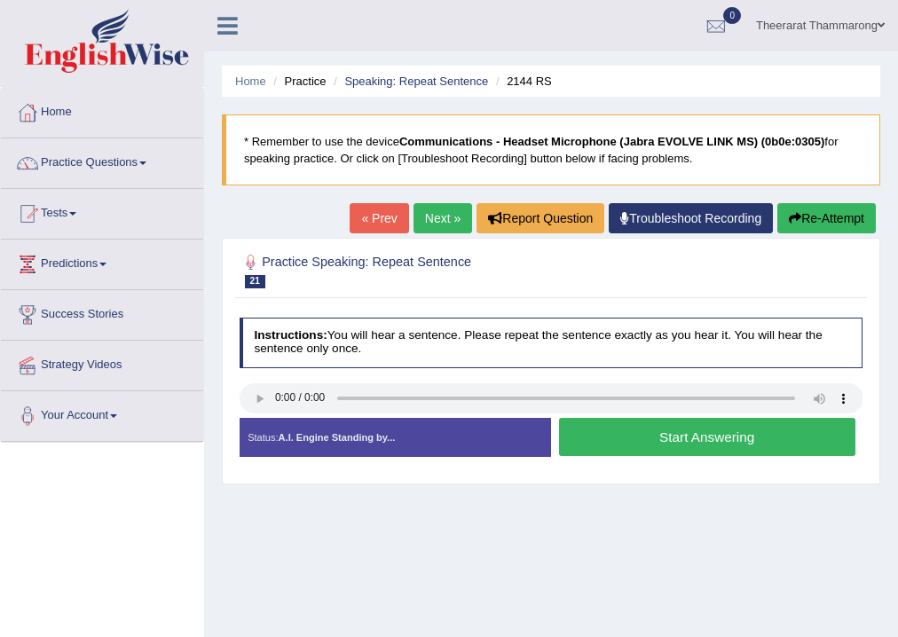
click at [629, 439] on button "Start Answering" at bounding box center [707, 437] width 297 height 38
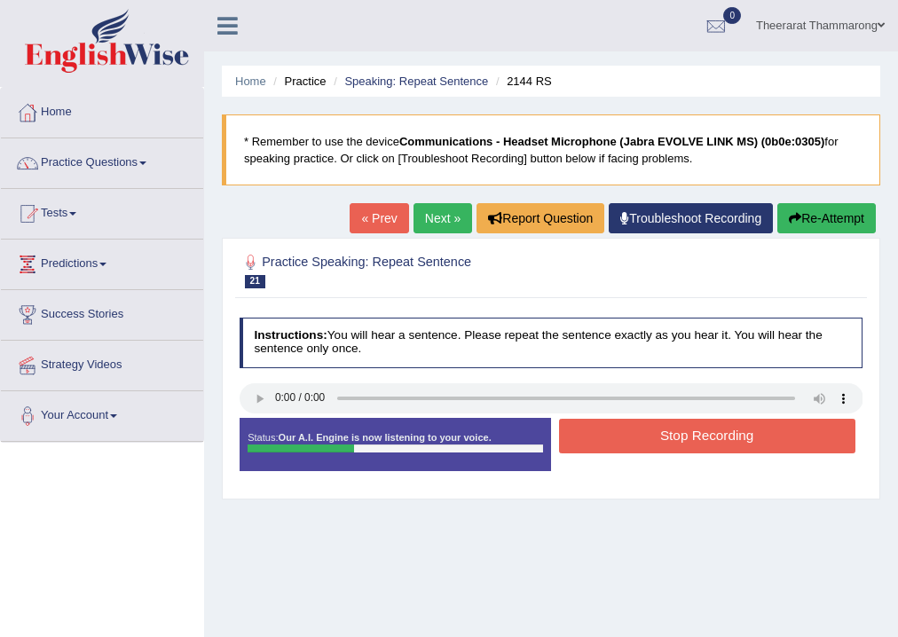
click at [593, 429] on button "Stop Recording" at bounding box center [707, 436] width 297 height 35
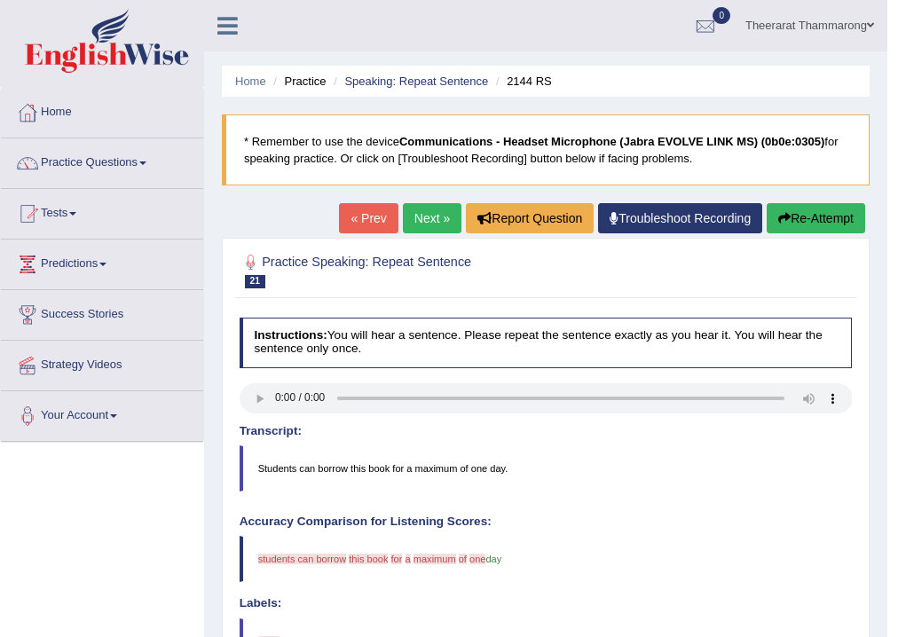
click at [438, 217] on link "Next »" at bounding box center [432, 218] width 59 height 30
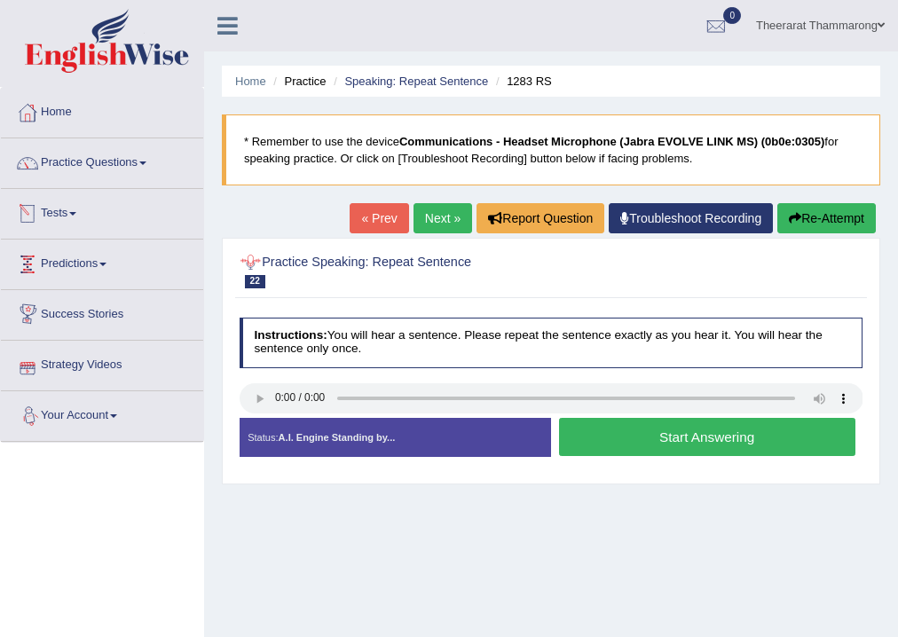
click at [650, 434] on button "Start Answering" at bounding box center [707, 437] width 297 height 38
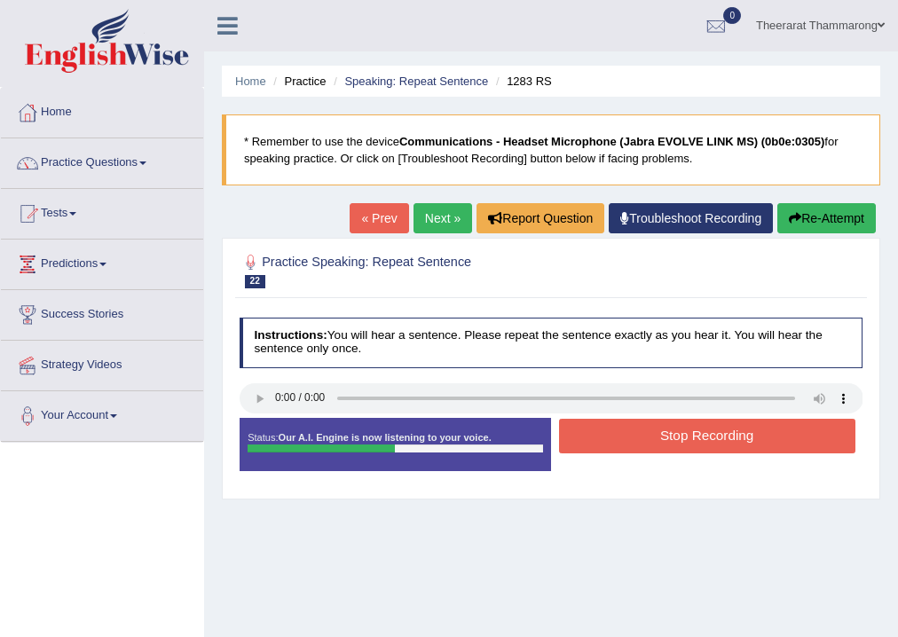
click at [603, 433] on button "Stop Recording" at bounding box center [707, 436] width 297 height 35
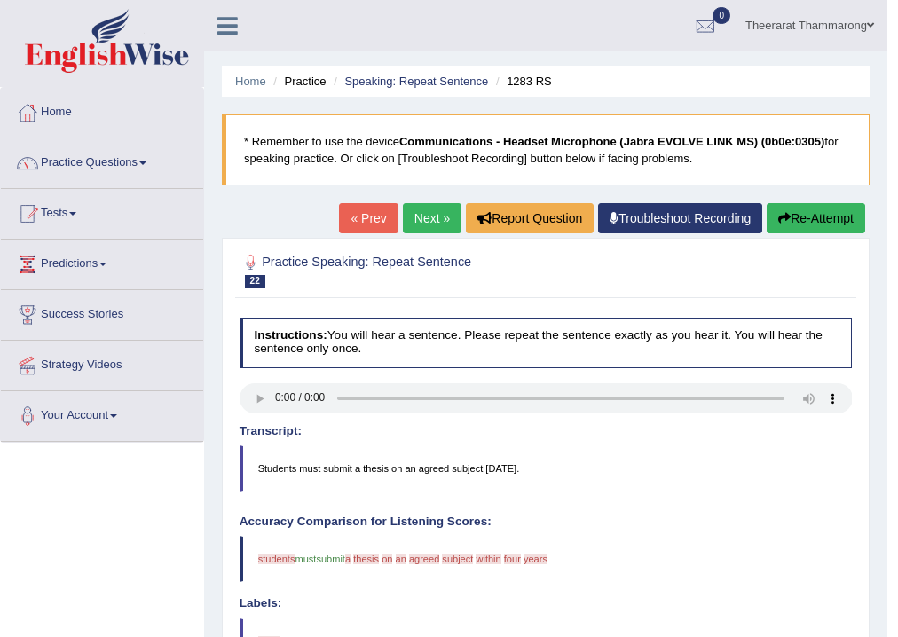
click at [438, 220] on link "Next »" at bounding box center [432, 218] width 59 height 30
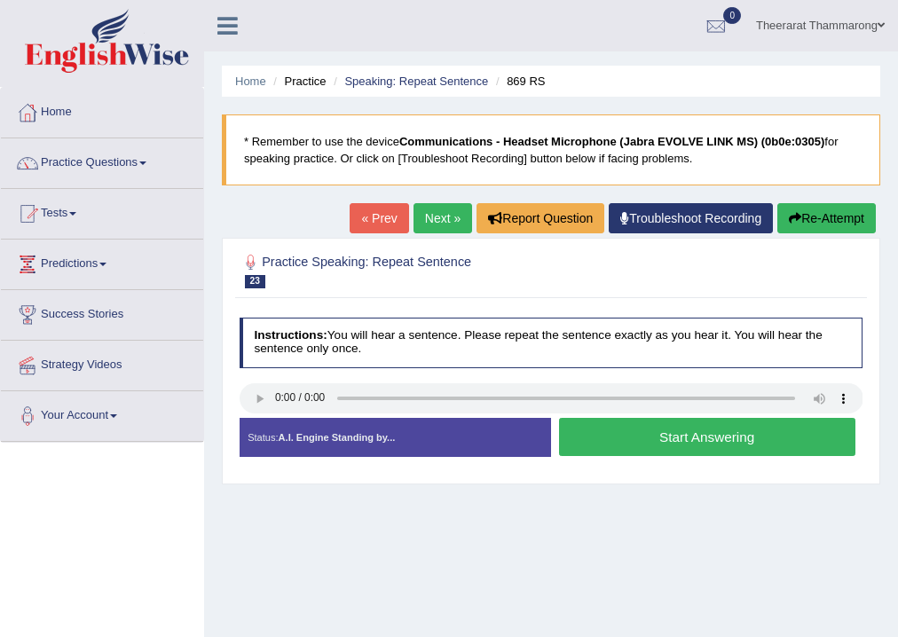
click at [587, 429] on button "Start Answering" at bounding box center [707, 437] width 297 height 38
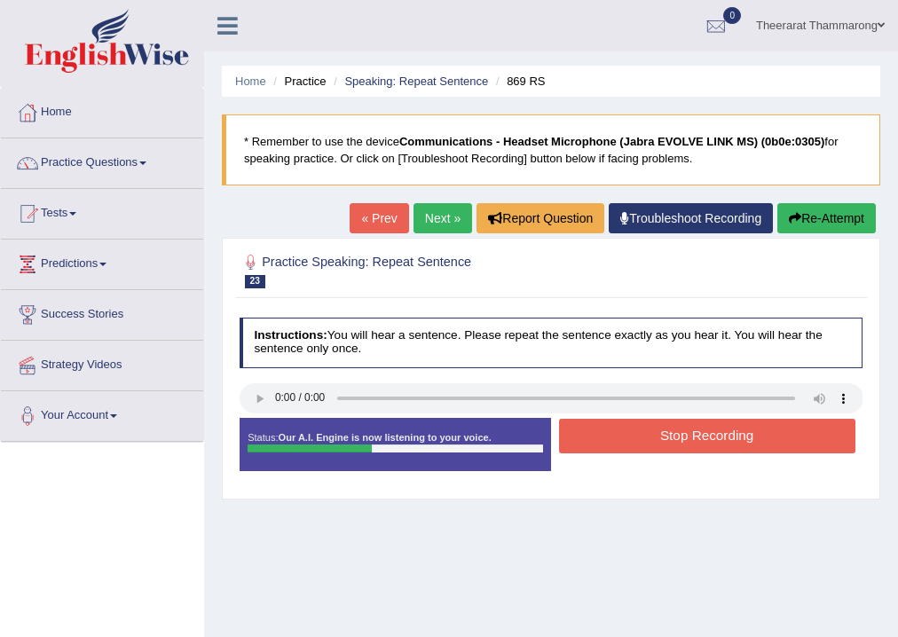
click at [603, 437] on button "Stop Recording" at bounding box center [707, 436] width 297 height 35
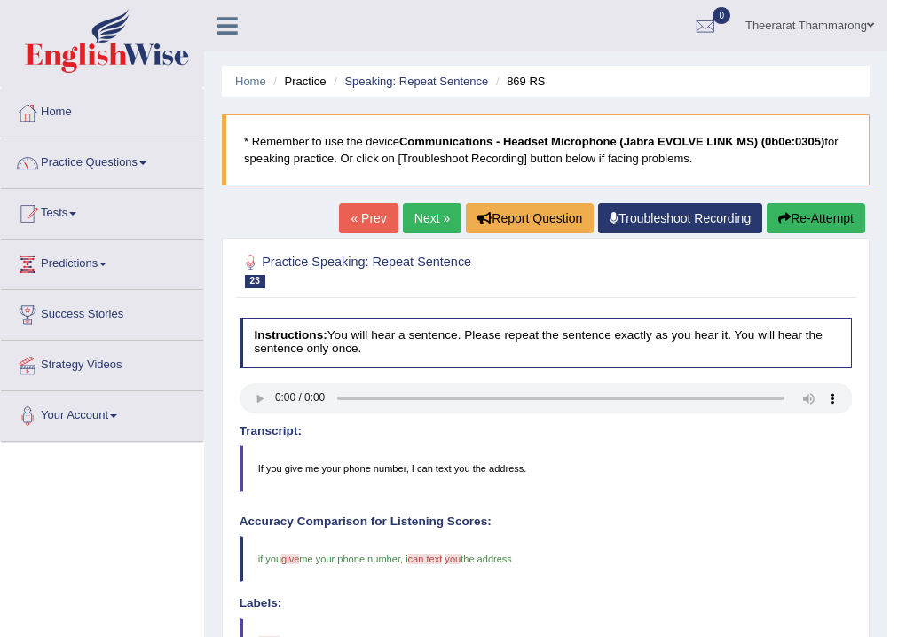
click at [437, 217] on link "Next »" at bounding box center [432, 218] width 59 height 30
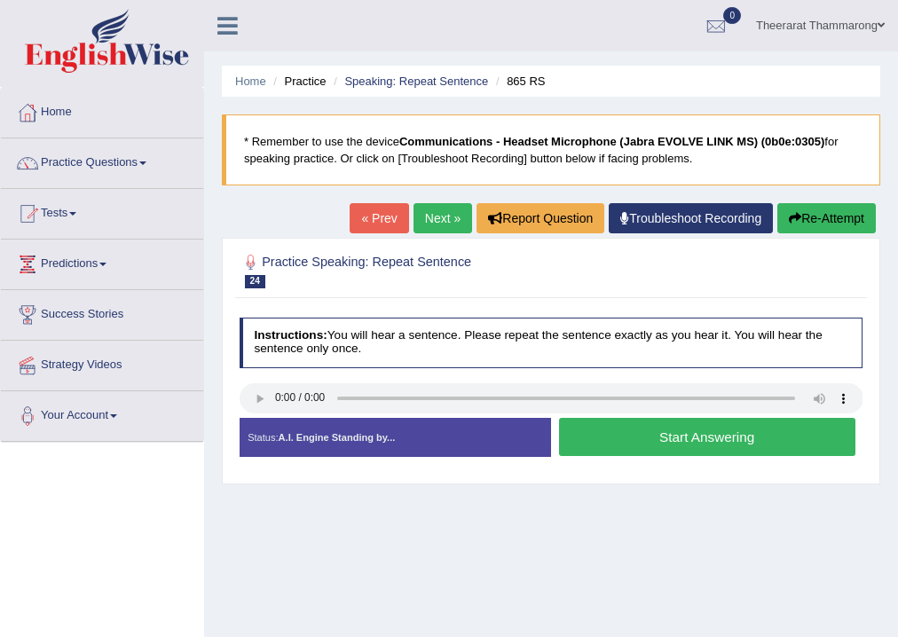
click at [431, 219] on link "Next »" at bounding box center [443, 218] width 59 height 30
click at [634, 432] on button "Start Answering" at bounding box center [707, 437] width 297 height 38
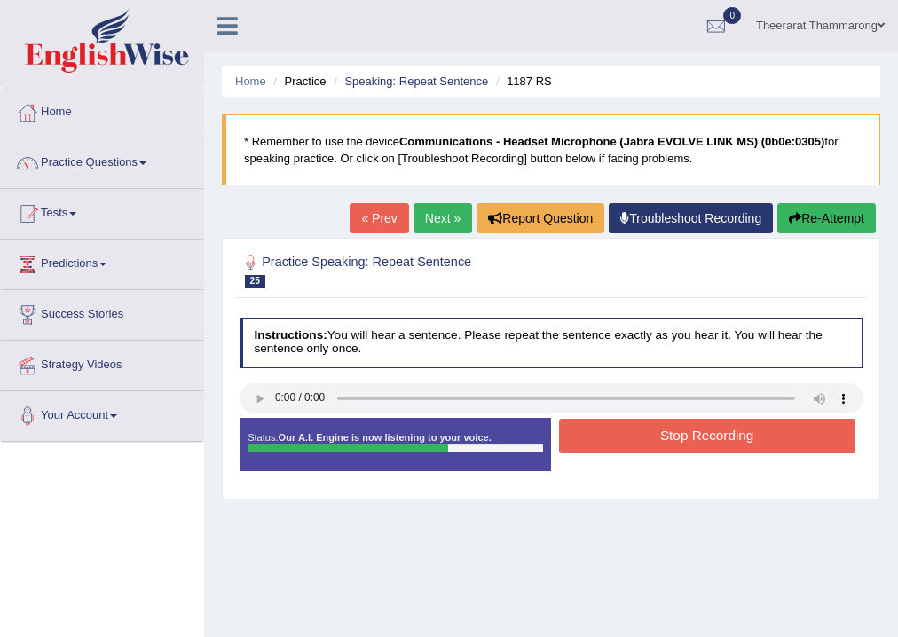
click at [639, 434] on button "Stop Recording" at bounding box center [707, 436] width 297 height 35
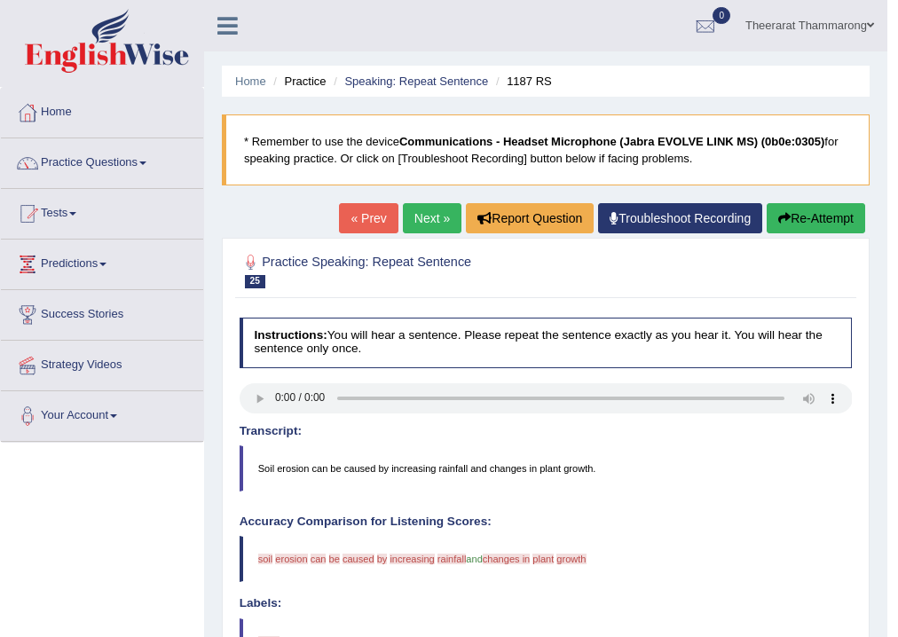
click at [436, 215] on link "Next »" at bounding box center [432, 218] width 59 height 30
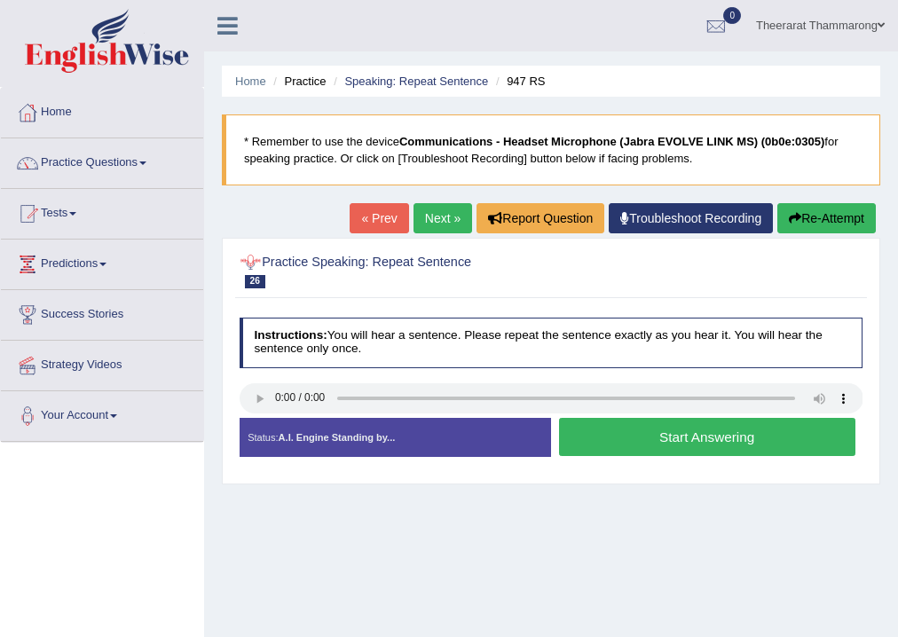
click at [452, 210] on link "Next »" at bounding box center [443, 218] width 59 height 30
click at [626, 439] on button "Start Answering" at bounding box center [707, 437] width 297 height 38
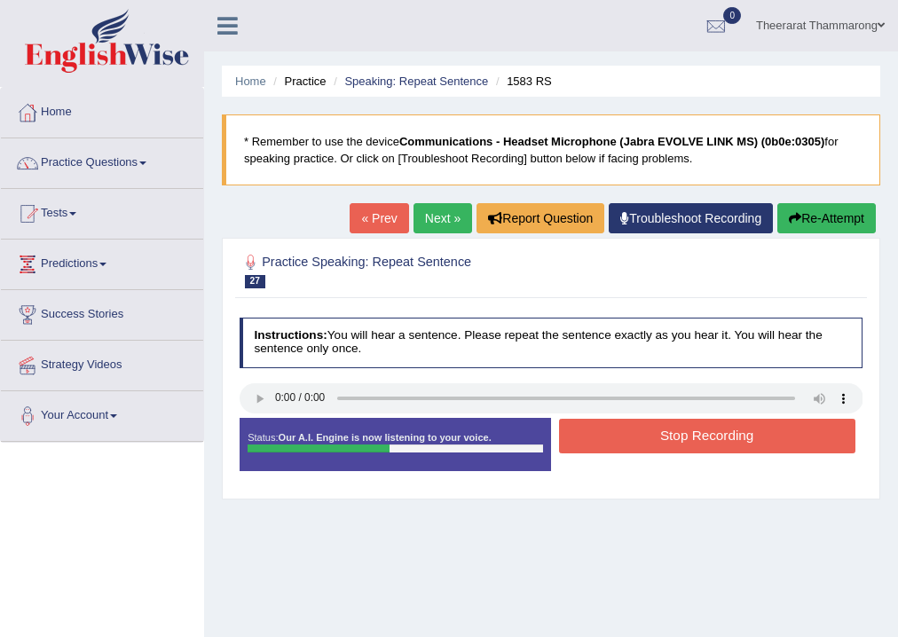
click at [641, 429] on button "Stop Recording" at bounding box center [707, 436] width 297 height 35
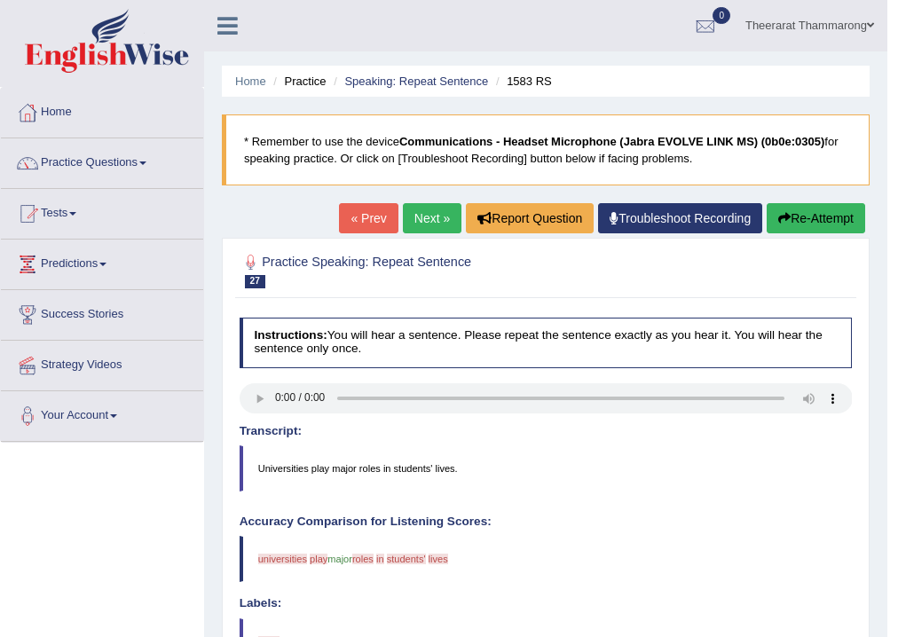
click at [810, 216] on button "Re-Attempt" at bounding box center [816, 218] width 99 height 30
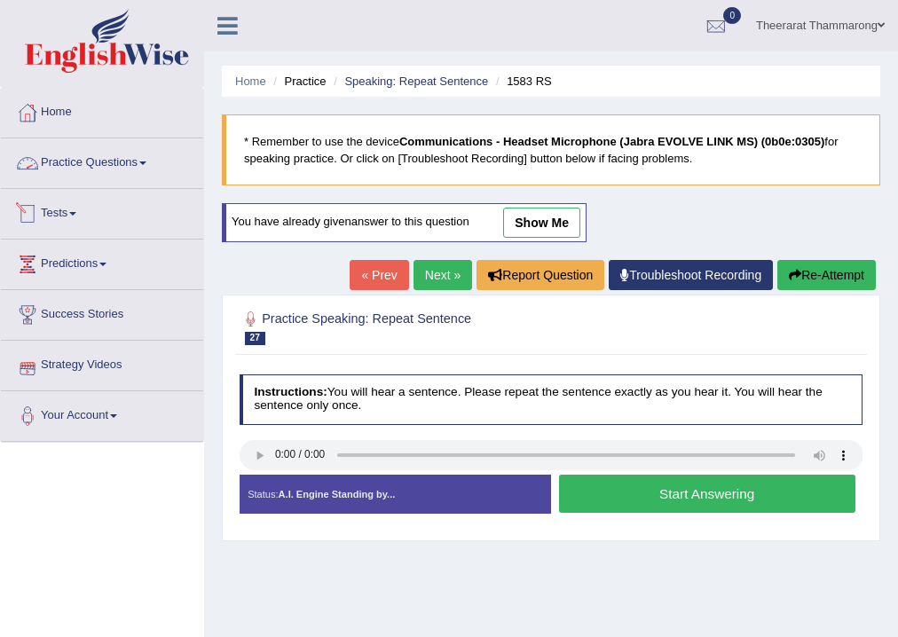
click at [102, 165] on link "Practice Questions" at bounding box center [102, 160] width 202 height 44
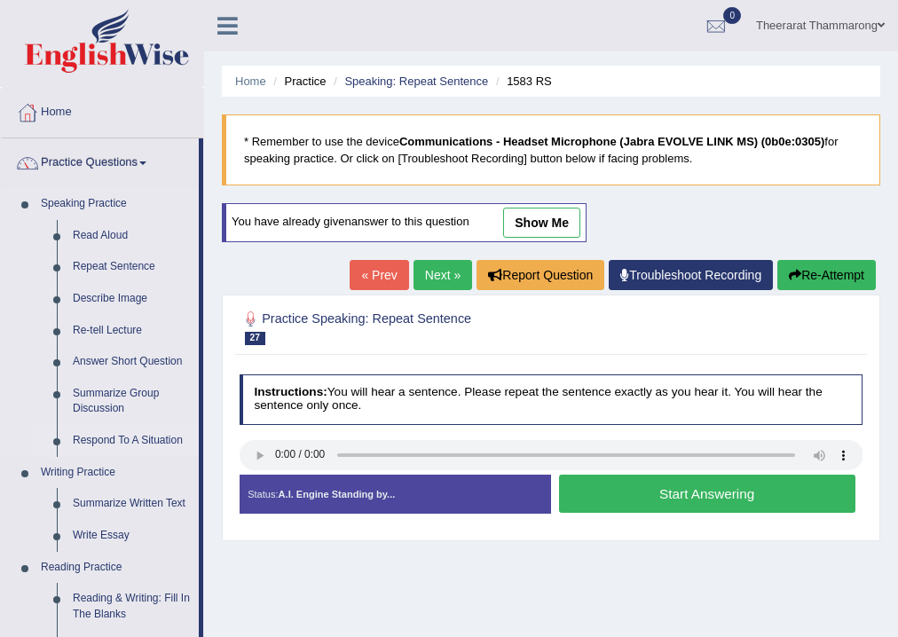
scroll to position [284, 0]
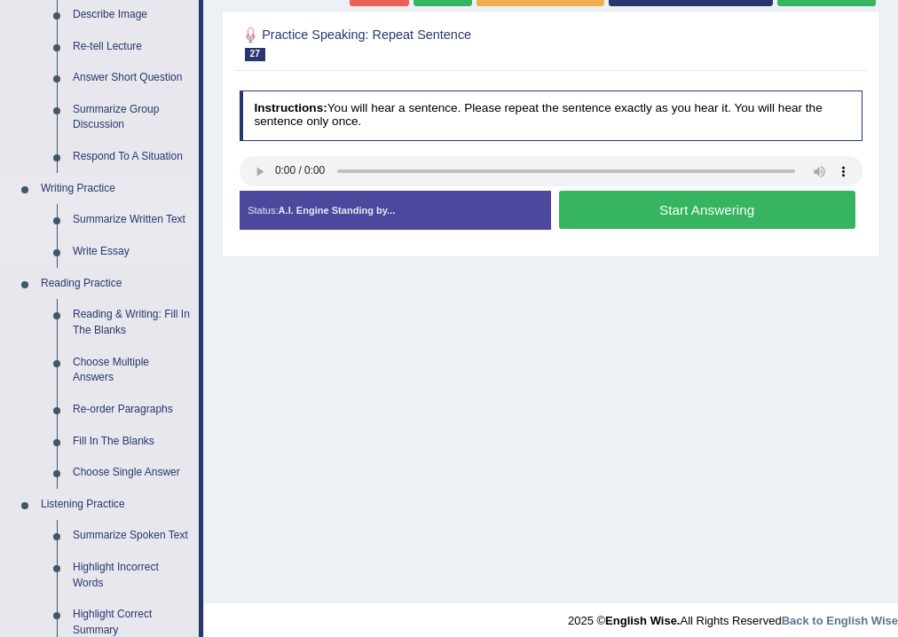
click at [89, 222] on link "Summarize Written Text" at bounding box center [132, 220] width 134 height 32
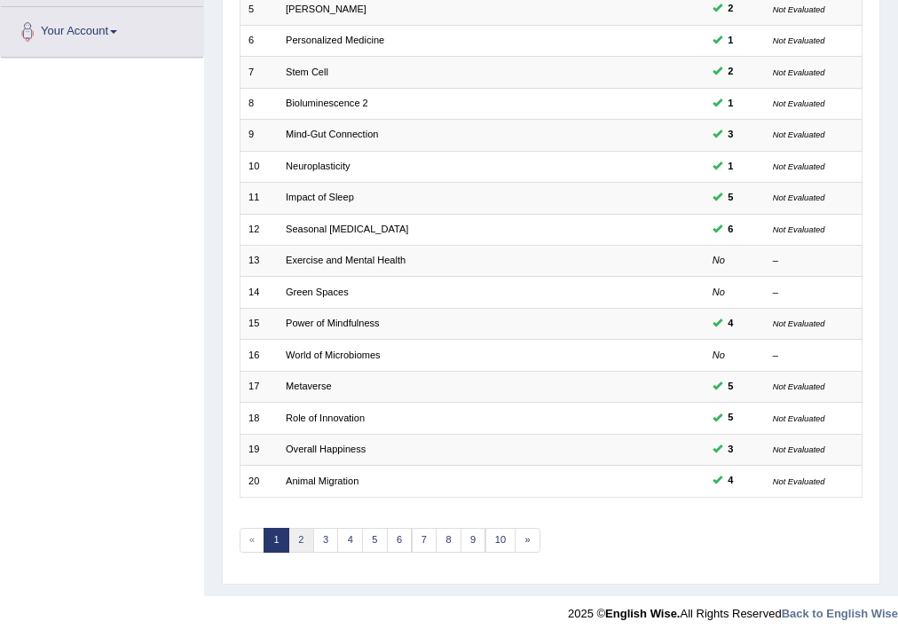
click at [292, 540] on link "2" at bounding box center [302, 540] width 26 height 25
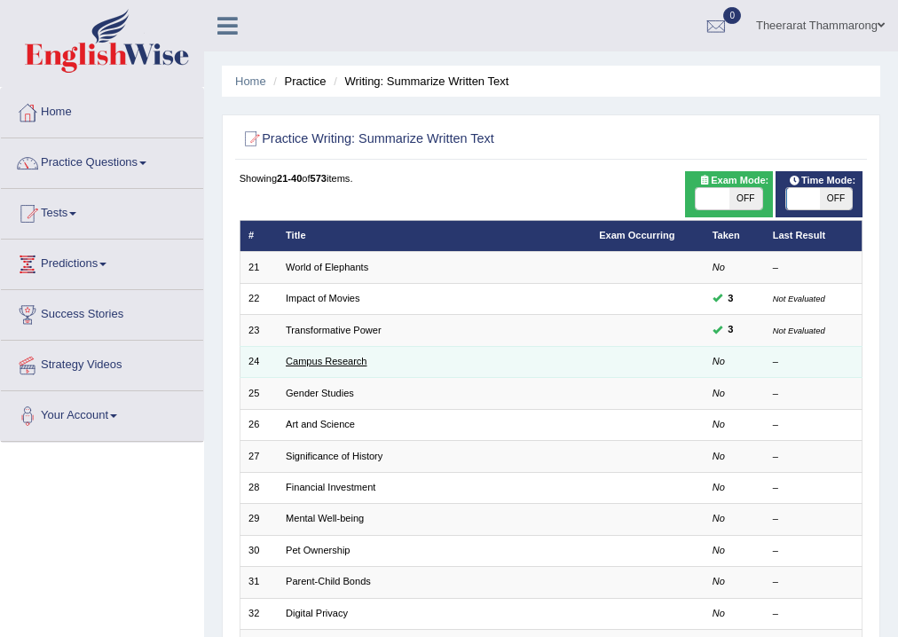
click at [305, 360] on link "Campus Research" at bounding box center [326, 361] width 81 height 11
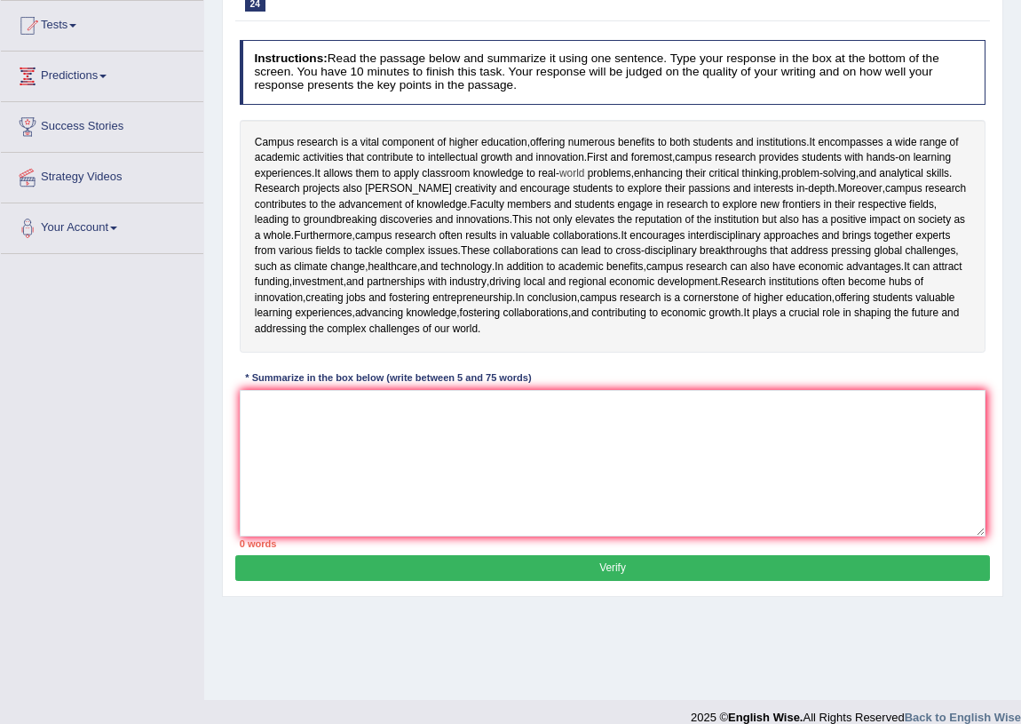
scroll to position [225, 0]
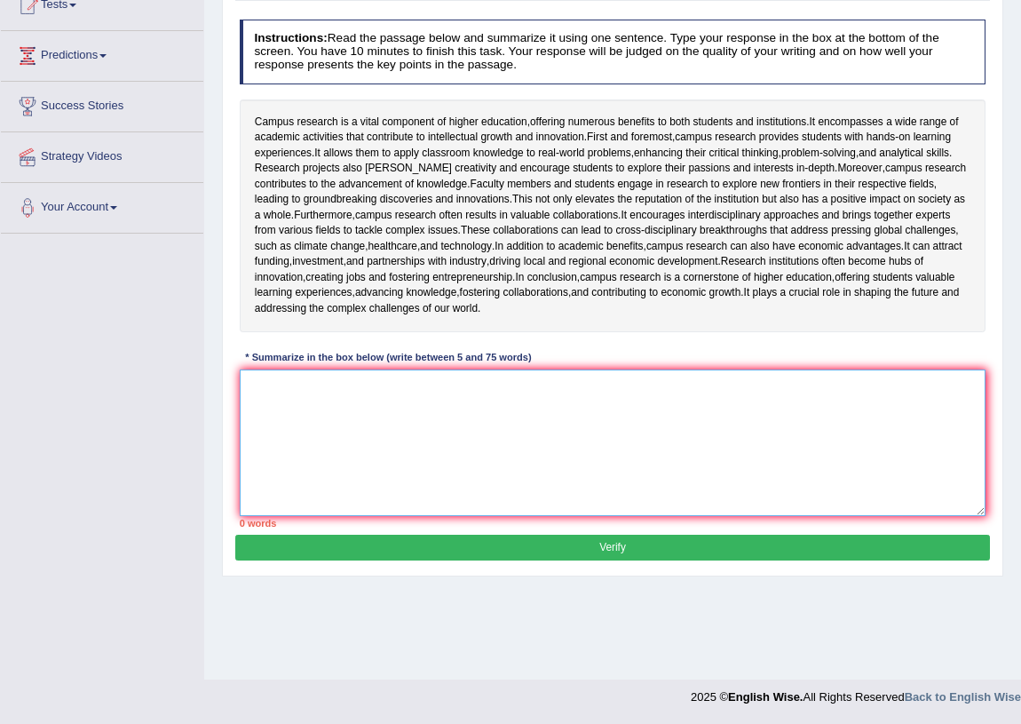
click at [394, 494] on textarea at bounding box center [613, 442] width 747 height 146
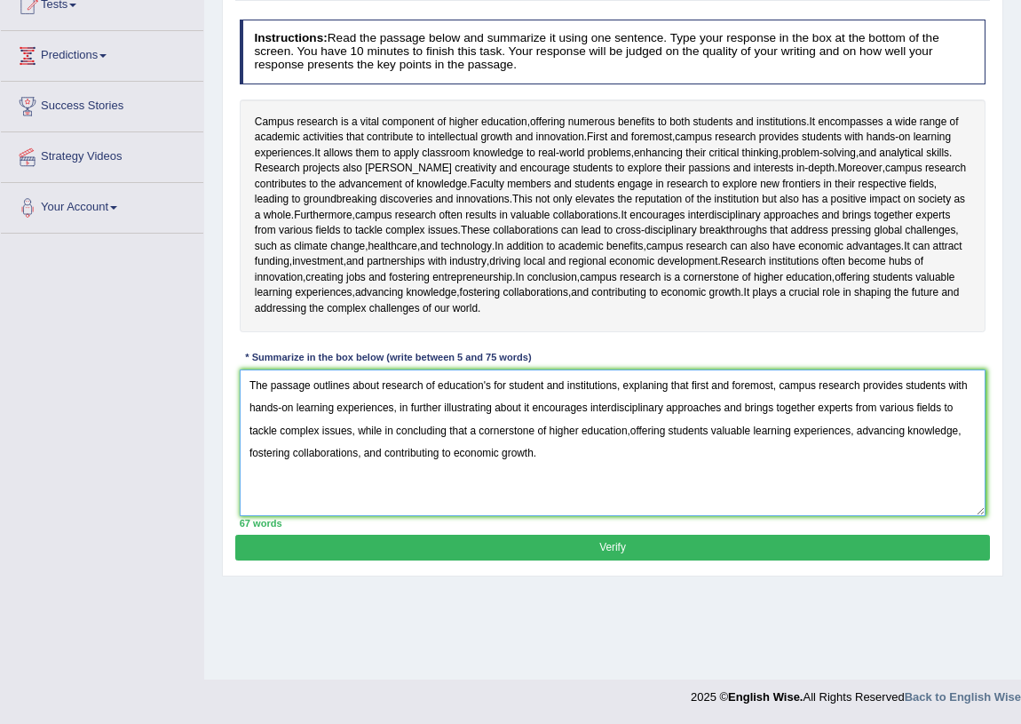
click at [648, 472] on textarea "The passage outlines about research of education's for student and institutions…" at bounding box center [613, 442] width 747 height 146
type textarea "The passage outlines about research of education's for student and institutions…"
click at [668, 560] on button "Verify" at bounding box center [612, 547] width 754 height 26
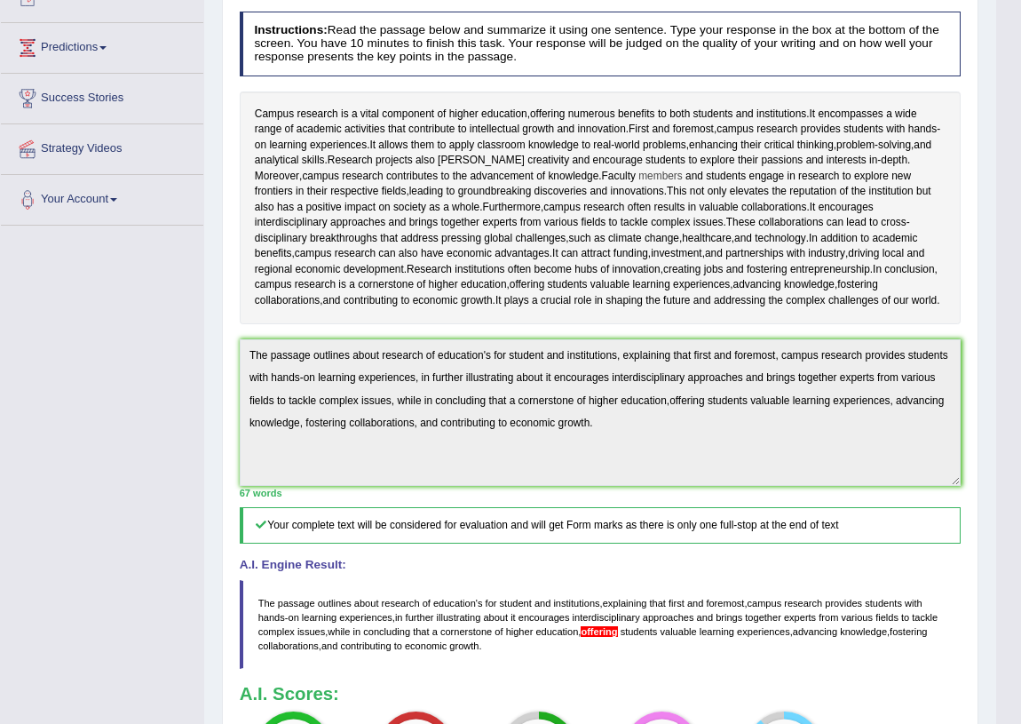
scroll to position [540, 0]
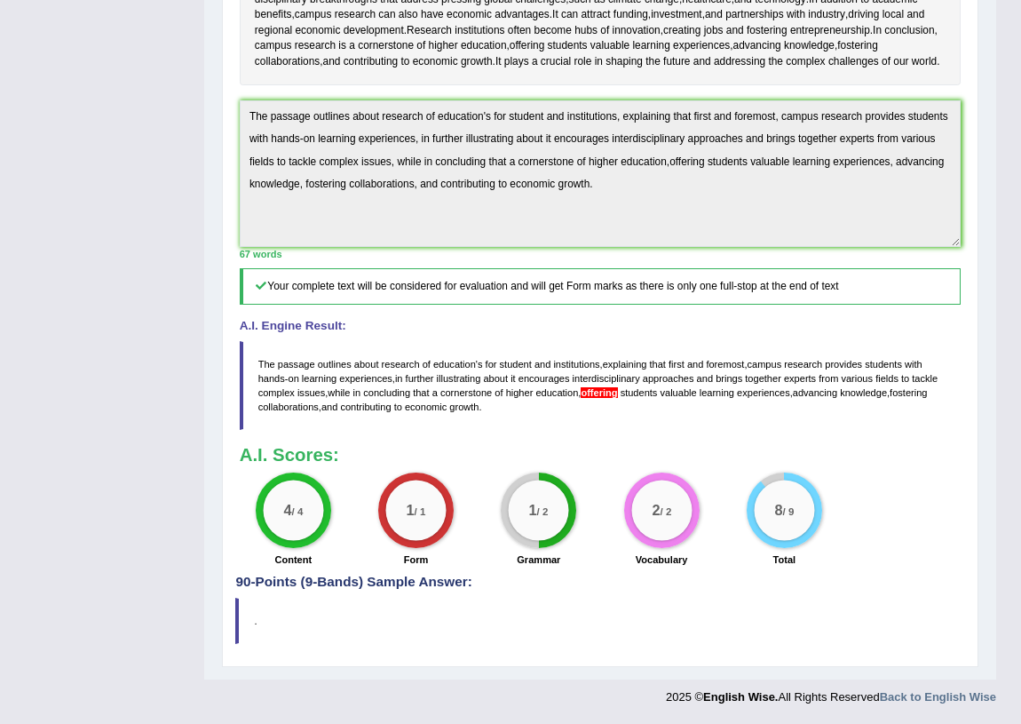
drag, startPoint x: 494, startPoint y: 465, endPoint x: 231, endPoint y: 416, distance: 268.1
click at [227, 416] on div "Practice Writing: Summarize Written Text 24 Campus Research Instructions: Read …" at bounding box center [600, 180] width 756 height 973
click at [233, 169] on div "Practice Writing: Summarize Written Text 24 Campus Research Instructions: Read …" at bounding box center [600, 180] width 756 height 973
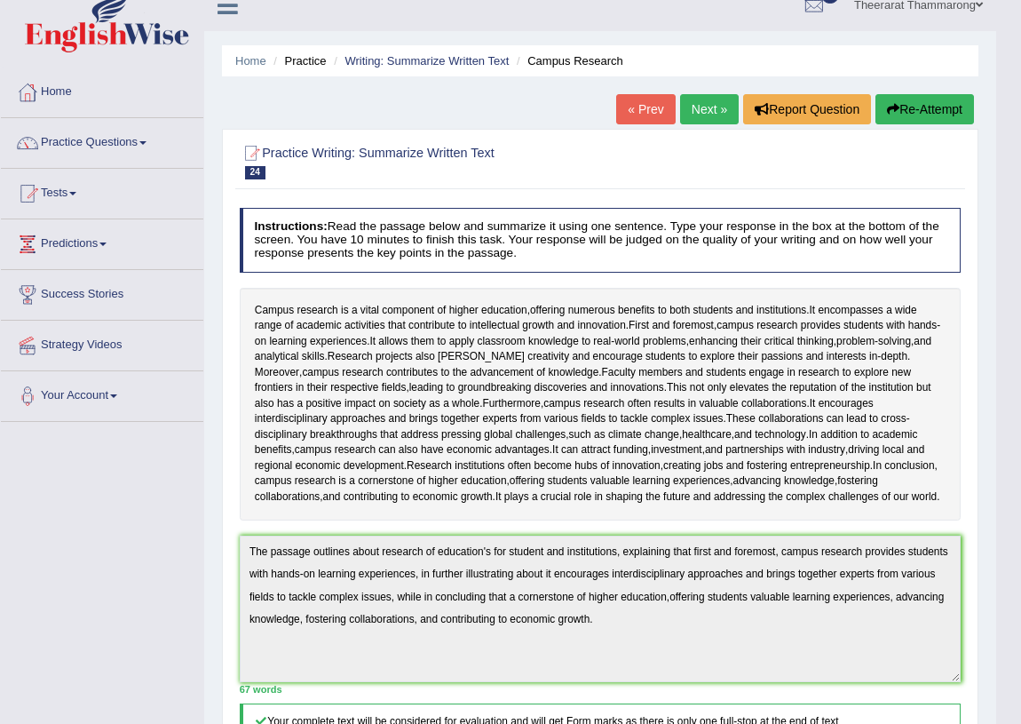
scroll to position [0, 0]
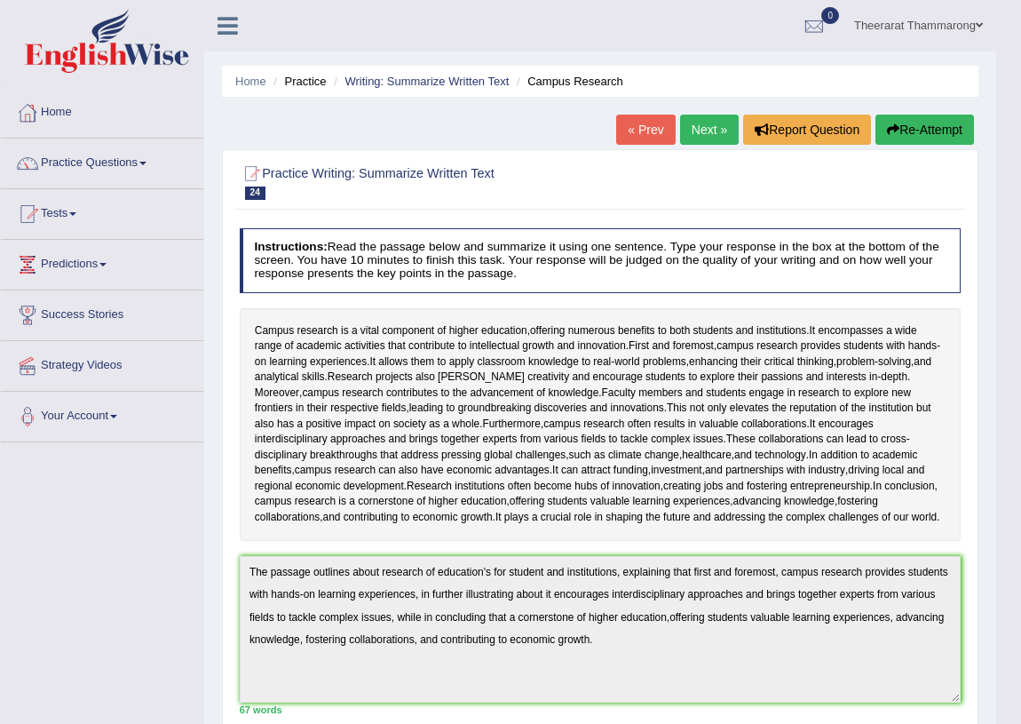
click at [898, 128] on div "Home Practice Writing: Summarize Written Text Campus Research « Prev Next » Rep…" at bounding box center [600, 567] width 792 height 1135
click at [898, 138] on button "Re-Attempt" at bounding box center [924, 130] width 99 height 30
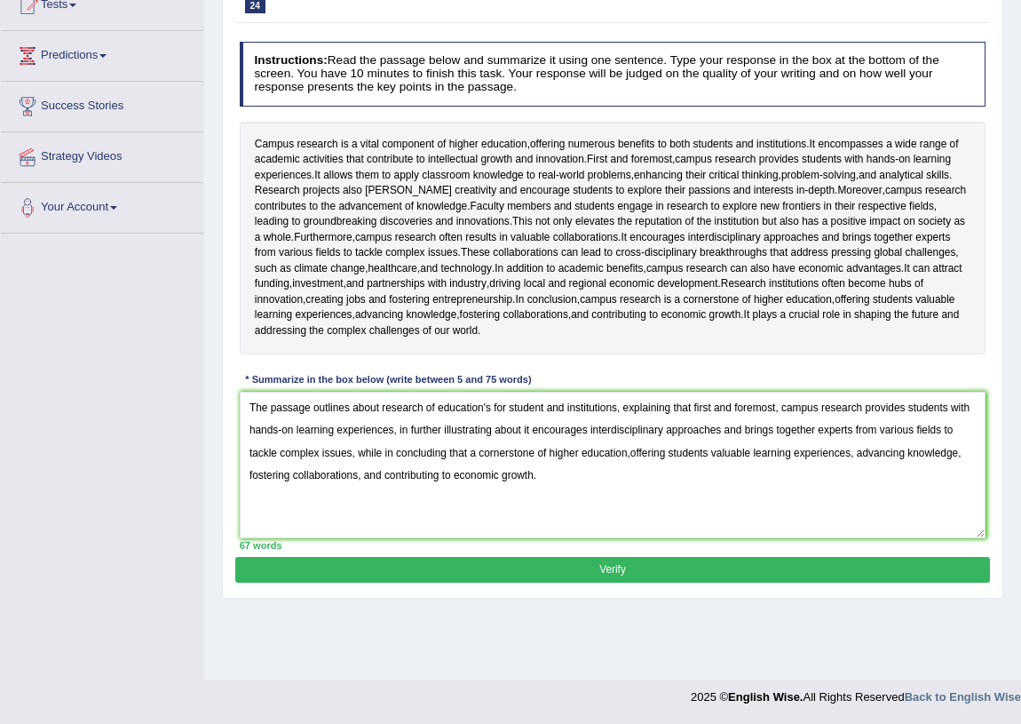
click at [632, 519] on textarea "The passage outlines about research of education's for student and institutions…" at bounding box center [613, 465] width 747 height 146
type textarea "The passage outlines about research of education's for student and institutions…"
click at [700, 582] on button "Verify" at bounding box center [612, 570] width 754 height 26
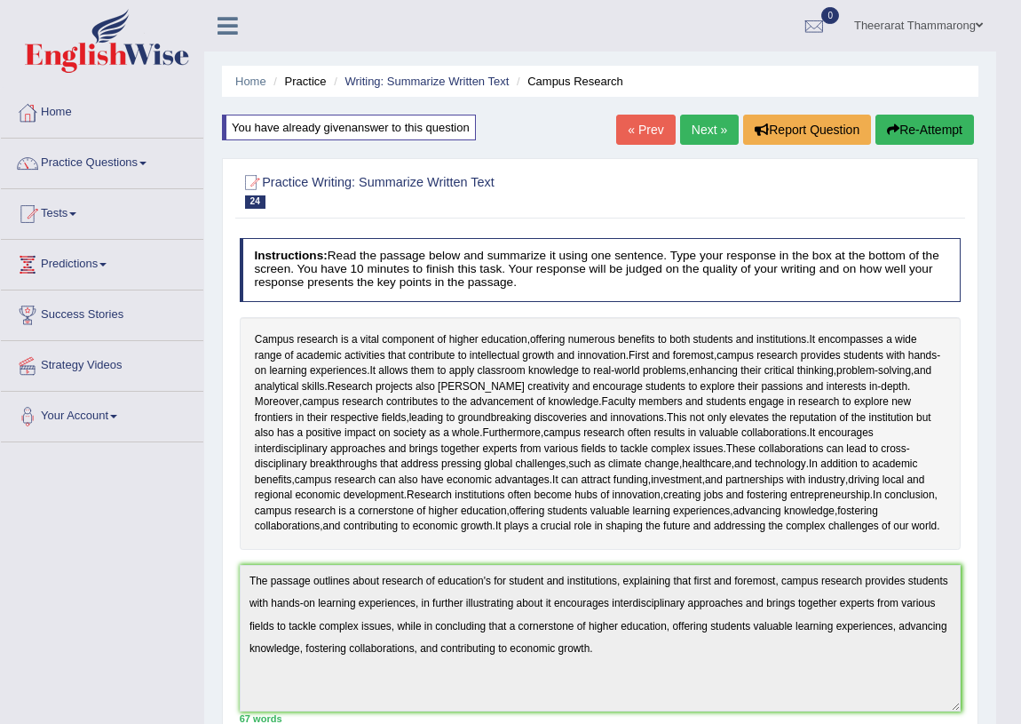
click at [713, 119] on link "Next »" at bounding box center [709, 130] width 59 height 30
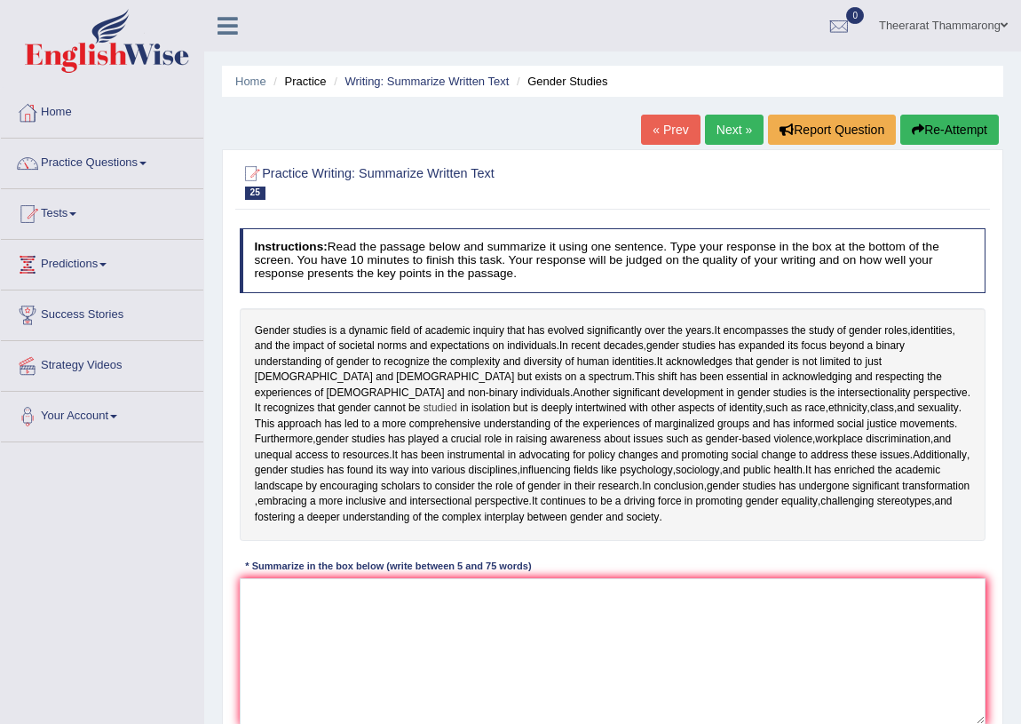
scroll to position [225, 0]
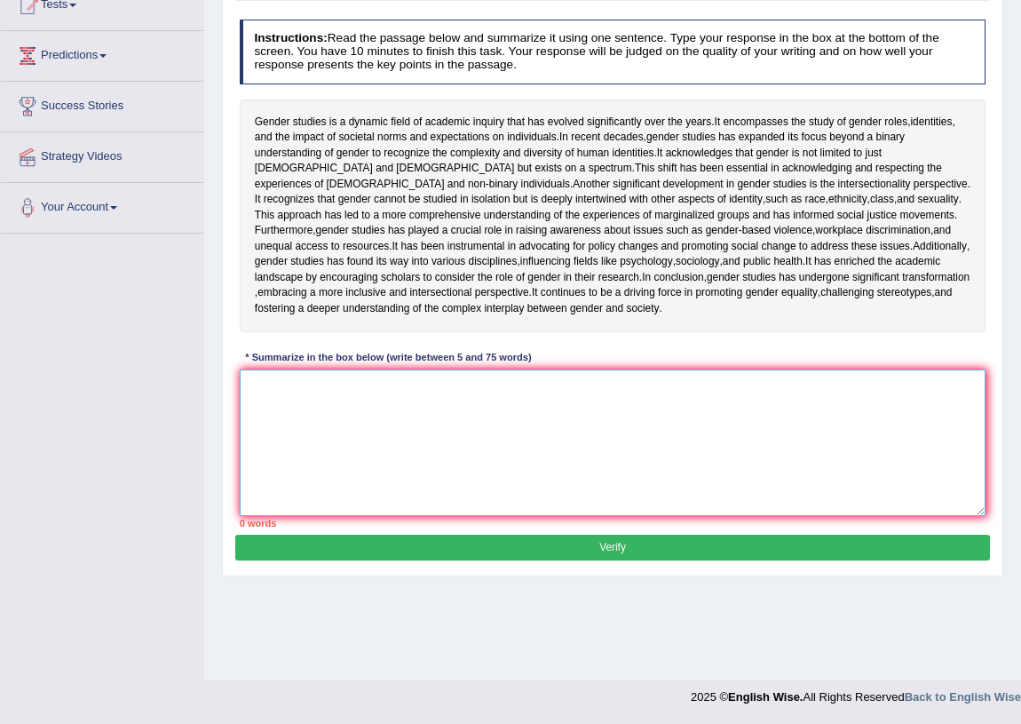
click at [344, 516] on textarea at bounding box center [613, 442] width 747 height 146
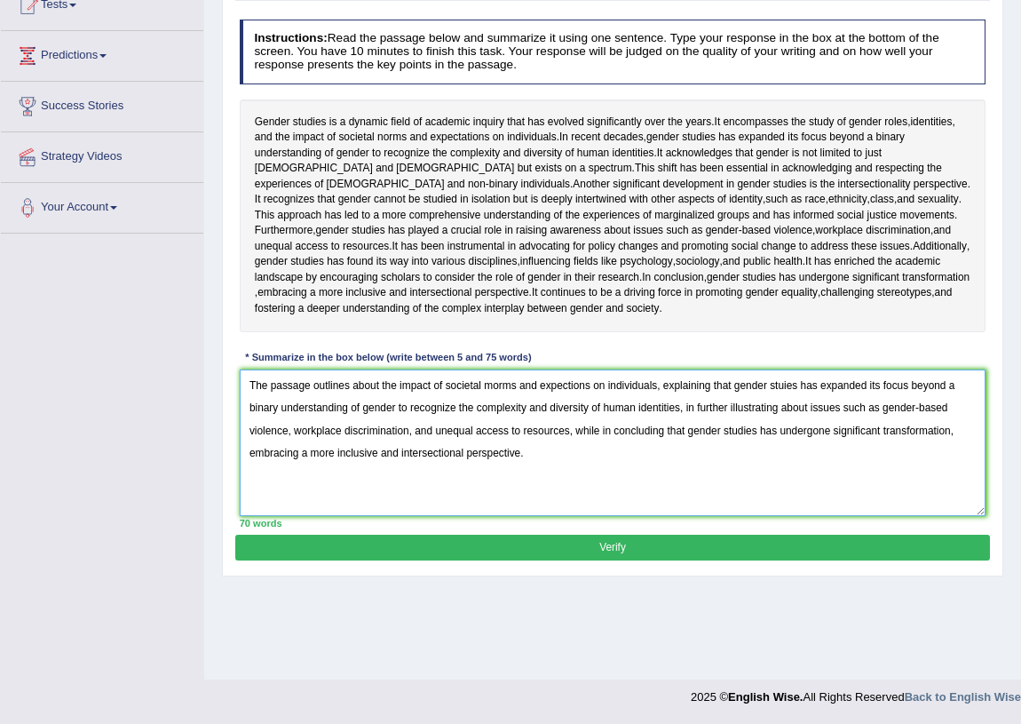
type textarea "The passage outlines about the impact of societal morms and expections on indiv…"
click at [438, 560] on button "Verify" at bounding box center [612, 547] width 754 height 26
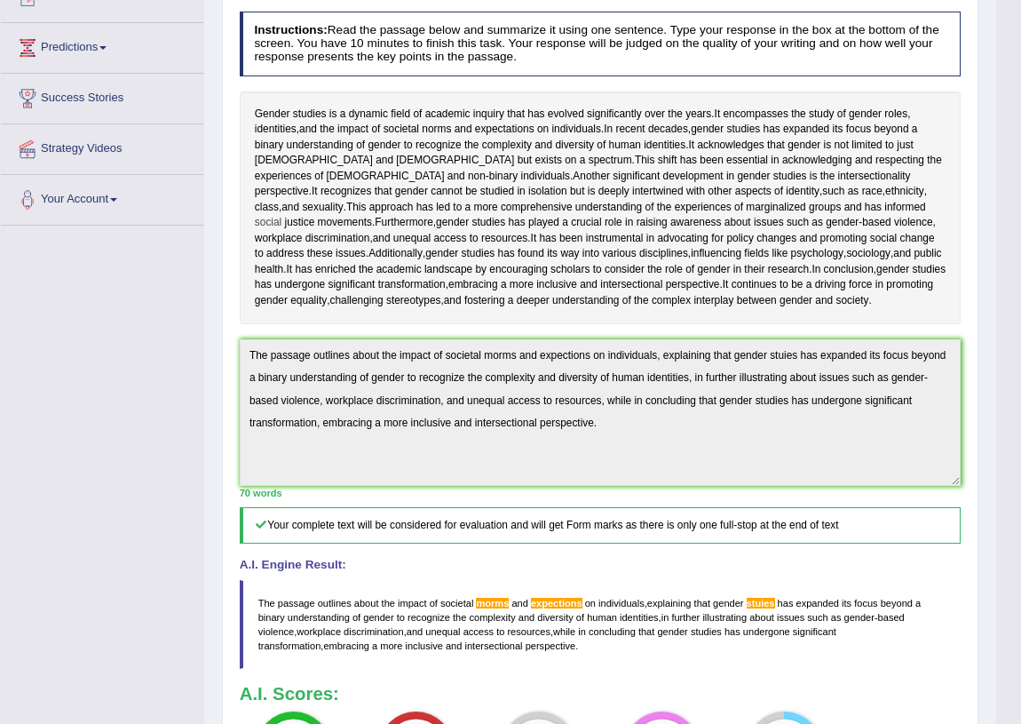
scroll to position [540, 0]
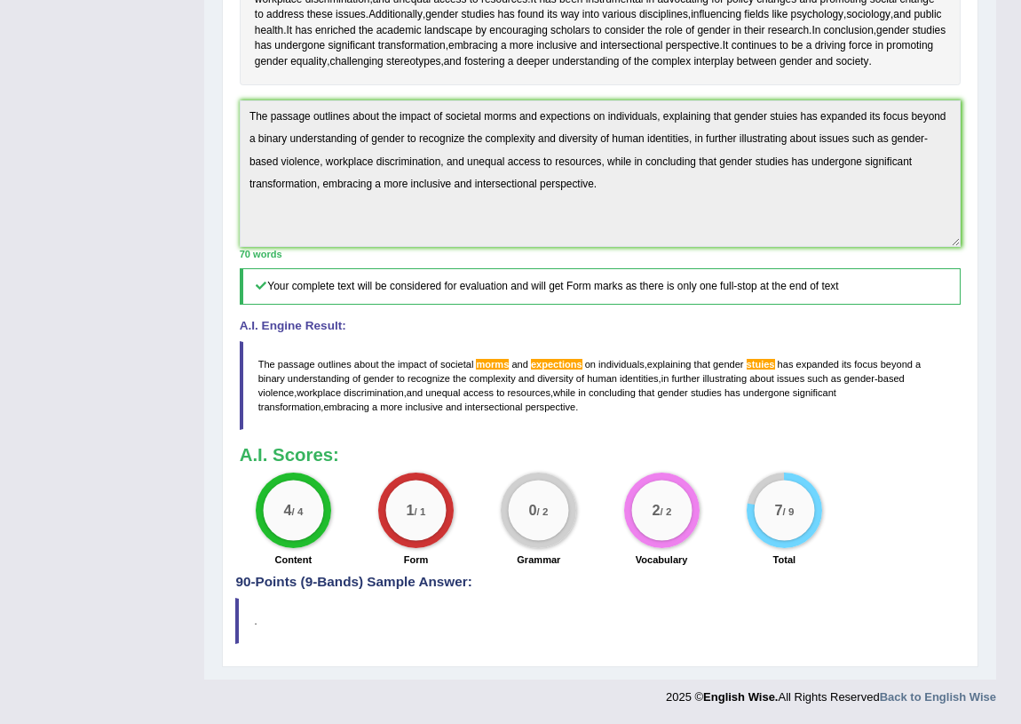
click at [202, 107] on div "Toggle navigation Home Practice Questions Speaking Practice Read Aloud Repeat S…" at bounding box center [498, 130] width 996 height 1170
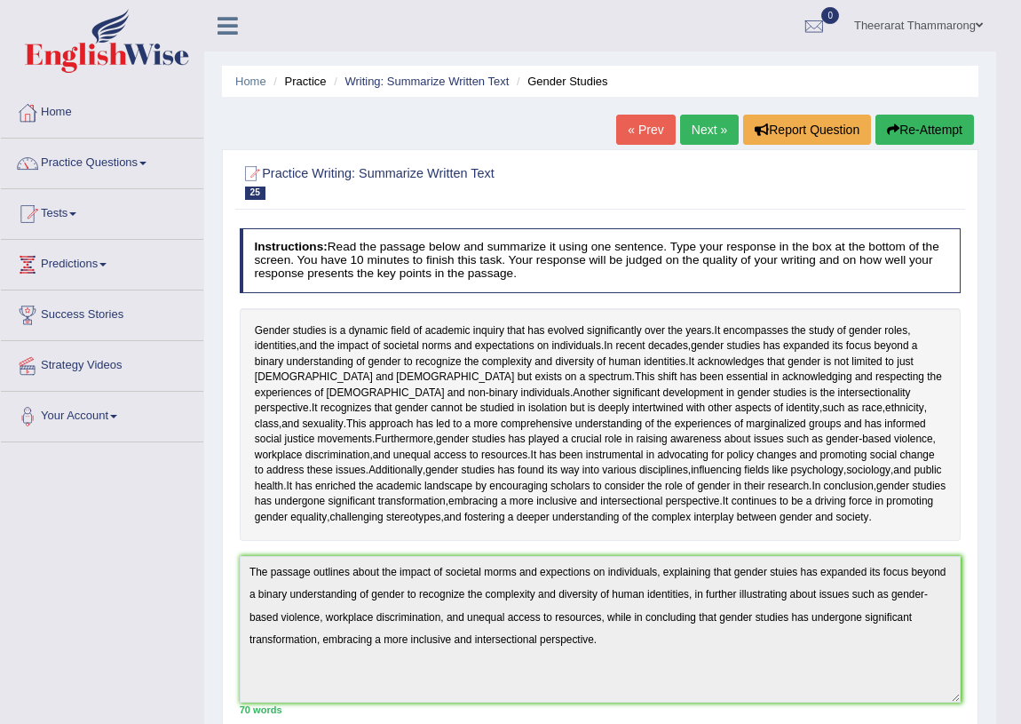
click at [944, 118] on button "Re-Attempt" at bounding box center [924, 130] width 99 height 30
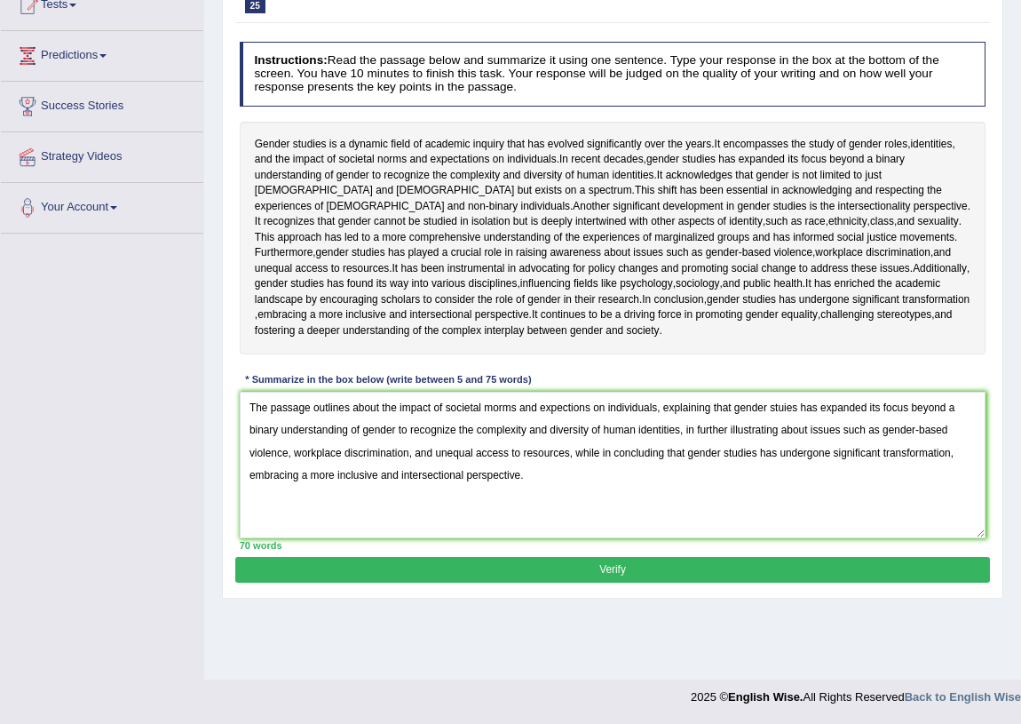
click at [488, 475] on textarea "The passage outlines about the impact of societal morms and expections on indiv…" at bounding box center [613, 465] width 747 height 146
click at [568, 476] on textarea "The passage outlines about the impact of societal norms and expections on indiv…" at bounding box center [613, 465] width 747 height 146
click at [785, 475] on textarea "The passage outlines about the impact of societal norms and expectaions on indi…" at bounding box center [613, 465] width 747 height 146
type textarea "The passage outlines about the impact of societal norms and expectaions on indi…"
click at [704, 582] on button "Verify" at bounding box center [612, 570] width 754 height 26
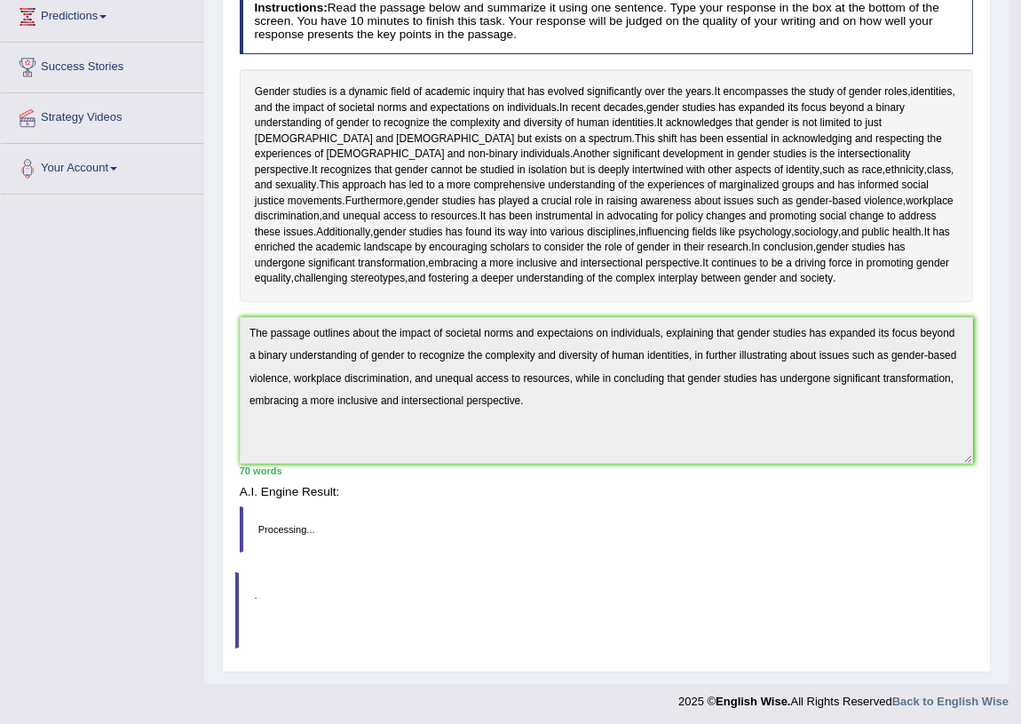
scroll to position [225, 0]
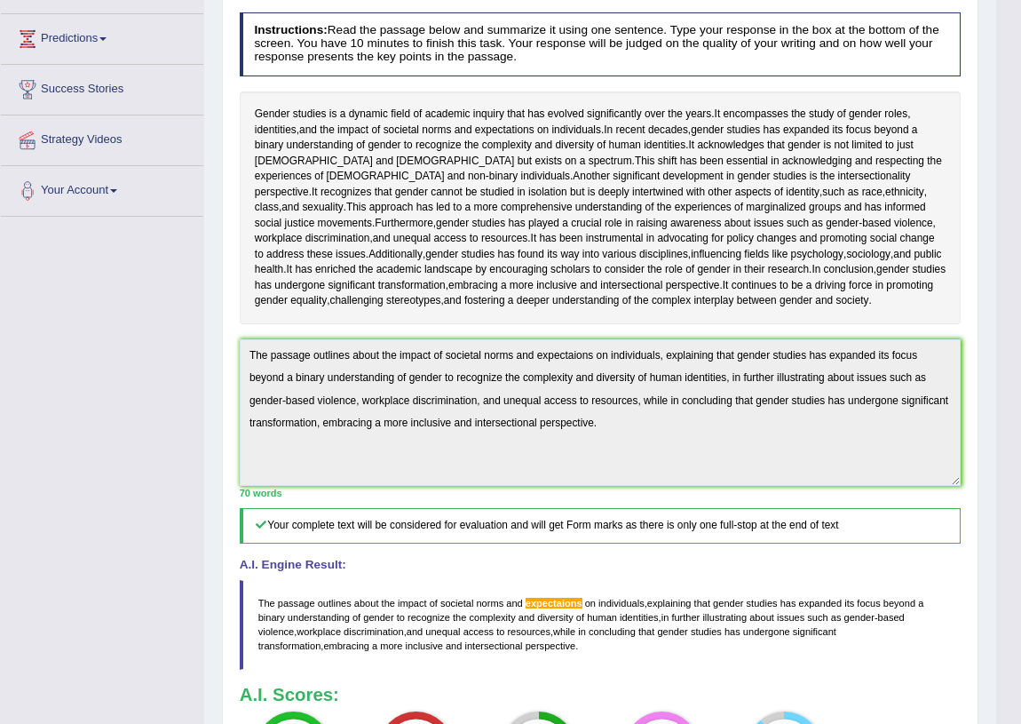
click at [199, 441] on div "Toggle navigation Home Practice Questions Speaking Practice Read Aloud Repeat S…" at bounding box center [498, 364] width 996 height 1179
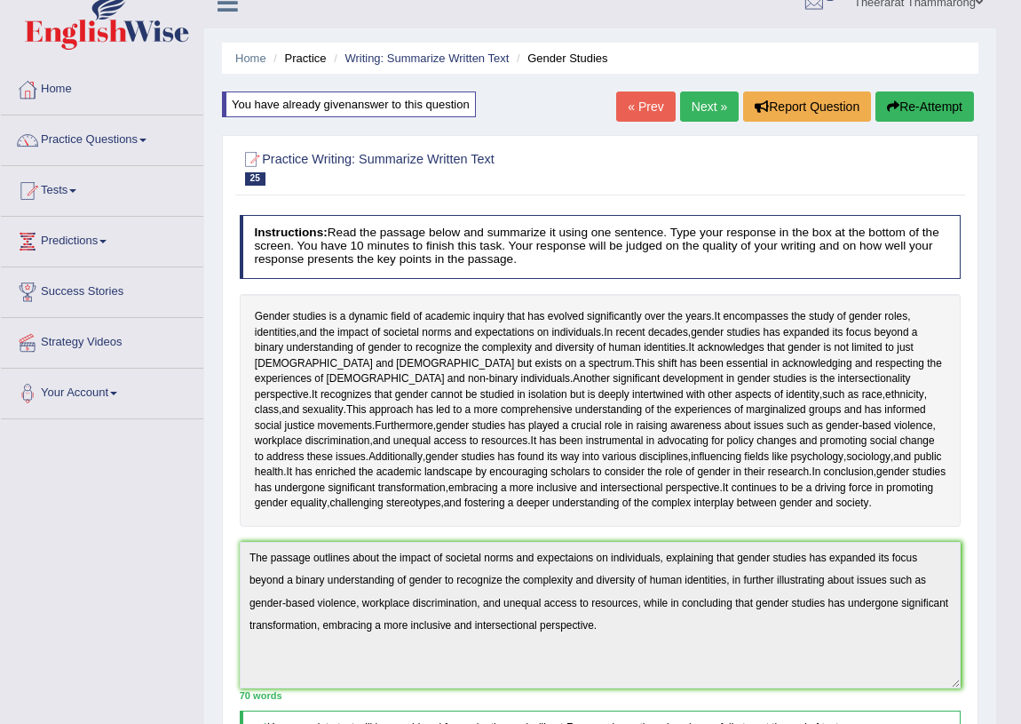
scroll to position [0, 0]
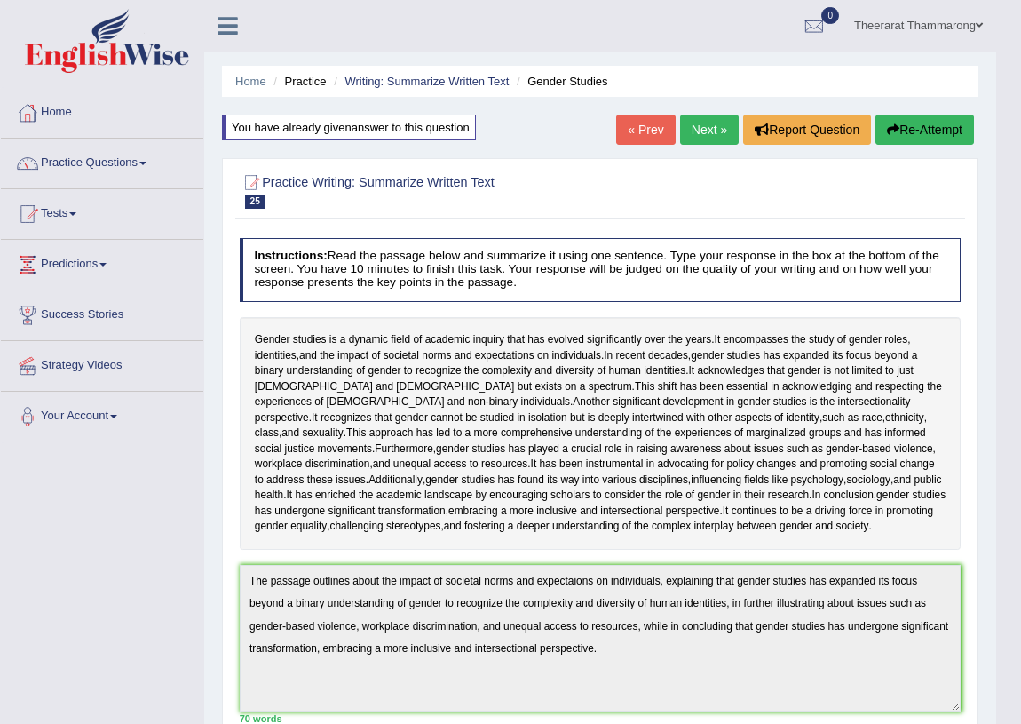
click at [934, 134] on button "Re-Attempt" at bounding box center [924, 130] width 99 height 30
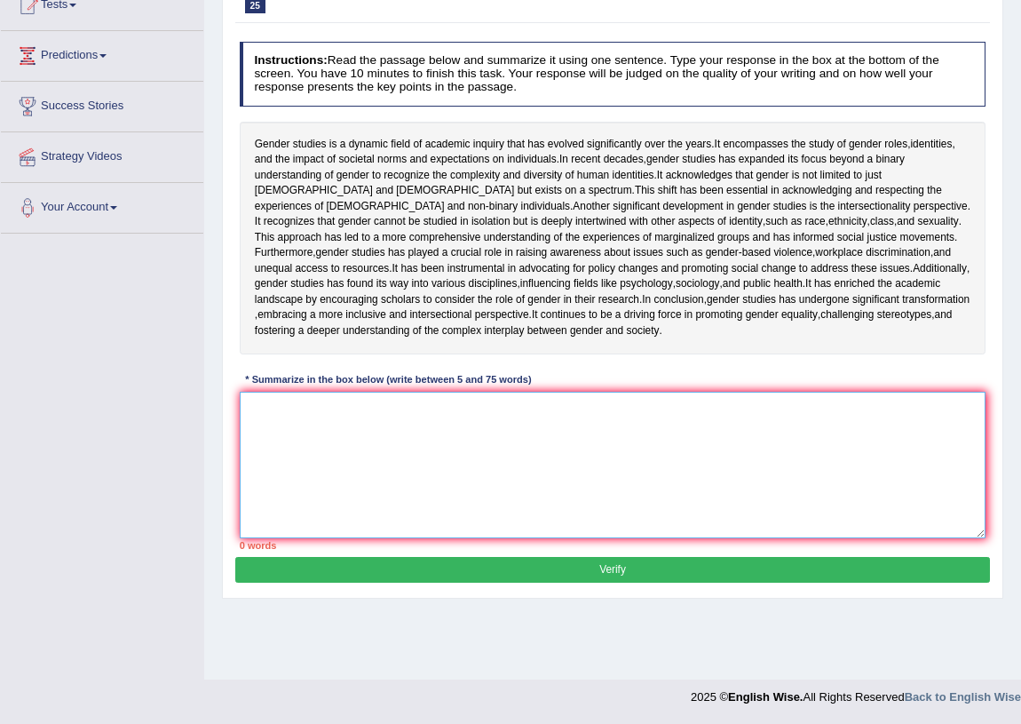
click at [299, 502] on textarea at bounding box center [613, 465] width 747 height 146
paste textarea "The passage outlines about the impact of societal norms and expectaions on indi…"
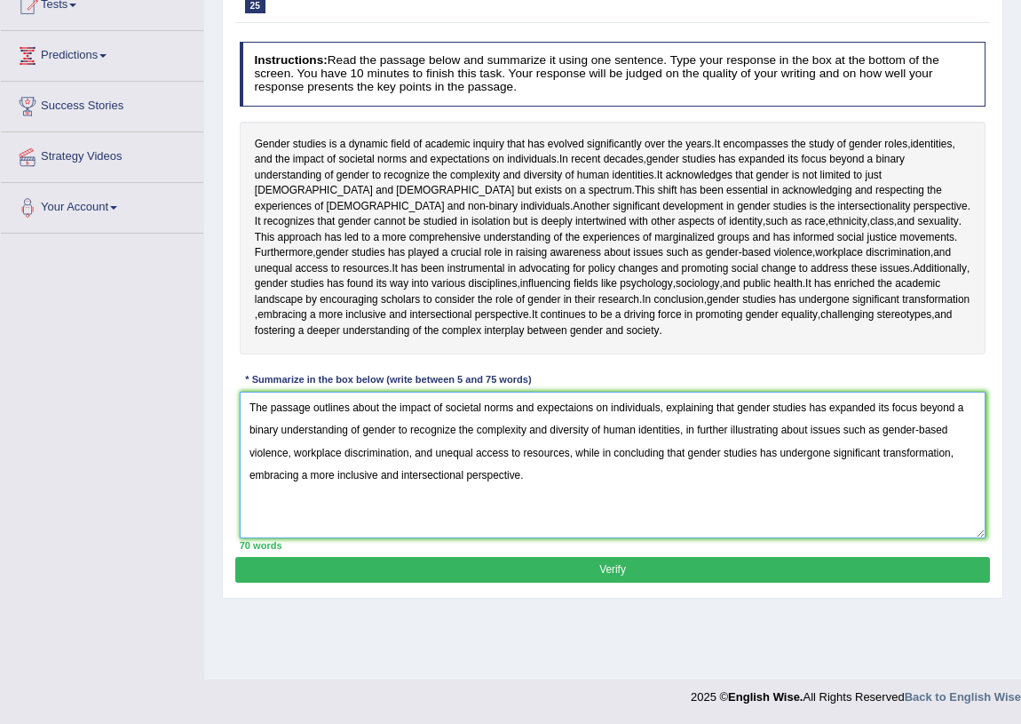
click at [574, 479] on textarea "The passage outlines about the impact of societal norms and expectaions on indi…" at bounding box center [613, 465] width 747 height 146
type textarea "The passage outlines about the impact of societal norms and expectations on ind…"
click at [452, 582] on button "Verify" at bounding box center [612, 570] width 754 height 26
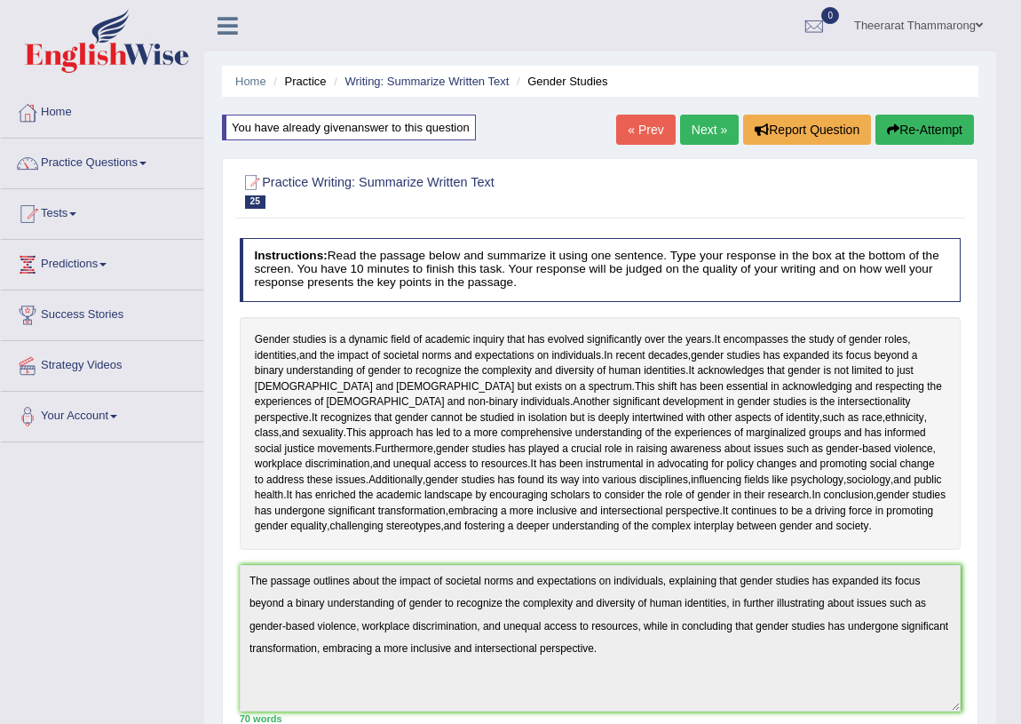
click at [704, 136] on link "Next »" at bounding box center [709, 130] width 59 height 30
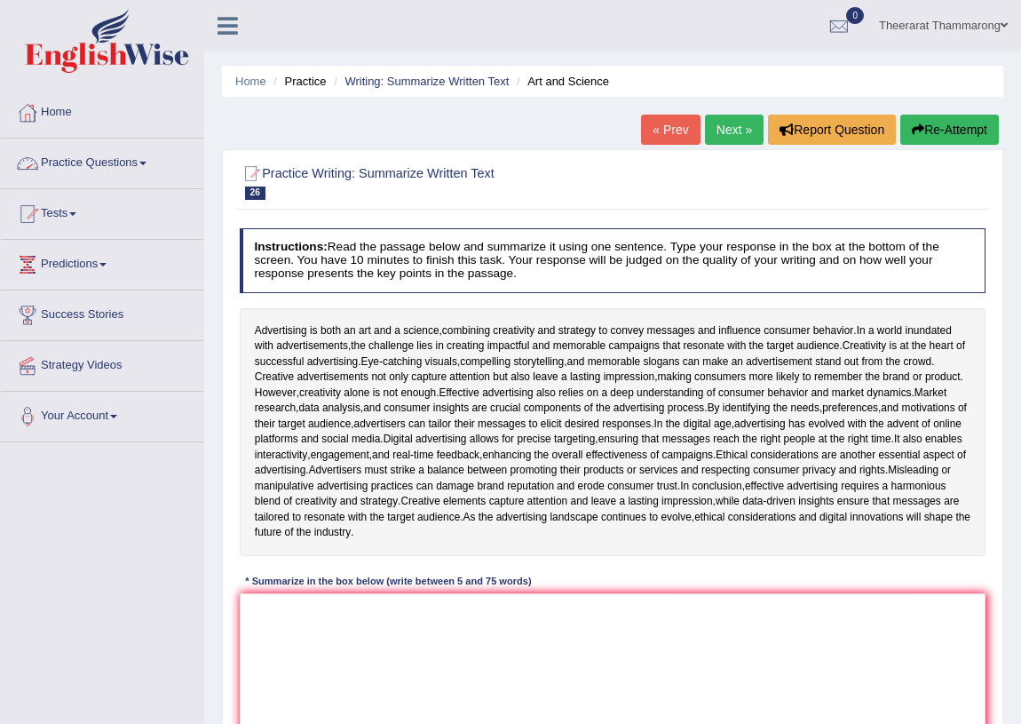
click at [108, 162] on link "Practice Questions" at bounding box center [102, 160] width 202 height 44
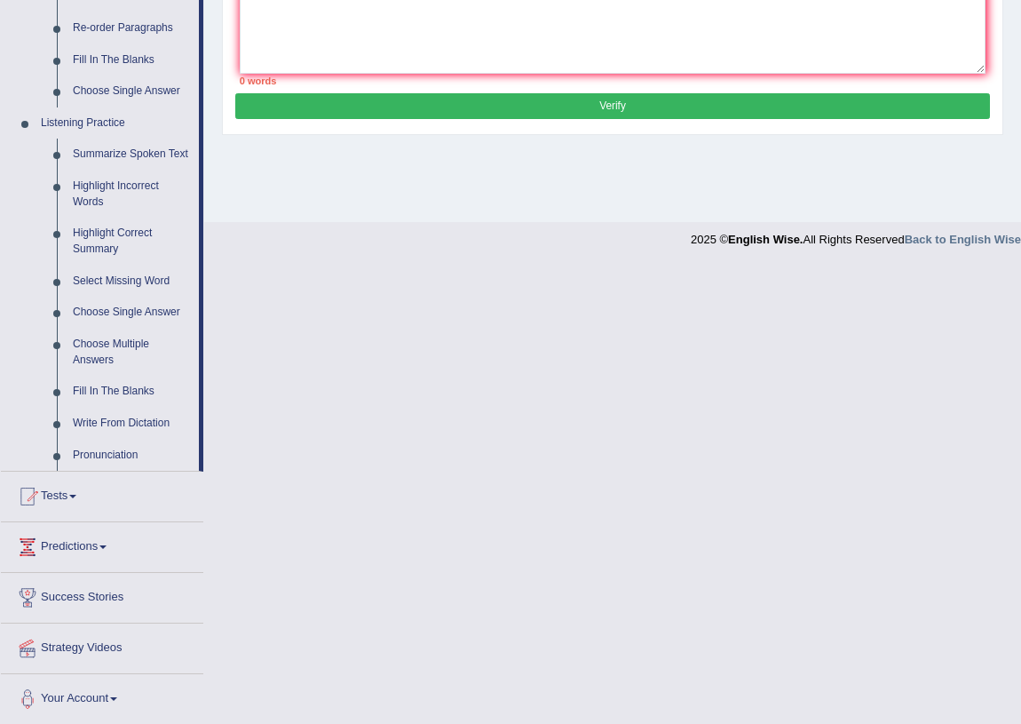
scroll to position [20, 0]
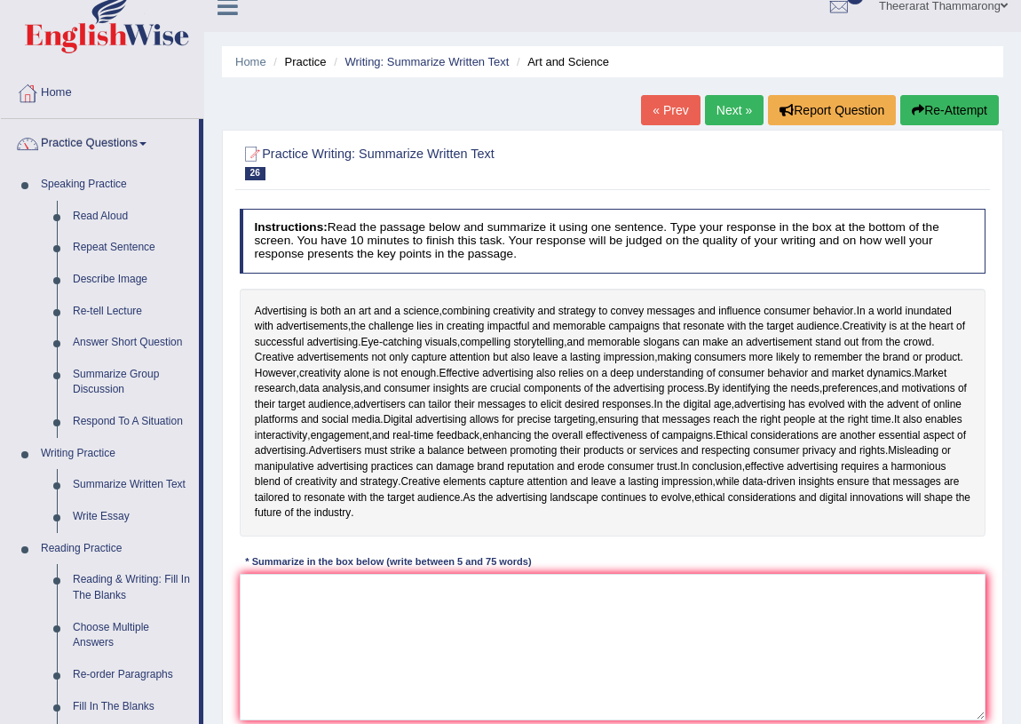
click at [658, 115] on link "« Prev" at bounding box center [670, 110] width 59 height 30
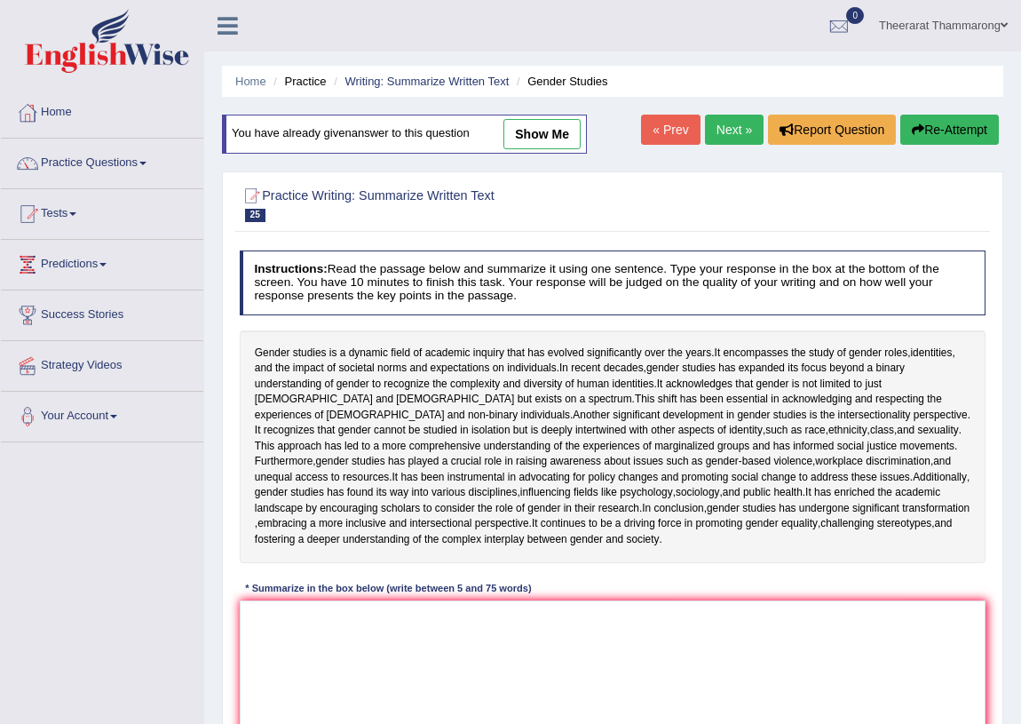
click at [525, 140] on link "show me" at bounding box center [541, 134] width 77 height 30
type textarea "The passage outlines about the impact of societal norms and expectations on ind…"
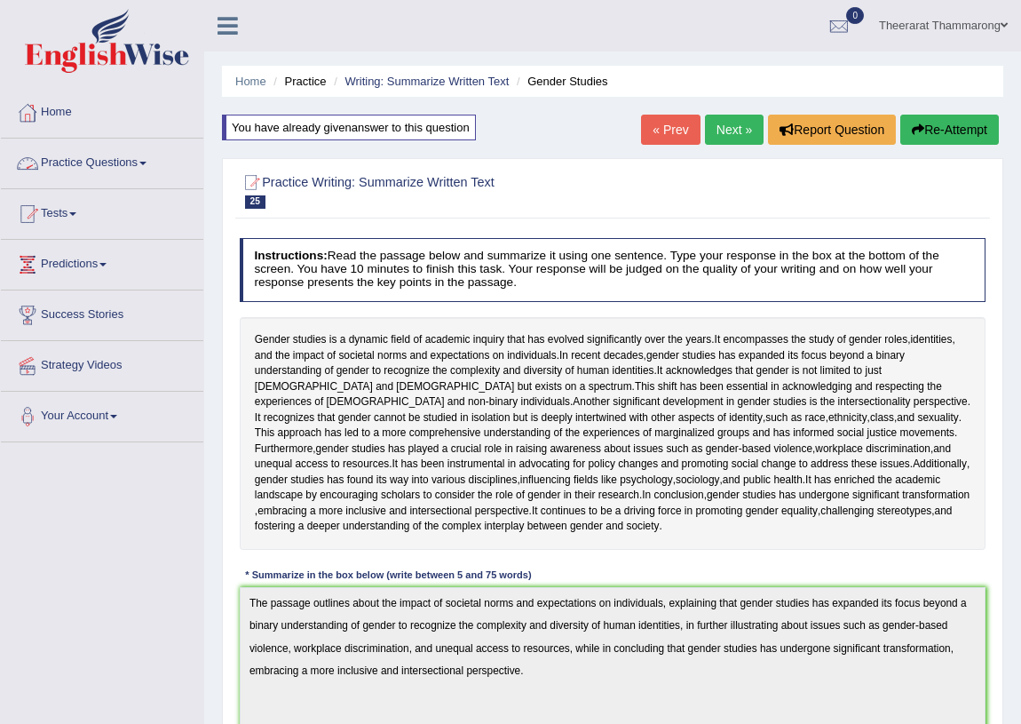
click at [115, 167] on link "Practice Questions" at bounding box center [102, 160] width 202 height 44
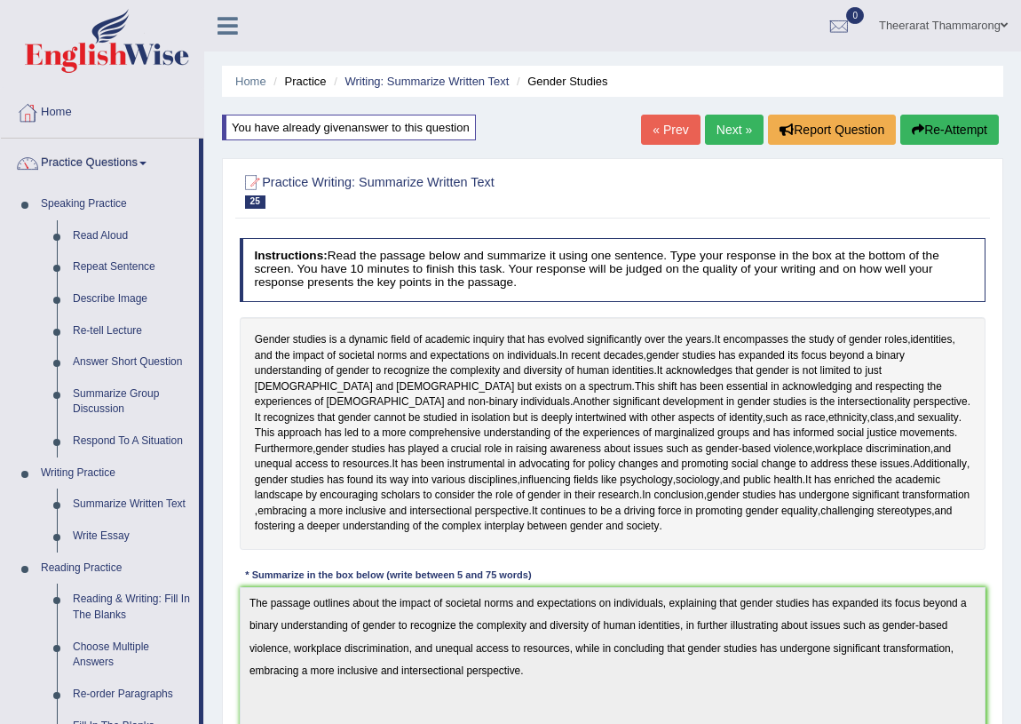
click at [725, 133] on link "Next »" at bounding box center [734, 130] width 59 height 30
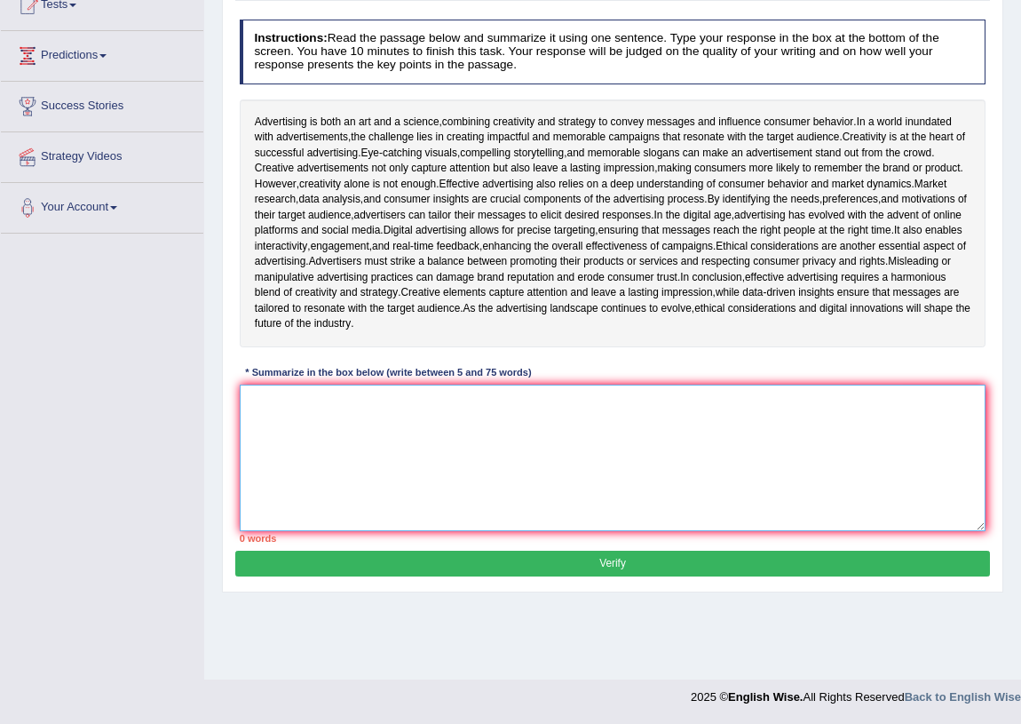
click at [307, 519] on textarea at bounding box center [613, 457] width 747 height 146
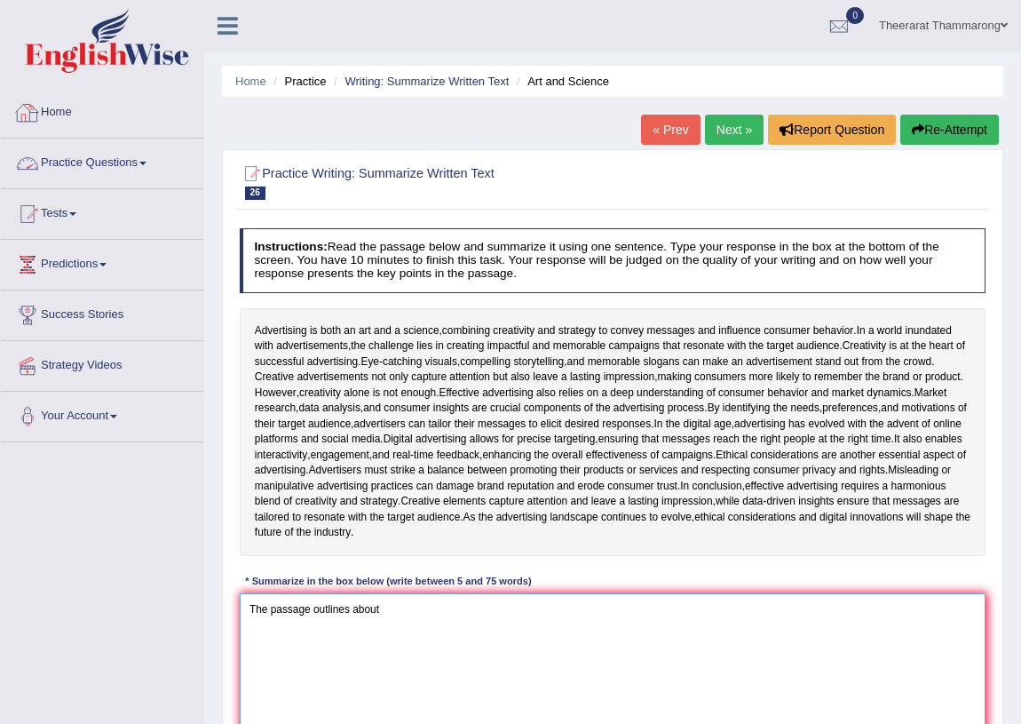
type textarea "The passage outlines about"
click at [100, 164] on link "Practice Questions" at bounding box center [102, 160] width 202 height 44
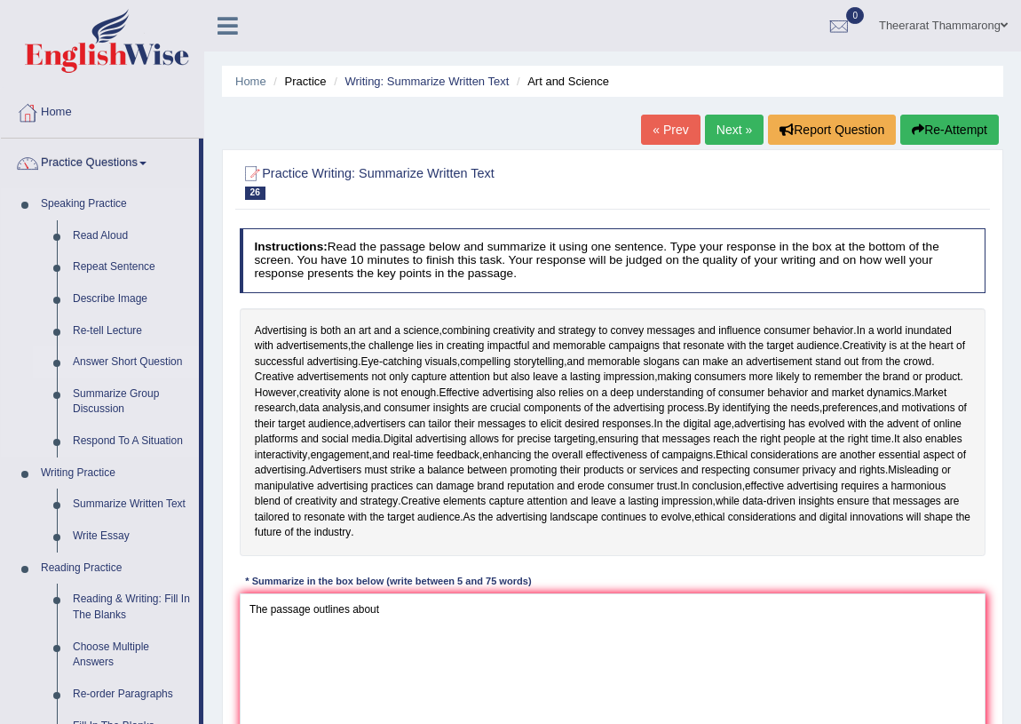
scroll to position [322, 0]
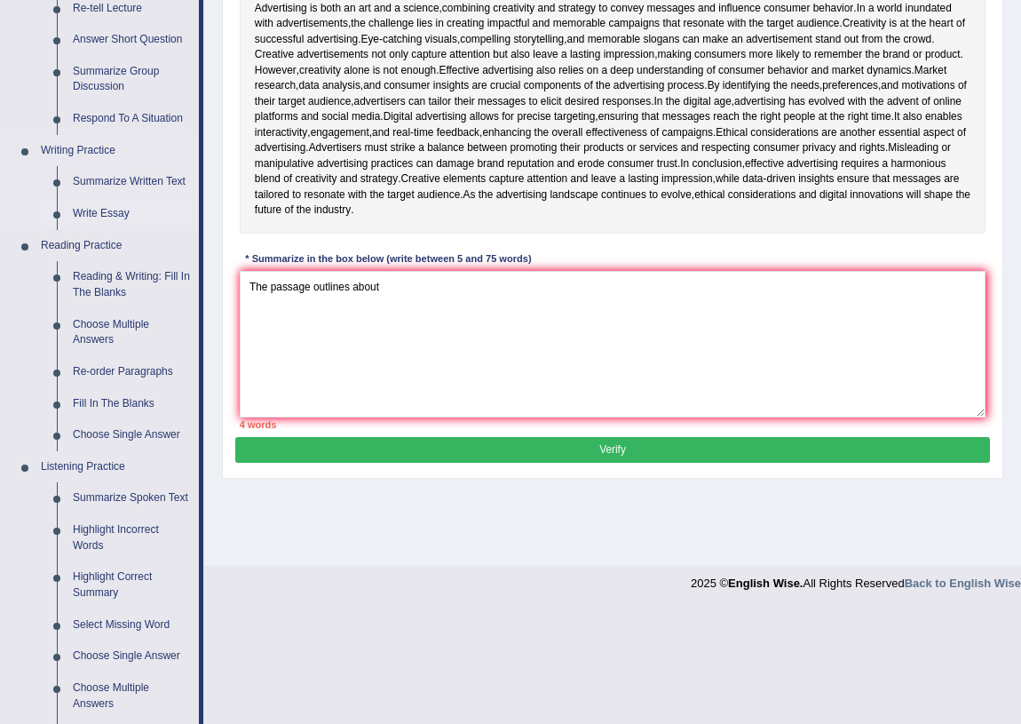
click at [91, 212] on link "Write Essay" at bounding box center [132, 214] width 134 height 32
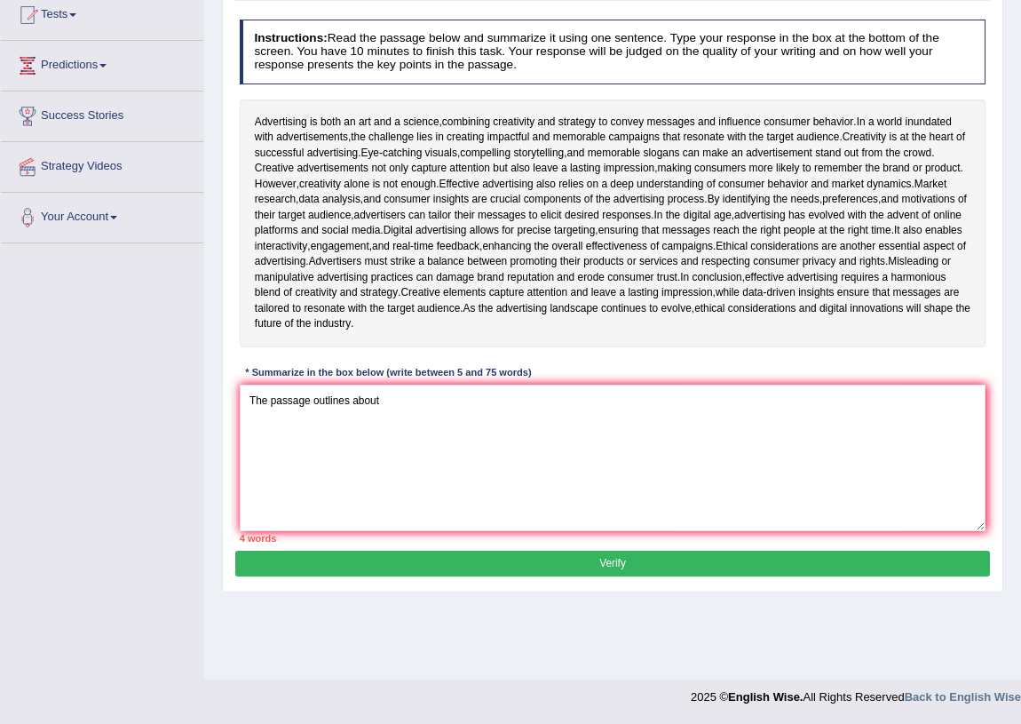
scroll to position [241, 0]
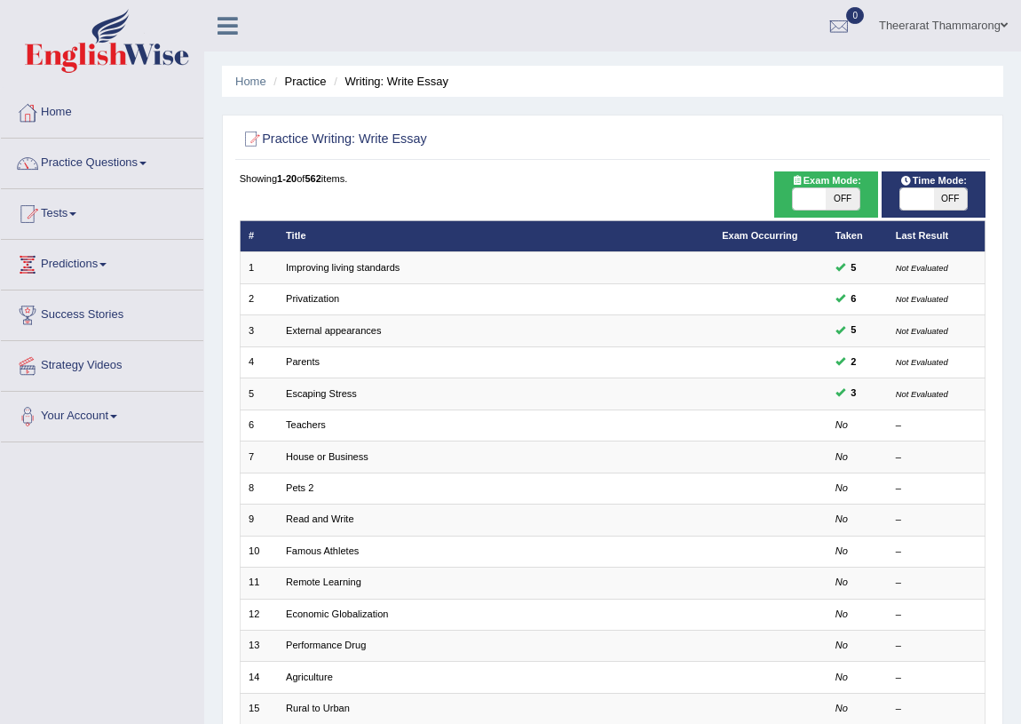
click at [313, 425] on link "Teachers" at bounding box center [306, 424] width 40 height 11
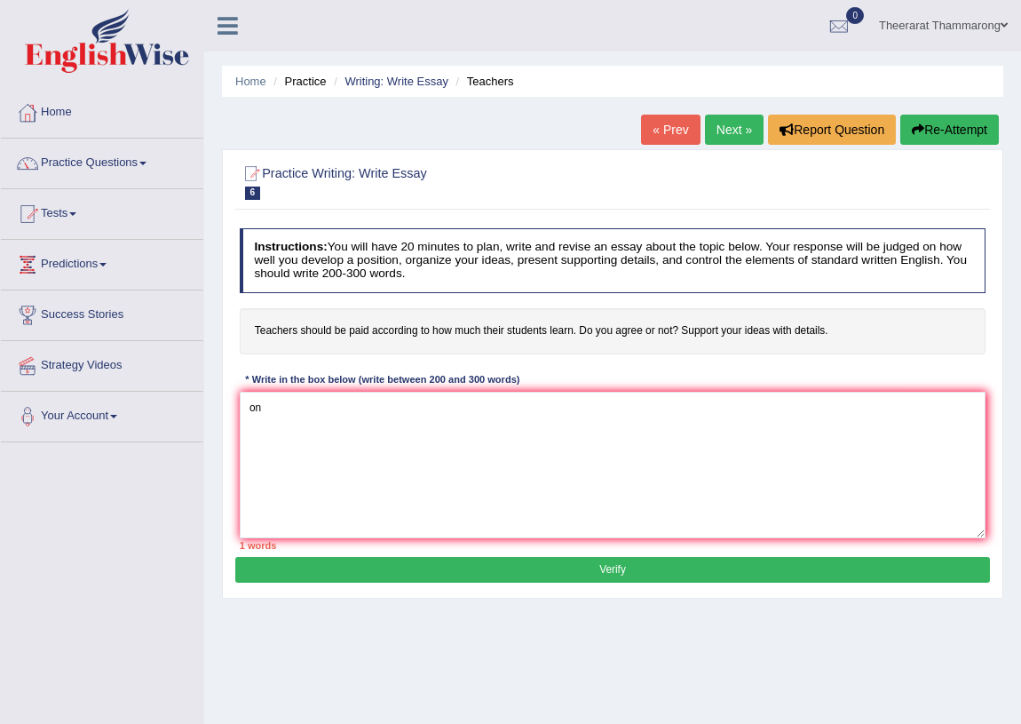
type textarea "o"
click at [265, 402] on textarea "On the most important trends of [DATE] the world increase about educations" at bounding box center [613, 465] width 747 height 146
click at [463, 405] on textarea "On of the most important trends of [DATE] the world increase about educations" at bounding box center [613, 465] width 747 height 146
click at [652, 416] on textarea "On of the most important trends of [DATE] world increase in how about educations" at bounding box center [613, 465] width 747 height 146
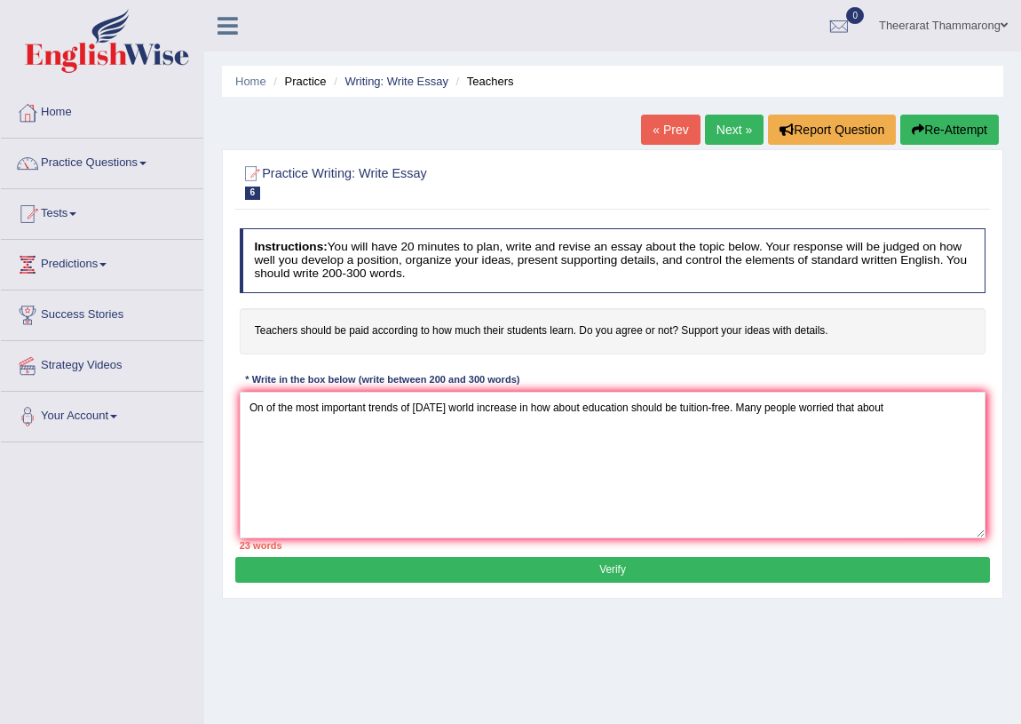
click at [896, 405] on textarea "On of the most important trends of [DATE] world increase in how about education…" at bounding box center [613, 465] width 747 height 146
type textarea "On of the most important trends of [DATE] world increase in how about education…"
click at [925, 27] on link "Theerarat Thammarong" at bounding box center [943, 23] width 155 height 46
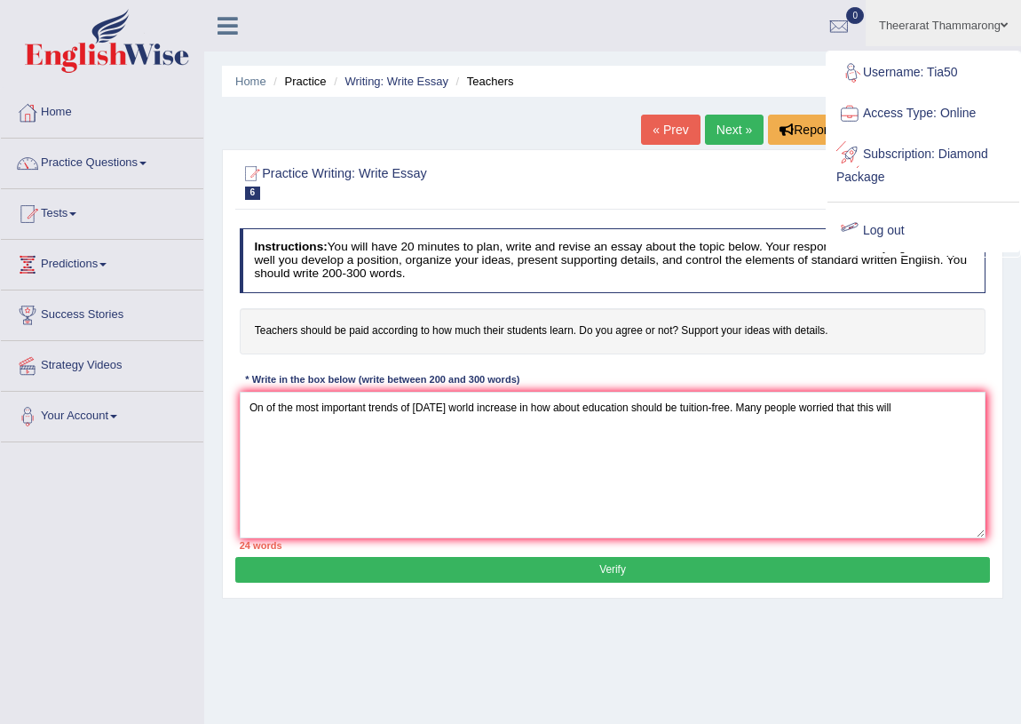
click at [869, 227] on link "Log out" at bounding box center [923, 230] width 192 height 41
